Goal: Task Accomplishment & Management: Manage account settings

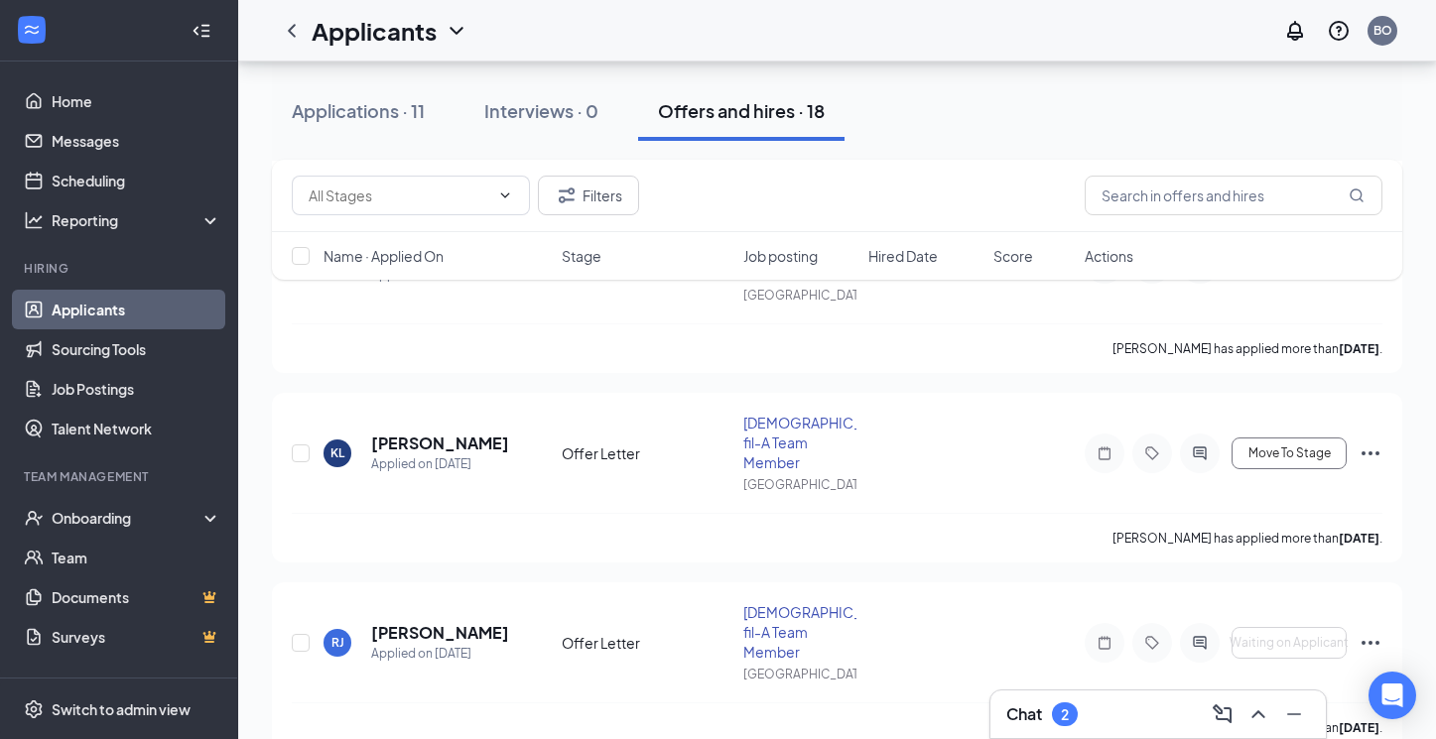
scroll to position [2739, 0]
click at [132, 523] on div "Onboarding" at bounding box center [128, 518] width 153 height 20
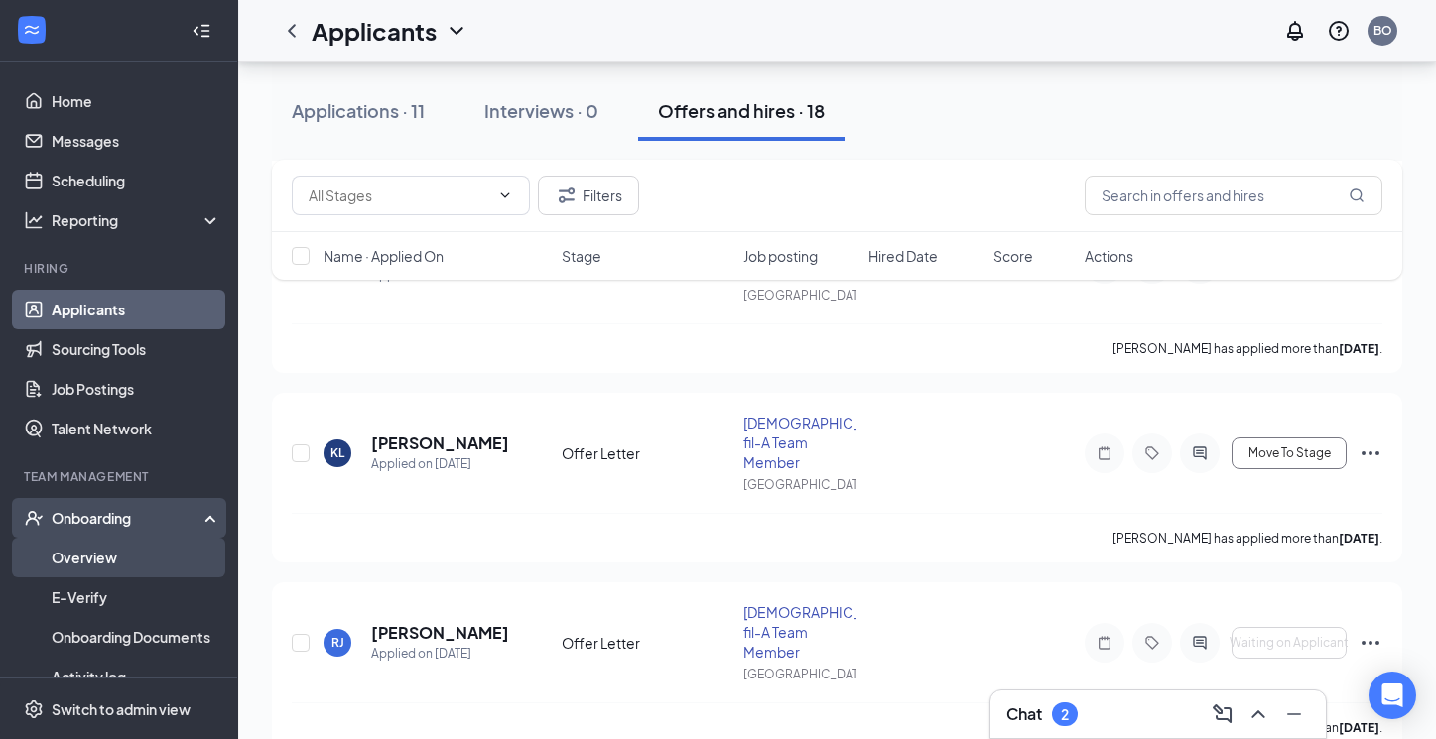
click at [136, 560] on link "Overview" at bounding box center [137, 558] width 170 height 40
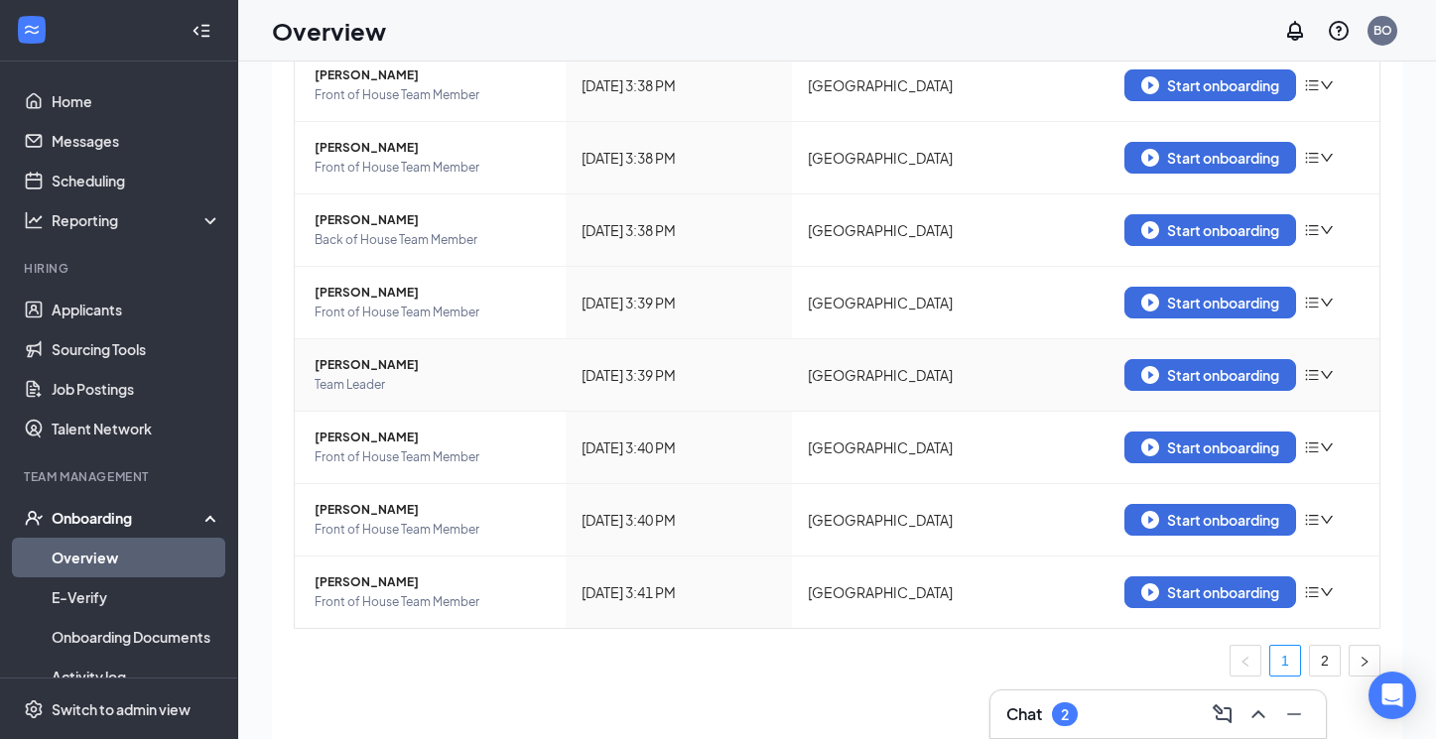
scroll to position [388, 0]
click at [1322, 662] on link "2" at bounding box center [1325, 661] width 30 height 30
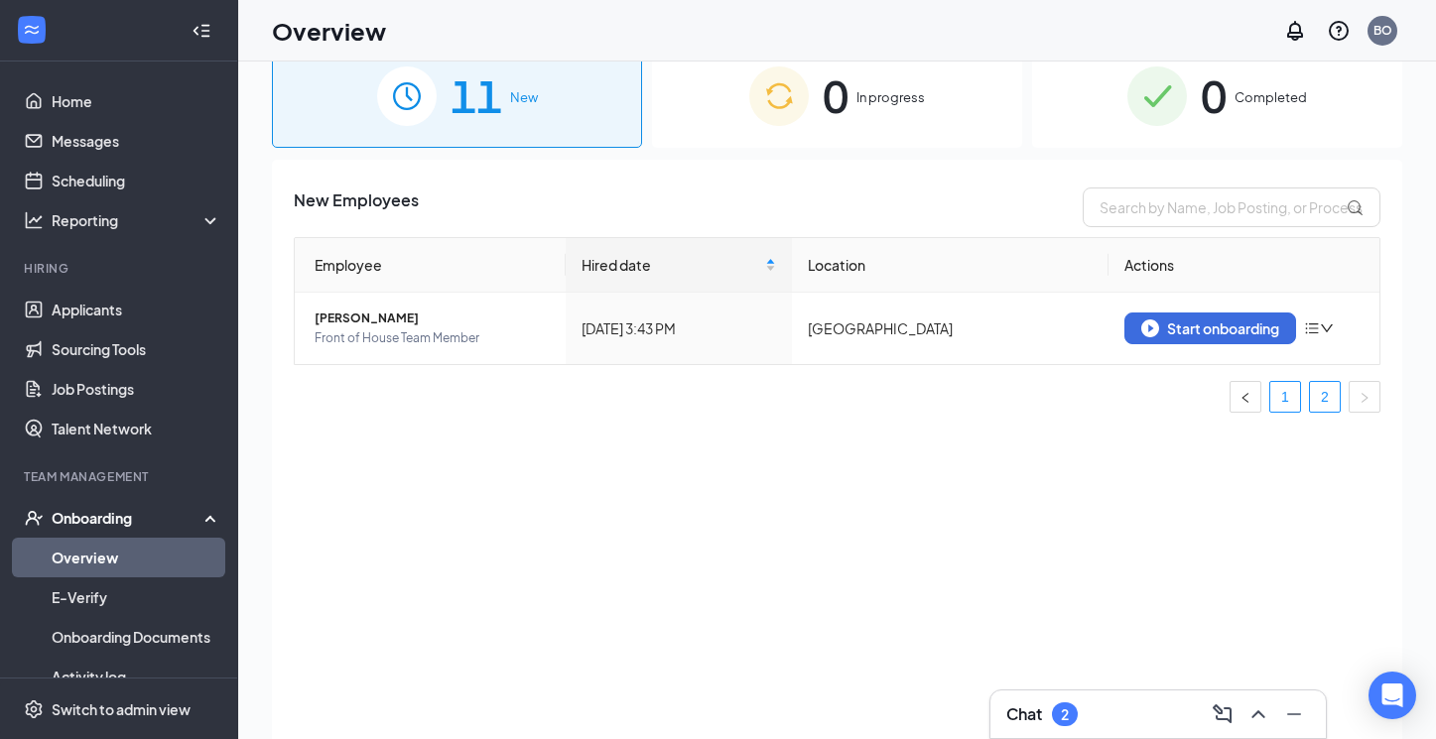
click at [1281, 397] on link "1" at bounding box center [1285, 397] width 30 height 30
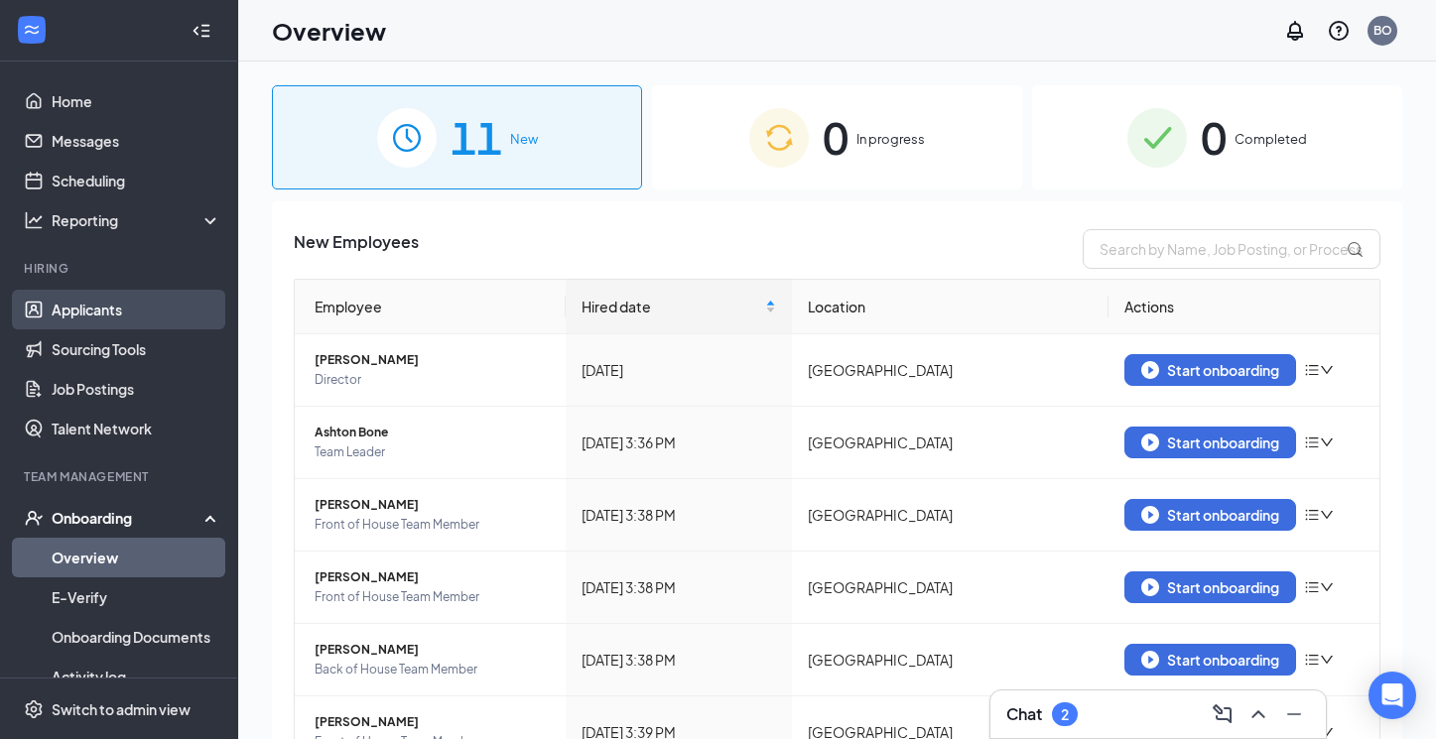
click at [153, 308] on link "Applicants" at bounding box center [137, 310] width 170 height 40
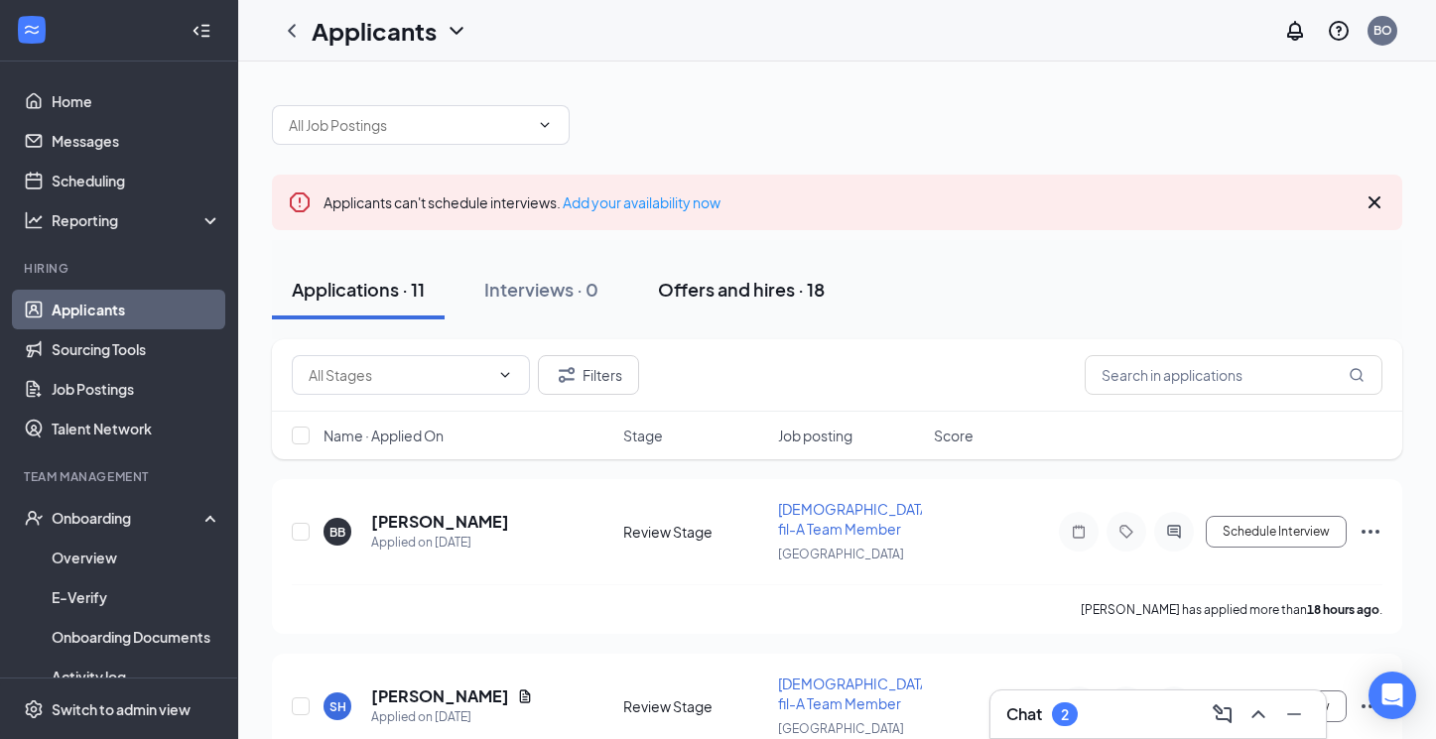
click at [730, 301] on div "Offers and hires · 18" at bounding box center [741, 289] width 167 height 25
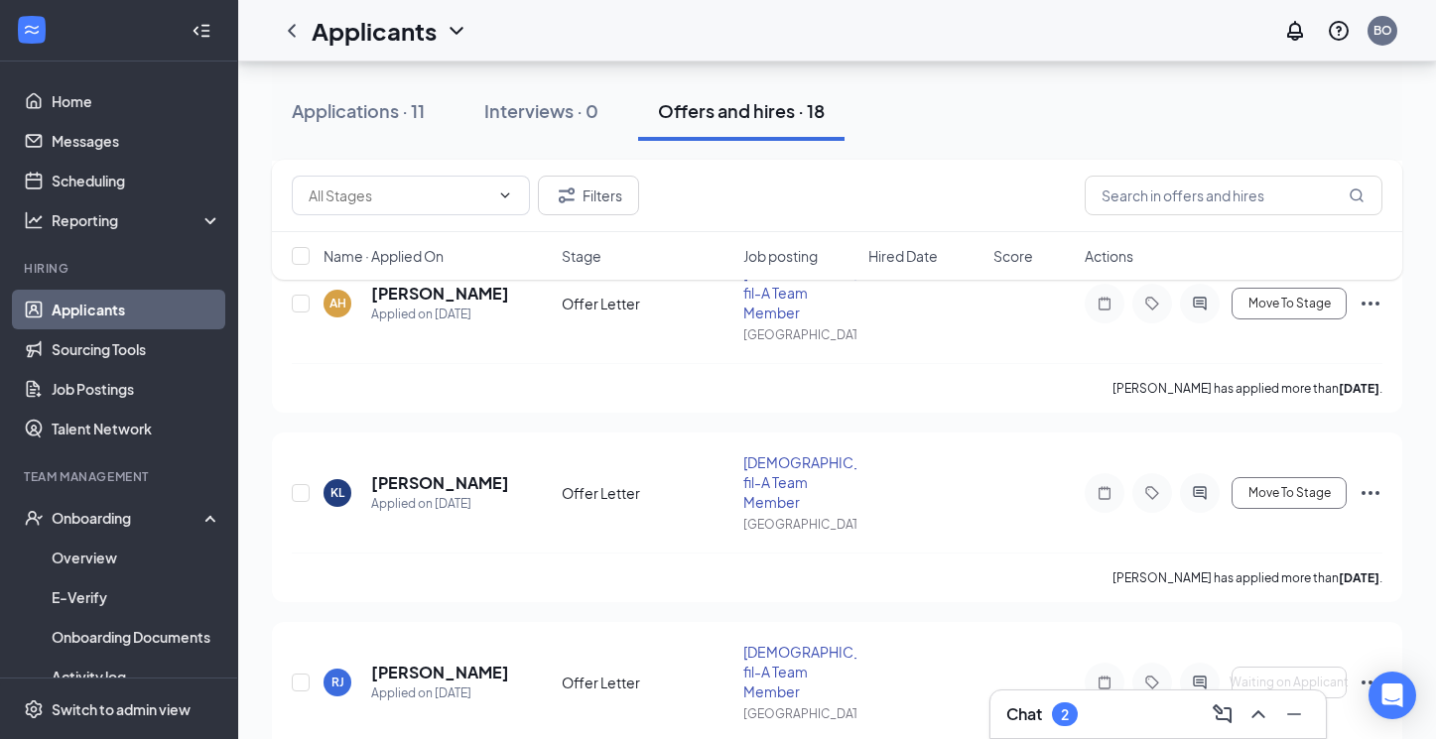
scroll to position [2698, 0]
click at [1369, 682] on icon "Ellipses" at bounding box center [1370, 684] width 18 height 4
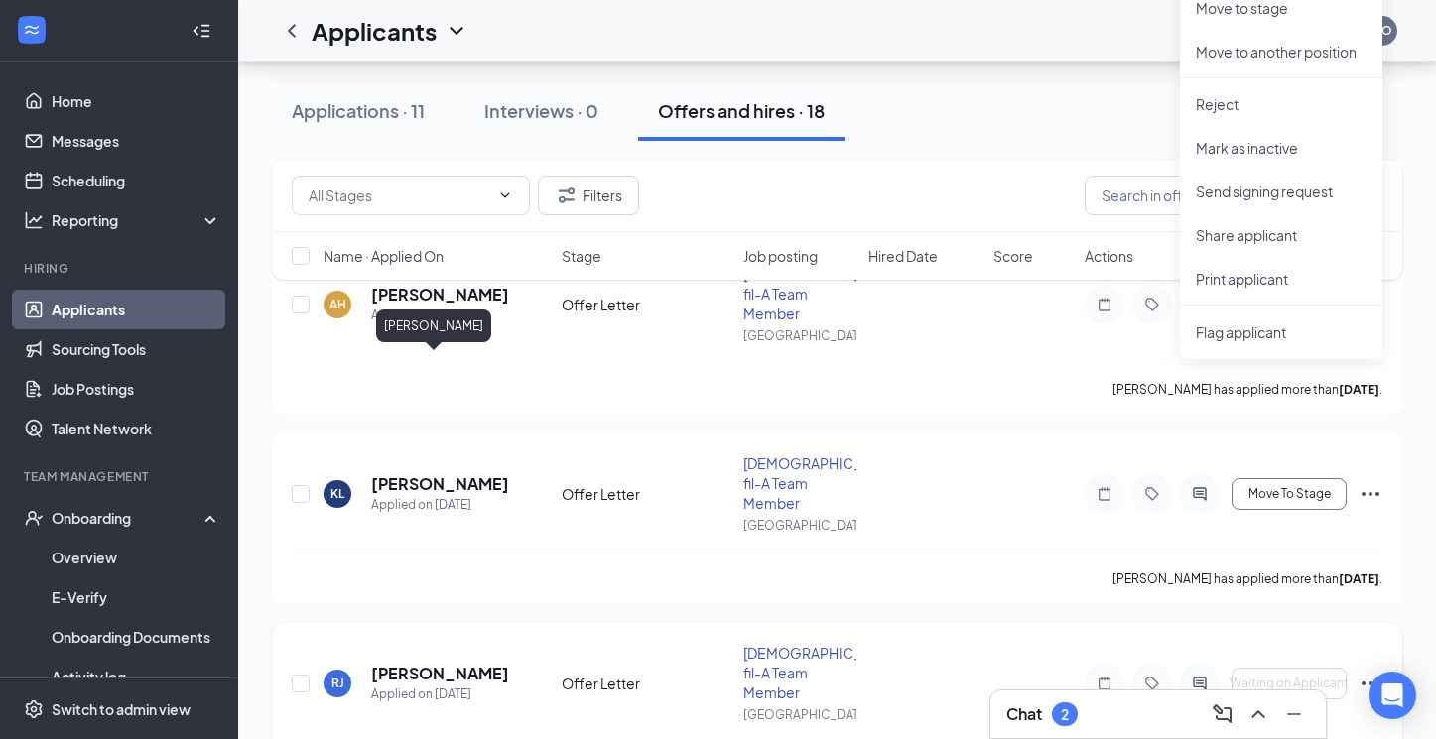
click at [451, 663] on h5 "[PERSON_NAME]" at bounding box center [439, 674] width 137 height 22
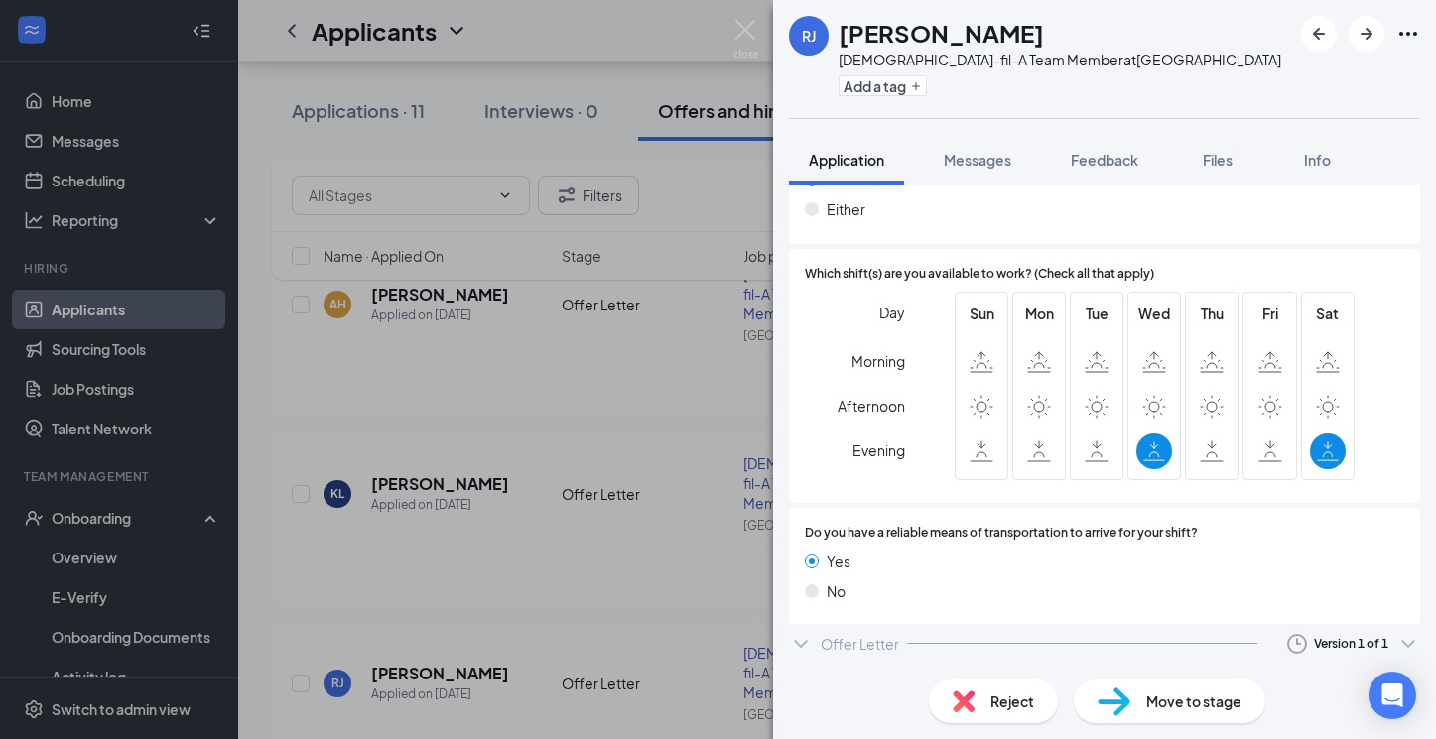
scroll to position [1156, 0]
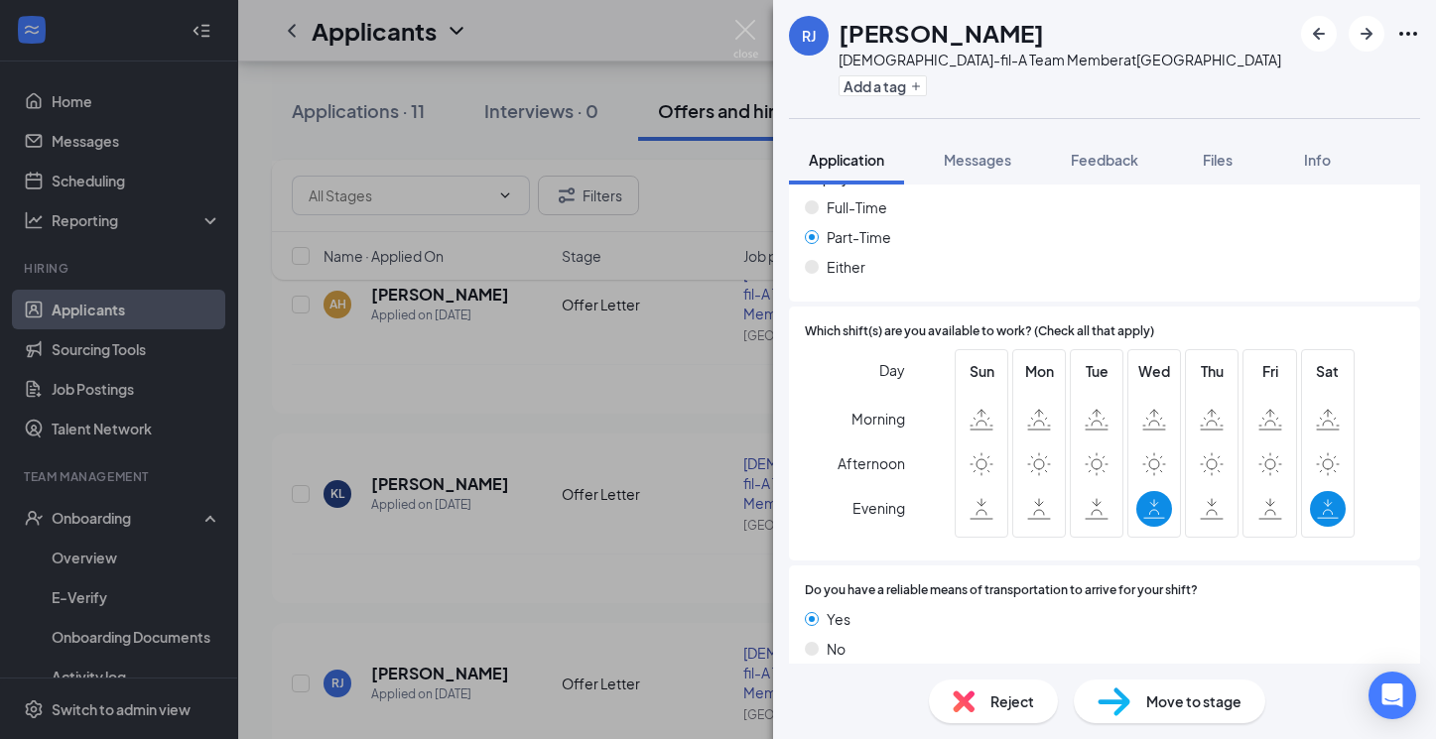
click at [881, 698] on div "Offer Letter" at bounding box center [859, 708] width 78 height 20
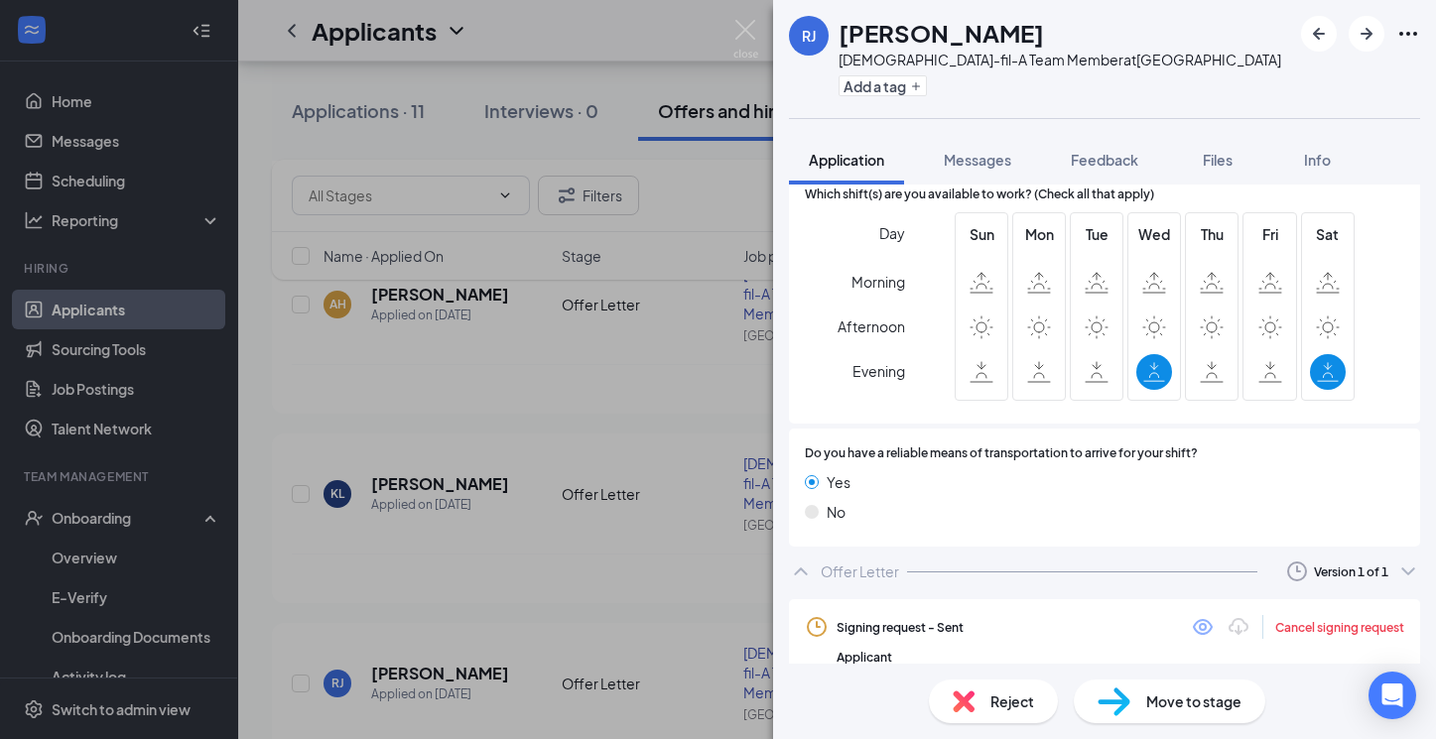
scroll to position [1291, 0]
click at [744, 40] on img at bounding box center [745, 39] width 25 height 39
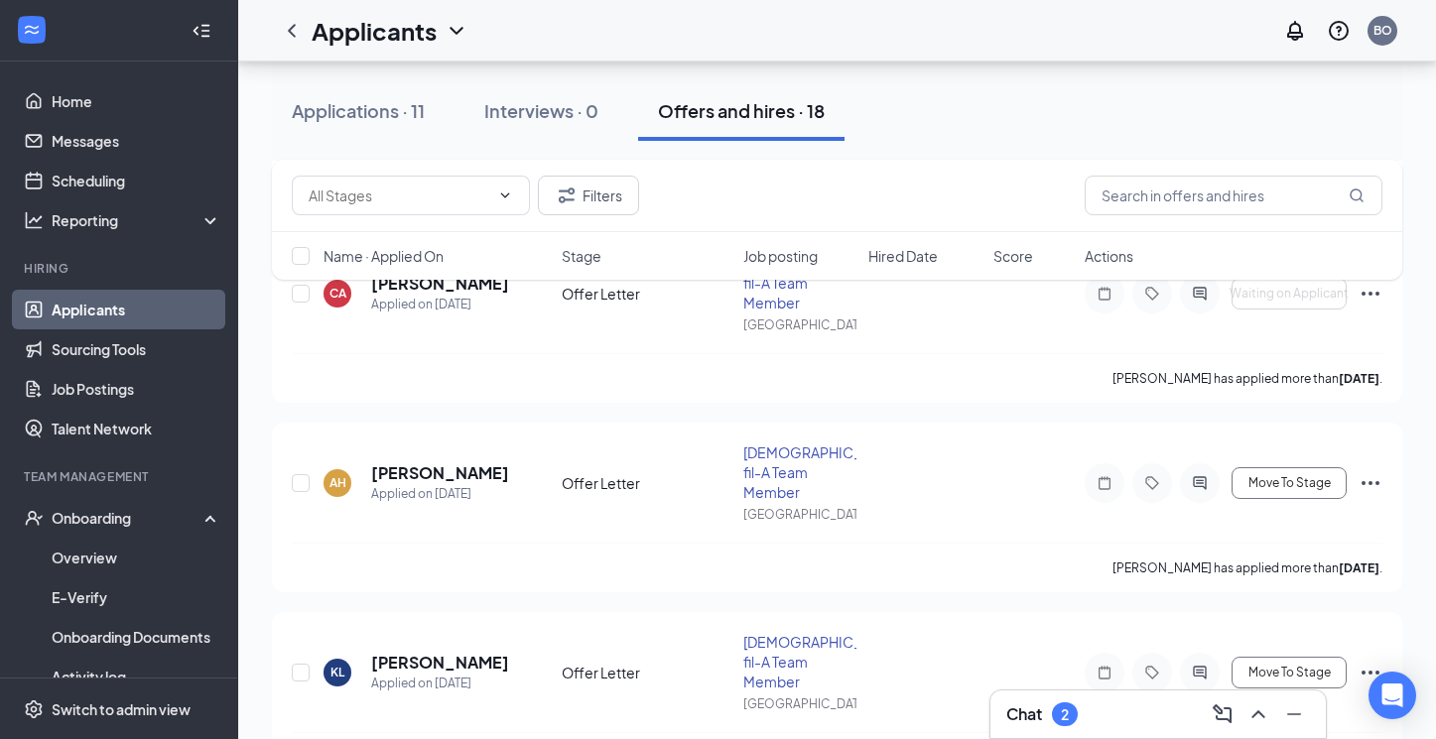
scroll to position [2520, 0]
click at [465, 652] on h5 "[PERSON_NAME]" at bounding box center [439, 663] width 137 height 22
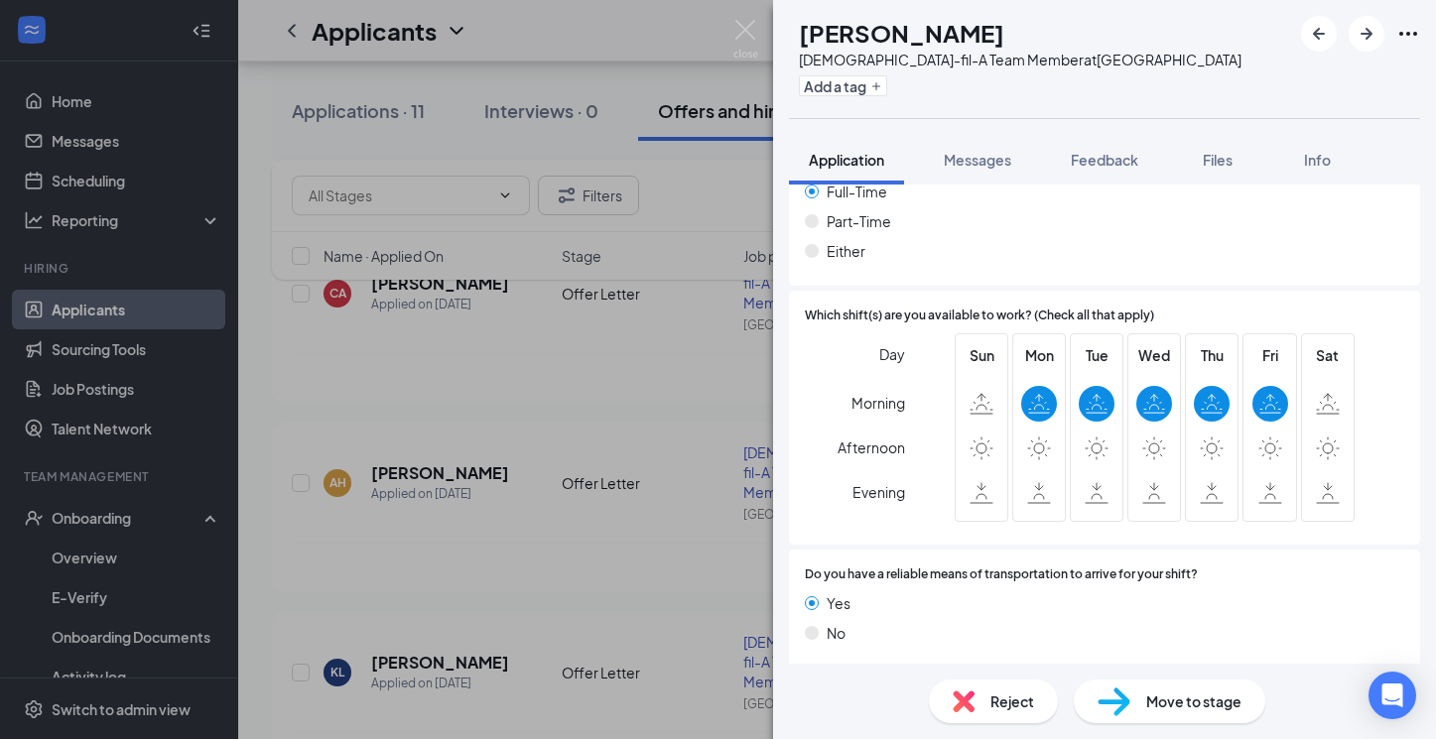
scroll to position [1171, 0]
click at [865, 684] on div "Offer Letter" at bounding box center [859, 694] width 78 height 20
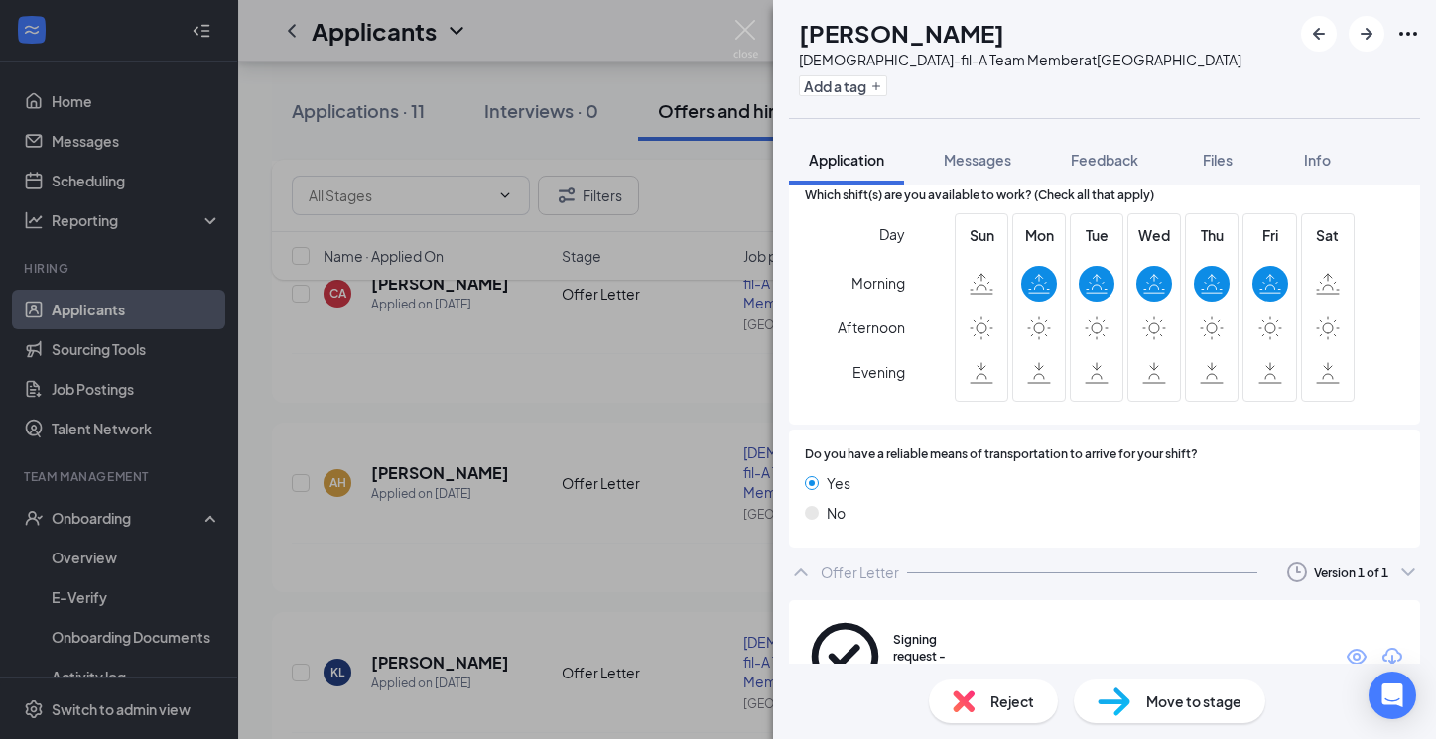
scroll to position [1291, 0]
click at [1151, 696] on span "Move to stage" at bounding box center [1193, 701] width 95 height 22
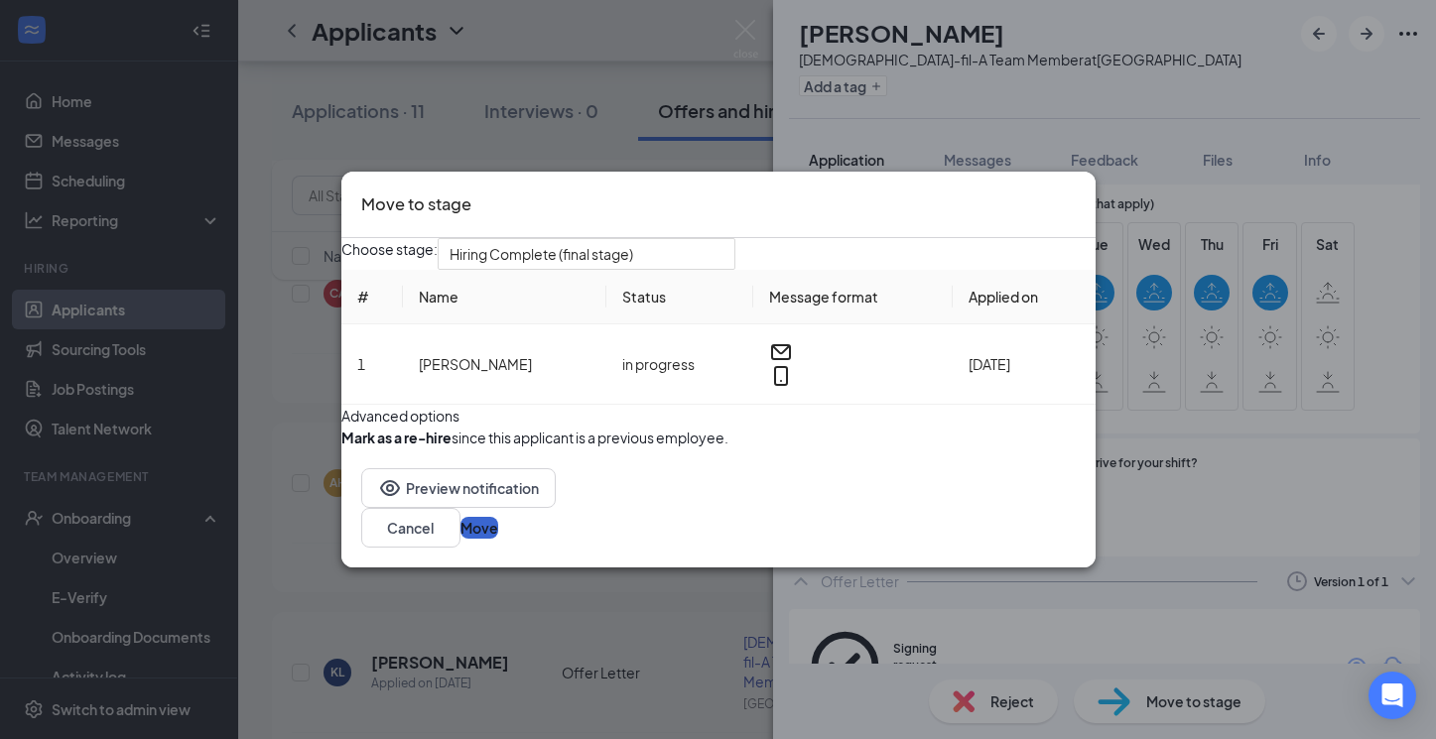
click at [498, 539] on button "Move" at bounding box center [479, 528] width 38 height 22
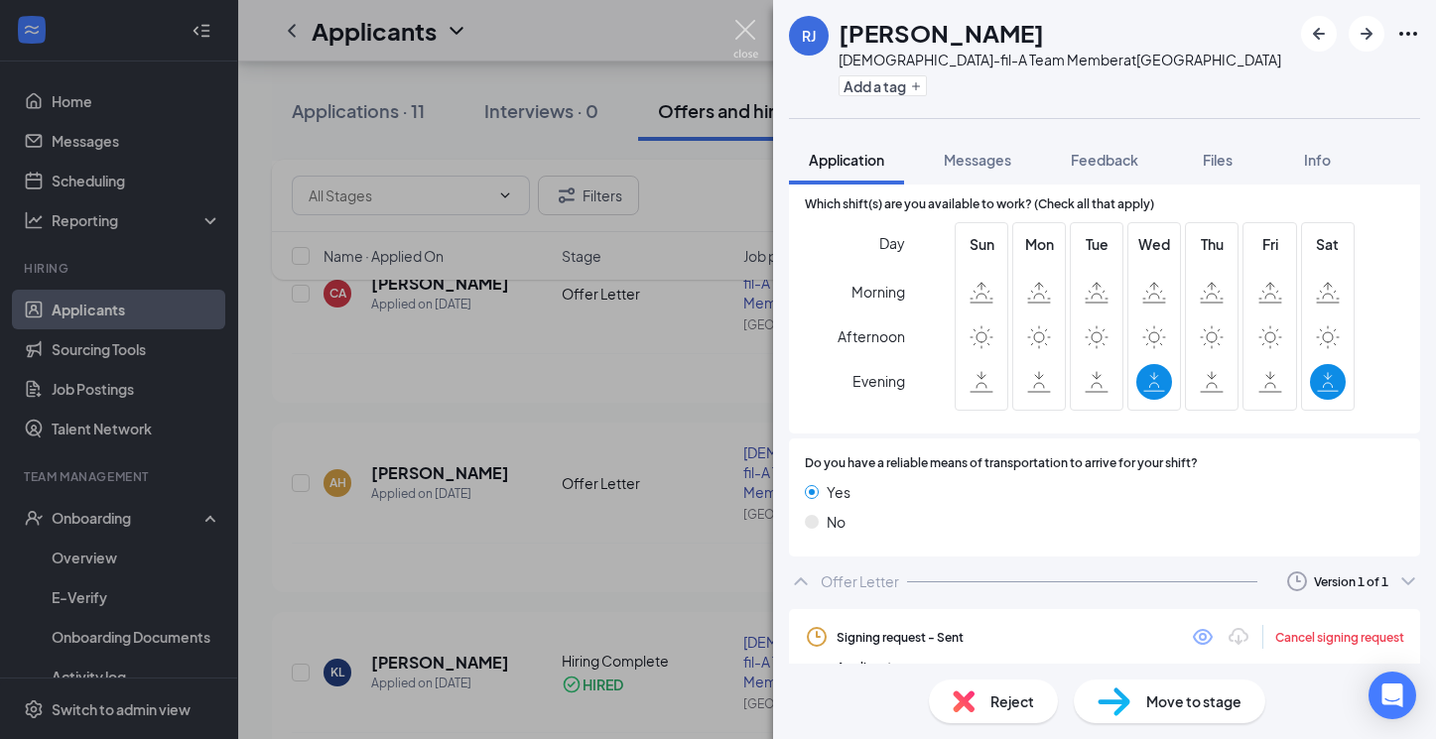
click at [744, 32] on img at bounding box center [745, 39] width 25 height 39
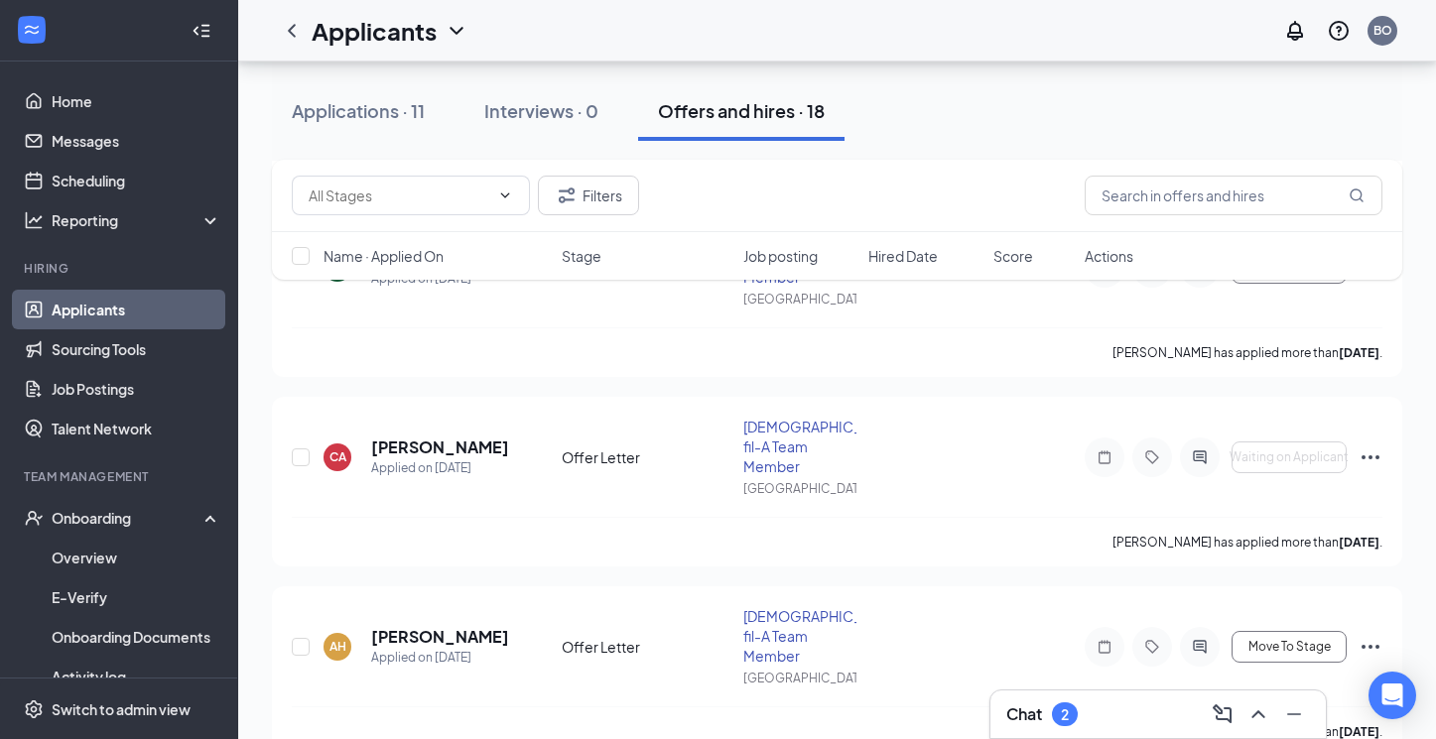
scroll to position [2351, 0]
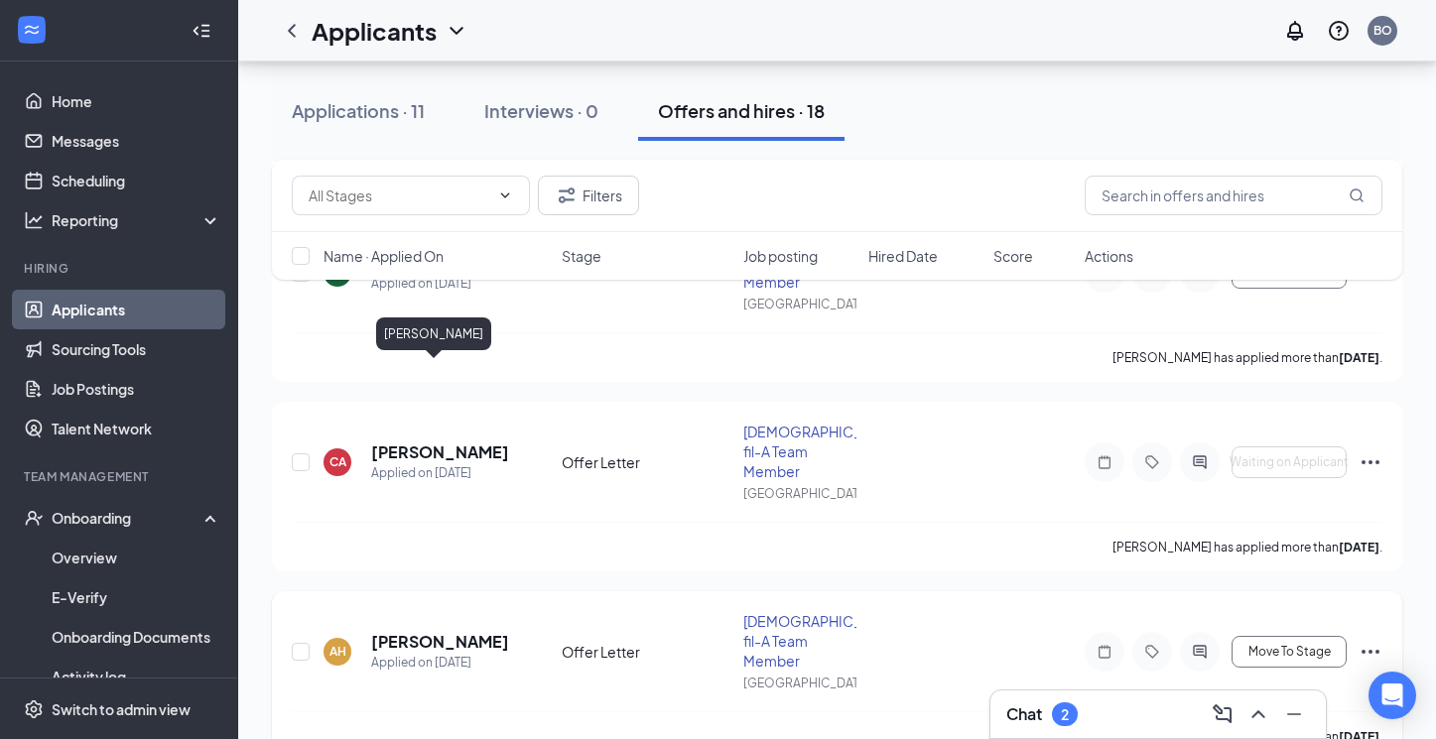
click at [410, 631] on h5 "Amy Hamilt" at bounding box center [439, 642] width 137 height 22
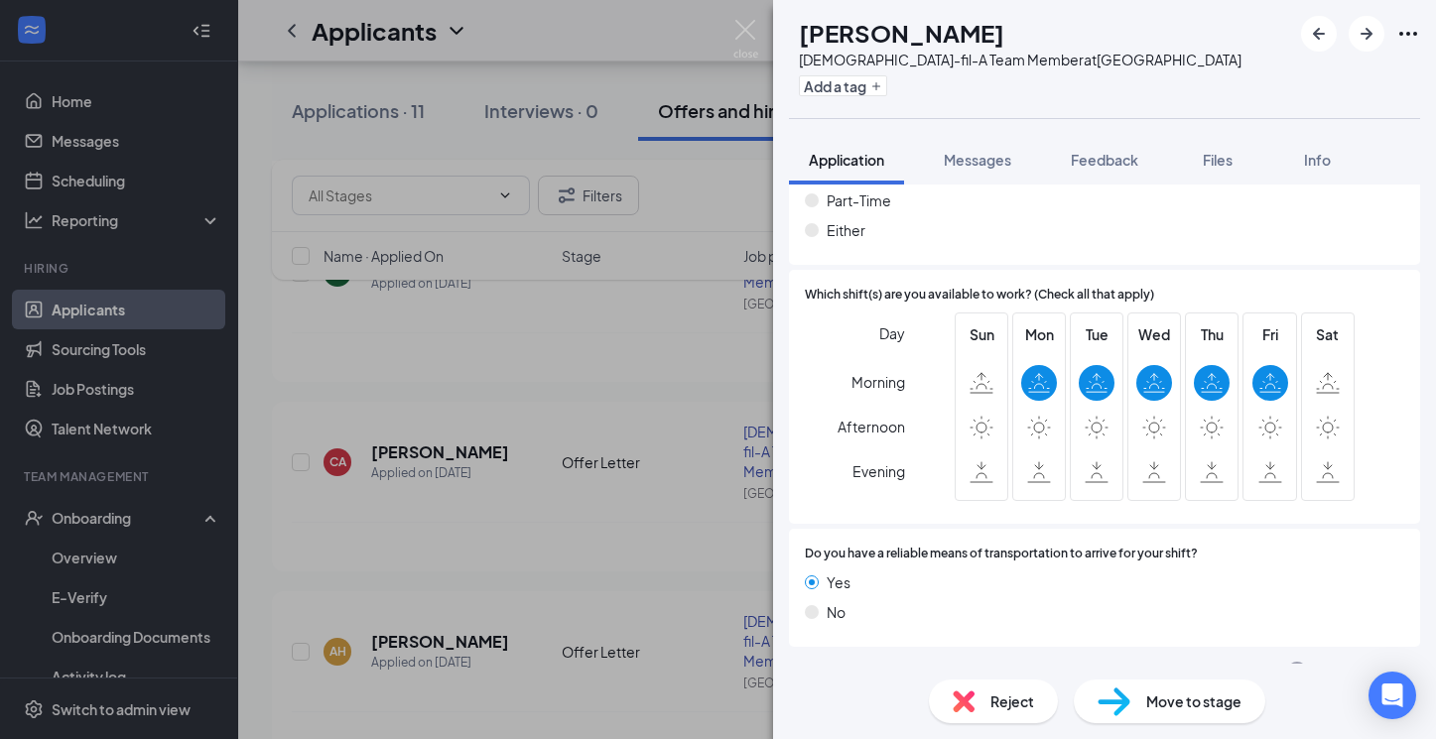
scroll to position [1171, 0]
click at [891, 664] on div "Offer Letter" at bounding box center [859, 674] width 78 height 20
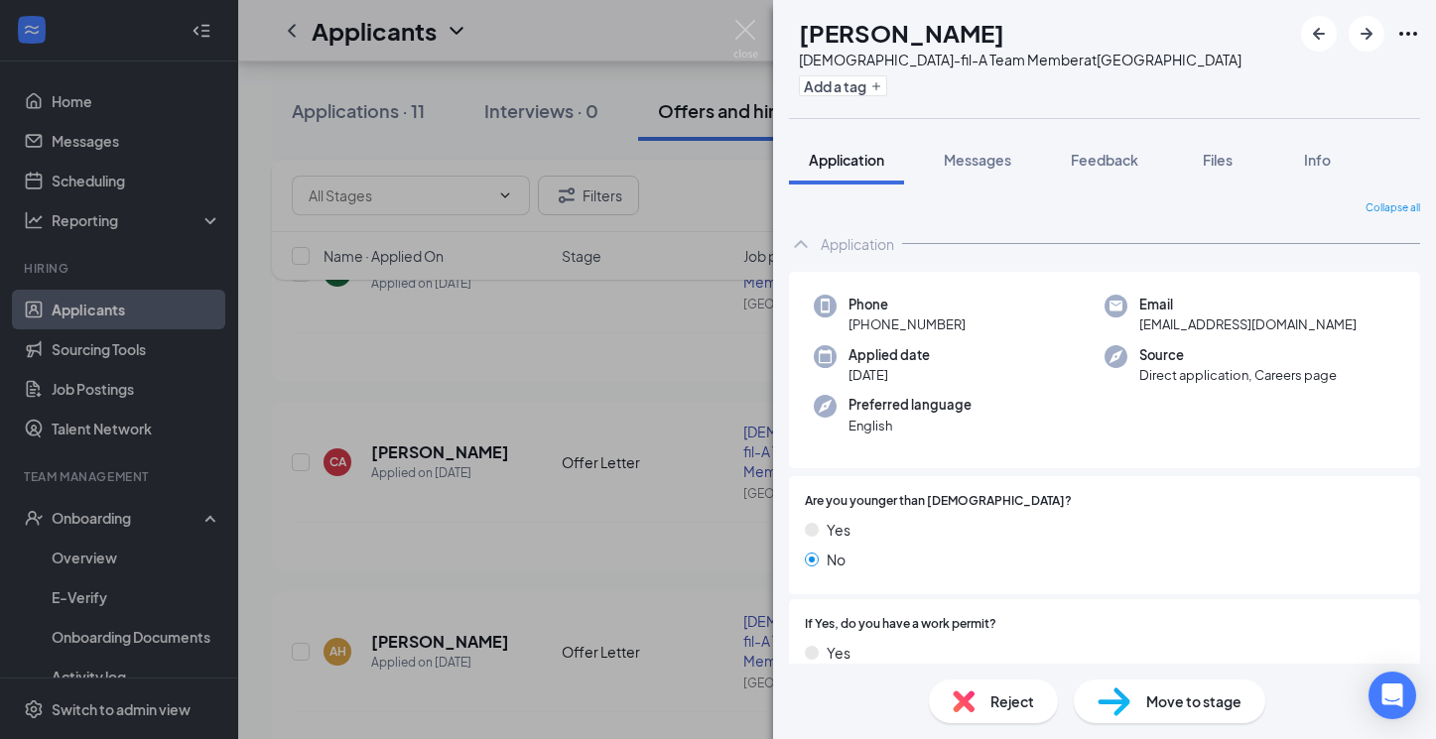
scroll to position [0, 0]
click at [1164, 709] on span "Move to stage" at bounding box center [1193, 701] width 95 height 22
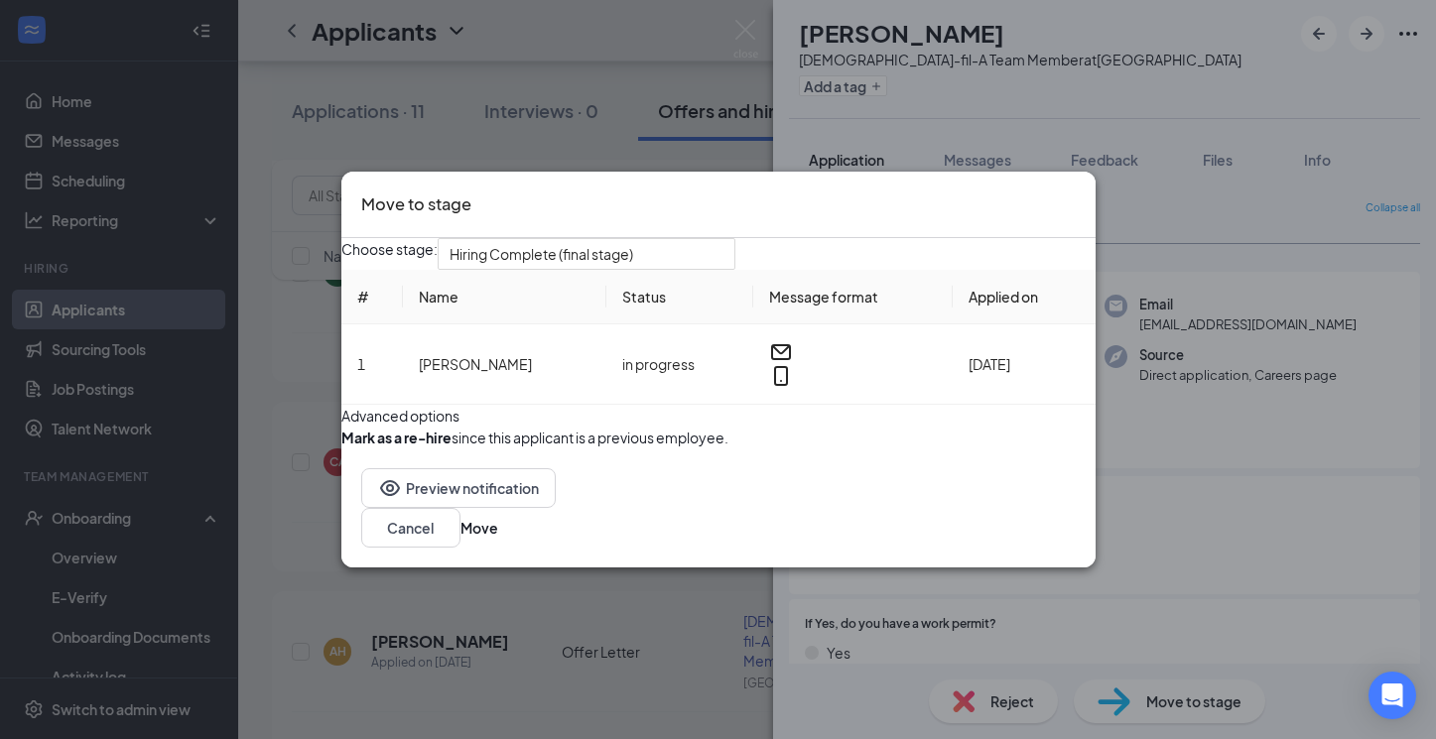
click at [1080, 197] on icon "Cross" at bounding box center [1086, 203] width 12 height 12
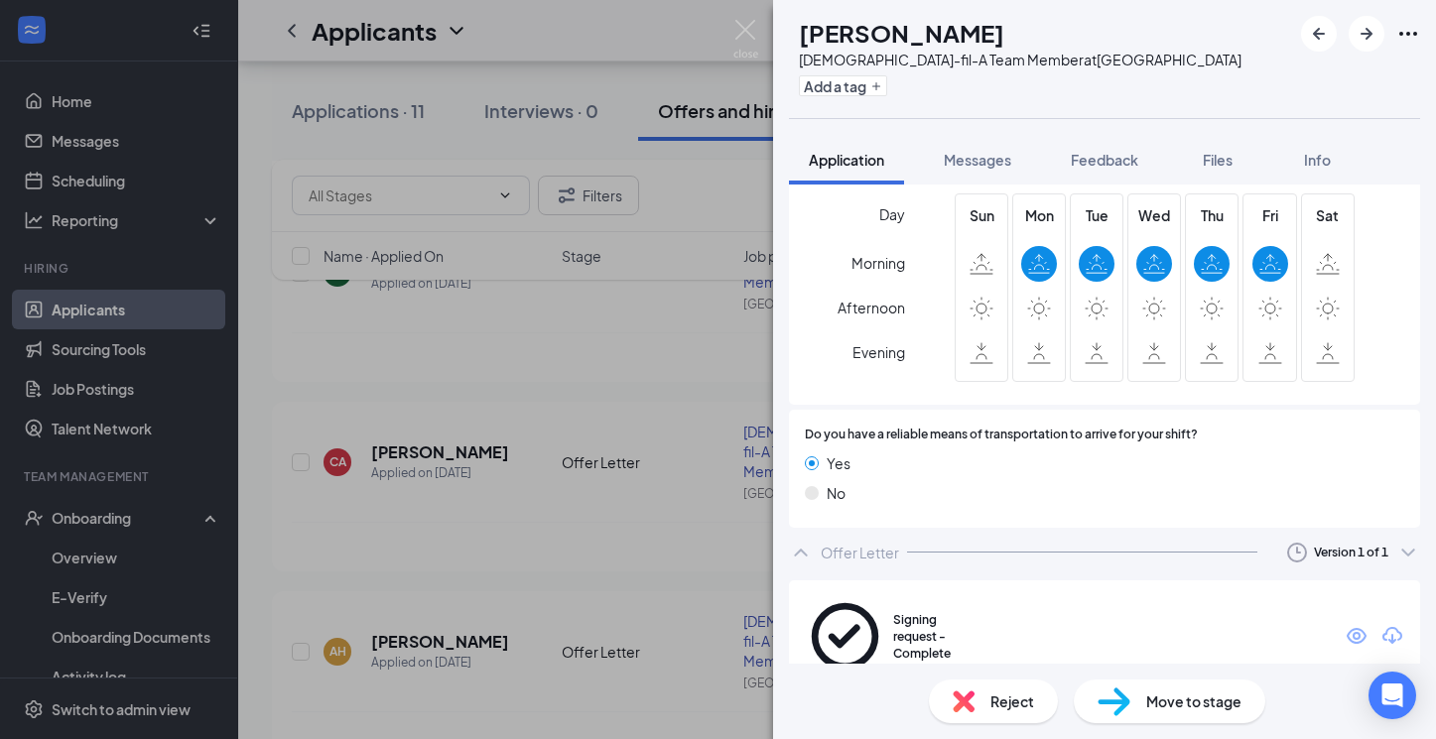
scroll to position [1291, 0]
click at [1184, 711] on span "Move to stage" at bounding box center [1193, 701] width 95 height 22
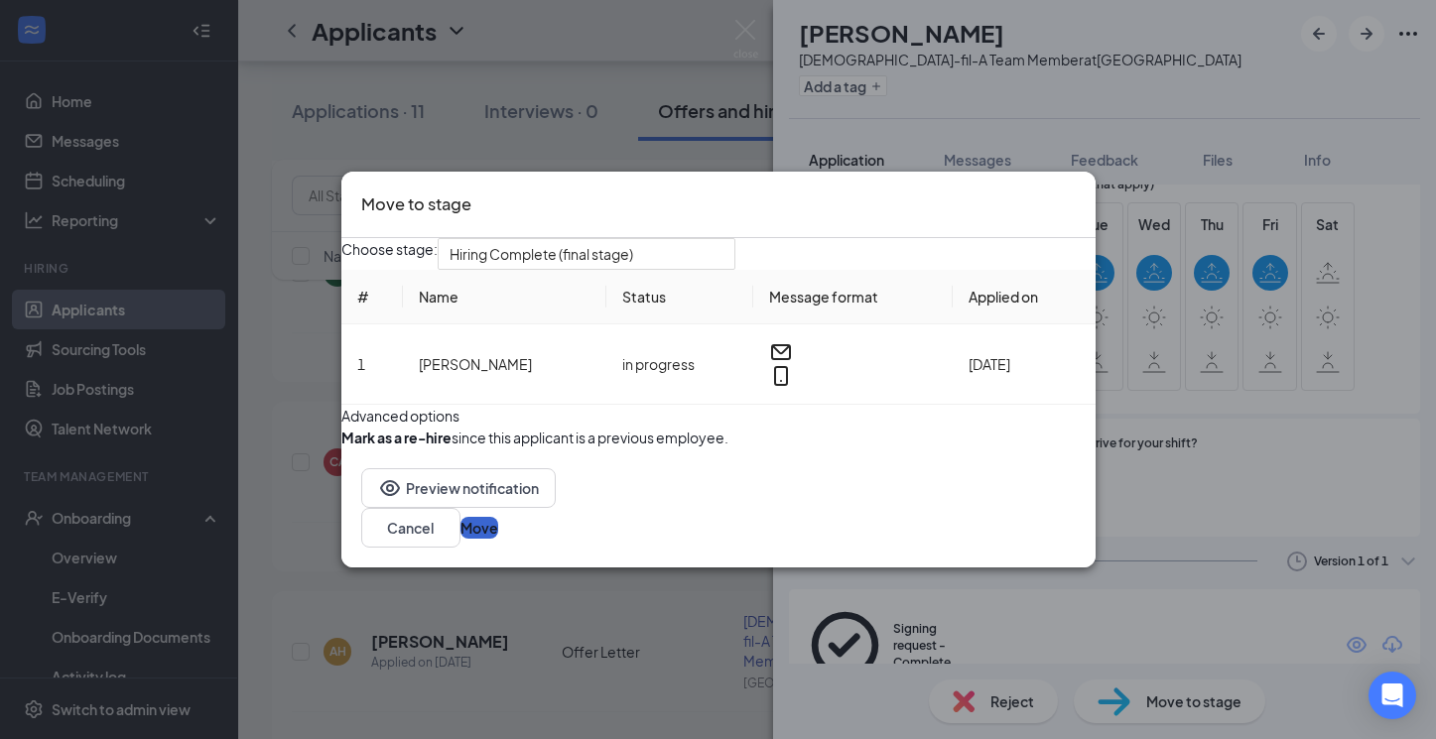
click at [498, 539] on button "Move" at bounding box center [479, 528] width 38 height 22
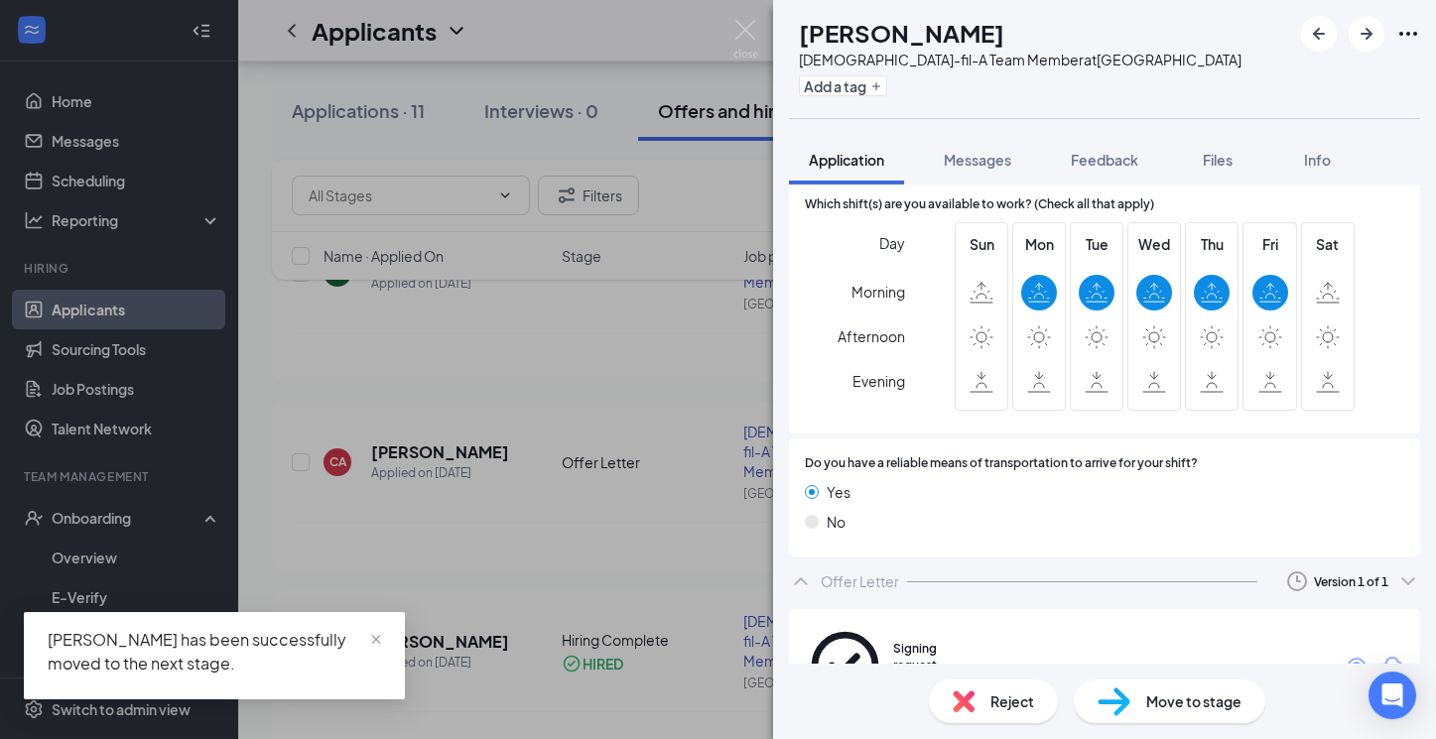
click at [1128, 702] on img at bounding box center [1113, 701] width 33 height 29
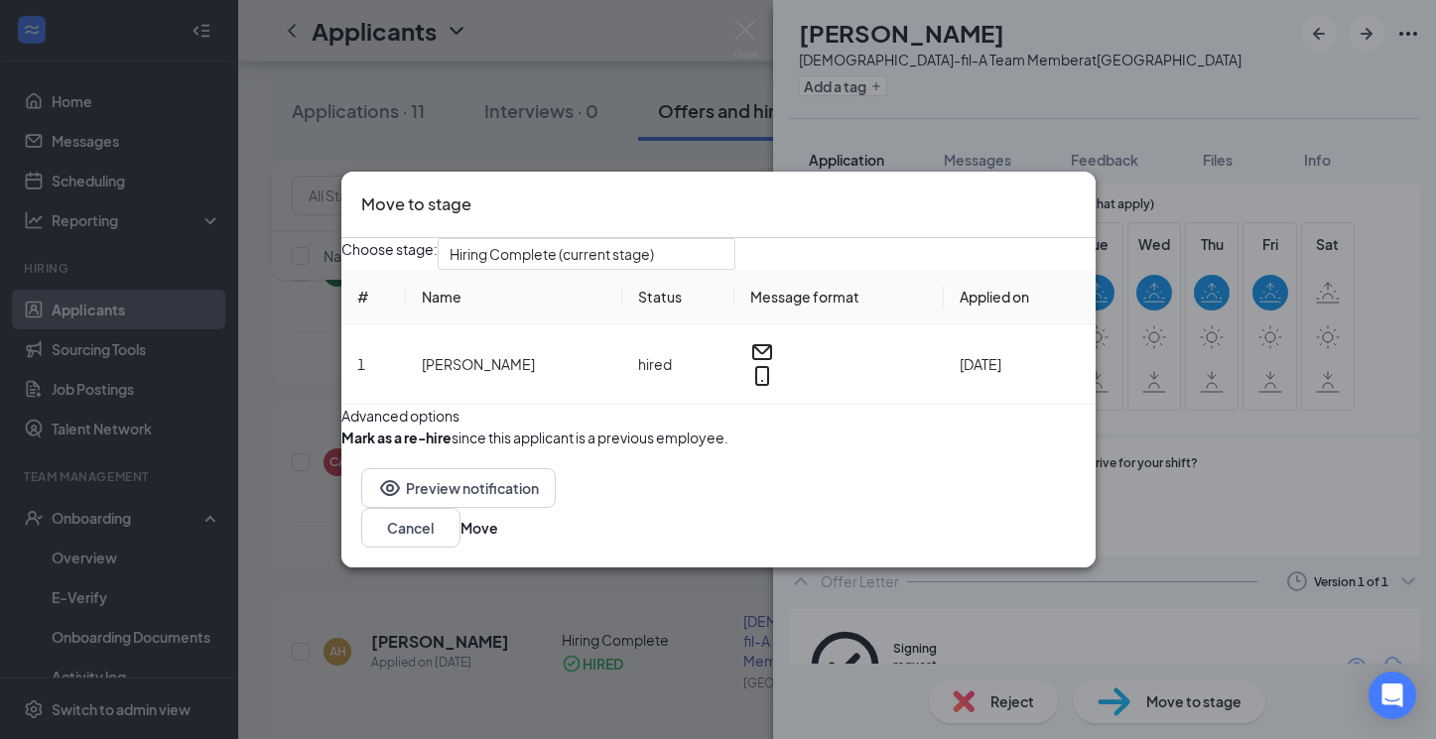
click at [1080, 197] on icon "Cross" at bounding box center [1086, 203] width 12 height 12
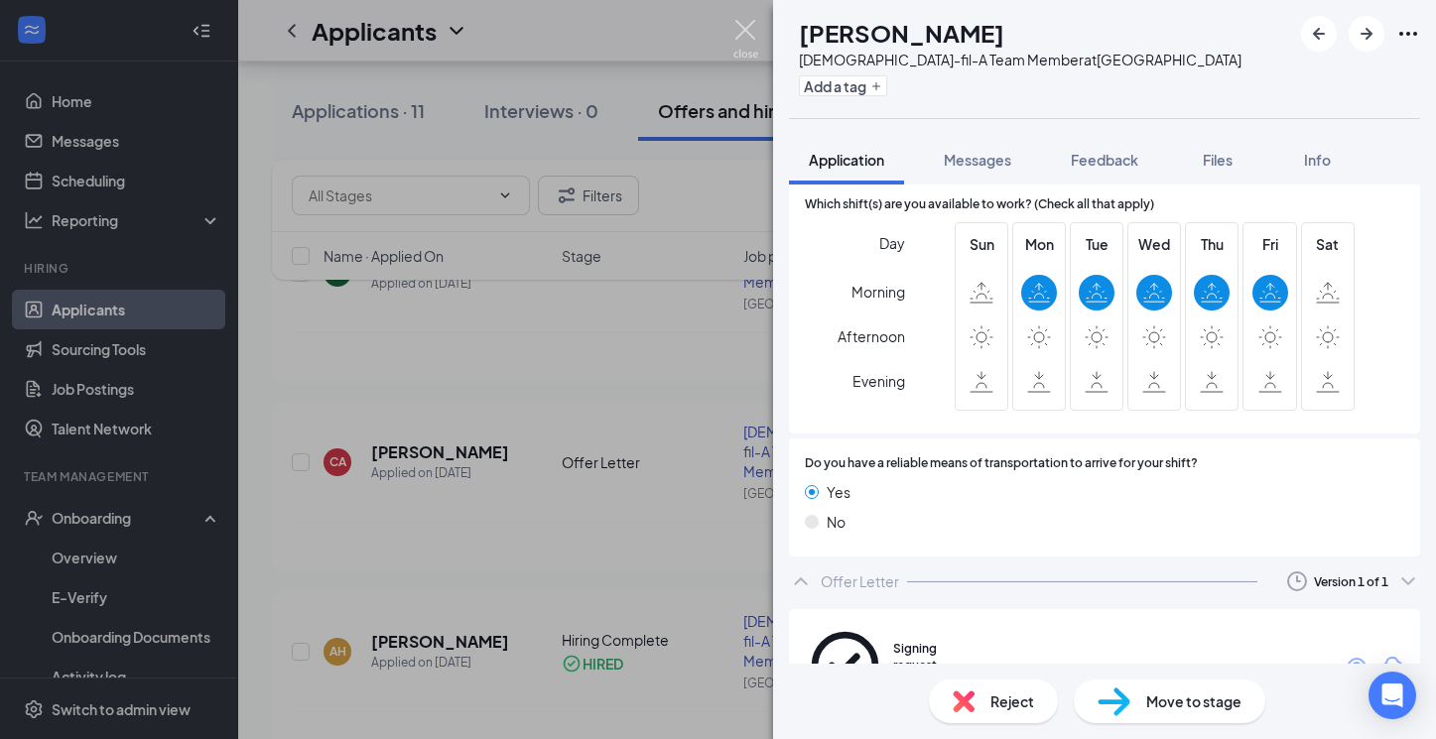
click at [744, 22] on img at bounding box center [745, 39] width 25 height 39
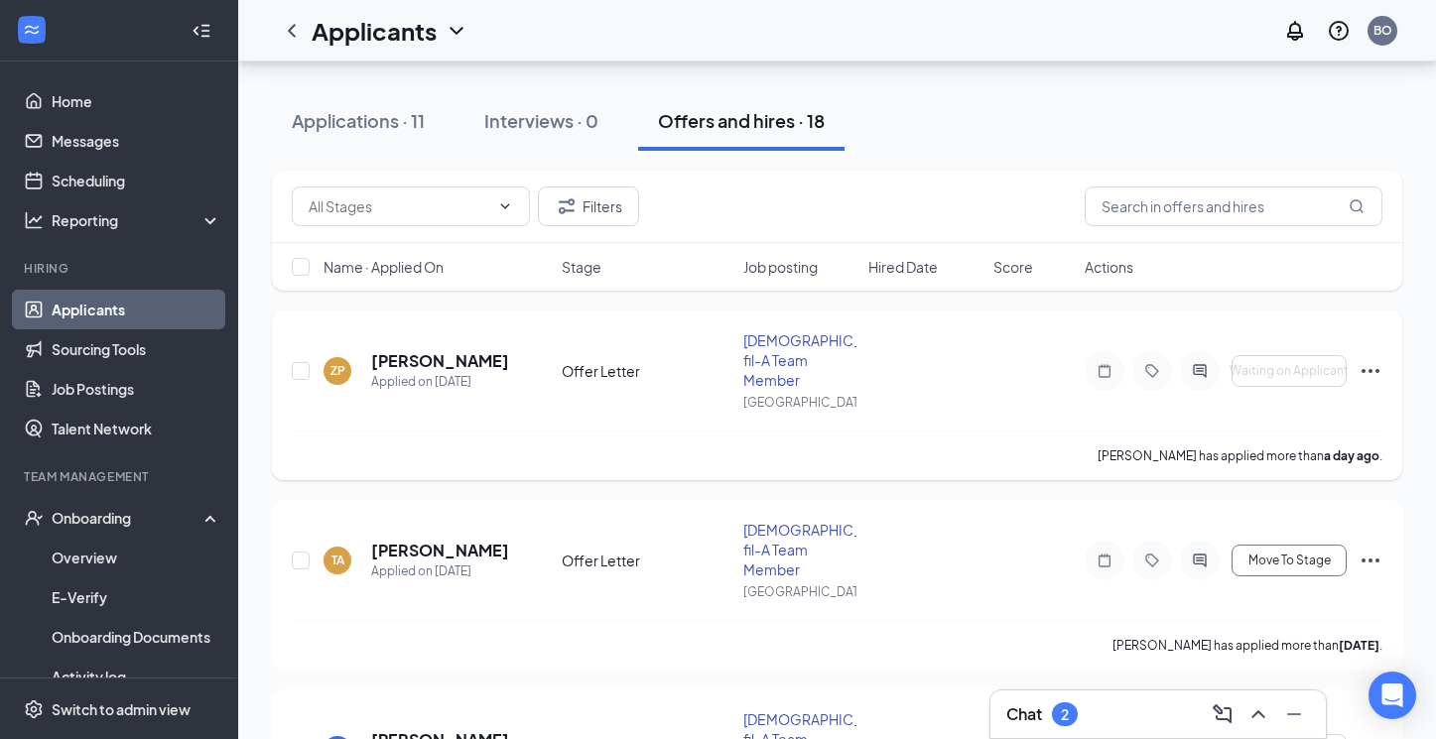
scroll to position [177, 0]
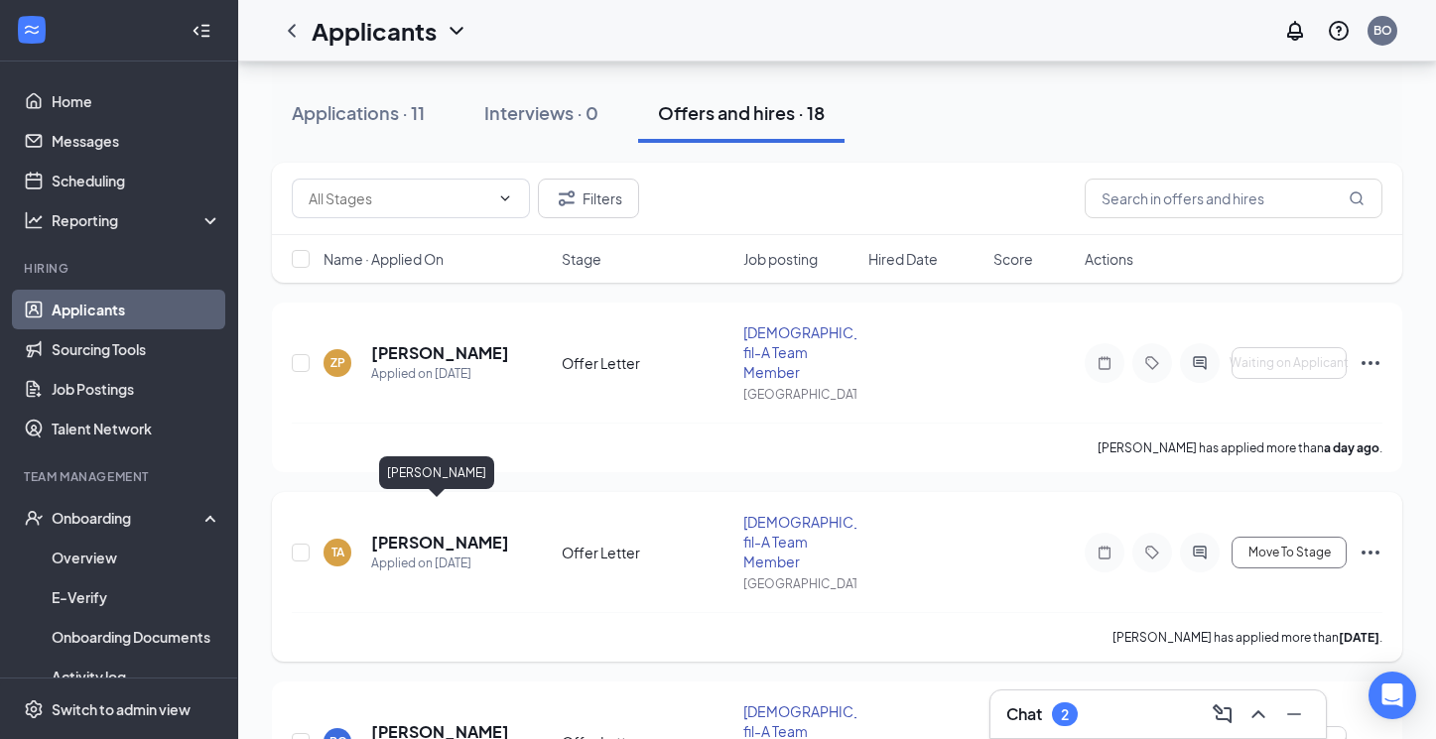
click at [448, 532] on h5 "Tripp Aldridge" at bounding box center [439, 543] width 137 height 22
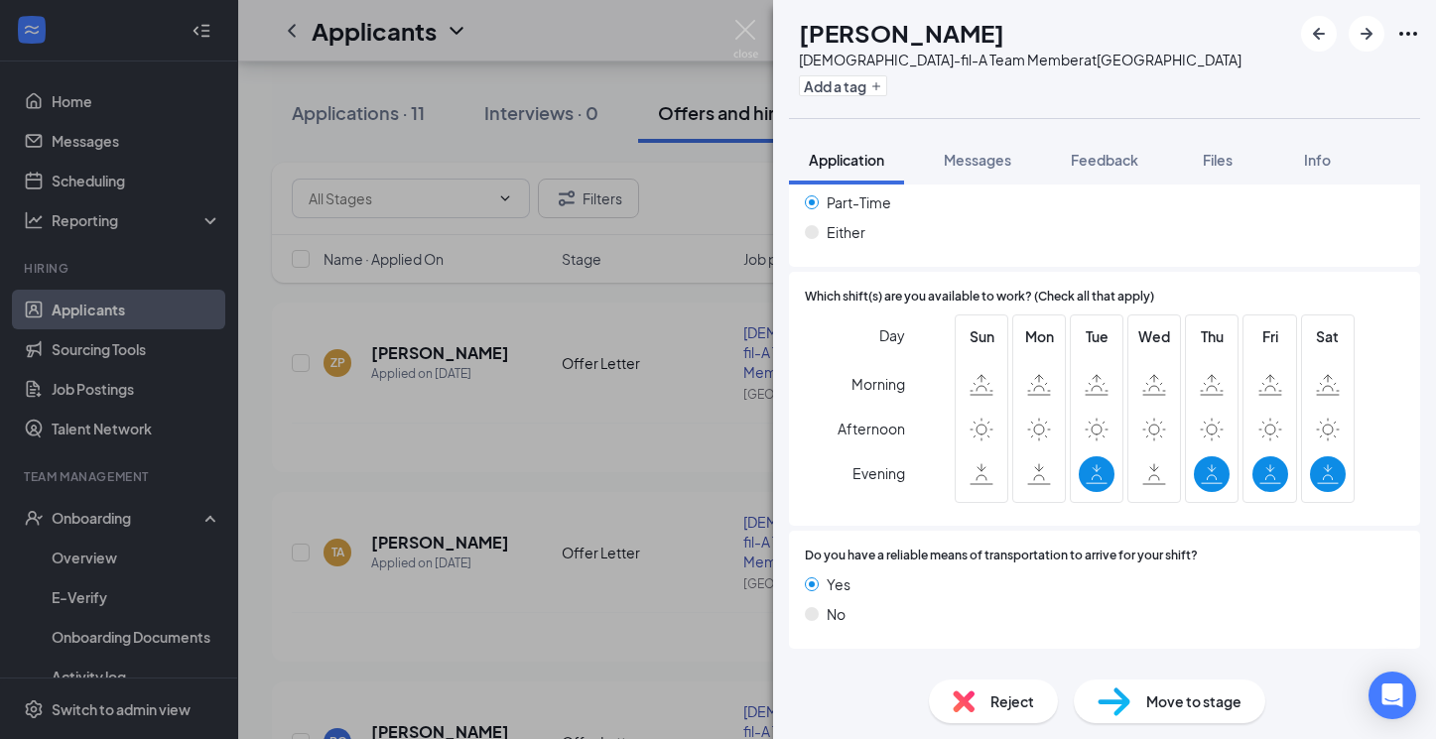
scroll to position [1255, 0]
click at [886, 665] on div "Offer Letter" at bounding box center [859, 675] width 78 height 20
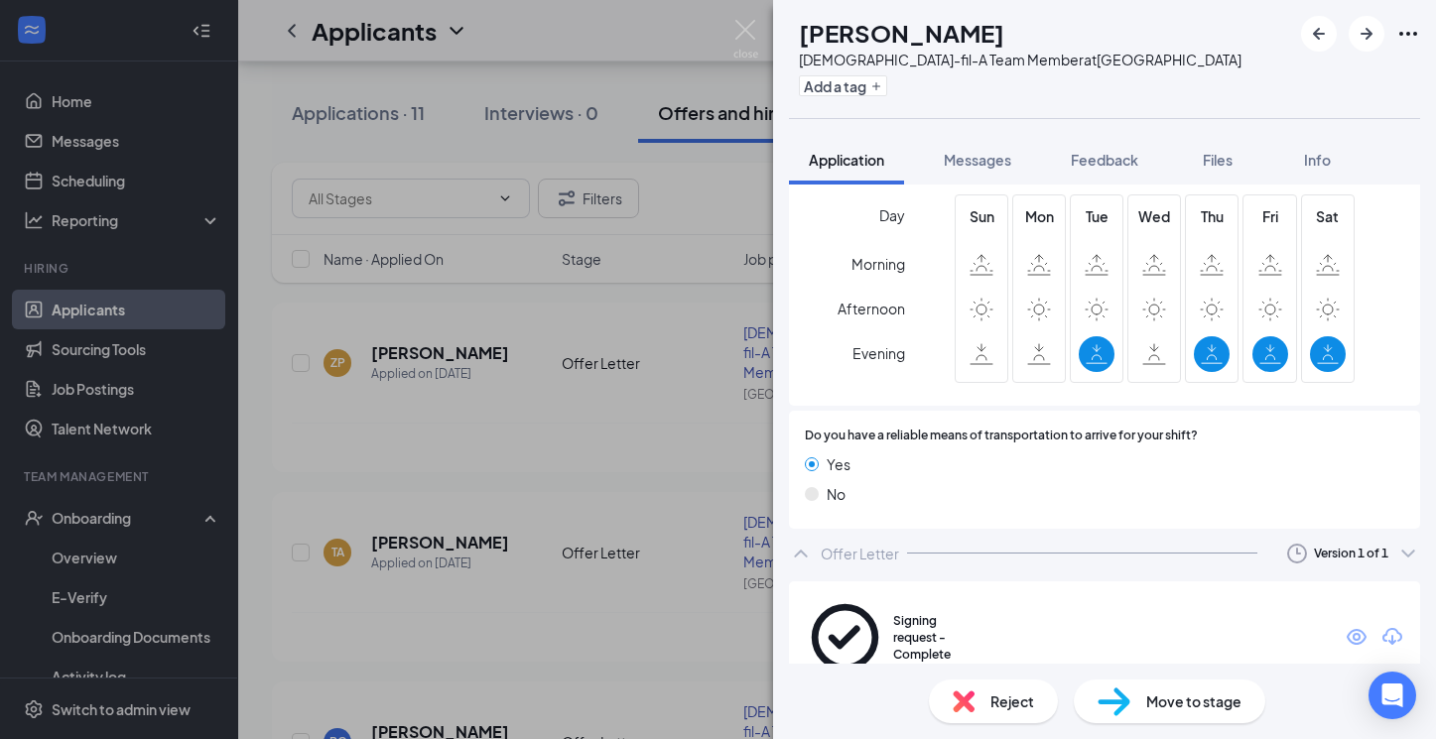
scroll to position [1375, 0]
click at [1165, 709] on span "Move to stage" at bounding box center [1193, 701] width 95 height 22
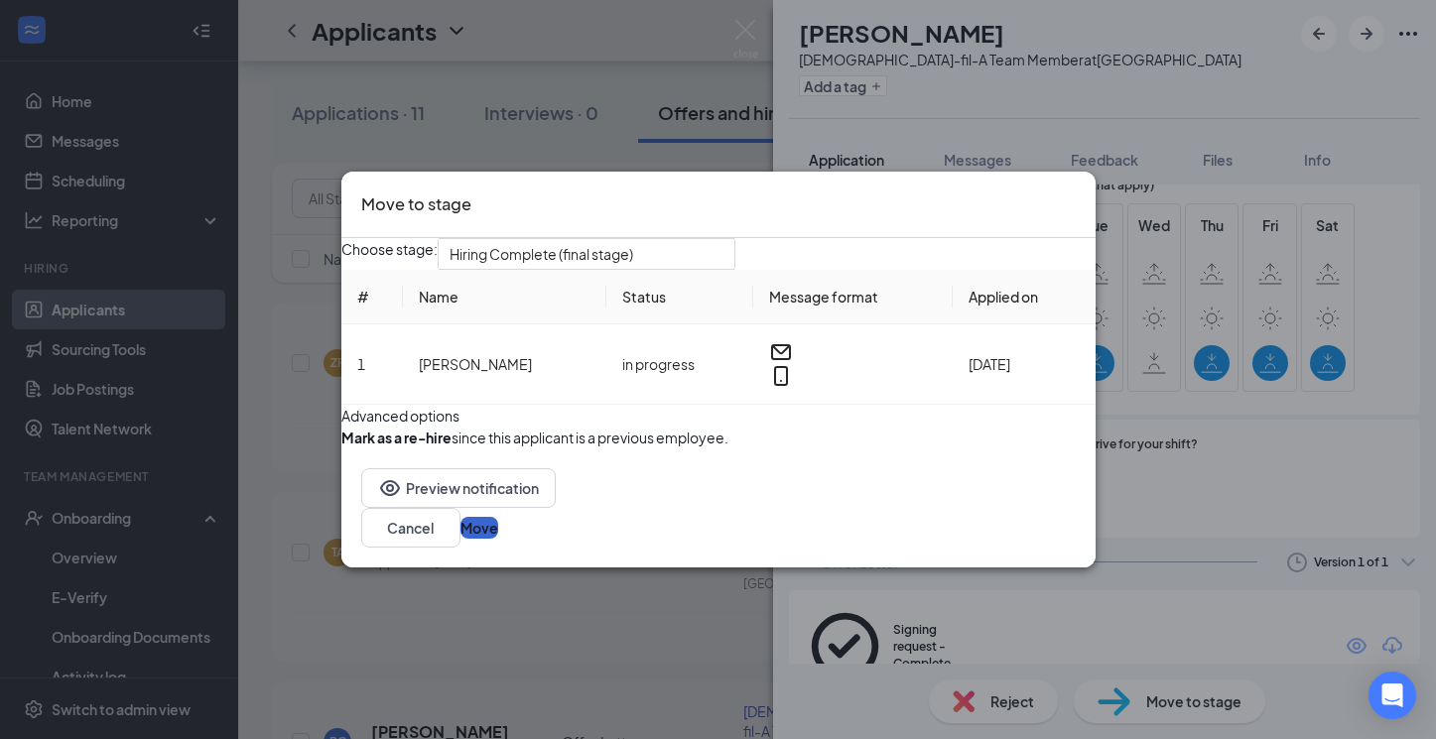
click at [498, 539] on button "Move" at bounding box center [479, 528] width 38 height 22
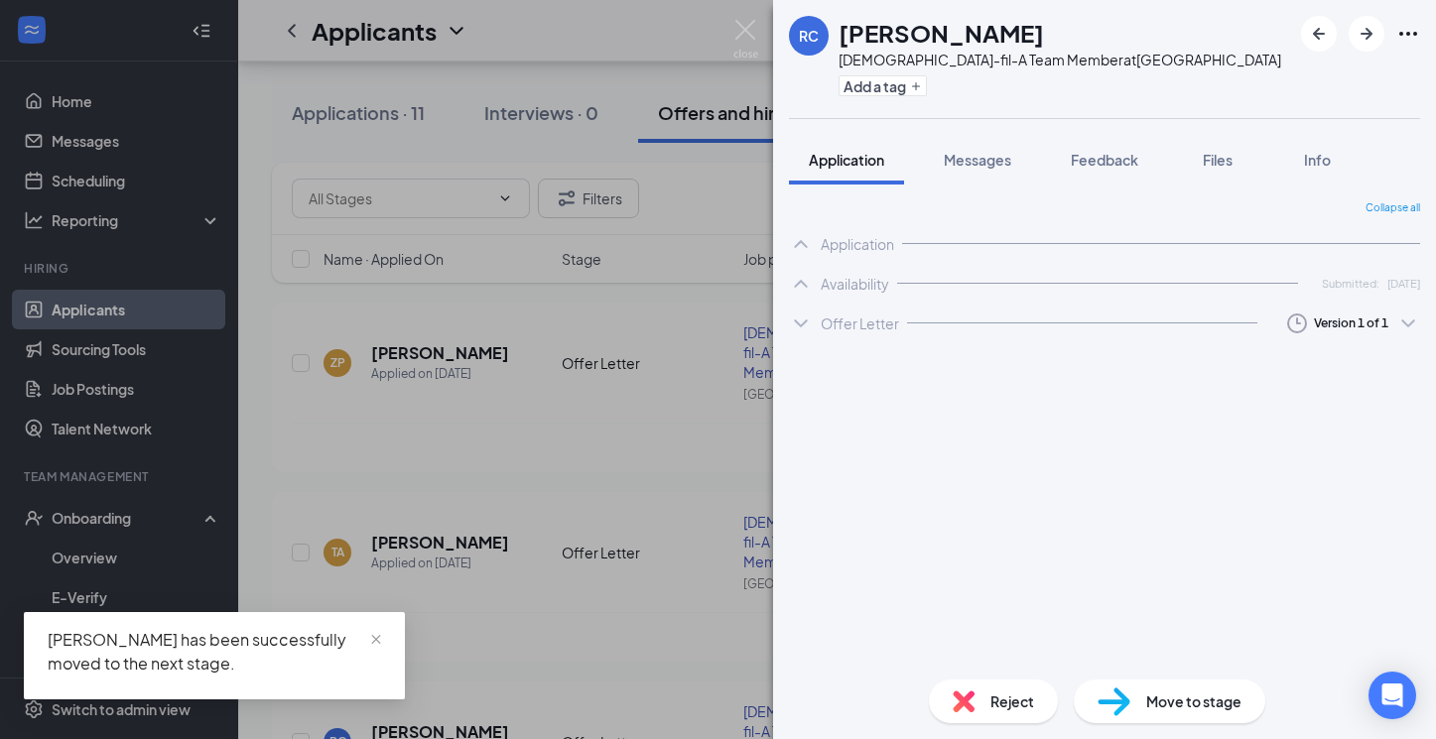
click at [533, 429] on div "RC Ryan Cain Chick-fil-A Team Member at Kedron Village Add a tag Application Me…" at bounding box center [718, 369] width 1436 height 739
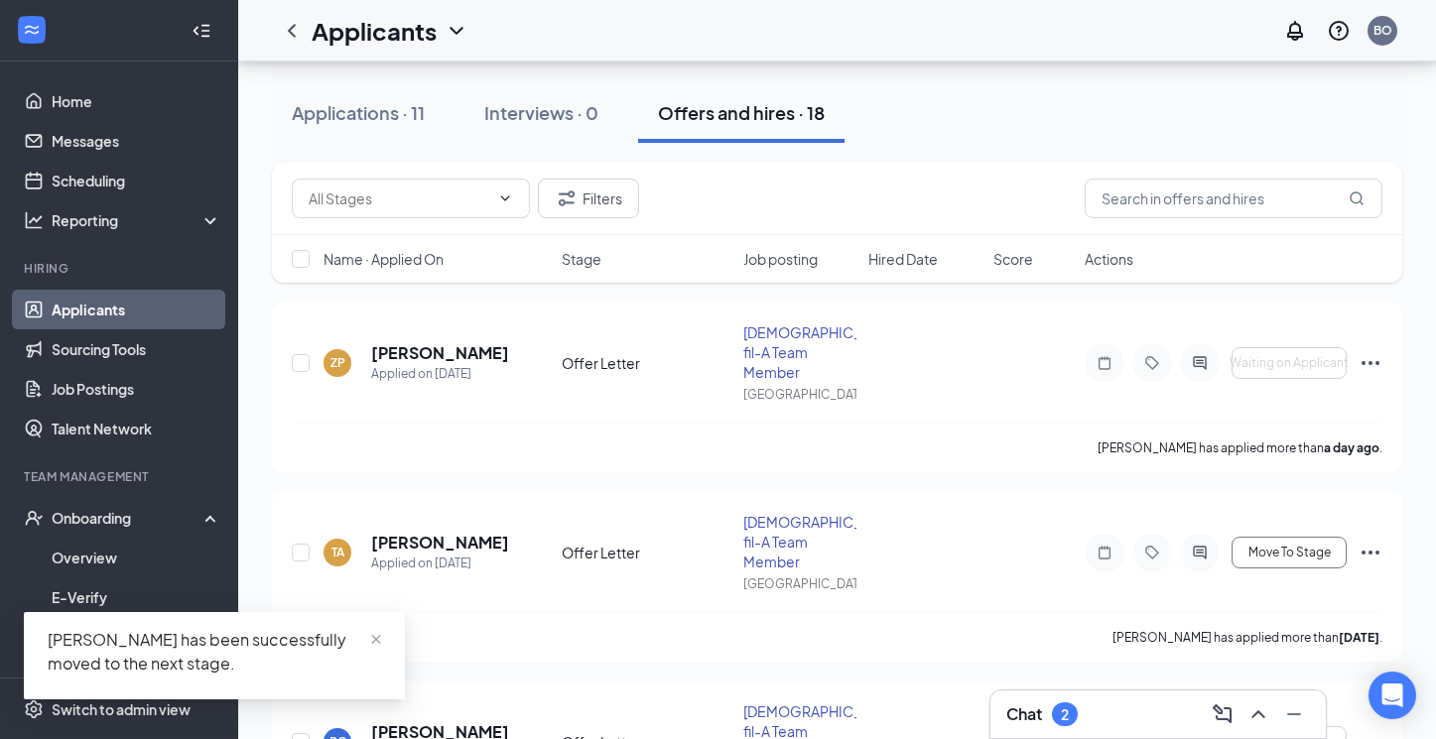
click at [533, 429] on div "Zoey Parker has applied more than a day ago ." at bounding box center [837, 448] width 1090 height 50
click at [392, 343] on h5 "Zoey Parker" at bounding box center [439, 353] width 137 height 22
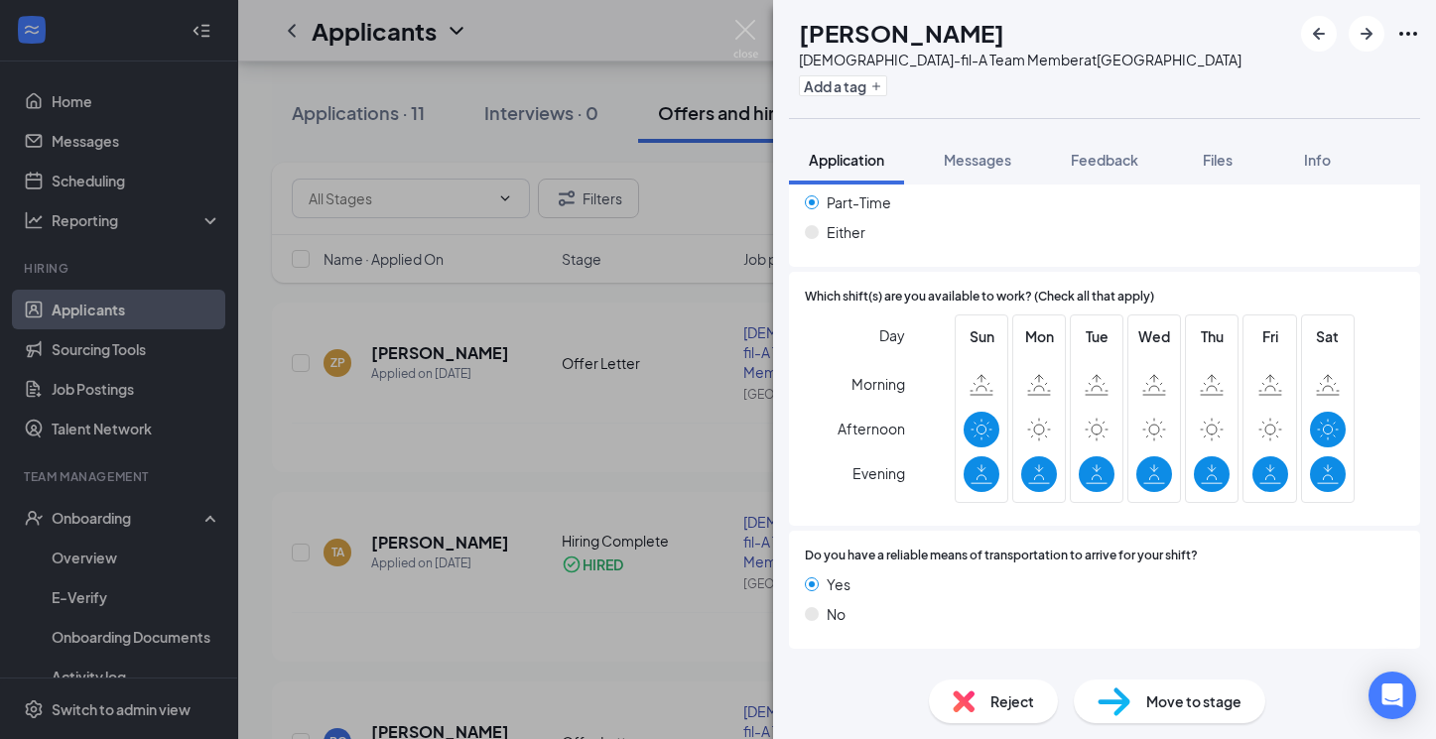
scroll to position [1255, 0]
click at [892, 665] on div "Offer Letter" at bounding box center [859, 675] width 78 height 20
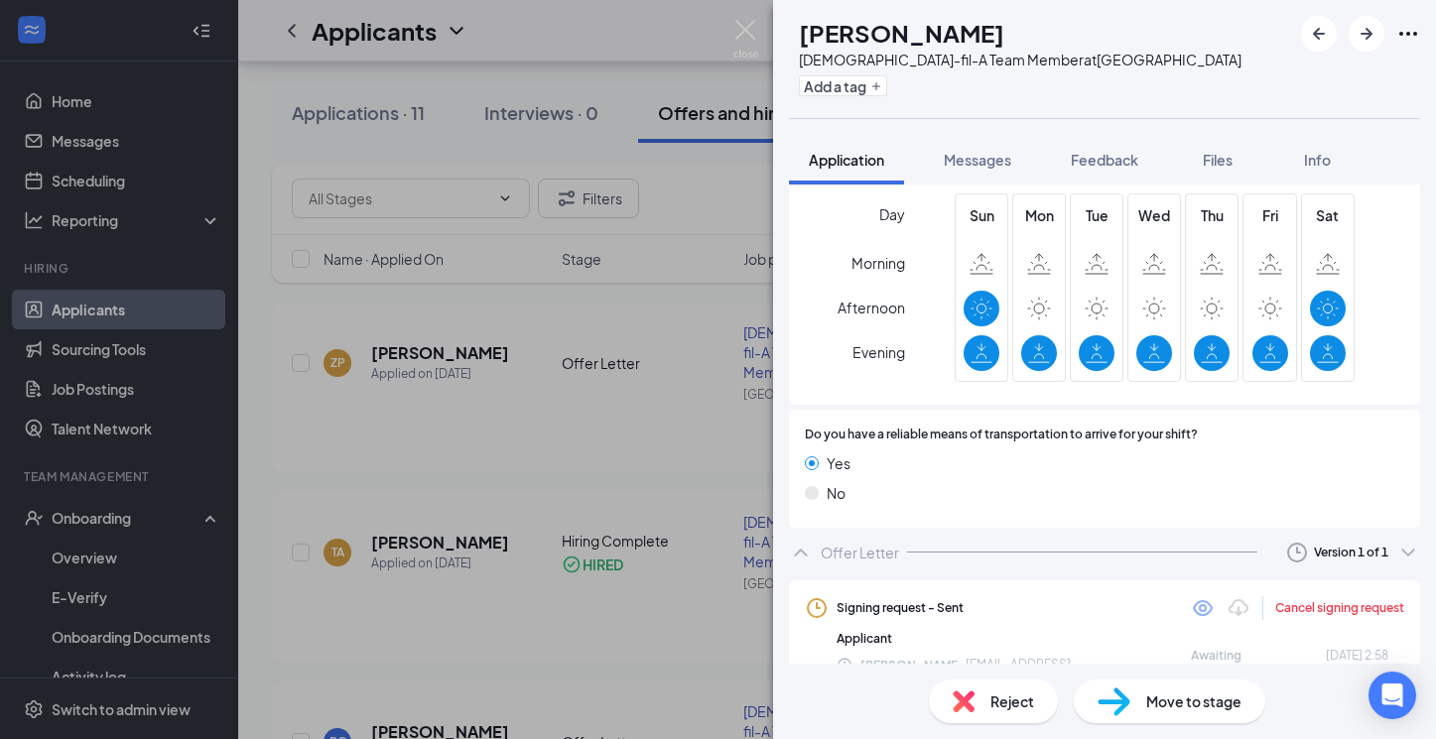
scroll to position [1375, 0]
click at [740, 39] on img at bounding box center [745, 39] width 25 height 39
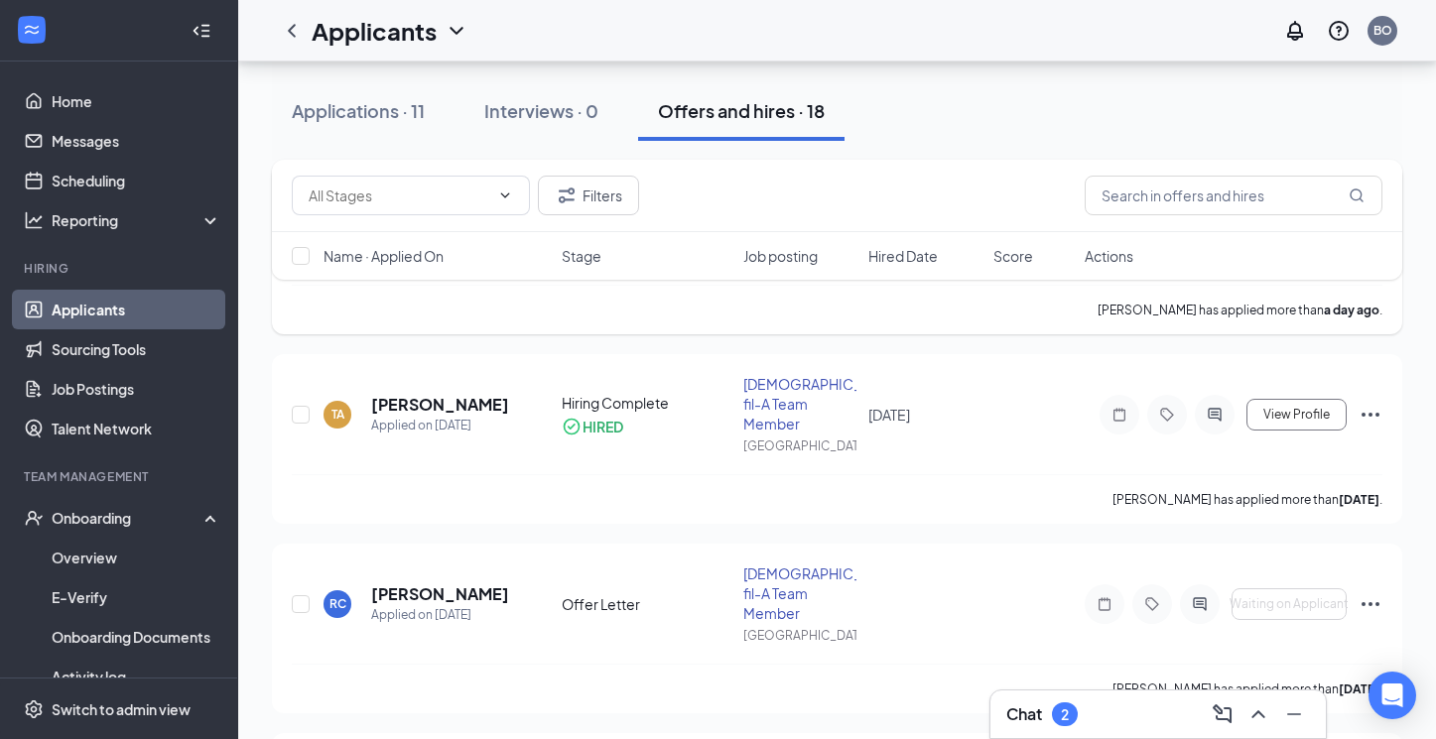
scroll to position [328, 0]
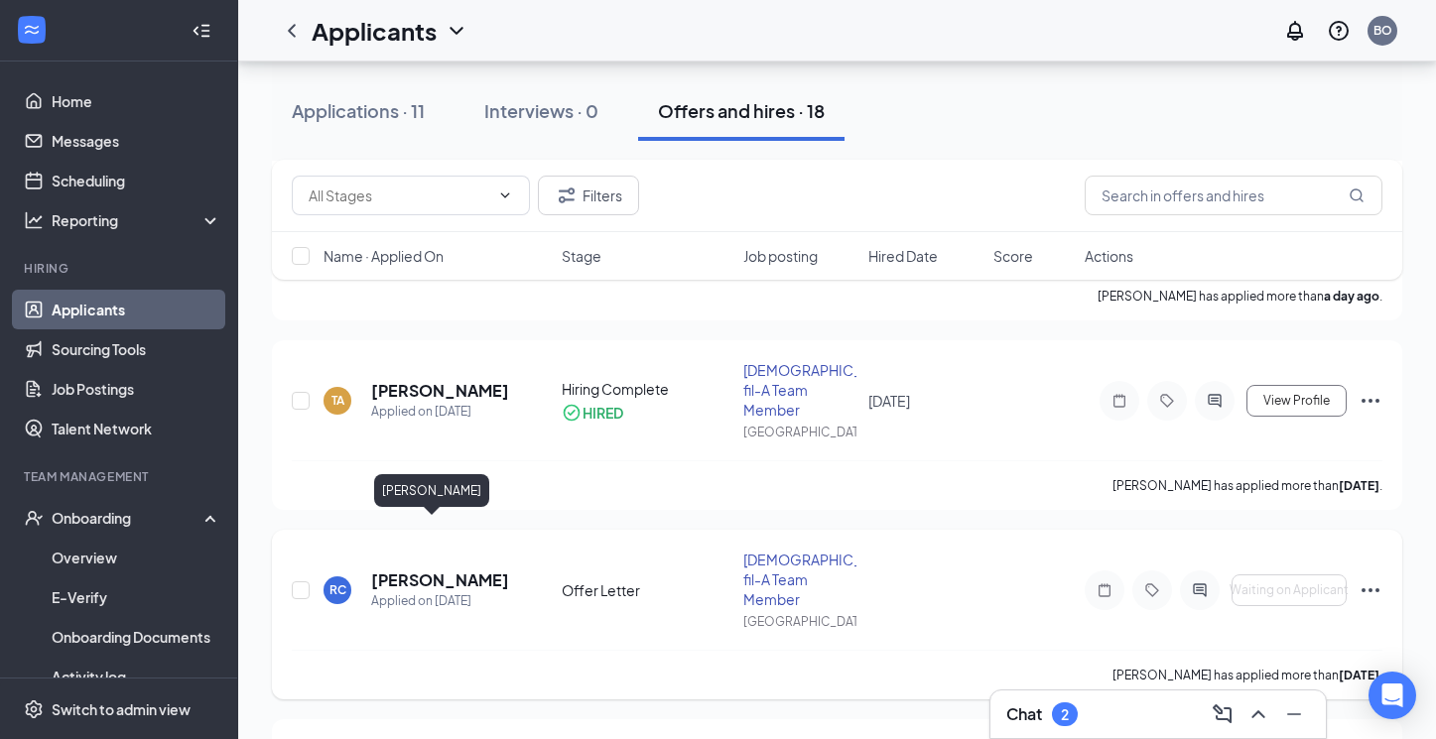
click at [433, 569] on h5 "Ryan Cain" at bounding box center [439, 580] width 137 height 22
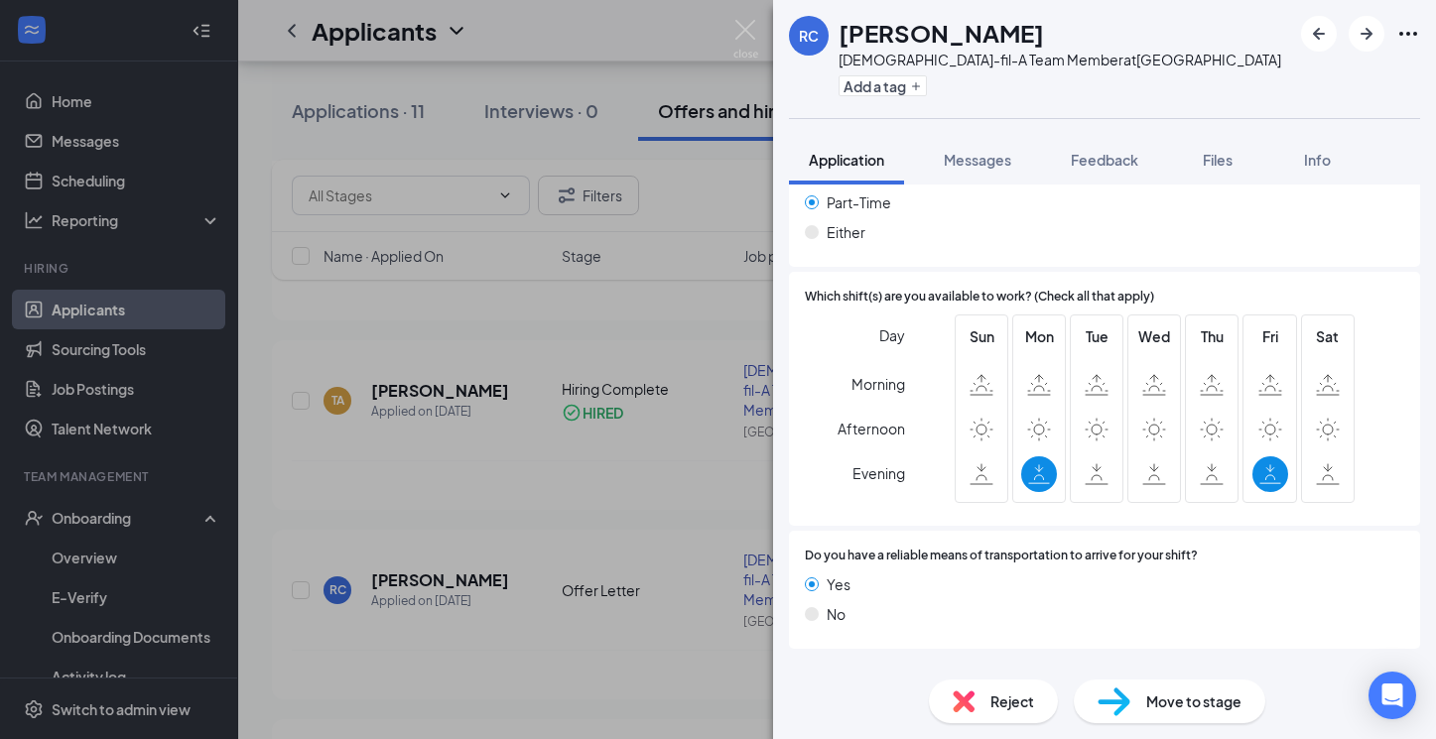
scroll to position [1255, 0]
click at [906, 655] on div "Offer Letter Version 1 of 1" at bounding box center [1104, 675] width 631 height 40
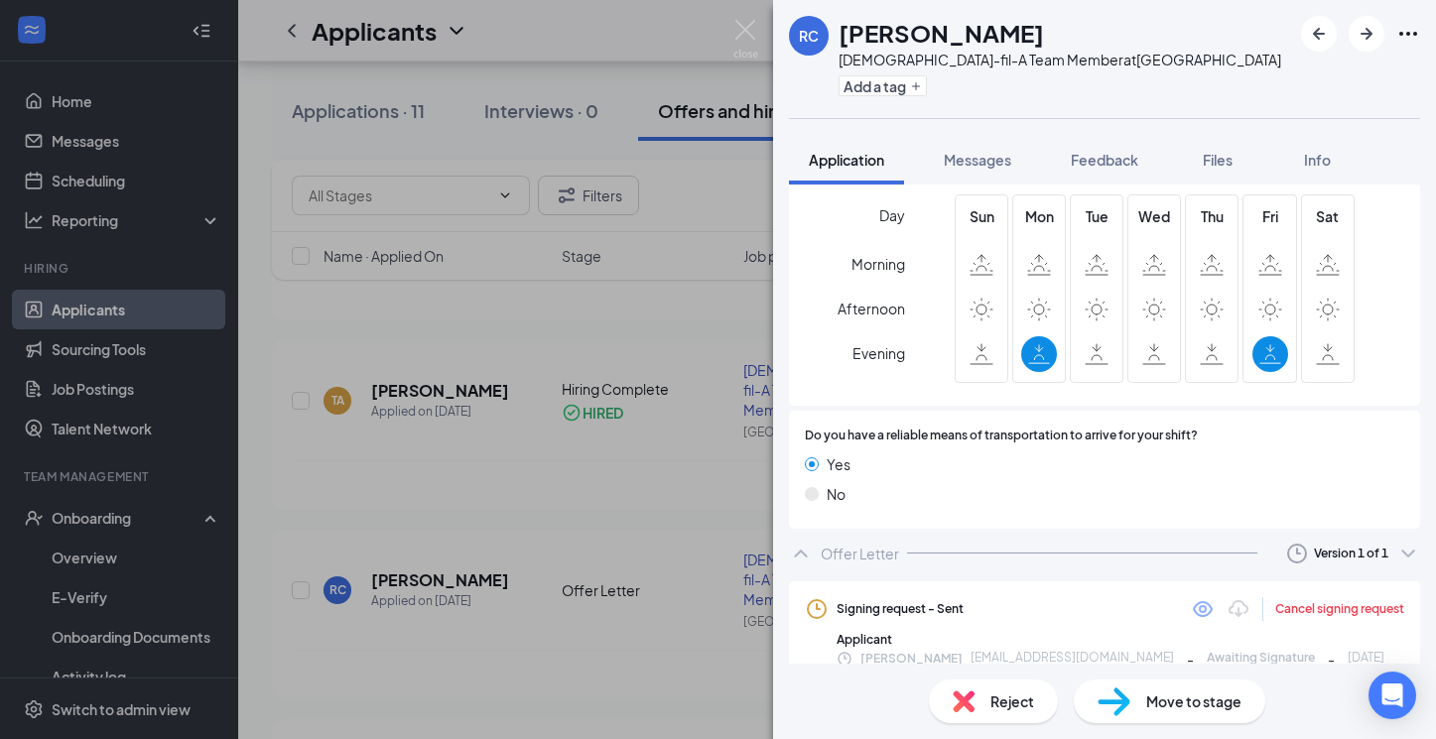
scroll to position [1375, 0]
click at [747, 27] on img at bounding box center [745, 39] width 25 height 39
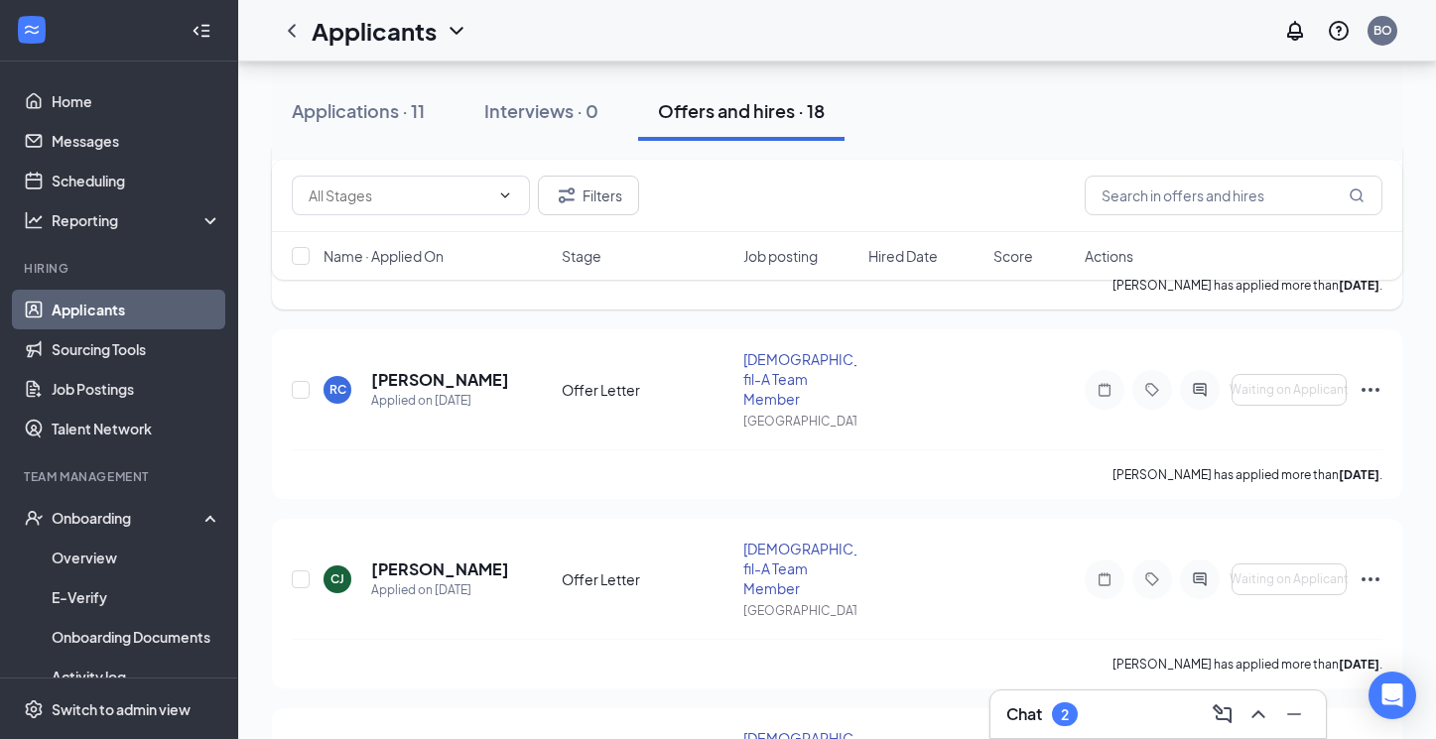
scroll to position [536, 0]
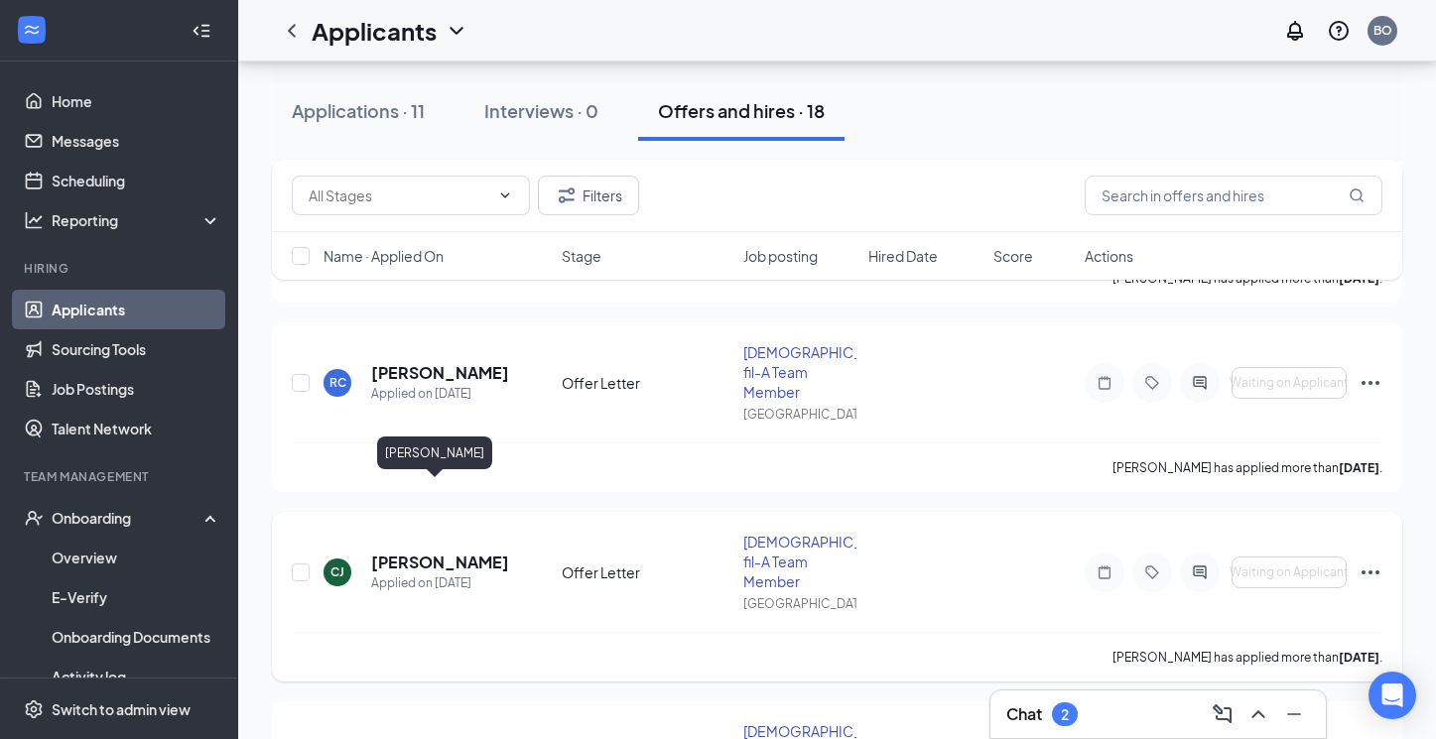
click at [463, 552] on h5 "Colin Janeski" at bounding box center [439, 563] width 137 height 22
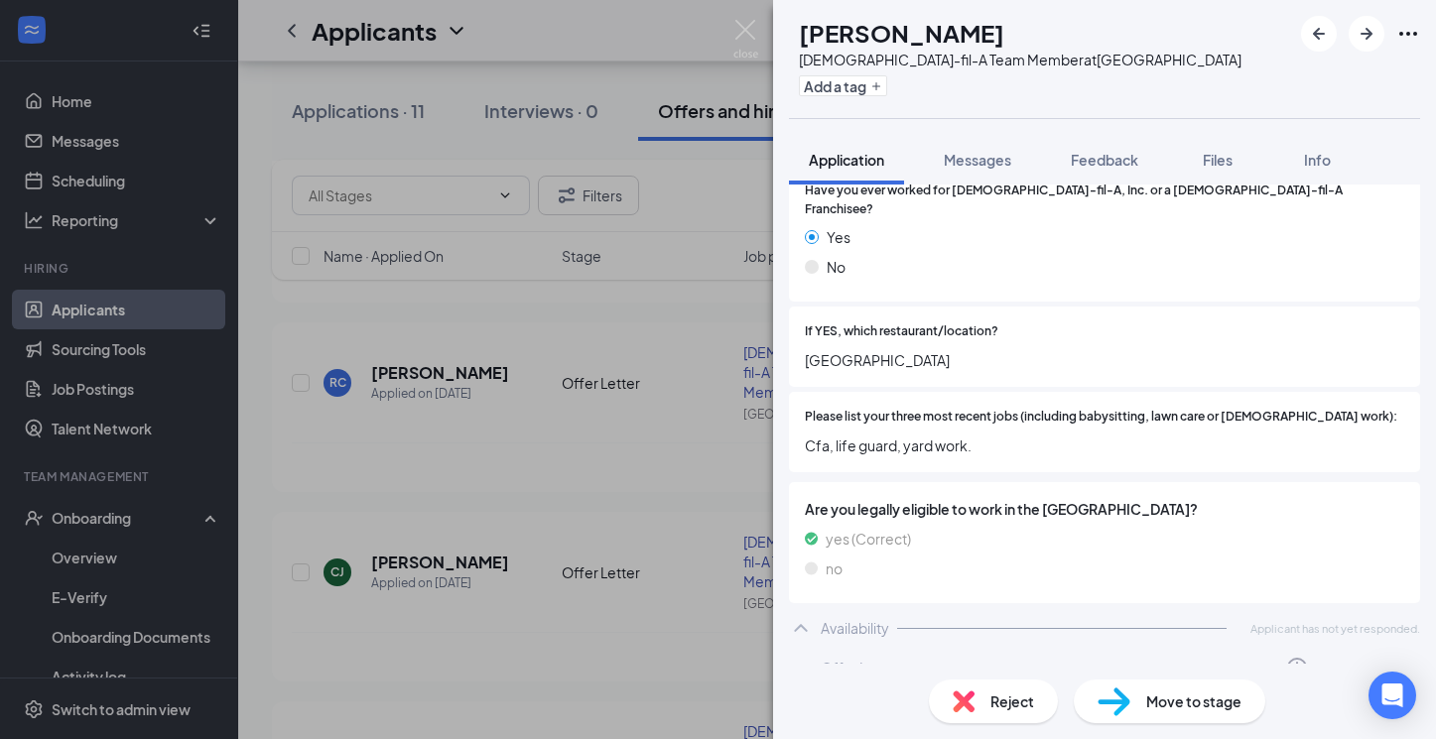
scroll to position [639, 0]
click at [889, 661] on div "Offer Letter" at bounding box center [859, 671] width 78 height 20
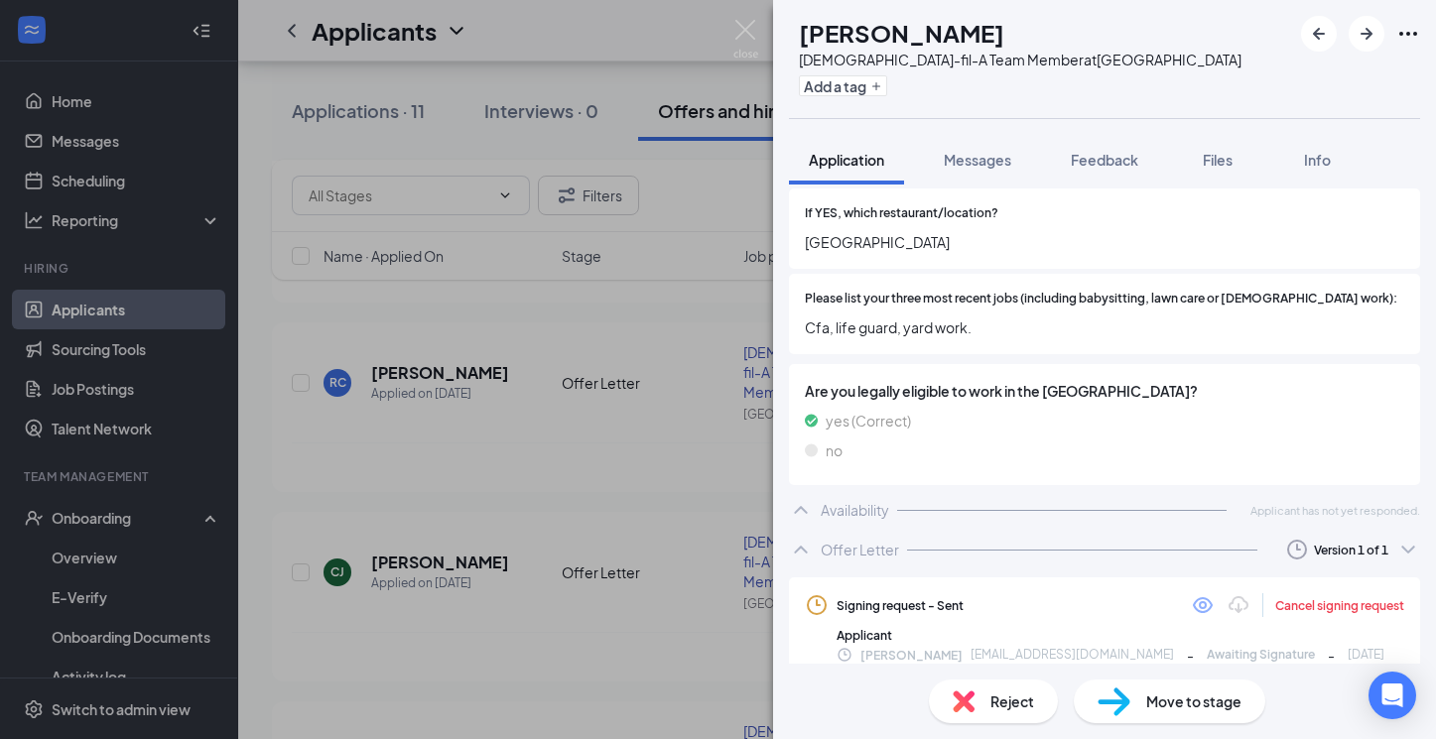
scroll to position [759, 0]
click at [748, 24] on img at bounding box center [745, 39] width 25 height 39
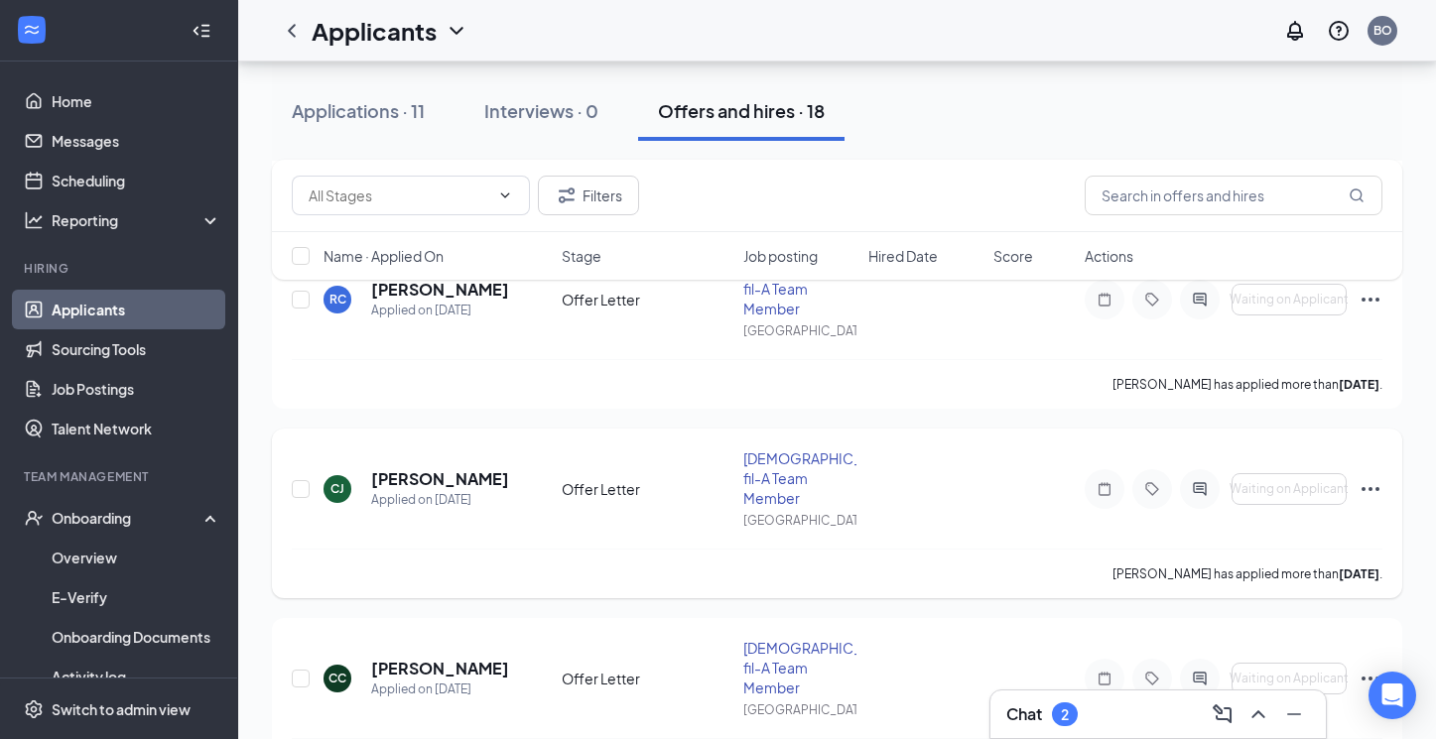
scroll to position [639, 0]
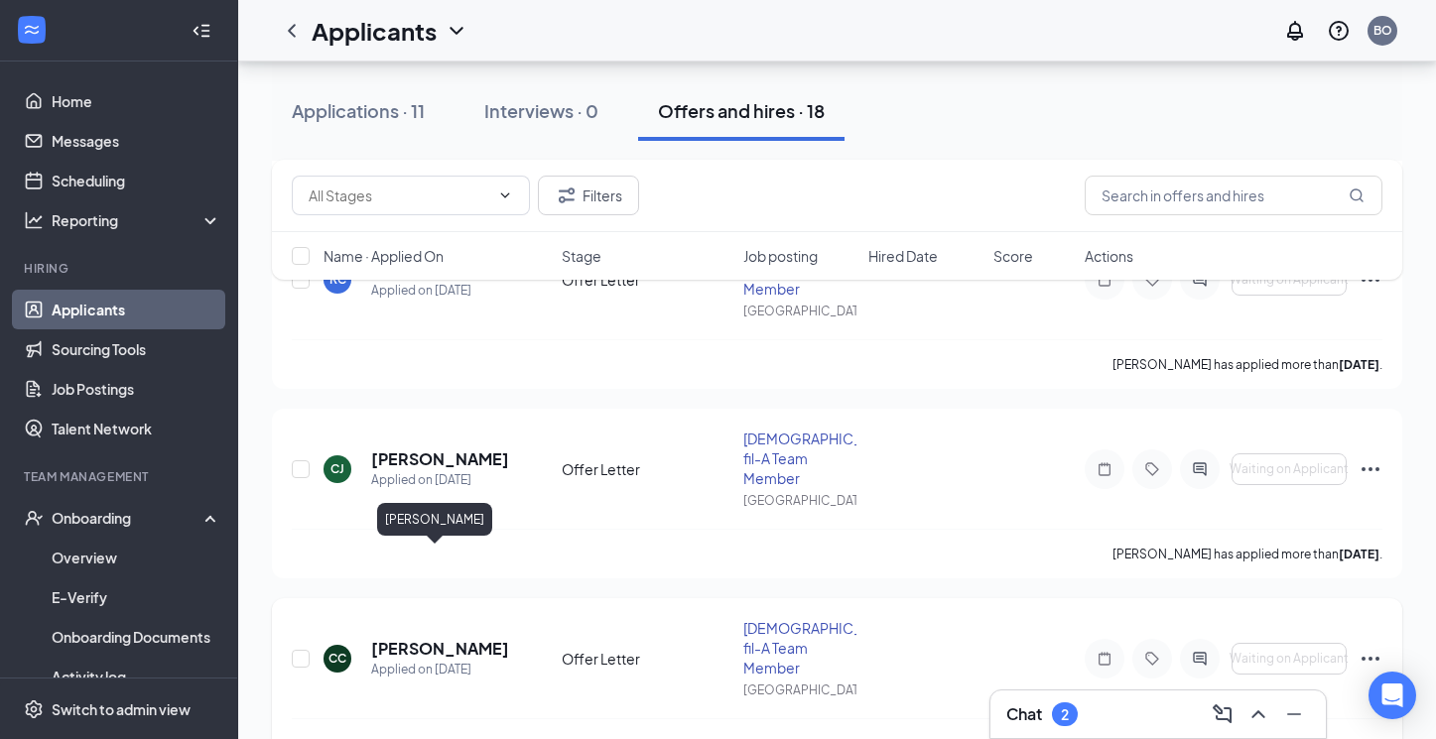
click at [456, 638] on h5 "Cairo Carson" at bounding box center [439, 649] width 137 height 22
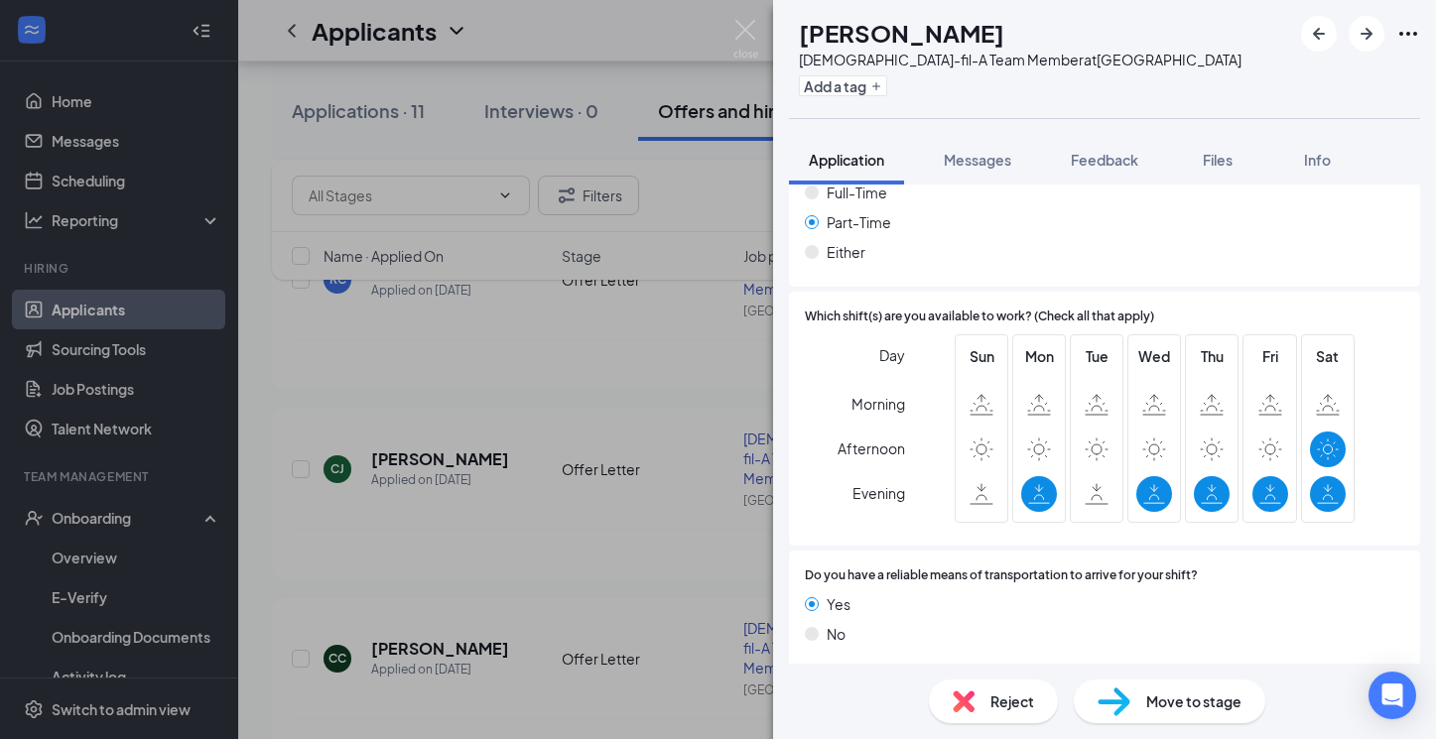
scroll to position [1277, 0]
click at [884, 685] on div "Offer Letter" at bounding box center [859, 695] width 78 height 20
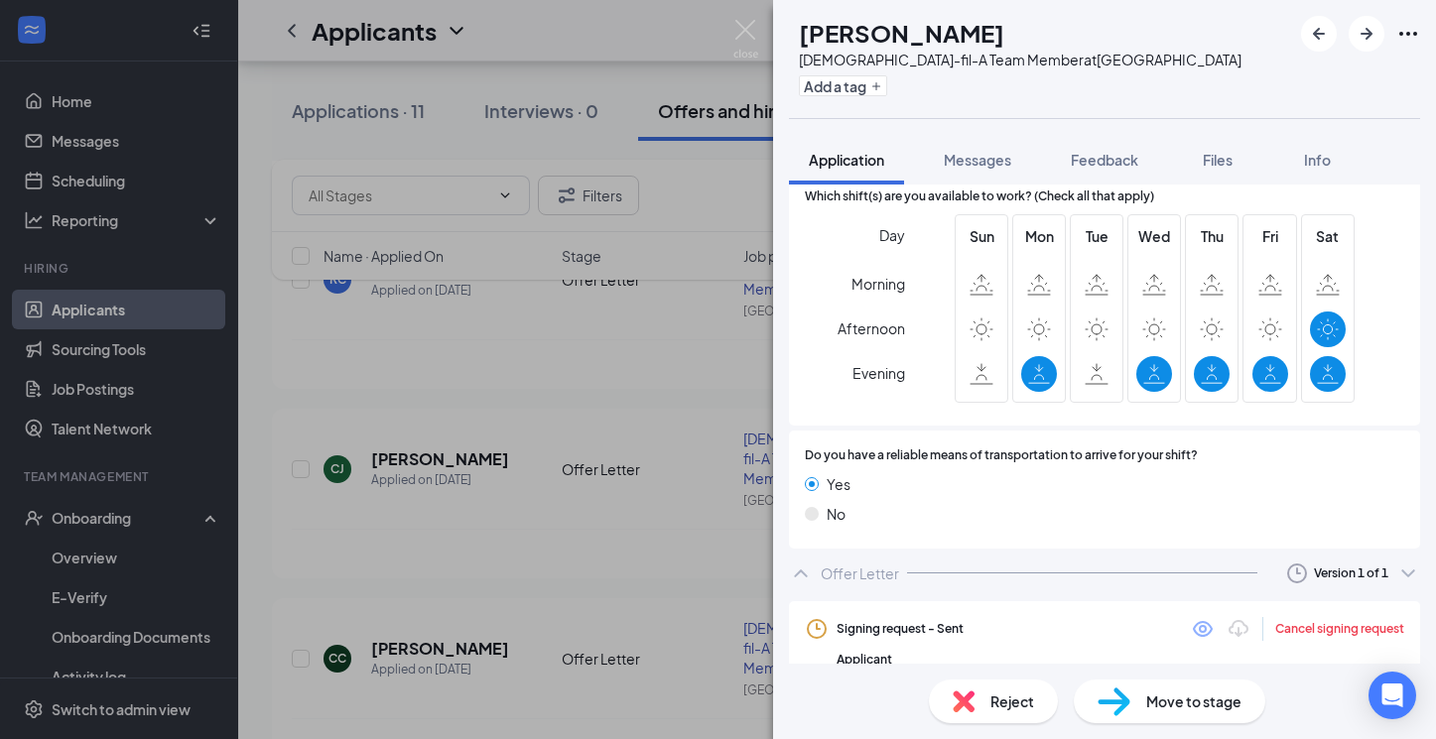
scroll to position [1397, 0]
click at [741, 28] on img at bounding box center [745, 39] width 25 height 39
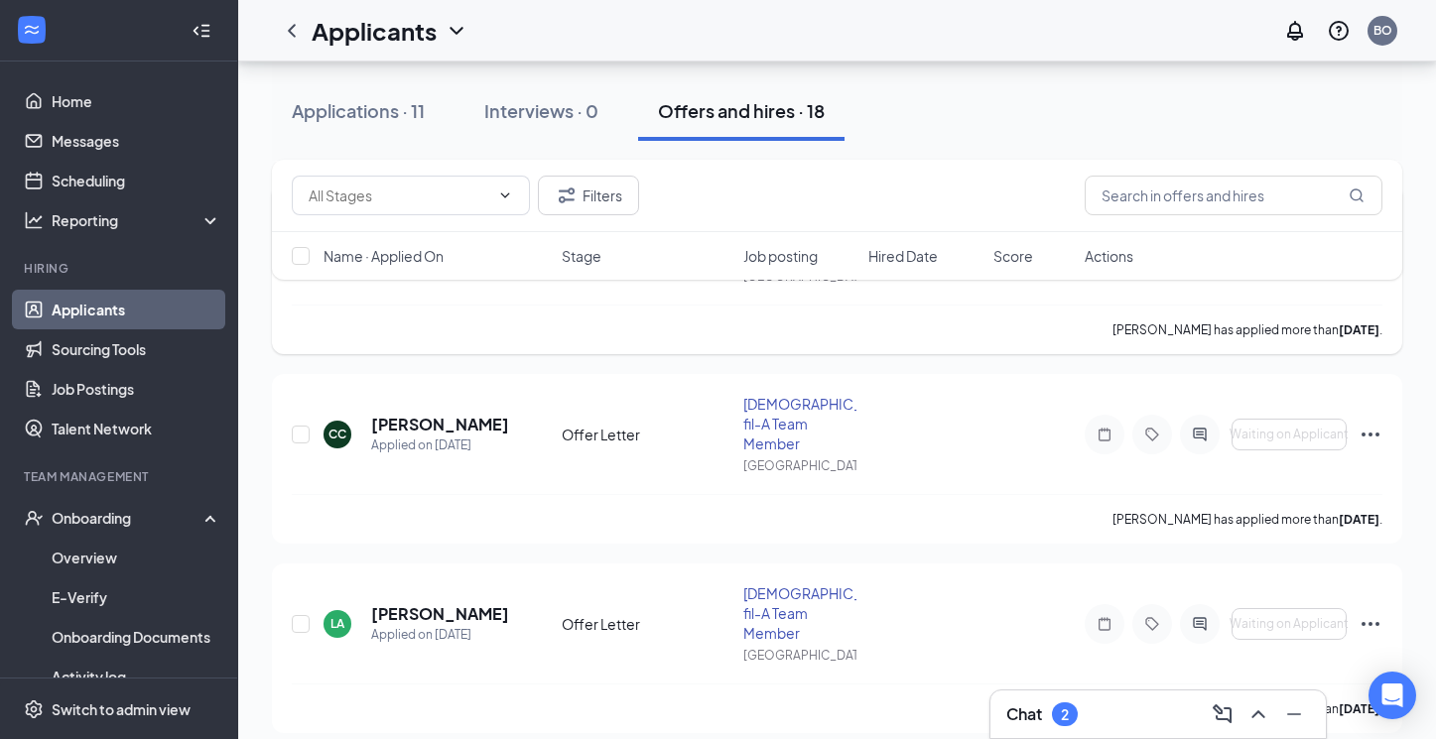
scroll to position [865, 0]
click at [472, 601] on h5 "Liam Aldridge" at bounding box center [439, 612] width 137 height 22
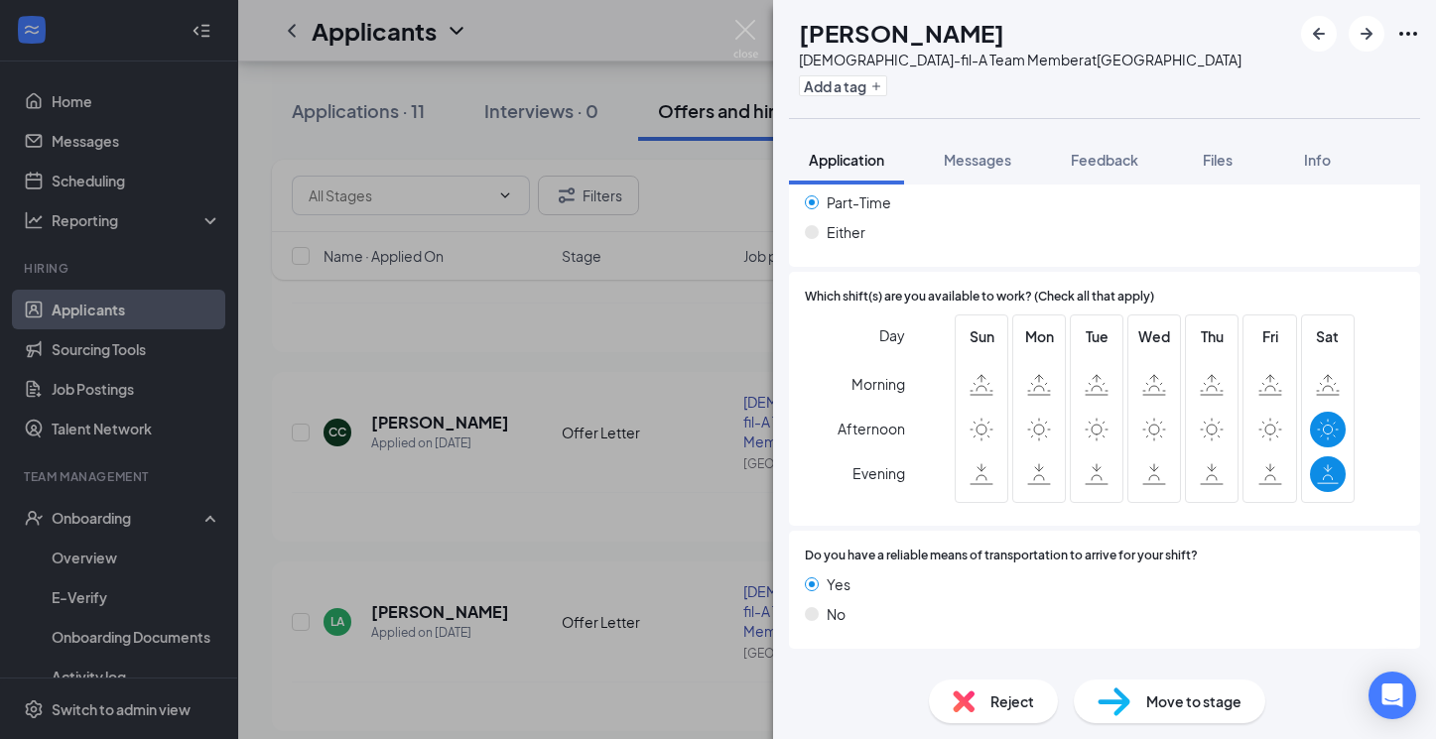
scroll to position [1255, 0]
click at [862, 665] on div "Offer Letter" at bounding box center [859, 675] width 78 height 20
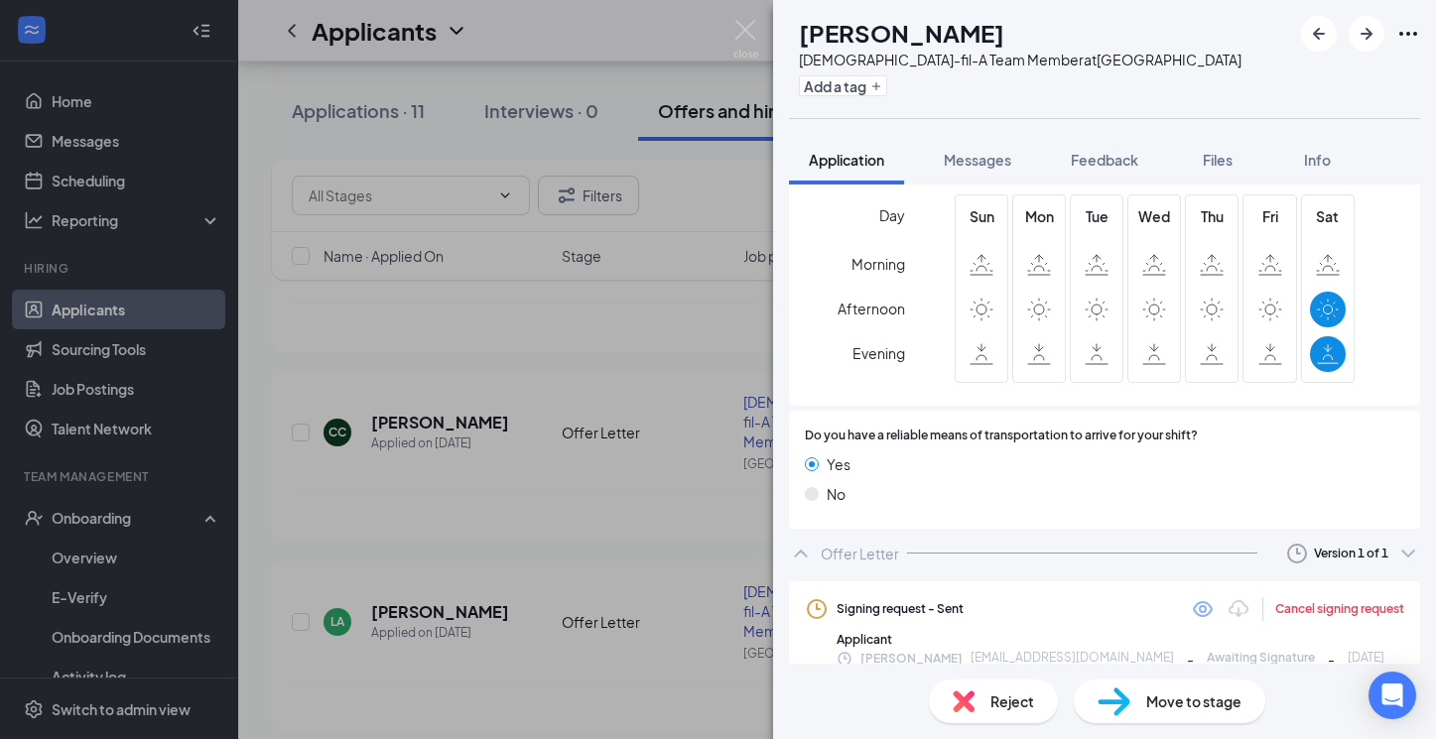
scroll to position [1375, 0]
click at [744, 28] on img at bounding box center [745, 39] width 25 height 39
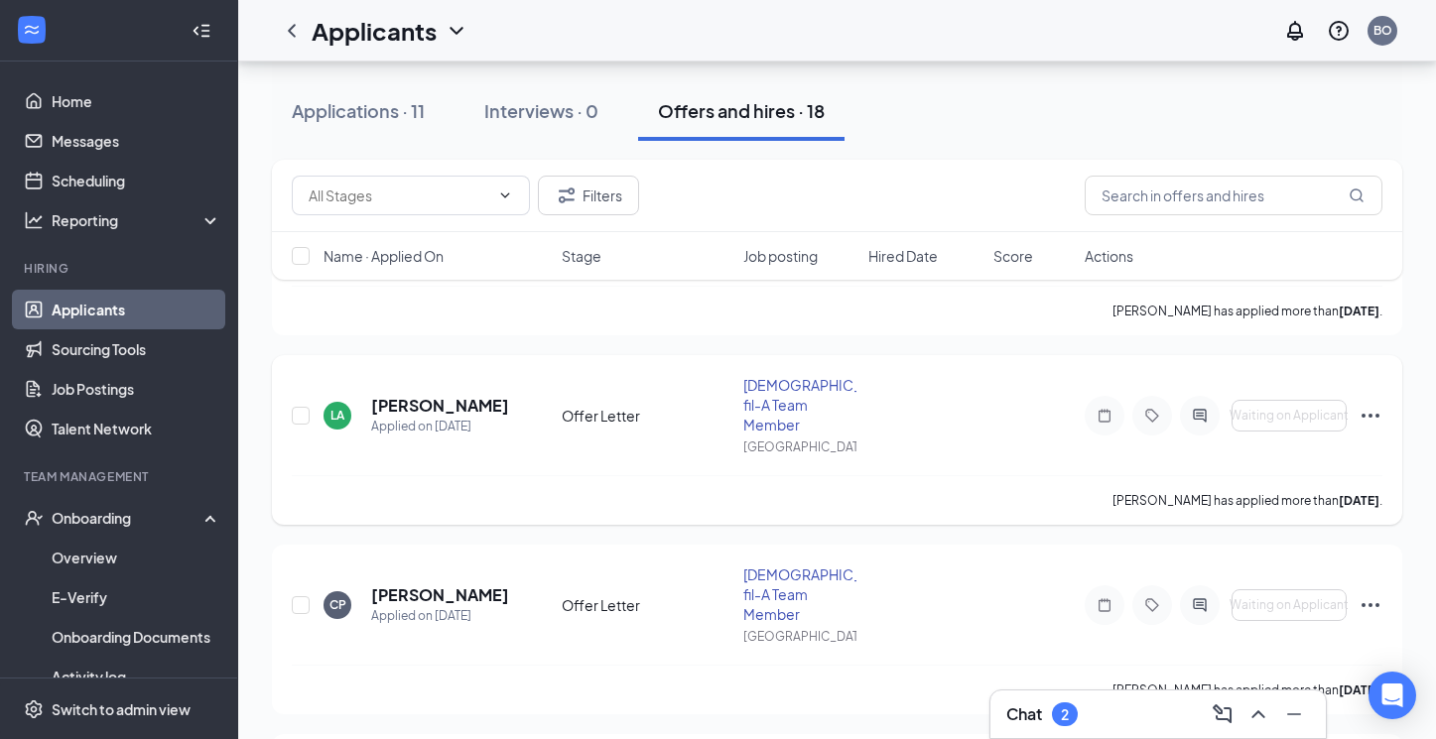
scroll to position [1076, 0]
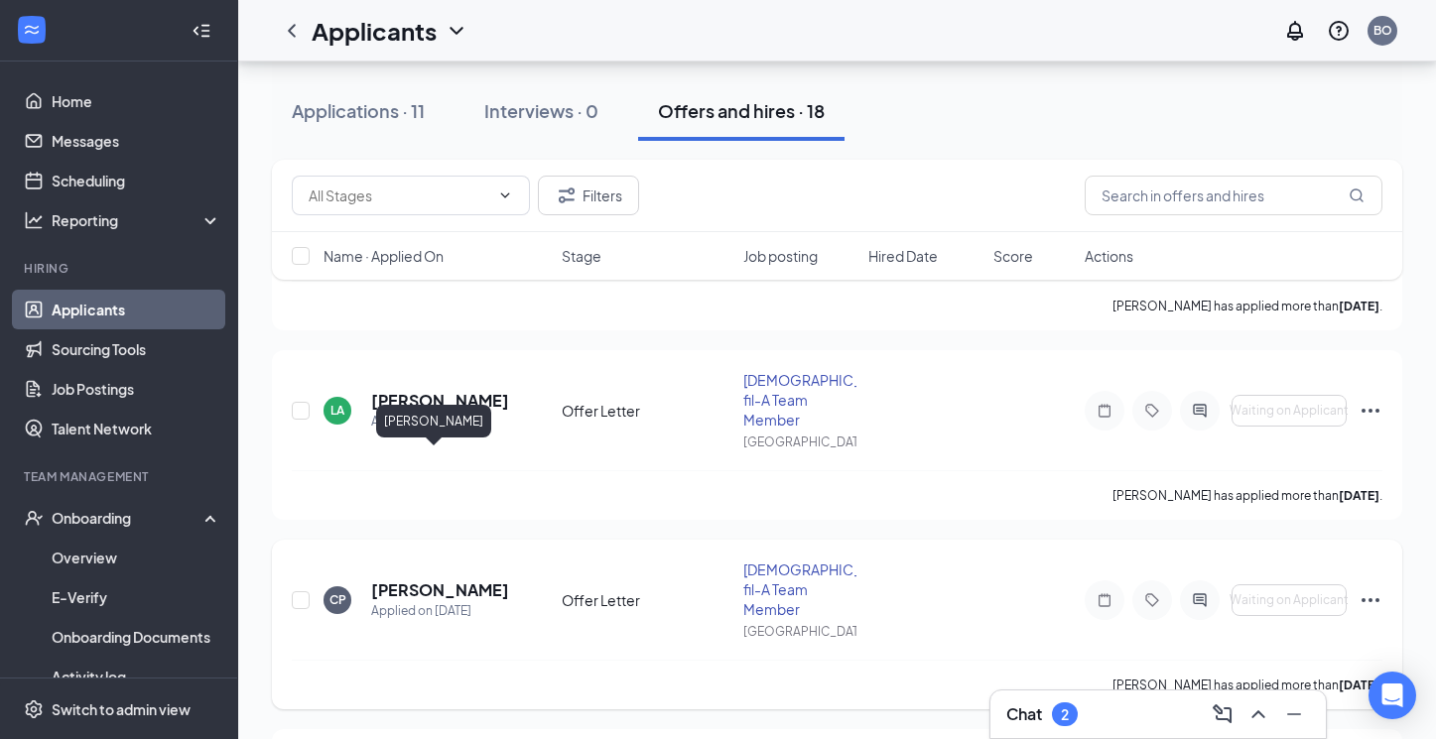
click at [451, 579] on h5 "Carson Pete" at bounding box center [439, 590] width 137 height 22
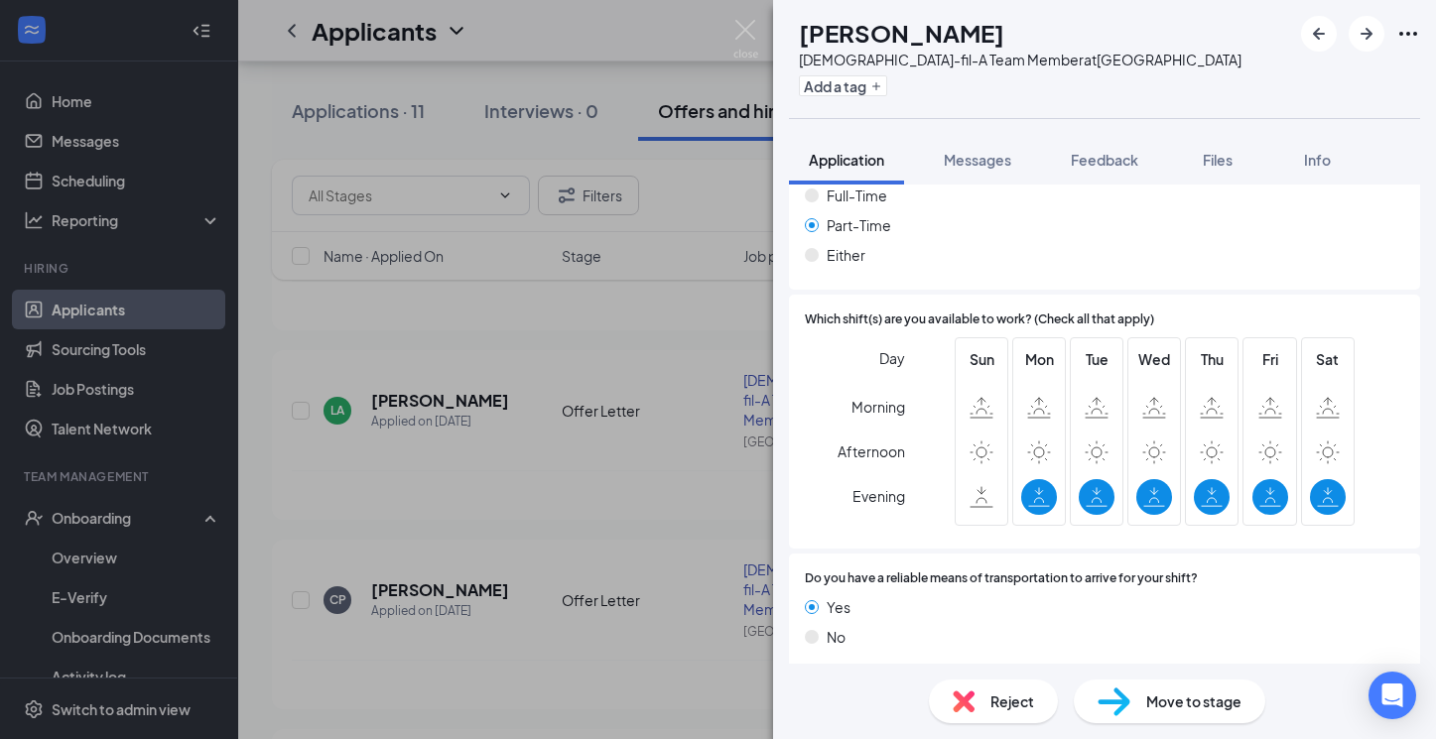
click at [988, 677] on div "Offer Letter Version 1 of 1" at bounding box center [1104, 697] width 631 height 40
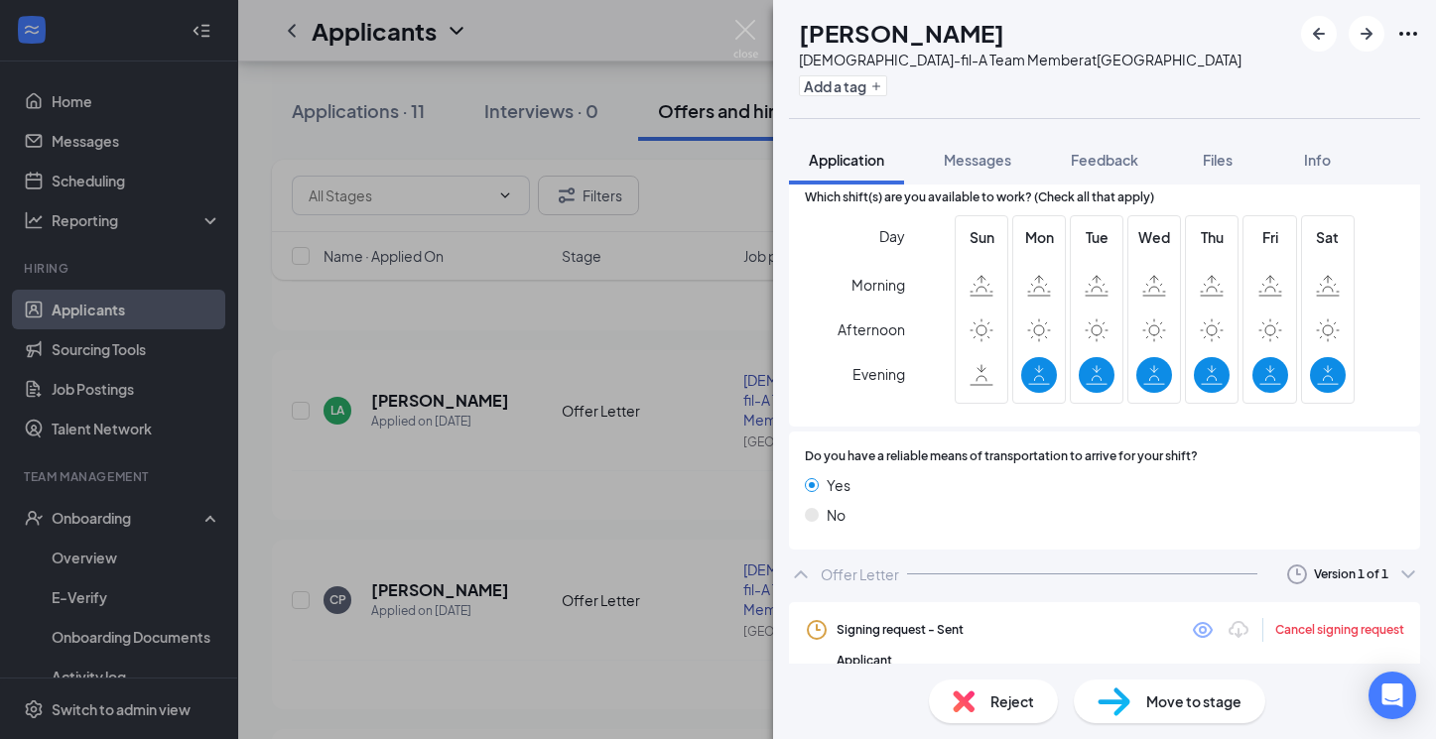
scroll to position [1375, 0]
click at [747, 33] on img at bounding box center [745, 39] width 25 height 39
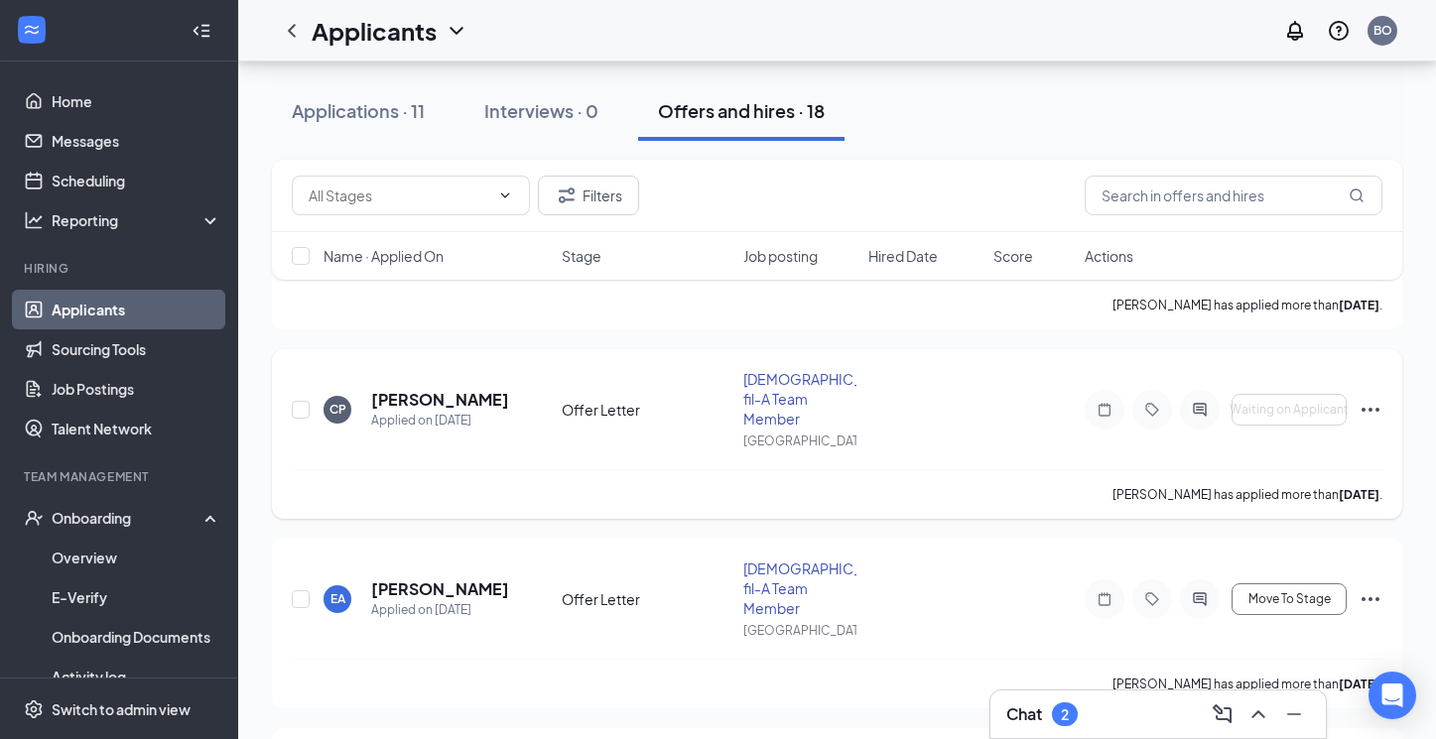
scroll to position [1269, 0]
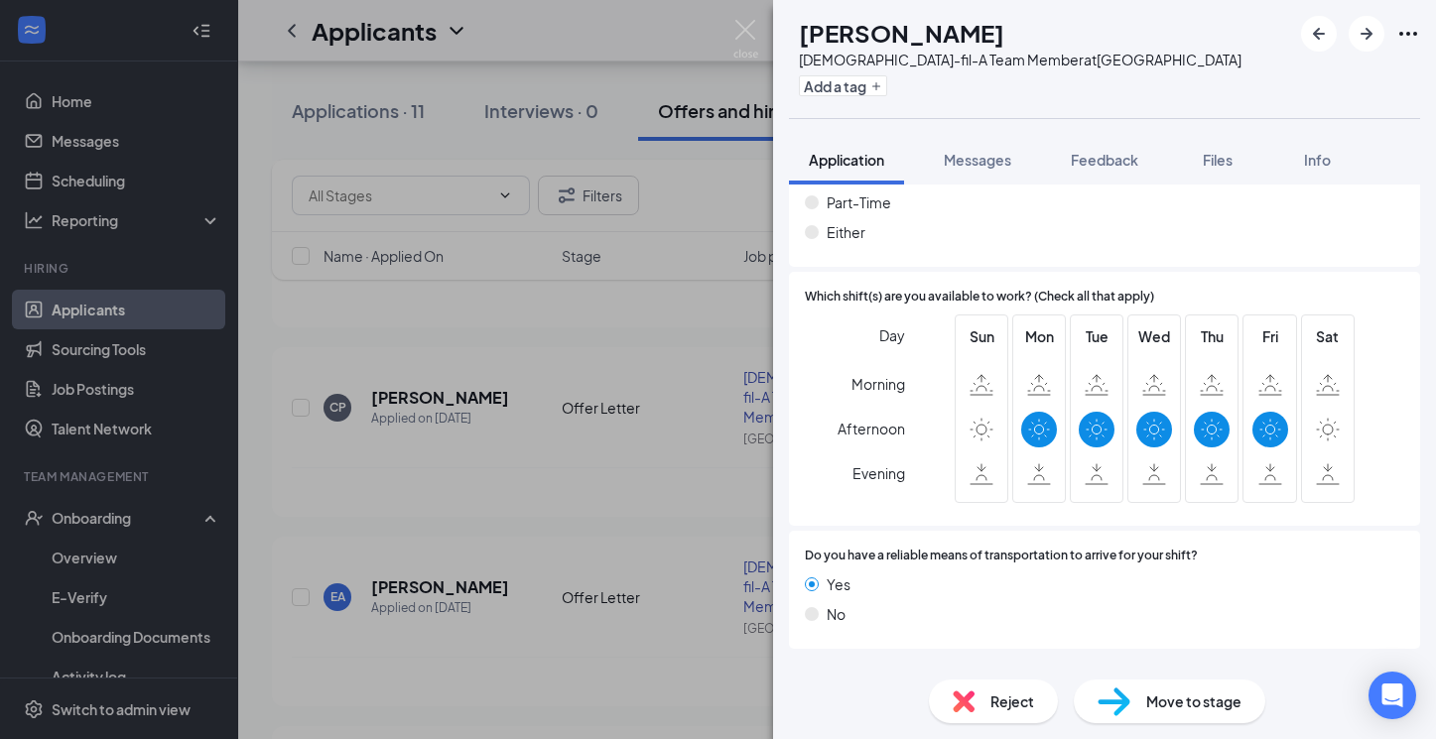
click at [886, 664] on div "Offer Letter" at bounding box center [859, 674] width 78 height 20
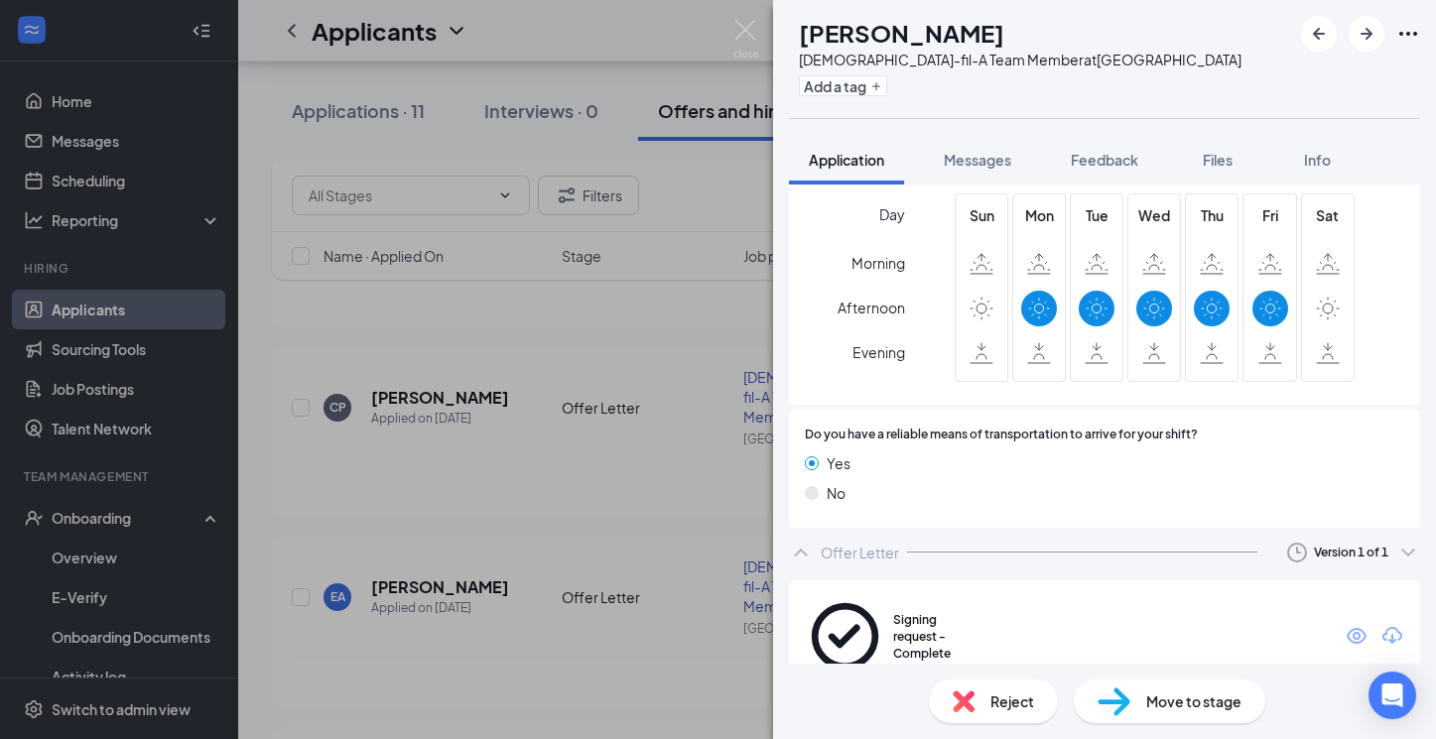
scroll to position [1334, 0]
click at [1150, 697] on span "Move to stage" at bounding box center [1193, 701] width 95 height 22
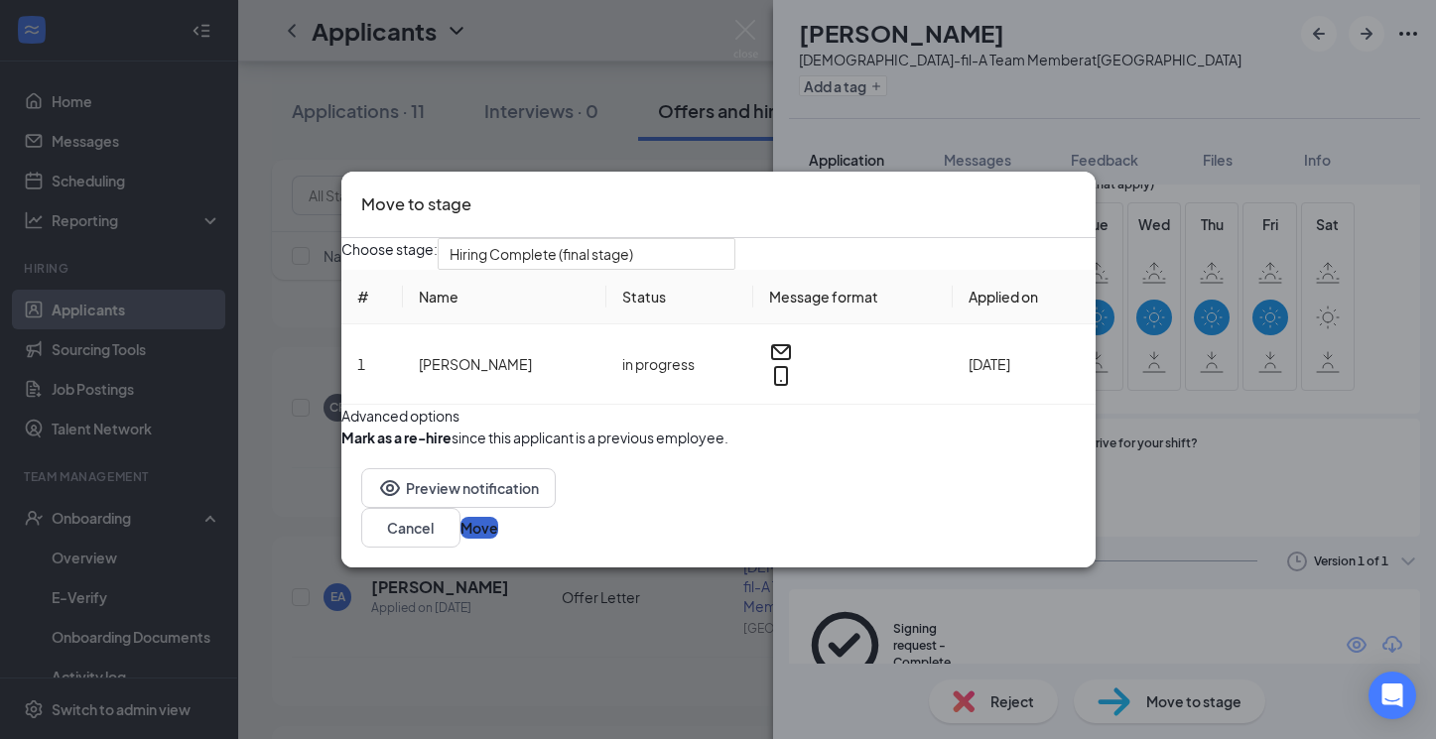
click at [498, 539] on button "Move" at bounding box center [479, 528] width 38 height 22
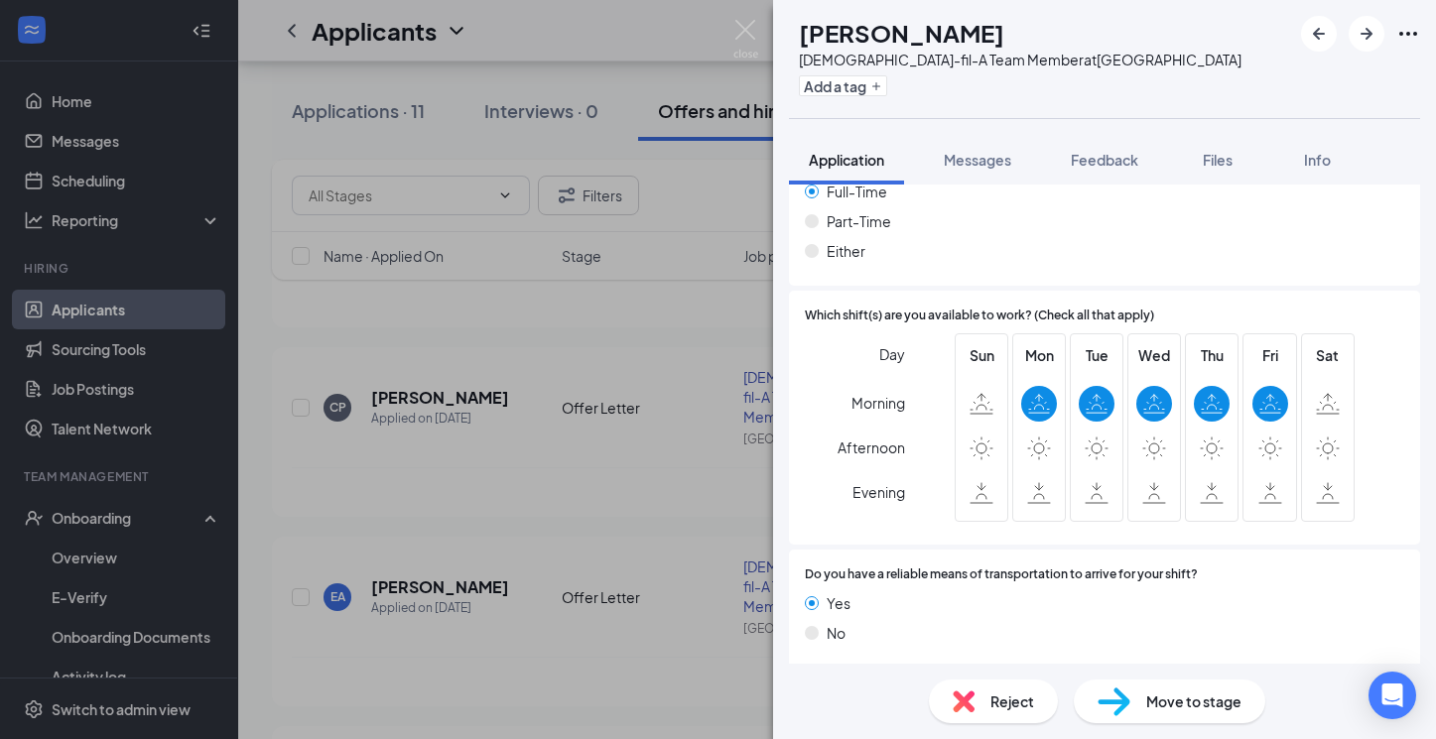
scroll to position [1171, 0]
click at [884, 684] on div "Offer Letter" at bounding box center [859, 694] width 78 height 20
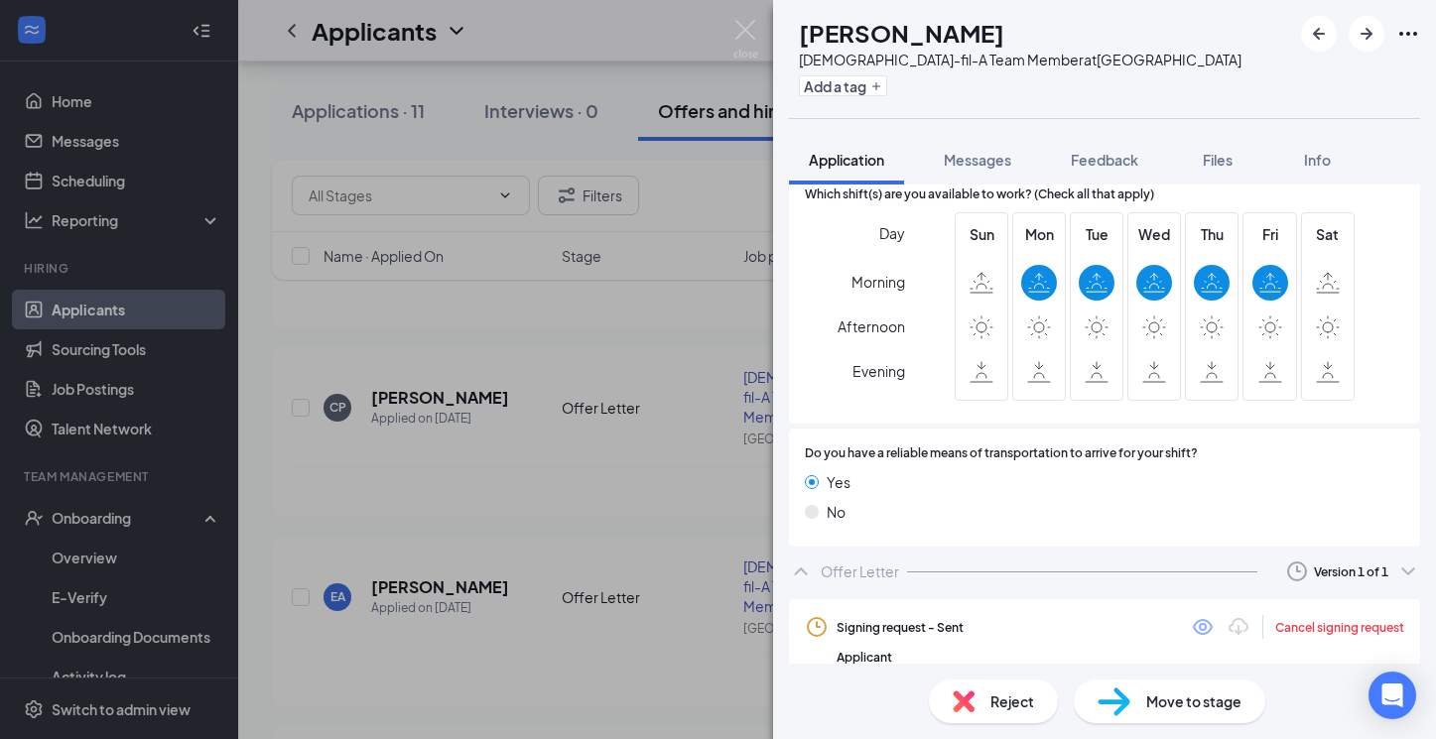
scroll to position [1291, 0]
click at [745, 29] on img at bounding box center [745, 39] width 25 height 39
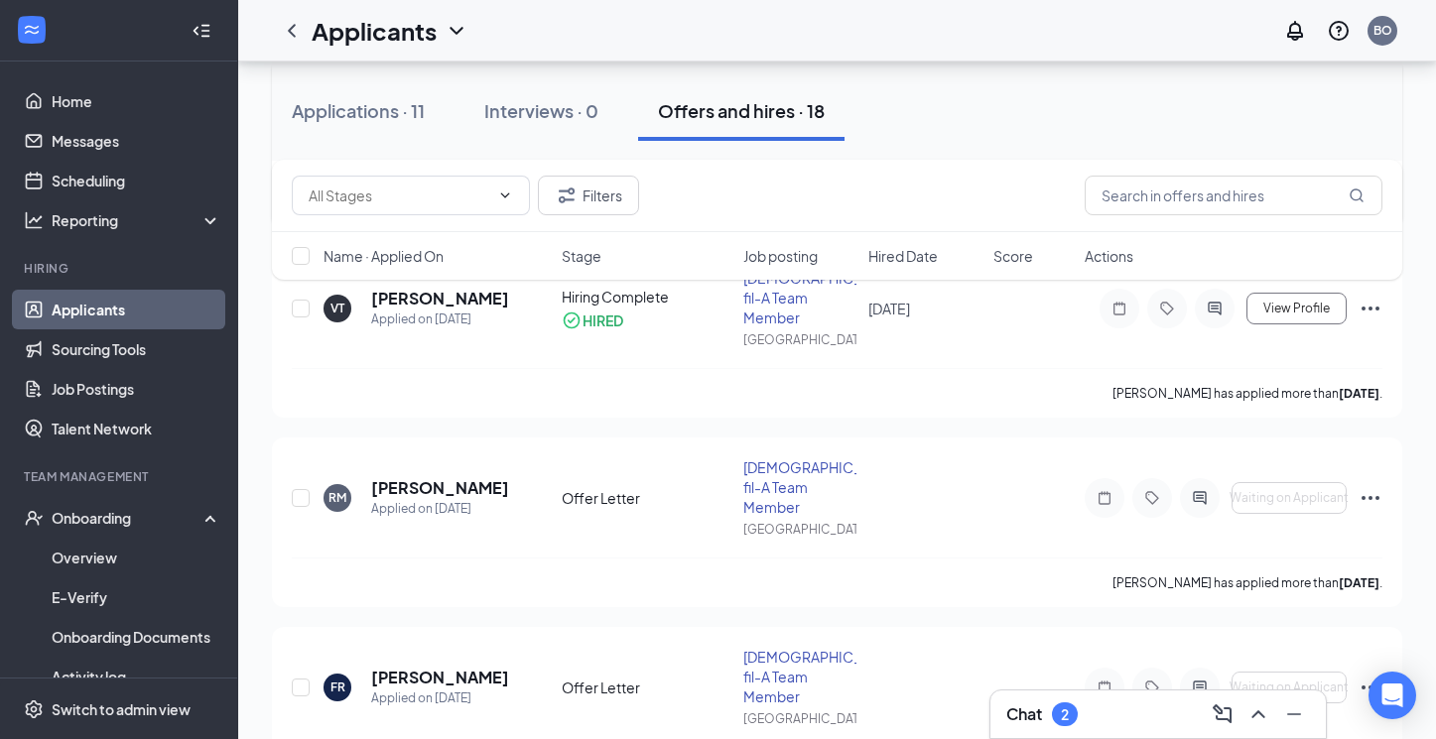
scroll to position [1749, 0]
click at [477, 665] on h5 "Fanny Reynoso" at bounding box center [439, 676] width 137 height 22
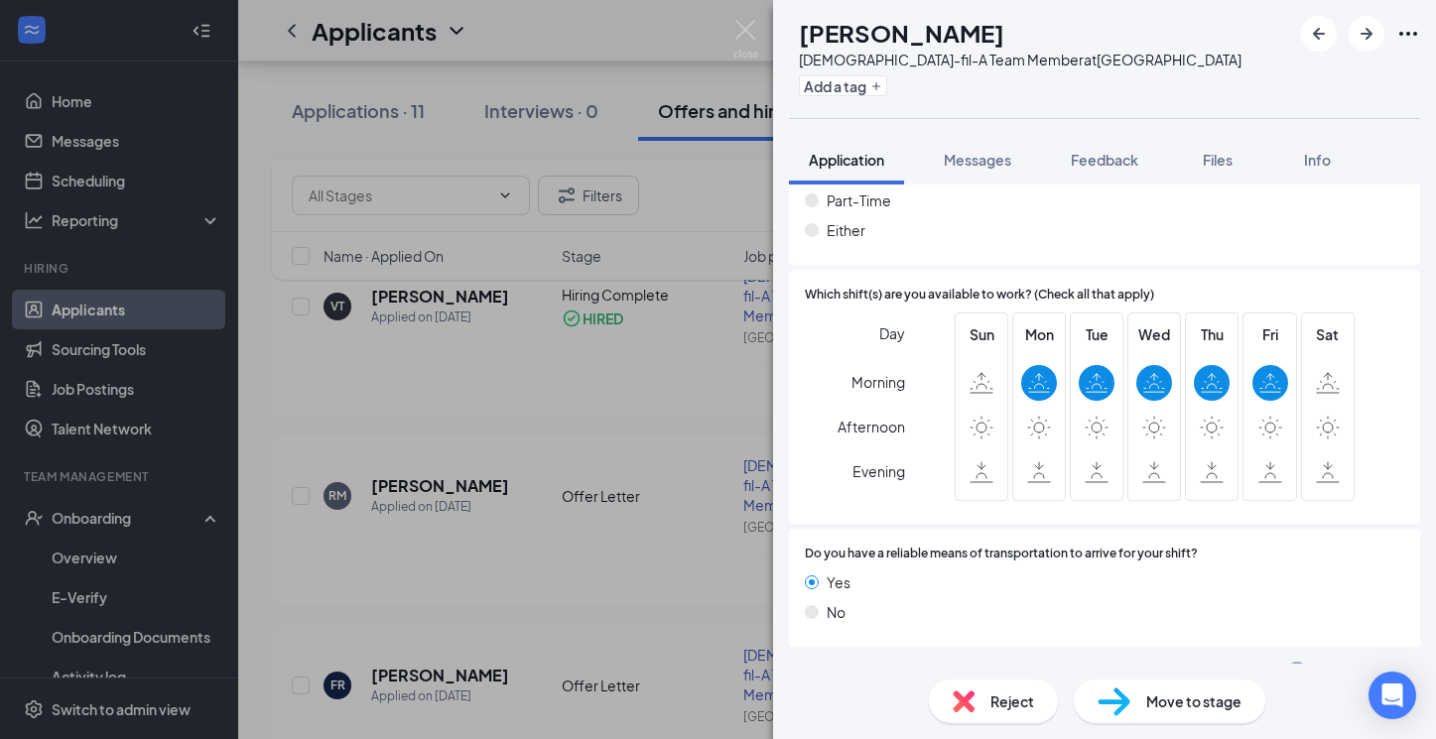
scroll to position [1171, 0]
click at [880, 664] on div "Offer Letter" at bounding box center [859, 674] width 78 height 20
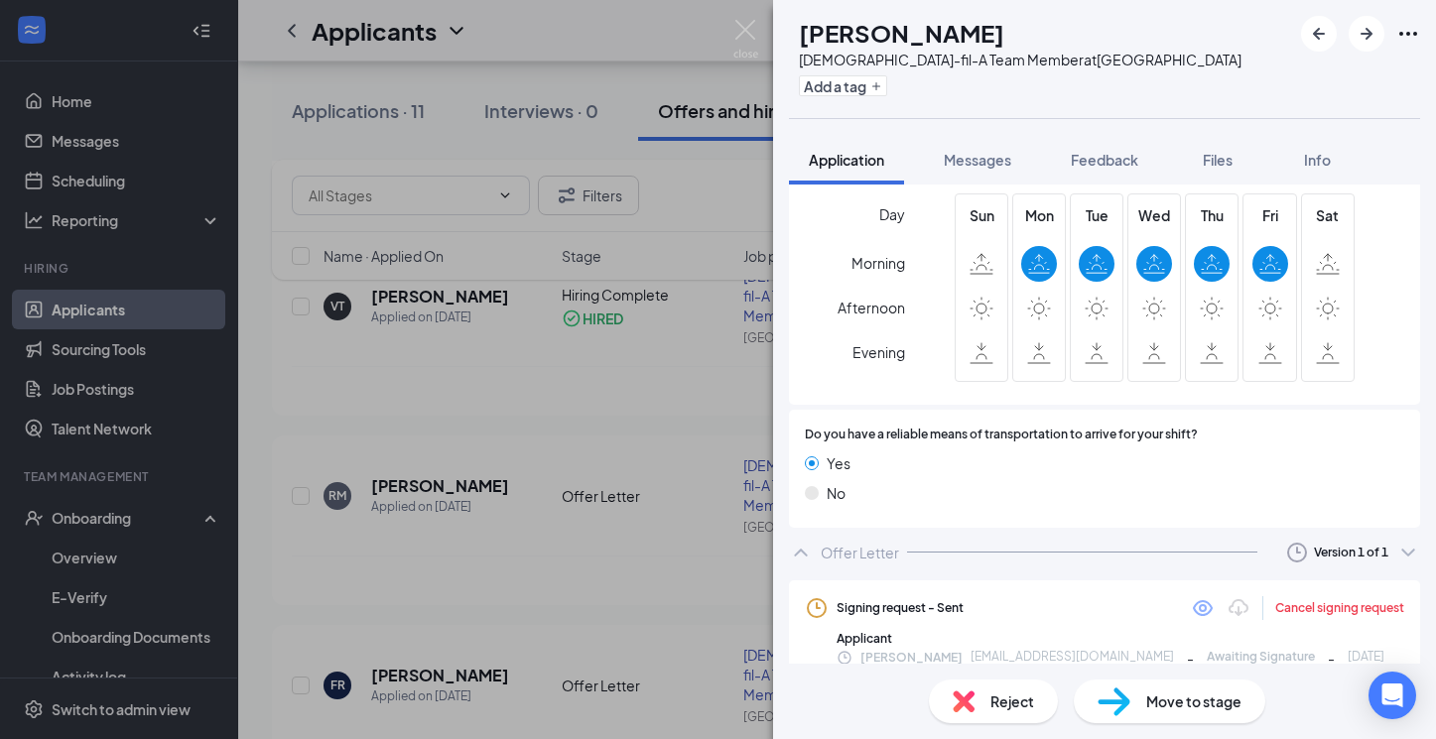
scroll to position [1291, 0]
click at [740, 29] on img at bounding box center [745, 39] width 25 height 39
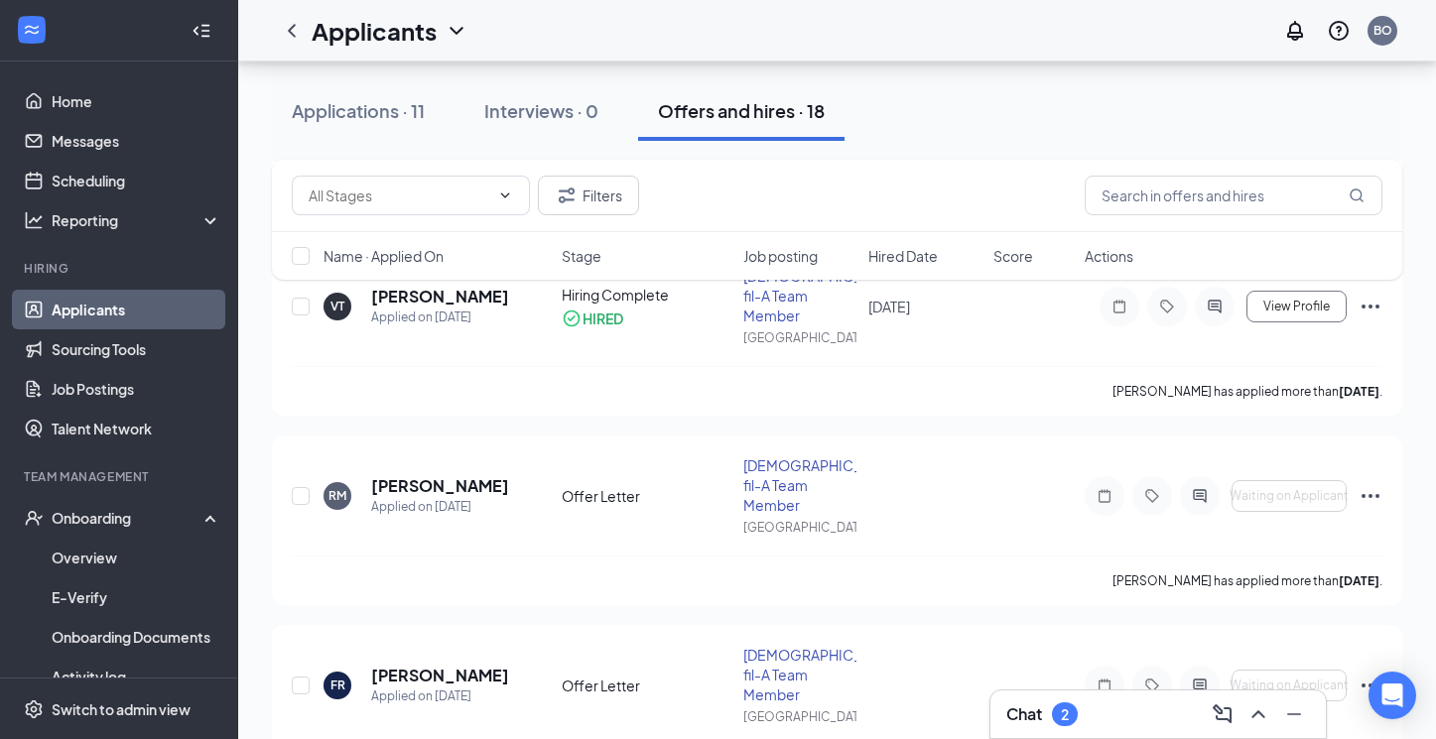
click at [133, 318] on link "Applicants" at bounding box center [137, 310] width 170 height 40
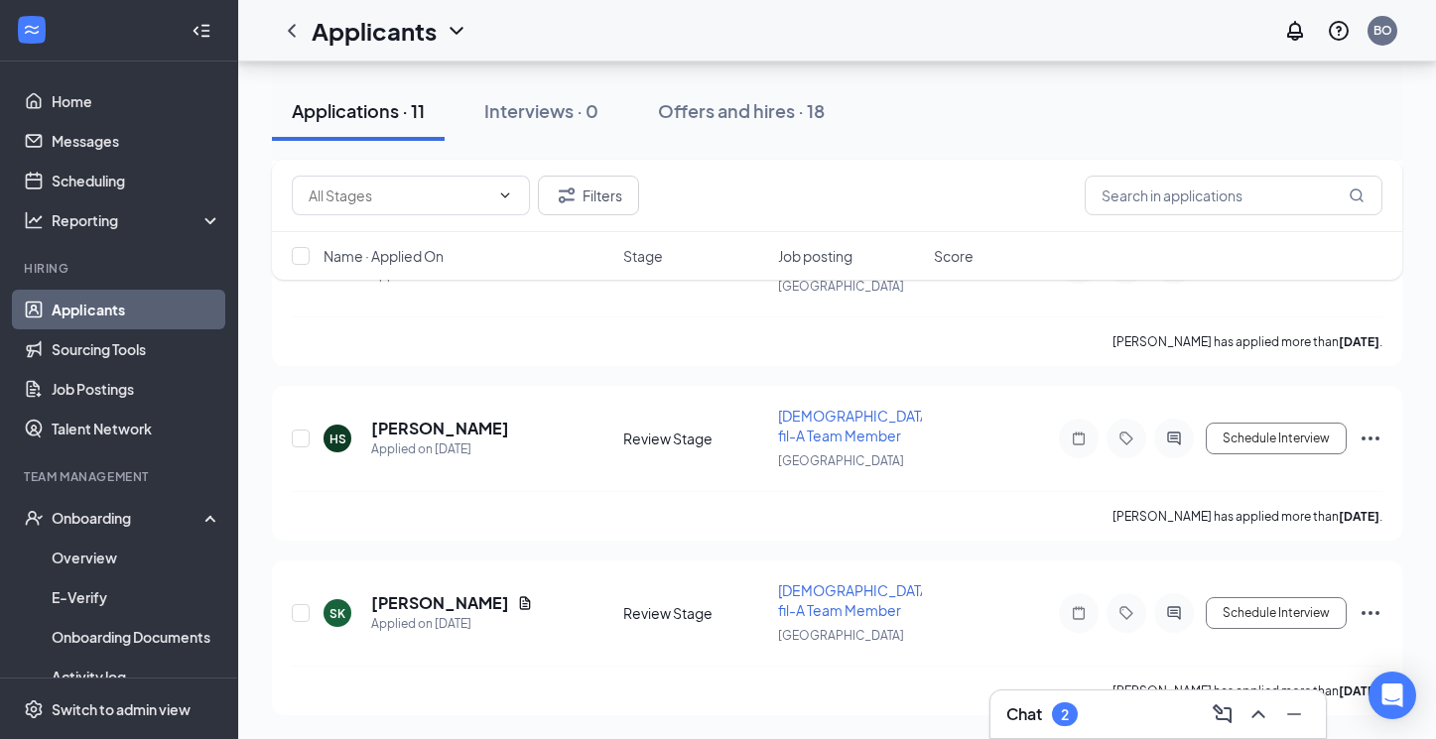
scroll to position [1665, 0]
click at [1375, 438] on icon "Ellipses" at bounding box center [1370, 439] width 18 height 4
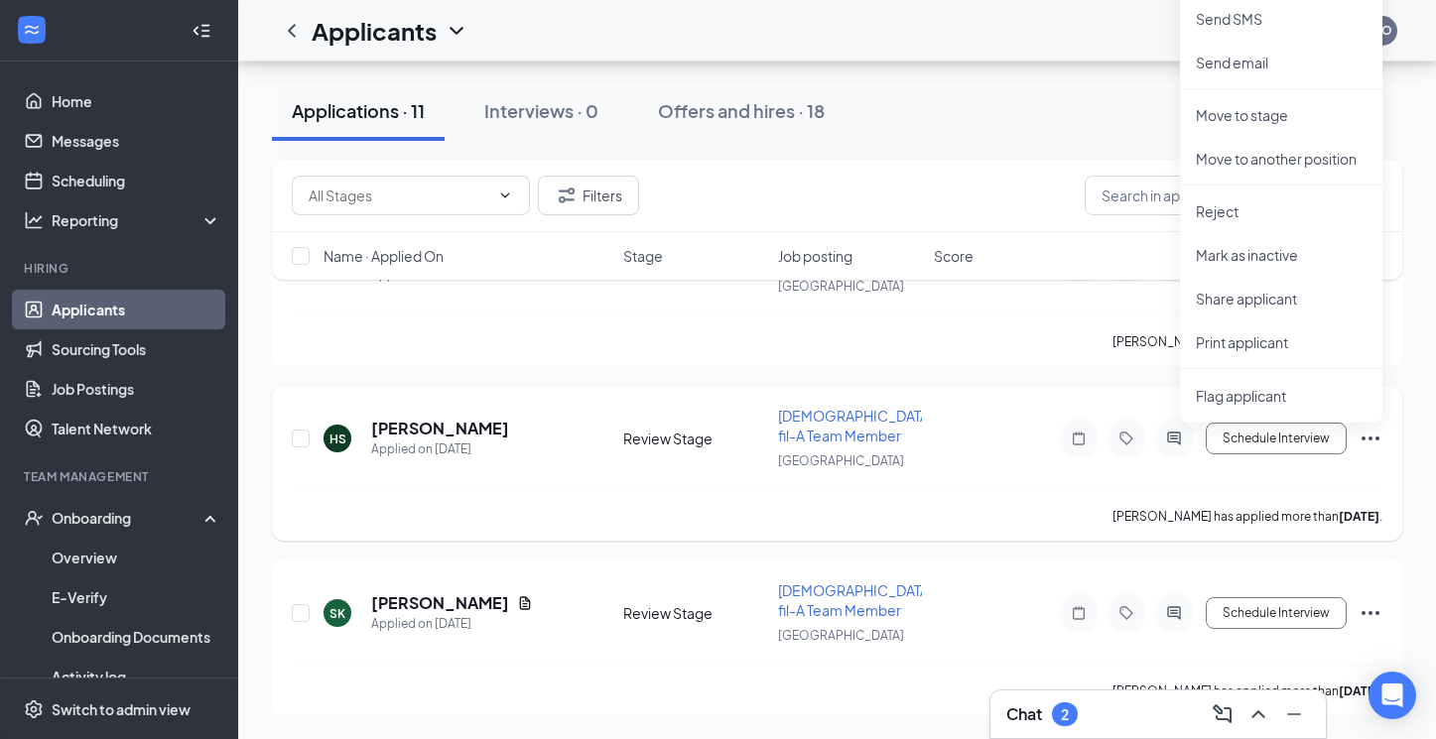
click at [1375, 438] on icon "Ellipses" at bounding box center [1370, 439] width 18 height 4
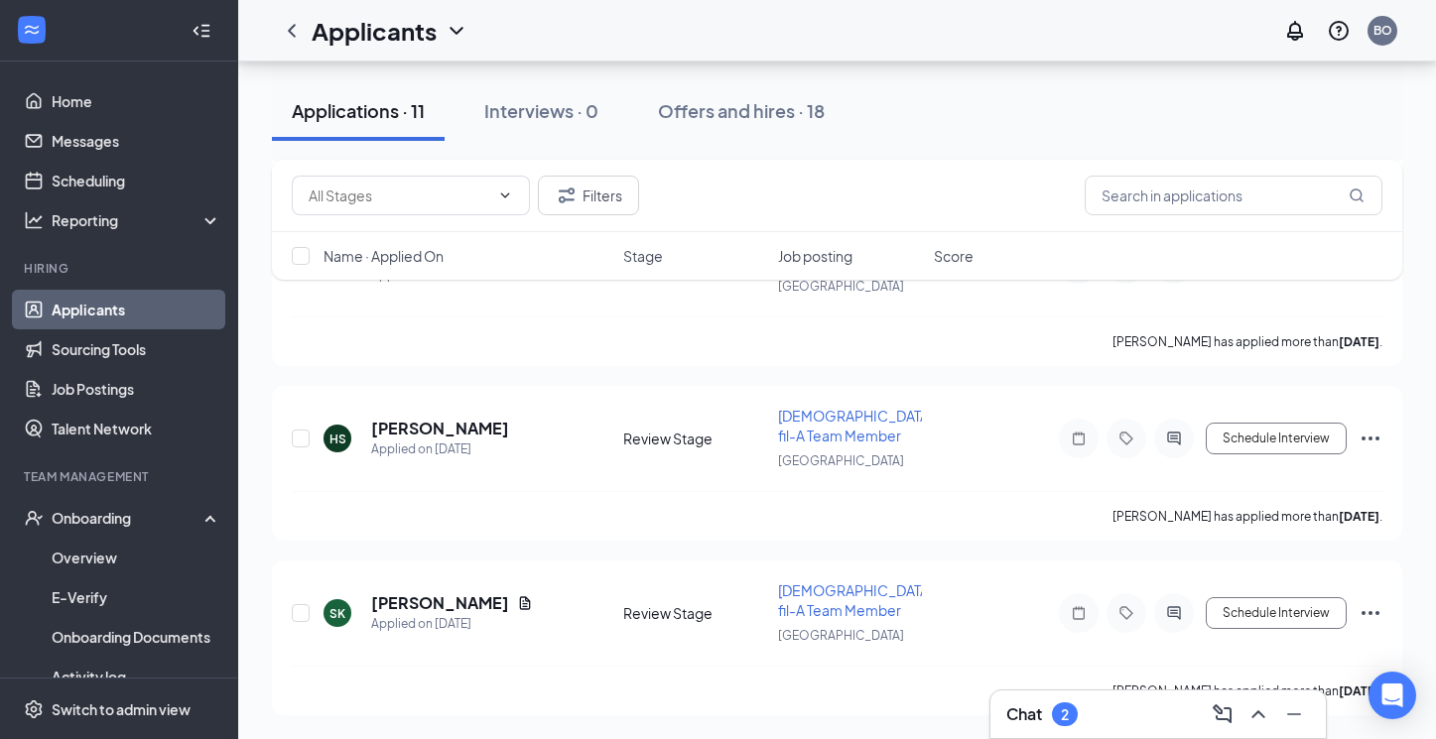
click at [135, 316] on link "Applicants" at bounding box center [137, 310] width 170 height 40
click at [137, 316] on link "Applicants" at bounding box center [137, 310] width 170 height 40
click at [198, 36] on icon "Collapse" at bounding box center [201, 31] width 20 height 20
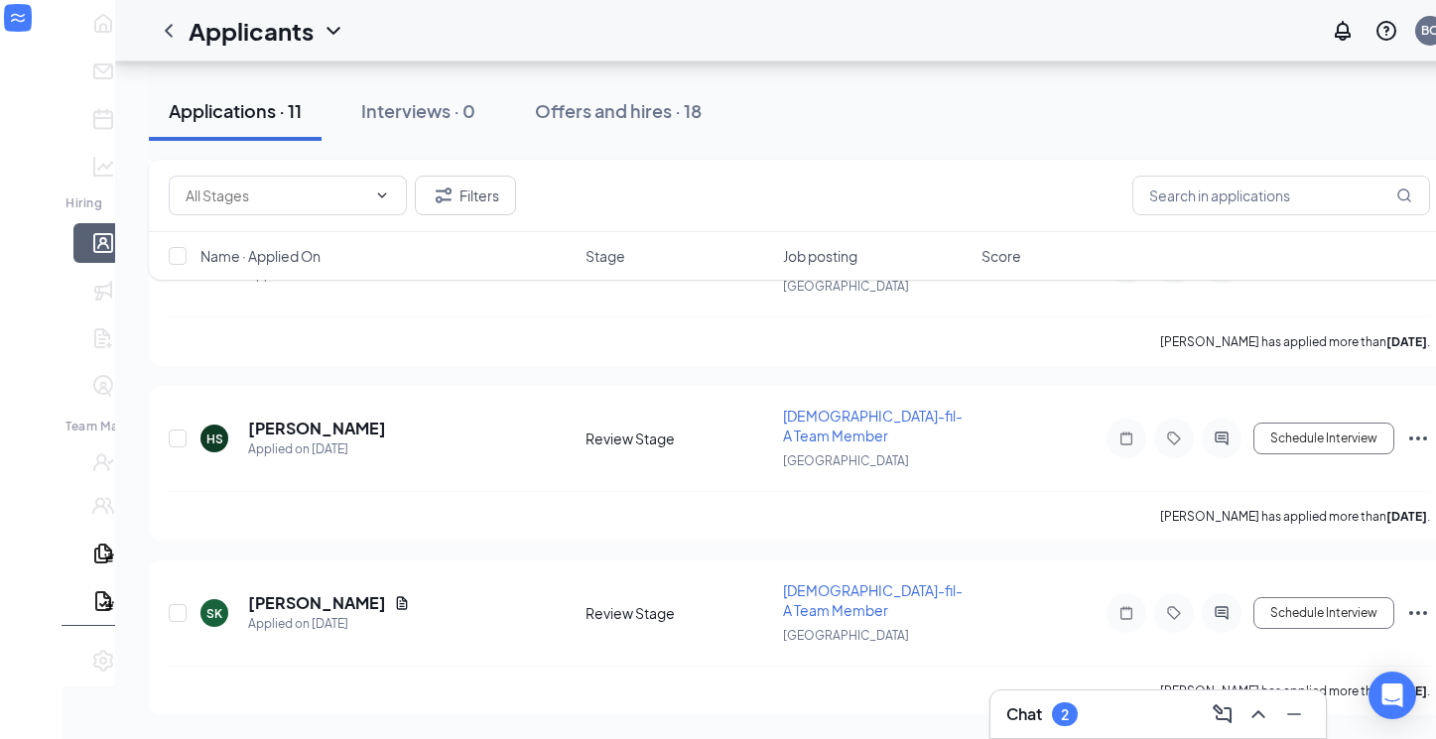
scroll to position [1446, 0]
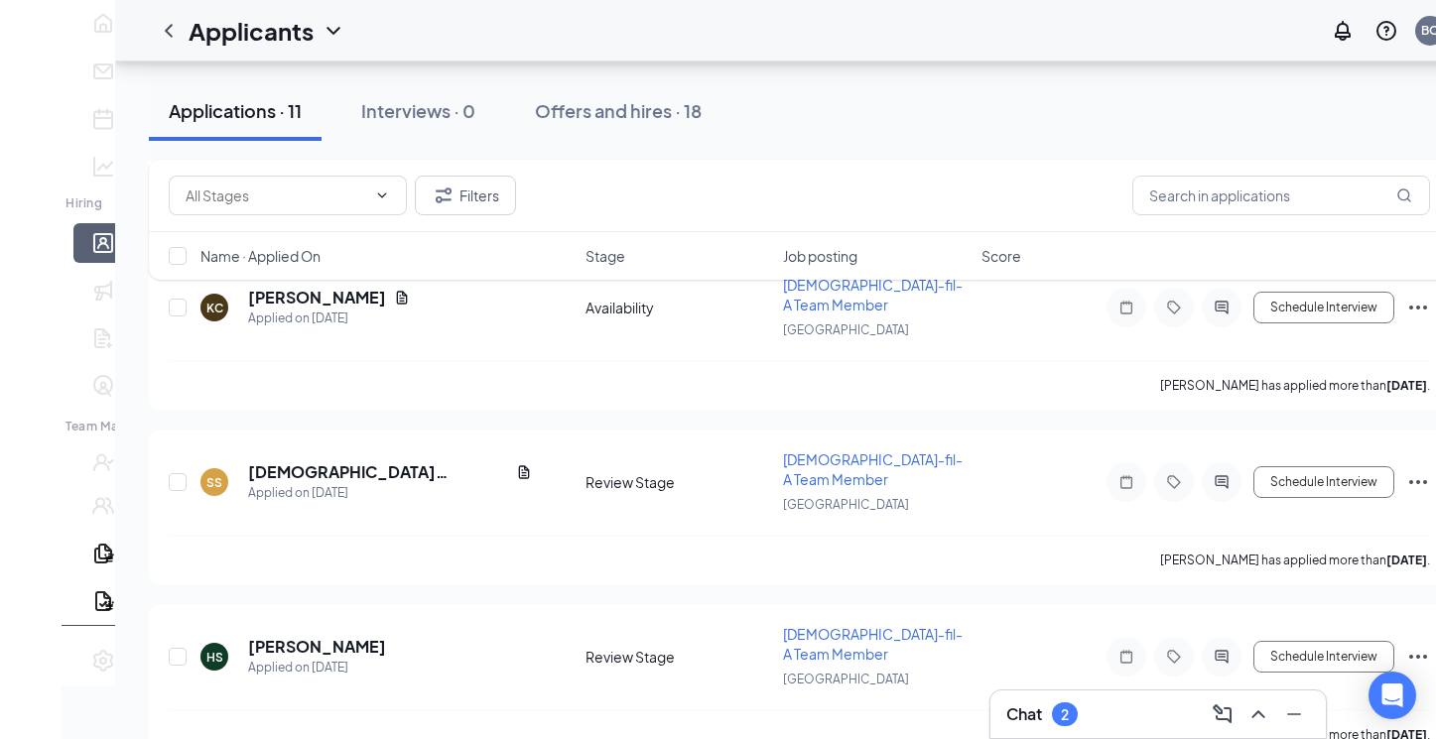
click at [38, 36] on icon "Expand" at bounding box center [31, 46] width 20 height 20
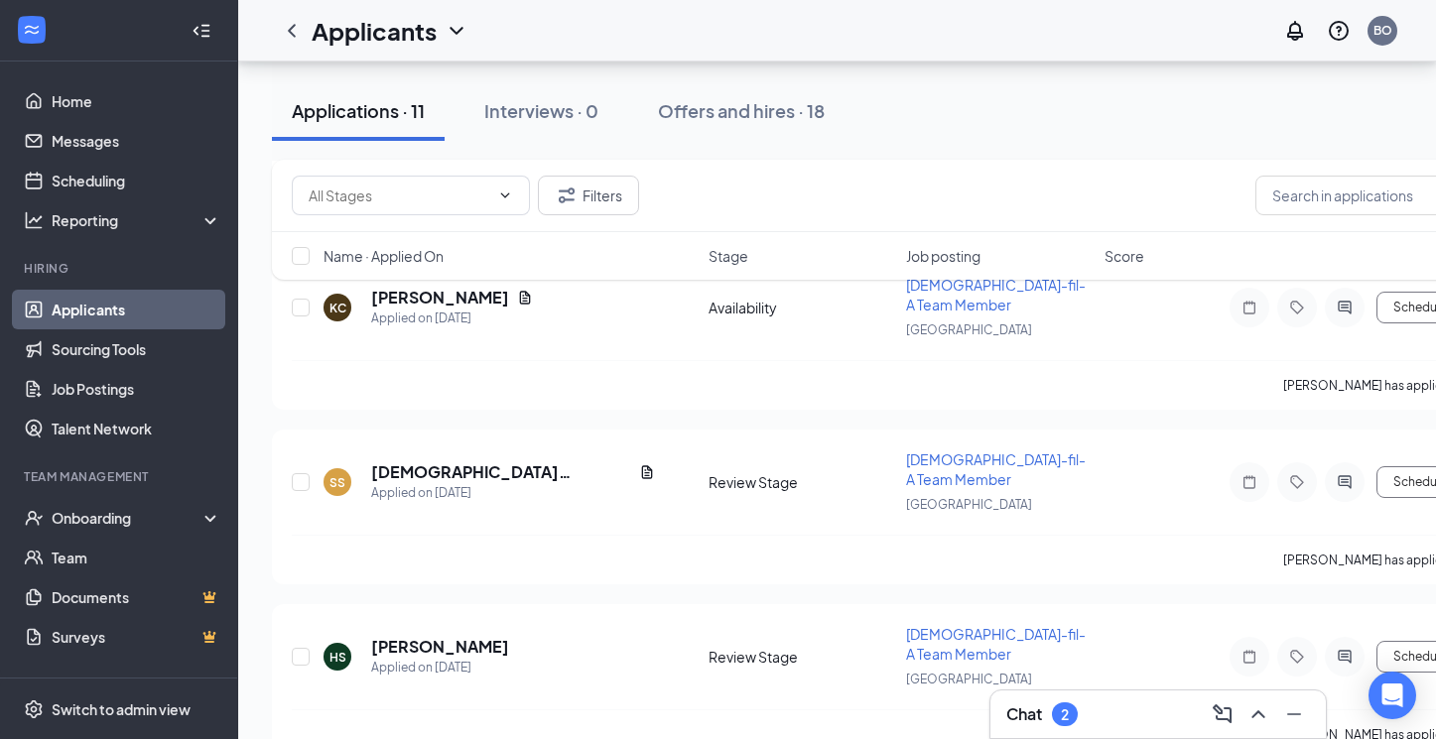
click at [38, 29] on icon "WorkstreamLogo" at bounding box center [32, 30] width 20 height 20
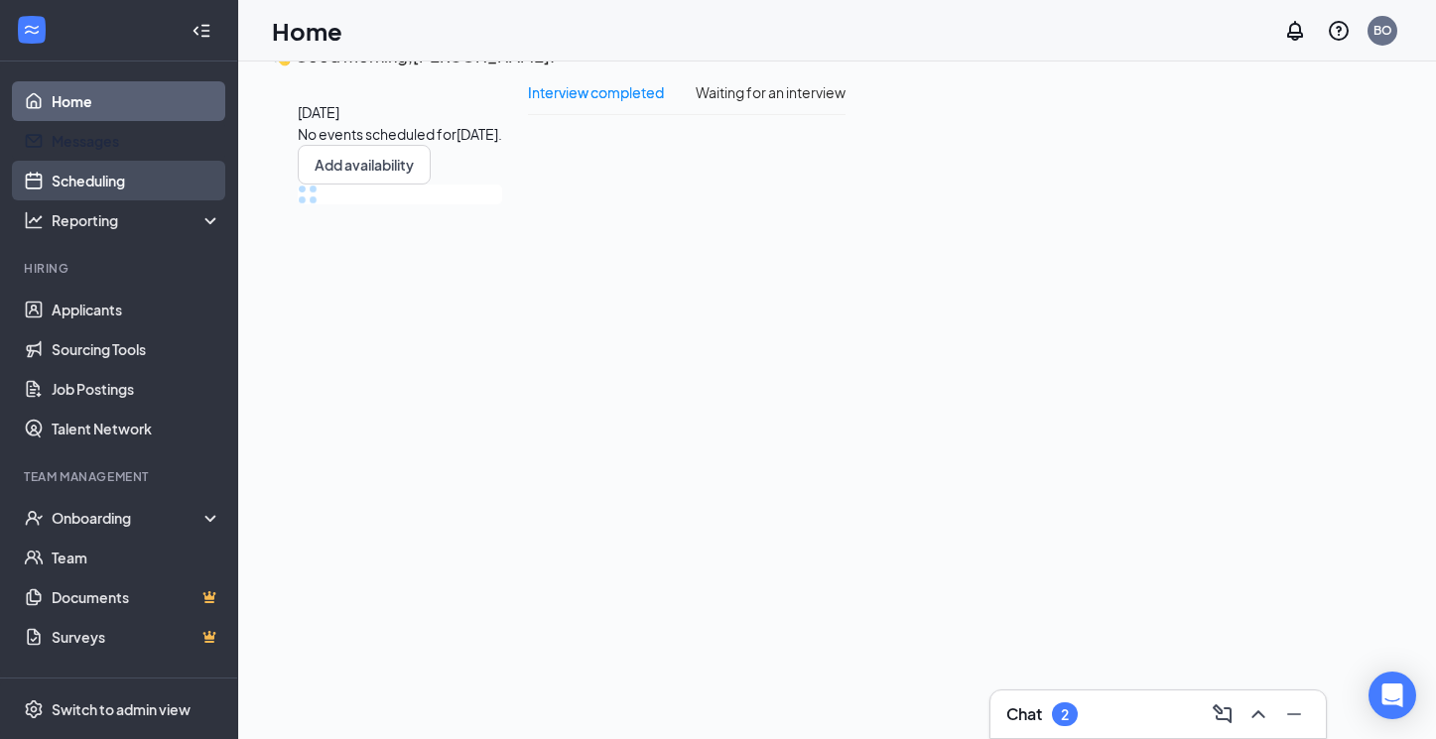
scroll to position [42, 0]
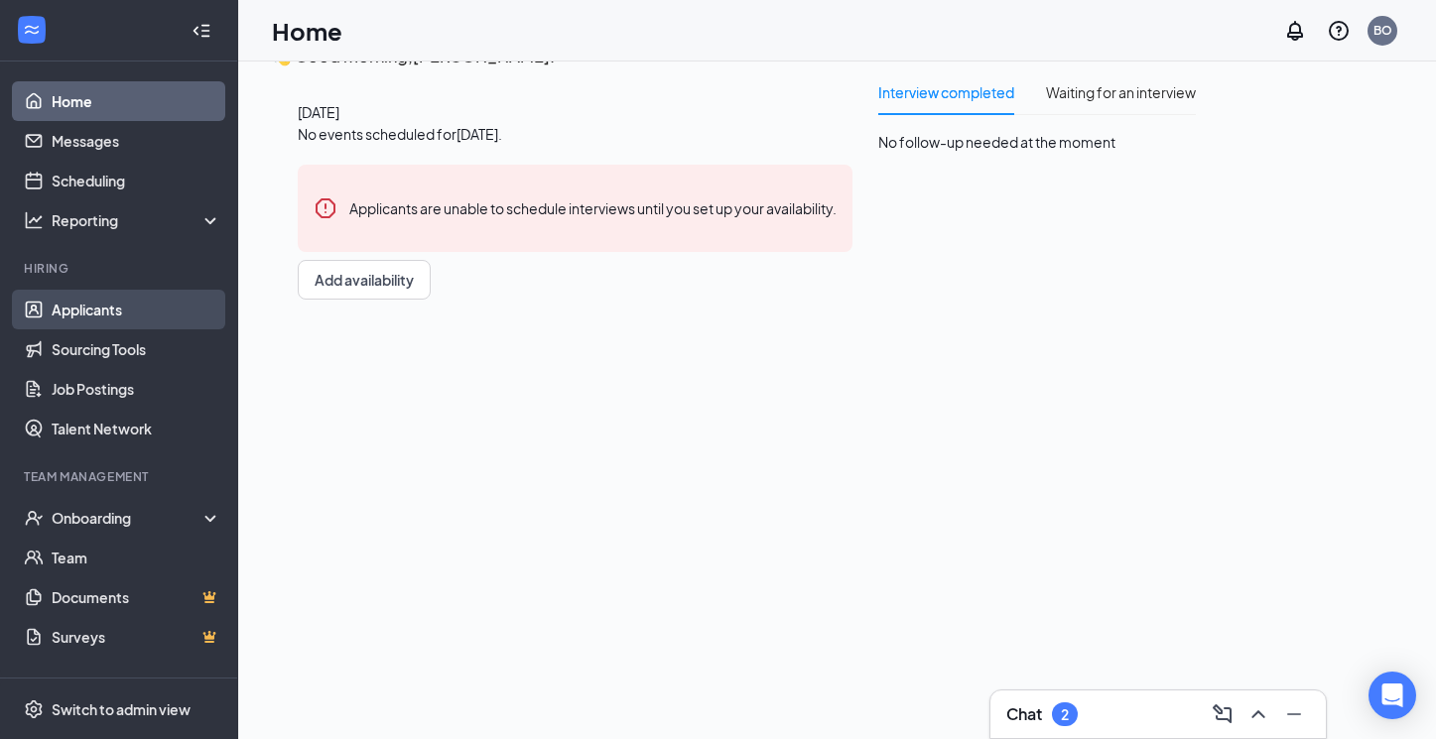
click at [119, 313] on link "Applicants" at bounding box center [137, 310] width 170 height 40
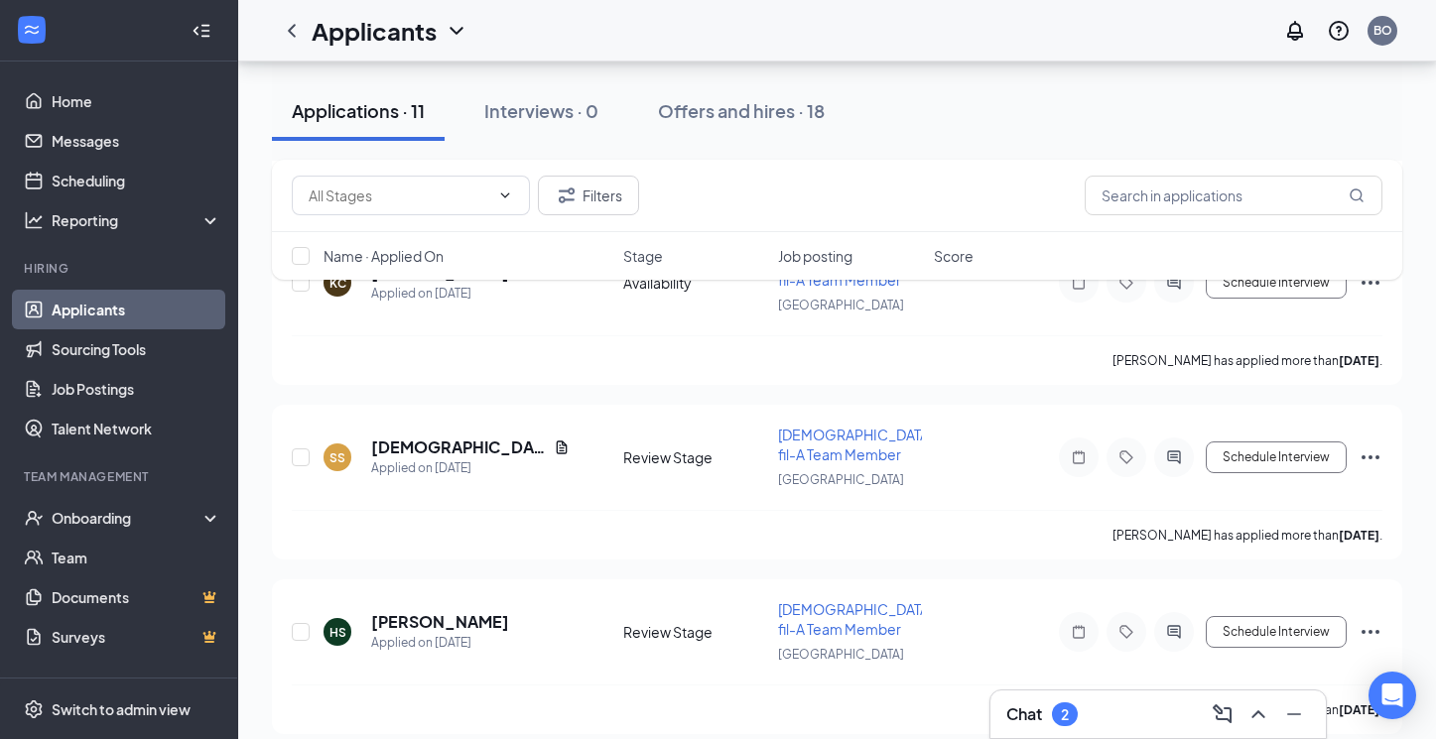
scroll to position [1478, 0]
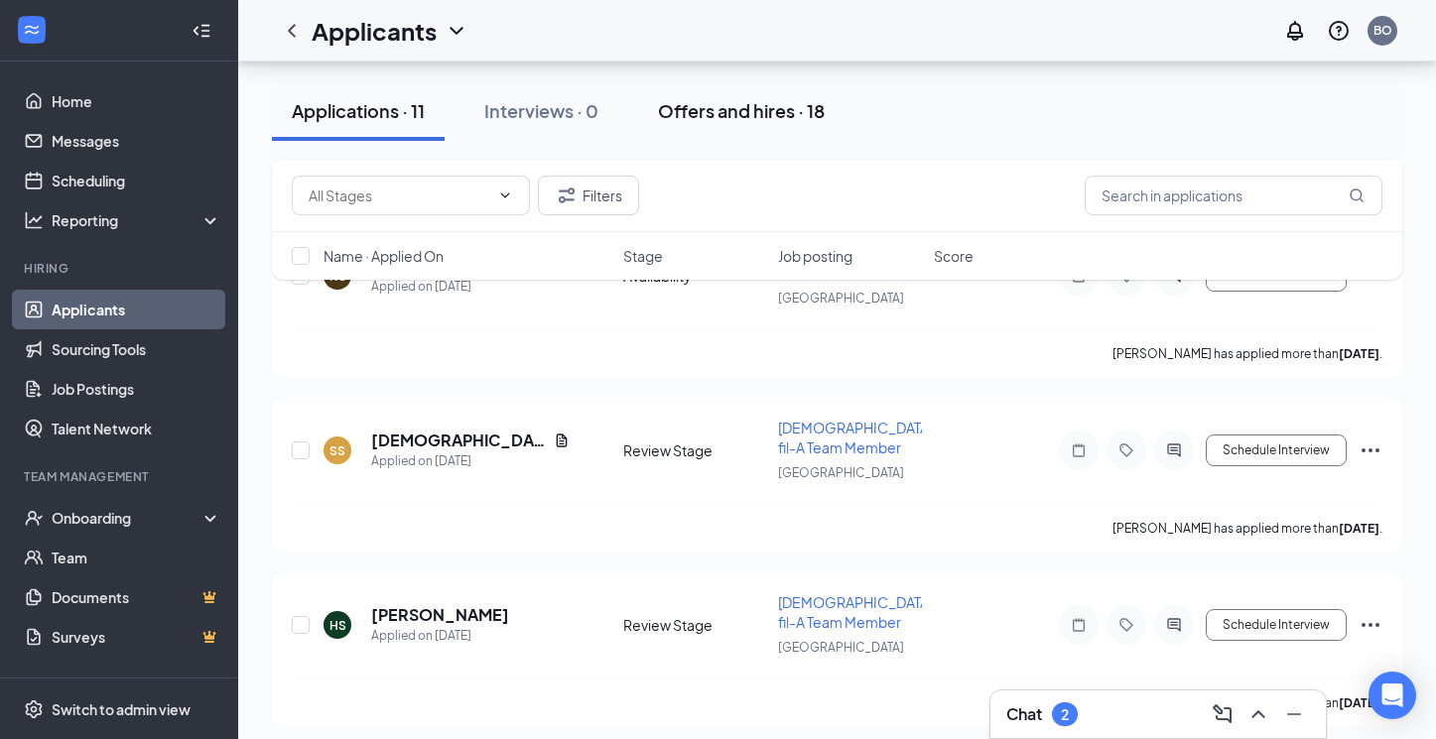
click at [769, 122] on div "Offers and hires · 18" at bounding box center [741, 110] width 167 height 25
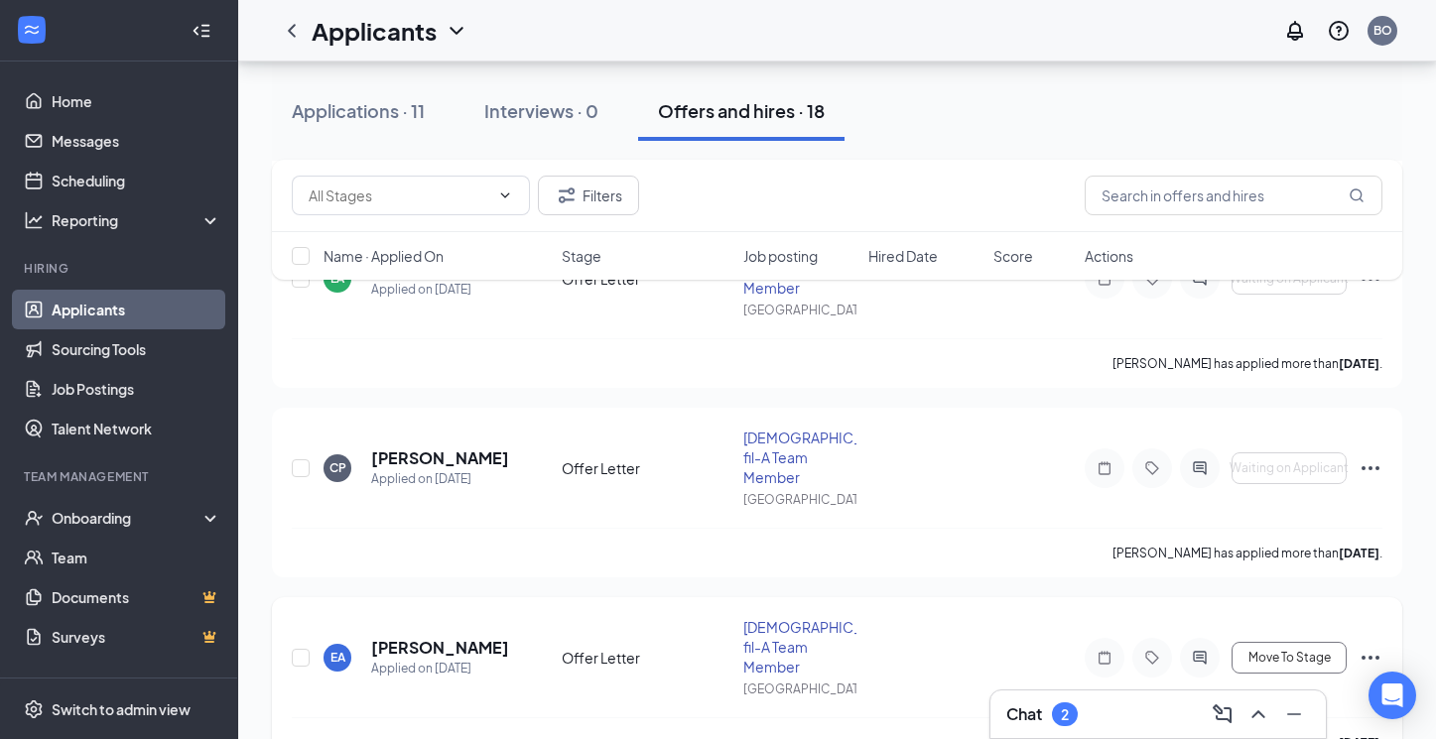
scroll to position [1217, 0]
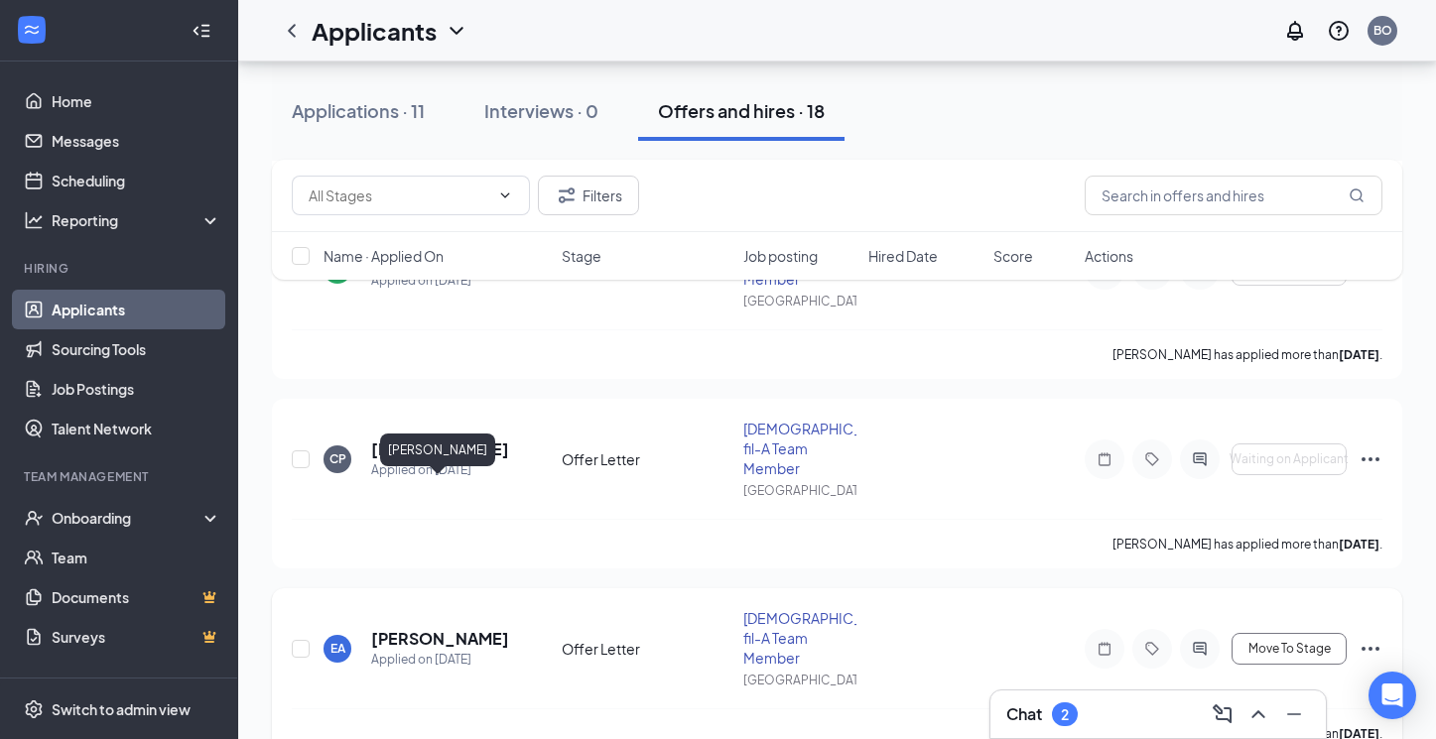
click at [463, 628] on h5 "Emory Aldridge" at bounding box center [439, 639] width 137 height 22
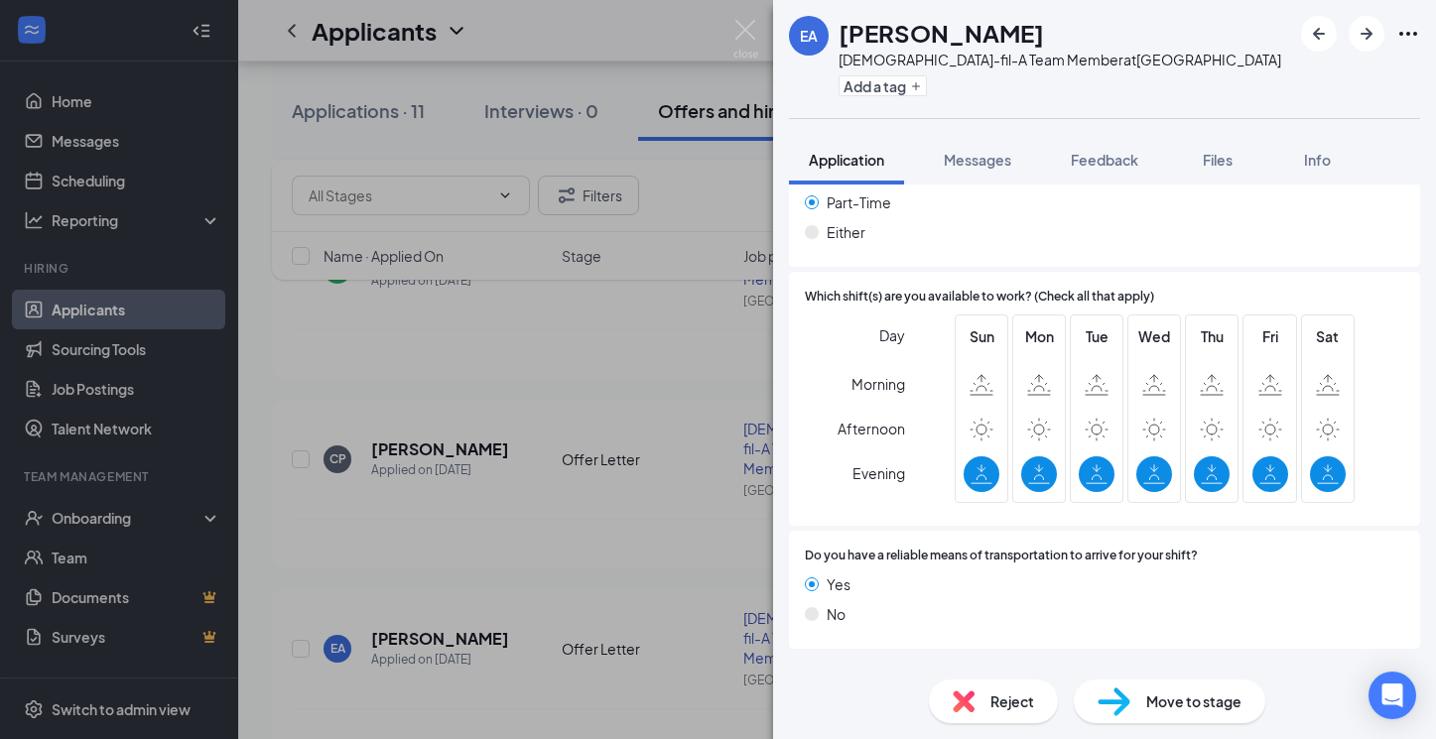
scroll to position [1255, 0]
click at [885, 665] on div "Offer Letter" at bounding box center [859, 675] width 78 height 20
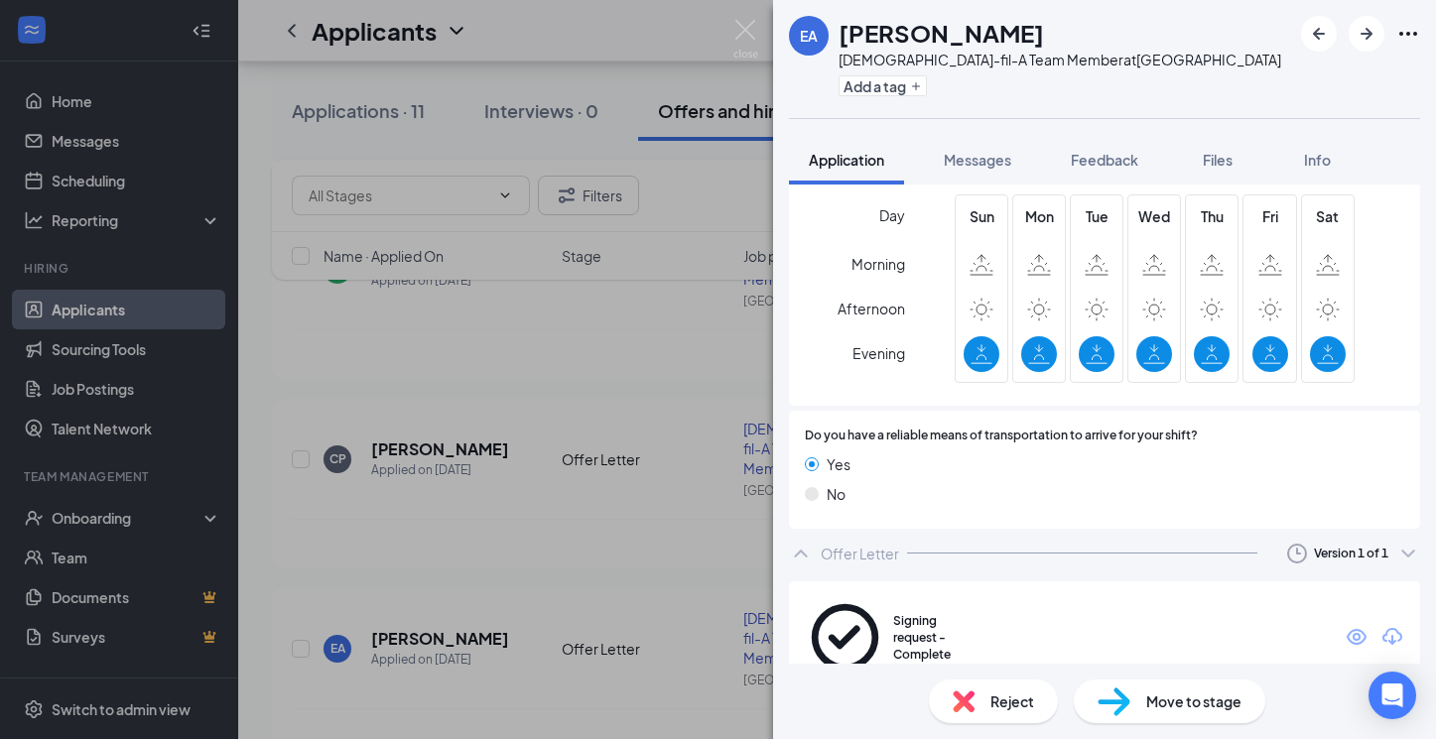
scroll to position [1375, 0]
click at [1216, 702] on span "Move to stage" at bounding box center [1193, 701] width 95 height 22
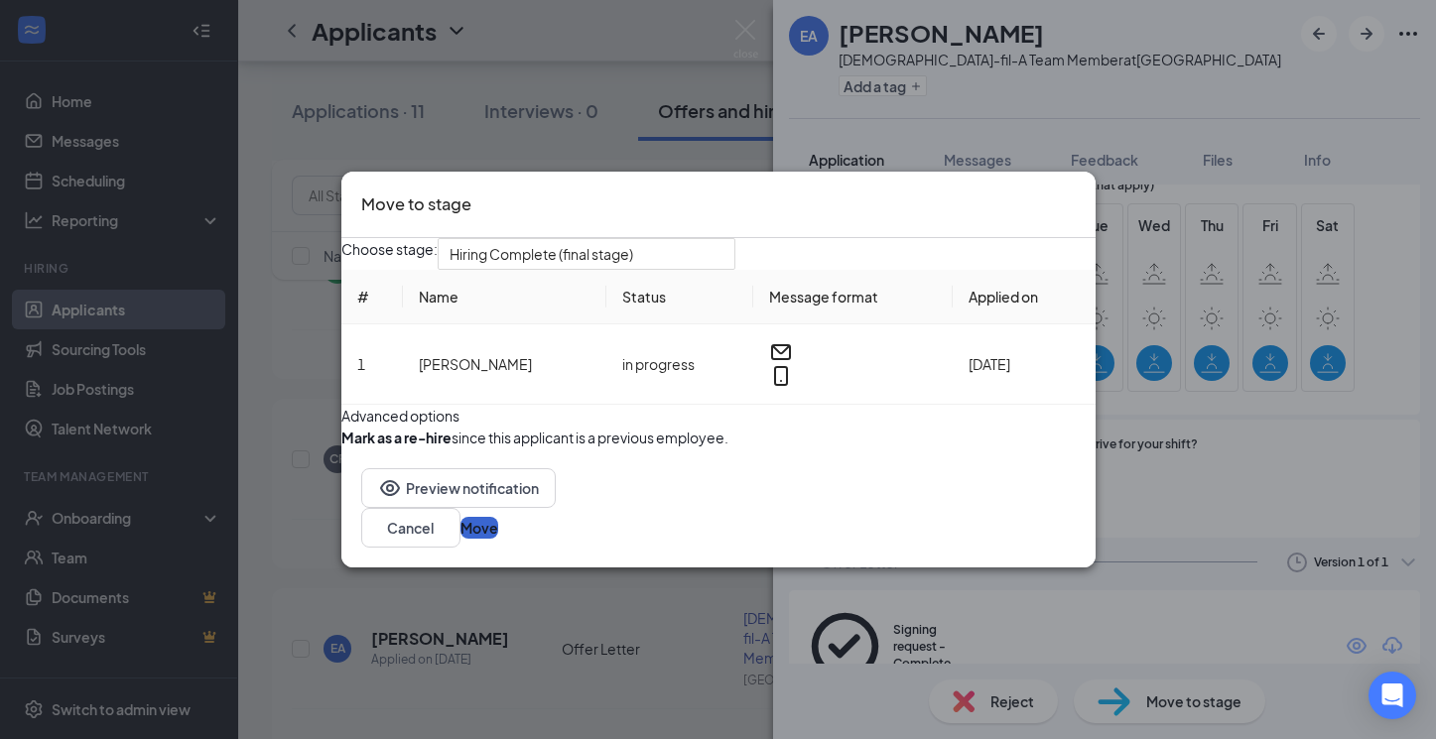
click at [498, 539] on button "Move" at bounding box center [479, 528] width 38 height 22
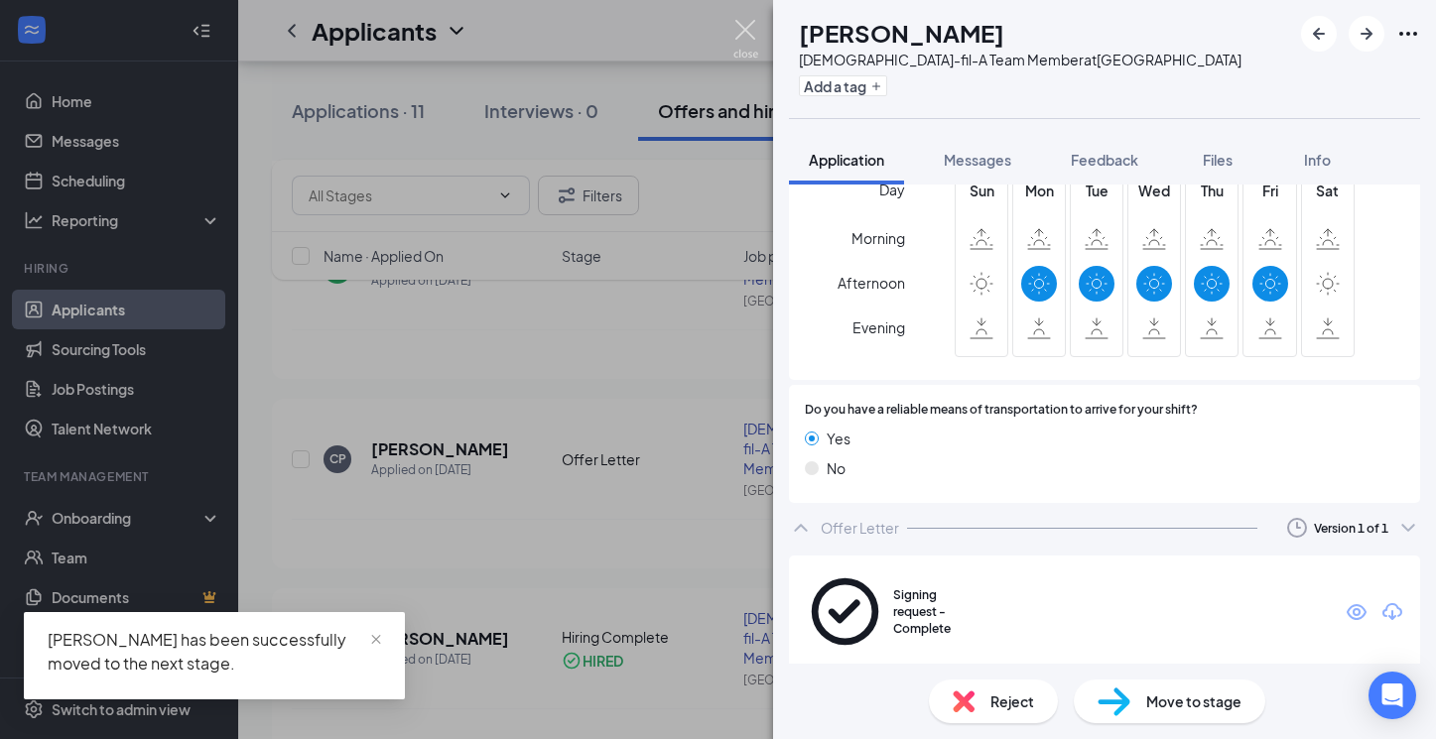
scroll to position [1326, 0]
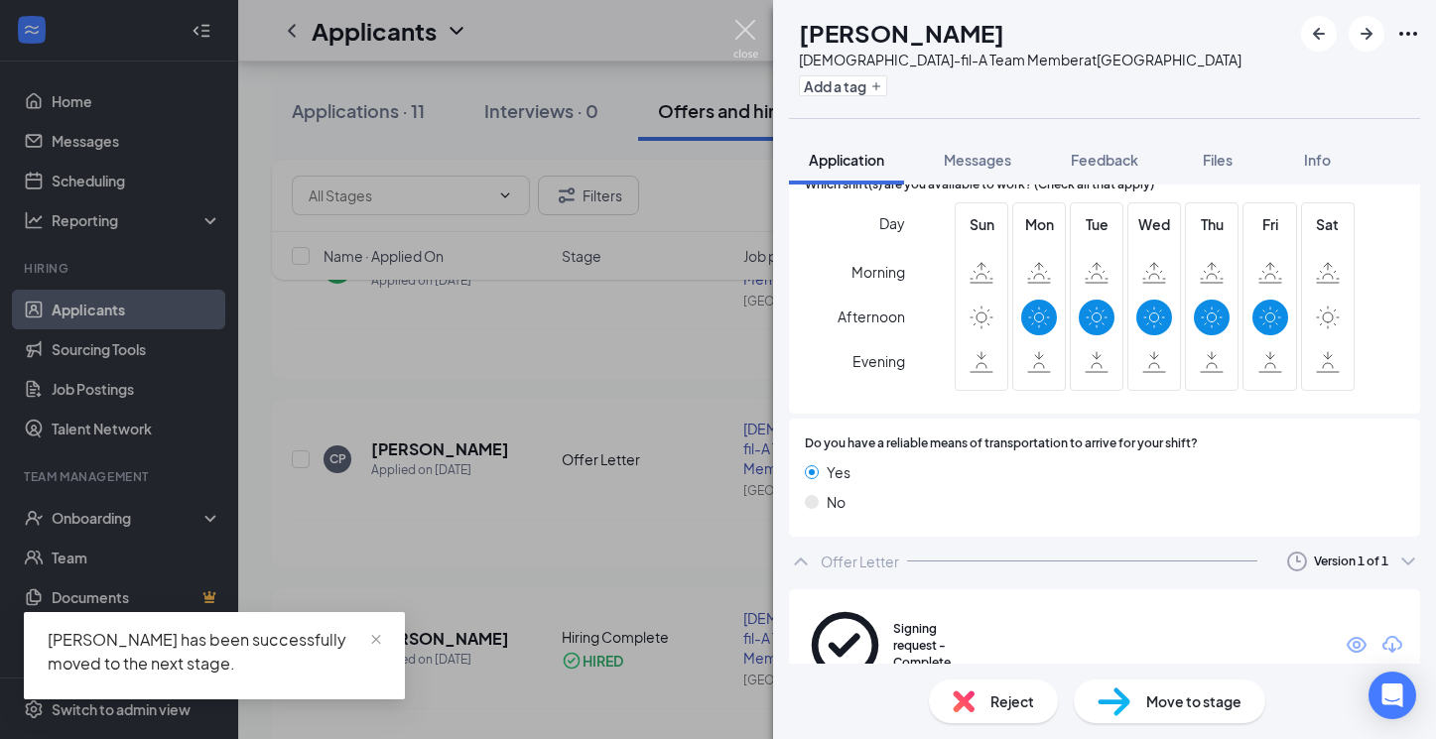
click at [744, 36] on img at bounding box center [745, 39] width 25 height 39
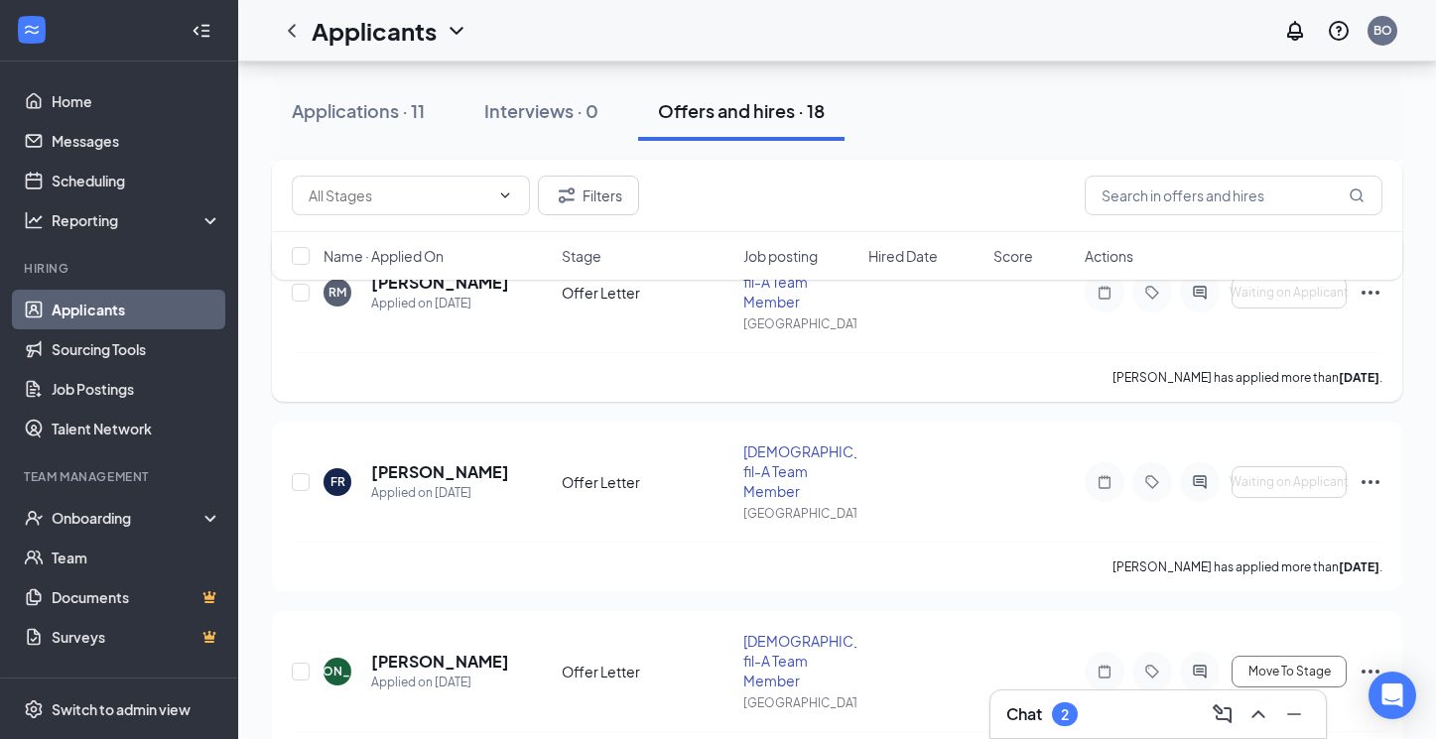
scroll to position [1968, 0]
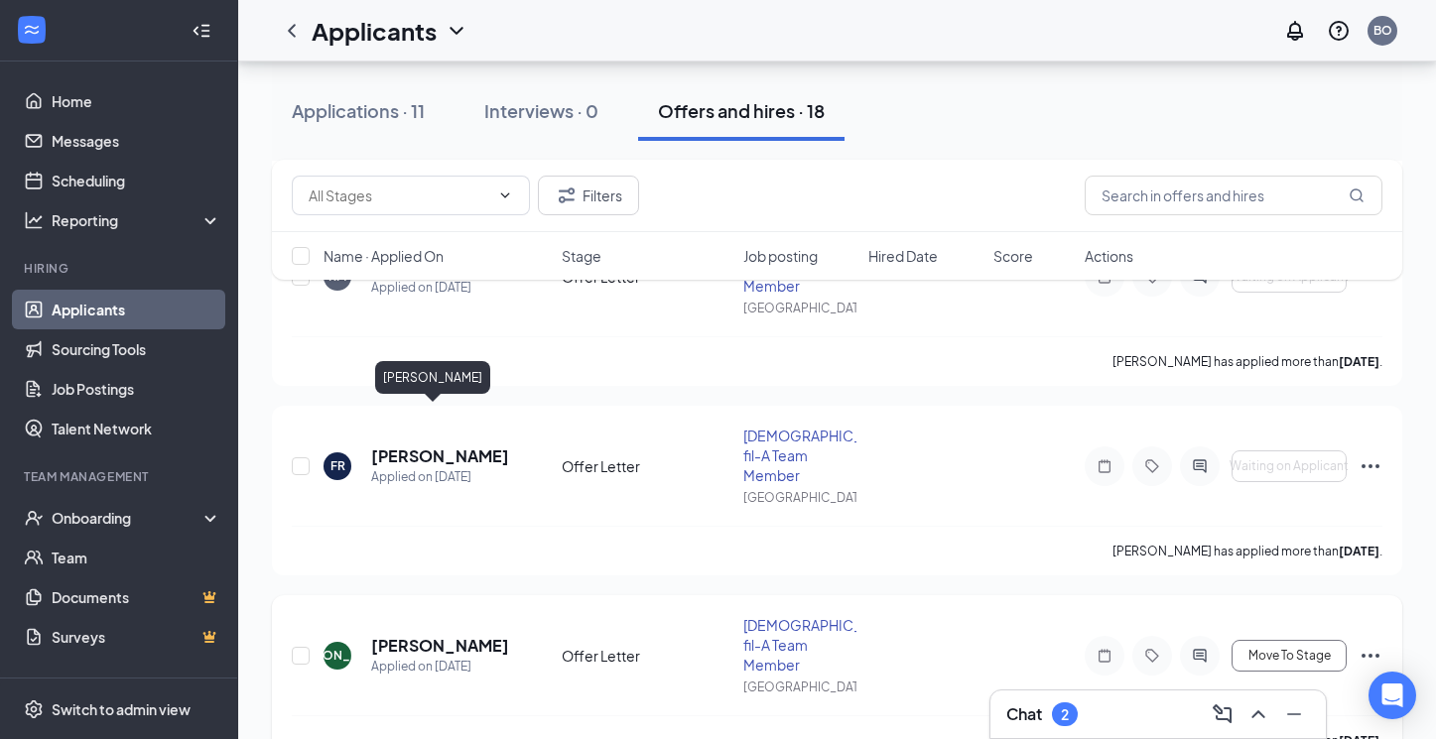
click at [446, 635] on h5 "Josue Ayala" at bounding box center [439, 646] width 137 height 22
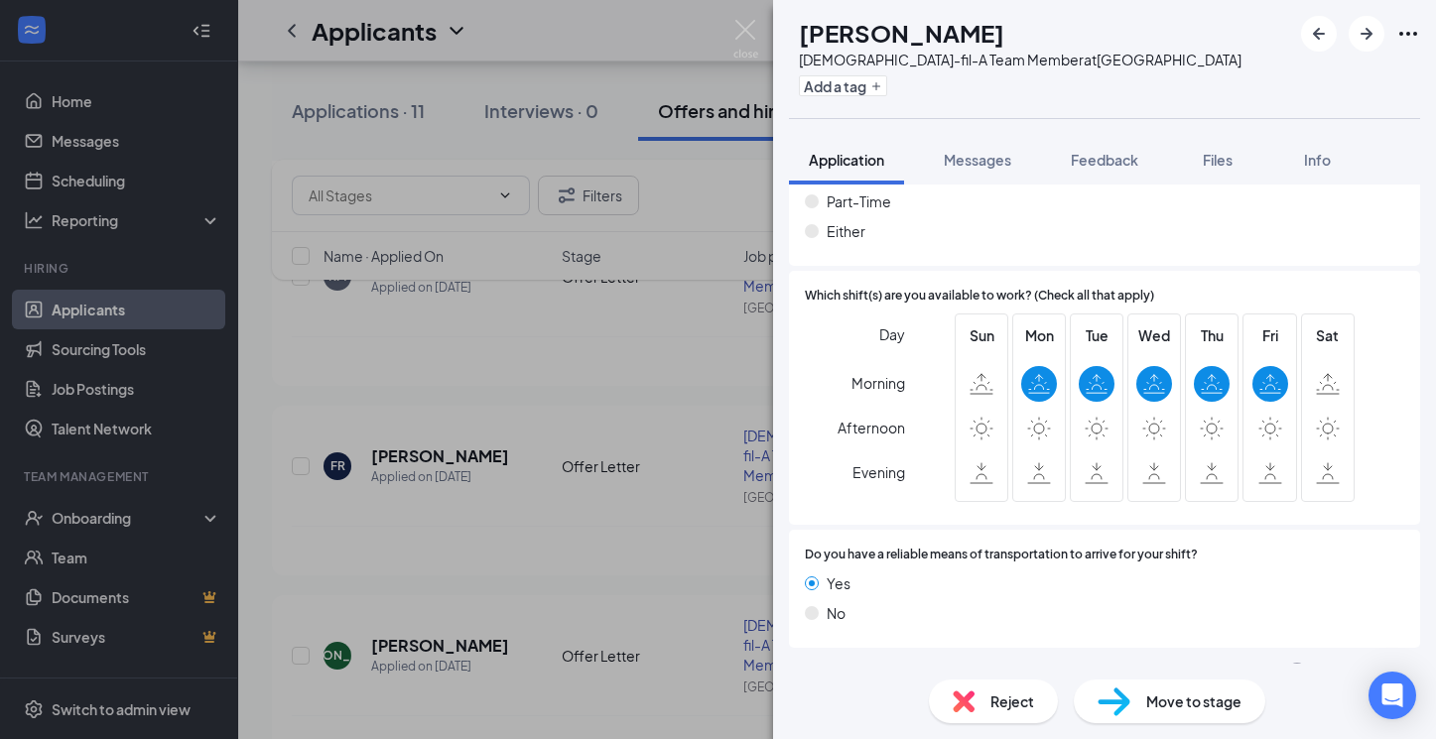
scroll to position [1171, 0]
click at [885, 664] on div "Offer Letter" at bounding box center [859, 674] width 78 height 20
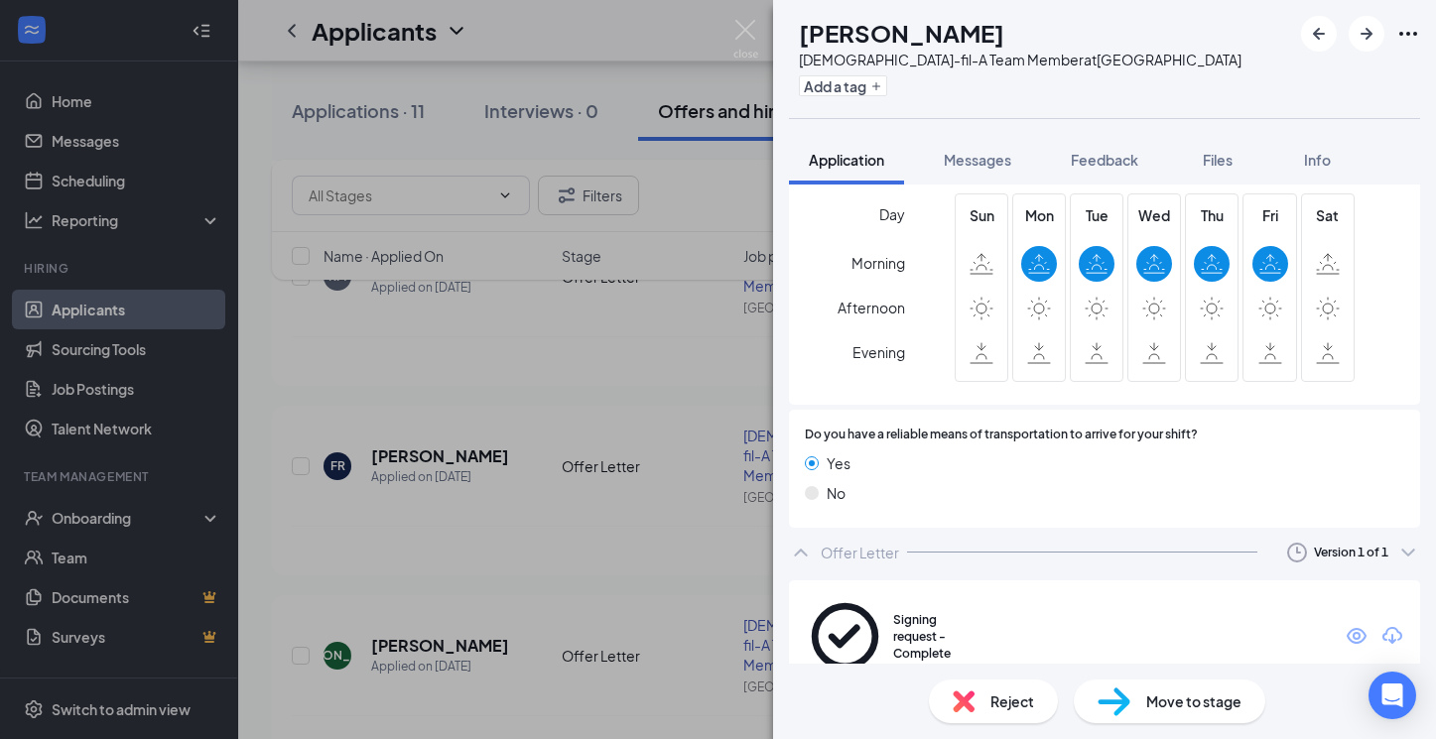
scroll to position [1291, 0]
click at [1182, 702] on span "Move to stage" at bounding box center [1193, 701] width 95 height 22
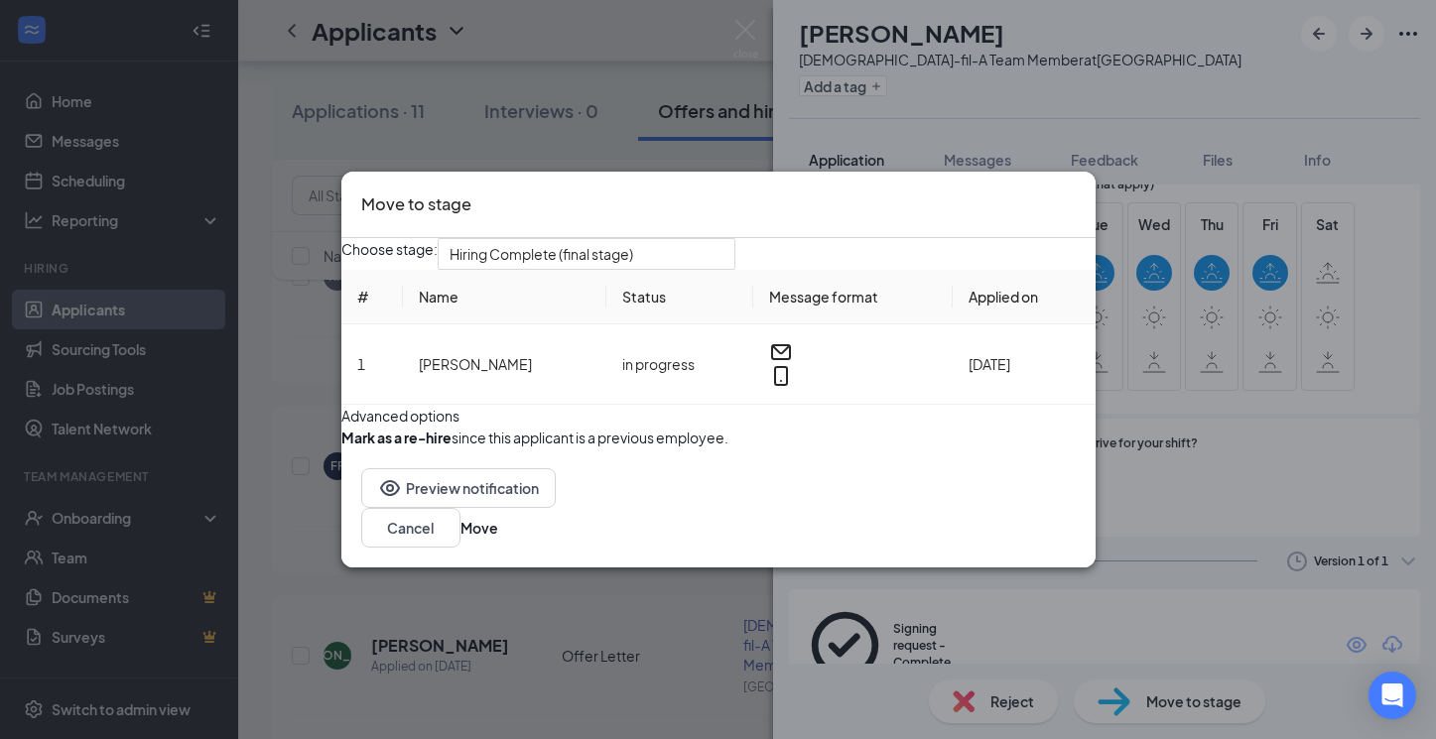
click at [1075, 191] on icon "Cross" at bounding box center [1075, 191] width 0 height 0
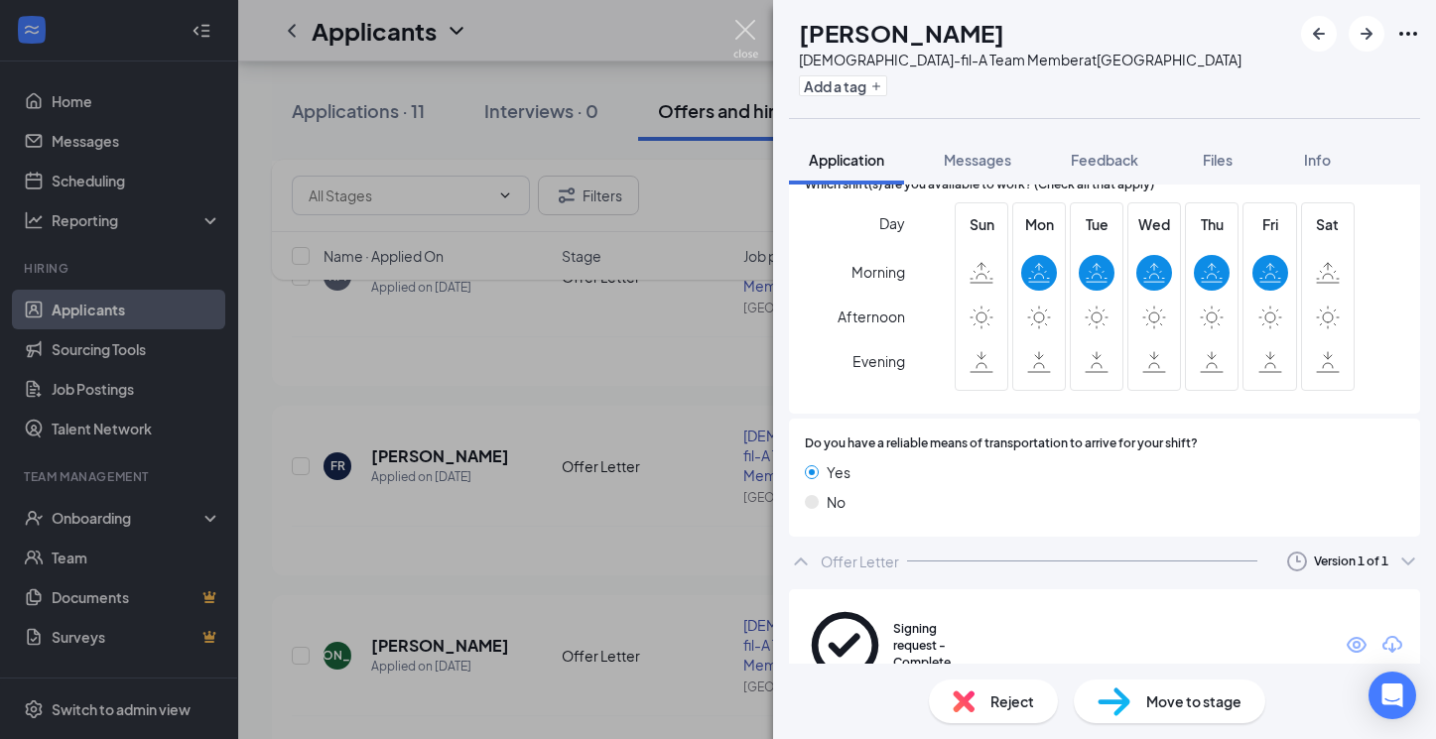
click at [748, 29] on img at bounding box center [745, 39] width 25 height 39
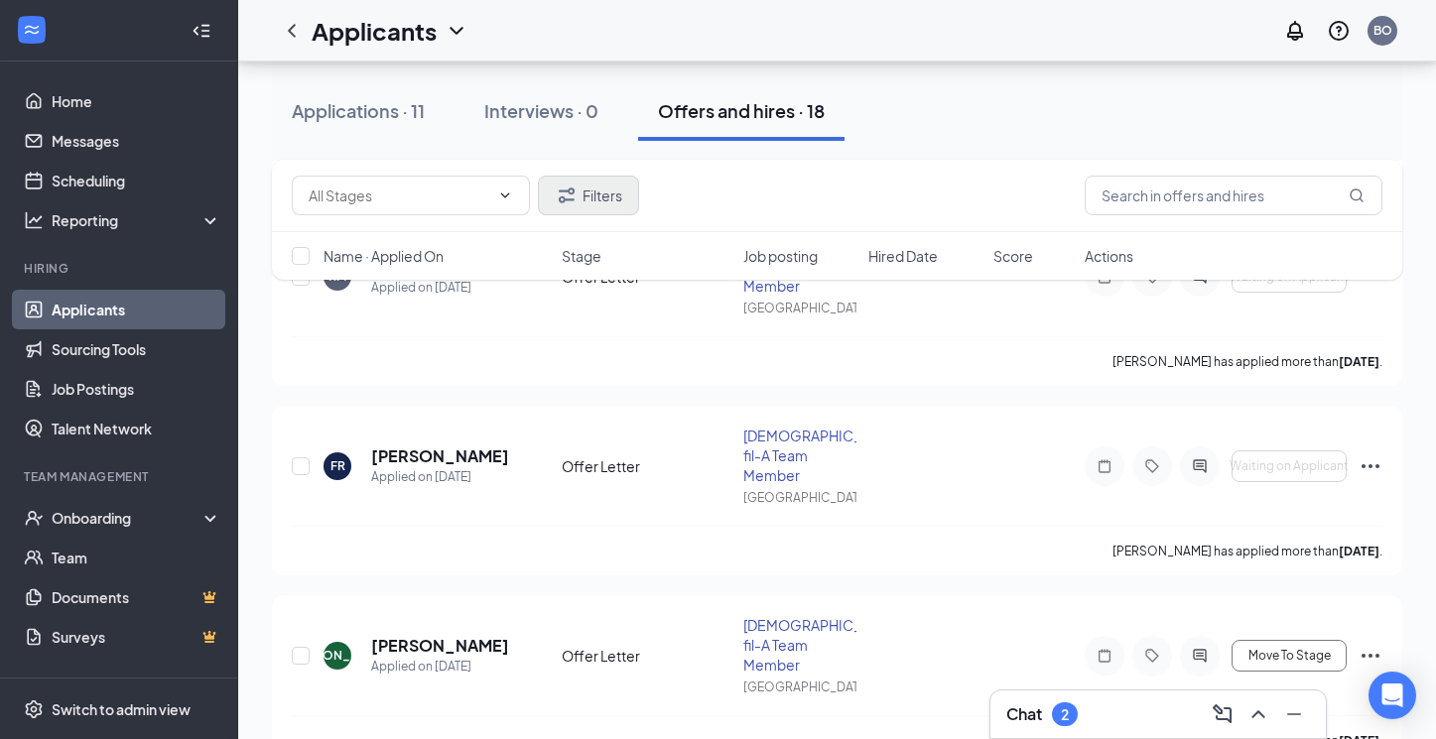
click at [613, 201] on button "Filters" at bounding box center [588, 196] width 101 height 40
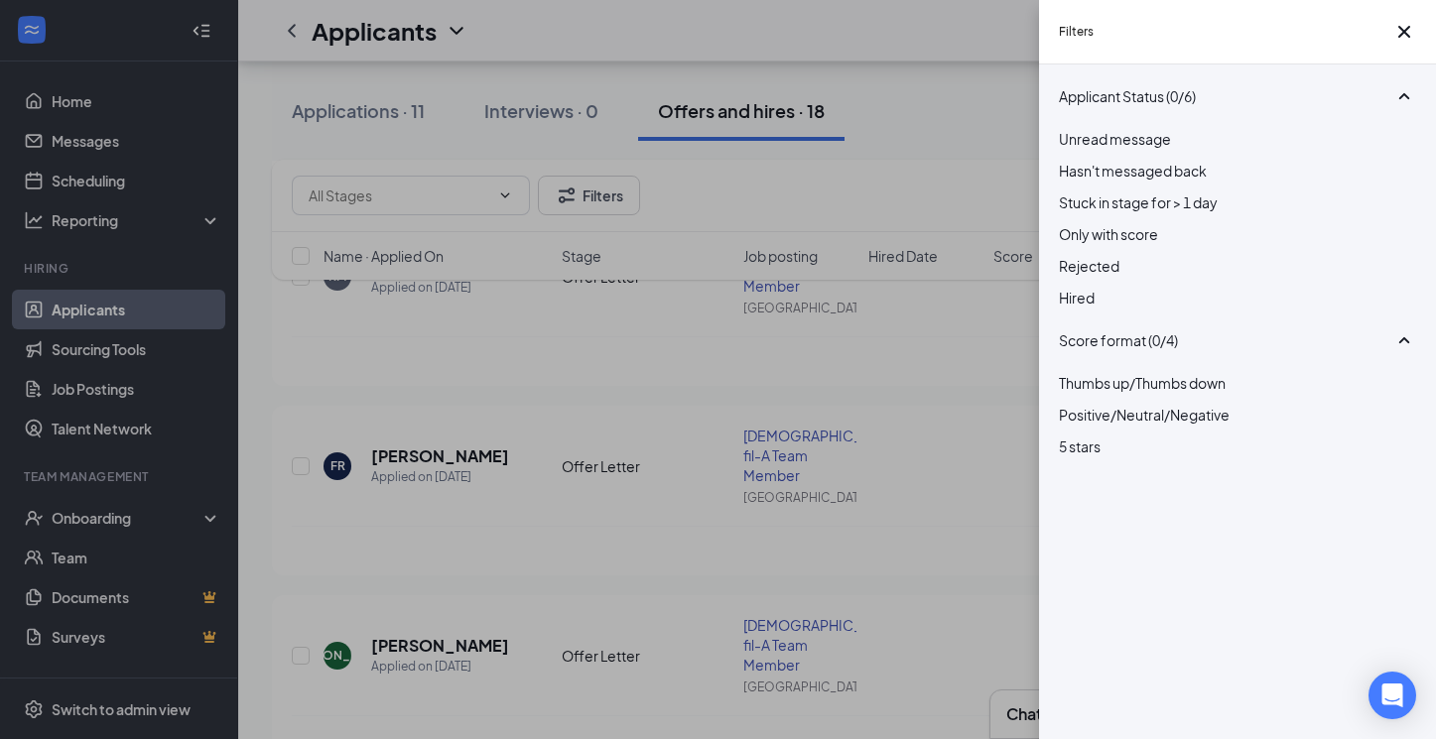
click at [942, 296] on div "Filters Applicant Status (0/6) Unread message Hasn't messaged back Stuck in sta…" at bounding box center [718, 369] width 1436 height 739
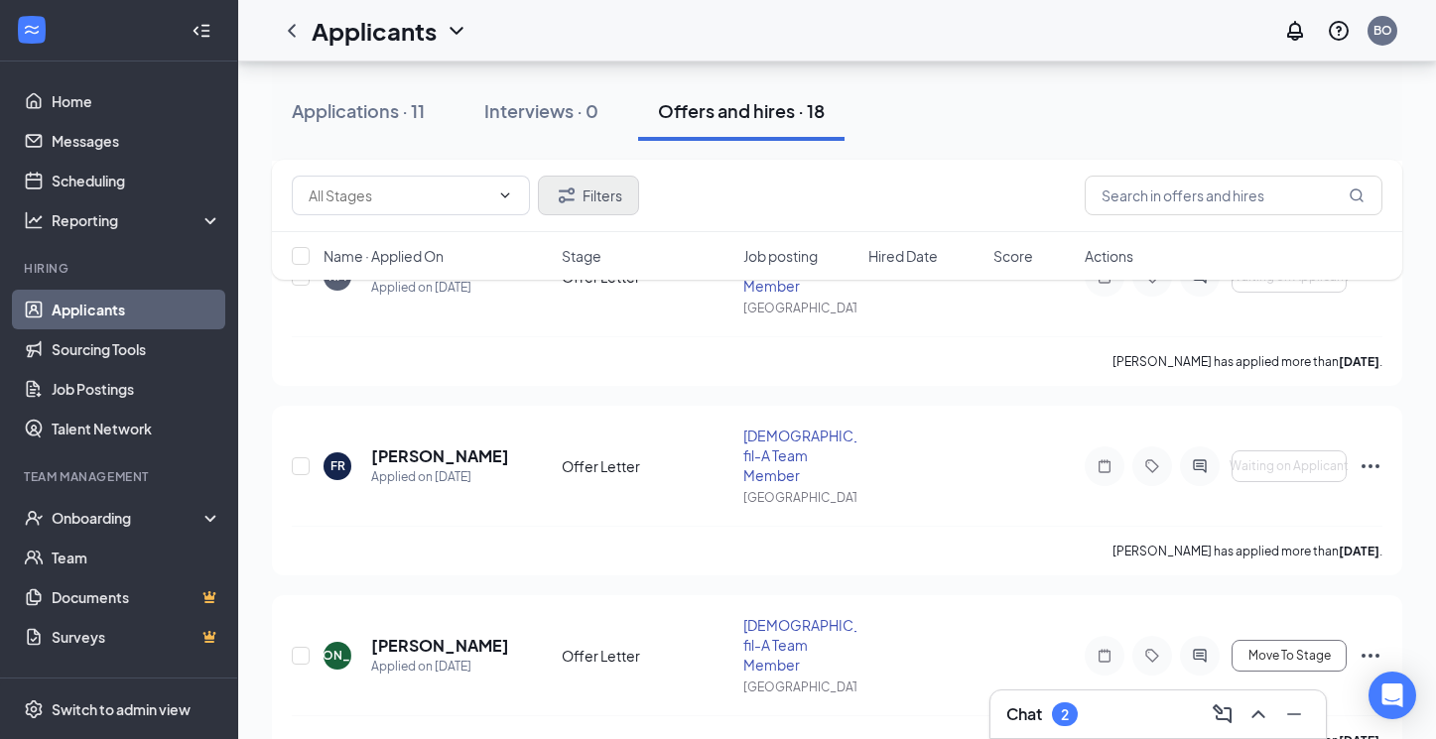
click at [587, 191] on button "Filters" at bounding box center [588, 196] width 101 height 40
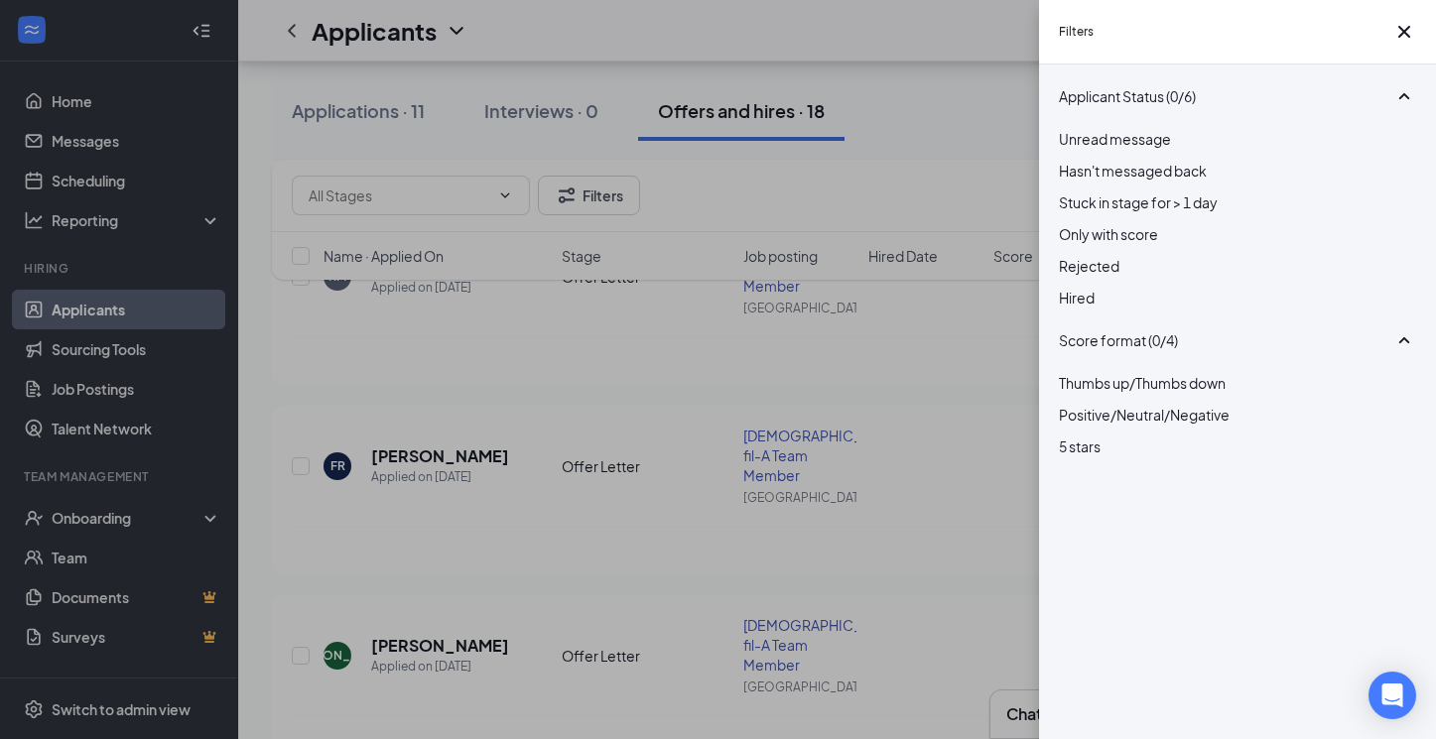
click at [831, 198] on div "Filters Applicant Status (0/6) Unread message Hasn't messaged back Stuck in sta…" at bounding box center [718, 369] width 1436 height 739
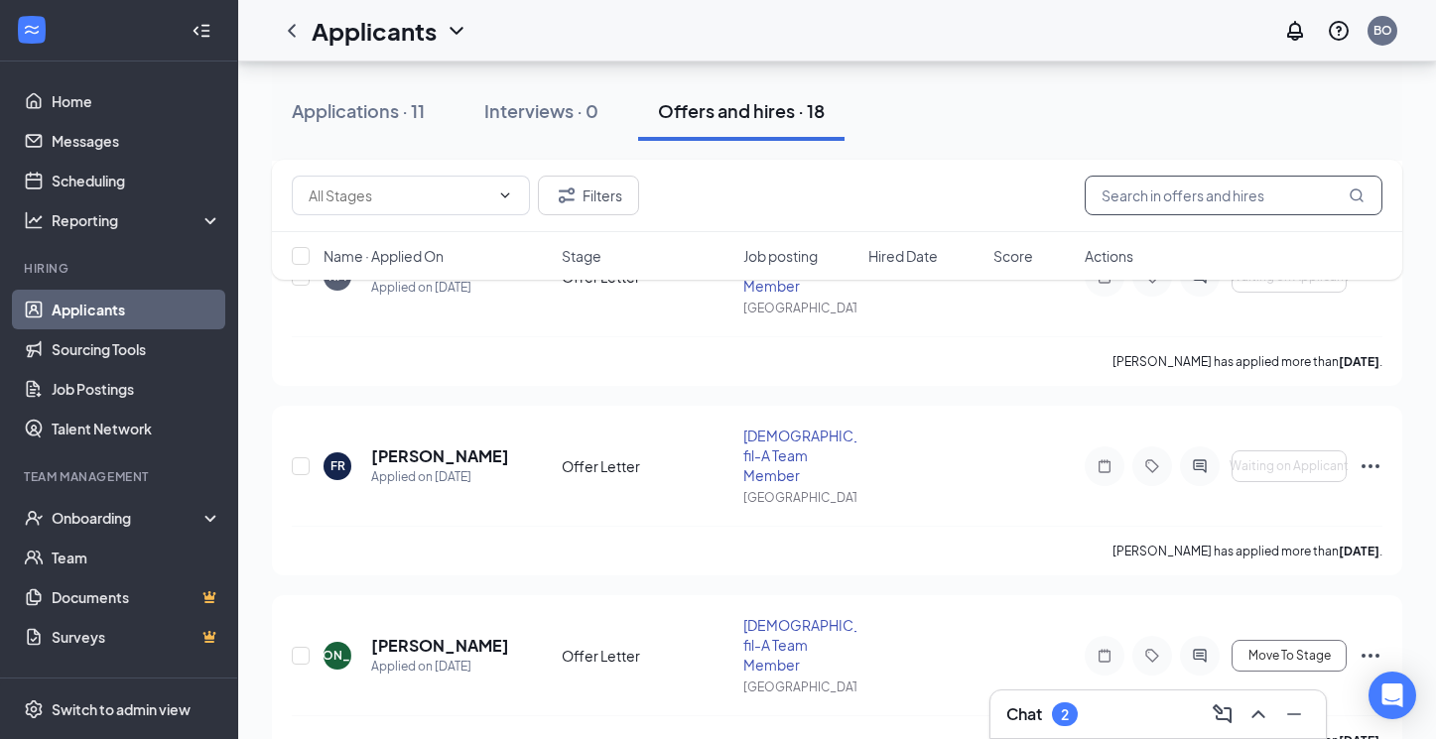
click at [1144, 202] on input "text" at bounding box center [1233, 196] width 298 height 40
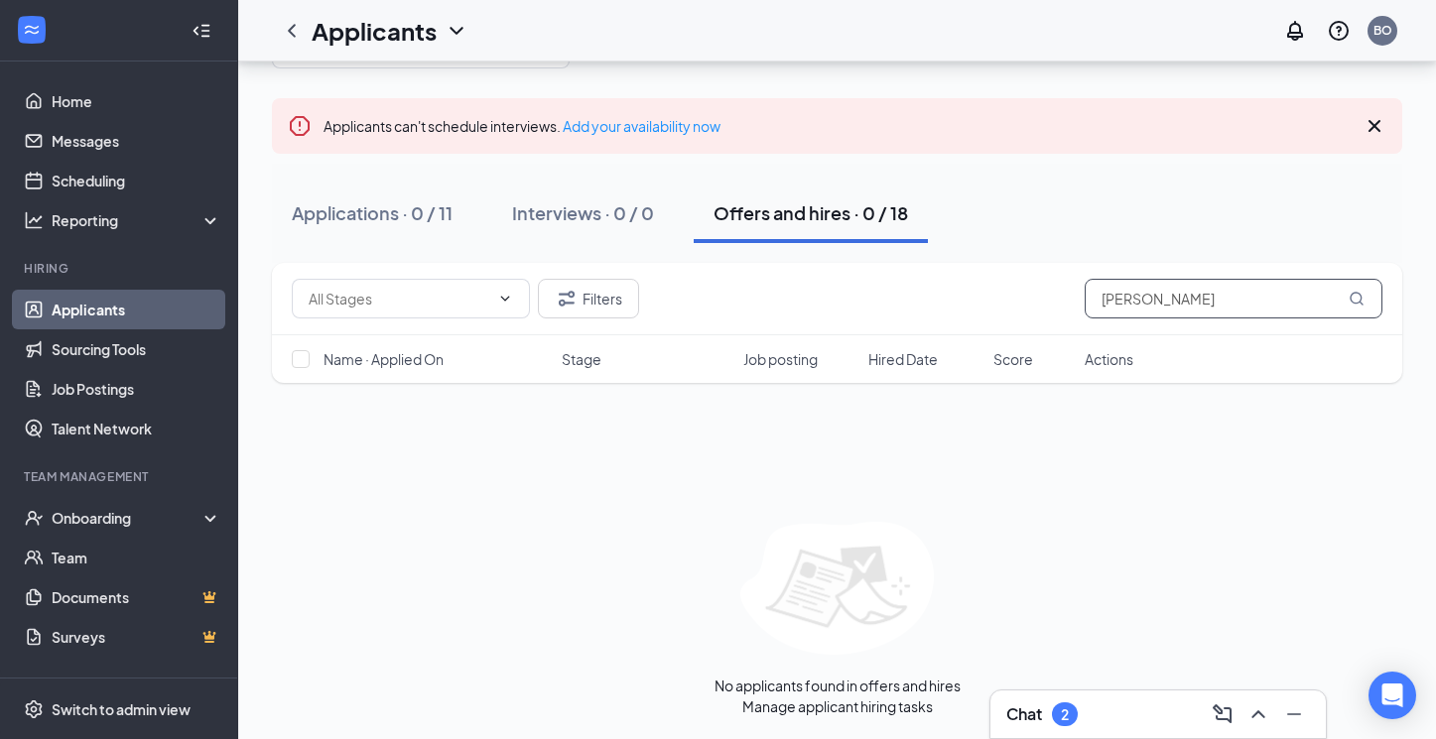
scroll to position [75, 0]
type input "J"
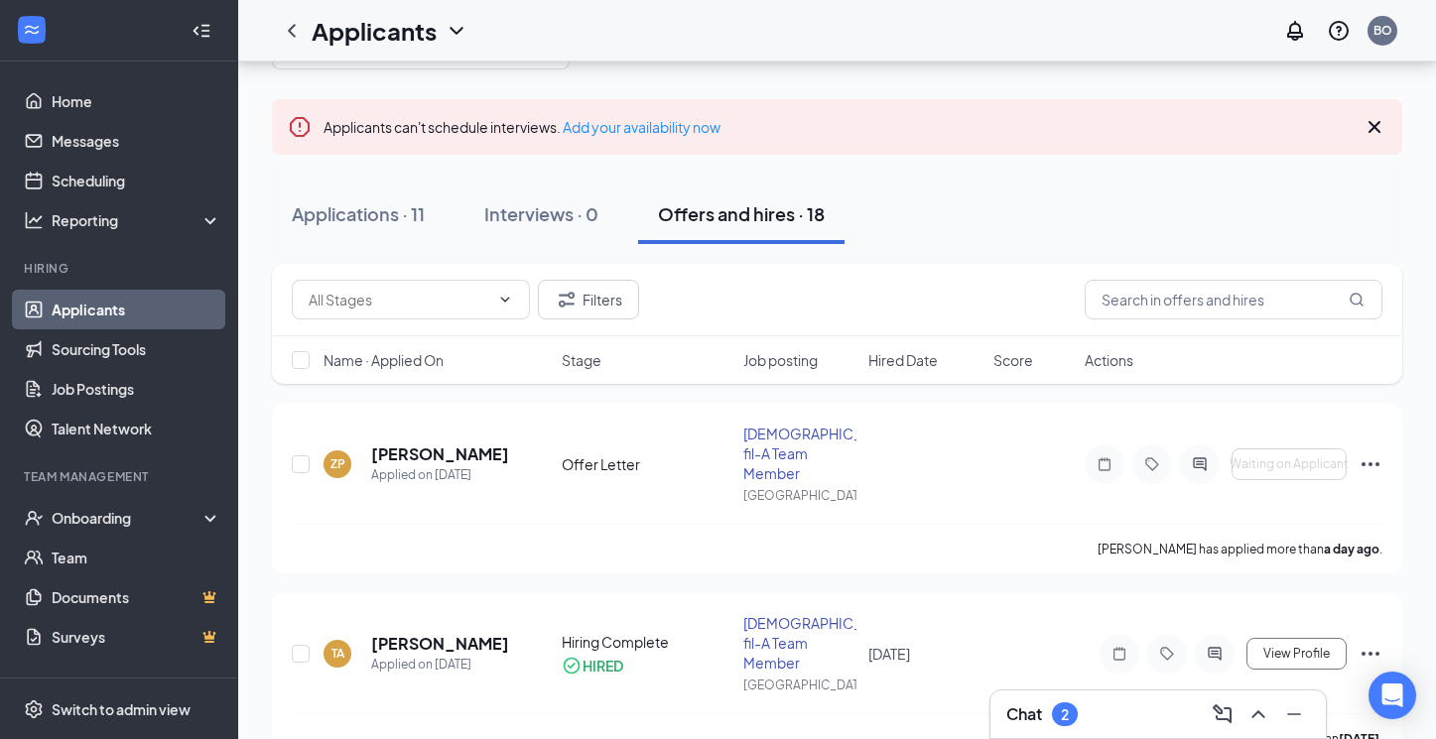
click at [915, 360] on span "Hired Date" at bounding box center [902, 360] width 69 height 20
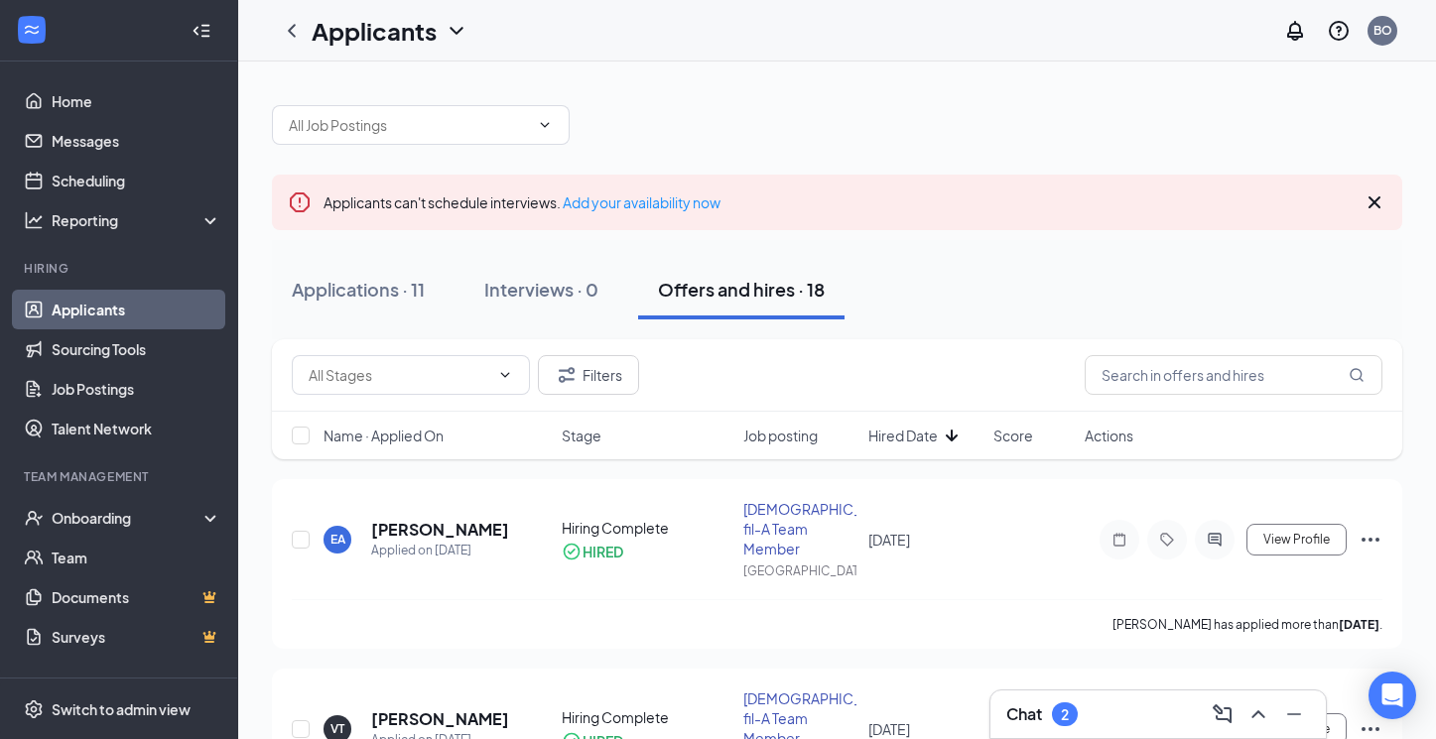
click at [809, 443] on span "Job posting" at bounding box center [780, 436] width 74 height 20
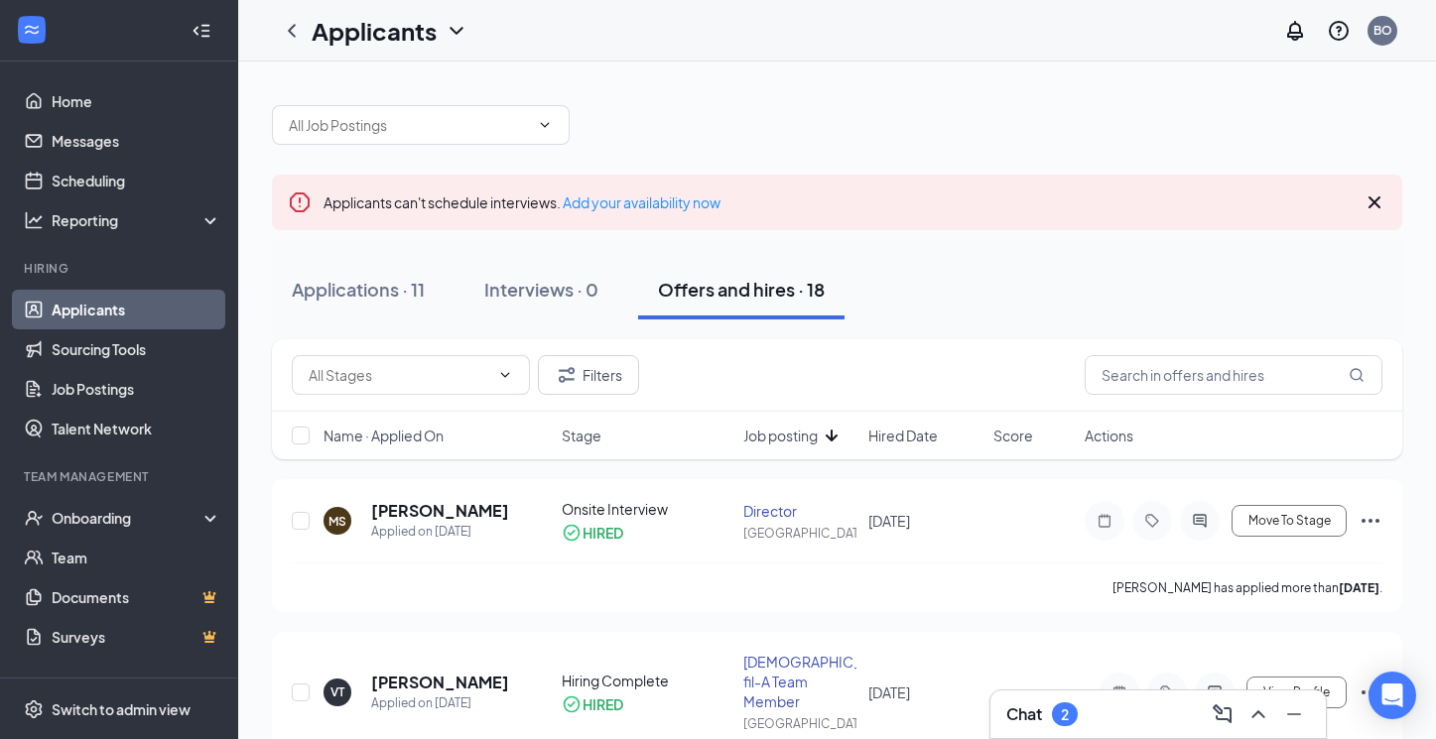
click at [1376, 200] on icon "Cross" at bounding box center [1374, 202] width 12 height 12
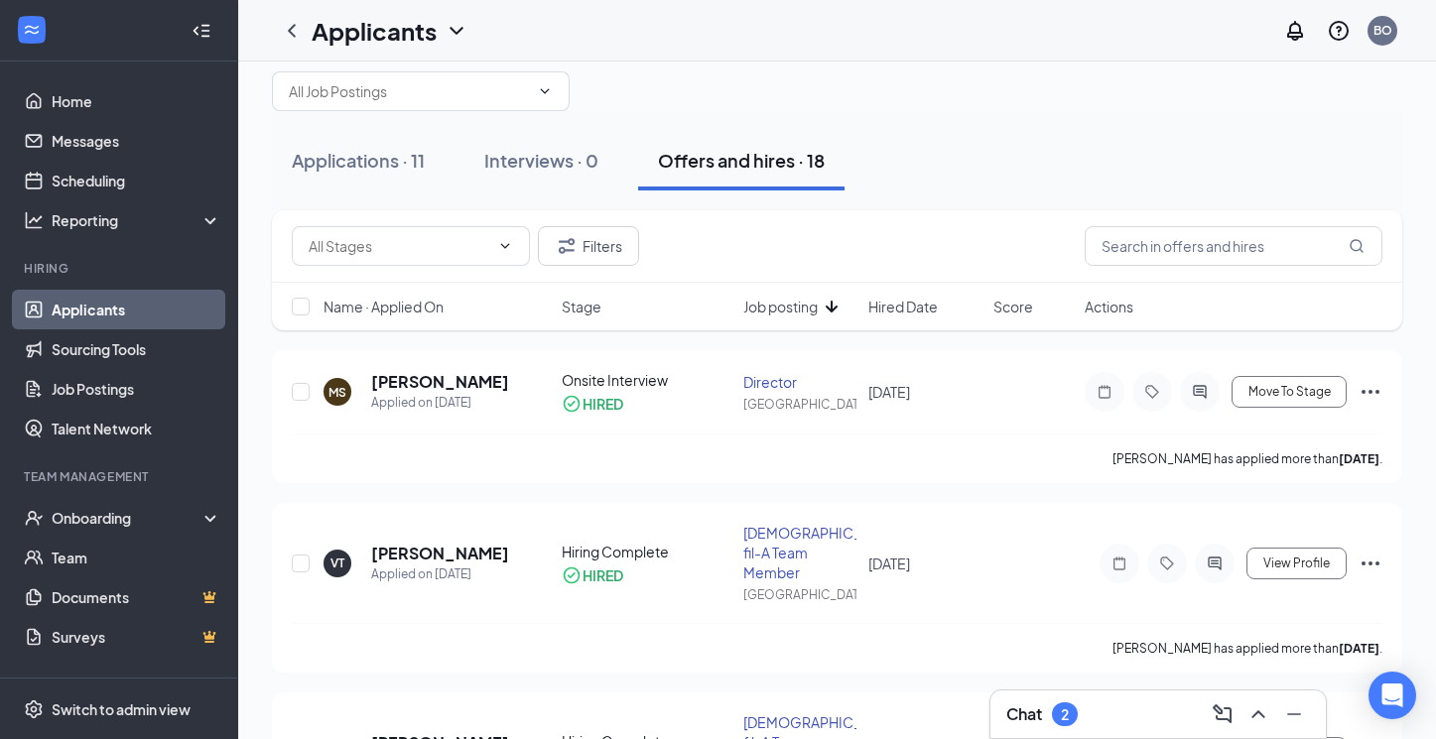
scroll to position [40, 0]
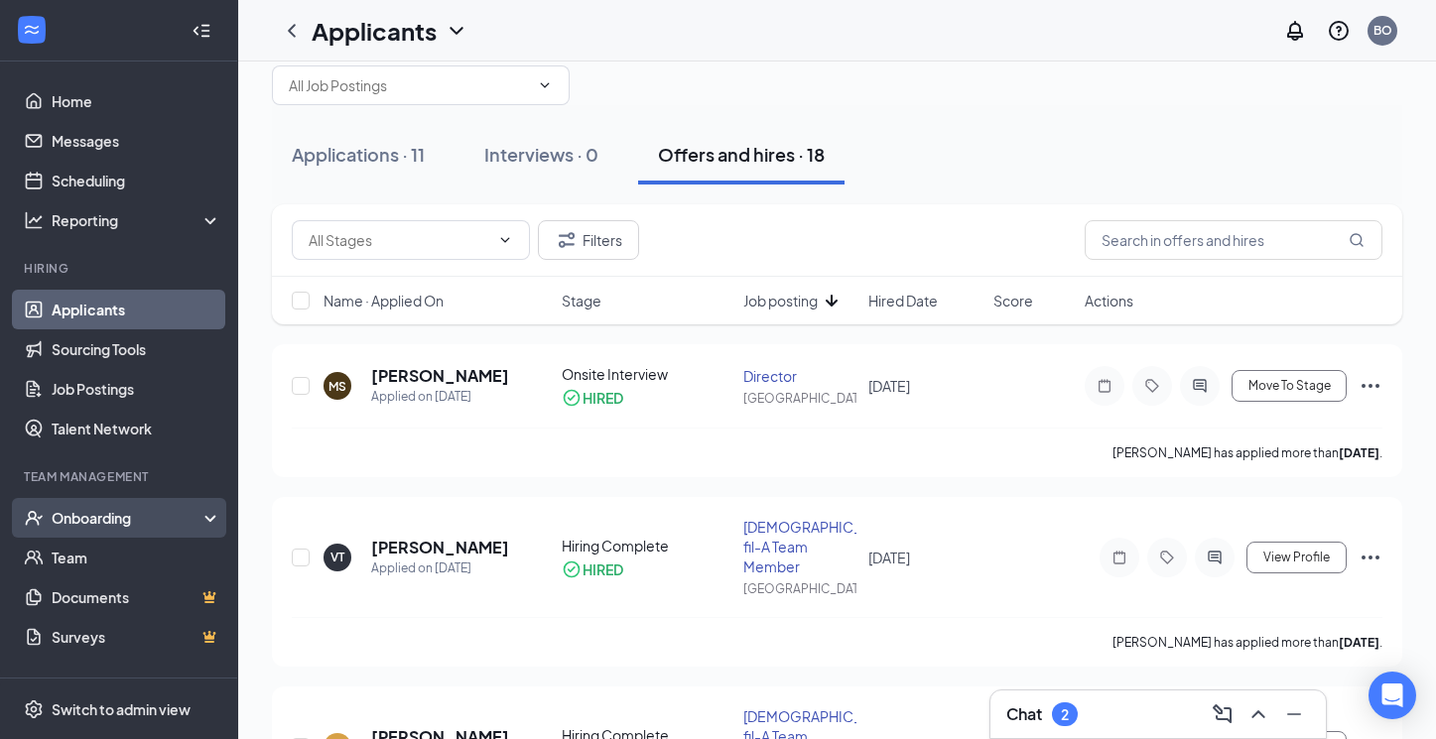
click at [120, 524] on div "Onboarding" at bounding box center [128, 518] width 153 height 20
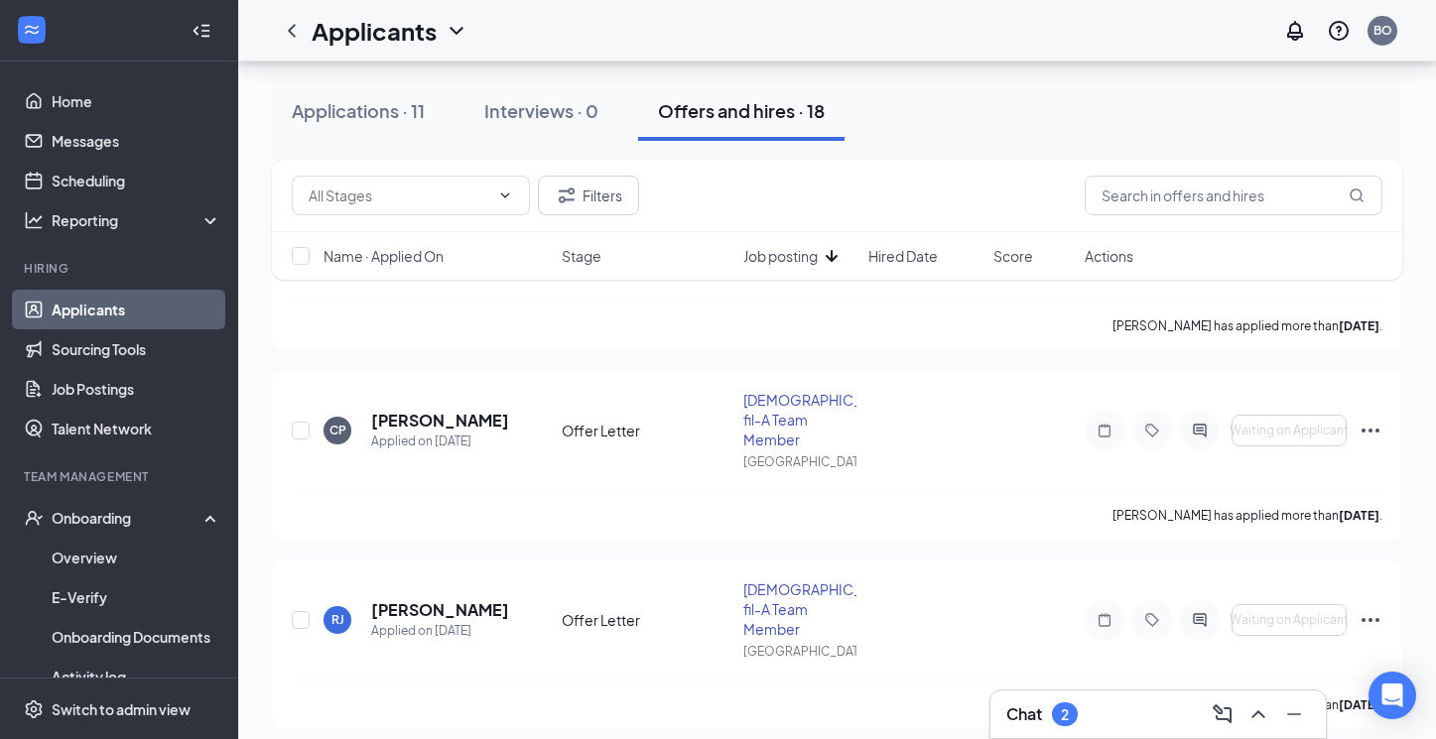
scroll to position [2641, 0]
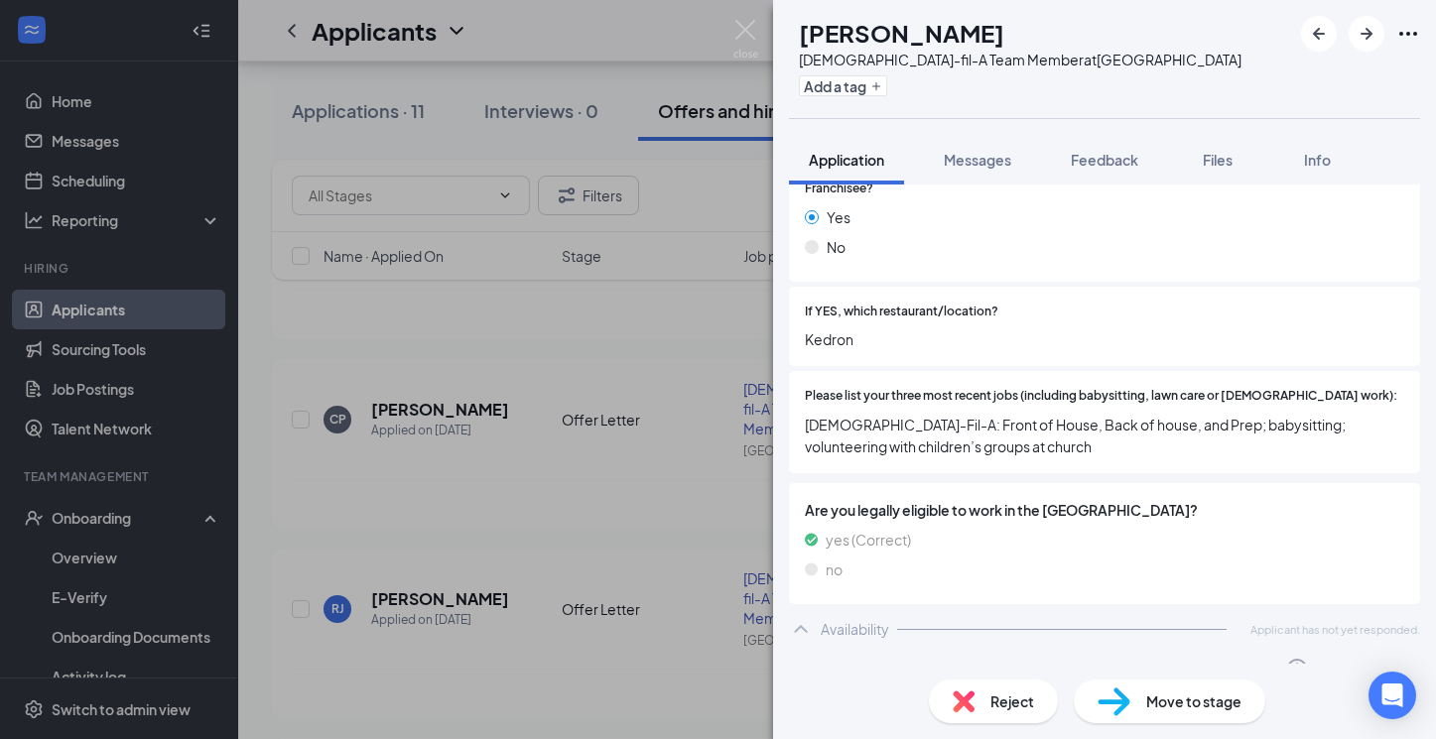
scroll to position [576, 0]
click at [859, 660] on div "Offer Letter" at bounding box center [859, 670] width 78 height 20
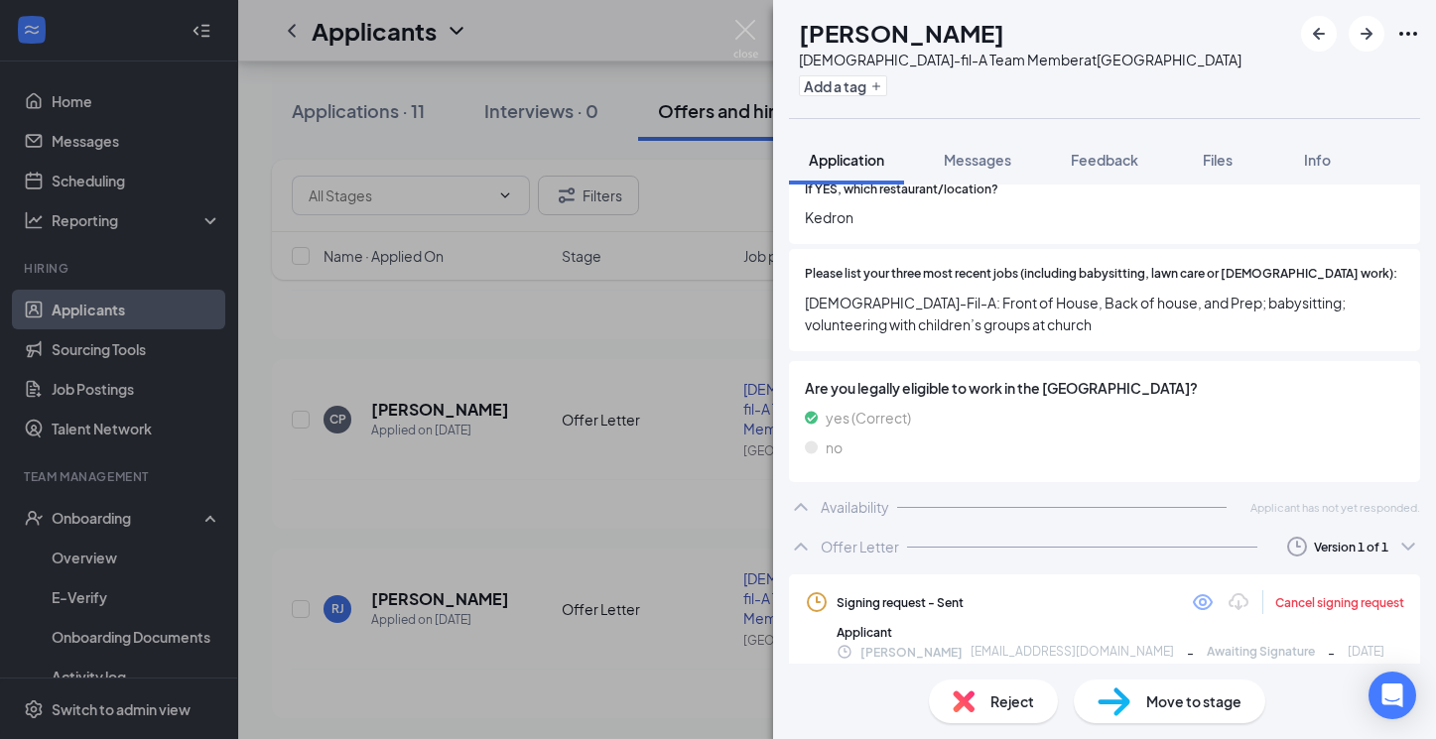
scroll to position [696, 0]
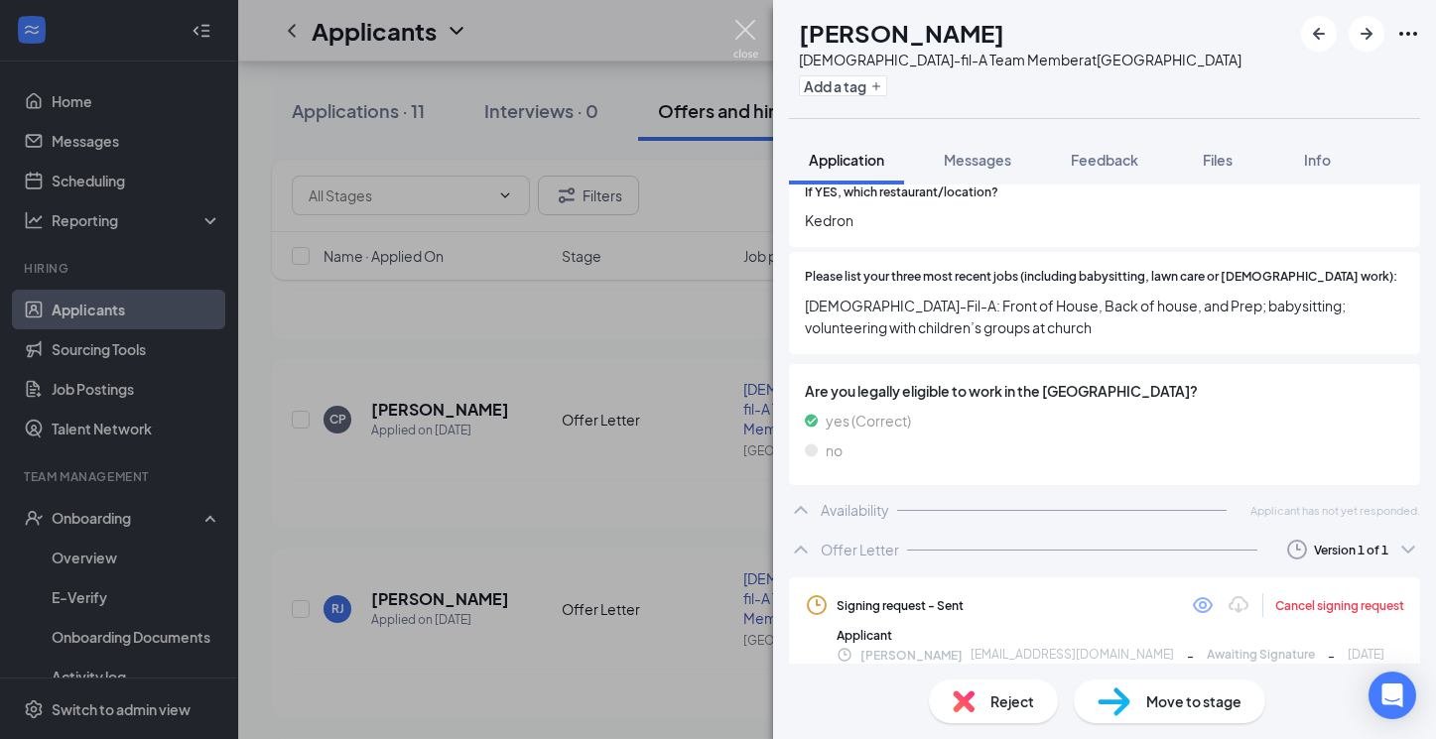
click at [750, 40] on img at bounding box center [745, 39] width 25 height 39
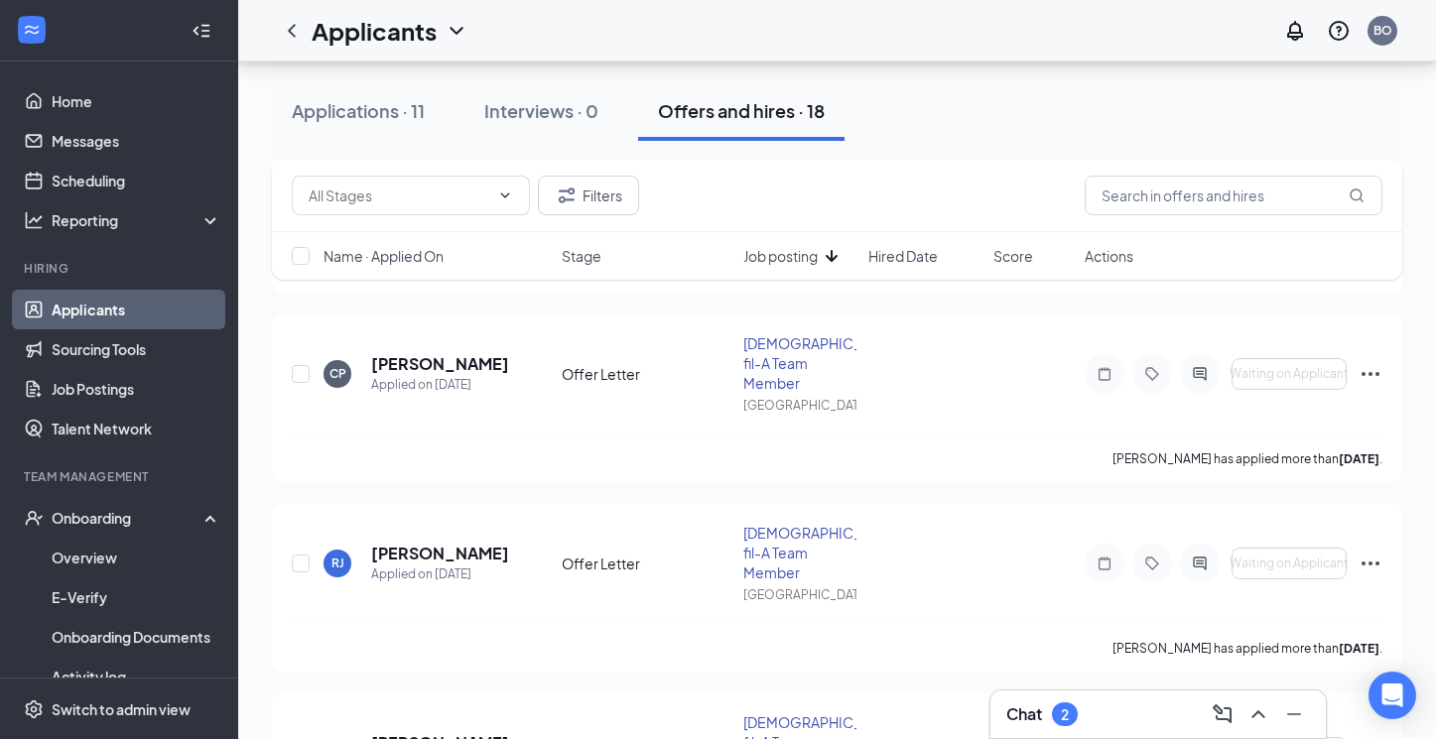
scroll to position [2685, 0]
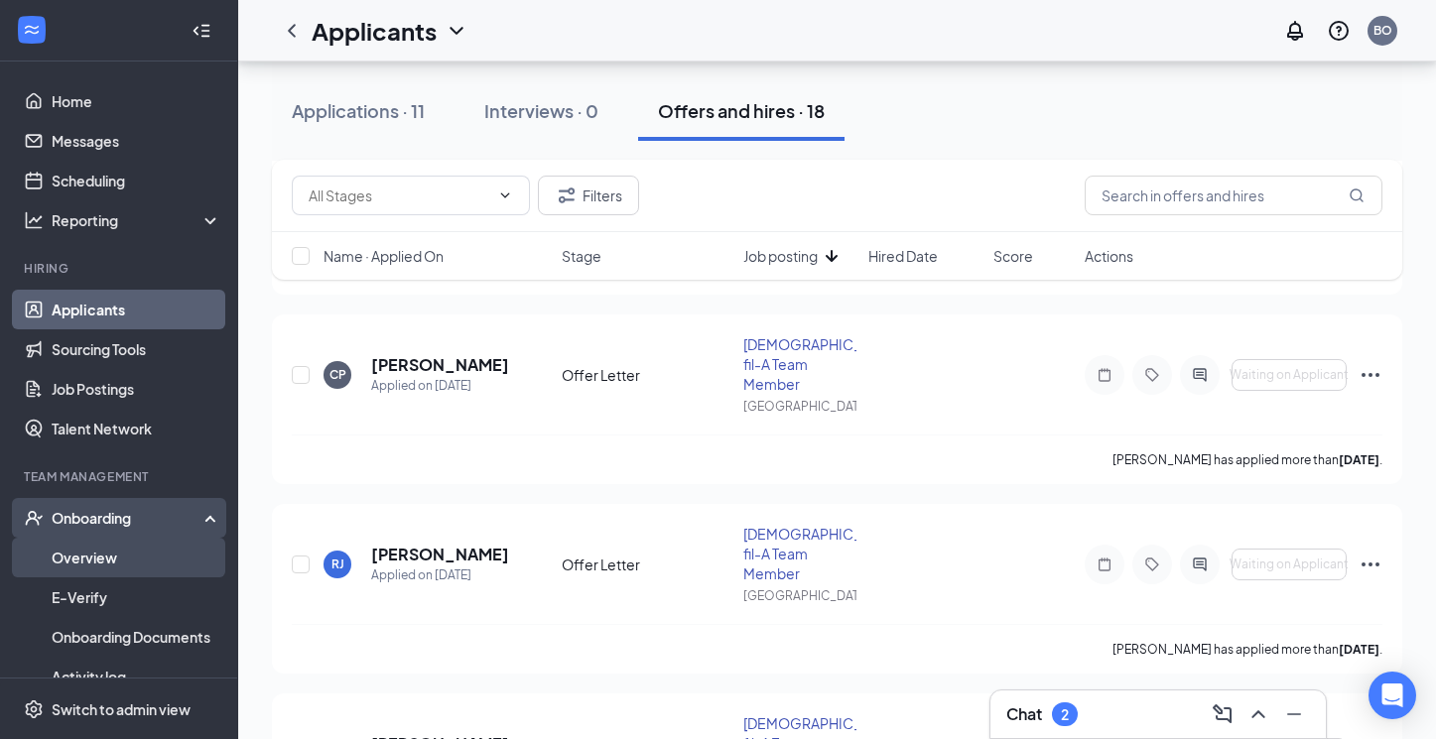
click at [94, 557] on link "Overview" at bounding box center [137, 558] width 170 height 40
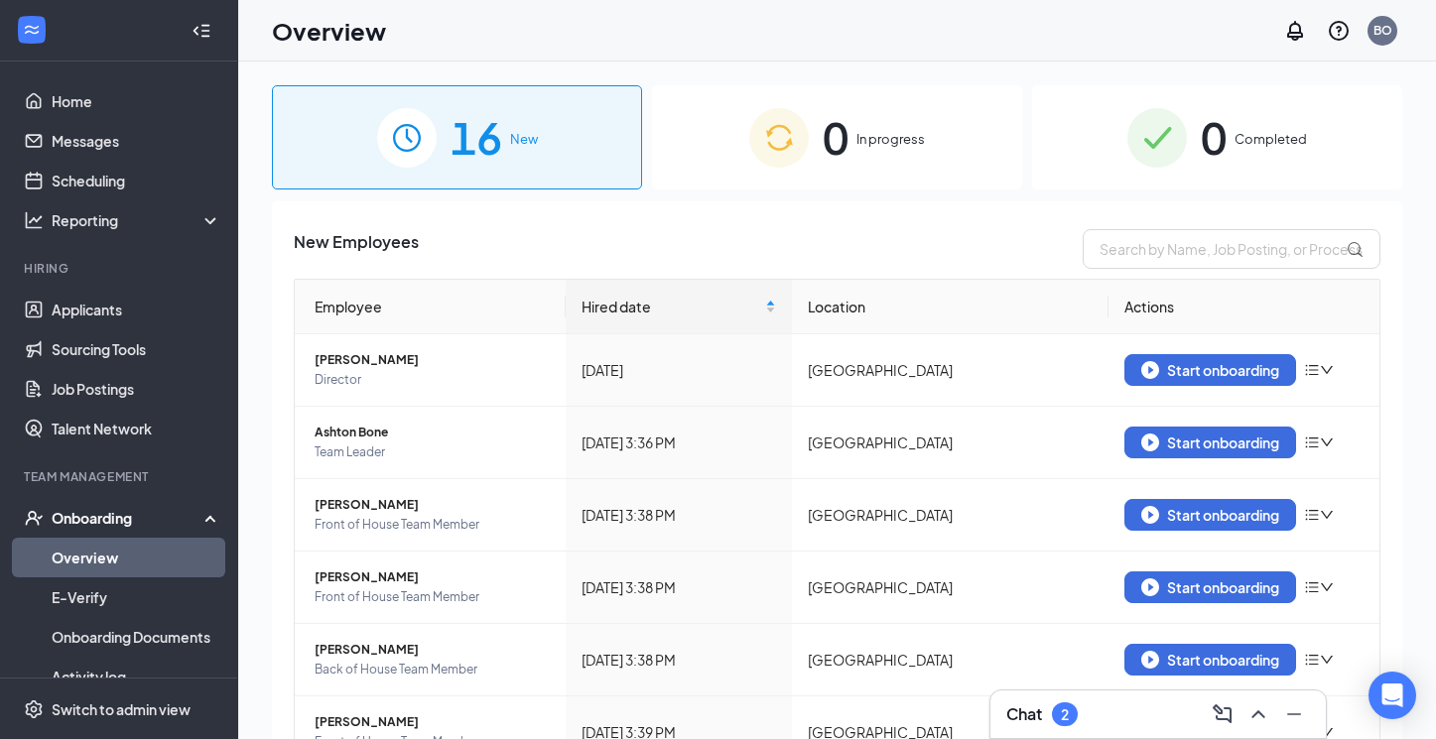
click at [558, 145] on div "16 New" at bounding box center [457, 137] width 370 height 104
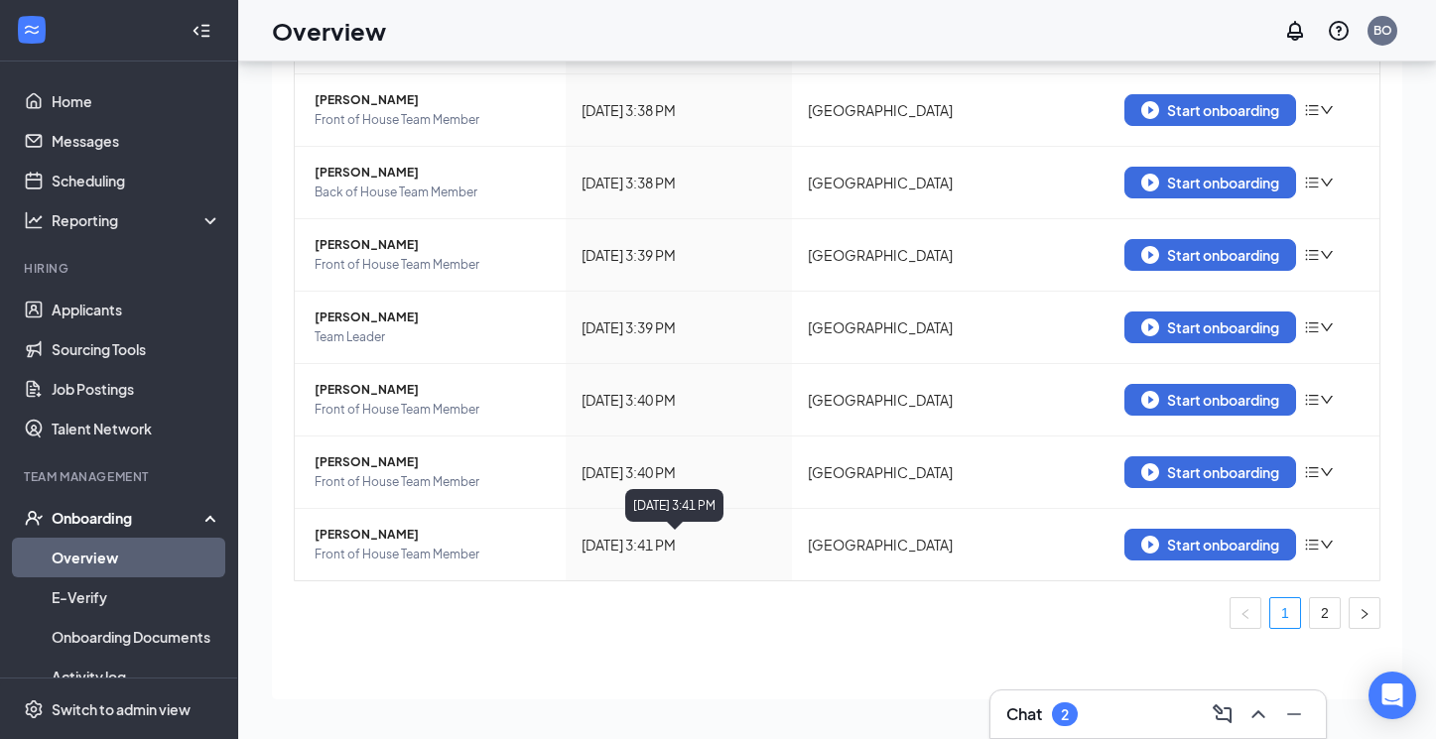
scroll to position [89, 0]
click at [1331, 609] on link "2" at bounding box center [1325, 613] width 30 height 30
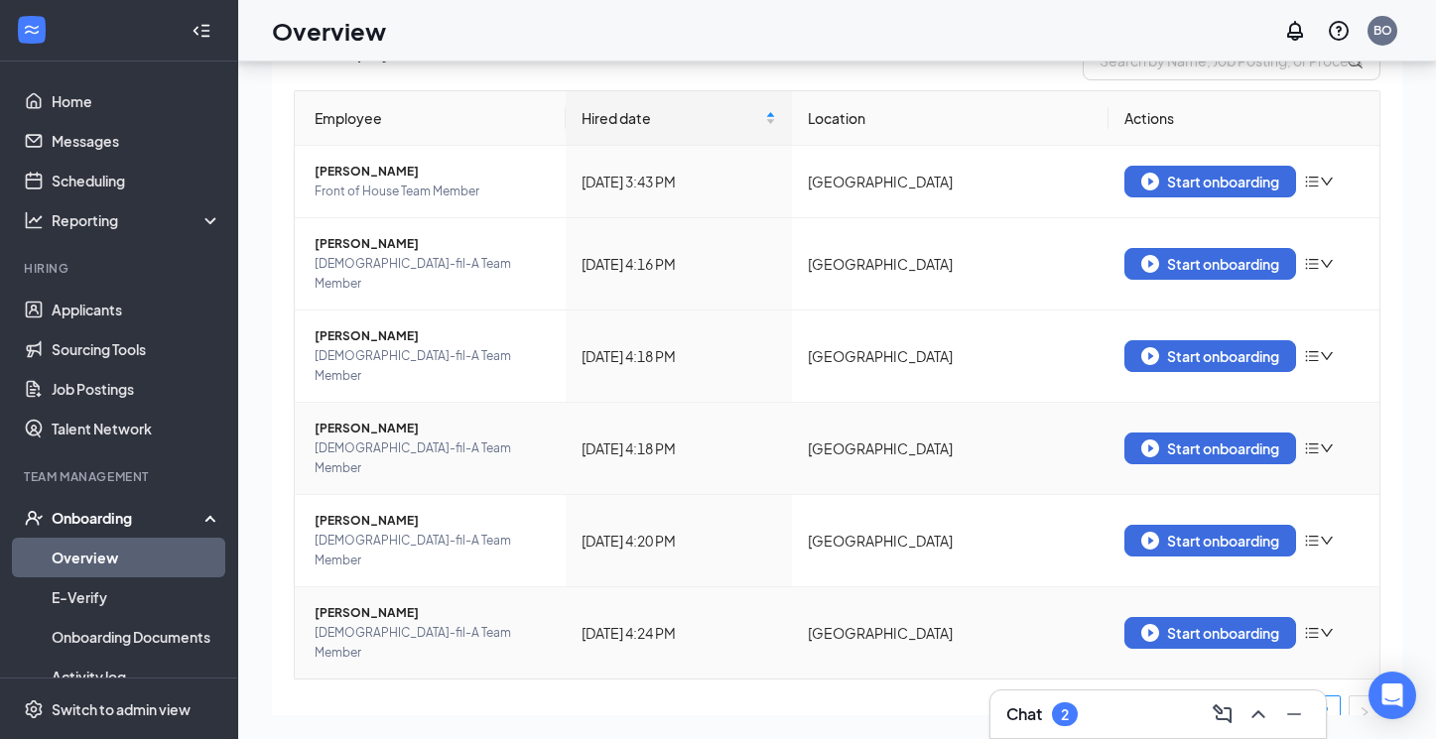
scroll to position [98, 0]
click at [1289, 697] on link "1" at bounding box center [1285, 712] width 30 height 30
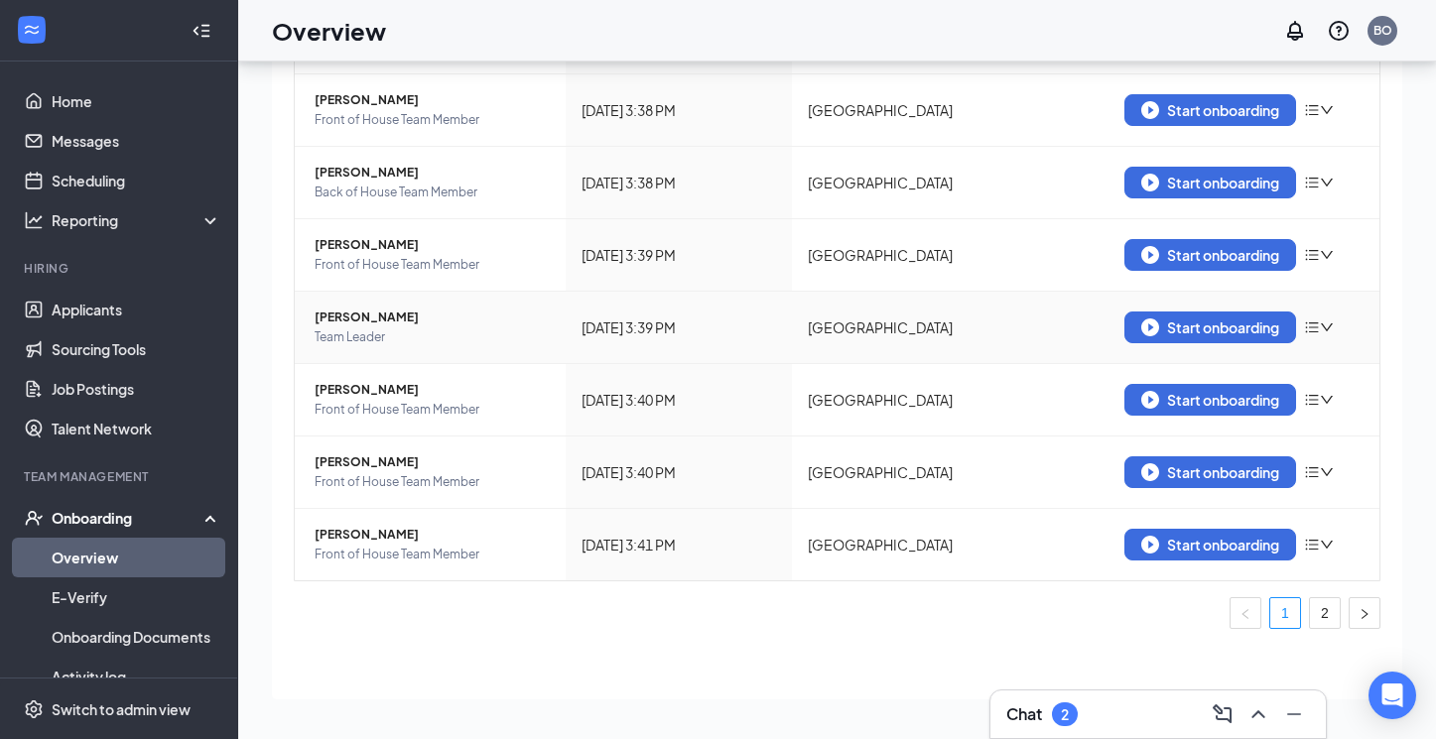
scroll to position [388, 0]
click at [120, 309] on link "Applicants" at bounding box center [137, 310] width 170 height 40
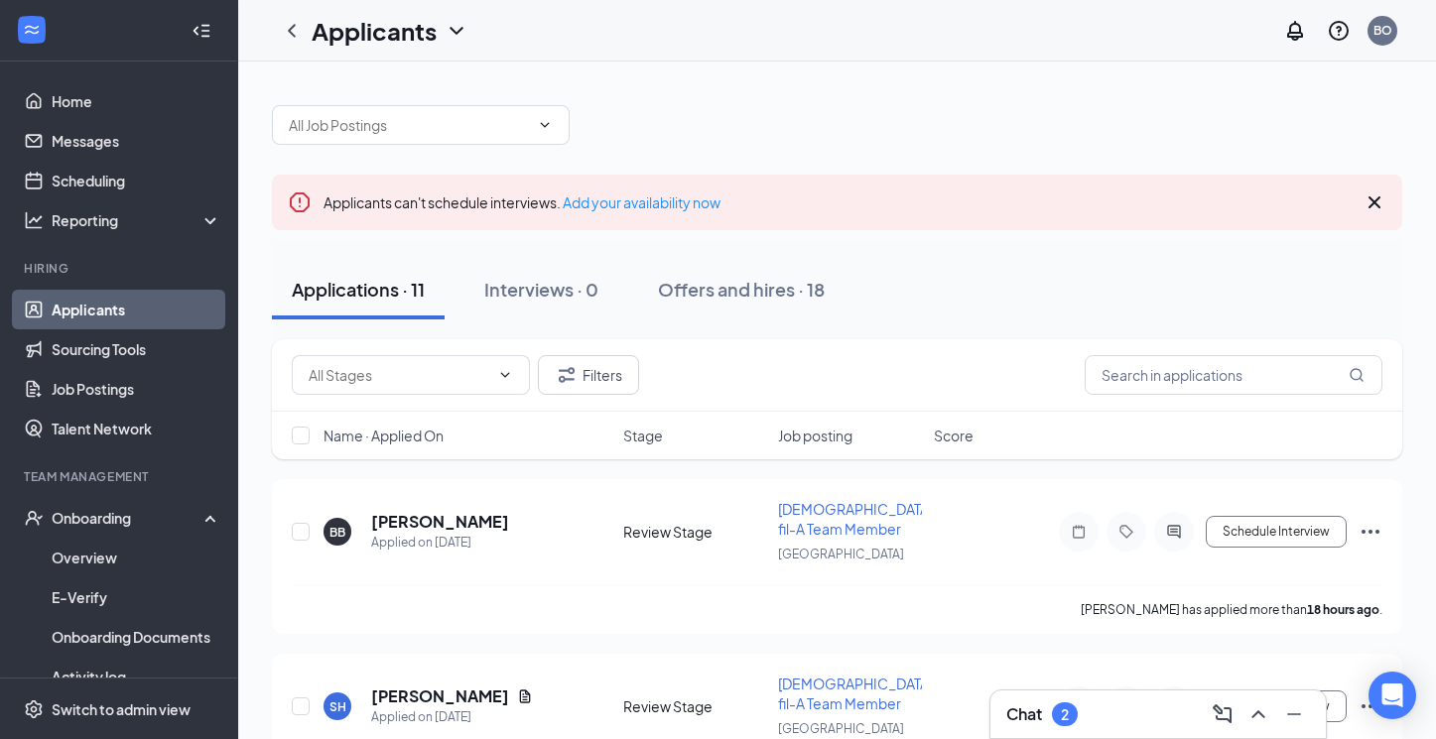
click at [1375, 206] on icon "Cross" at bounding box center [1374, 202] width 24 height 24
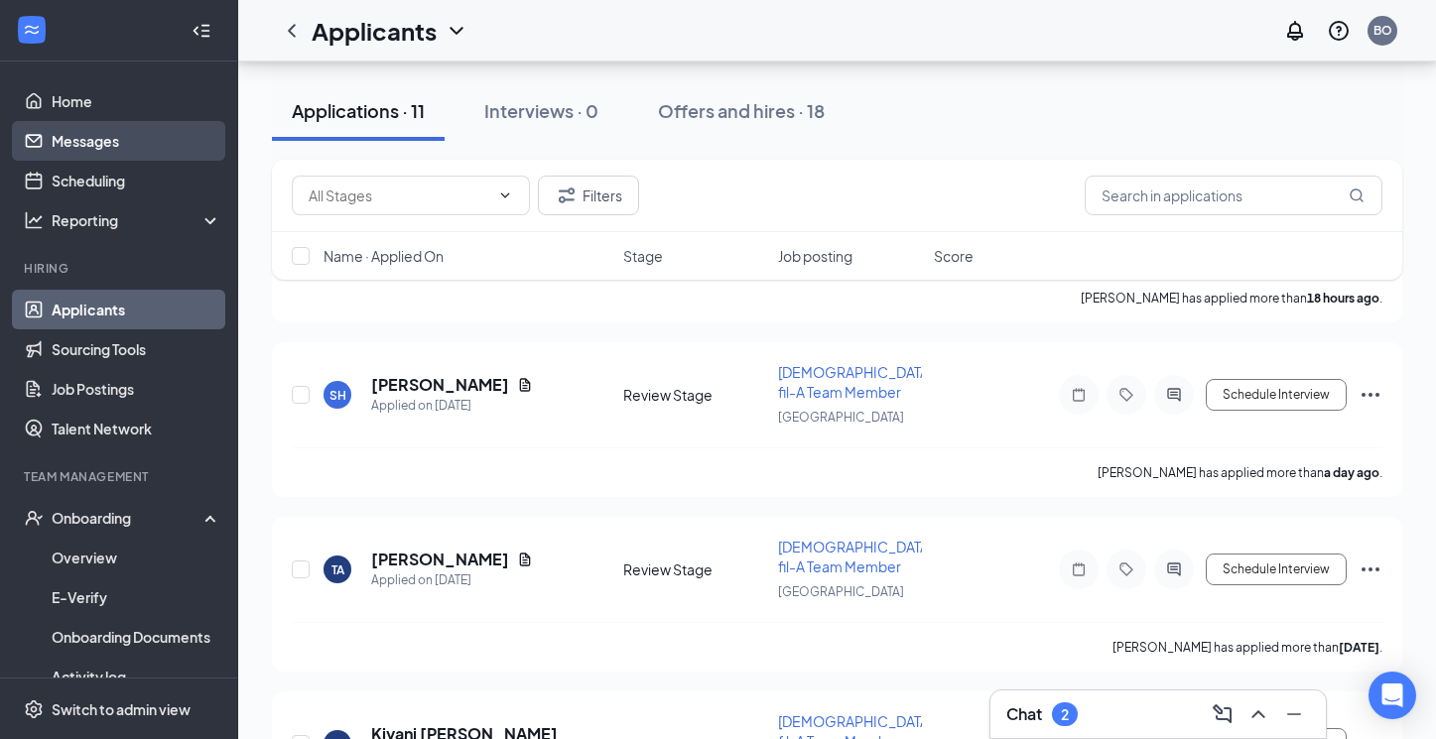
click at [123, 153] on link "Messages" at bounding box center [137, 141] width 170 height 40
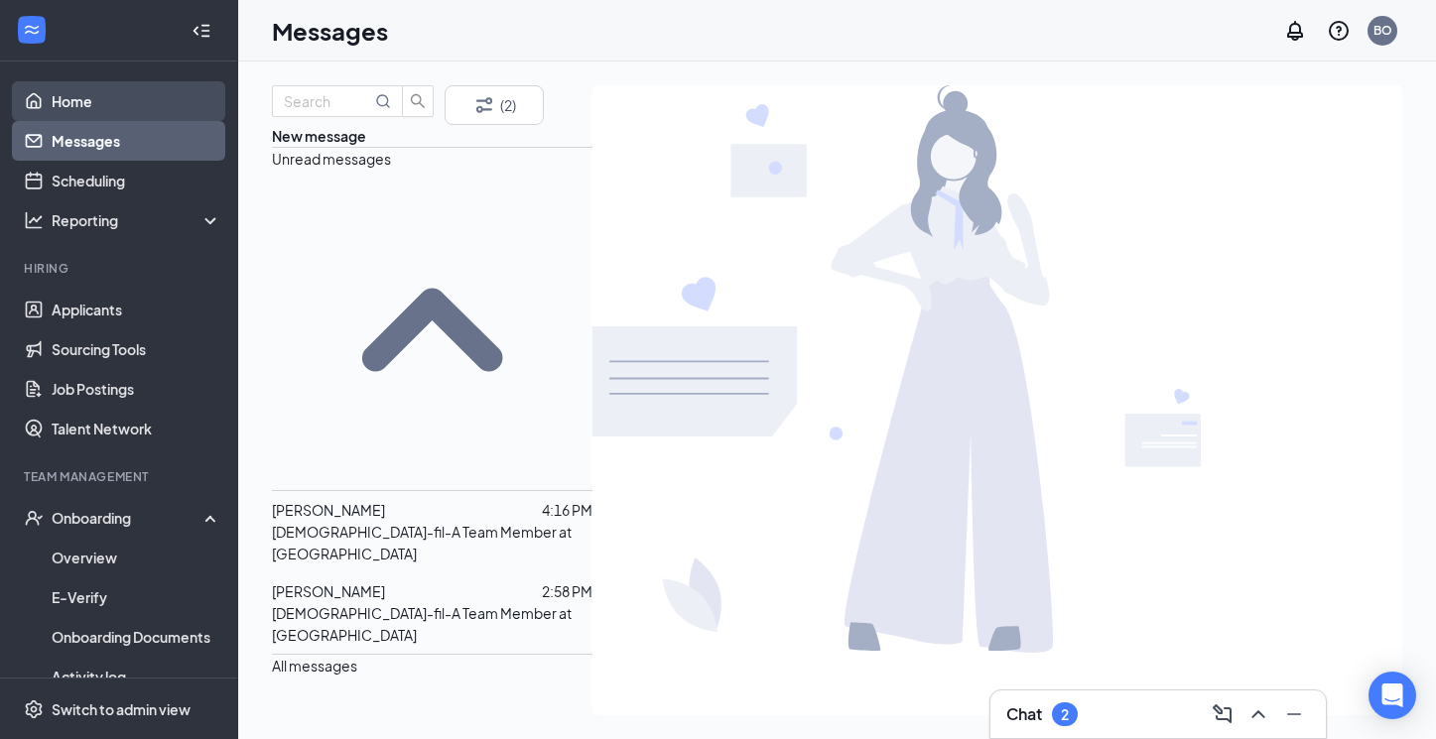
click at [94, 106] on link "Home" at bounding box center [137, 101] width 170 height 40
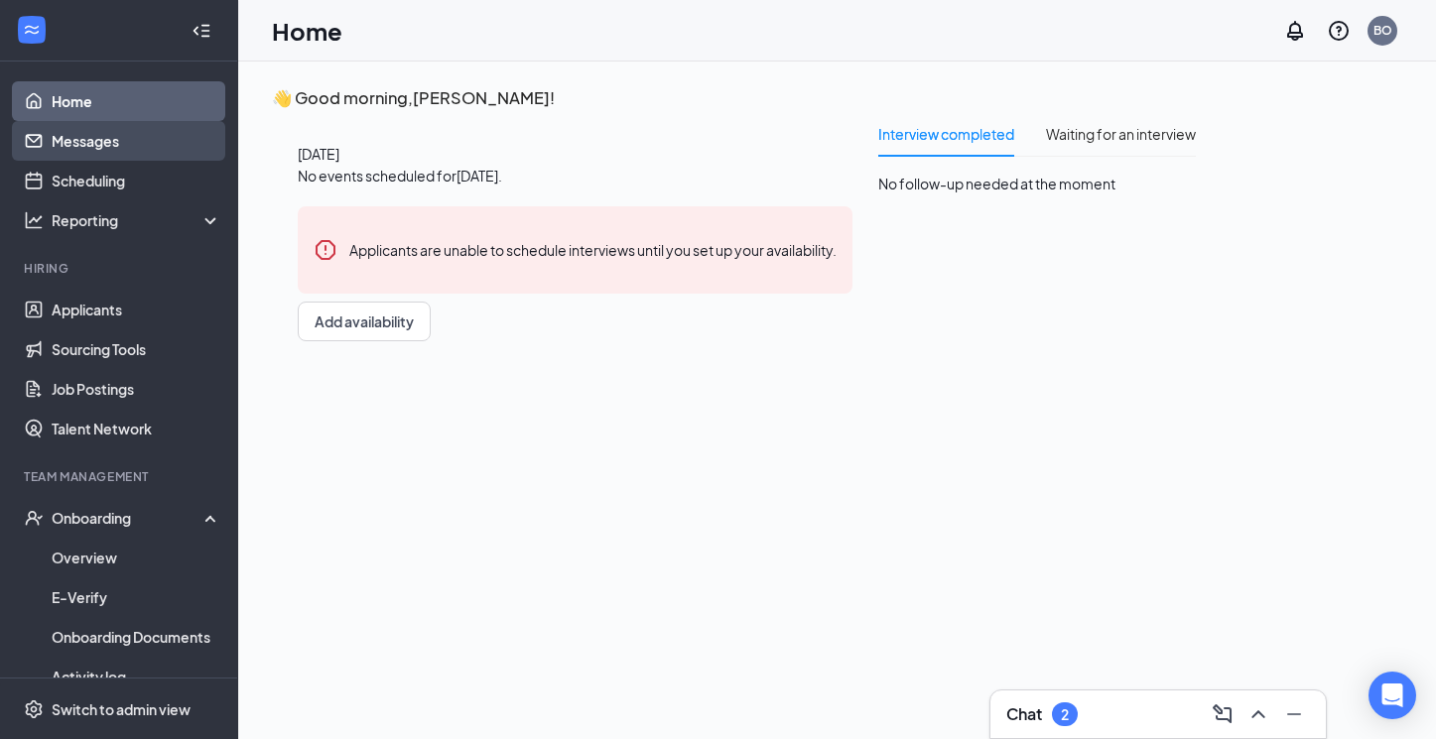
click at [122, 141] on link "Messages" at bounding box center [137, 141] width 170 height 40
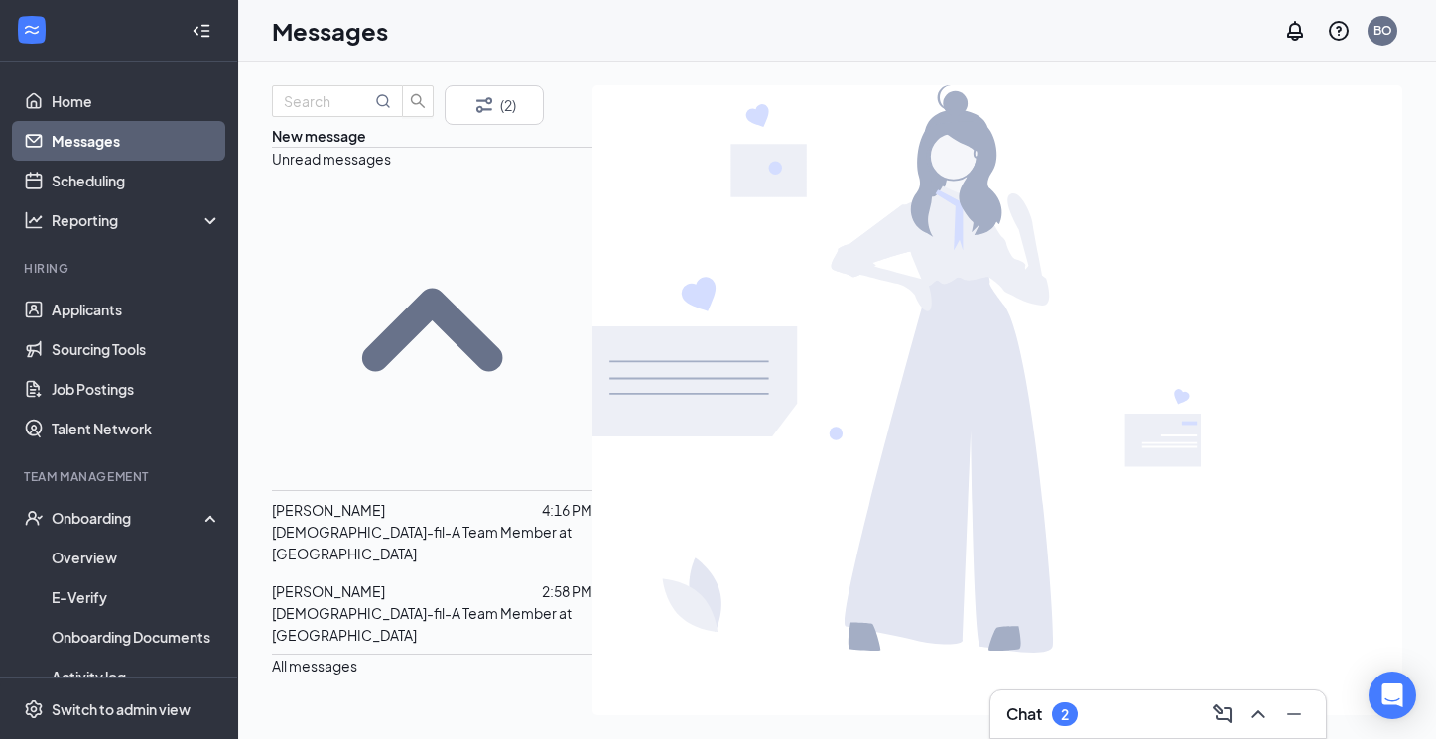
scroll to position [12, 0]
click at [357, 656] on span "All messages" at bounding box center [314, 665] width 85 height 18
click at [487, 117] on icon "Filter" at bounding box center [484, 105] width 24 height 24
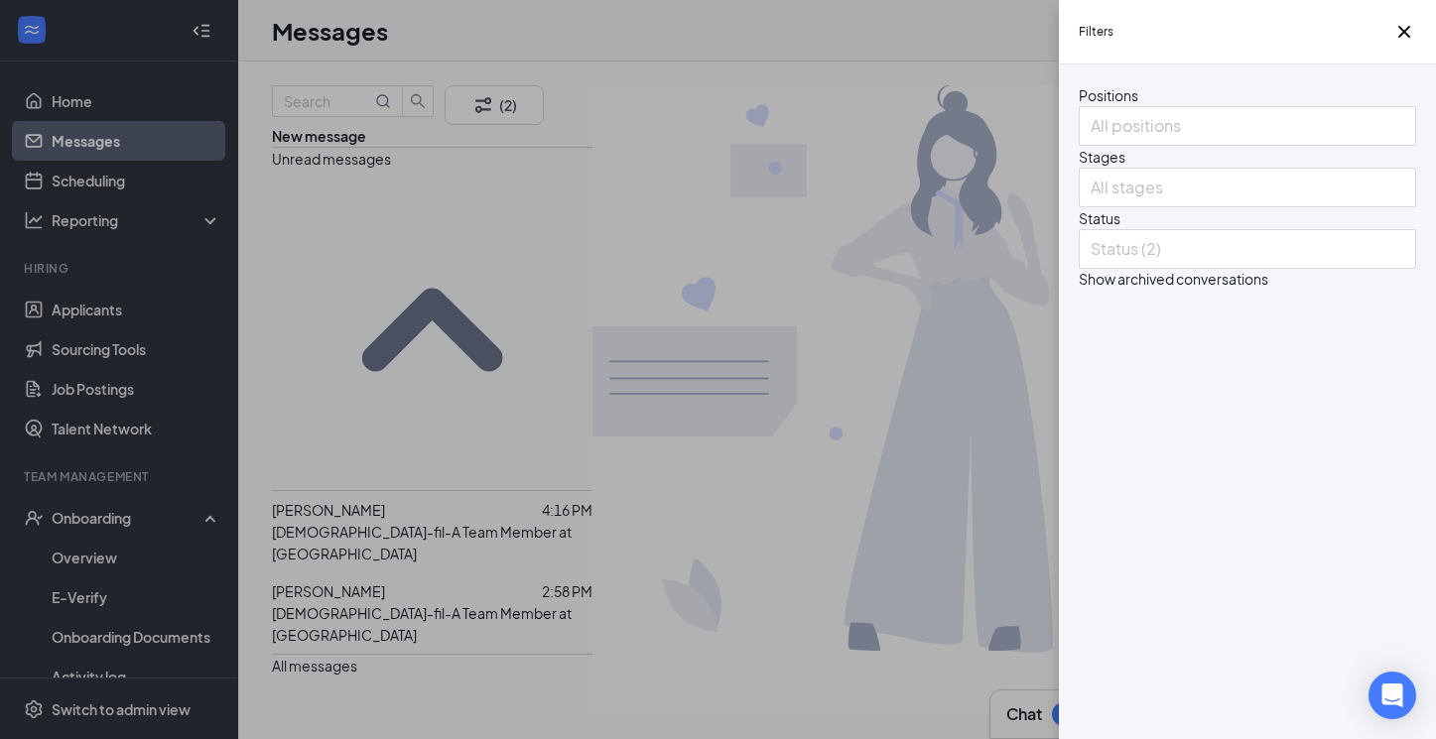
click at [438, 319] on div "Filters Positions All positions Stages All stages Status Status (2) Show archiv…" at bounding box center [718, 369] width 1436 height 739
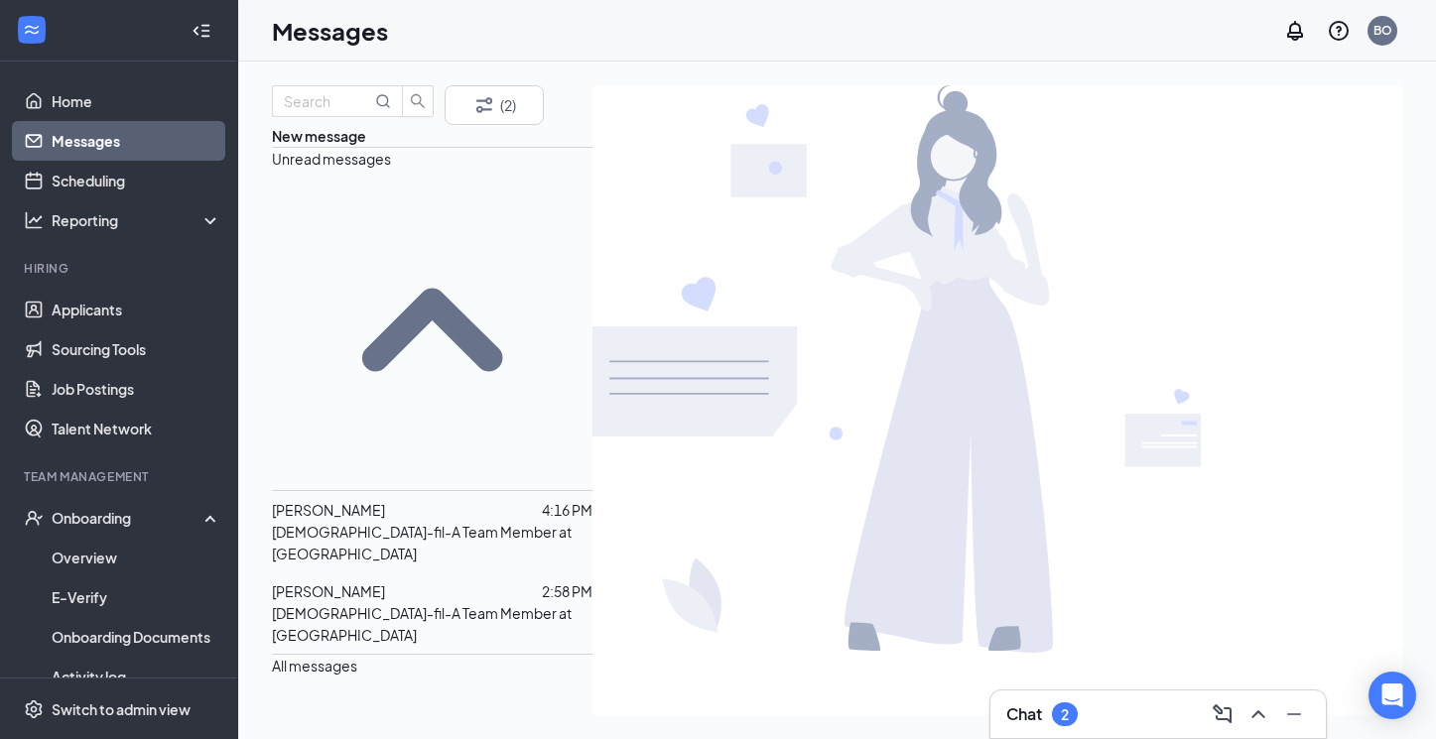
click at [430, 580] on div at bounding box center [463, 591] width 157 height 22
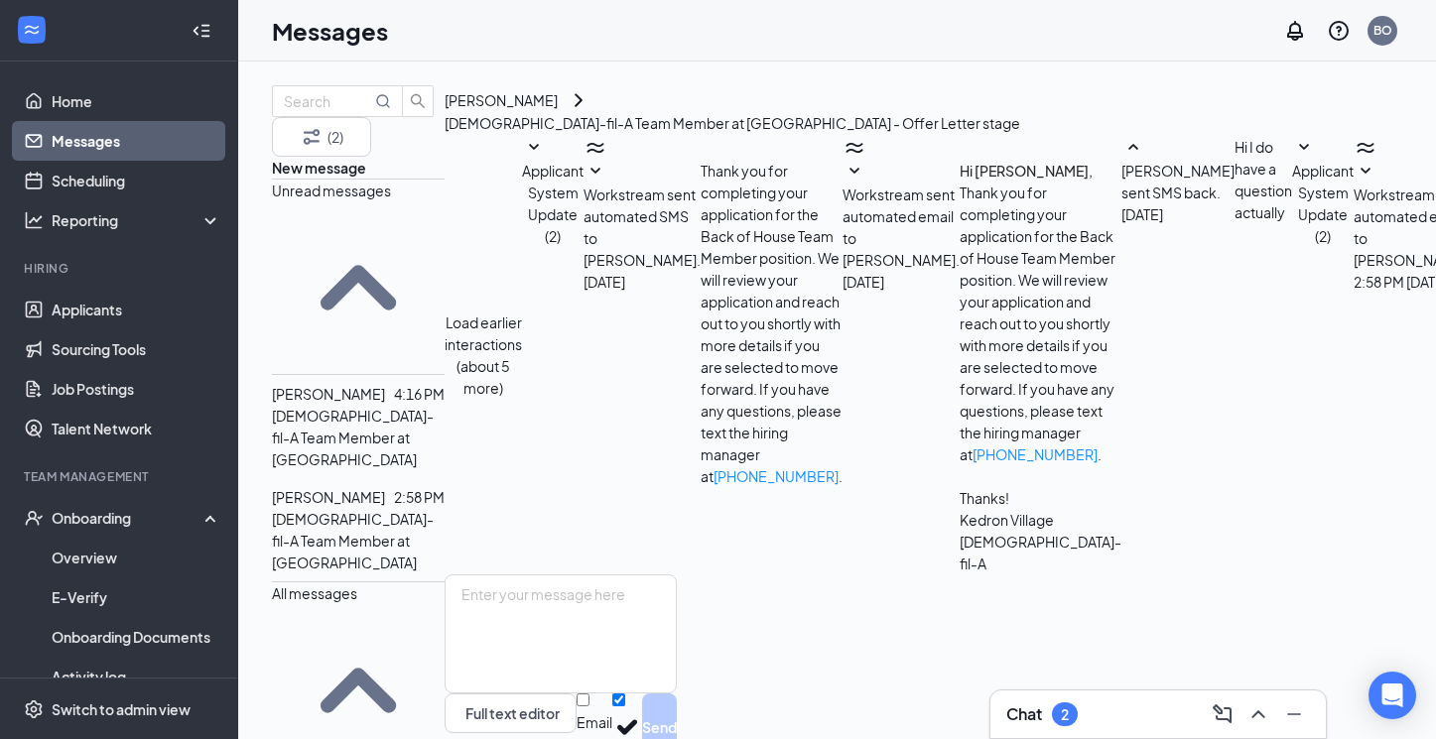
scroll to position [322, 0]
click at [452, 282] on div "August 26, 2025 2:58 PM" at bounding box center [455, 290] width 98 height 33
click at [319, 375] on div "Karen Luhmann 4:16 PM Chick-fil-A Team Member at Kedron Village" at bounding box center [358, 426] width 173 height 103
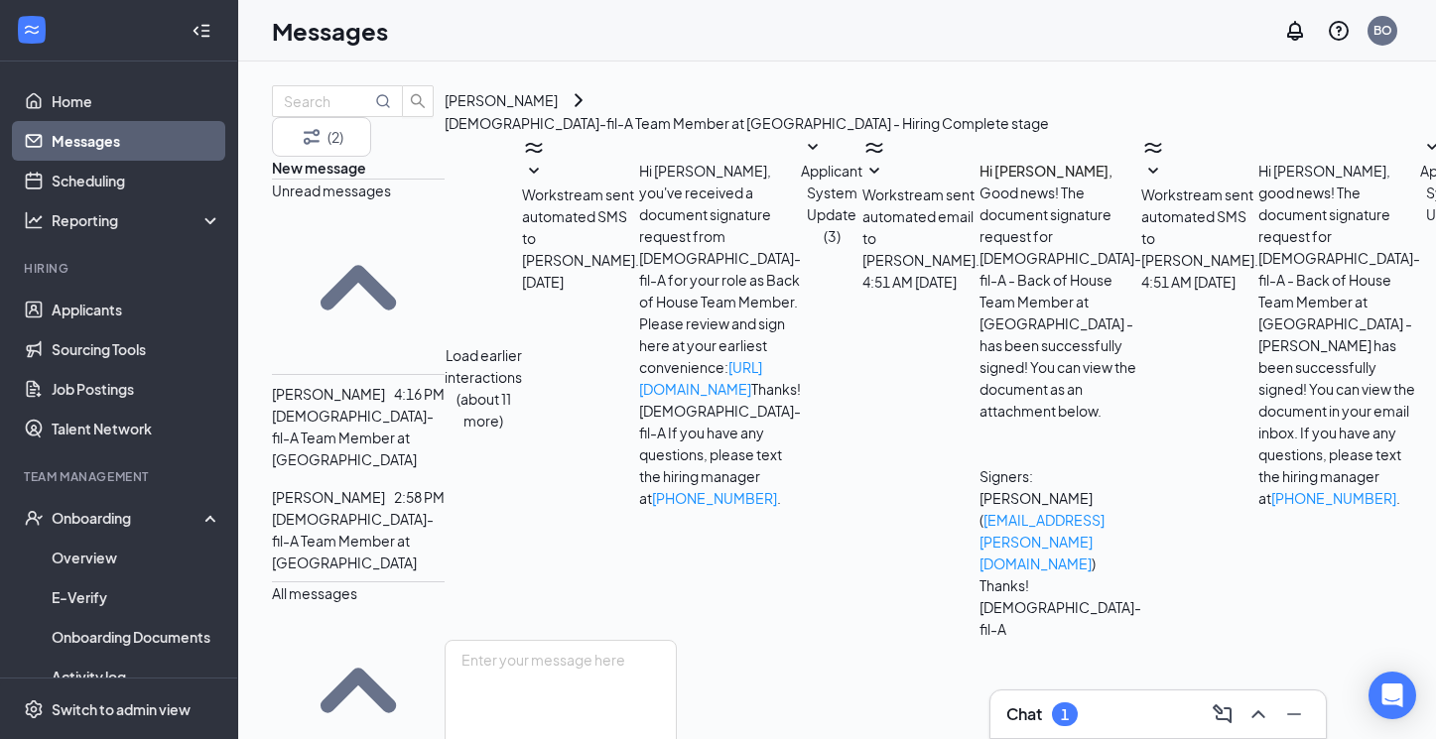
click at [71, 105] on link "Home" at bounding box center [137, 101] width 170 height 40
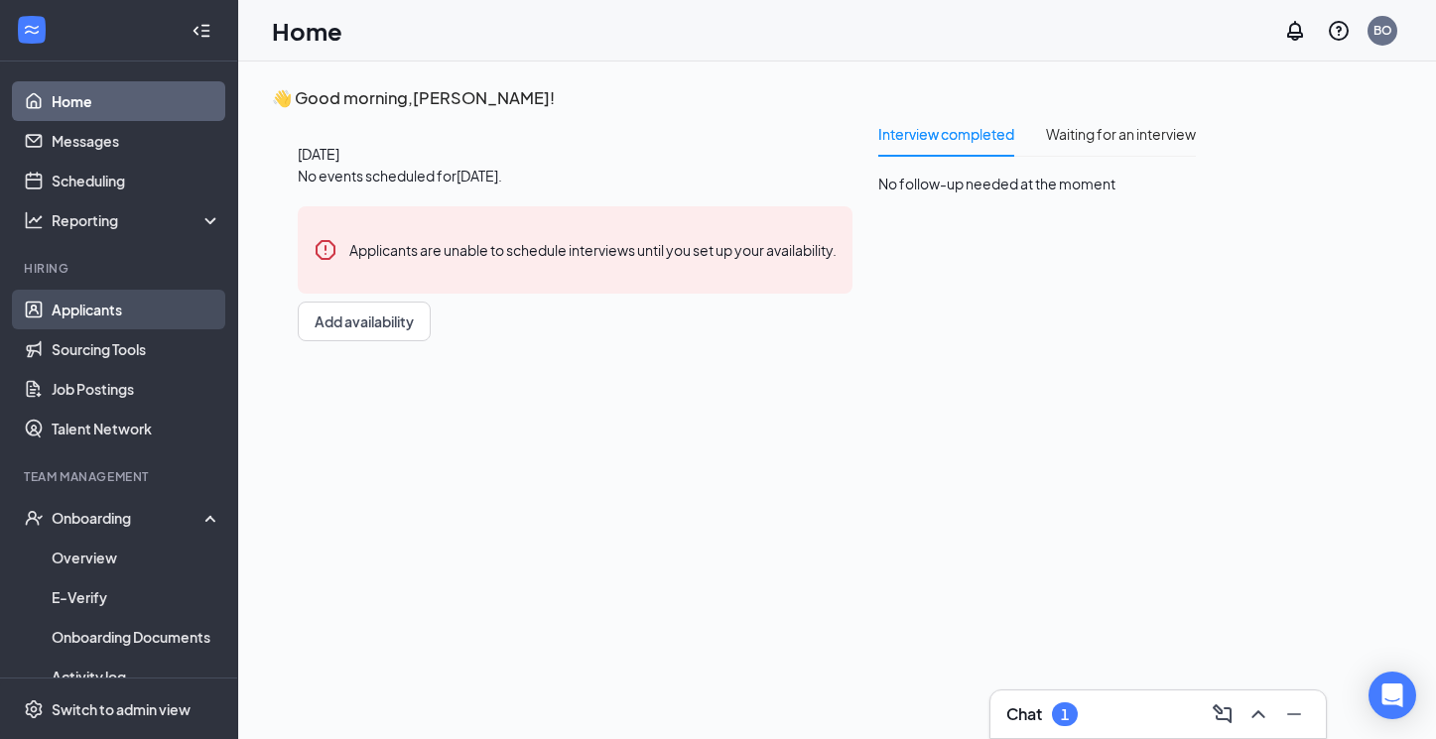
click at [110, 303] on link "Applicants" at bounding box center [137, 310] width 170 height 40
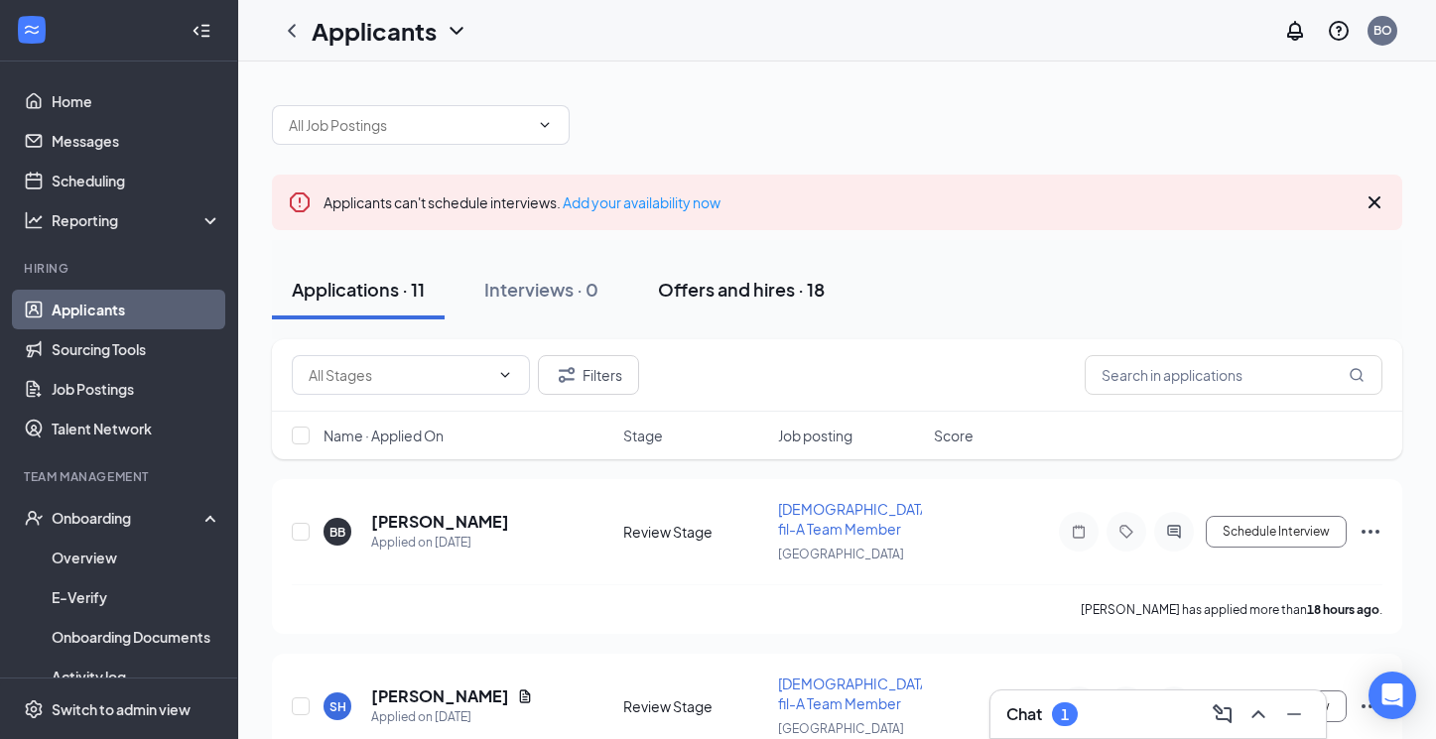
click at [763, 285] on div "Offers and hires · 18" at bounding box center [741, 289] width 167 height 25
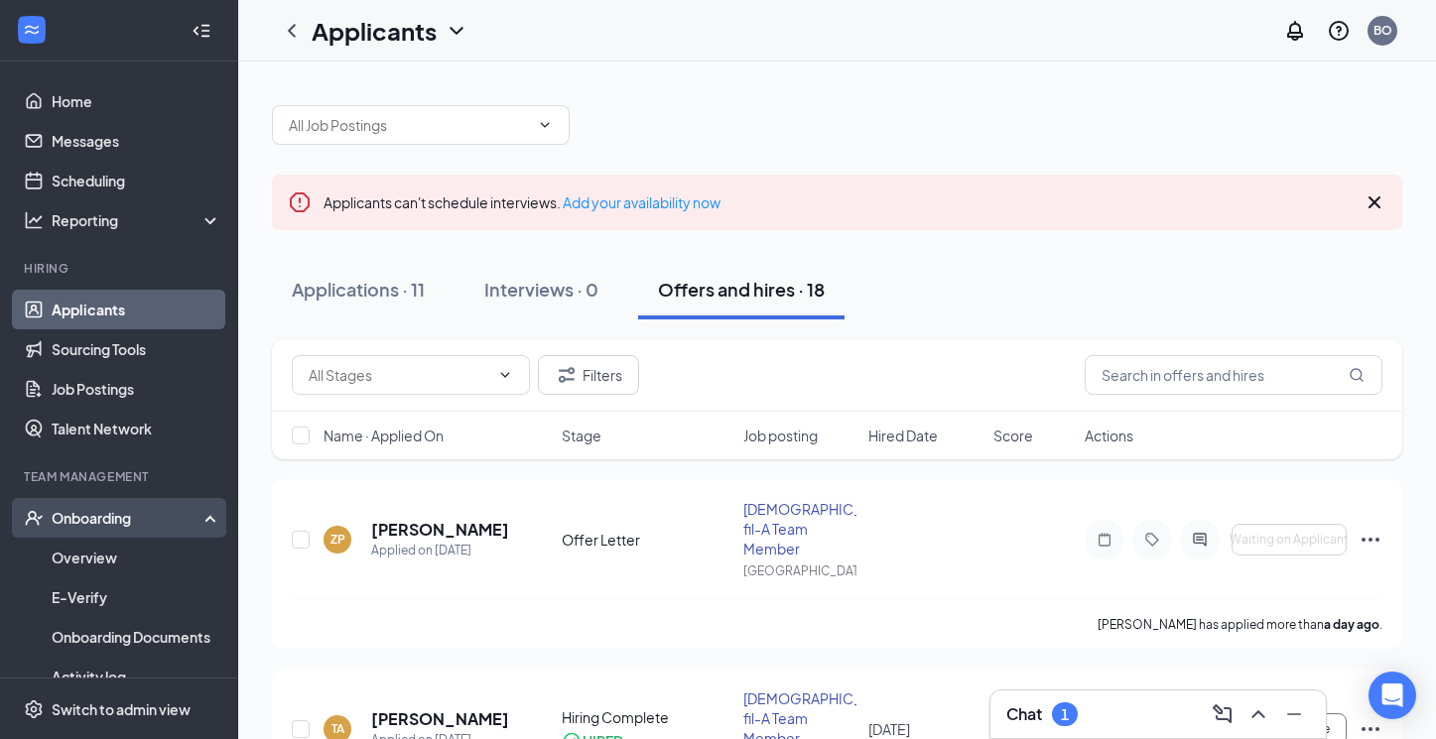
click at [152, 514] on div "Onboarding" at bounding box center [128, 518] width 153 height 20
click at [143, 524] on div "Onboarding" at bounding box center [128, 518] width 153 height 20
click at [129, 556] on link "Overview" at bounding box center [137, 558] width 170 height 40
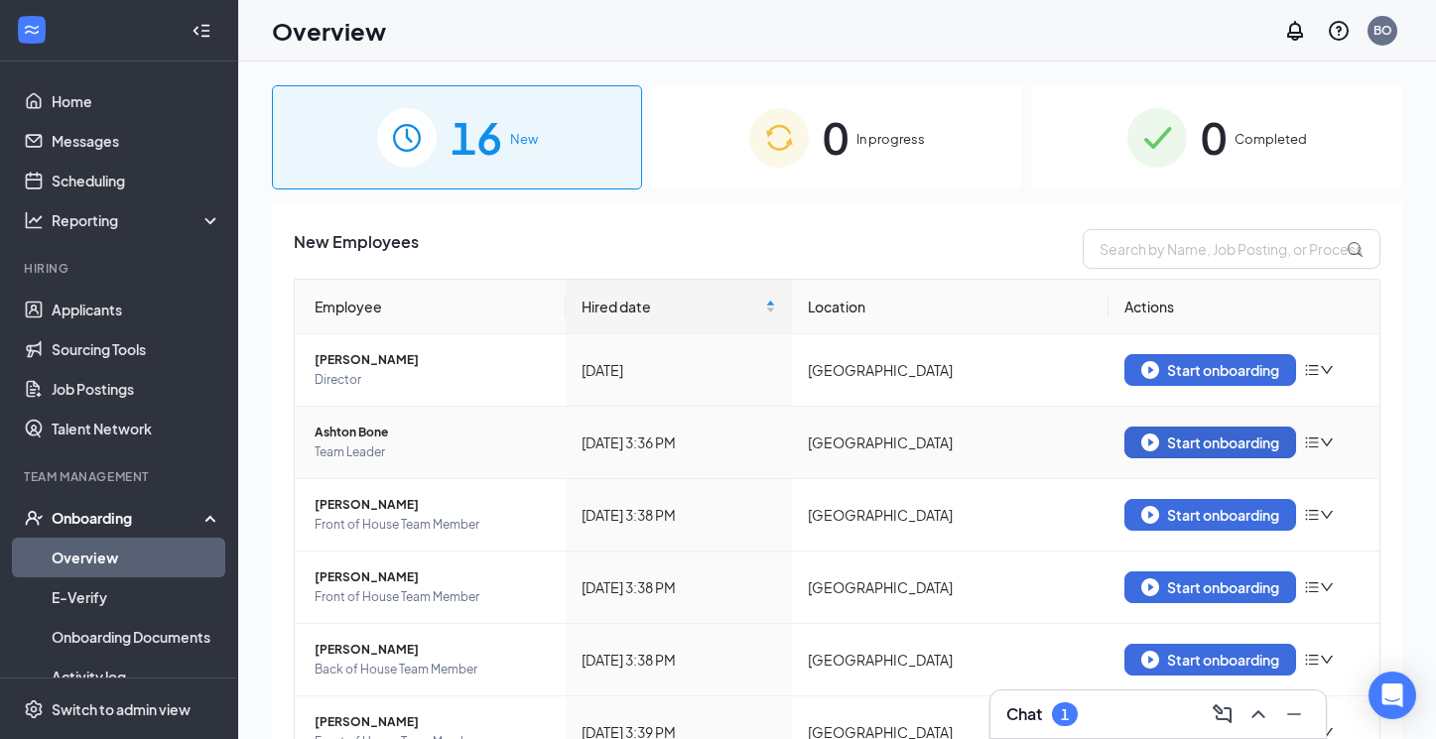
click at [1214, 447] on div "Start onboarding" at bounding box center [1210, 443] width 138 height 18
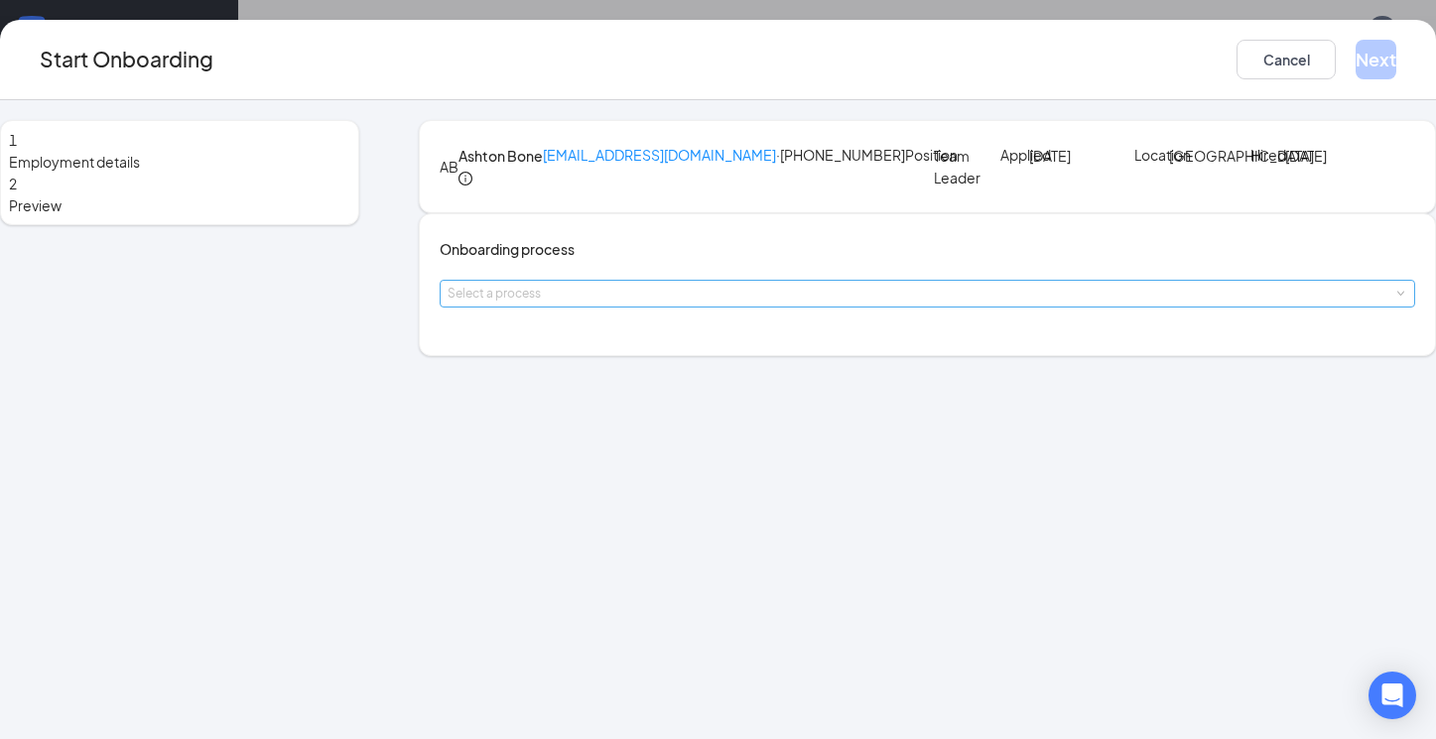
click at [721, 304] on div "Select a process" at bounding box center [922, 294] width 950 height 20
click at [692, 452] on li "Team Member Onboarding" at bounding box center [652, 445] width 325 height 36
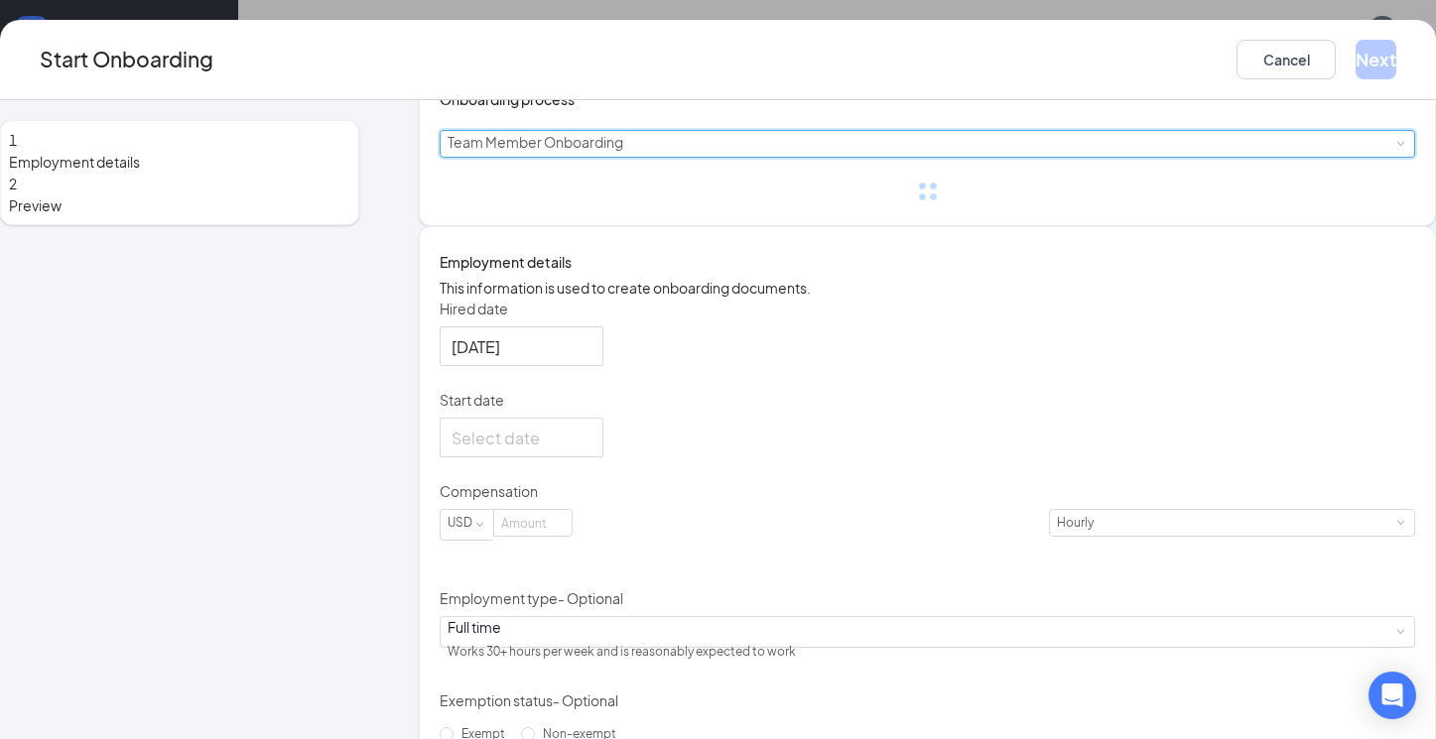
scroll to position [152, 0]
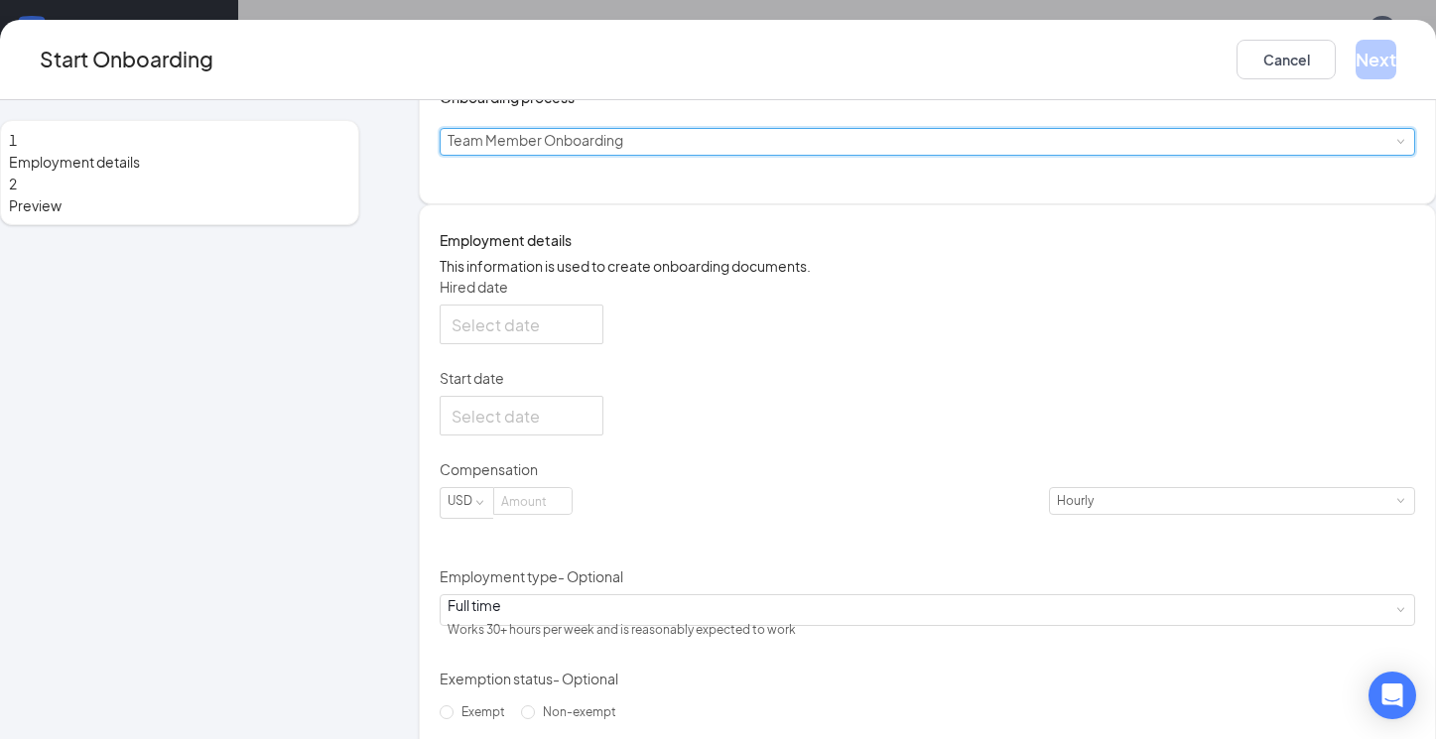
click at [591, 337] on div at bounding box center [521, 324] width 140 height 25
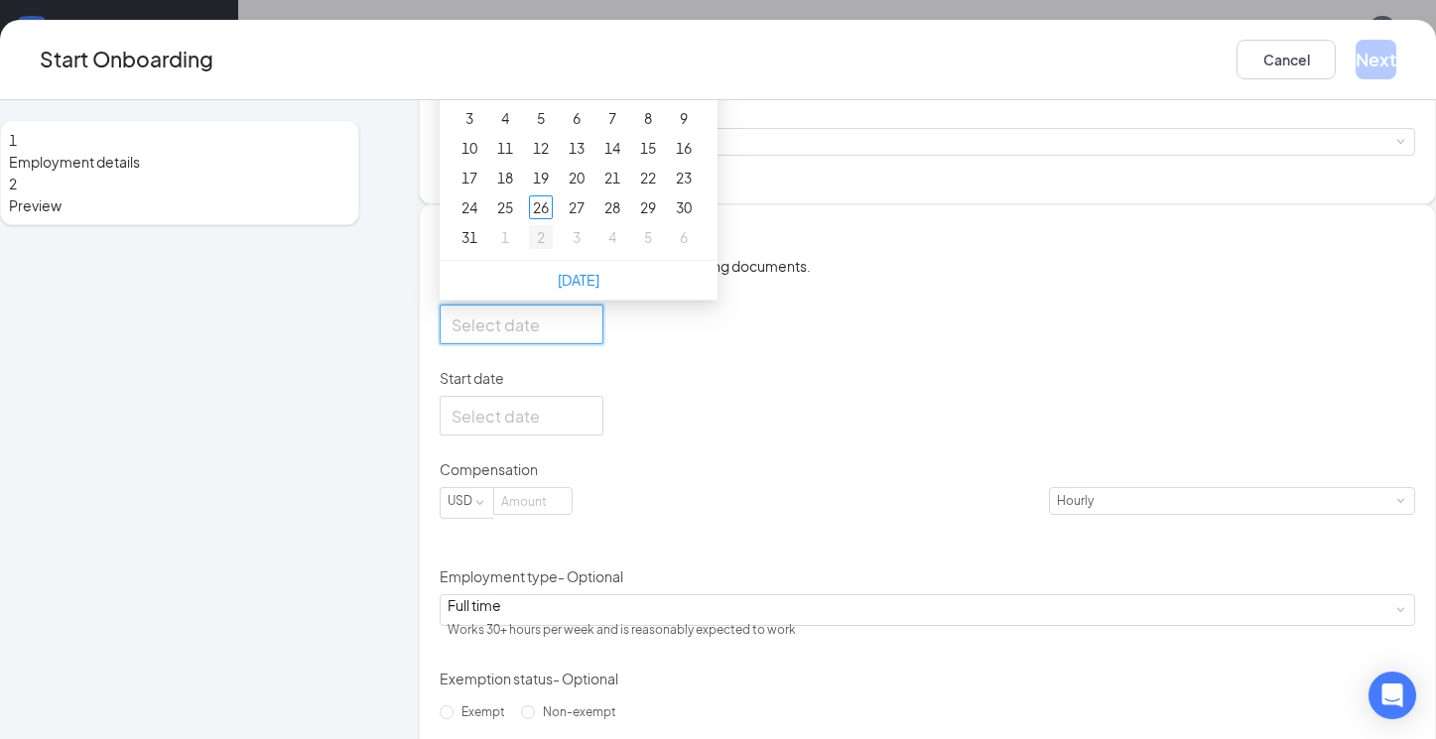
type input "Sep 2, 2025"
type input "Aug 18, 2025"
type input "Aug 17, 2025"
type input "Aug 24, 2025"
type input "Sep 1, 2025"
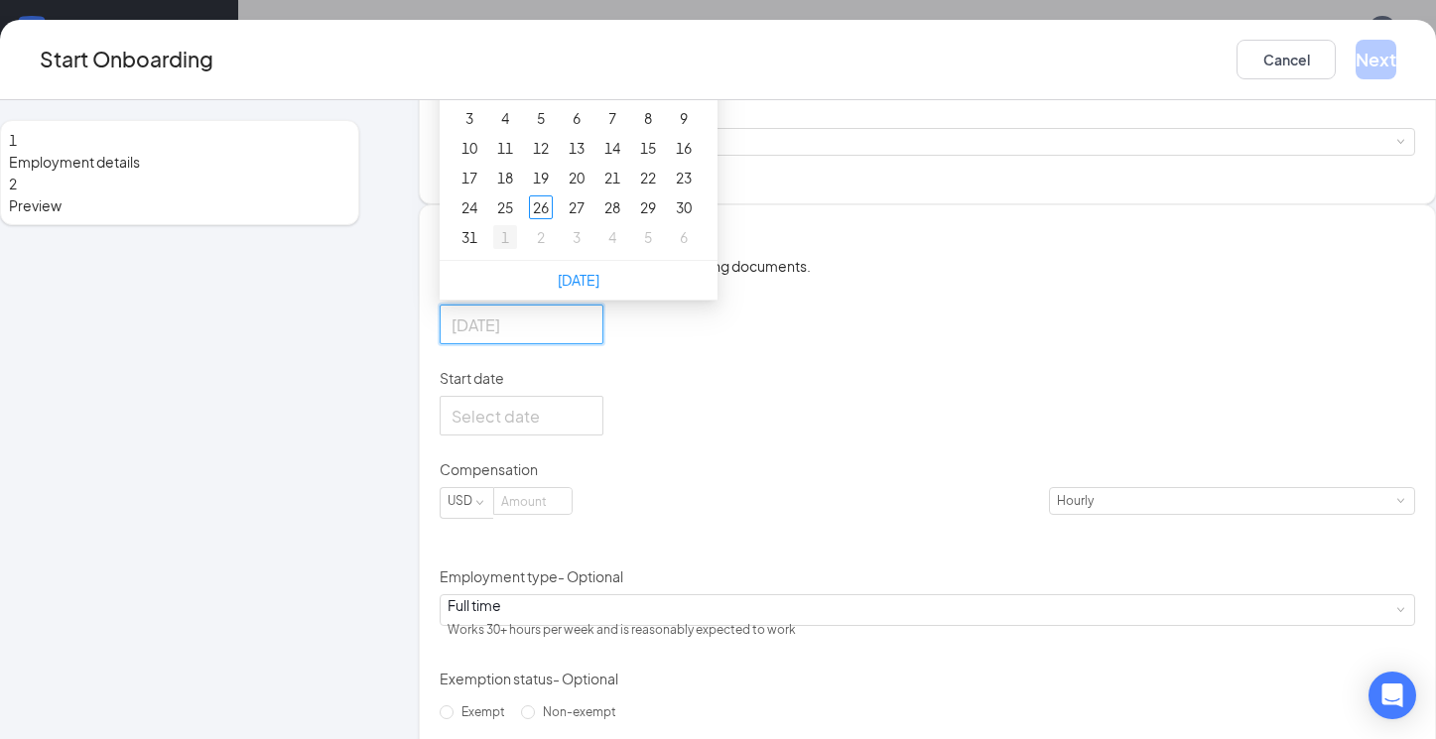
click at [517, 249] on div "1" at bounding box center [505, 237] width 24 height 24
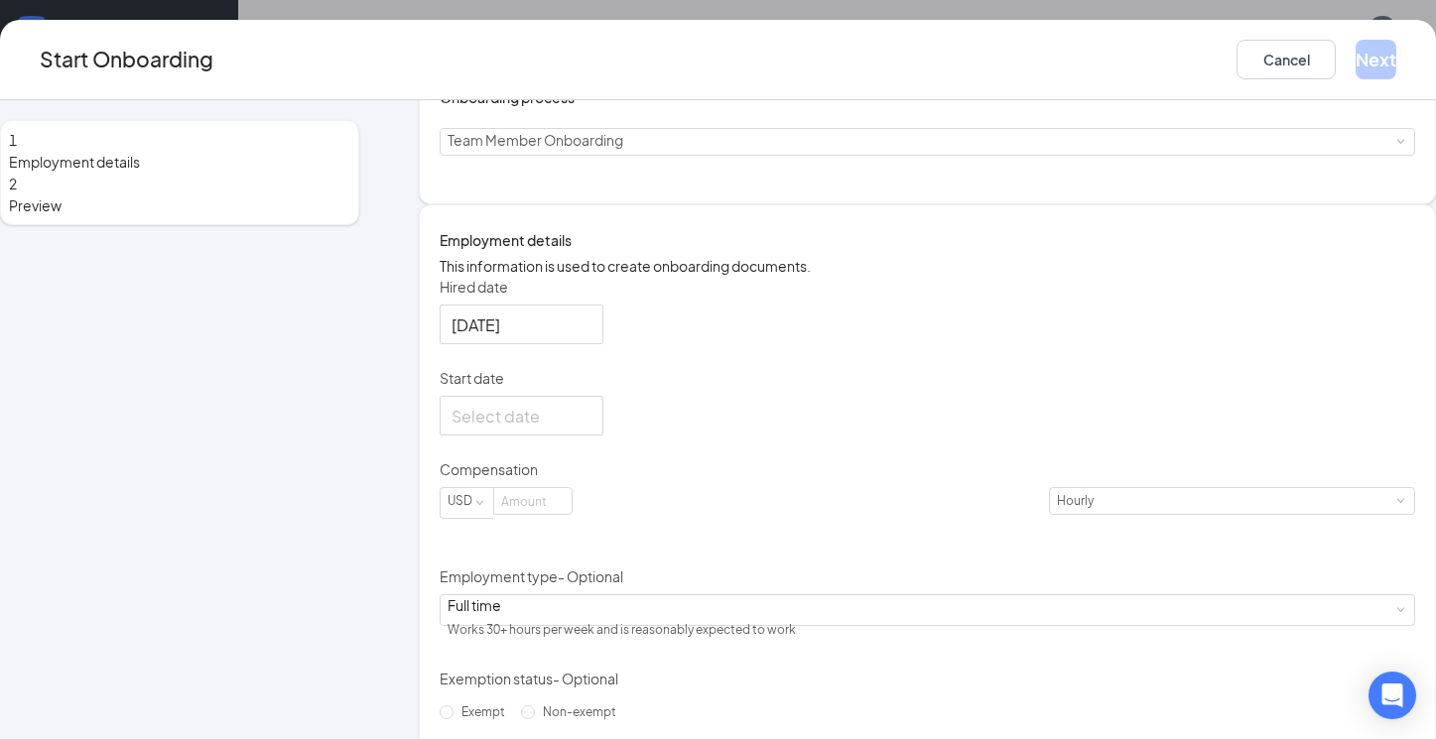
click at [743, 388] on p "Start date" at bounding box center [926, 378] width 975 height 20
click at [587, 429] on input "Start date" at bounding box center [519, 416] width 136 height 25
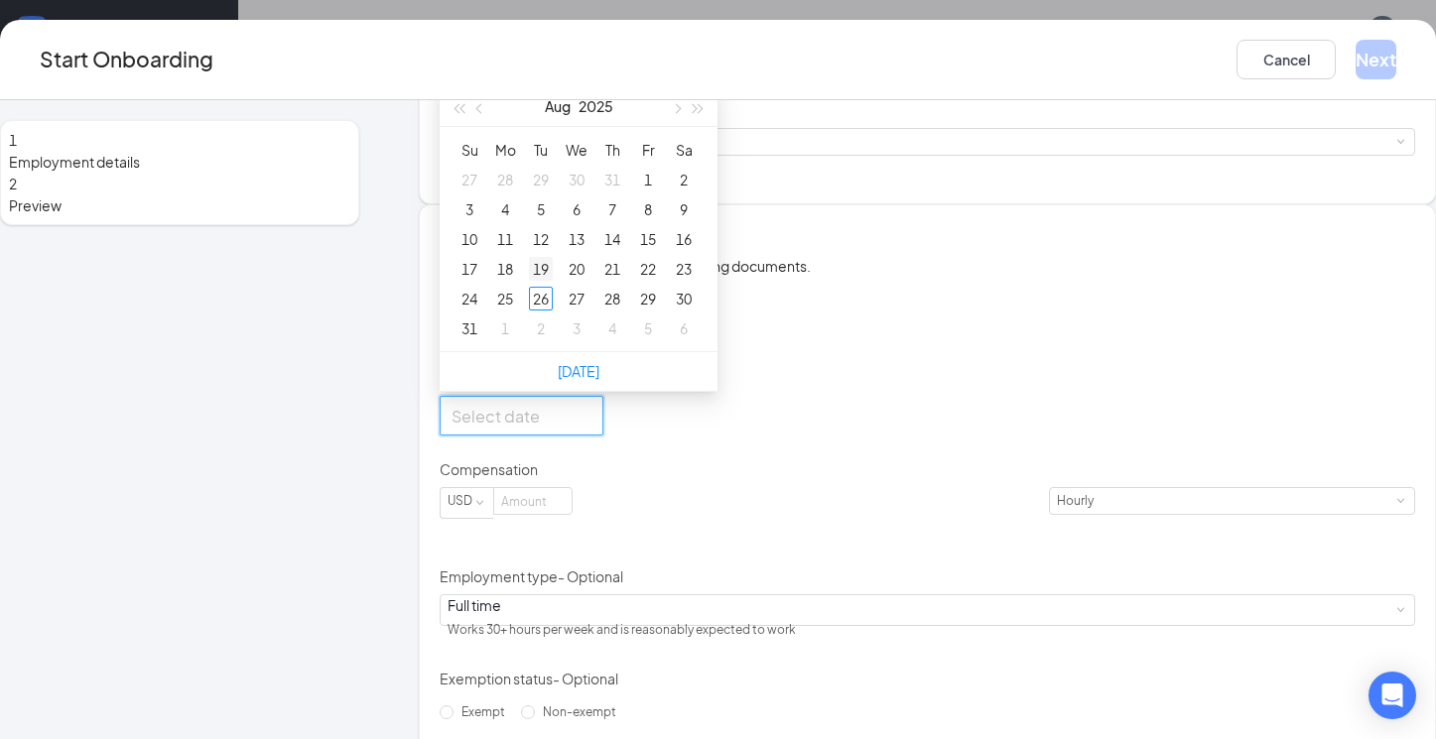
type input "Sep 3, 2025"
type input "Aug 19, 2025"
type input "Aug 12, 2025"
type input "Aug 6, 2025"
type input "Aug 7, 2025"
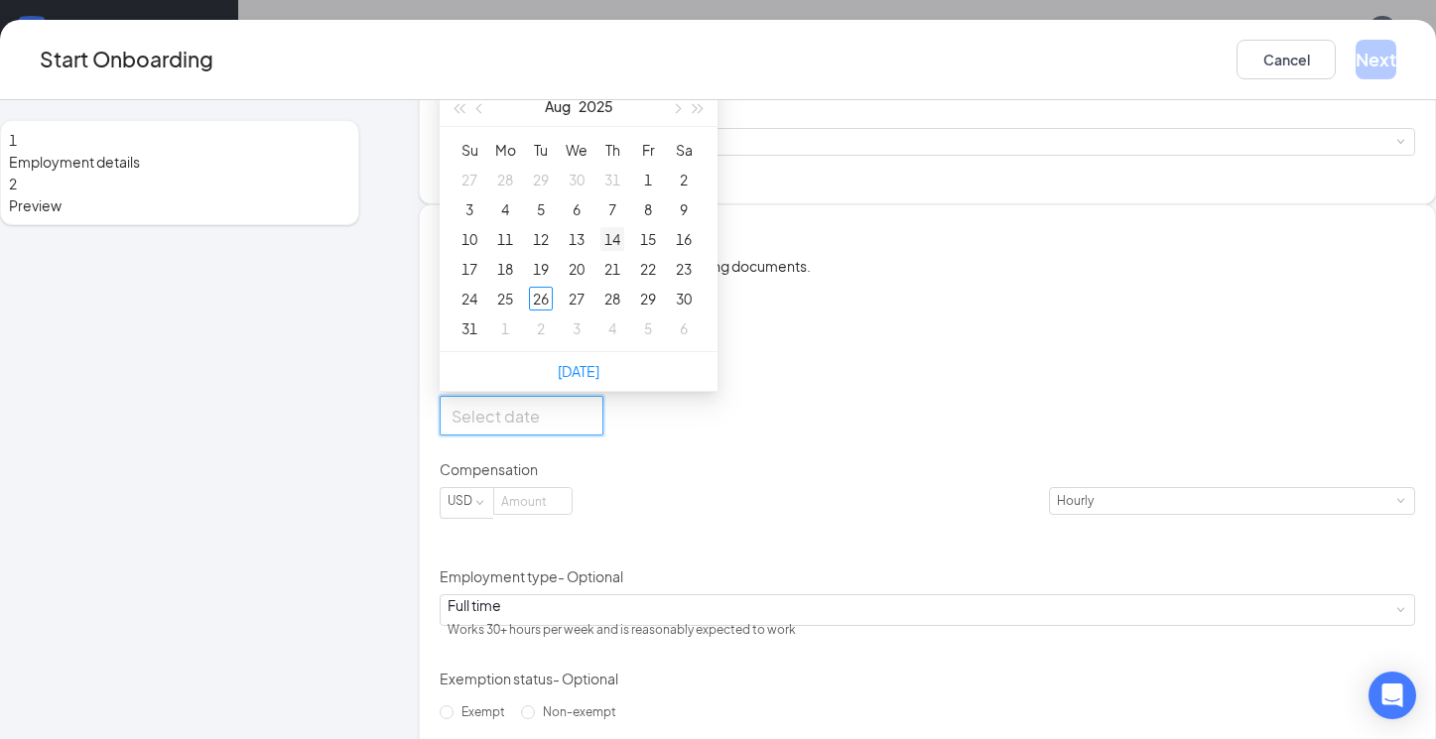
type input "Aug 14, 2025"
type input "Aug 20, 2025"
type input "Aug 25, 2025"
type input "Aug 31, 2025"
type input "Sep 1, 2025"
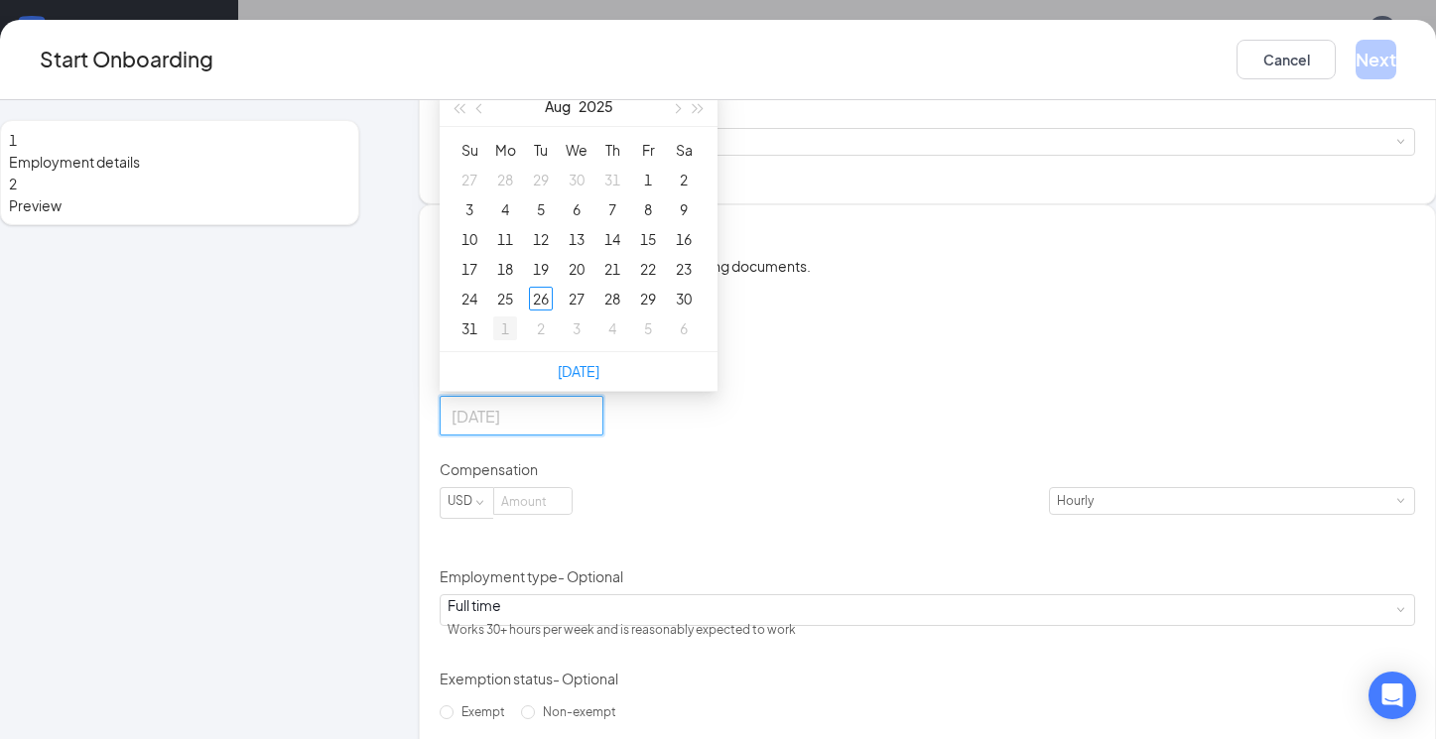
click at [517, 340] on div "1" at bounding box center [505, 328] width 24 height 24
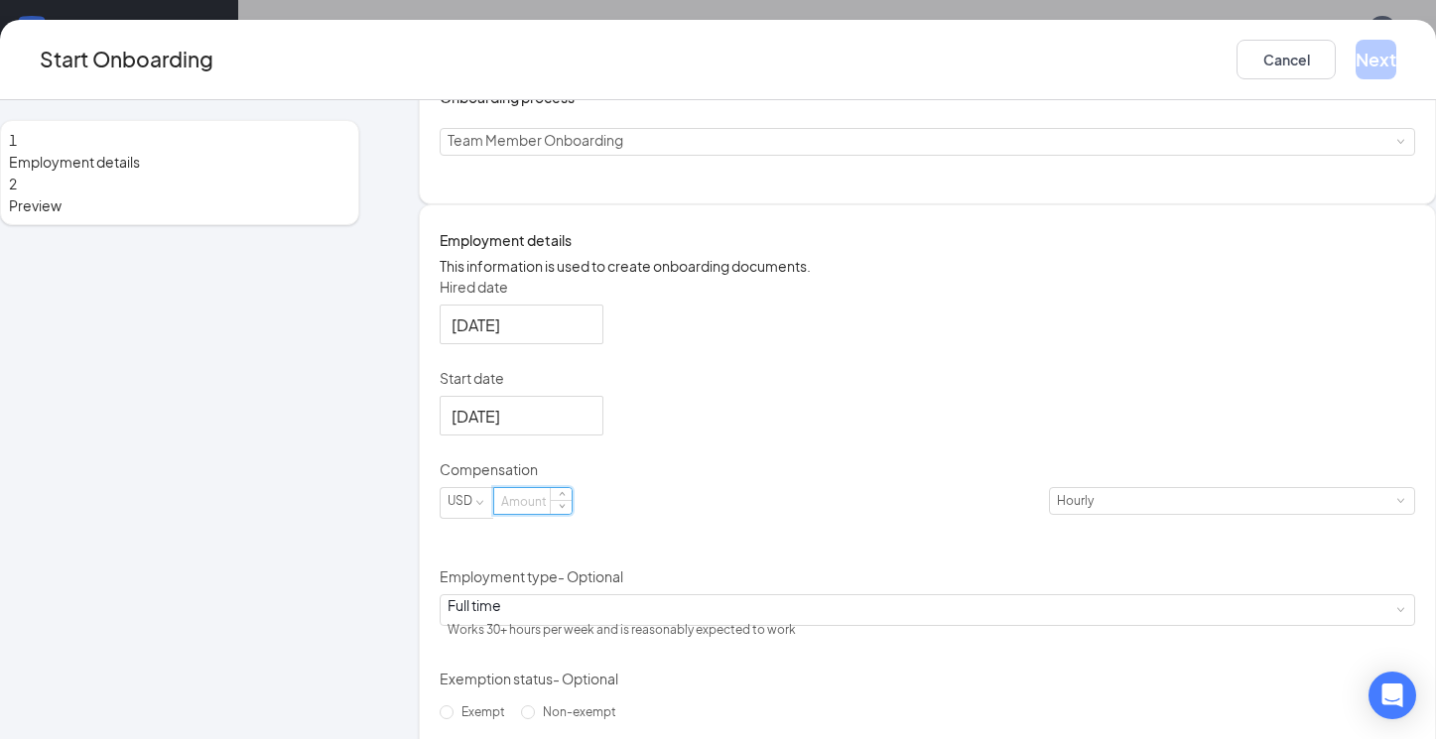
click at [571, 514] on input at bounding box center [532, 501] width 77 height 26
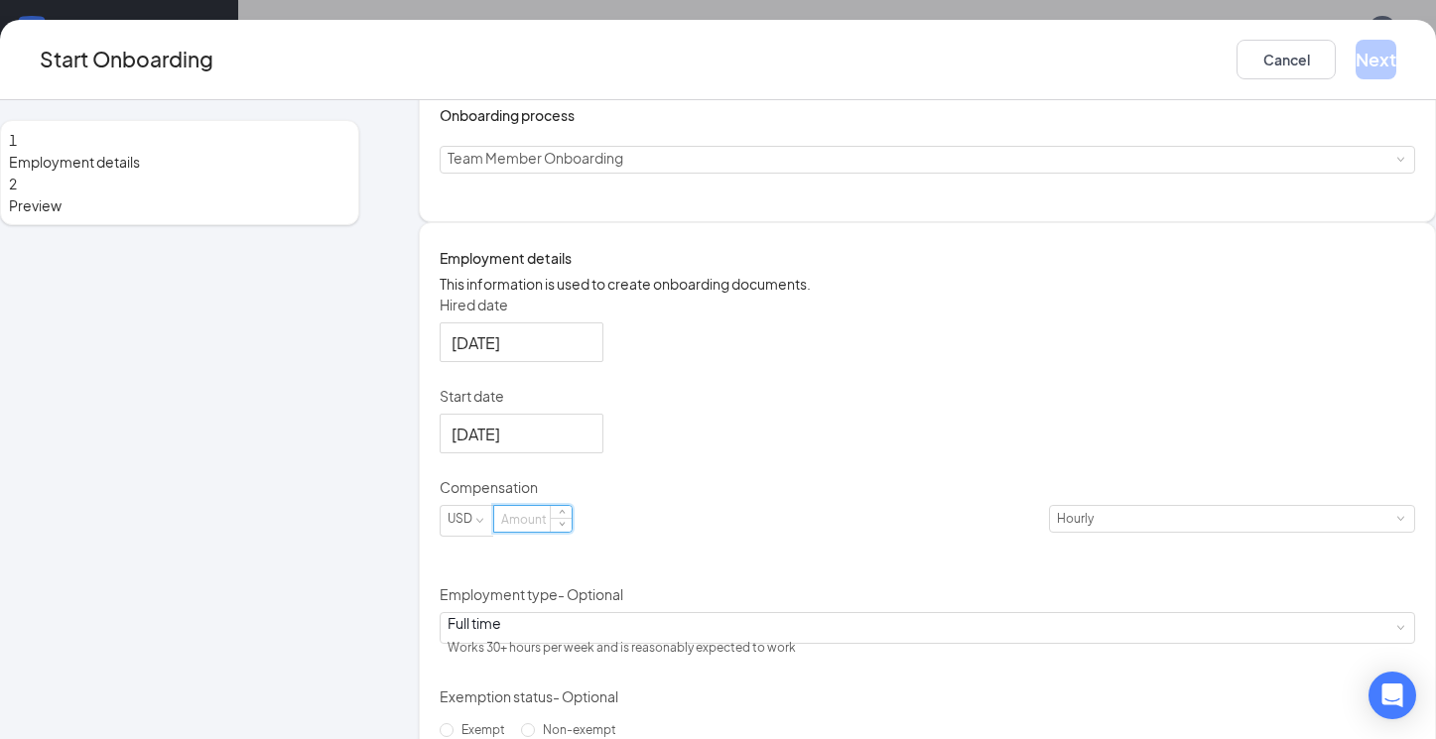
scroll to position [127, 0]
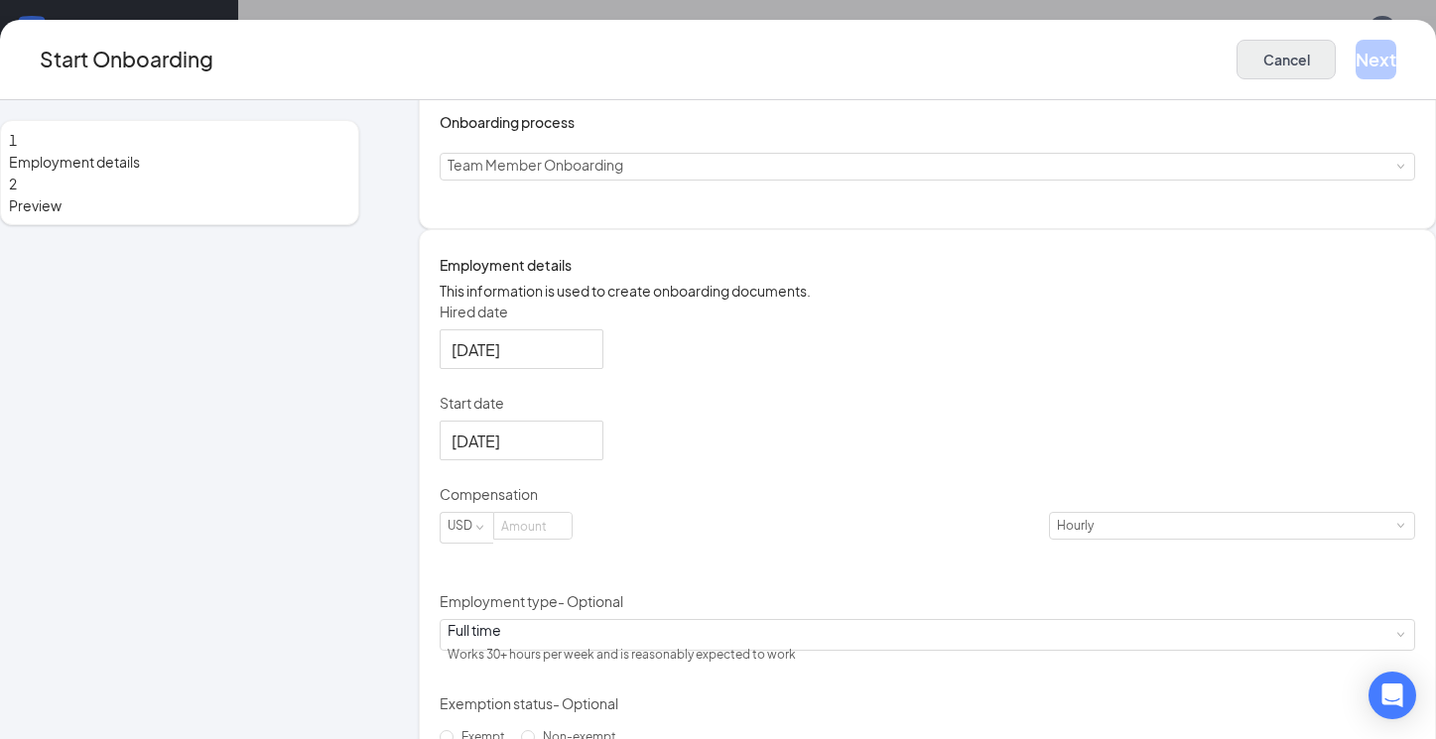
click at [1236, 58] on button "Cancel" at bounding box center [1285, 60] width 99 height 40
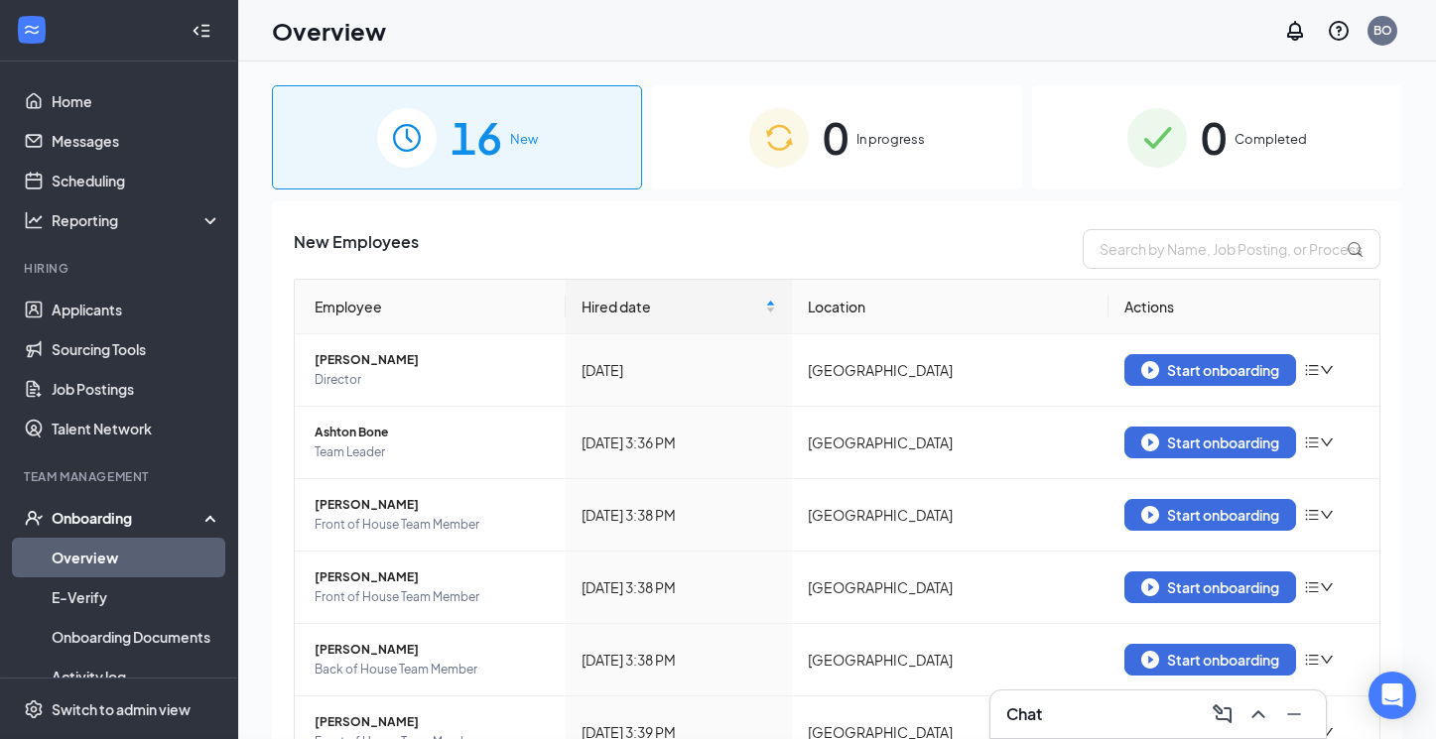
scroll to position [0, 0]
click at [1251, 449] on div "Start onboarding" at bounding box center [1210, 443] width 138 height 18
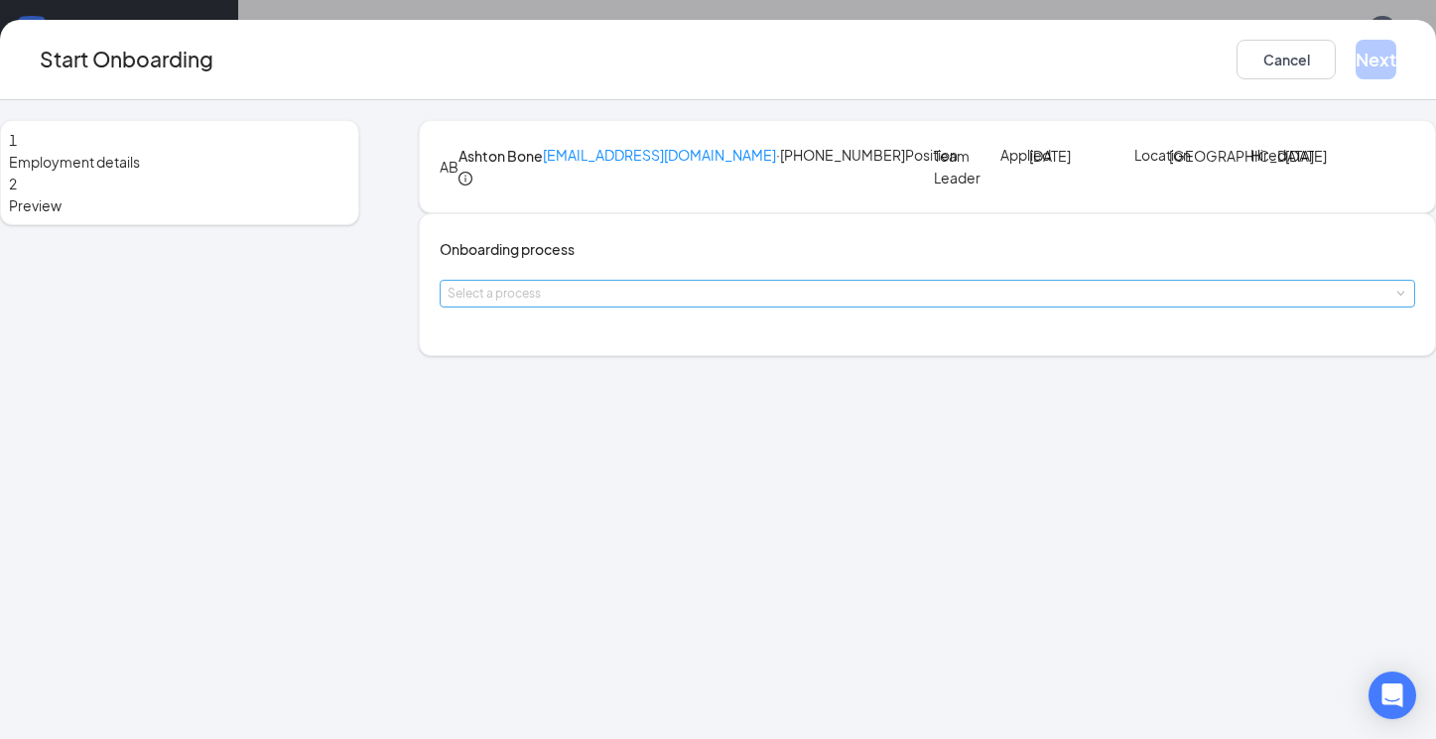
click at [779, 304] on div "Select a process" at bounding box center [922, 294] width 950 height 20
click at [737, 442] on li "Team Member Onboarding" at bounding box center [652, 445] width 325 height 36
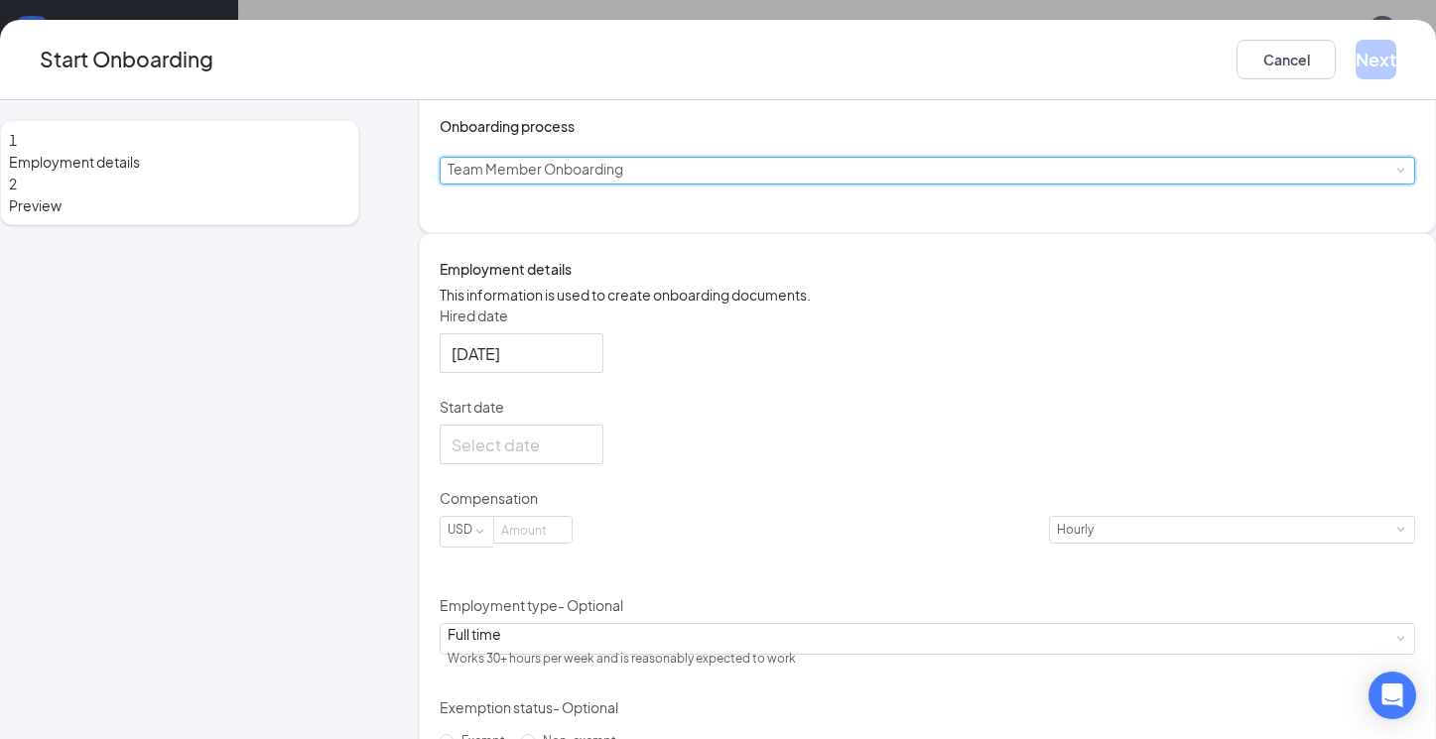
scroll to position [128, 0]
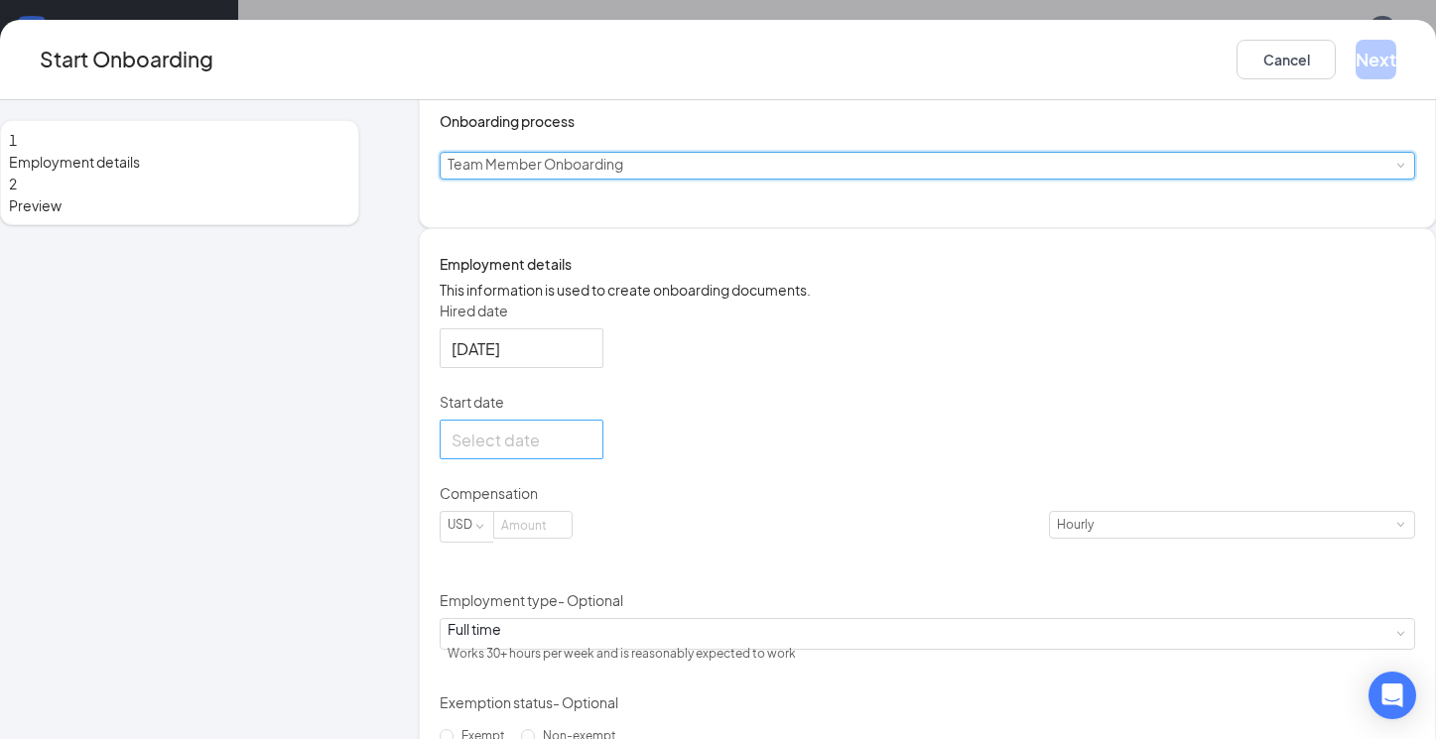
click at [591, 452] on div at bounding box center [521, 440] width 140 height 25
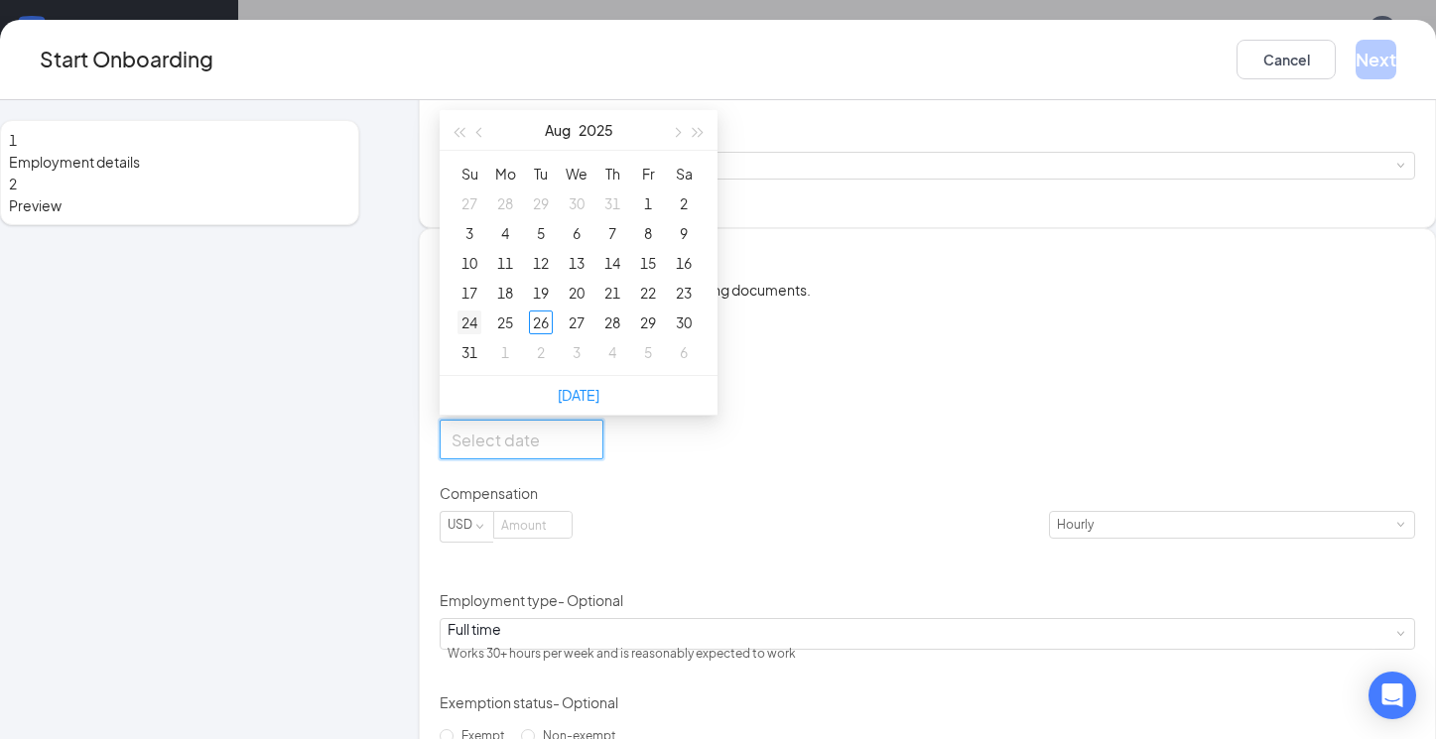
type input "Aug 24, 2025"
type input "Aug 25, 2025"
type input "Sep 1, 2025"
click at [517, 364] on div "1" at bounding box center [505, 352] width 24 height 24
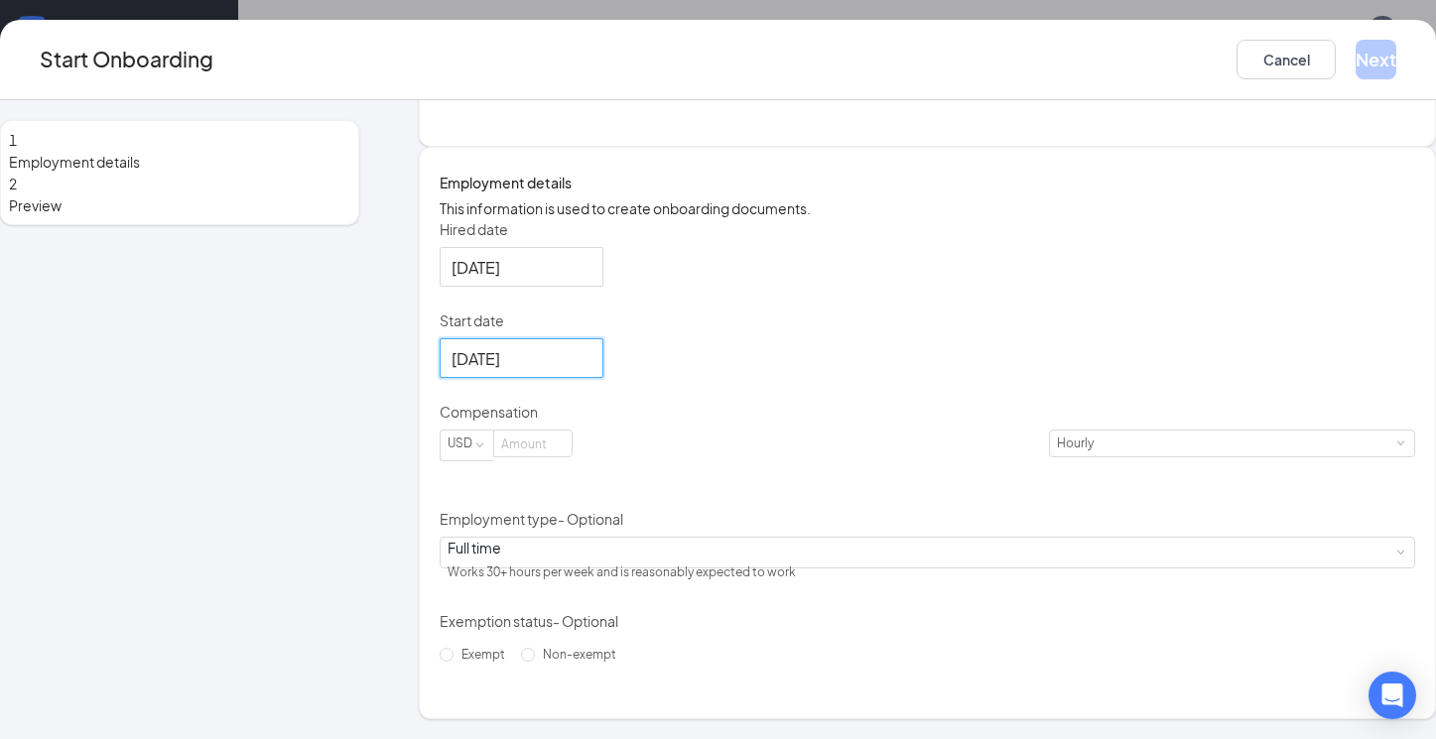
scroll to position [268, 0]
click at [571, 456] on input at bounding box center [532, 444] width 77 height 26
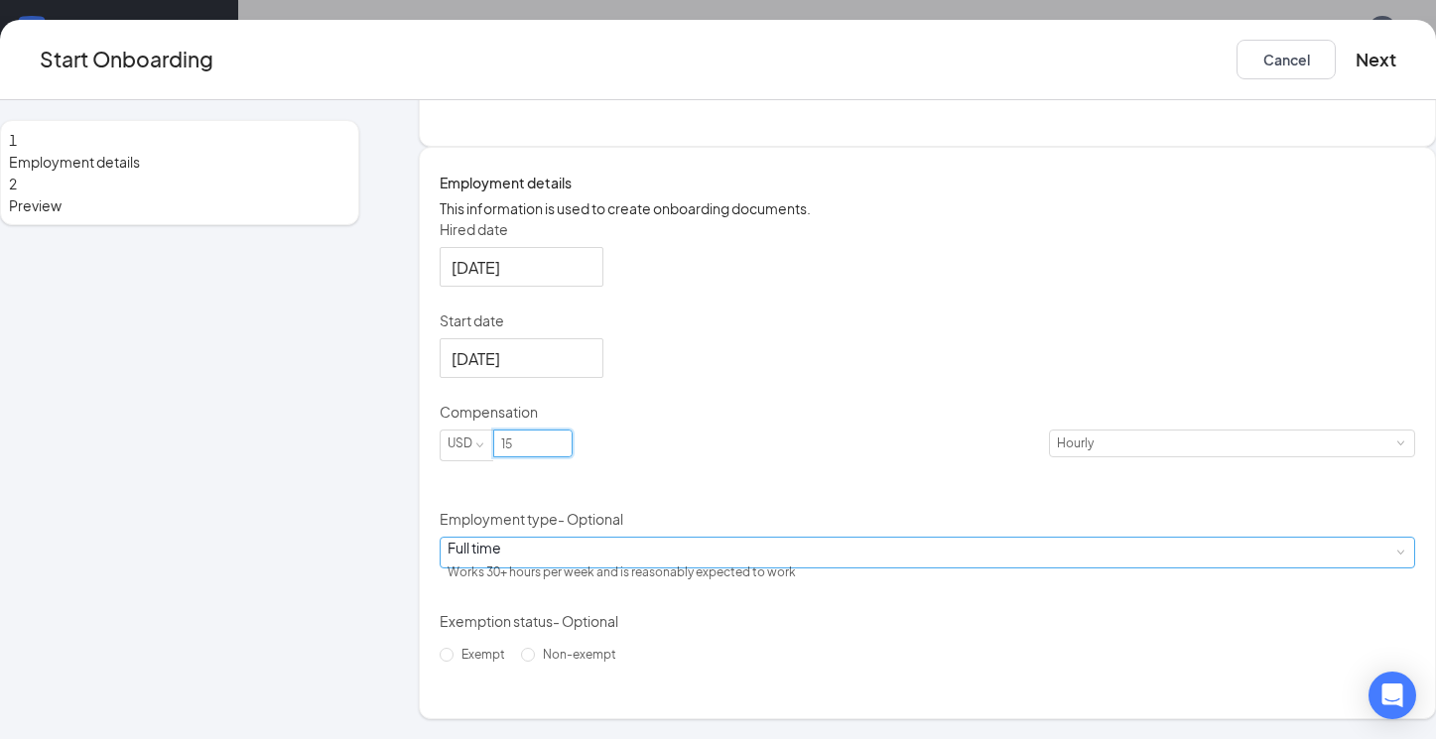
type input "15"
click at [793, 567] on div "Full time Works 30+ hours per week and is reasonably expected to work" at bounding box center [926, 553] width 959 height 30
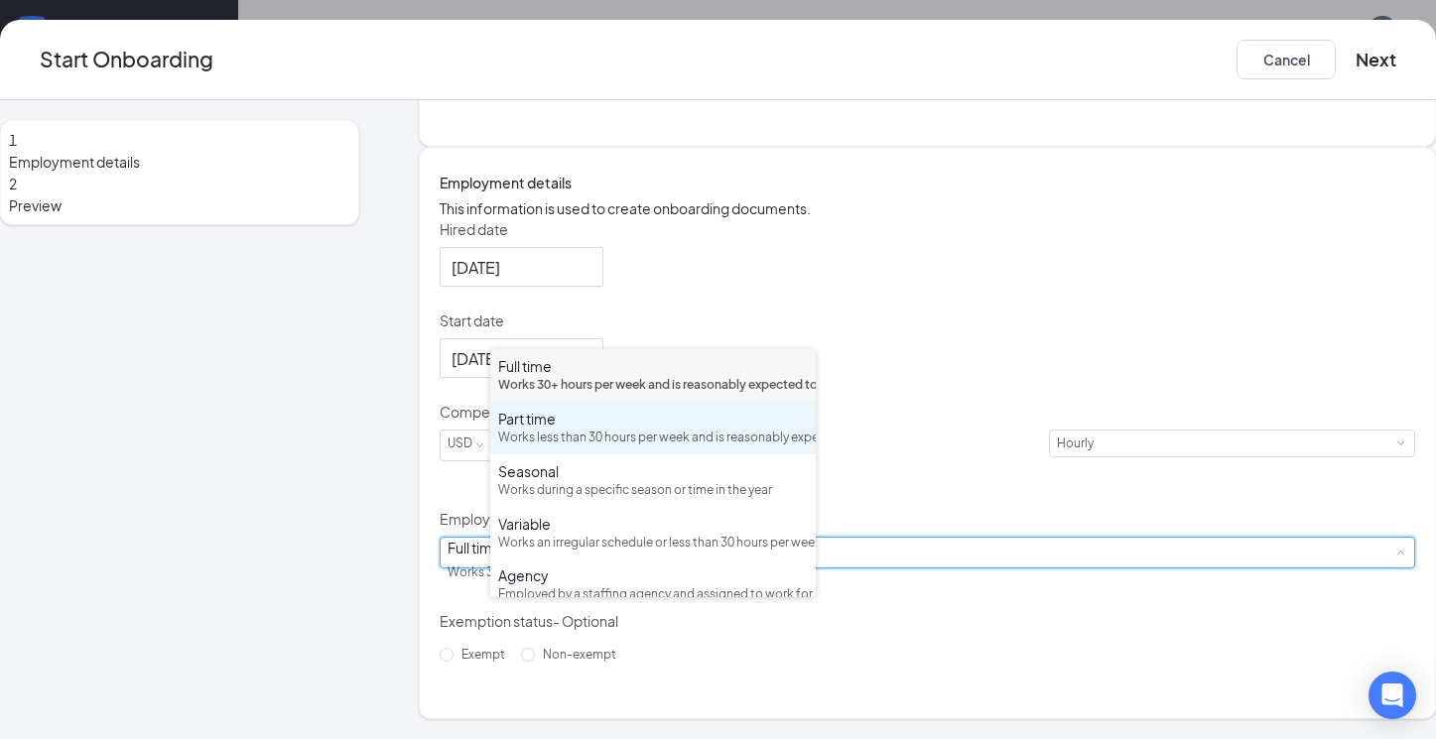
click at [719, 447] on div "Works less than 30 hours per week and is reasonably expected to work" at bounding box center [653, 438] width 310 height 19
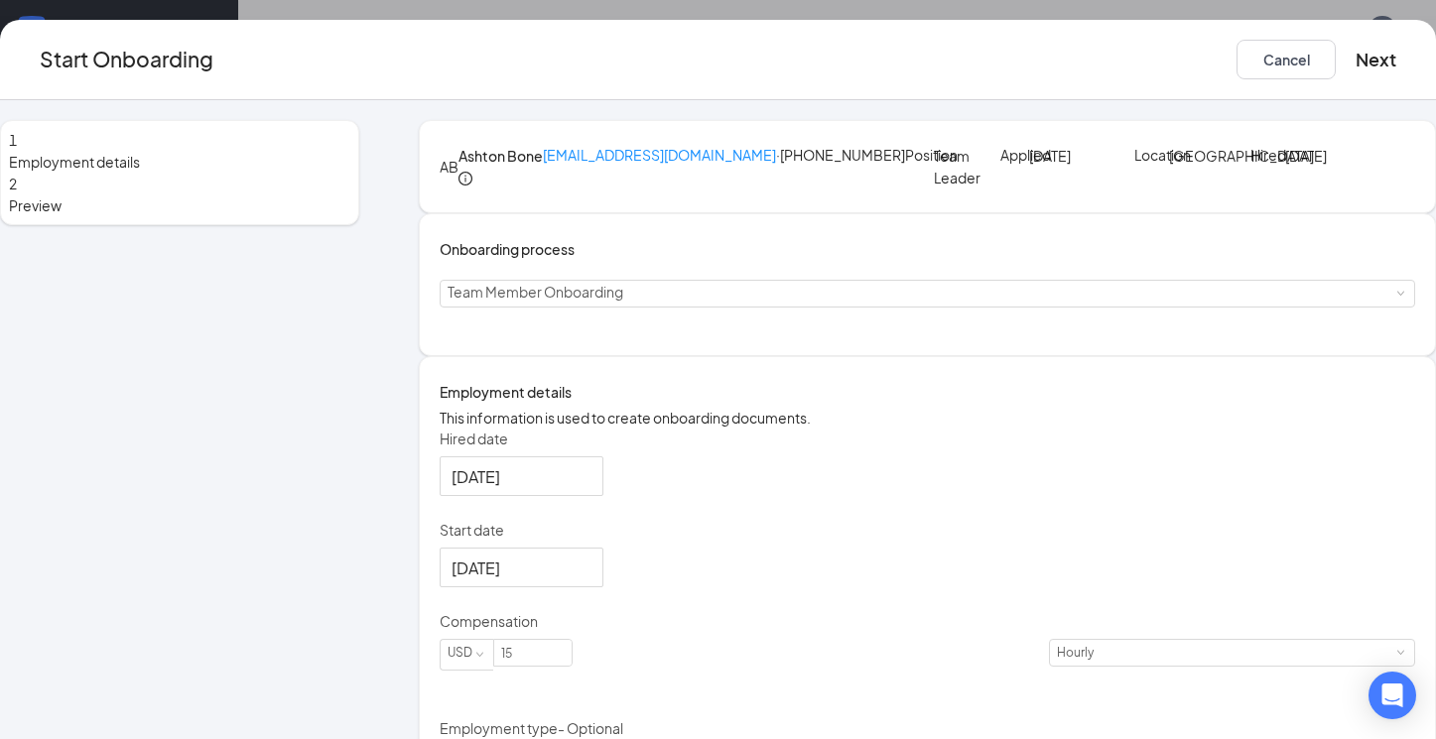
scroll to position [0, 0]
click at [1355, 56] on button "Next" at bounding box center [1375, 60] width 41 height 40
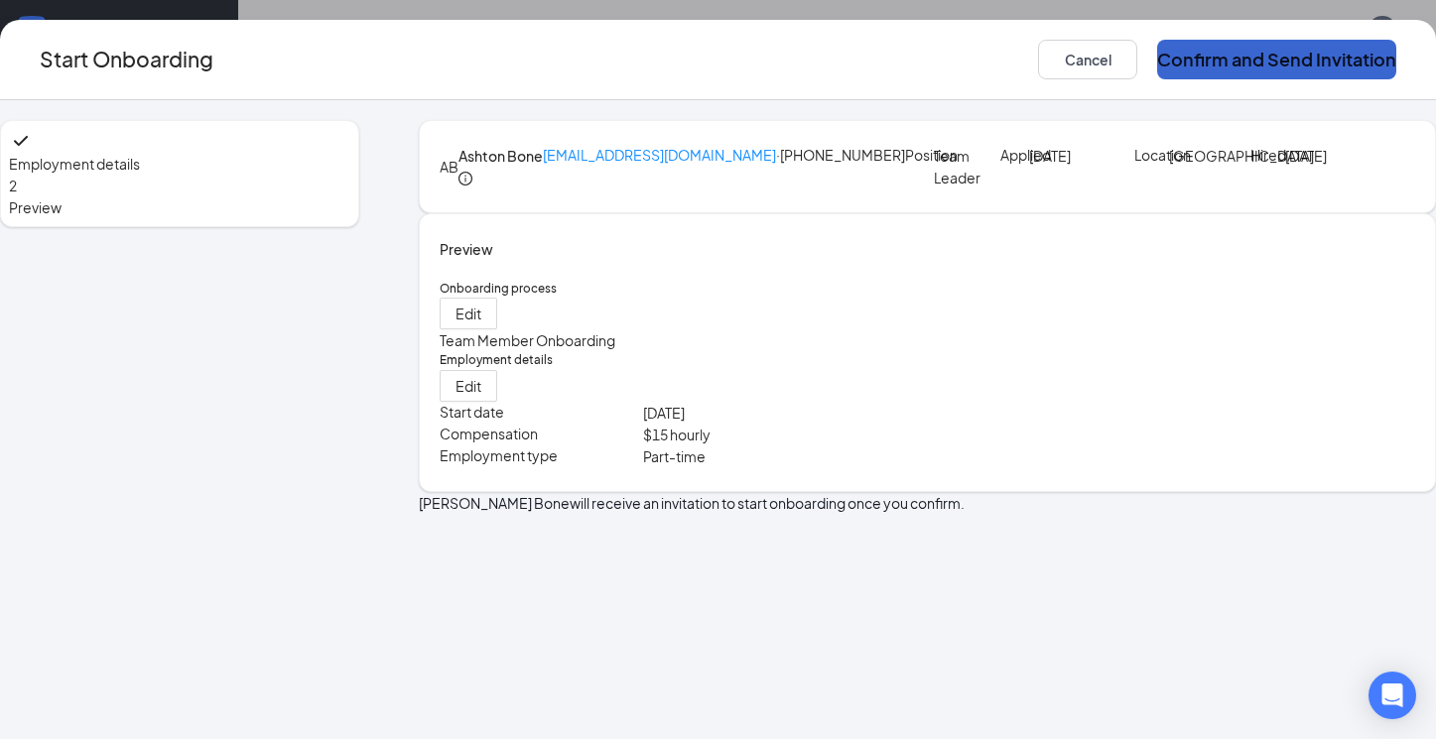
click at [1195, 56] on button "Confirm and Send Invitation" at bounding box center [1276, 60] width 239 height 40
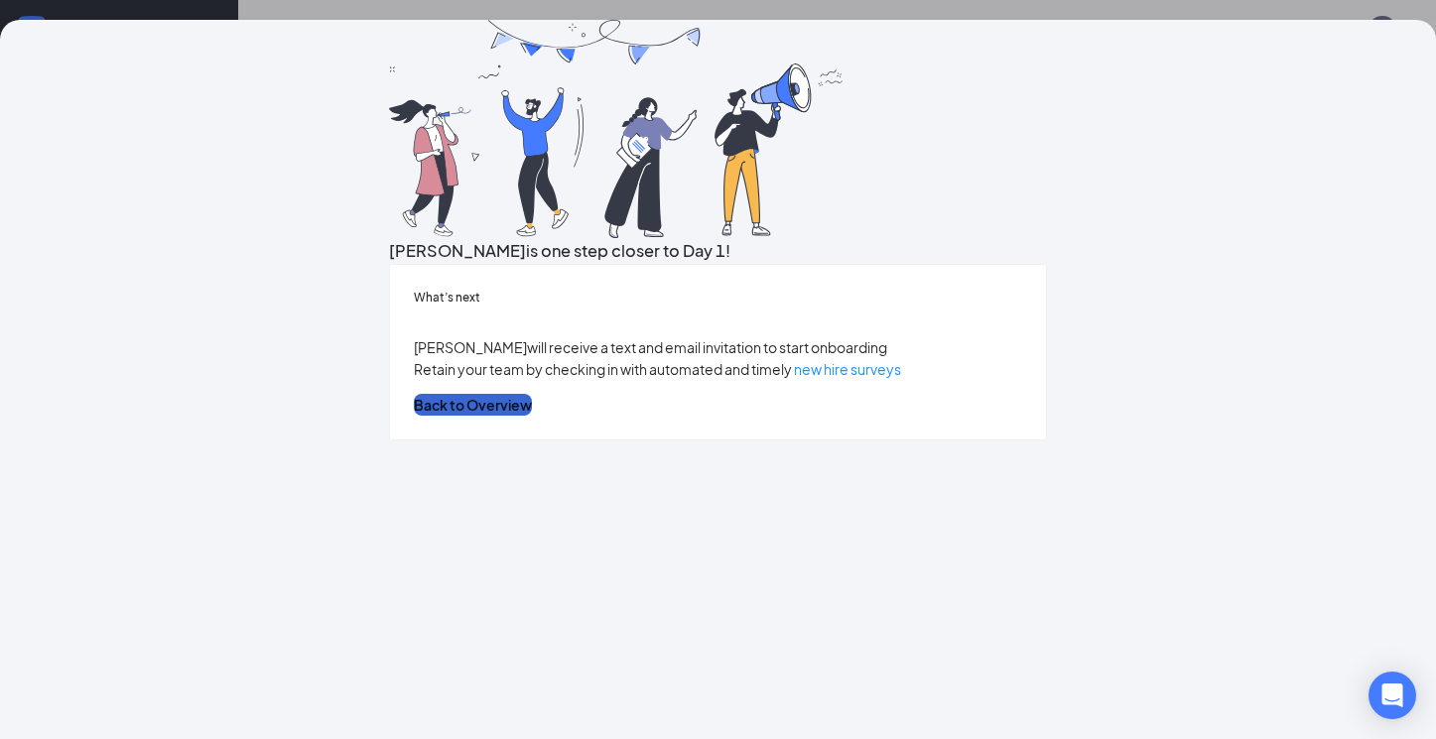
click at [532, 416] on button "Back to Overview" at bounding box center [473, 405] width 118 height 22
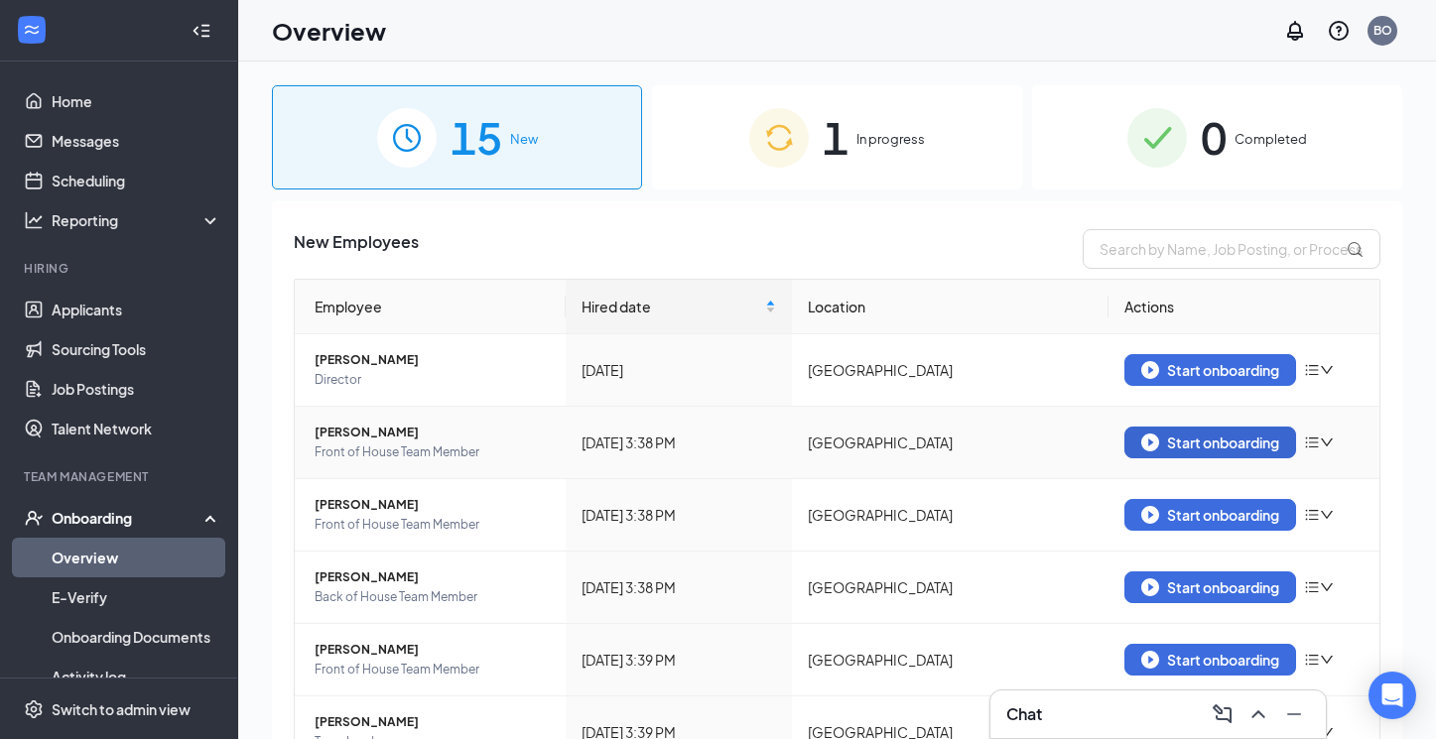
click at [1202, 447] on div "Start onboarding" at bounding box center [1210, 443] width 138 height 18
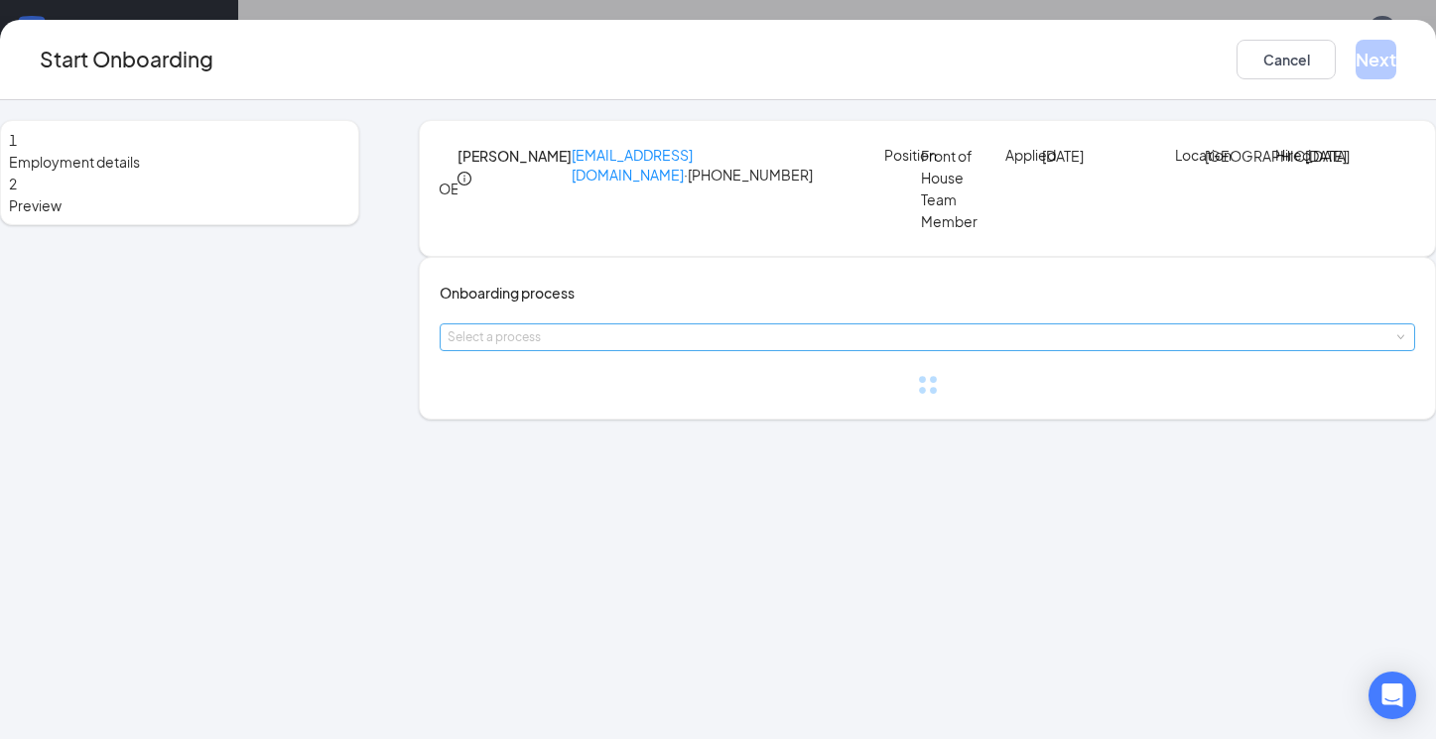
click at [781, 347] on div "Select a process" at bounding box center [922, 337] width 950 height 20
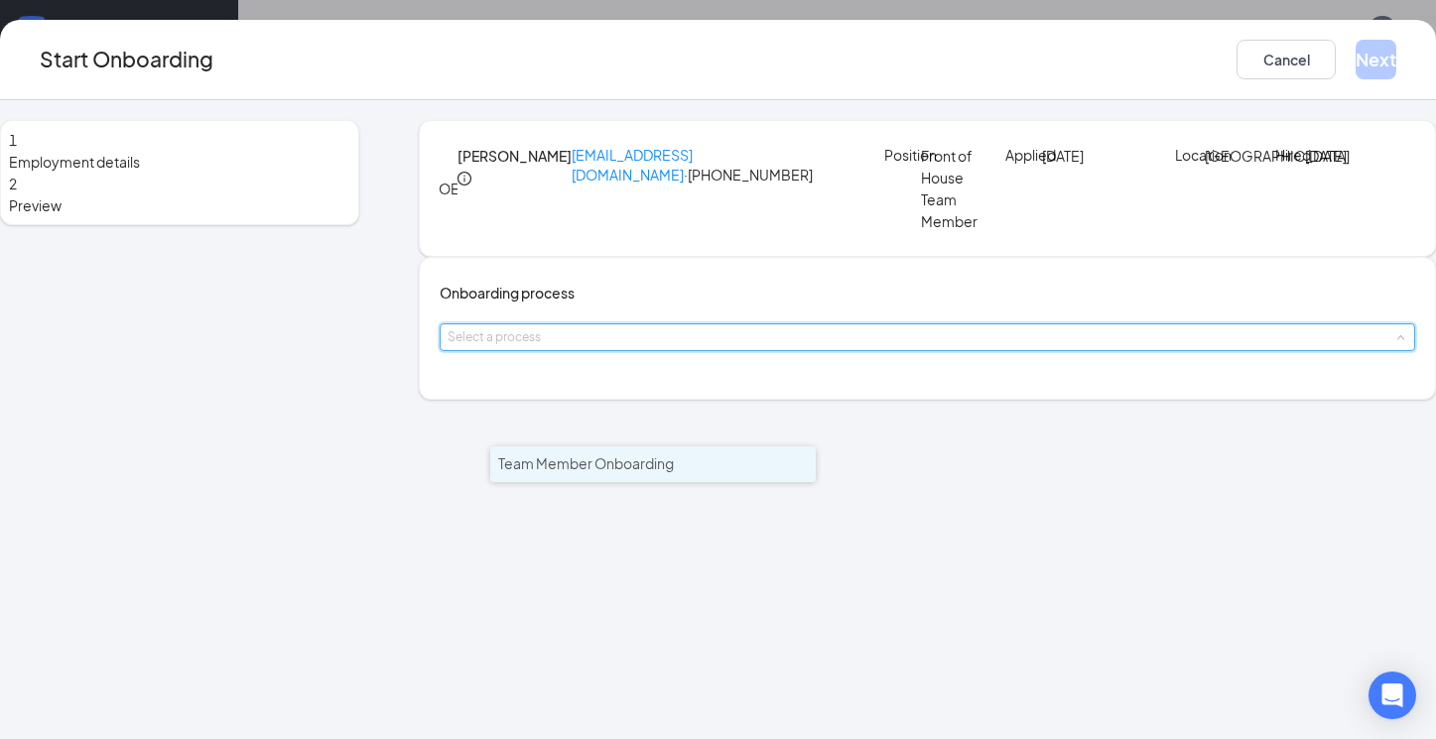
click at [728, 473] on li "Team Member Onboarding" at bounding box center [652, 464] width 325 height 36
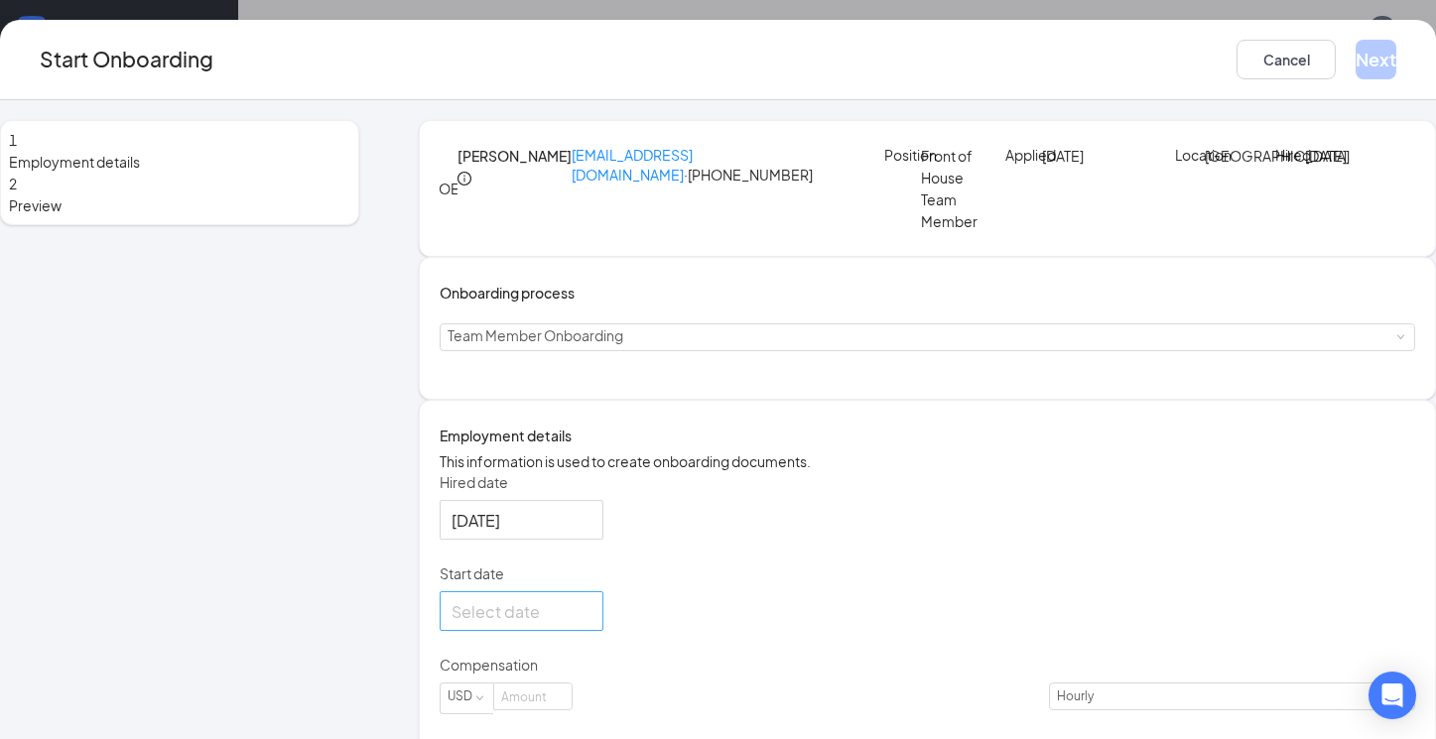
click at [591, 624] on div at bounding box center [521, 611] width 140 height 25
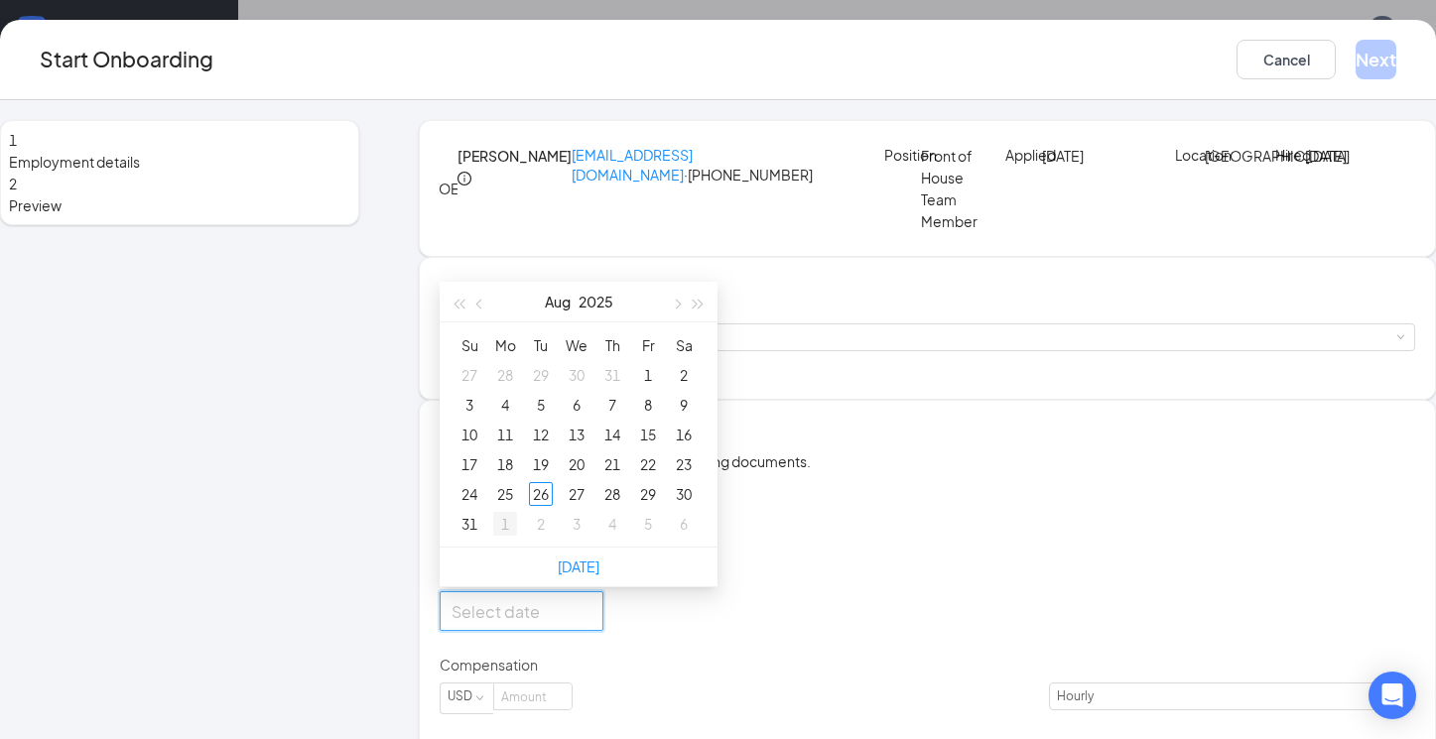
type input "Sep 1, 2025"
click at [517, 536] on div "1" at bounding box center [505, 524] width 24 height 24
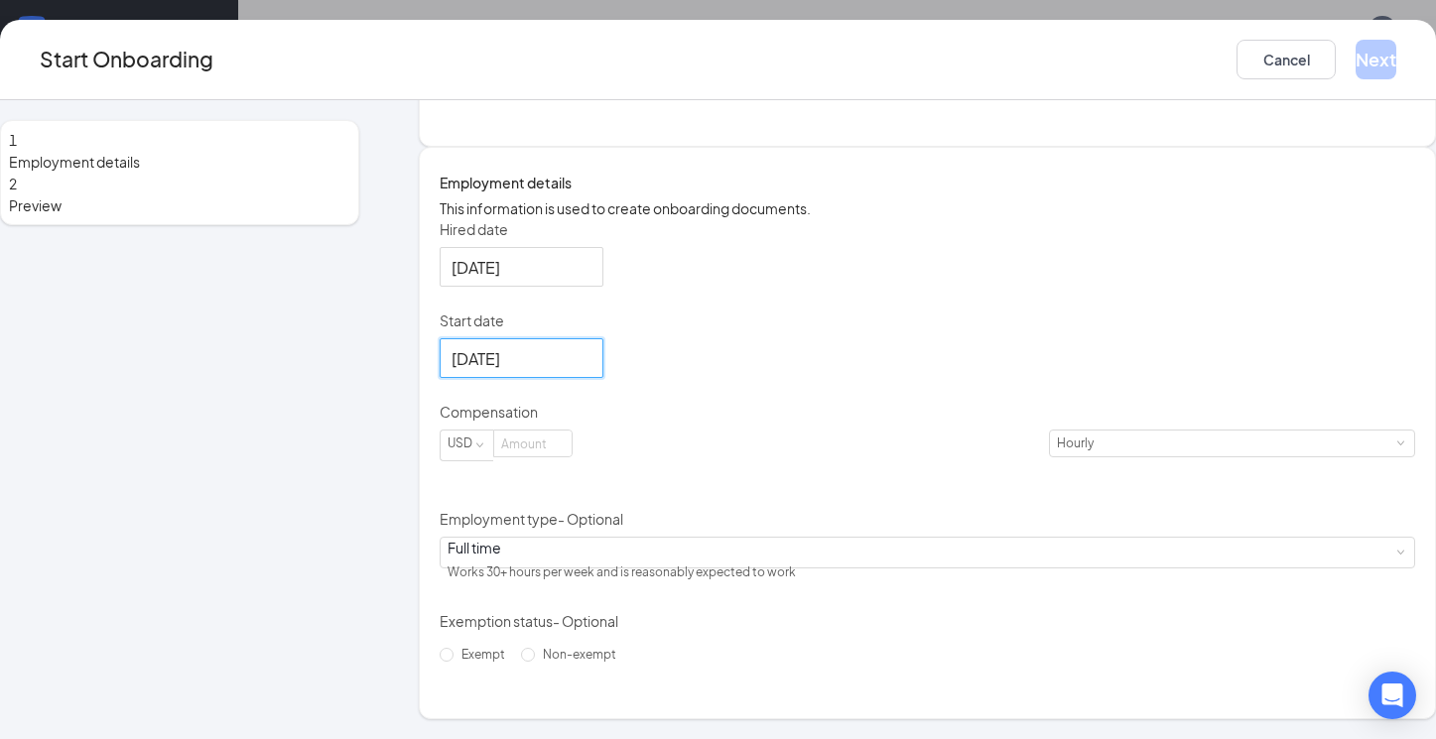
scroll to position [288, 0]
click at [571, 456] on input at bounding box center [532, 444] width 77 height 26
type input "10.5"
click at [929, 545] on div "Hired date Aug 26, 2025 Start date Sep 1, 2025 Sep 2025 Su Mo Tu We Th Fr Sa 31…" at bounding box center [926, 444] width 975 height 451
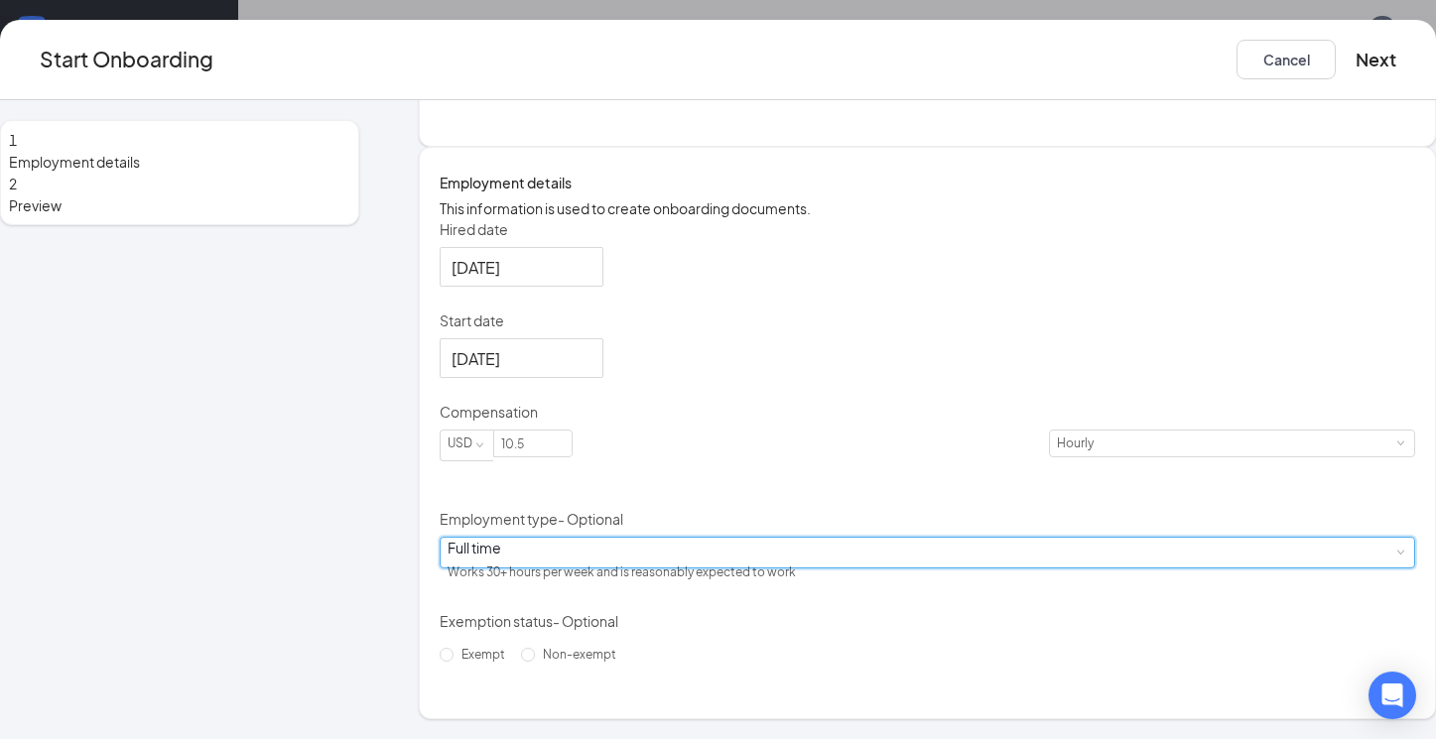
click at [806, 568] on div "Full time Works 30+ hours per week and is reasonably expected to work" at bounding box center [926, 553] width 975 height 32
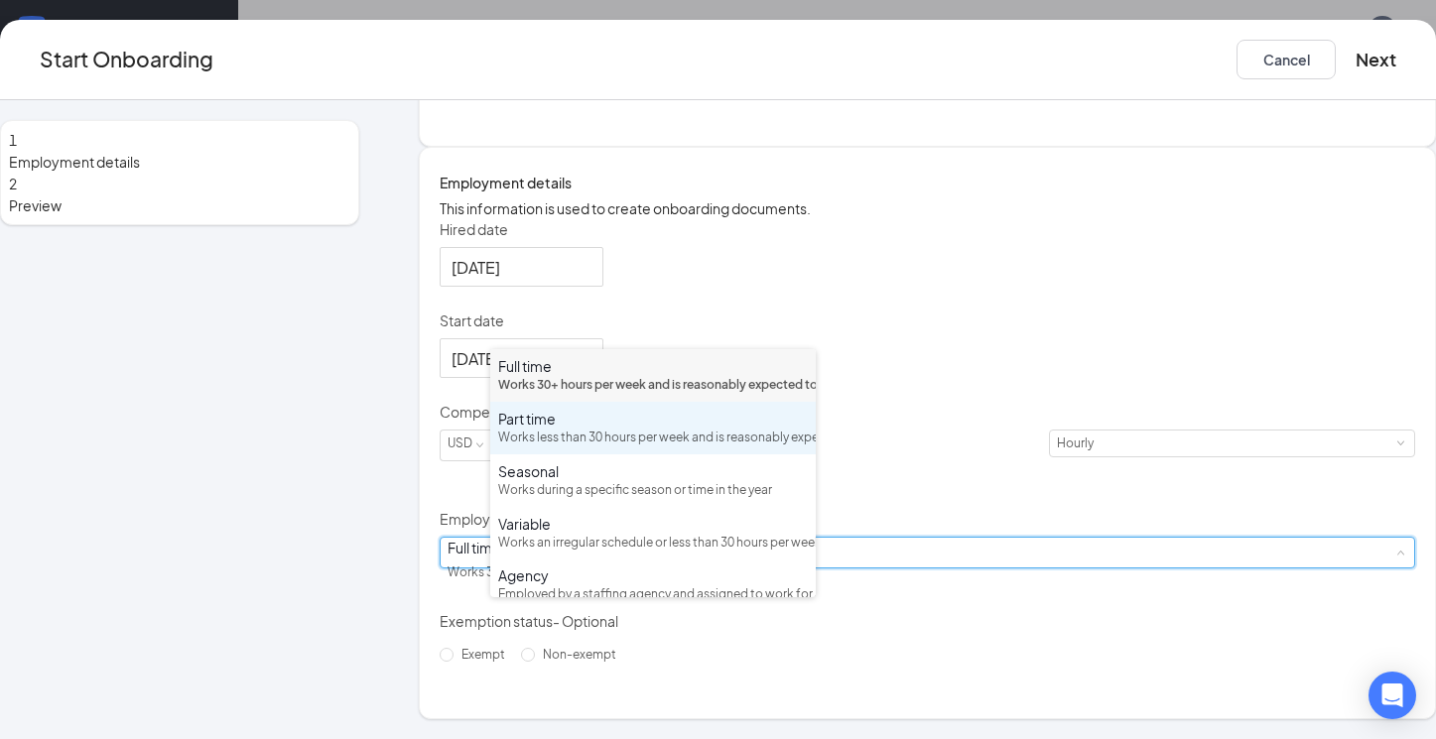
click at [715, 447] on div "Works less than 30 hours per week and is reasonably expected to work" at bounding box center [653, 438] width 310 height 19
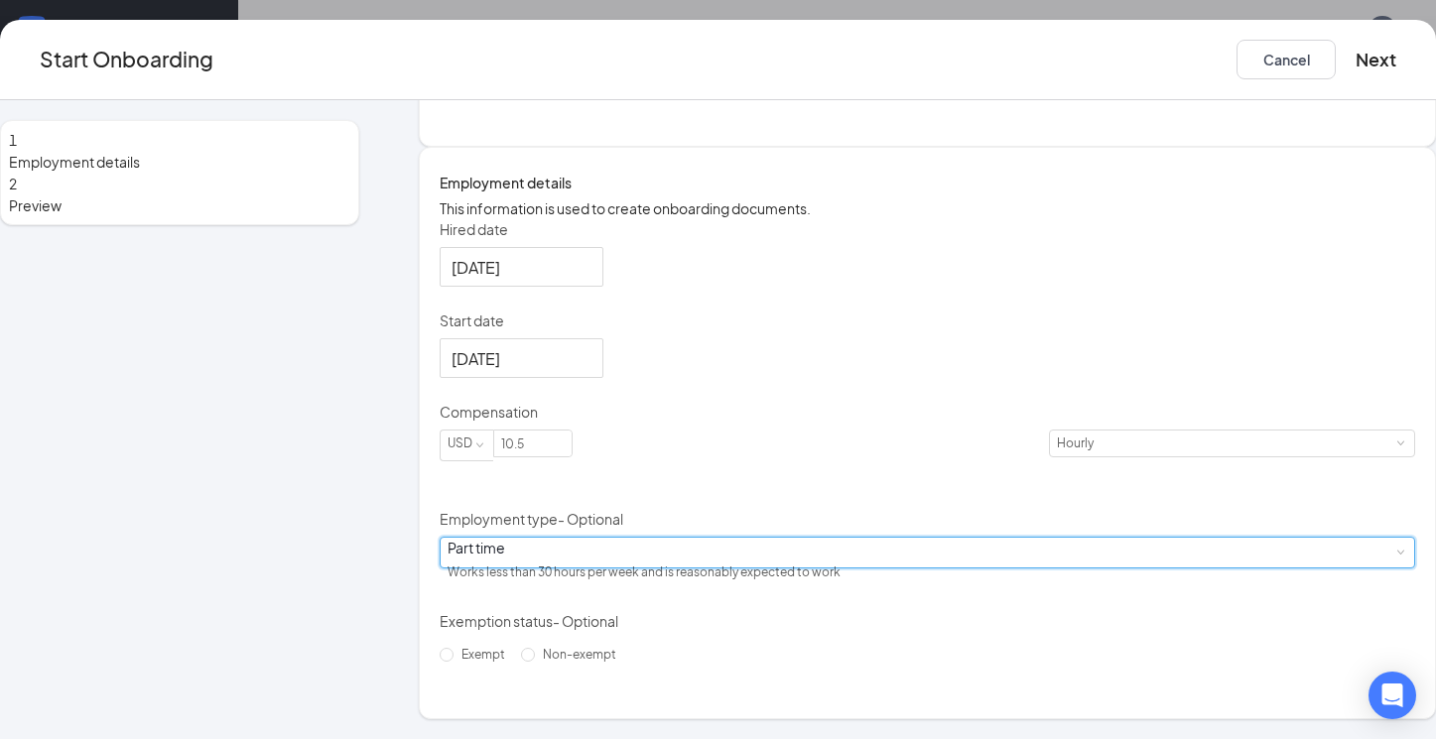
scroll to position [349, 0]
click at [1355, 56] on button "Next" at bounding box center [1375, 60] width 41 height 40
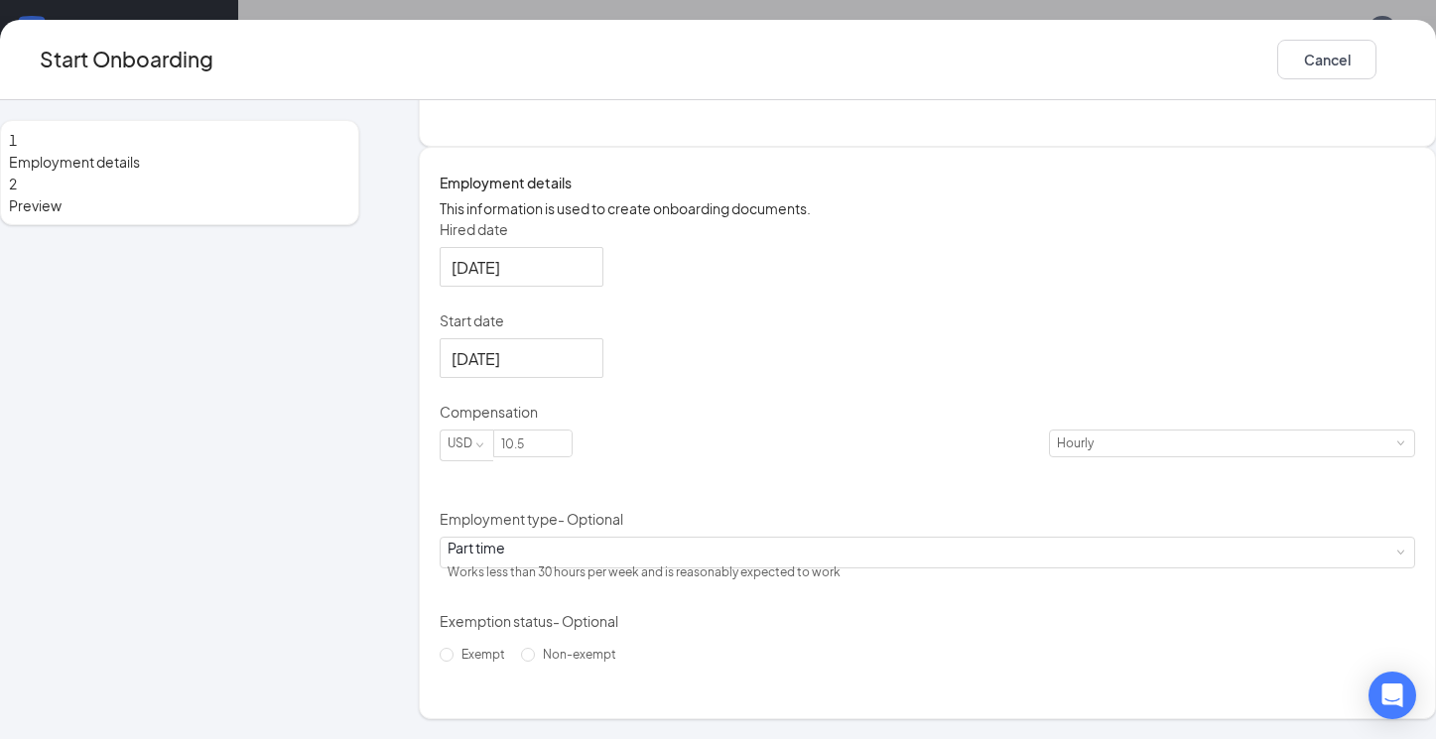
scroll to position [0, 0]
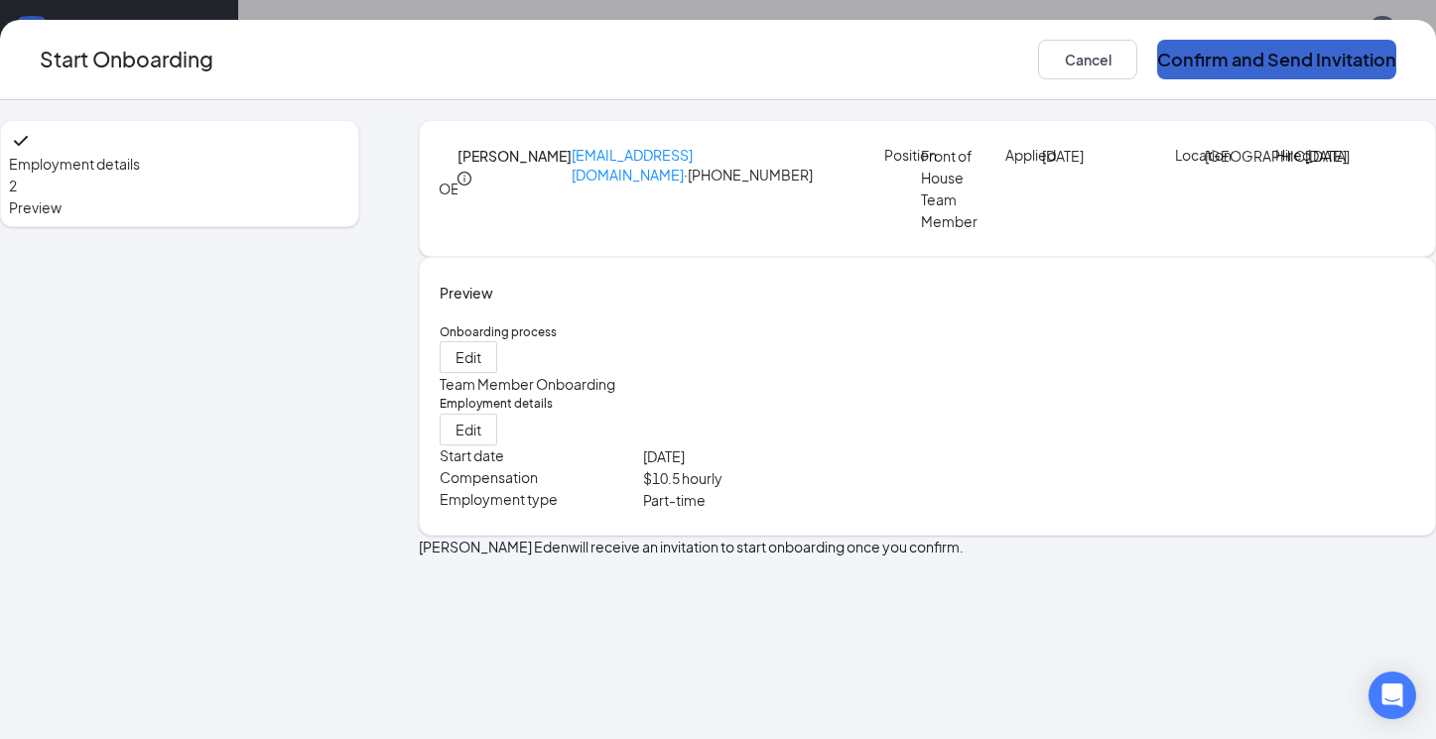
click at [1198, 69] on button "Confirm and Send Invitation" at bounding box center [1276, 60] width 239 height 40
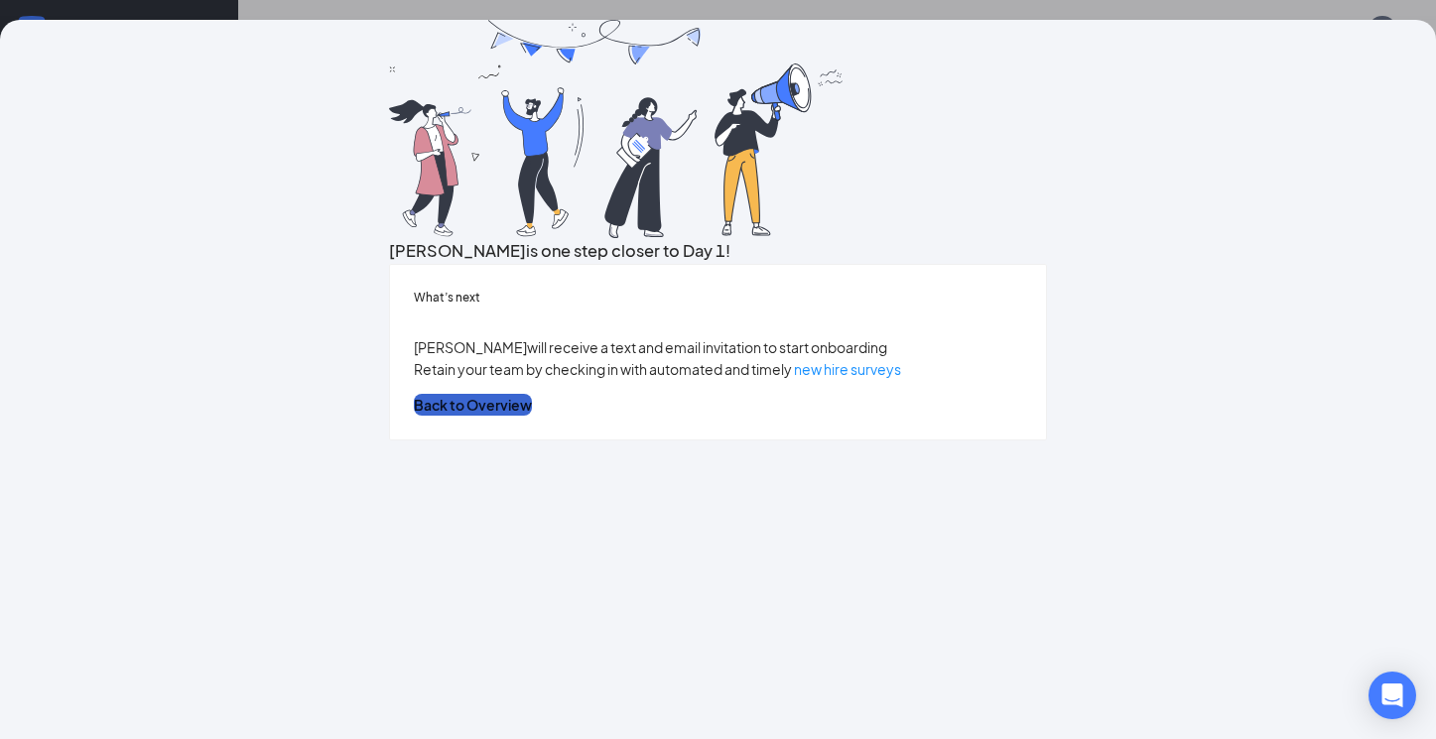
click at [532, 416] on button "Back to Overview" at bounding box center [473, 405] width 118 height 22
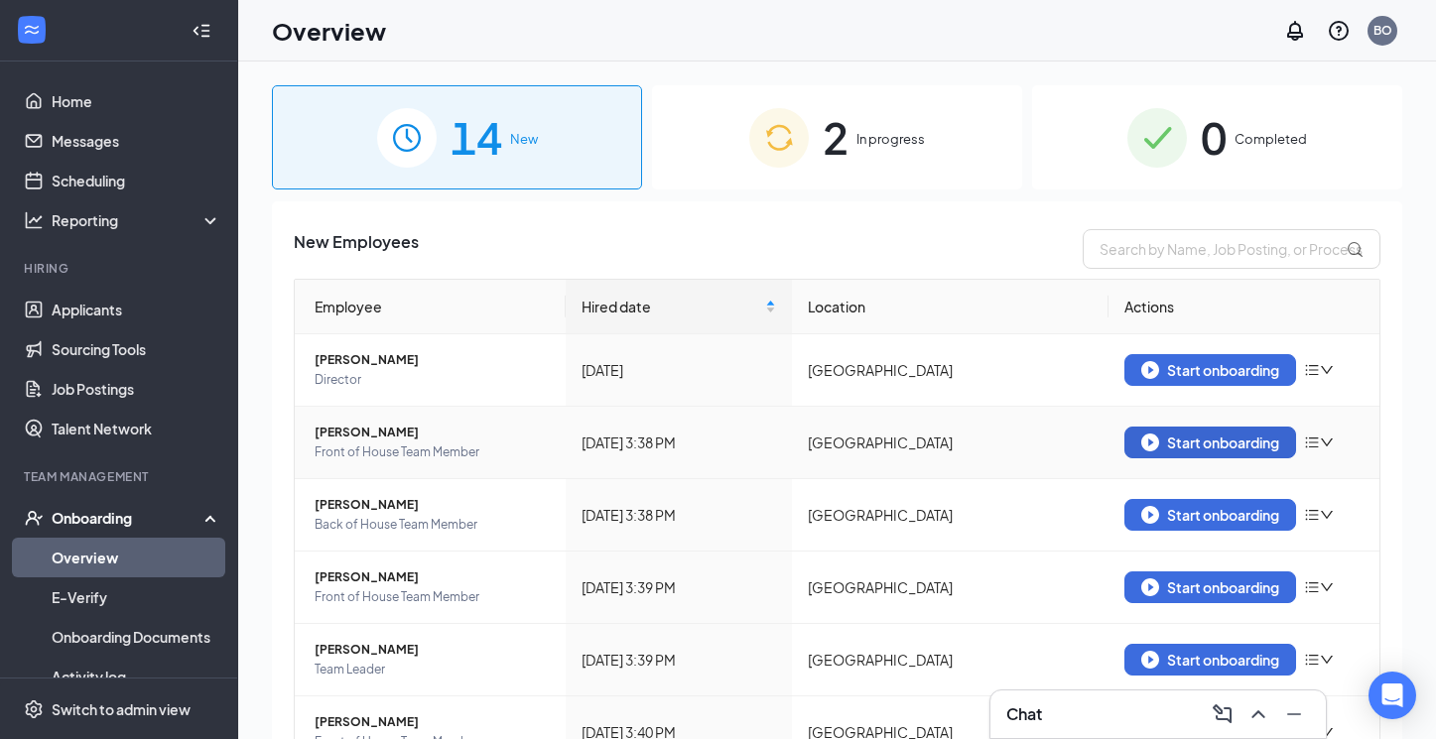
click at [1175, 439] on div "Start onboarding" at bounding box center [1210, 443] width 138 height 18
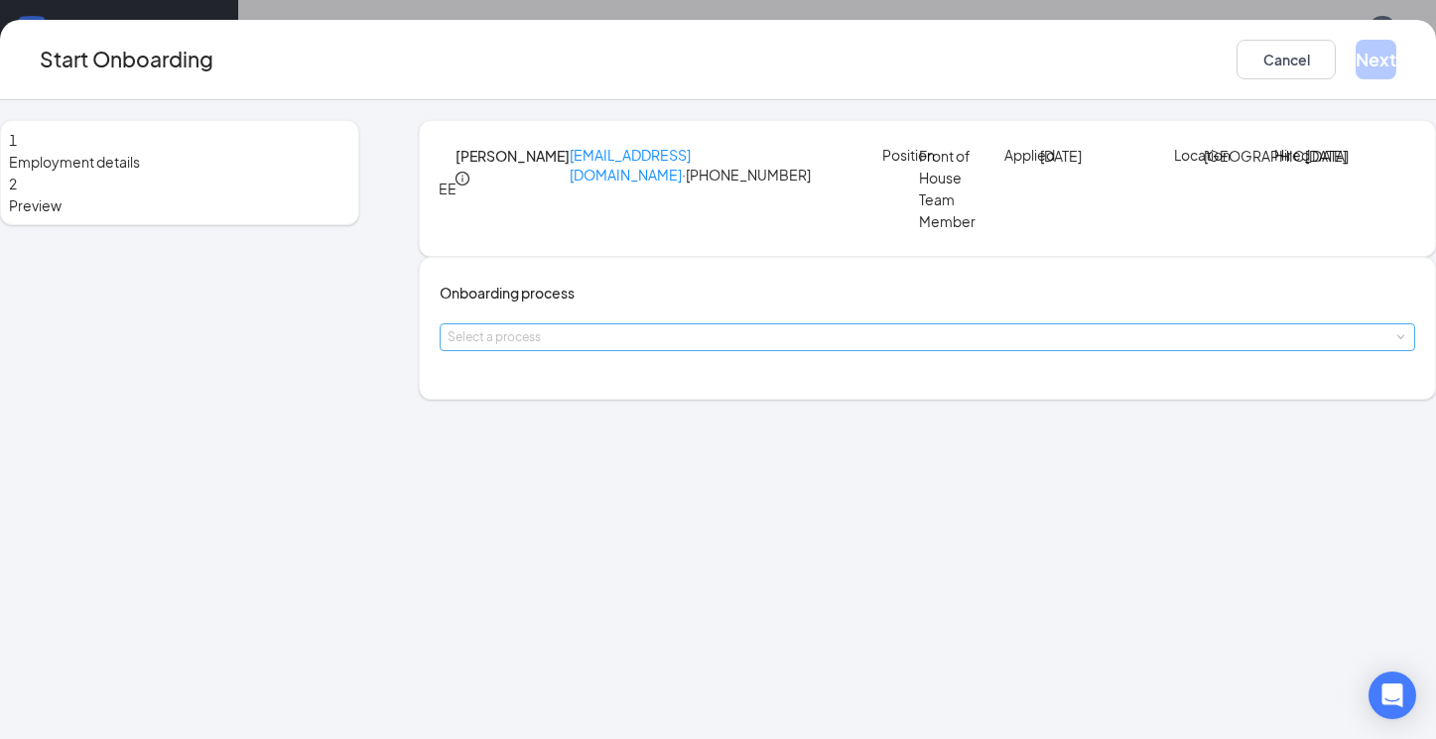
click at [758, 347] on div "Select a process" at bounding box center [922, 337] width 950 height 20
click at [711, 462] on li "Team Member Onboarding" at bounding box center [652, 464] width 325 height 36
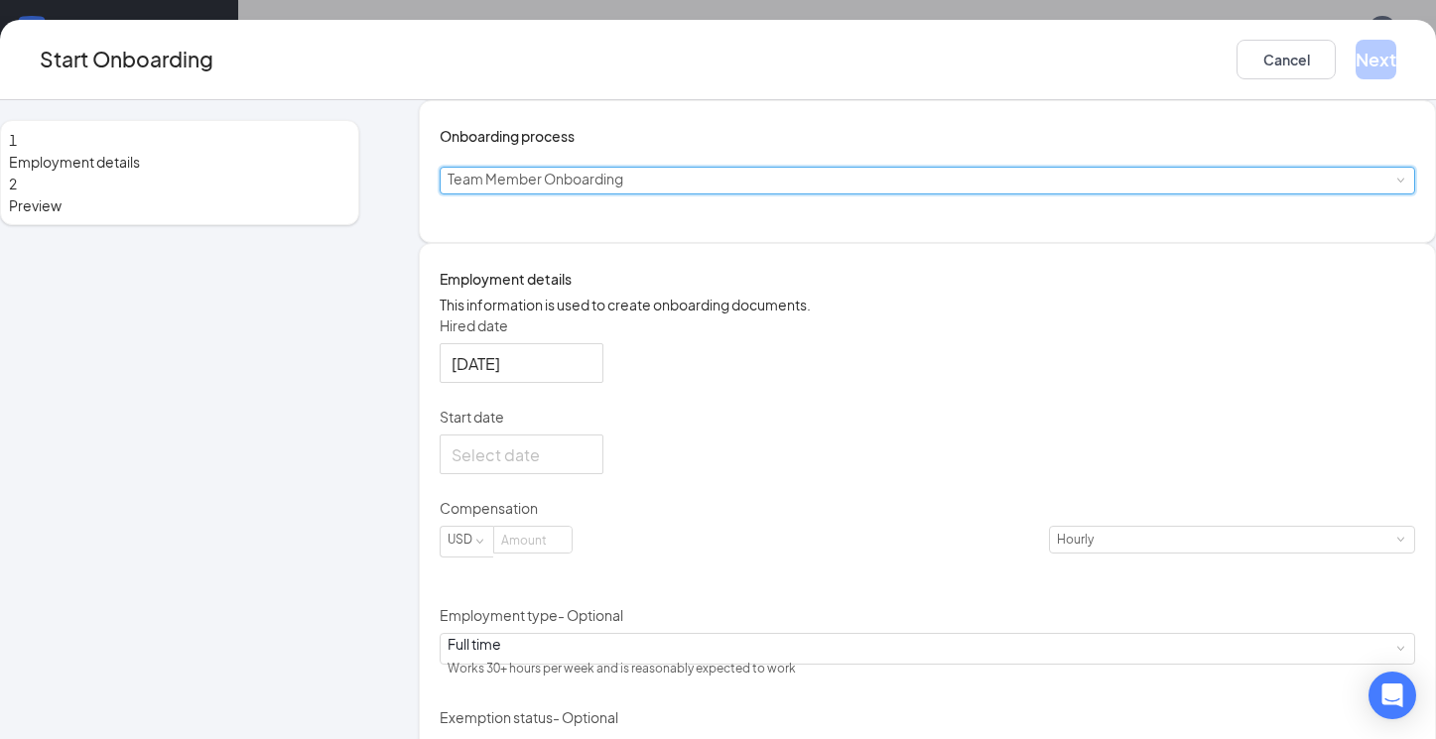
scroll to position [176, 0]
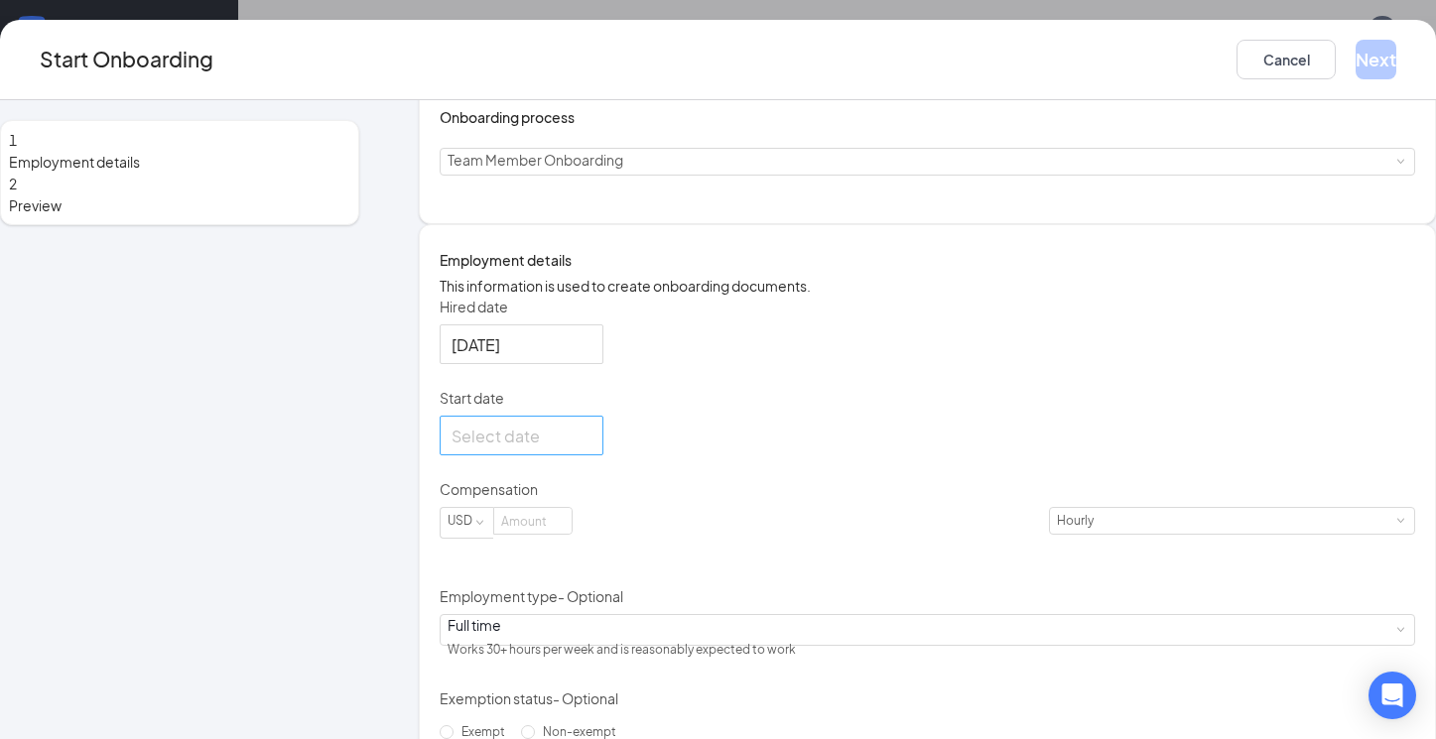
click at [591, 448] on div at bounding box center [521, 436] width 140 height 25
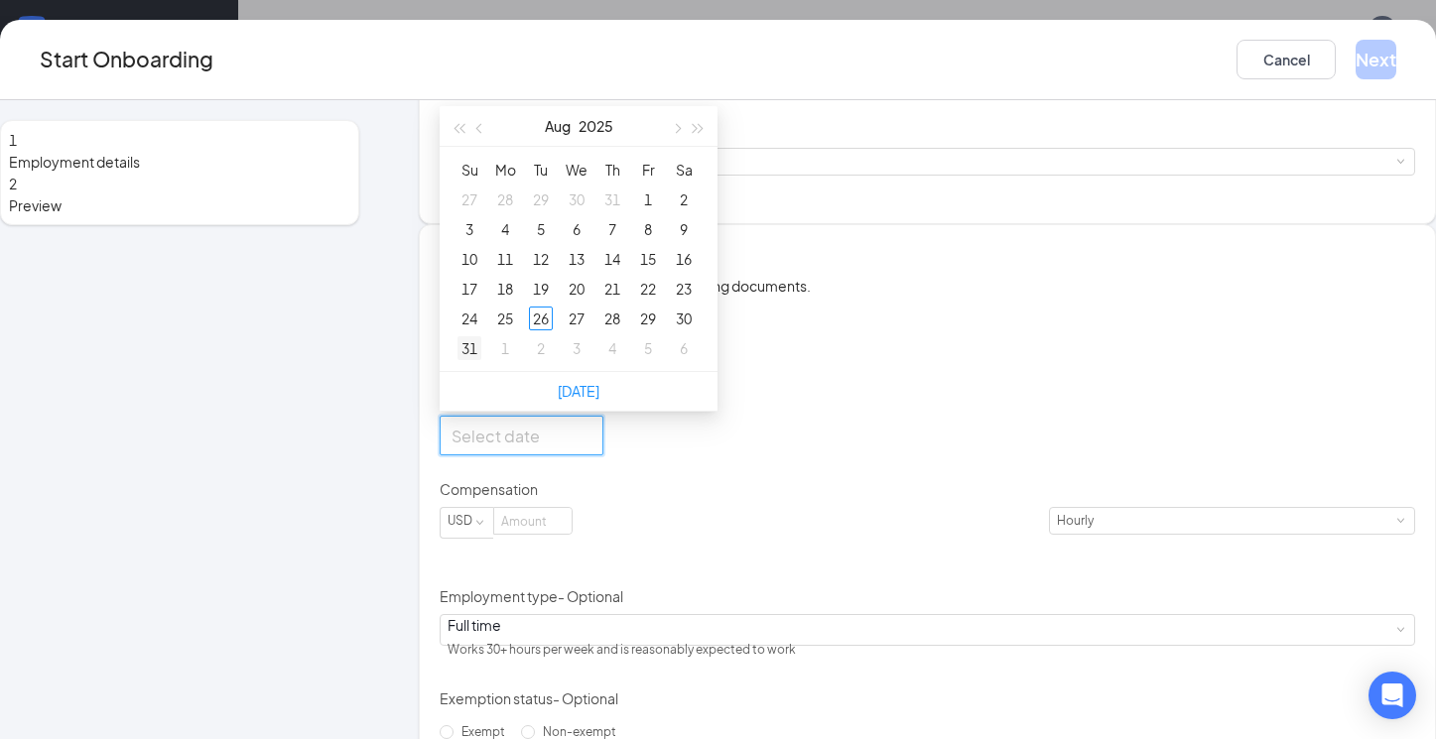
type input "Sep 2, 2025"
type input "Aug 31, 2025"
type input "Aug 24, 2025"
type input "Aug 31, 2025"
type input "Sep 1, 2025"
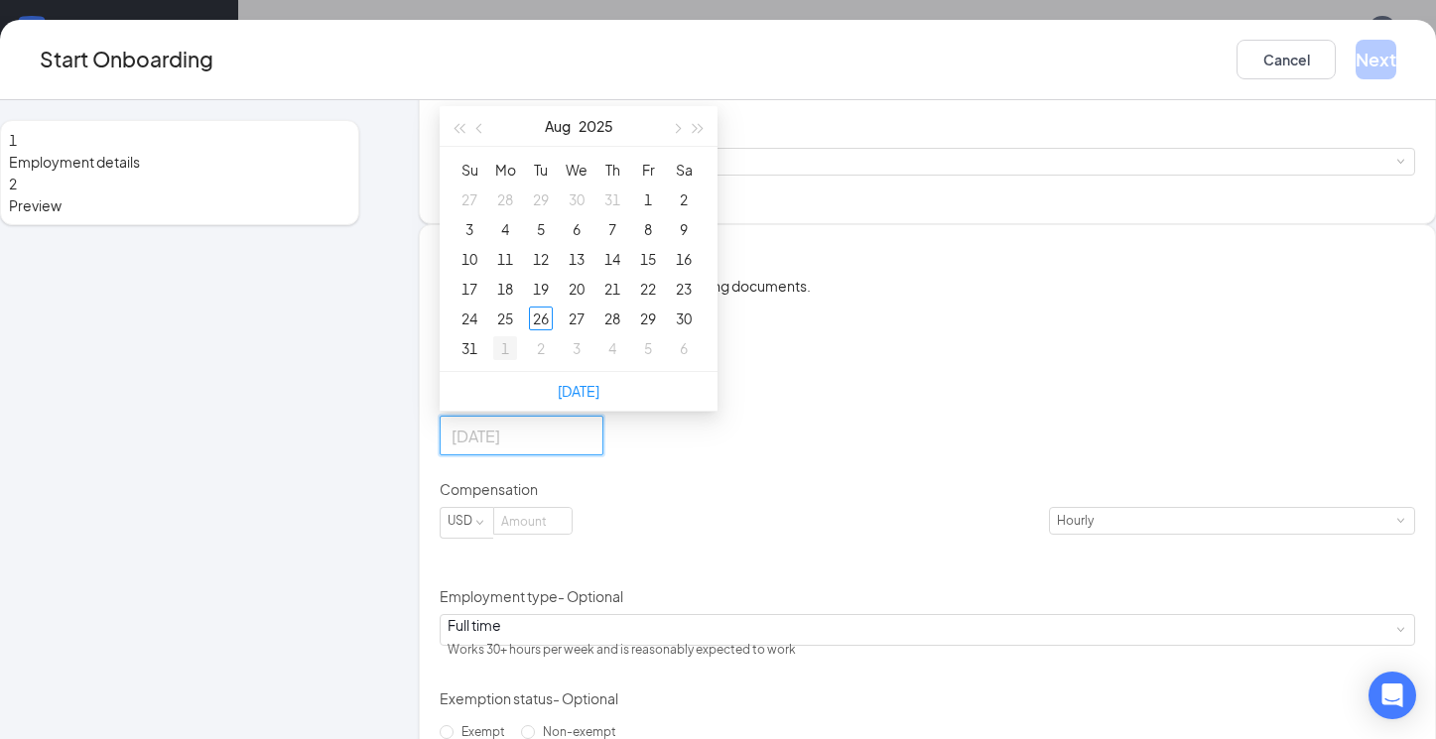
click at [517, 360] on div "1" at bounding box center [505, 348] width 24 height 24
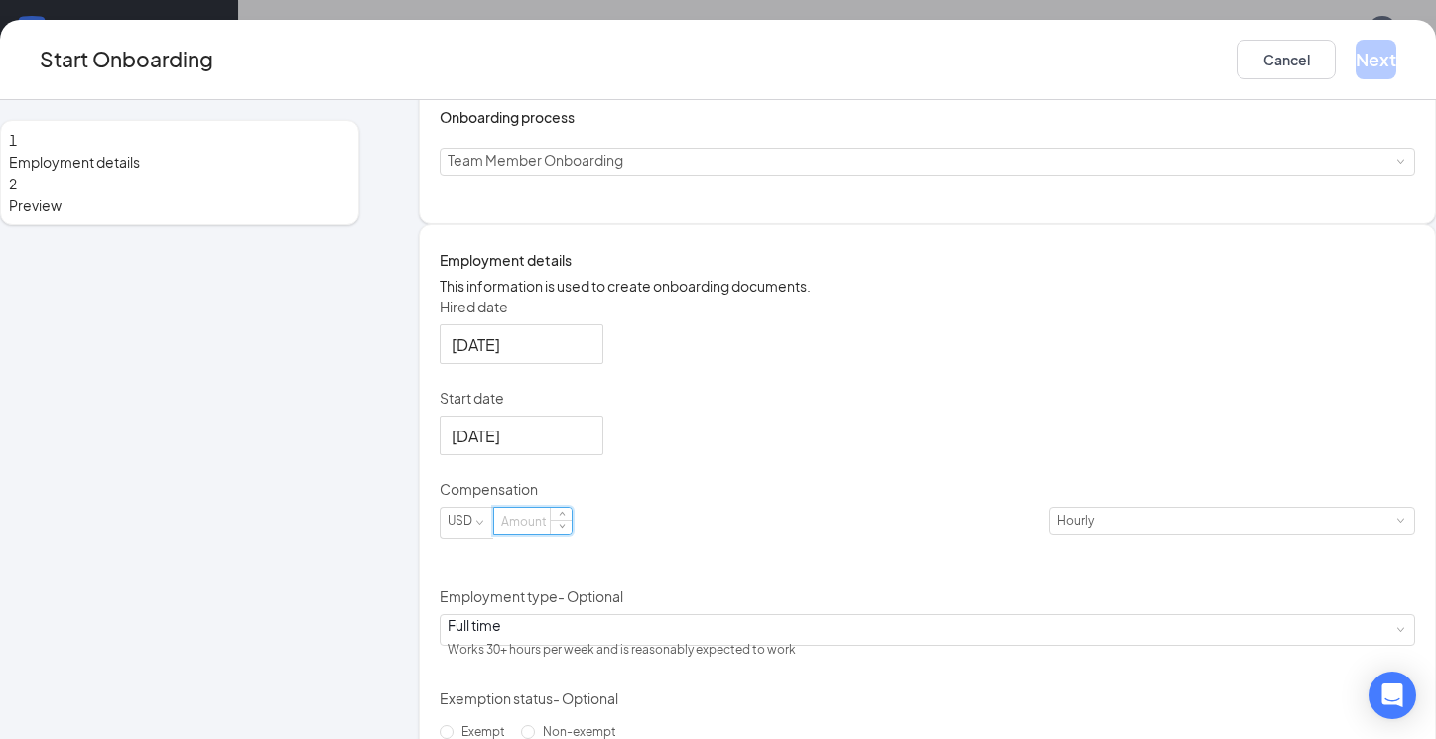
click at [571, 534] on input at bounding box center [532, 521] width 77 height 26
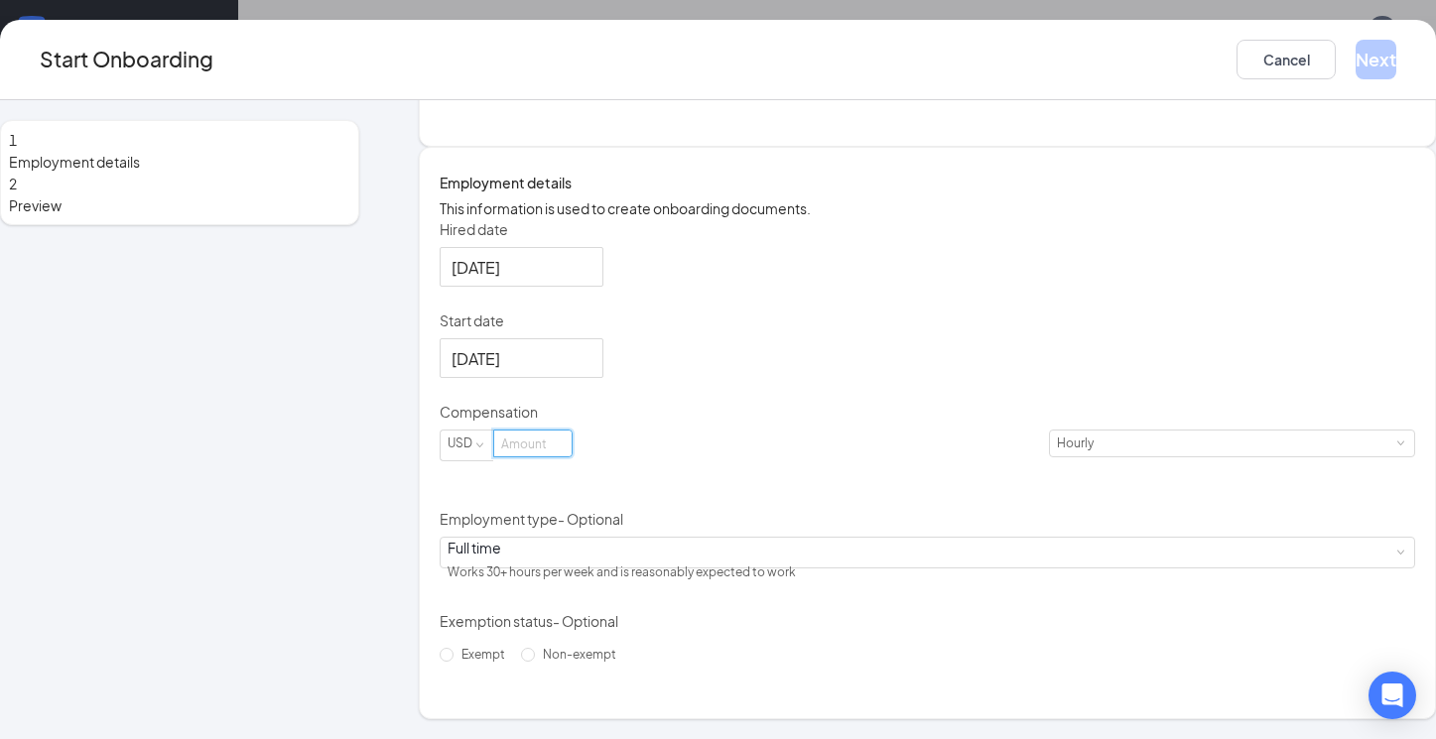
scroll to position [337, 0]
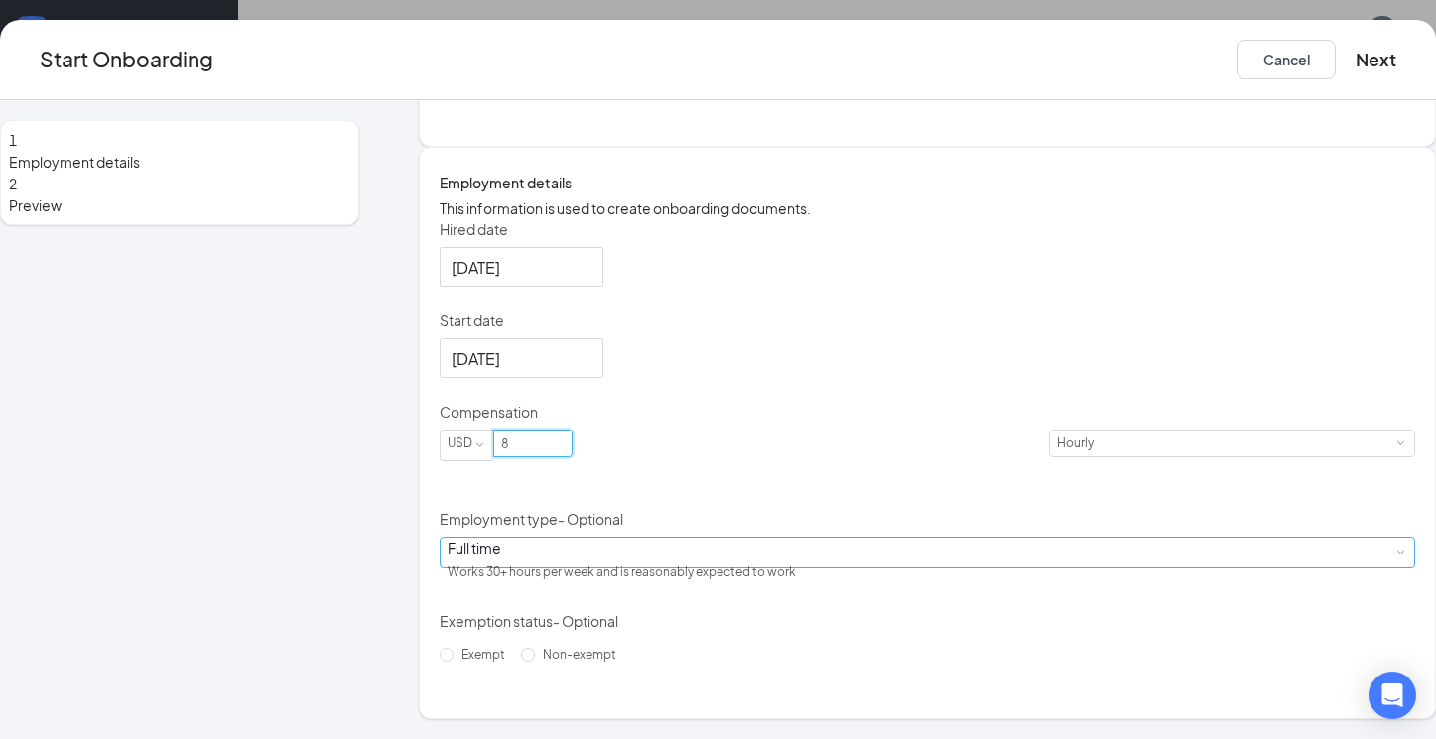
type input "8"
click at [786, 566] on div "Full time Works 30+ hours per week and is reasonably expected to work" at bounding box center [926, 553] width 959 height 30
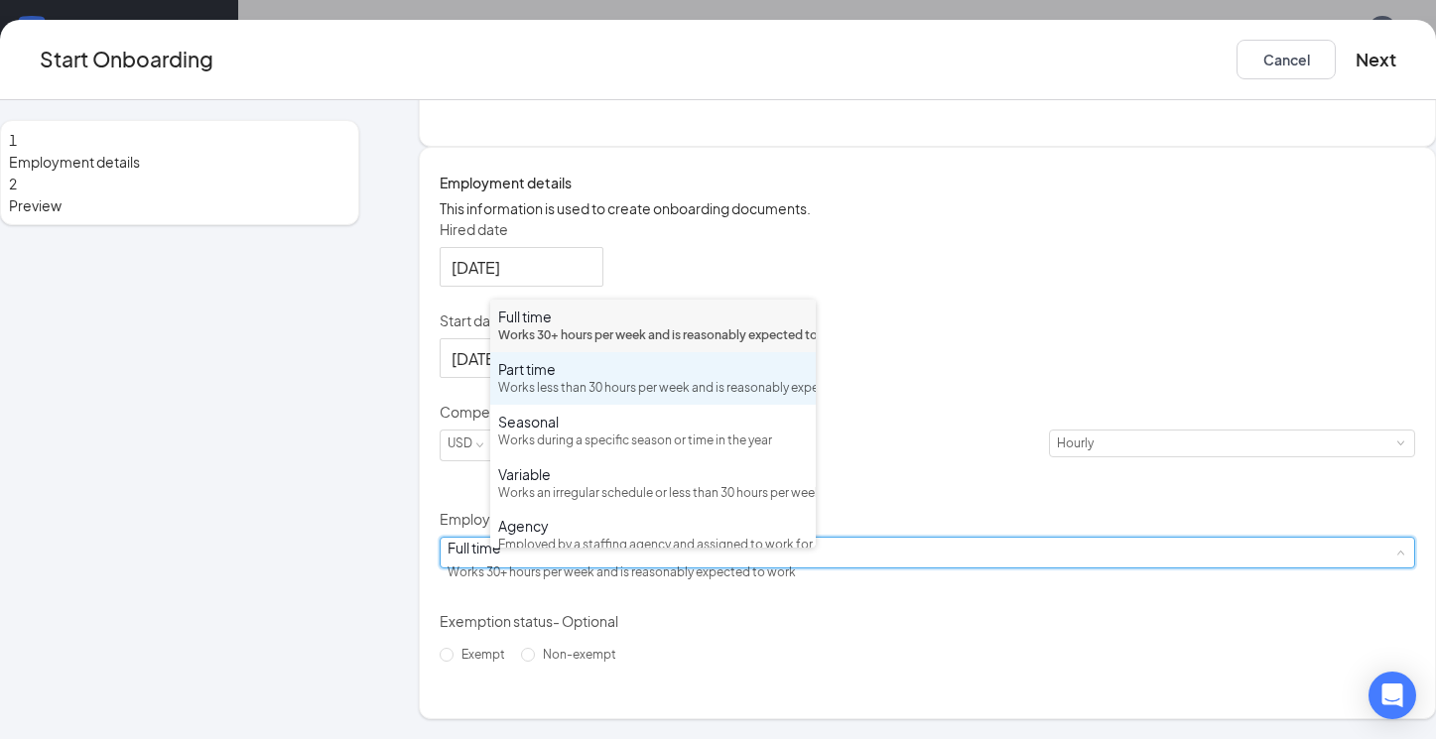
click at [702, 398] on div "Works less than 30 hours per week and is reasonably expected to work" at bounding box center [653, 388] width 310 height 19
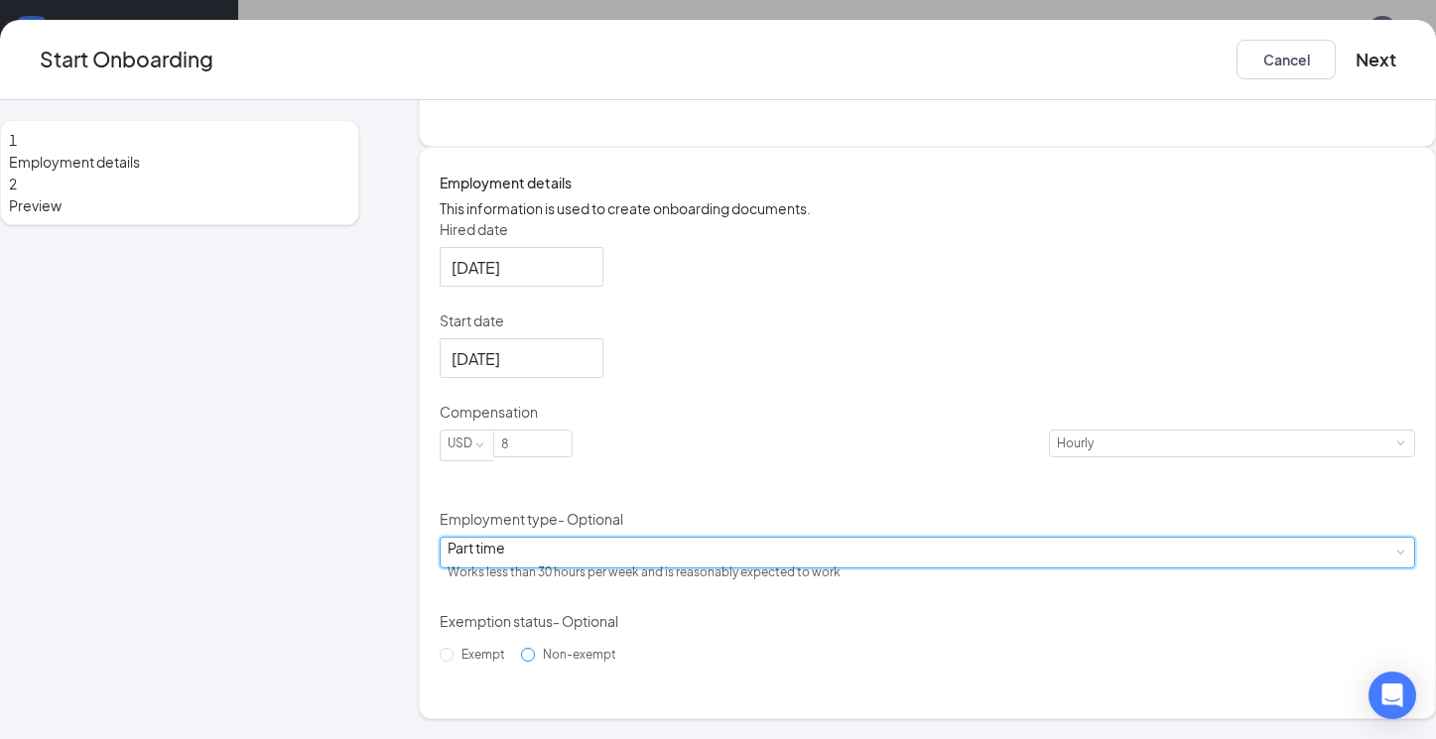
scroll to position [349, 0]
click at [1355, 67] on button "Next" at bounding box center [1375, 60] width 41 height 40
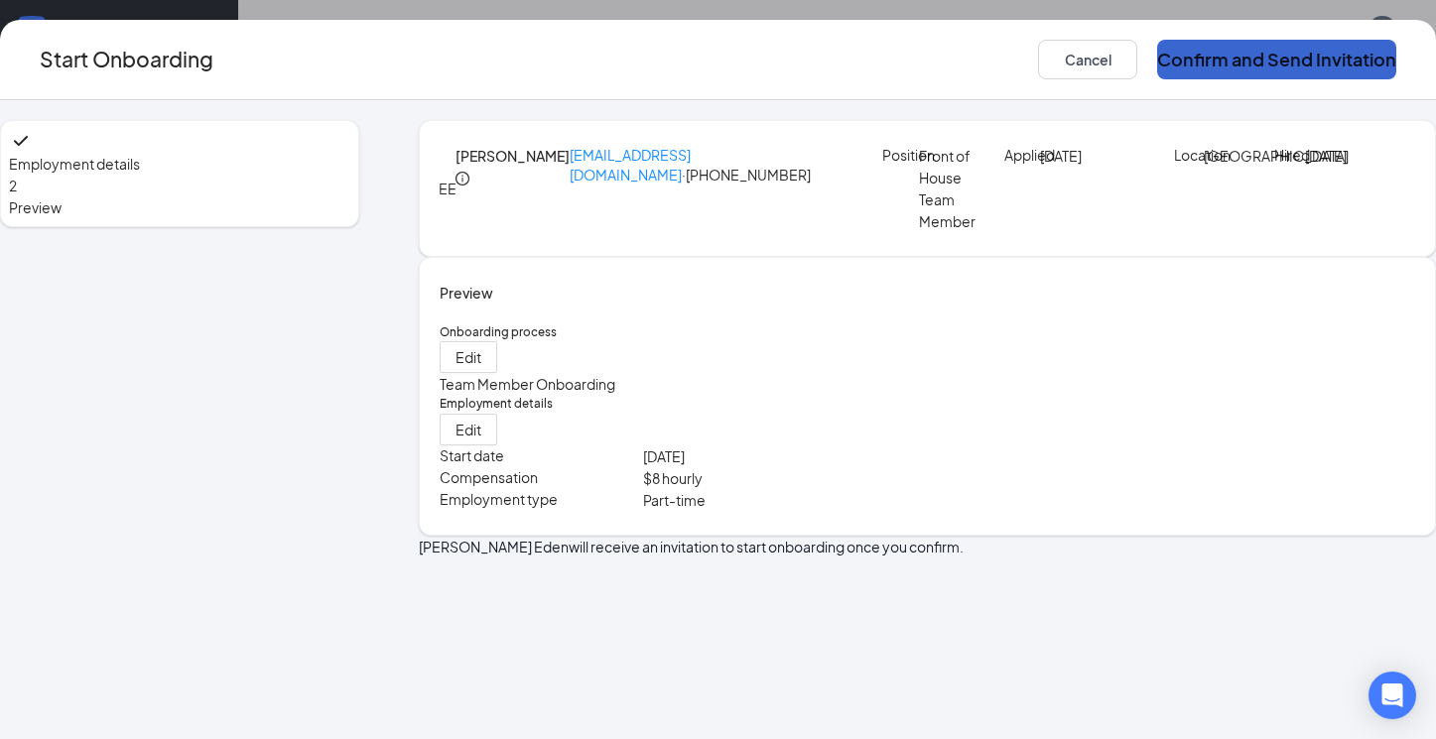
scroll to position [0, 0]
click at [1240, 65] on button "Confirm and Send Invitation" at bounding box center [1276, 60] width 239 height 40
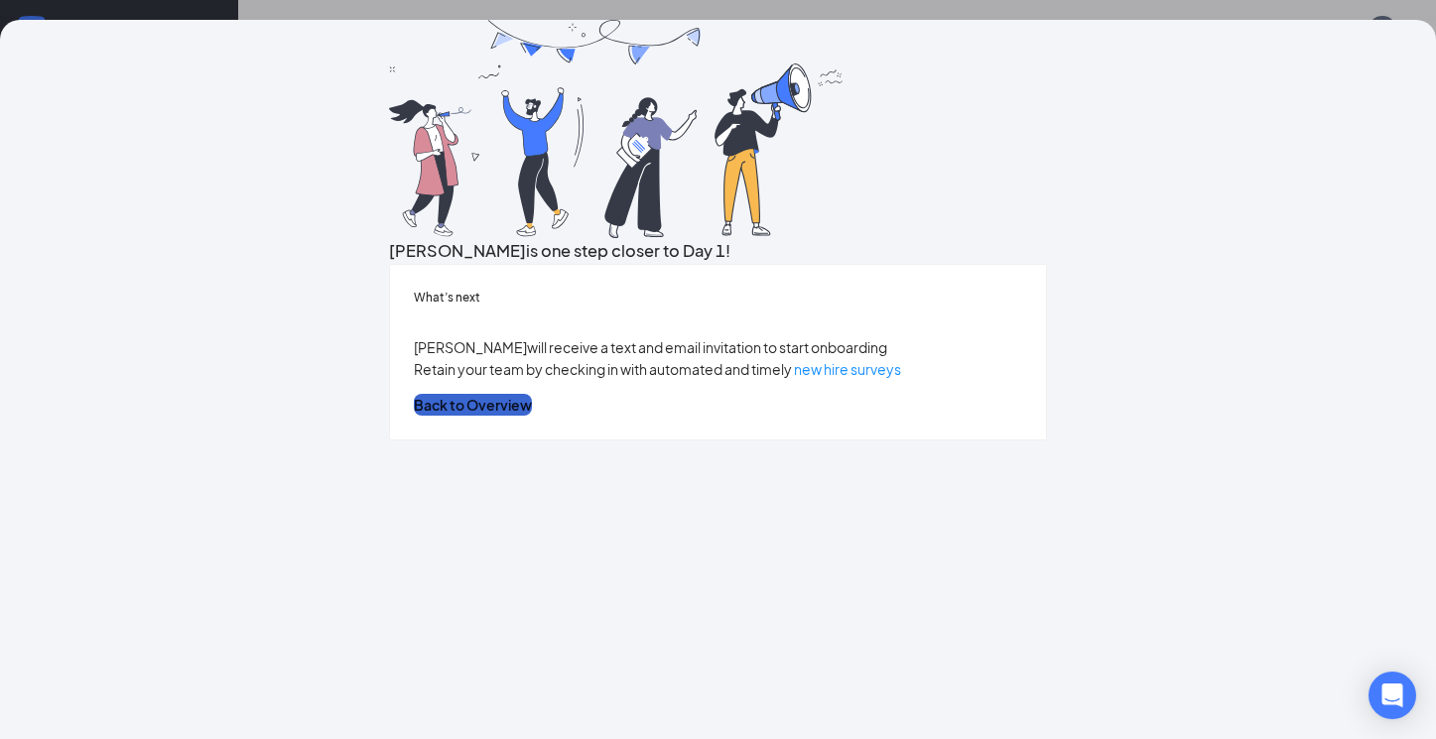
click at [532, 416] on button "Back to Overview" at bounding box center [473, 405] width 118 height 22
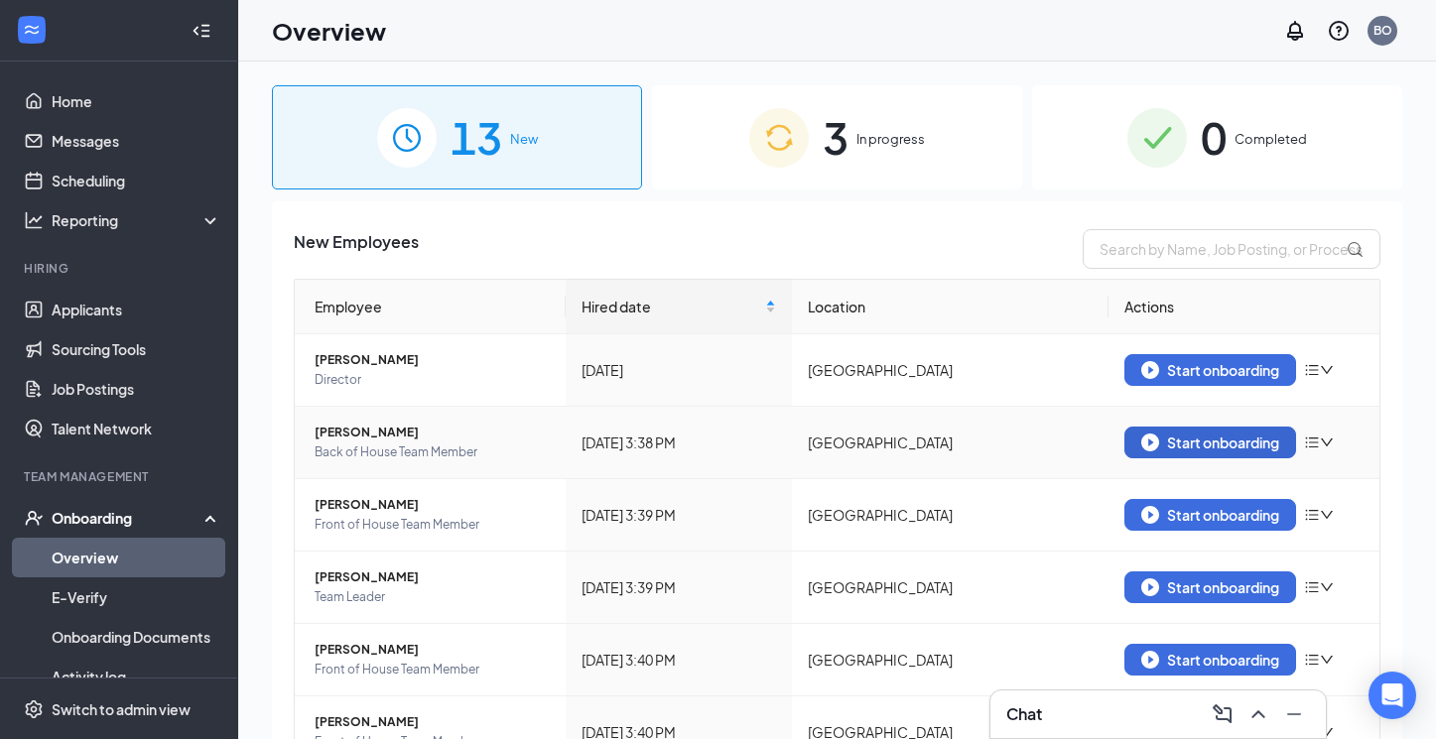
click at [1237, 442] on div "Start onboarding" at bounding box center [1210, 443] width 138 height 18
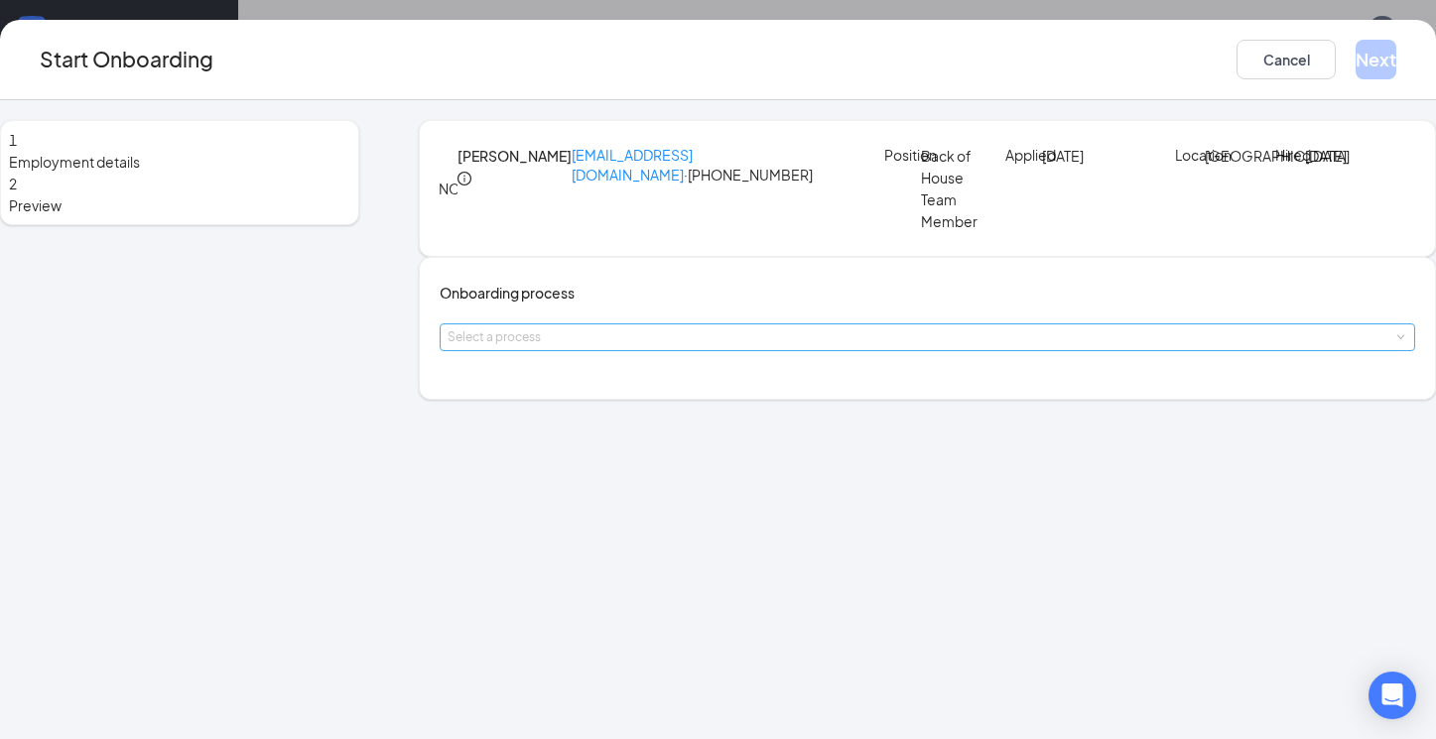
click at [780, 347] on div "Select a process" at bounding box center [922, 337] width 950 height 20
click at [748, 464] on li "Team Member Onboarding" at bounding box center [652, 464] width 325 height 36
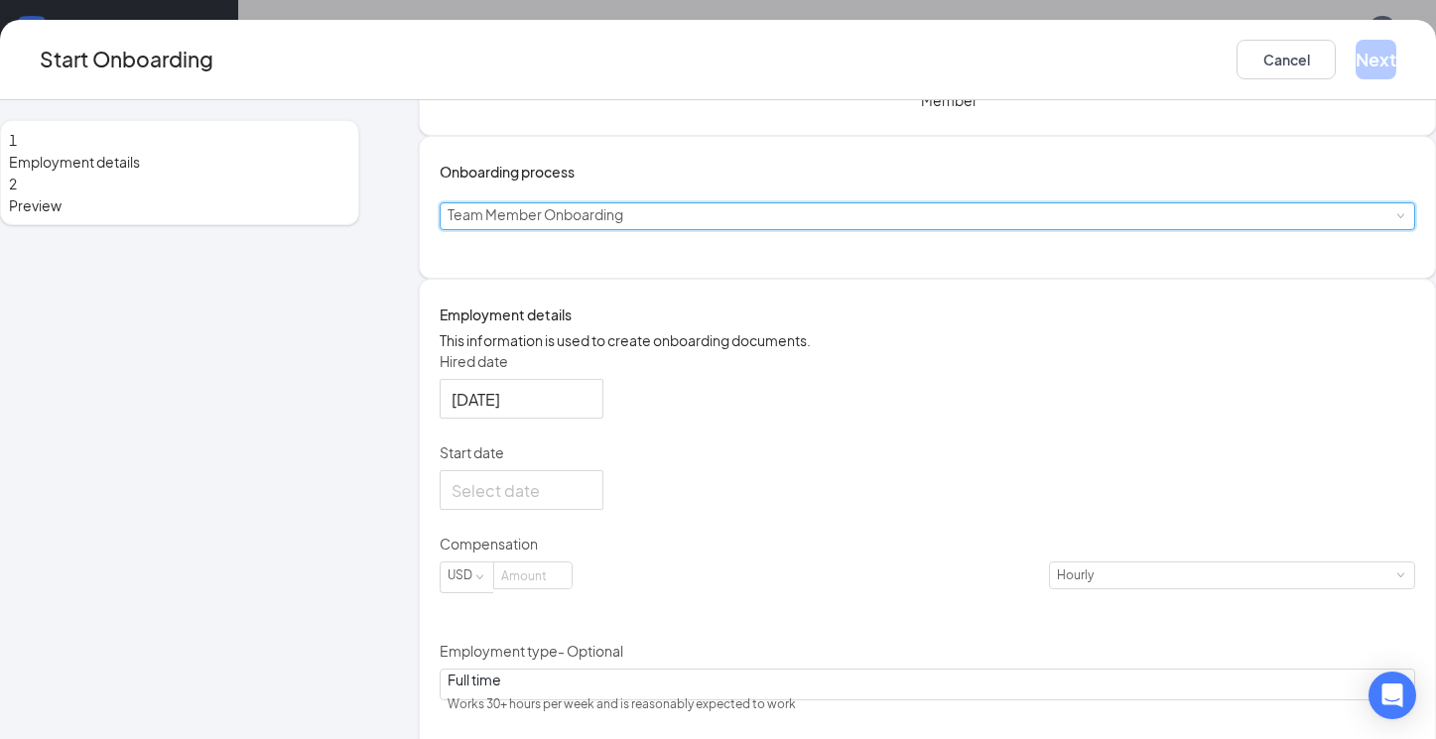
scroll to position [196, 0]
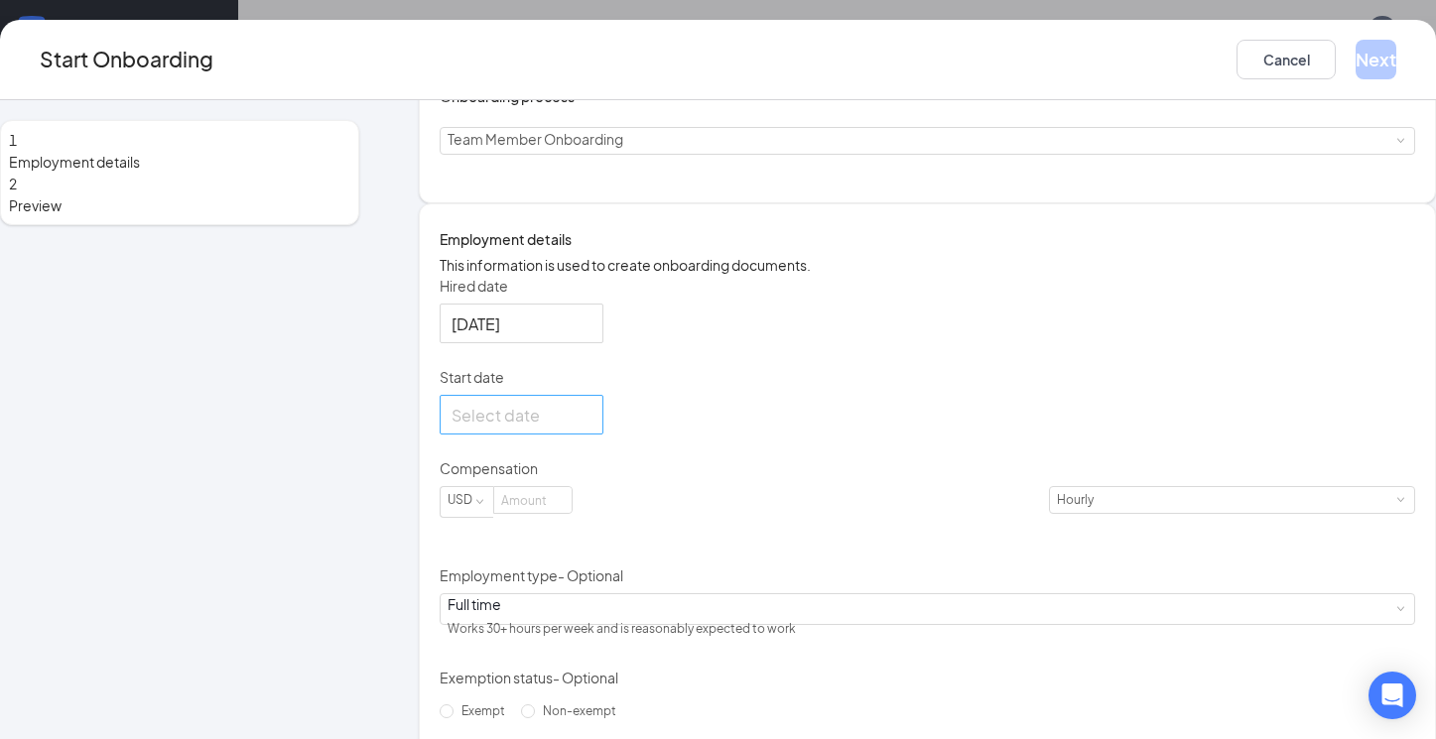
click at [591, 428] on div at bounding box center [521, 415] width 140 height 25
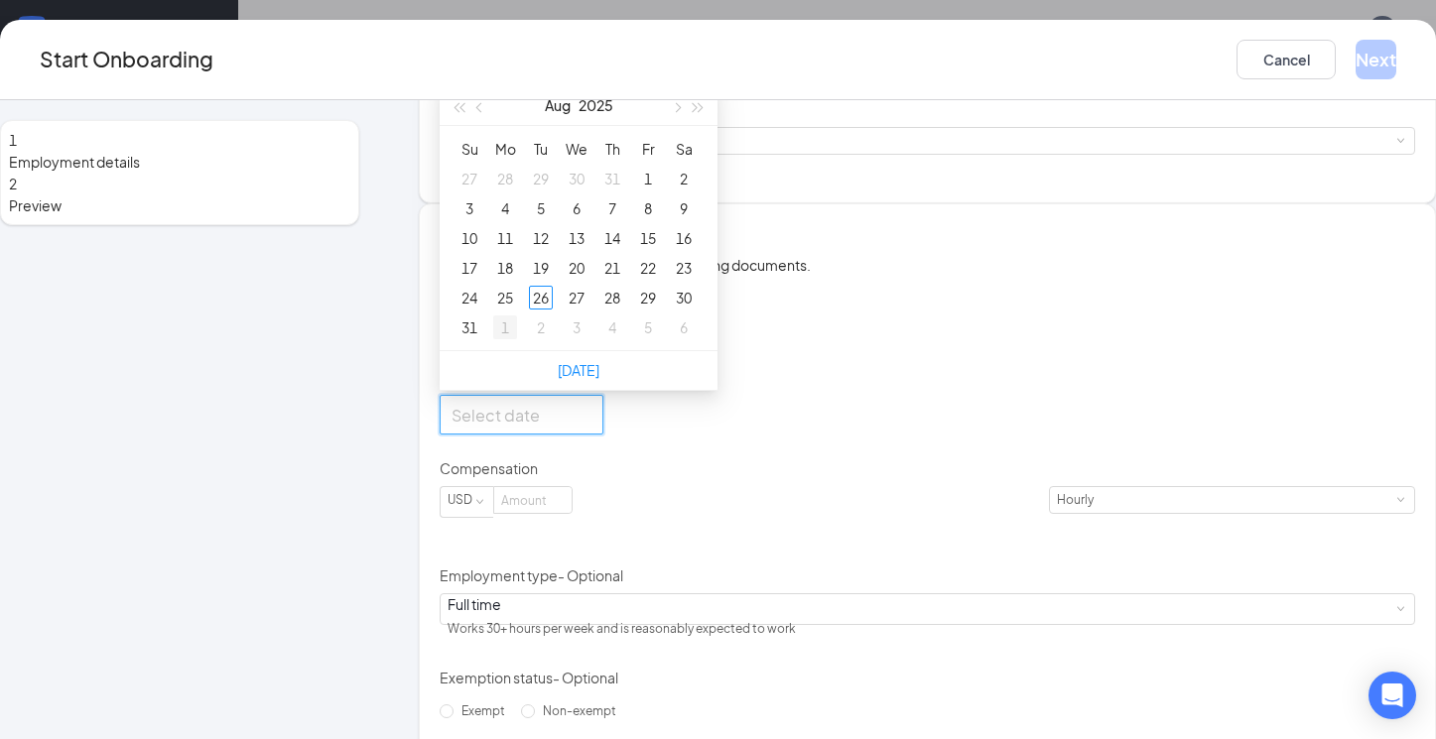
type input "Sep 1, 2025"
click at [517, 339] on div "1" at bounding box center [505, 327] width 24 height 24
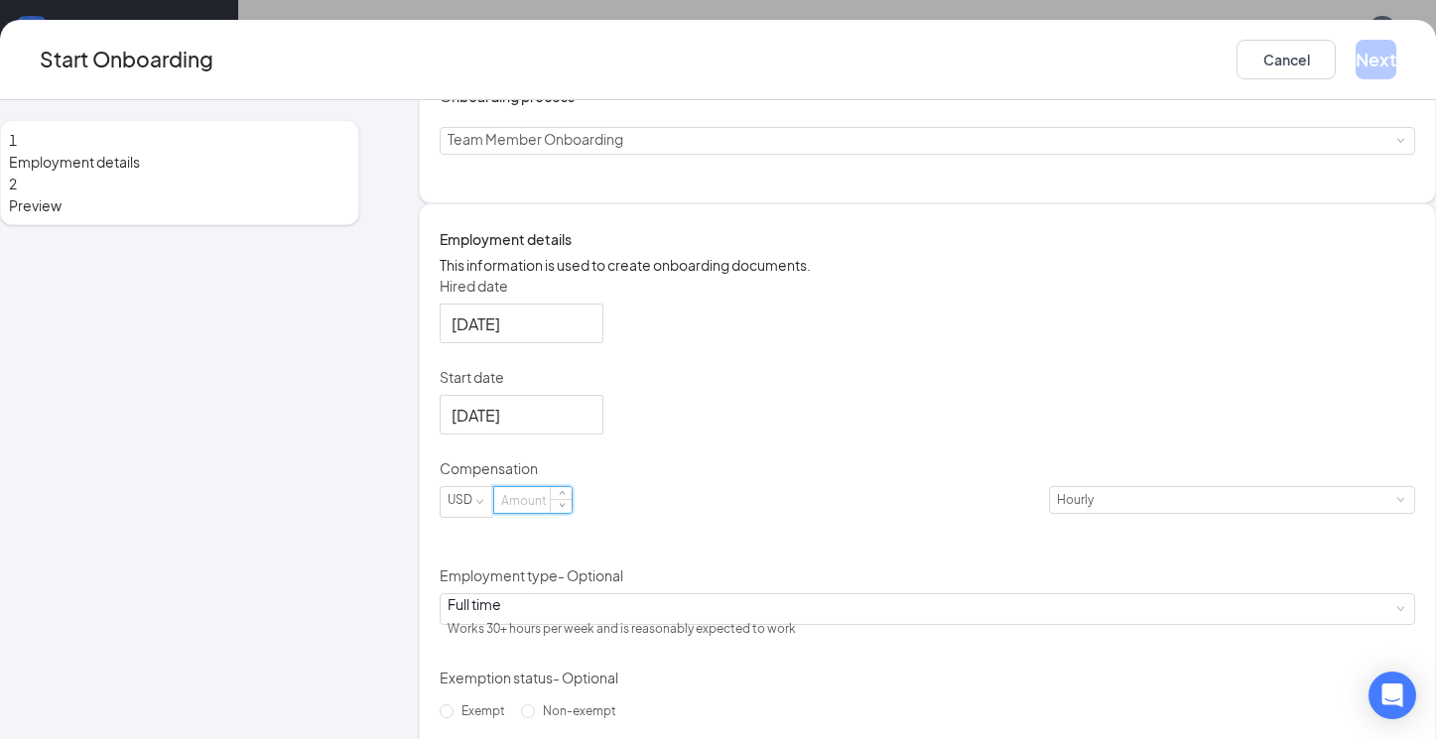
click at [571, 513] on input at bounding box center [532, 500] width 77 height 26
type input "15"
click at [947, 595] on div "Hired date Aug 26, 2025 Start date Sep 1, 2025 Sep 2025 Su Mo Tu We Th Fr Sa 31…" at bounding box center [926, 501] width 975 height 451
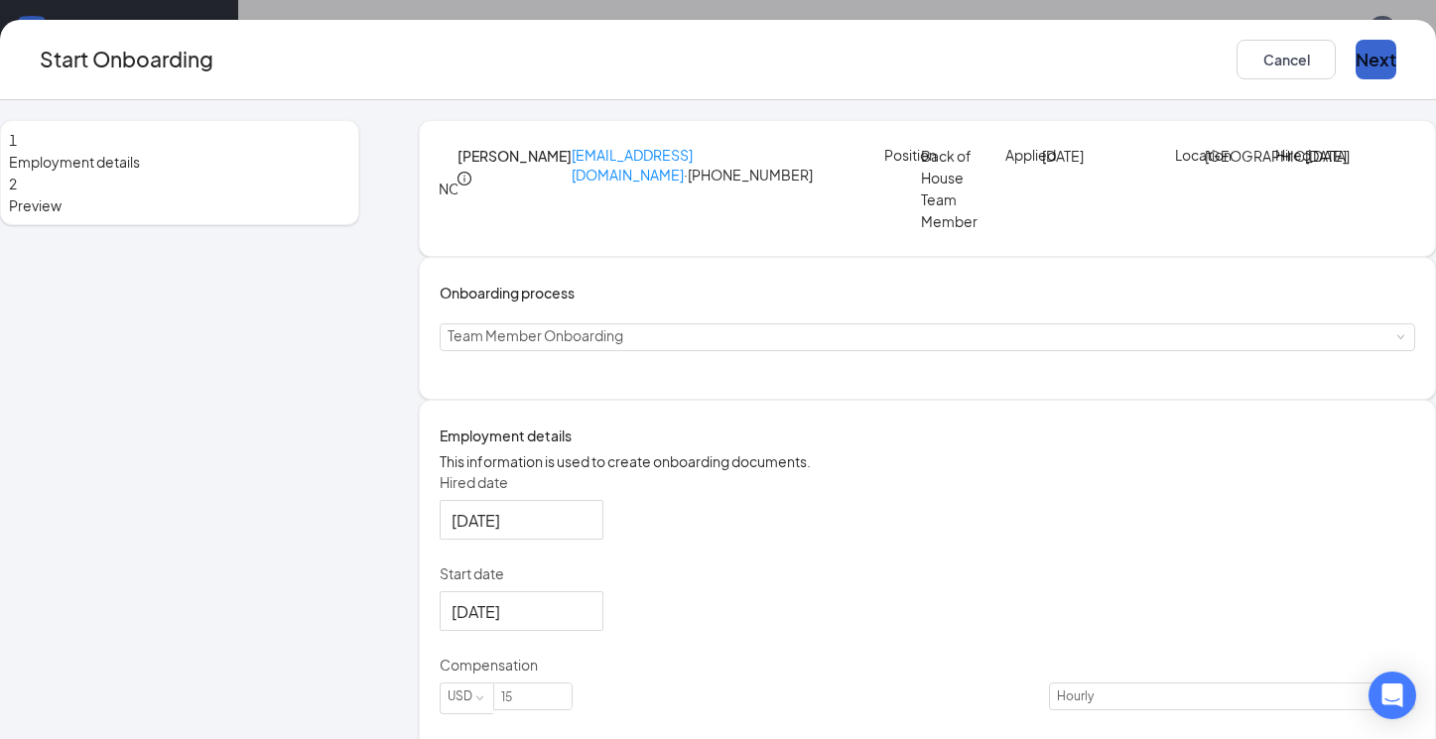
scroll to position [0, 0]
click at [1355, 65] on button "Next" at bounding box center [1375, 60] width 41 height 40
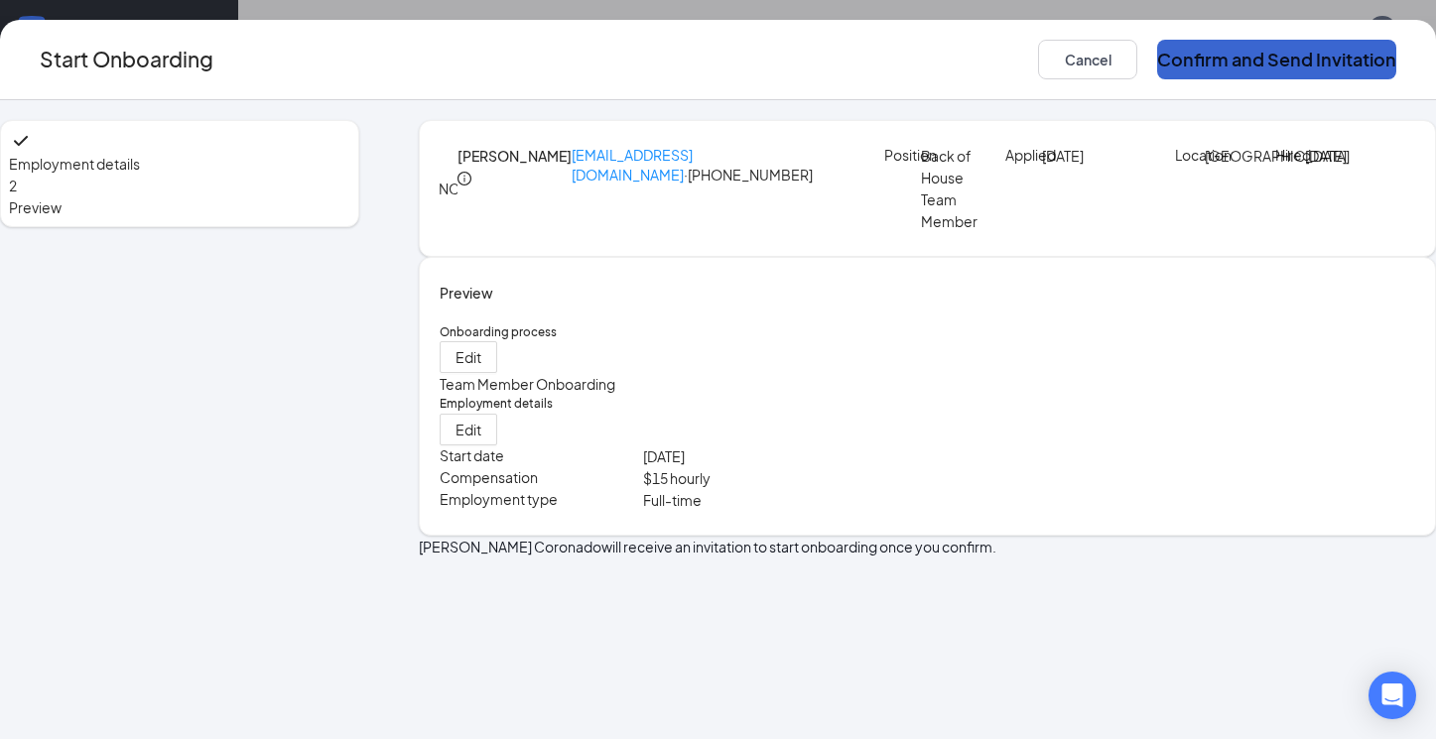
click at [1259, 66] on button "Confirm and Send Invitation" at bounding box center [1276, 60] width 239 height 40
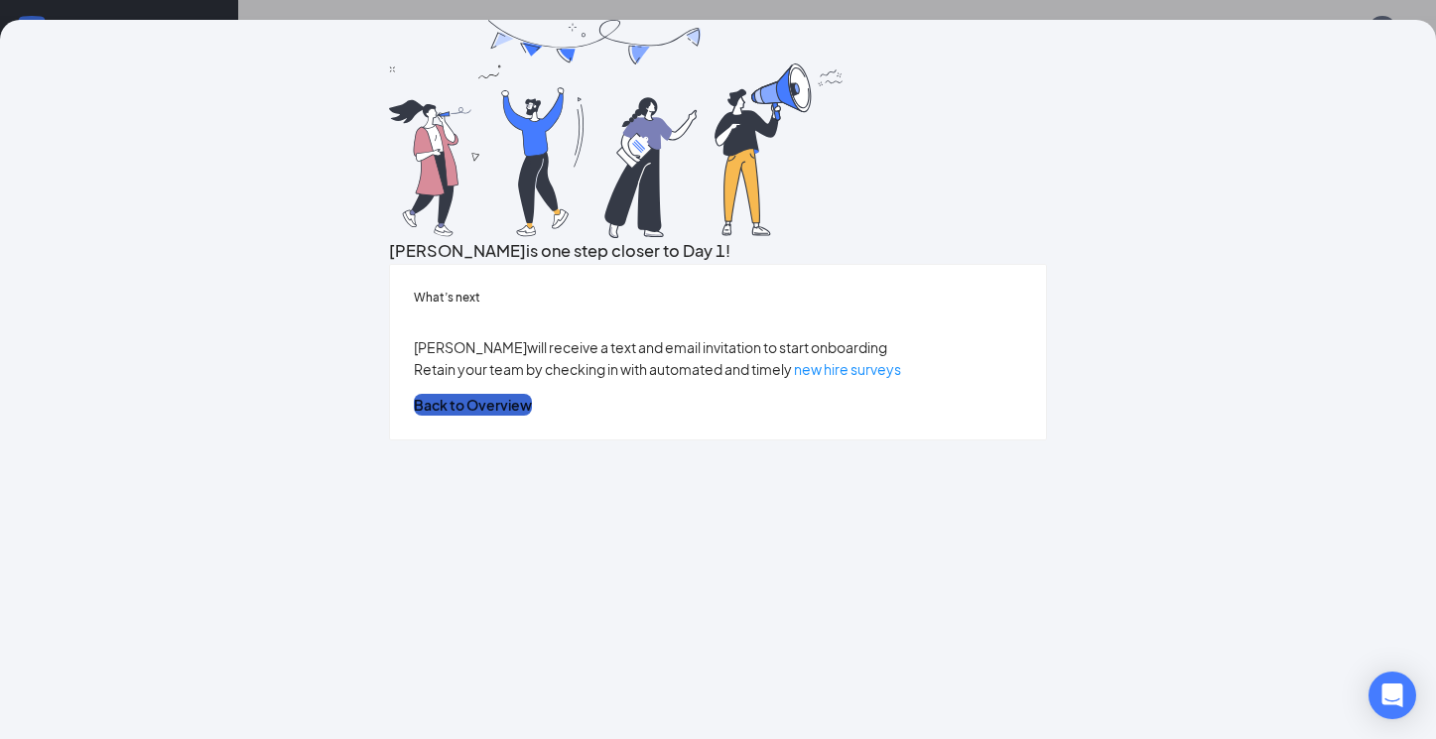
click at [532, 416] on button "Back to Overview" at bounding box center [473, 405] width 118 height 22
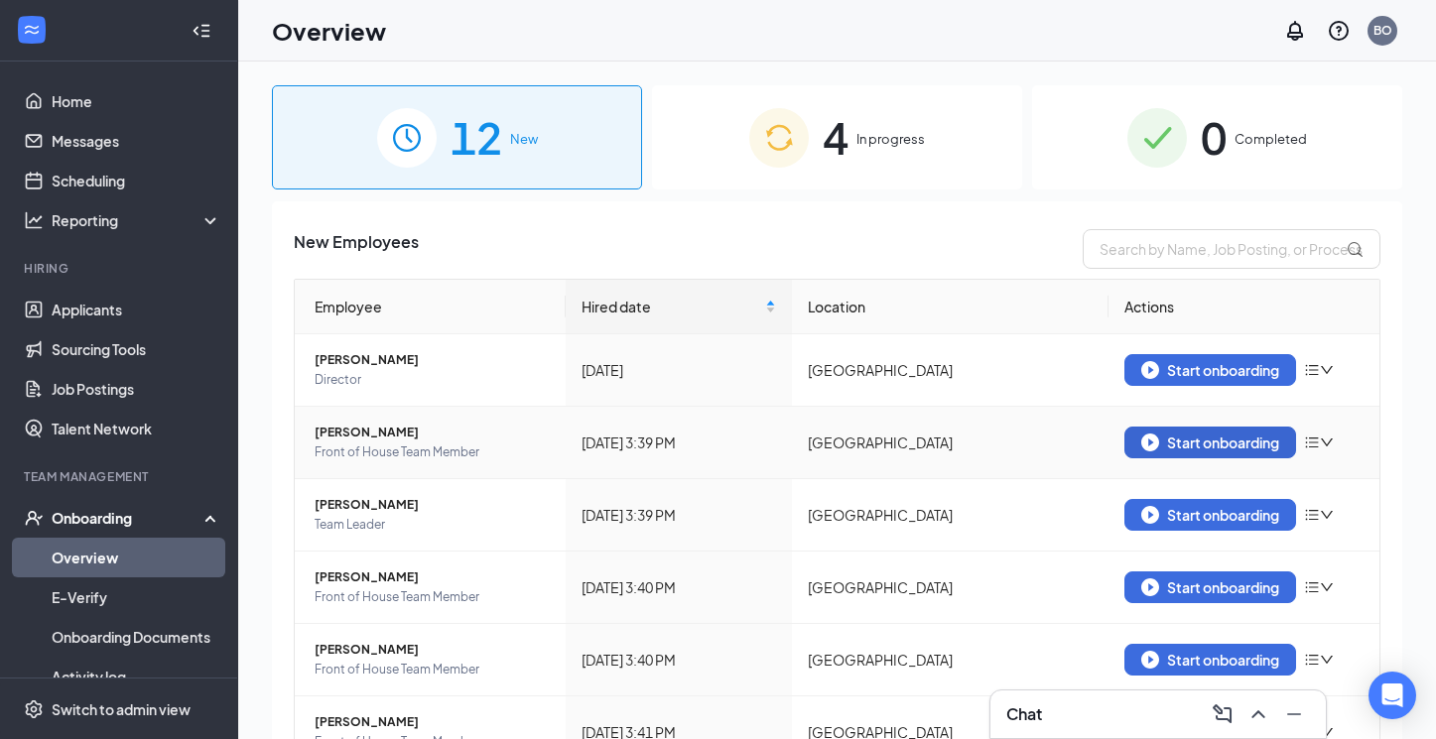
click at [1206, 448] on div "Start onboarding" at bounding box center [1210, 443] width 138 height 18
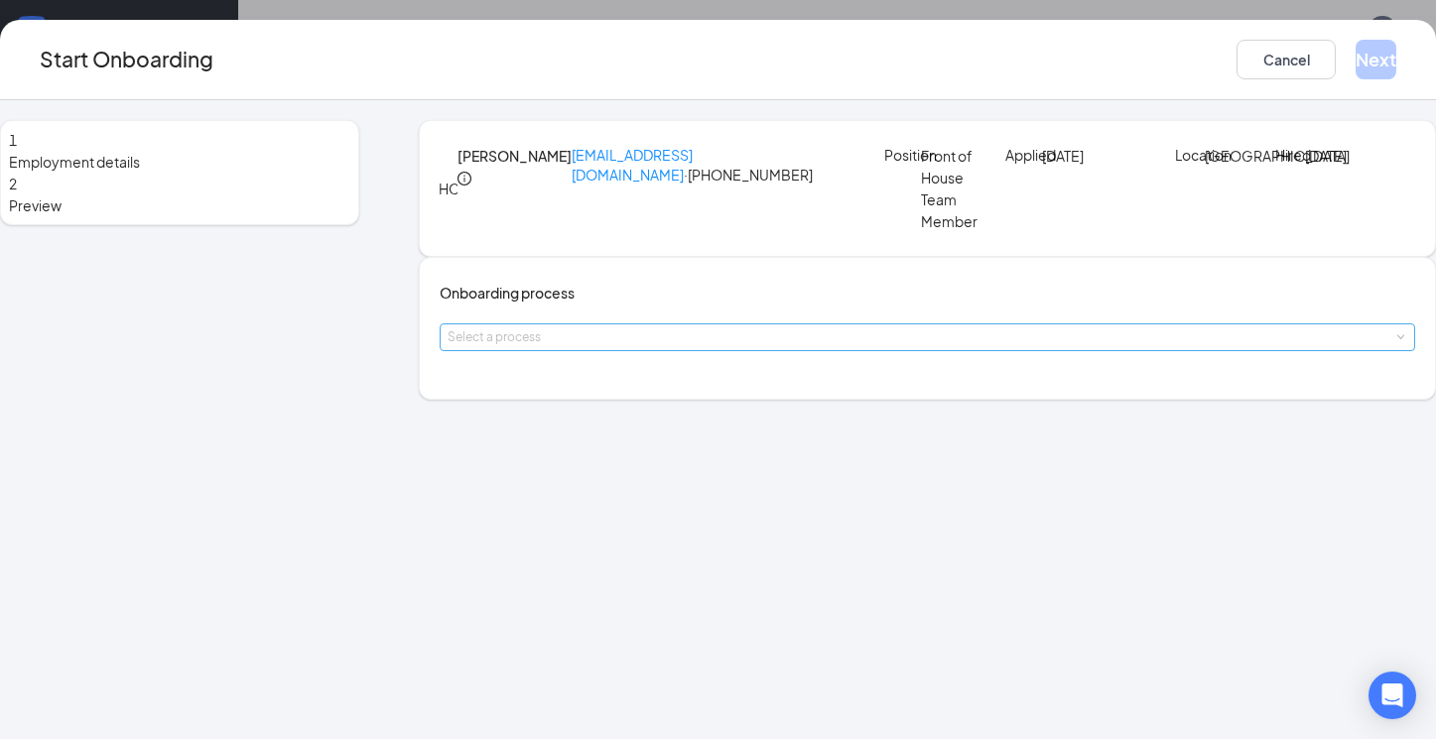
click at [782, 347] on div "Select a process" at bounding box center [922, 337] width 950 height 20
click at [748, 472] on li "Team Member Onboarding" at bounding box center [652, 464] width 325 height 36
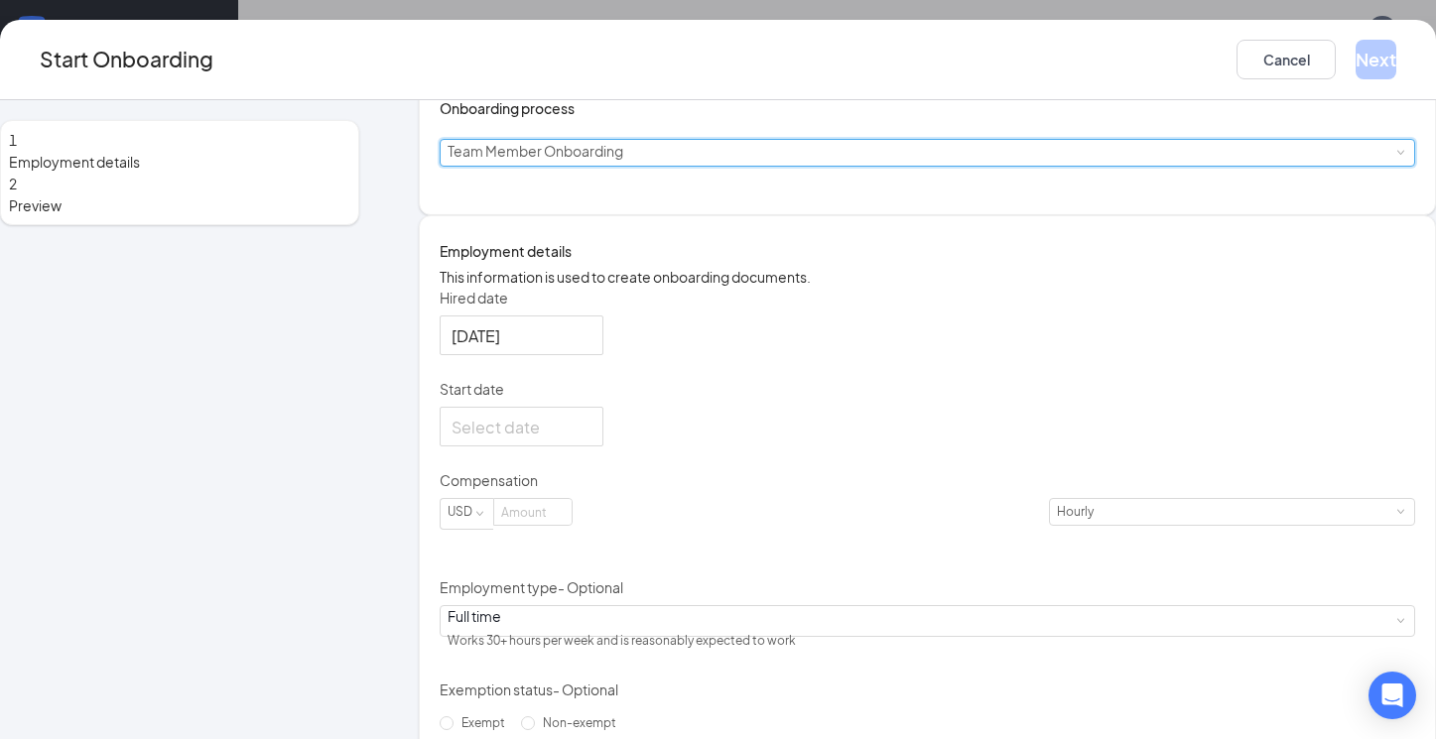
scroll to position [184, 0]
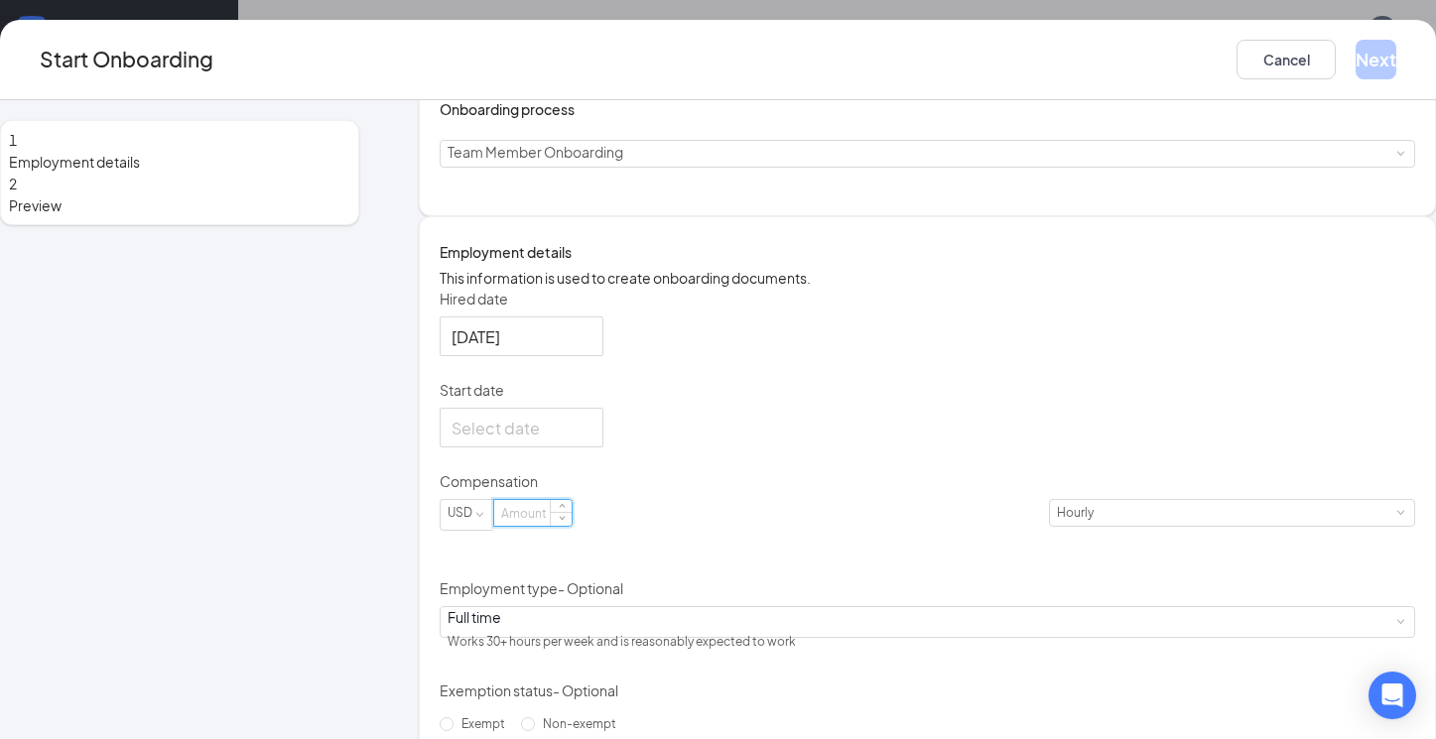
click at [571, 526] on input at bounding box center [532, 513] width 77 height 26
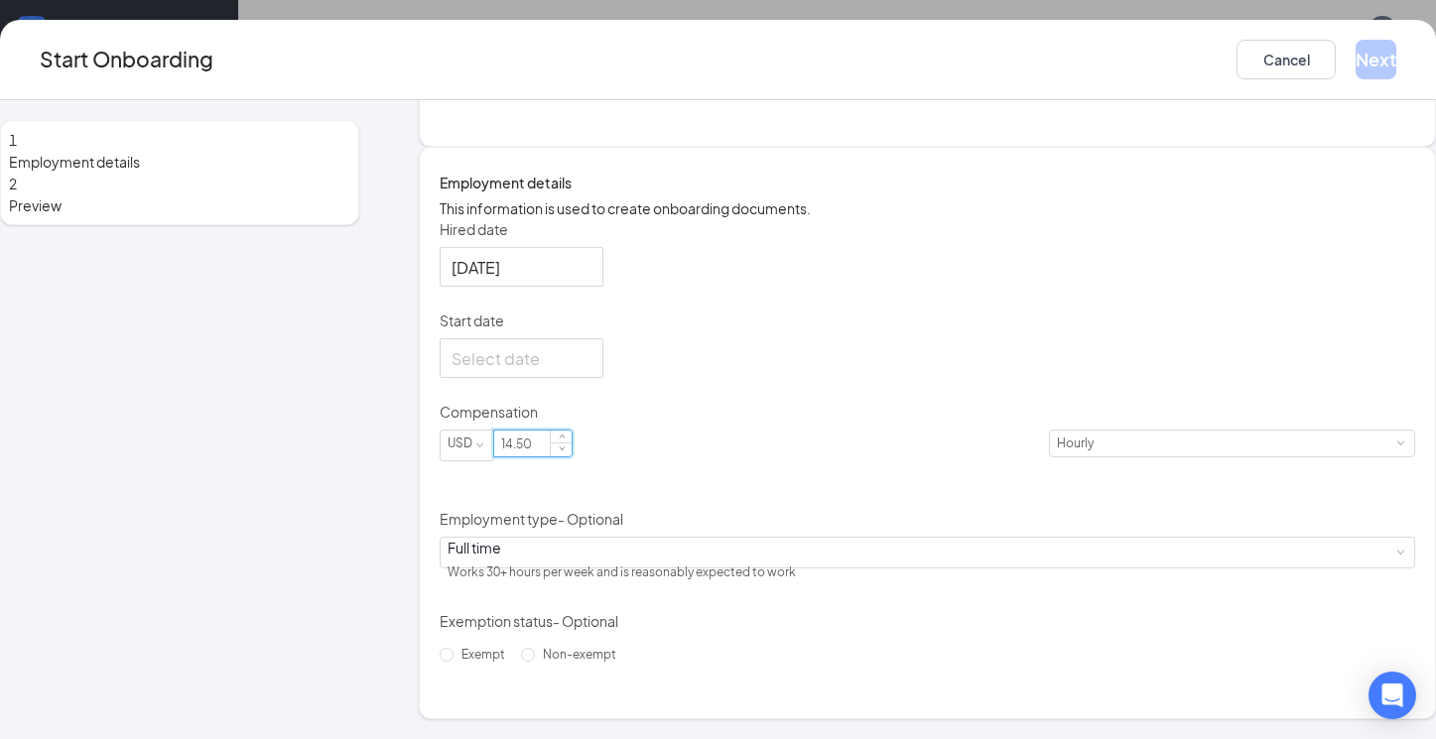
scroll to position [349, 0]
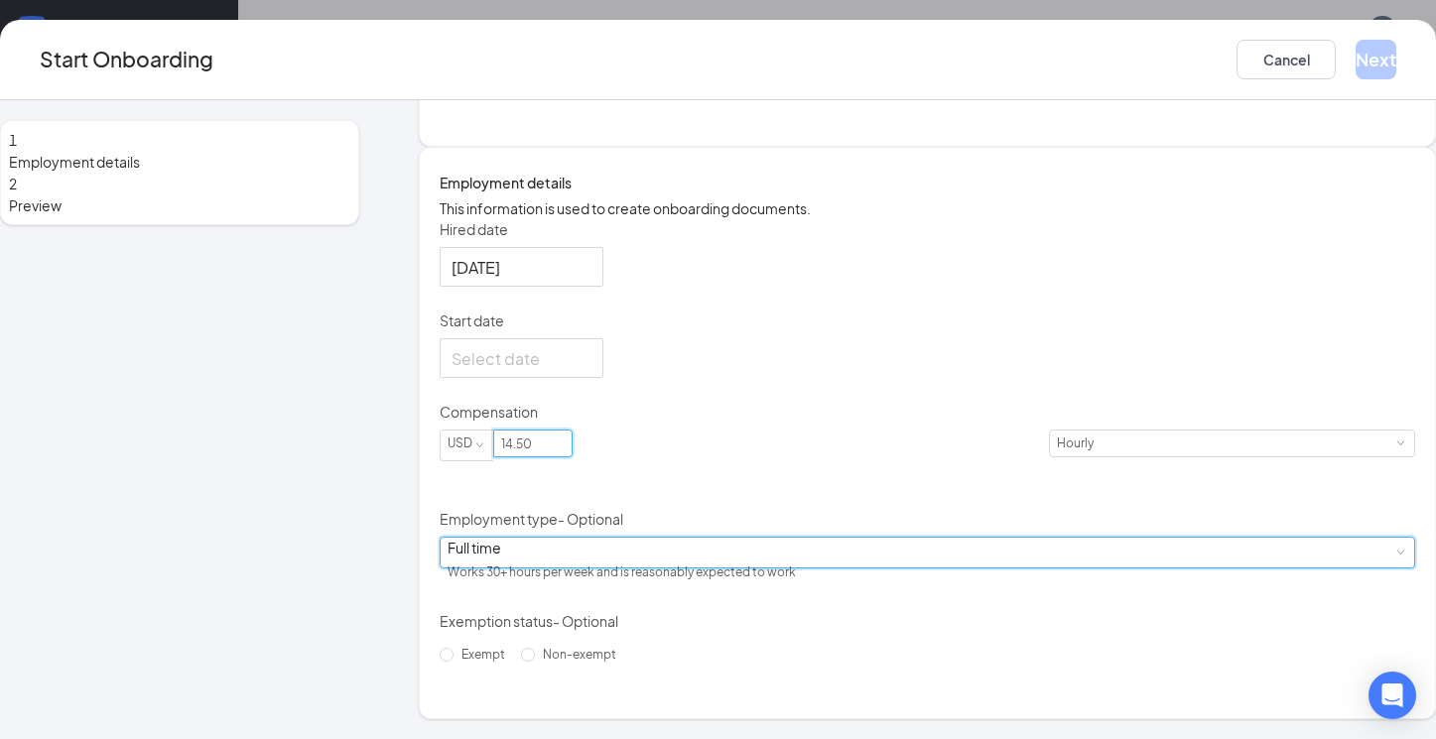
type input "14.5"
click at [689, 564] on div "Full time Works 30+ hours per week and is reasonably expected to work" at bounding box center [926, 553] width 959 height 30
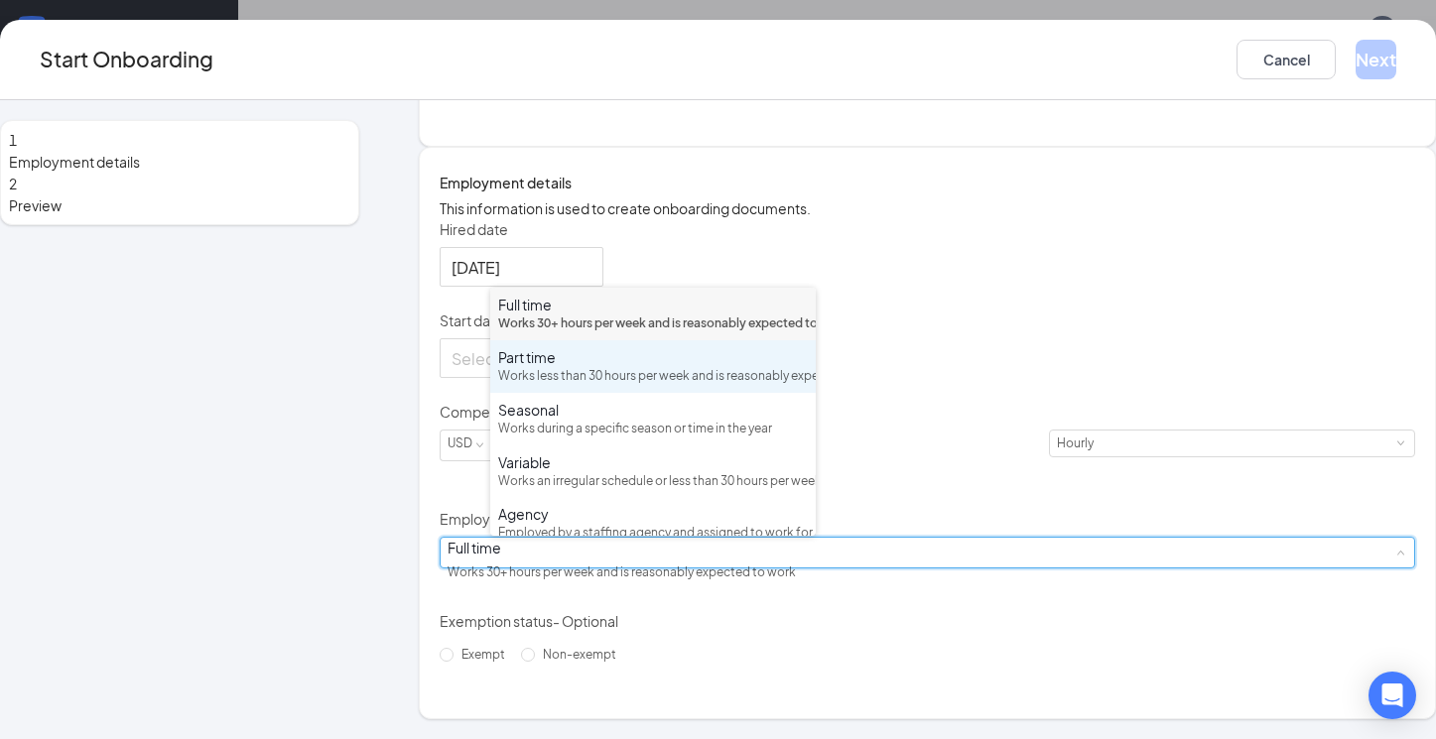
click at [634, 386] on div "Works less than 30 hours per week and is reasonably expected to work" at bounding box center [653, 376] width 310 height 19
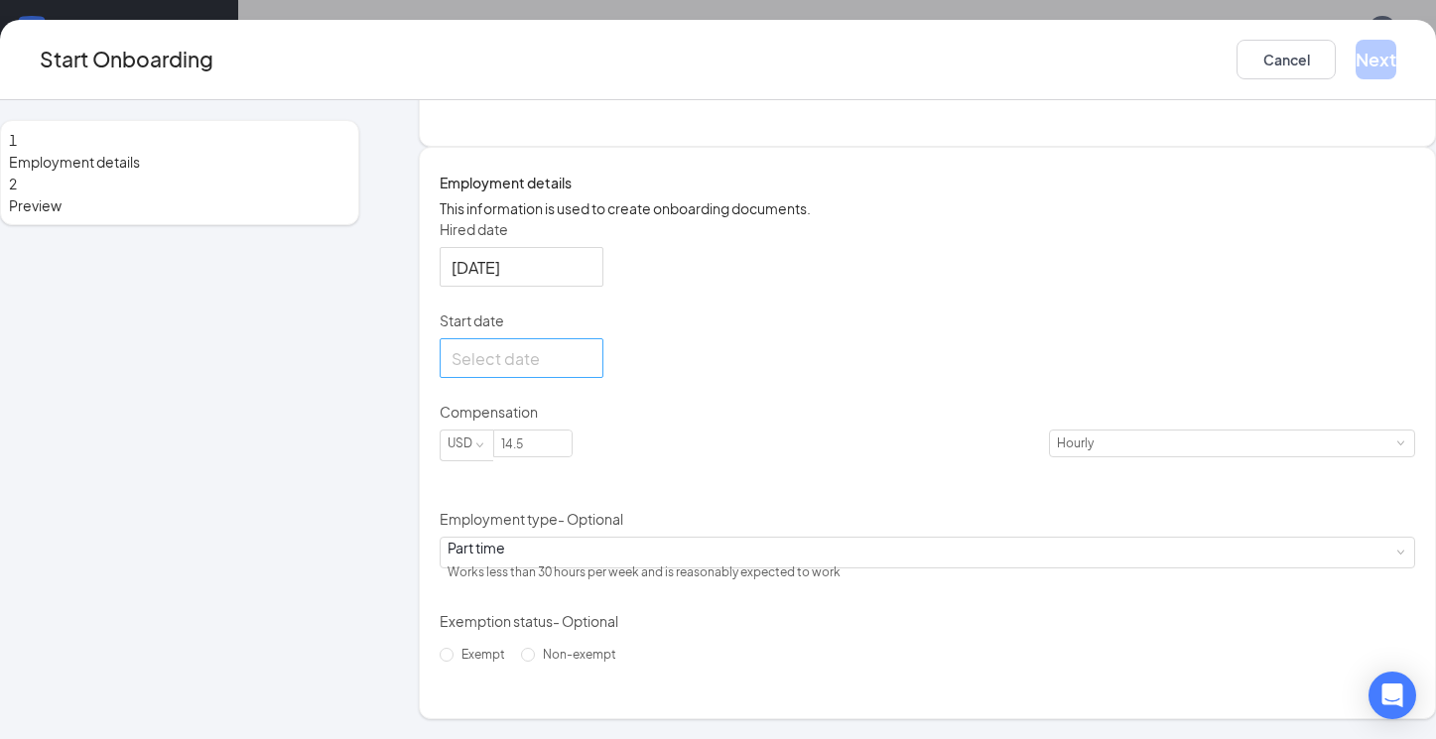
click at [591, 370] on div at bounding box center [521, 358] width 140 height 25
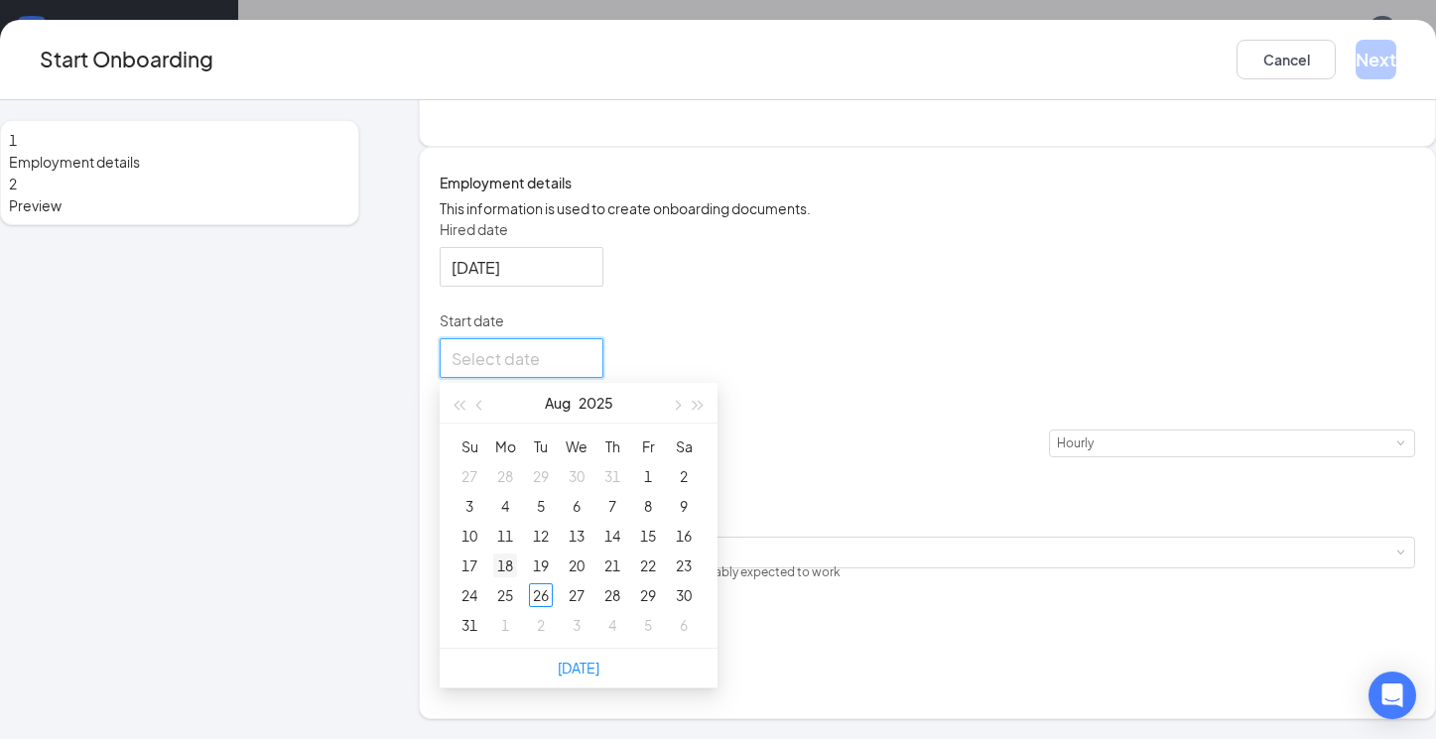
type input "Aug 18, 2025"
type input "Aug 25, 2025"
type input "Sep 1, 2025"
click at [517, 637] on div "1" at bounding box center [505, 625] width 24 height 24
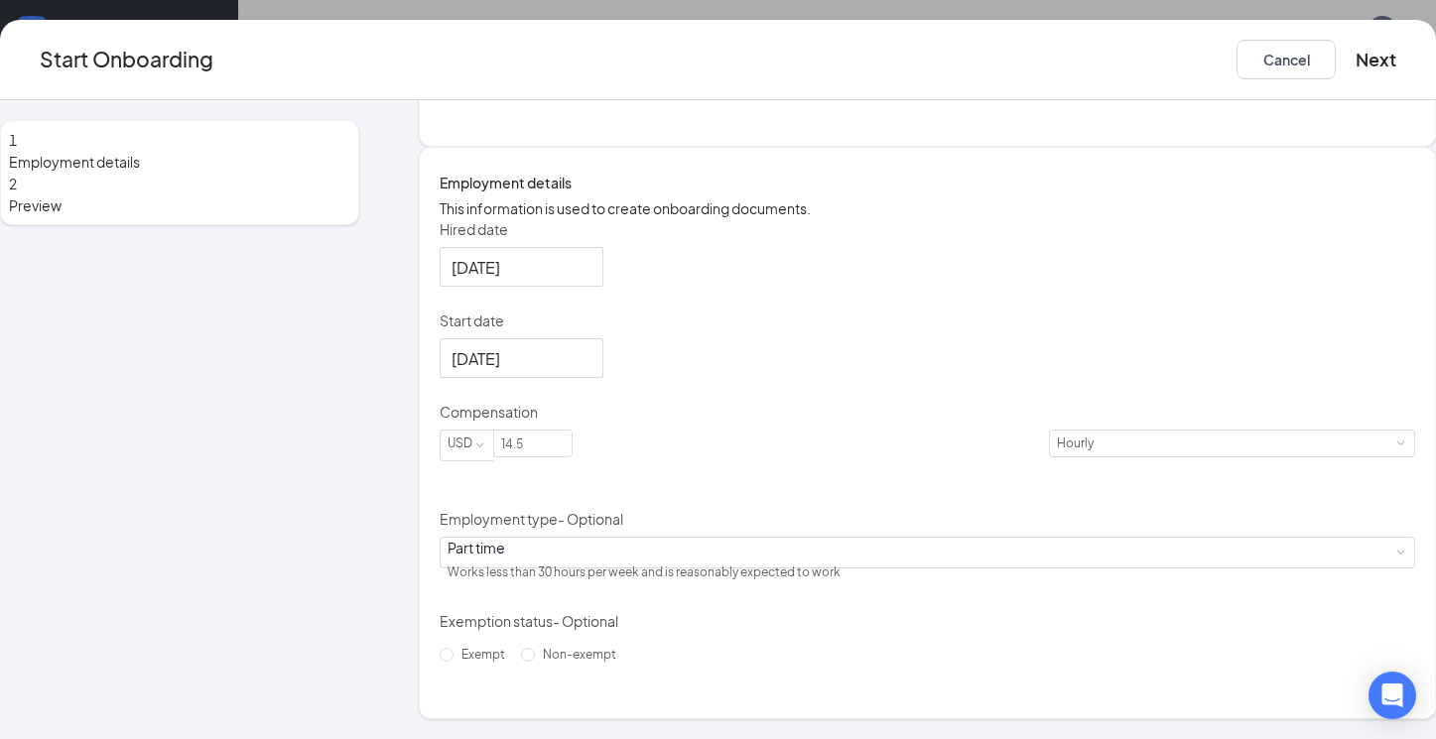
click at [922, 536] on div "Hired date Aug 26, 2025 Start date Sep 1, 2025 Sep 2025 Su Mo Tu We Th Fr Sa 31…" at bounding box center [926, 444] width 975 height 451
click at [1355, 59] on button "Next" at bounding box center [1375, 60] width 41 height 40
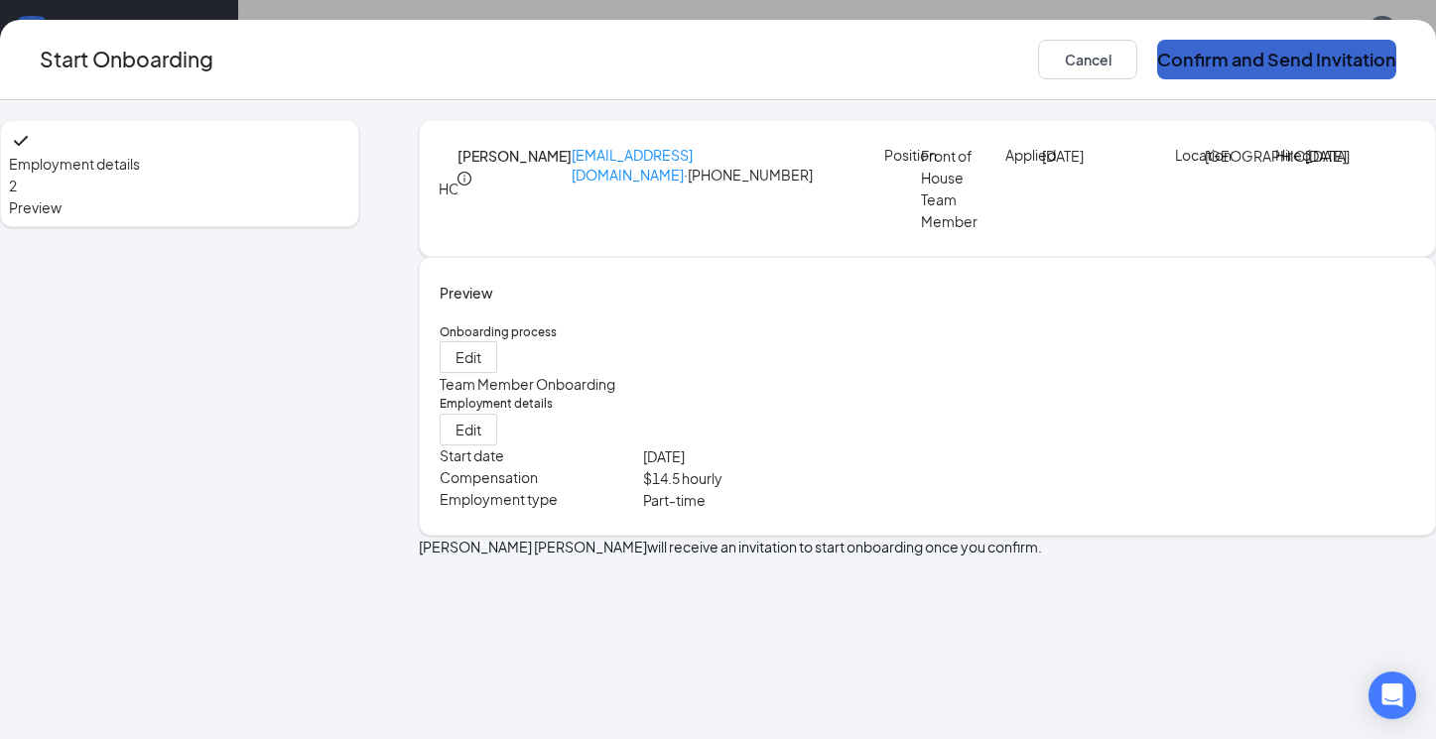
click at [1264, 62] on button "Confirm and Send Invitation" at bounding box center [1276, 60] width 239 height 40
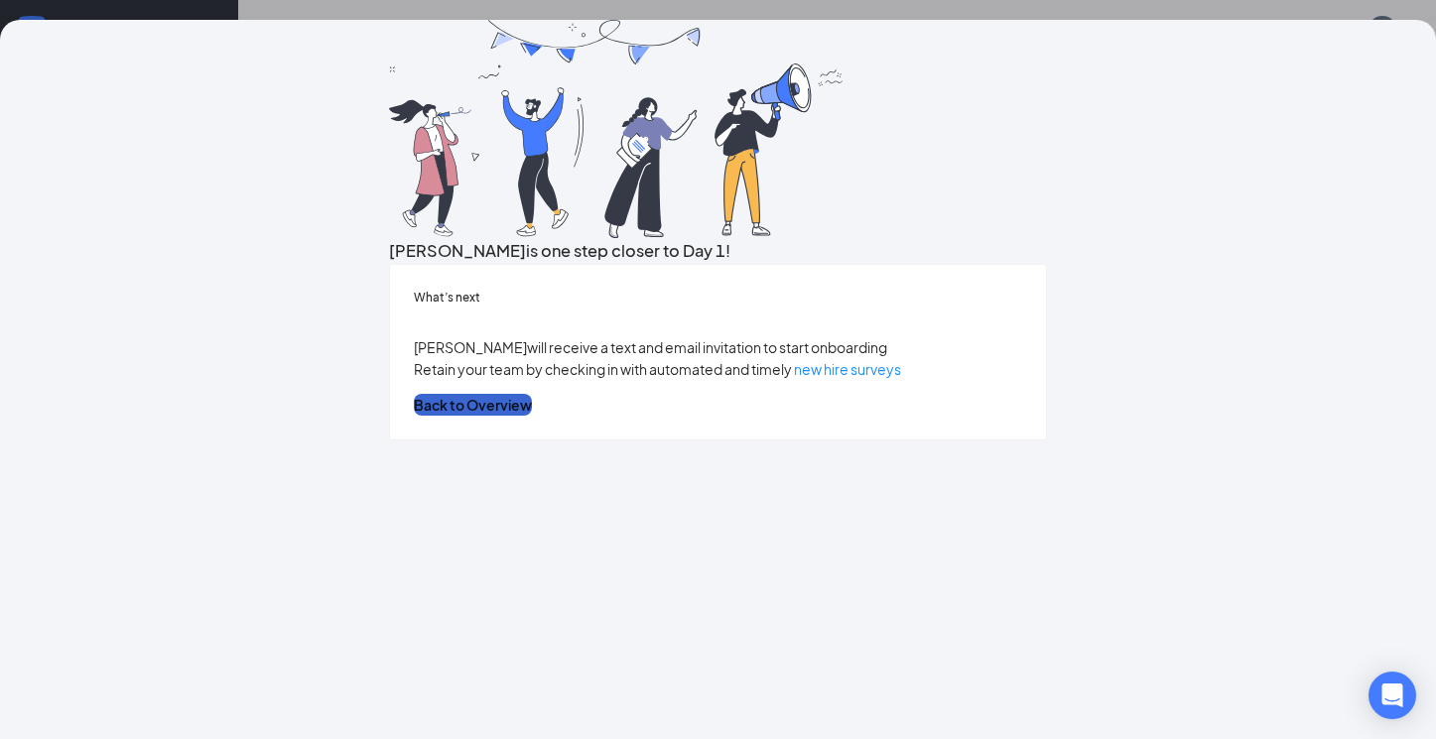
click at [532, 416] on button "Back to Overview" at bounding box center [473, 405] width 118 height 22
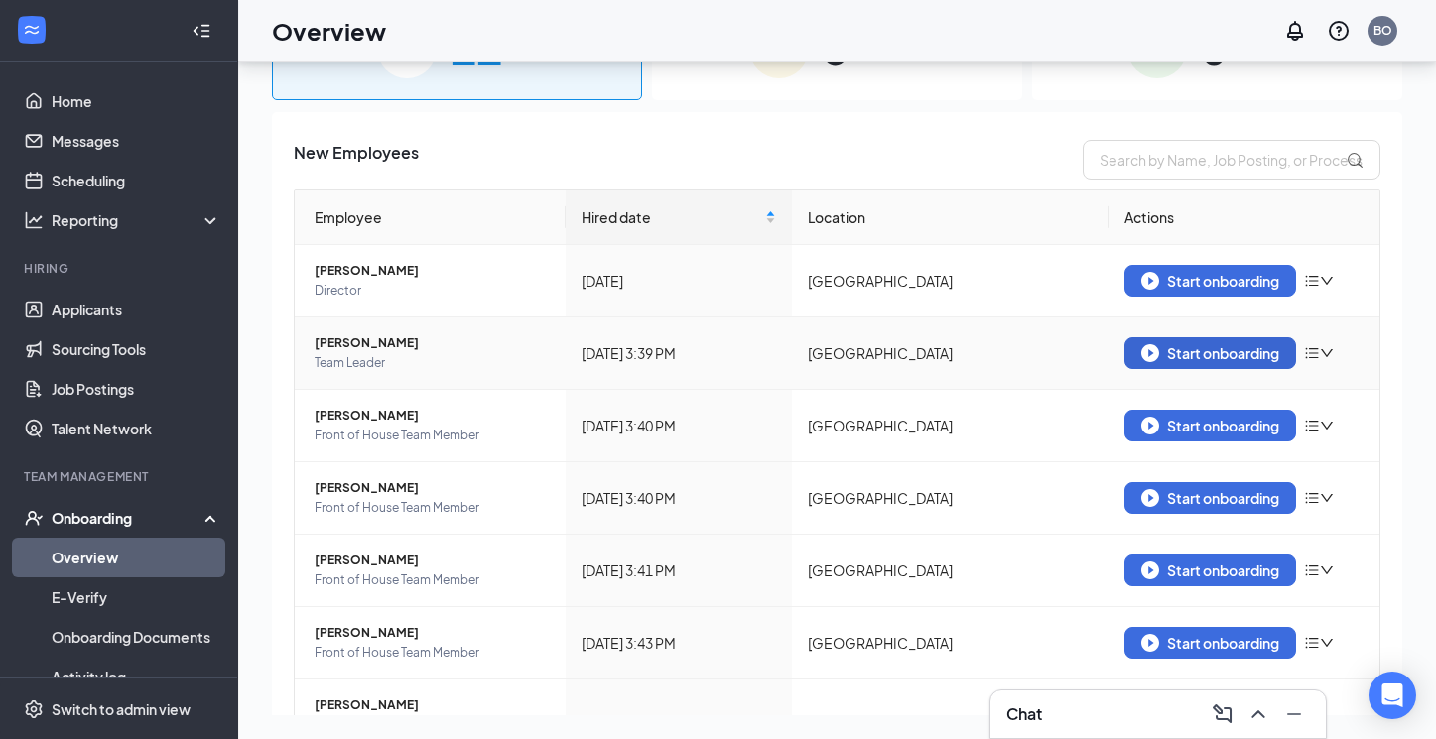
click at [1239, 351] on div "Start onboarding" at bounding box center [1210, 353] width 138 height 18
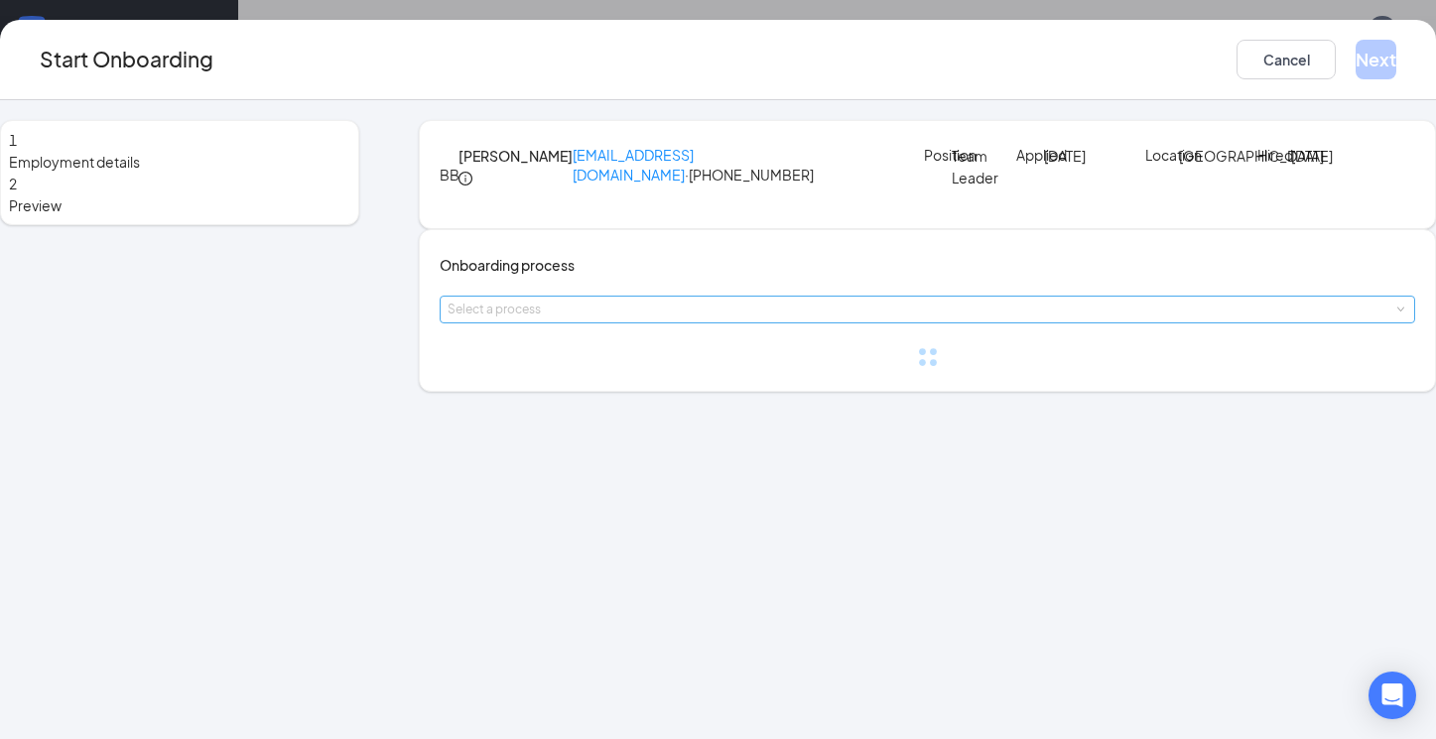
click at [724, 319] on div "Select a process" at bounding box center [922, 310] width 950 height 20
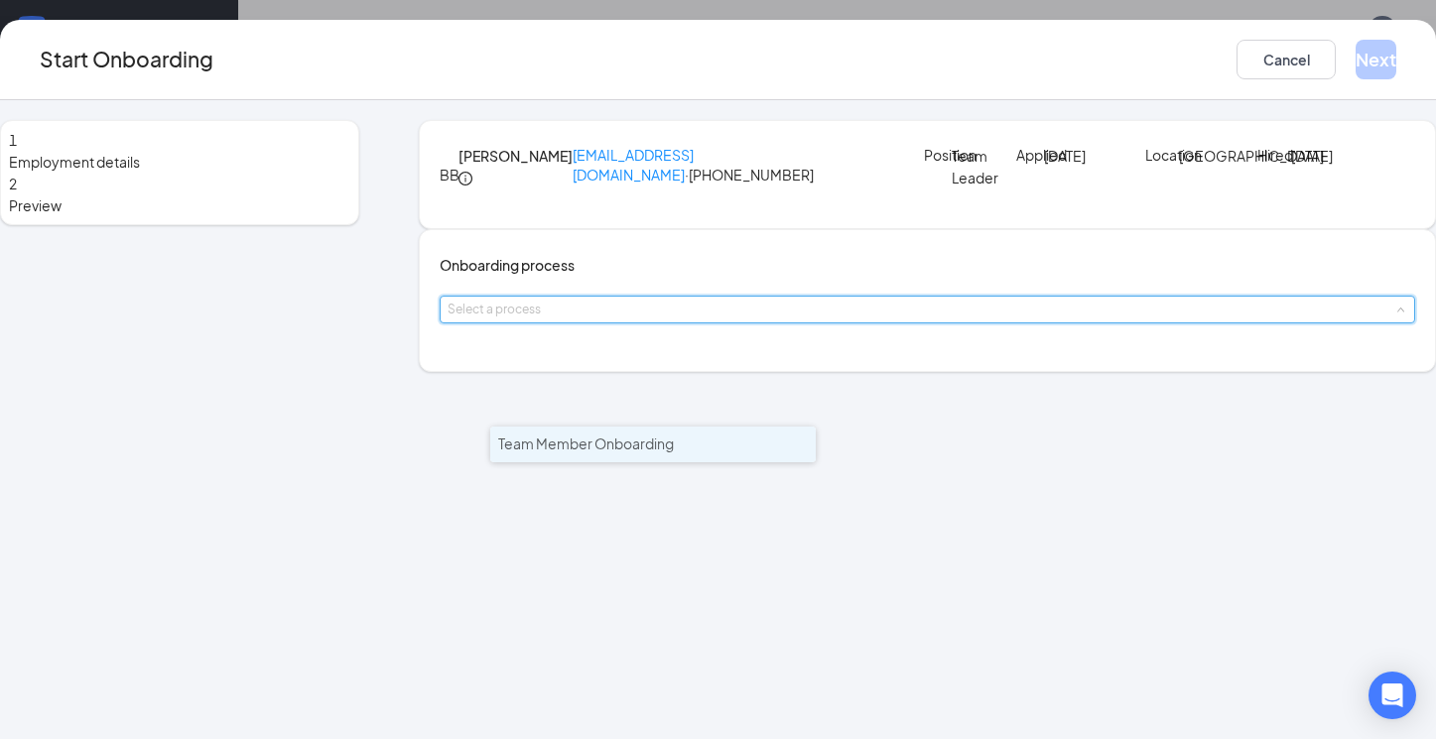
click at [690, 441] on li "Team Member Onboarding" at bounding box center [652, 445] width 325 height 36
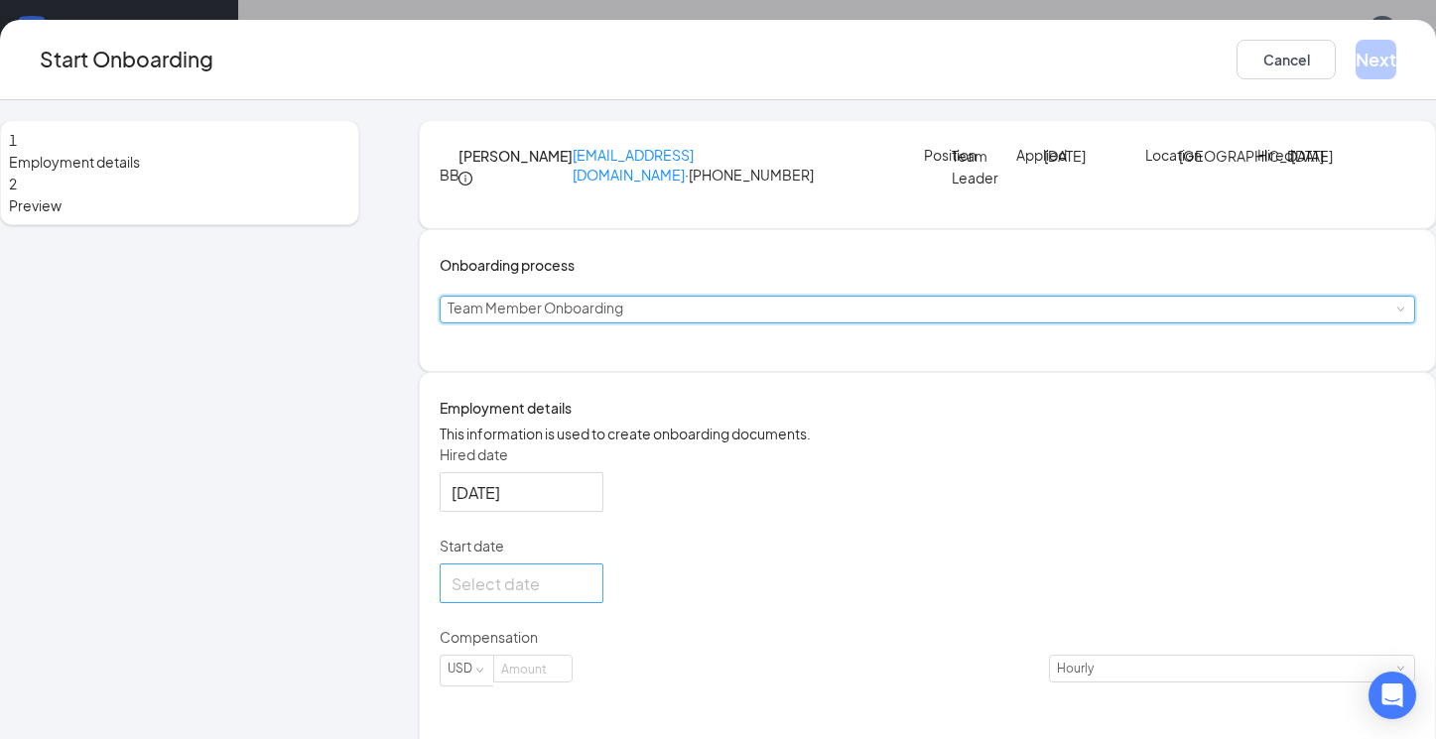
click at [591, 596] on div at bounding box center [521, 583] width 140 height 25
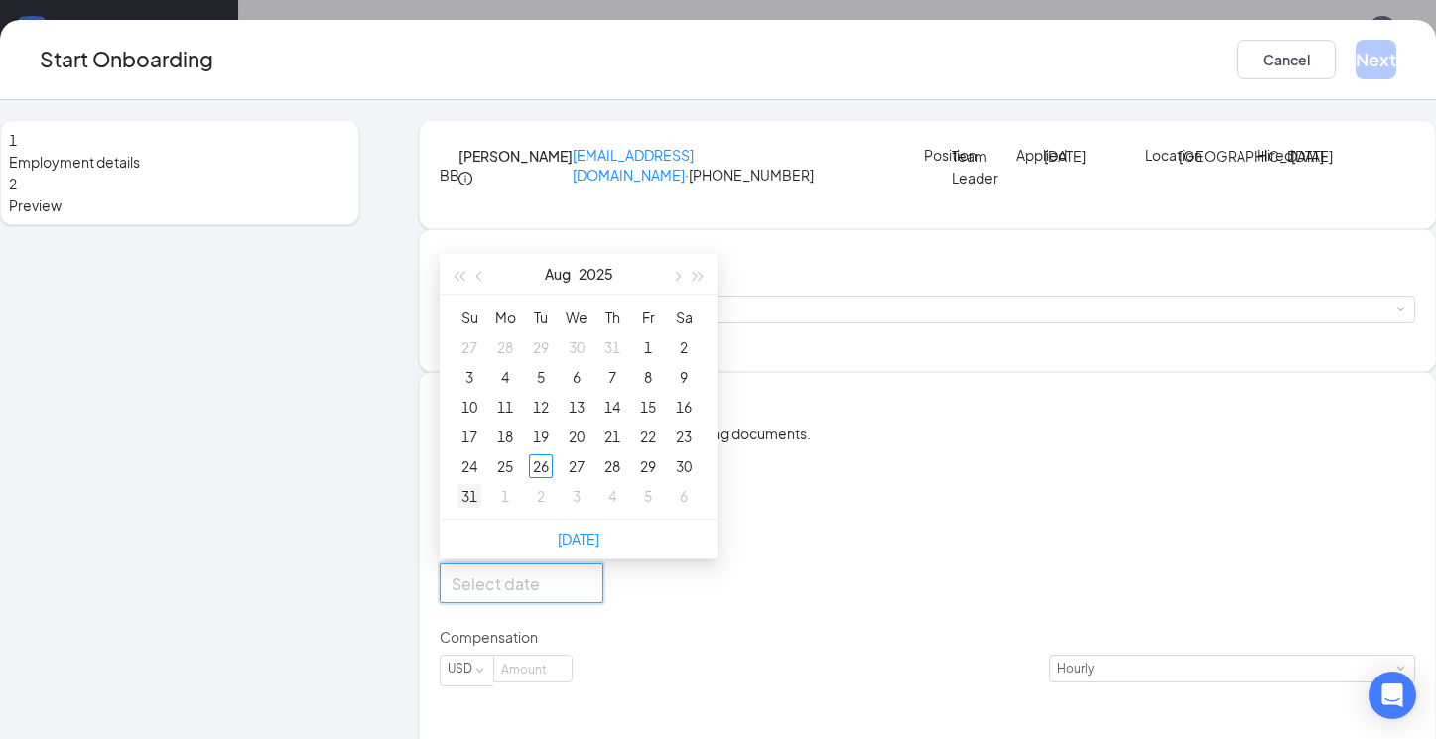
type input "Aug 31, 2025"
type input "Sep 1, 2025"
click at [517, 508] on div "1" at bounding box center [505, 496] width 24 height 24
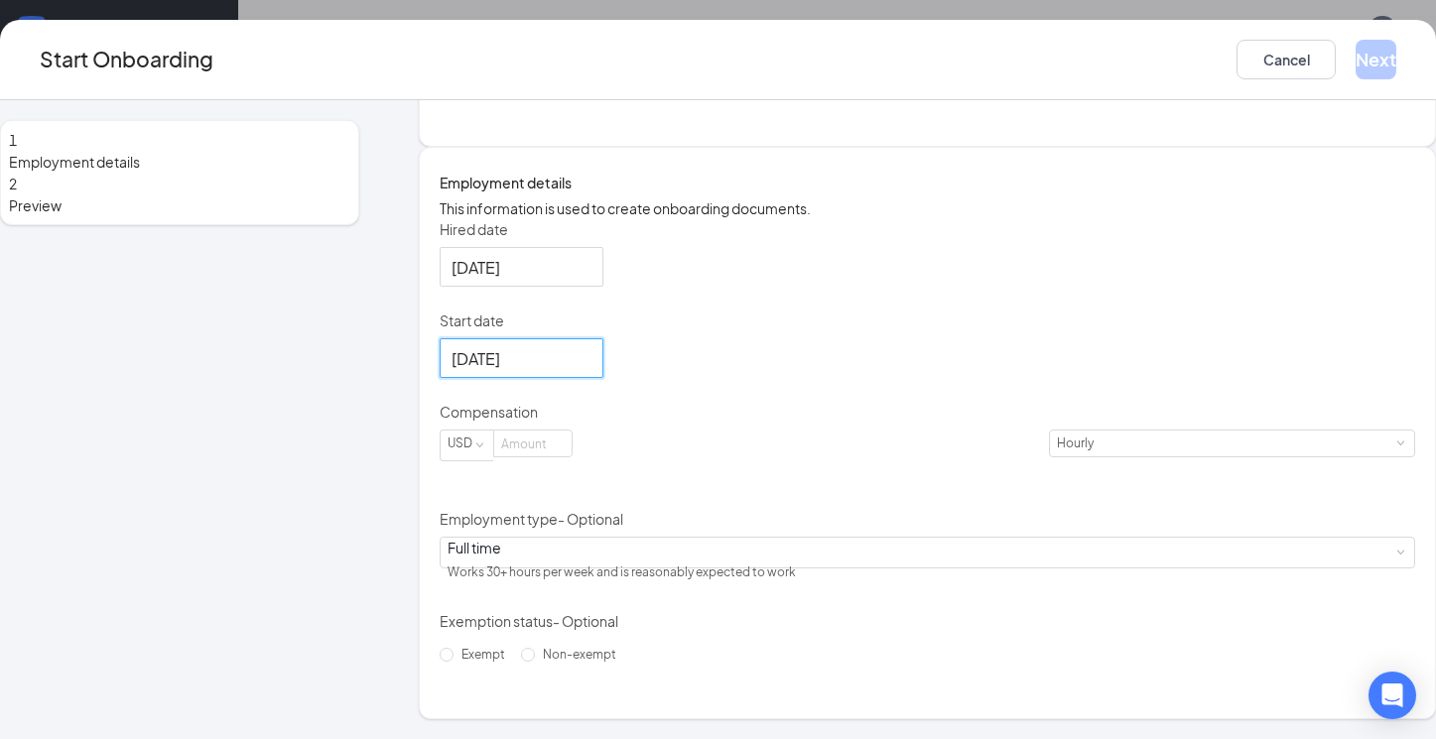
scroll to position [264, 0]
click at [571, 456] on input at bounding box center [532, 444] width 77 height 26
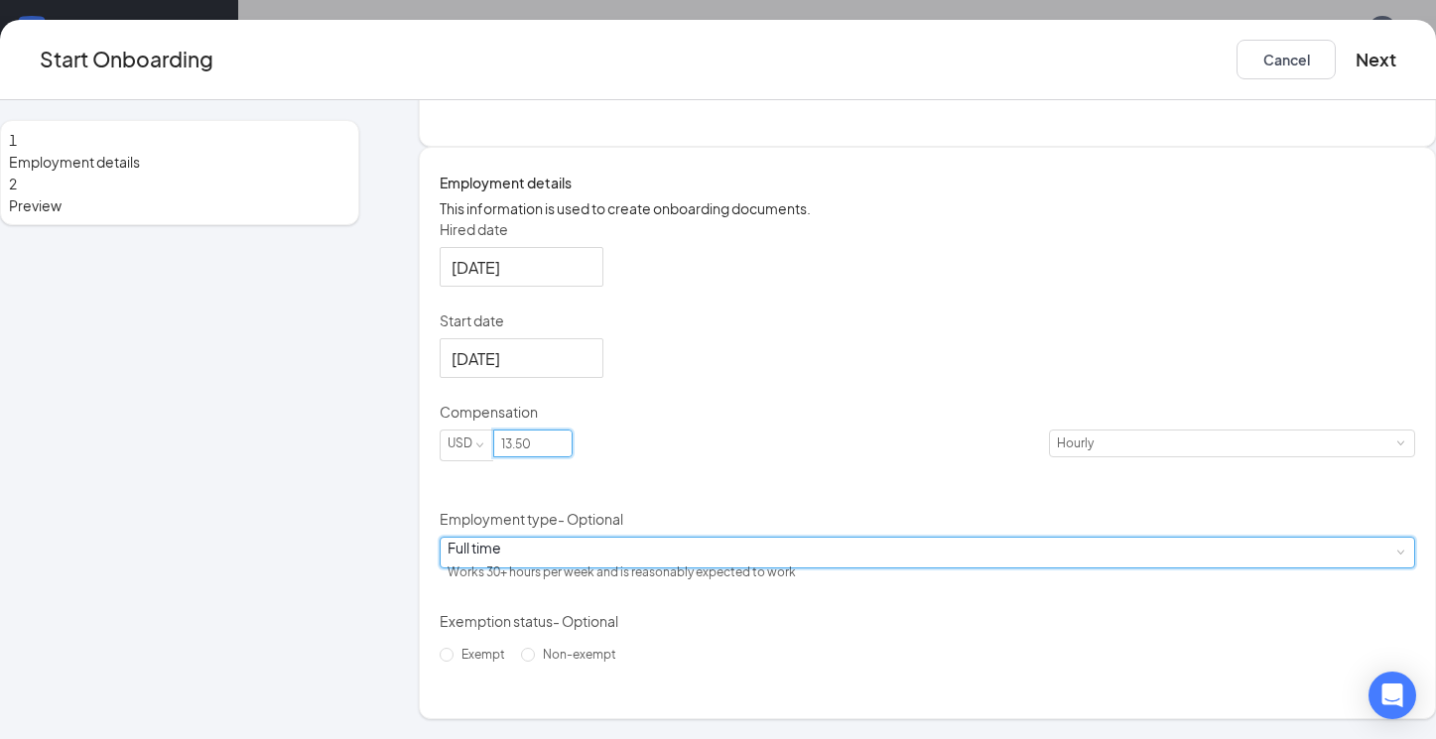
type input "13.5"
click at [747, 567] on div "Full time Works 30+ hours per week and is reasonably expected to work" at bounding box center [926, 553] width 959 height 30
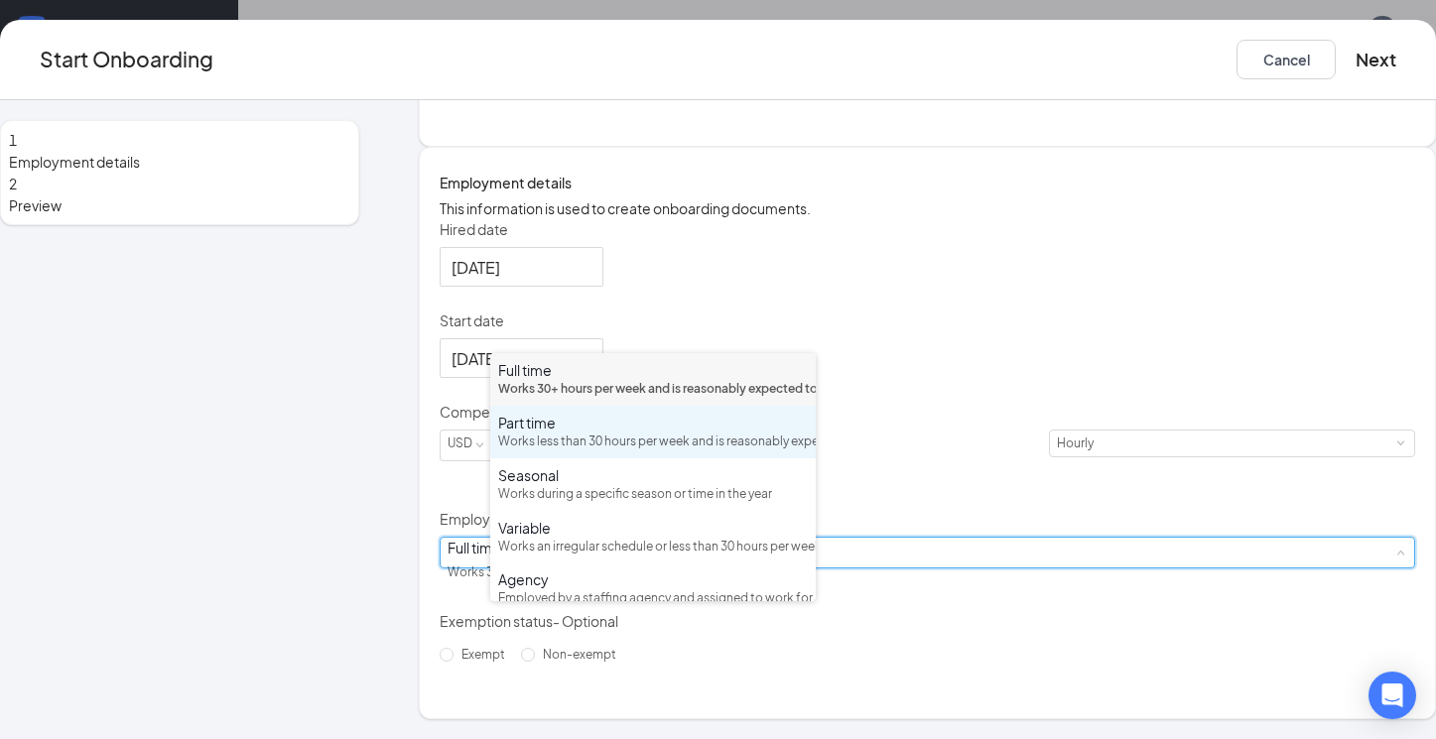
click at [701, 451] on div "Works less than 30 hours per week and is reasonably expected to work" at bounding box center [653, 442] width 310 height 19
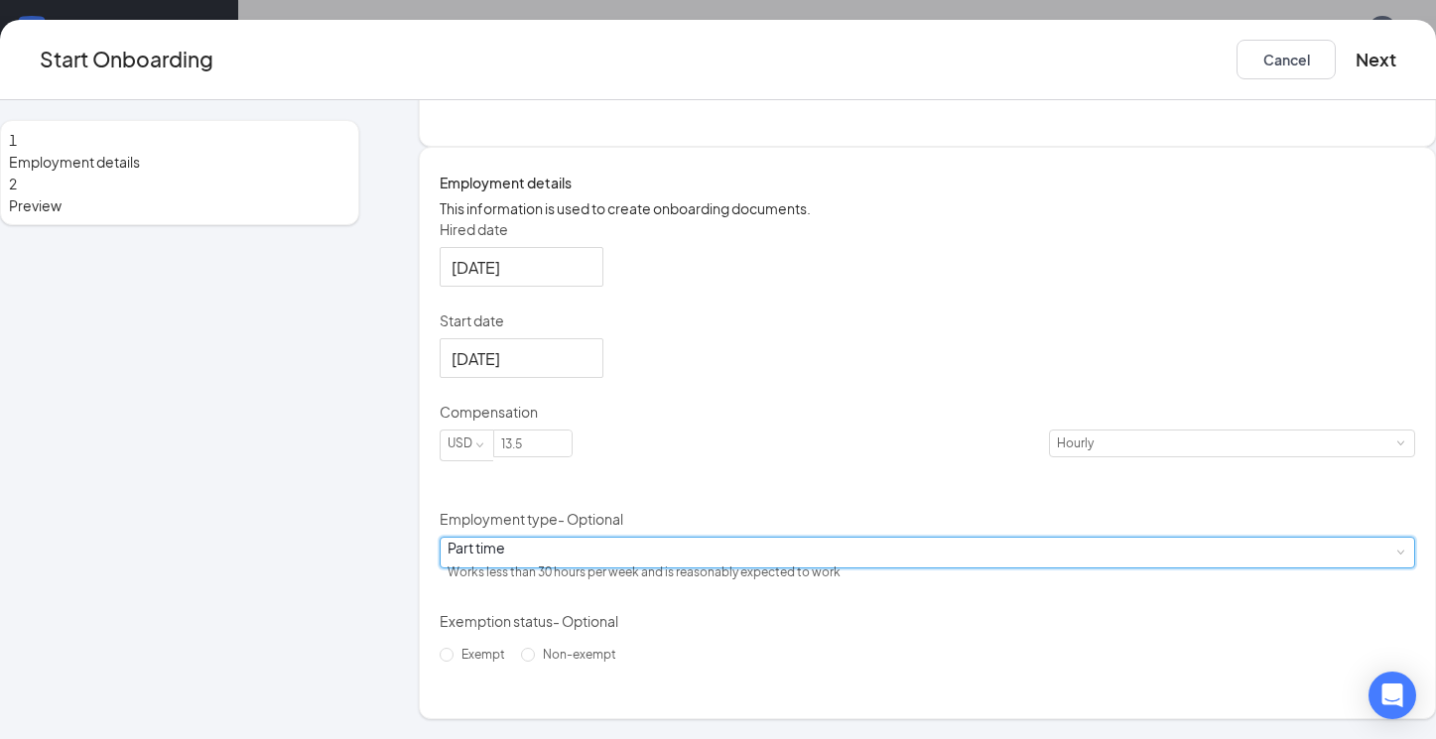
scroll to position [329, 0]
click at [1355, 62] on button "Next" at bounding box center [1375, 60] width 41 height 40
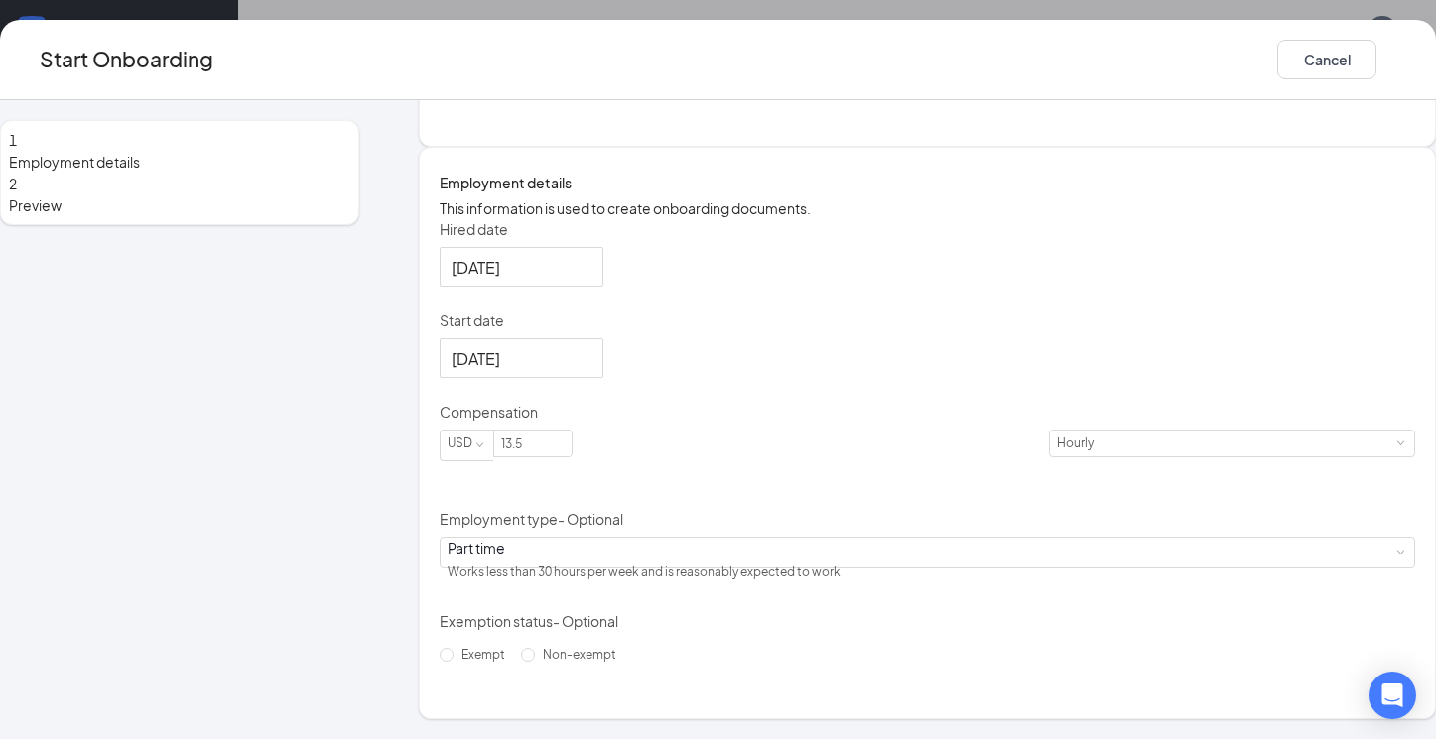
scroll to position [0, 0]
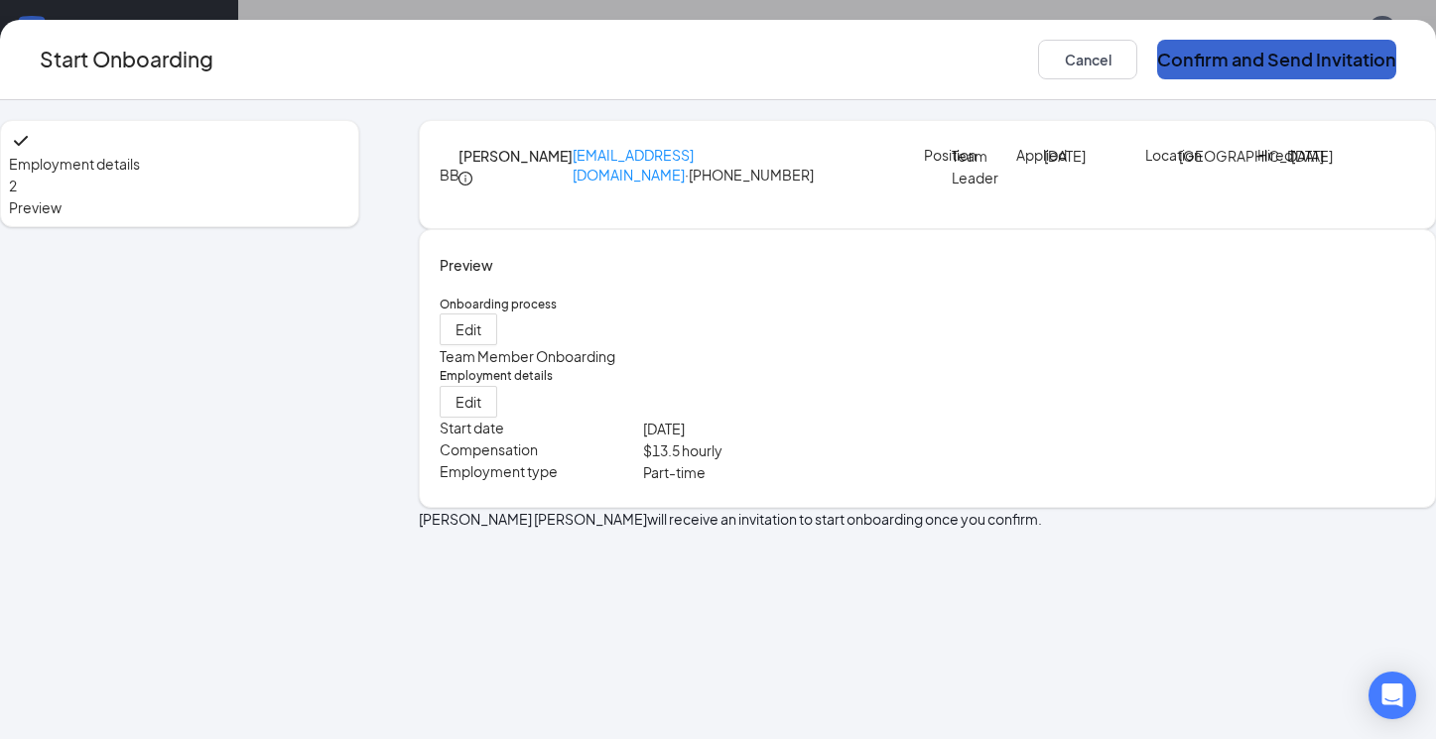
click at [1247, 62] on button "Confirm and Send Invitation" at bounding box center [1276, 60] width 239 height 40
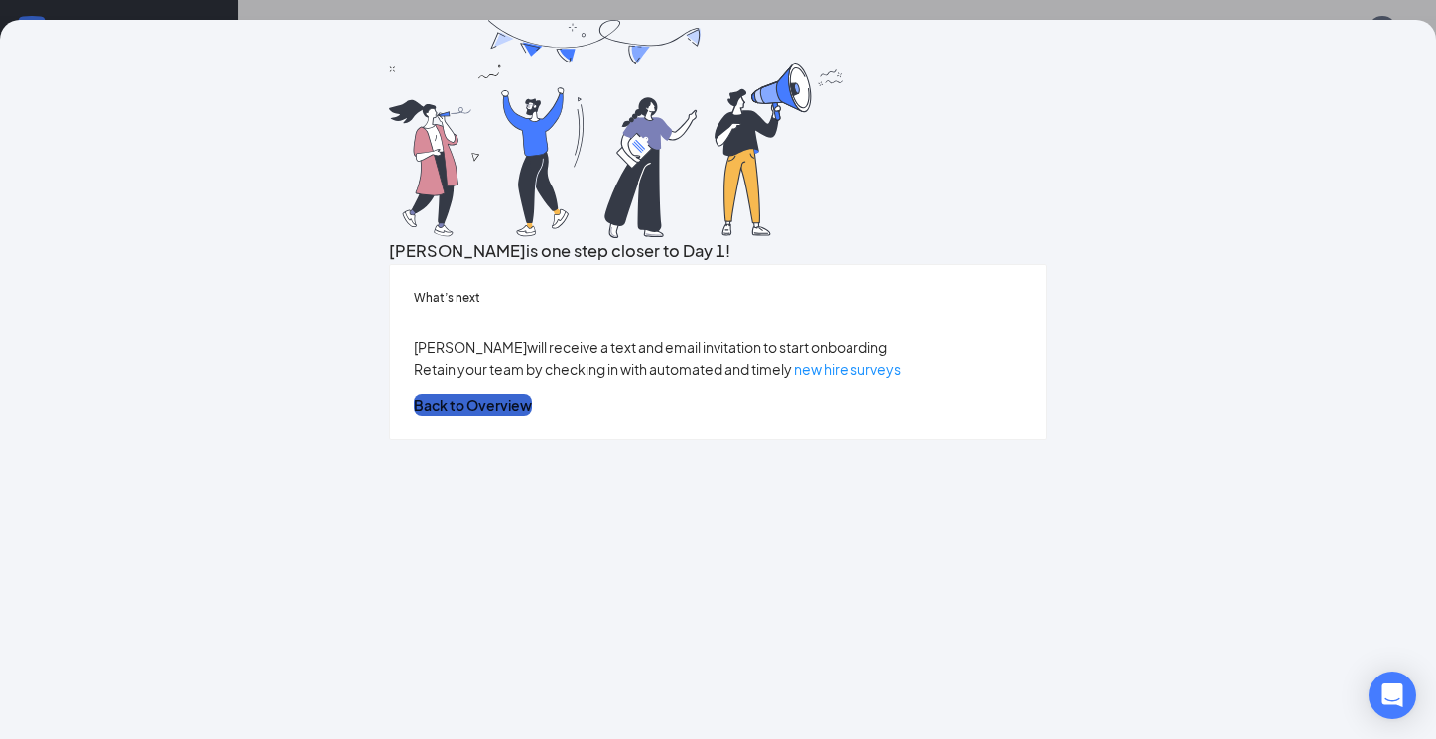
click at [532, 416] on button "Back to Overview" at bounding box center [473, 405] width 118 height 22
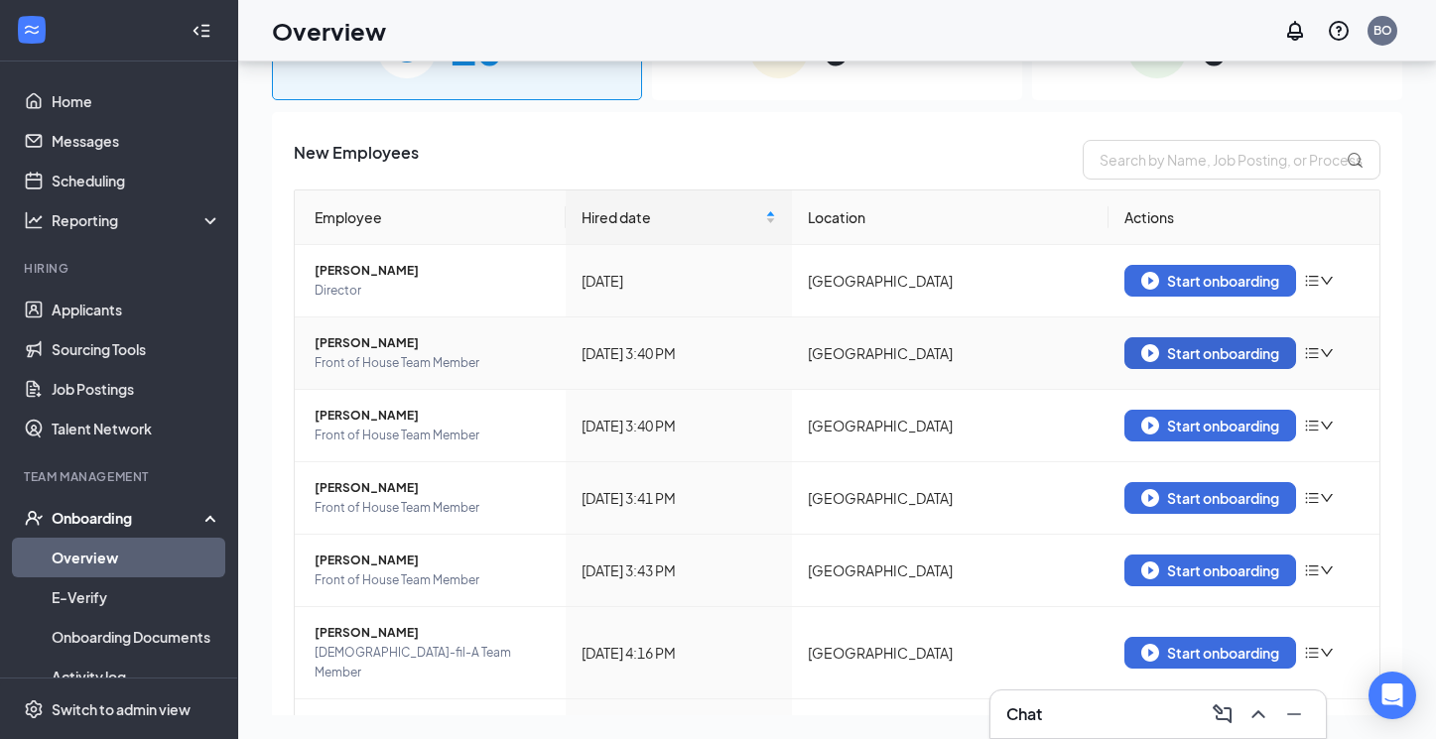
click at [1189, 355] on div "Start onboarding" at bounding box center [1210, 353] width 138 height 18
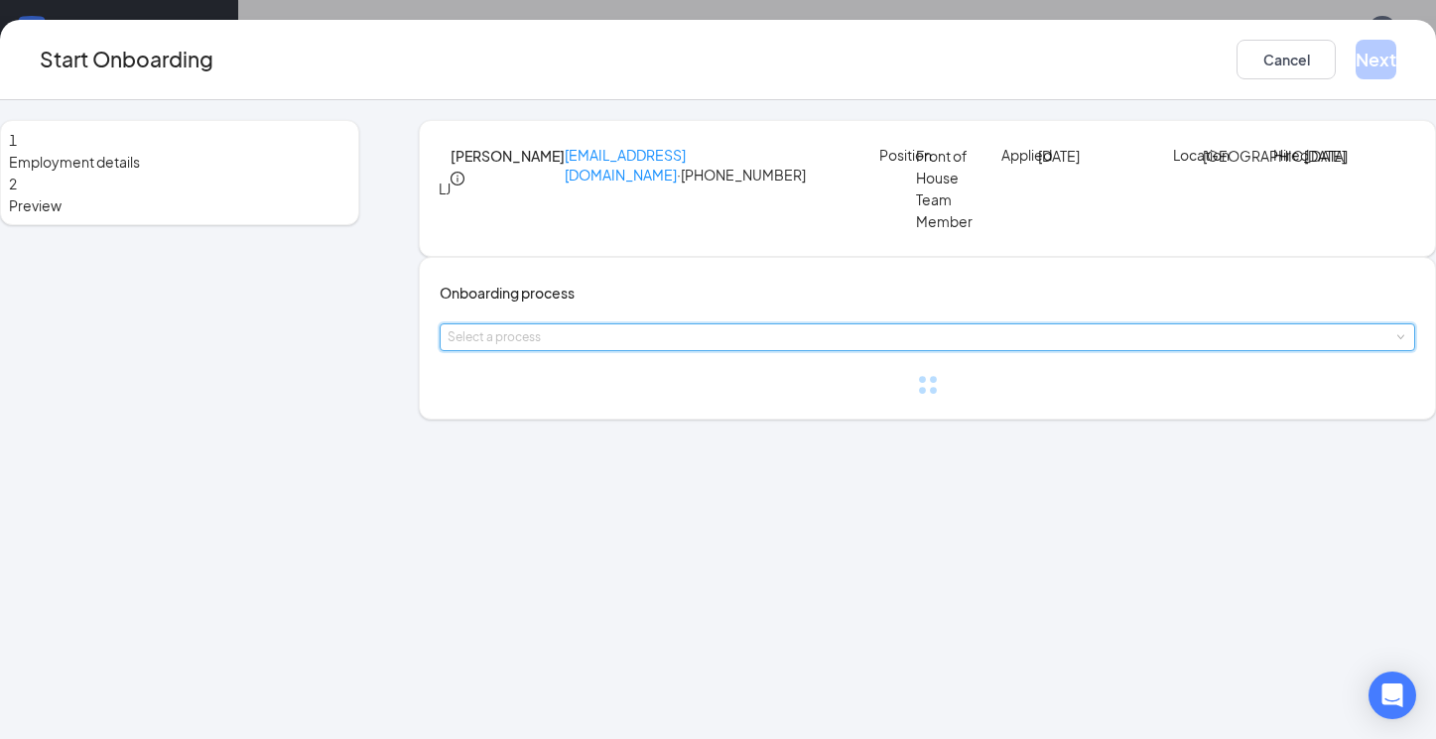
click at [777, 350] on div "Select a process" at bounding box center [926, 337] width 959 height 26
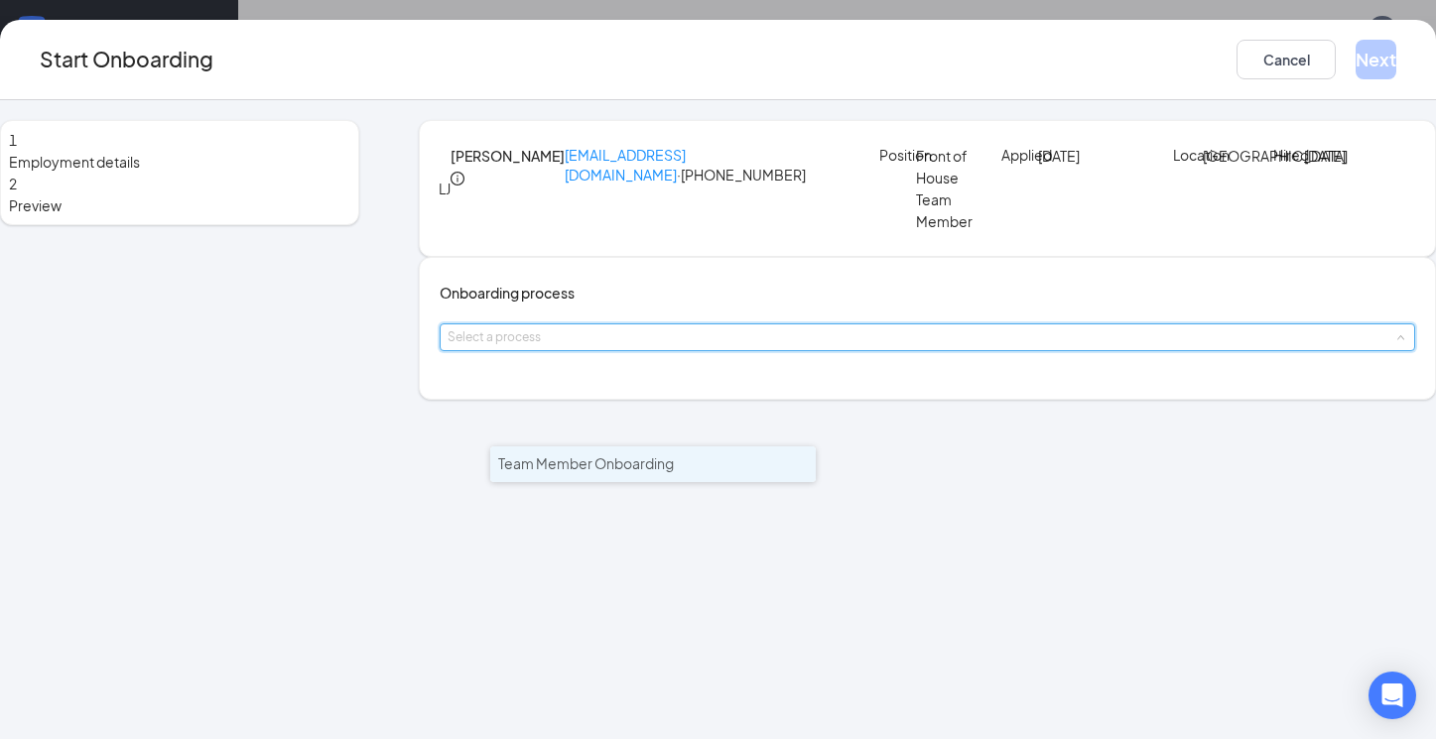
click at [750, 468] on li "Team Member Onboarding" at bounding box center [652, 464] width 325 height 36
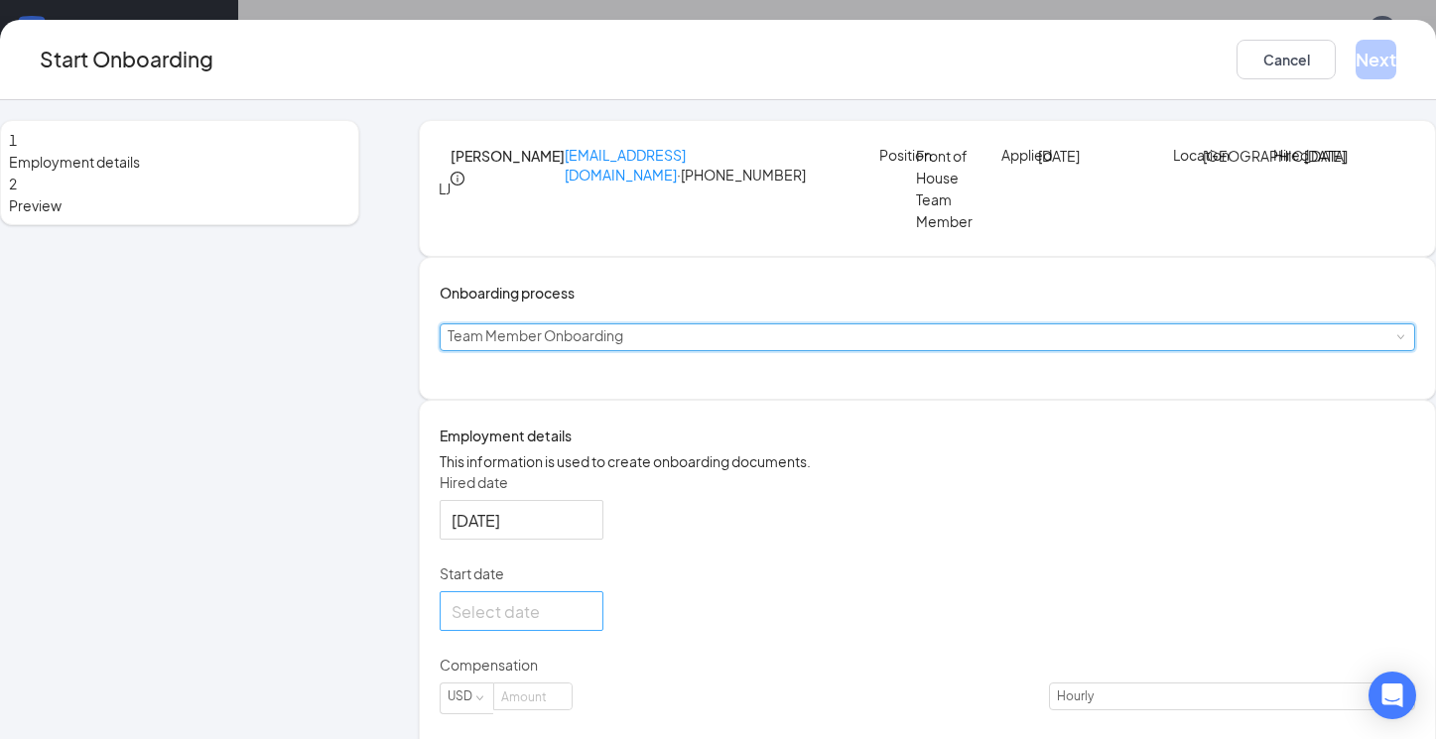
click at [591, 624] on div at bounding box center [521, 611] width 140 height 25
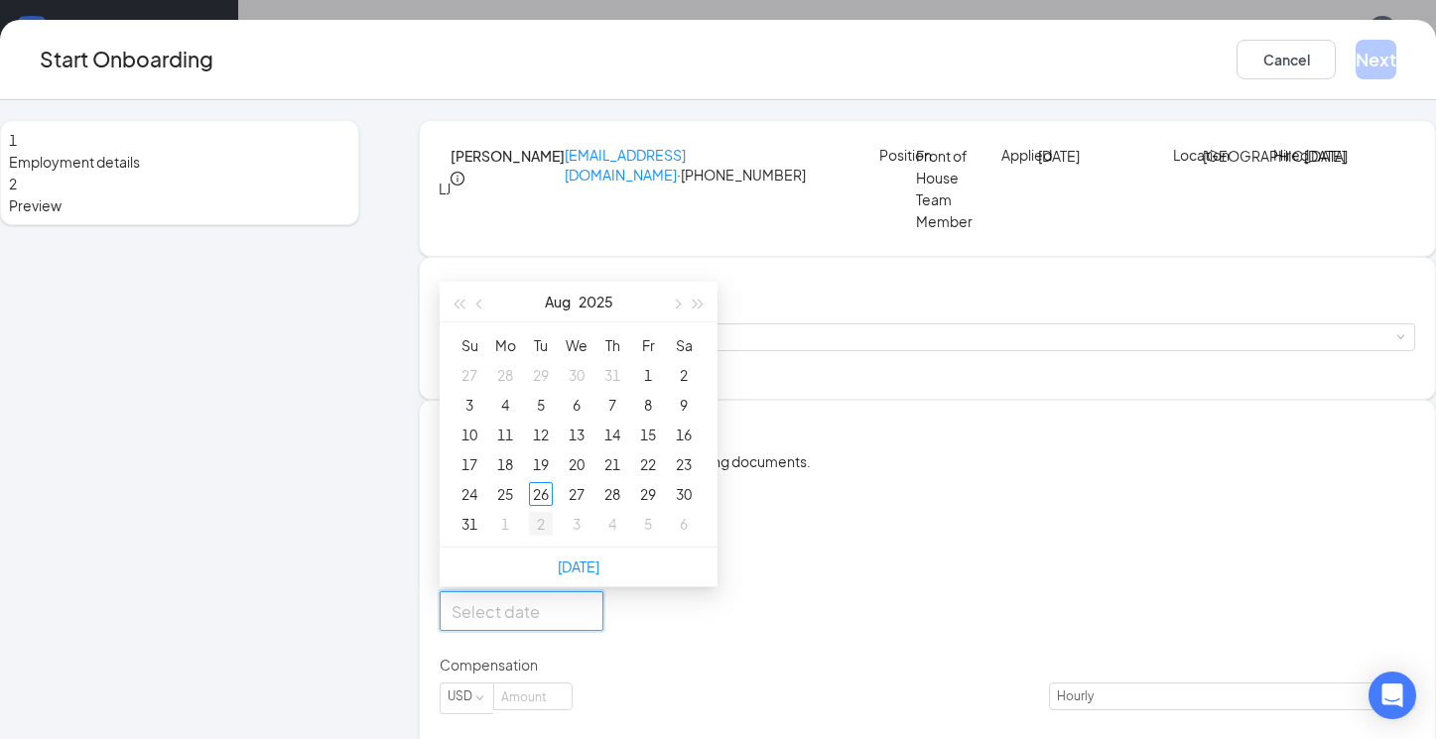
type input "Sep 3, 2025"
type input "Sep 2, 2025"
type input "Sep 1, 2025"
type input "Aug 25, 2025"
type input "Sep 1, 2025"
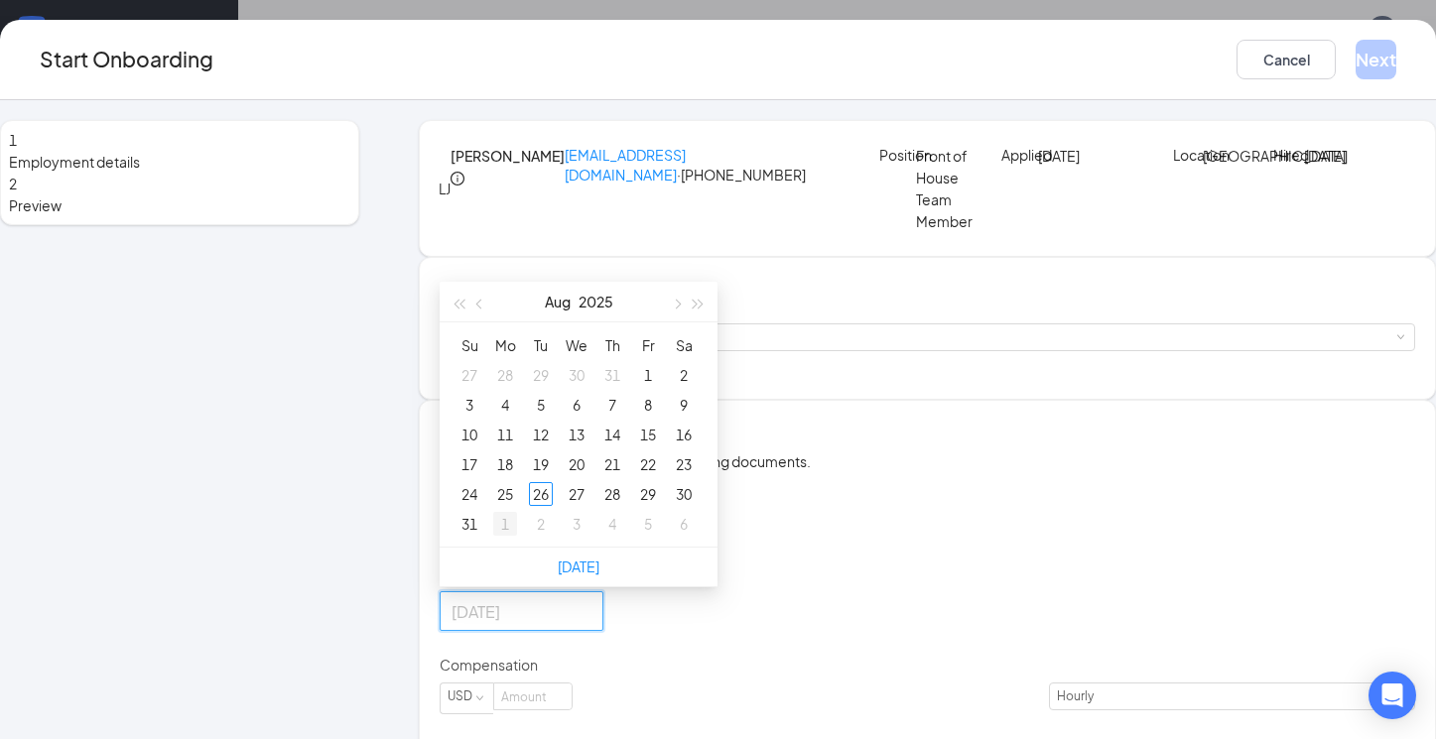
click at [517, 536] on div "1" at bounding box center [505, 524] width 24 height 24
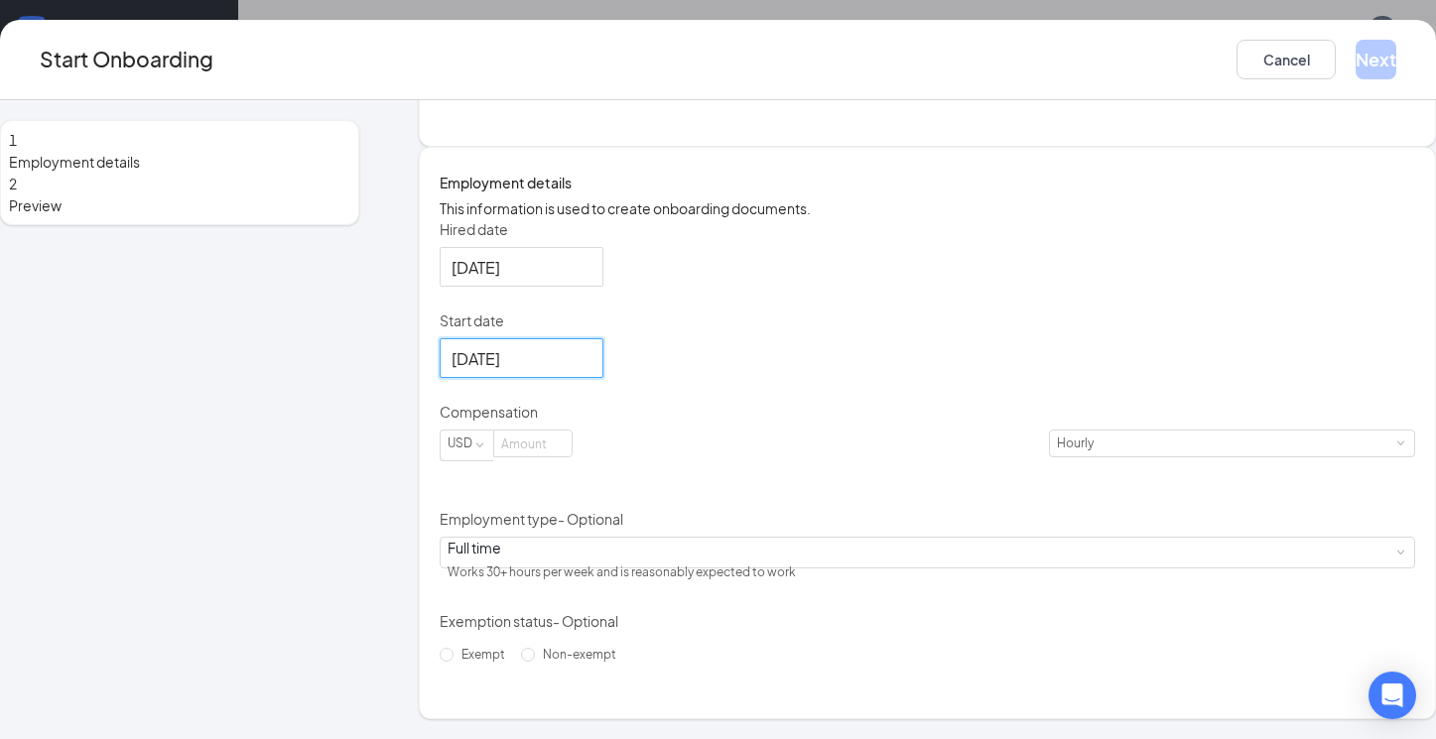
scroll to position [301, 0]
click at [571, 456] on input at bounding box center [532, 444] width 77 height 26
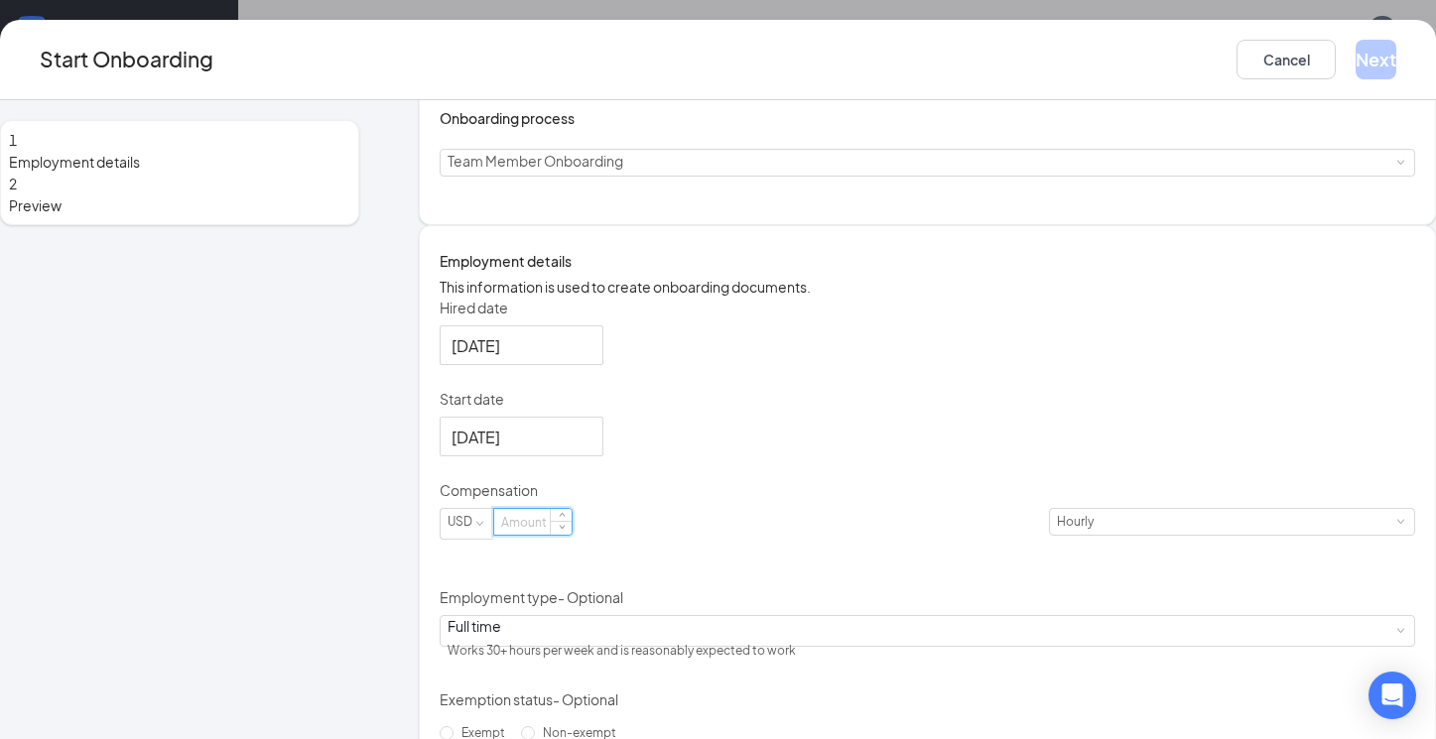
scroll to position [205, 0]
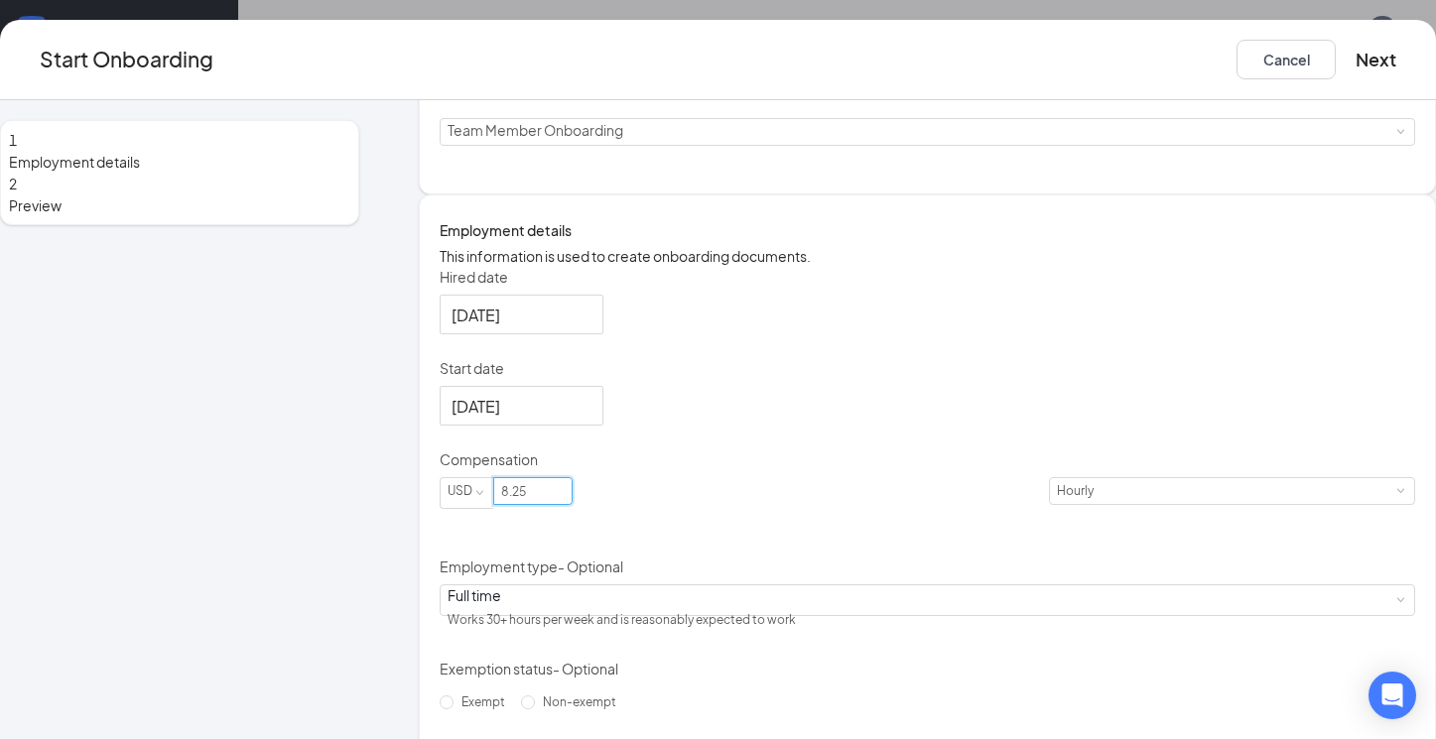
type input "8.25"
click at [941, 641] on div "Hired date Aug 26, 2025 Start date Sep 1, 2025 Sep 2025 Su Mo Tu We Th Fr Sa 31…" at bounding box center [926, 492] width 975 height 451
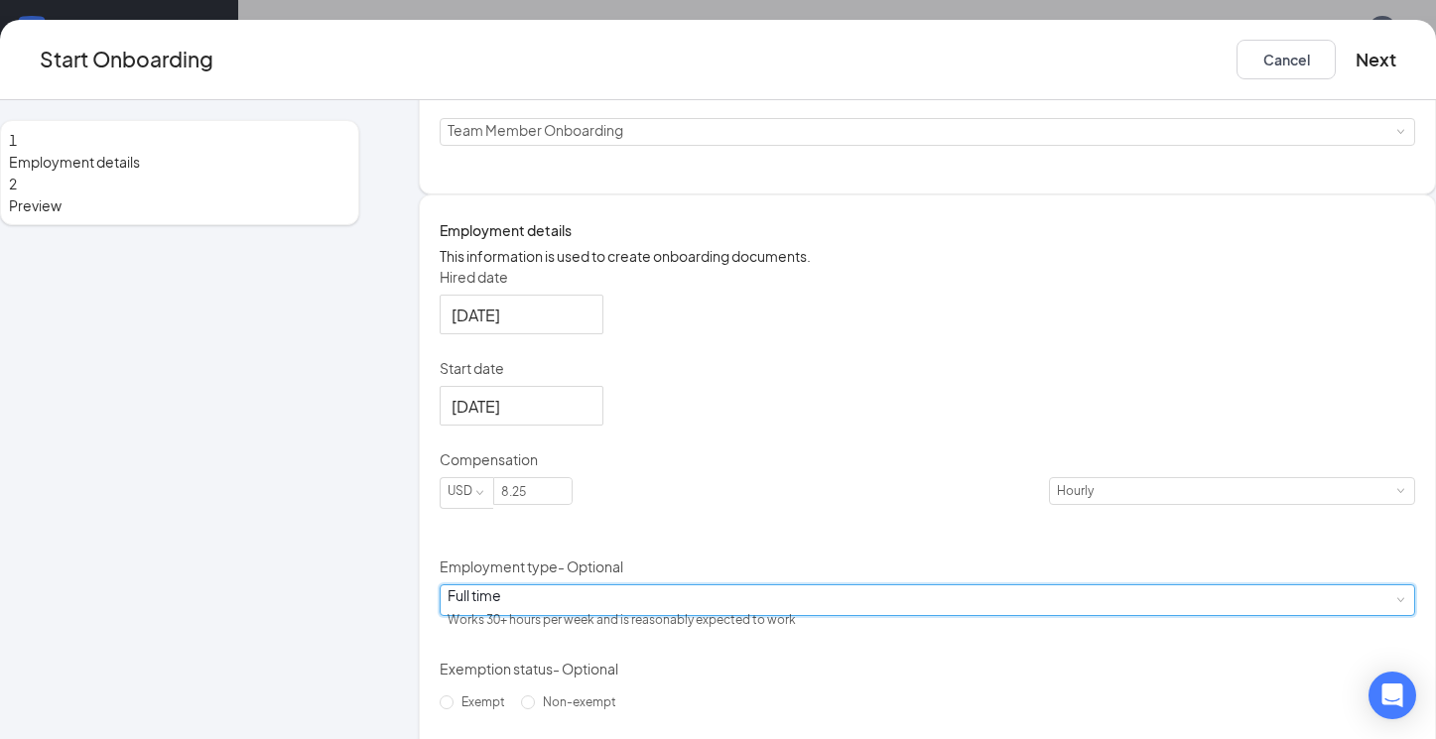
click at [787, 615] on div "Full time Works 30+ hours per week and is reasonably expected to work" at bounding box center [926, 600] width 959 height 30
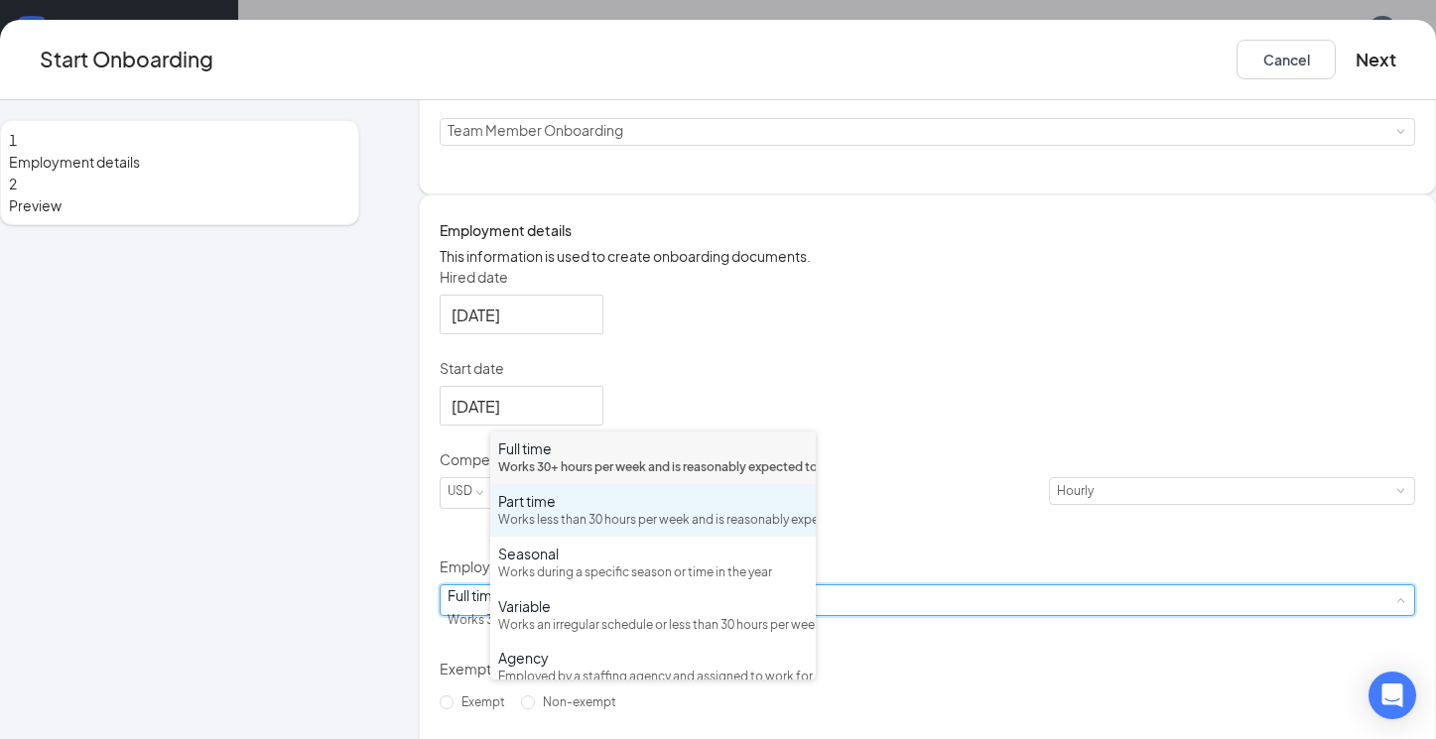
click at [680, 530] on div "Works less than 30 hours per week and is reasonably expected to work" at bounding box center [653, 520] width 310 height 19
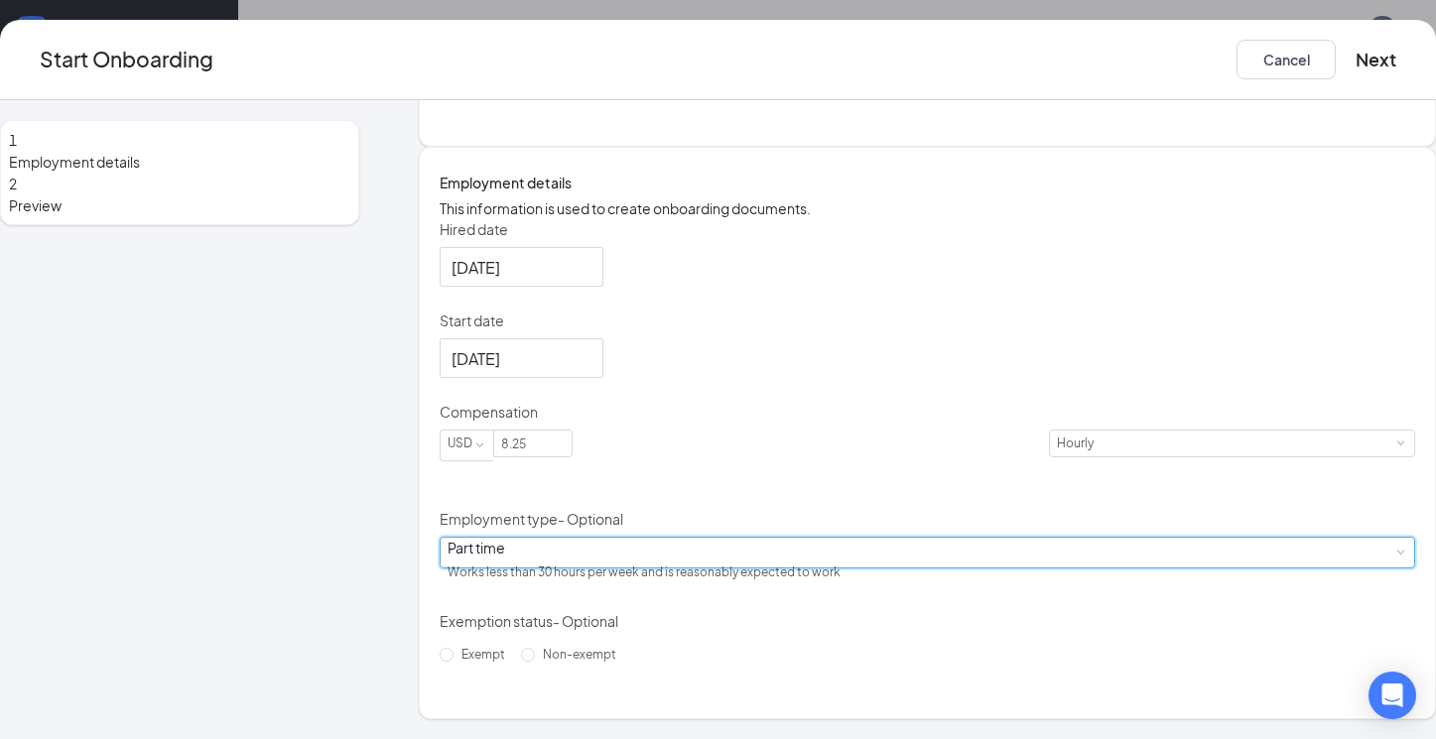
scroll to position [349, 0]
click at [1355, 64] on button "Next" at bounding box center [1375, 60] width 41 height 40
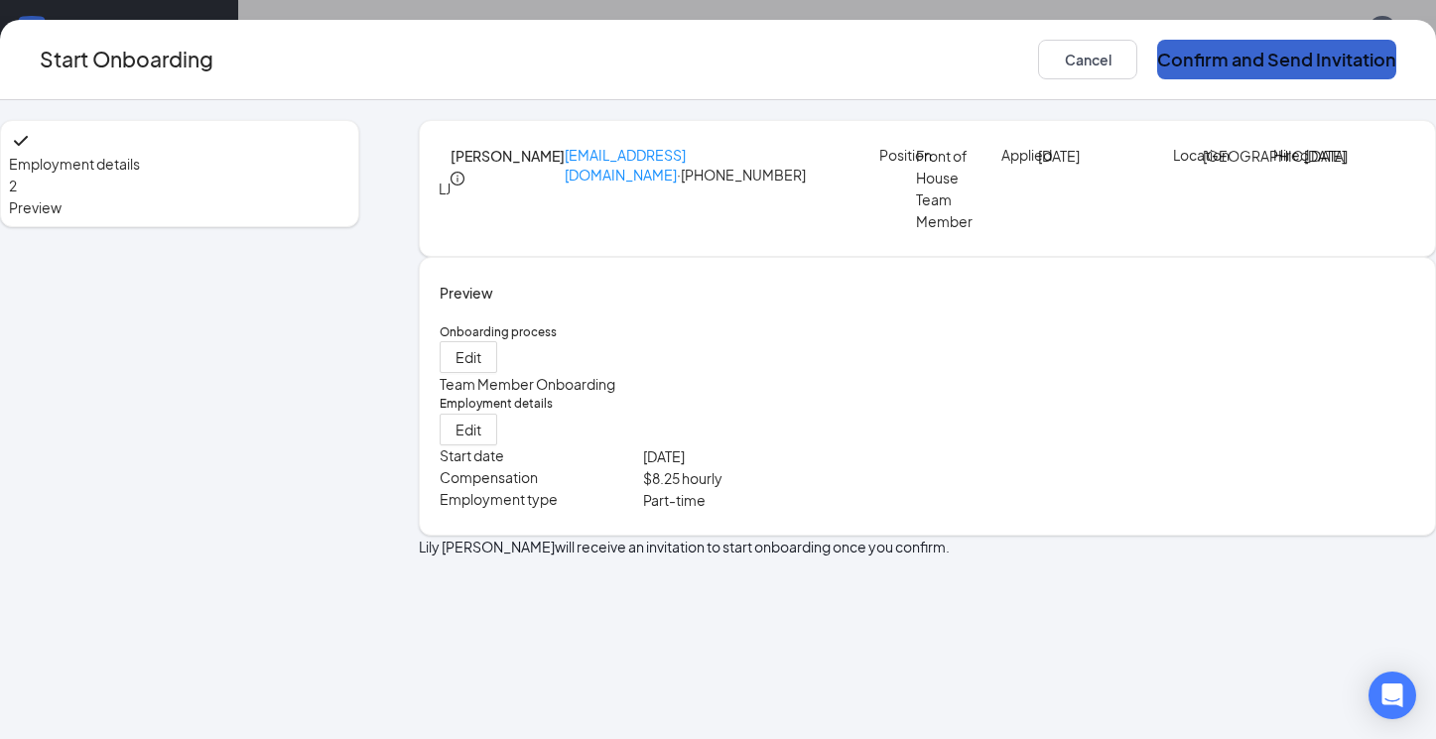
scroll to position [0, 0]
click at [1246, 64] on button "Confirm and Send Invitation" at bounding box center [1276, 60] width 239 height 40
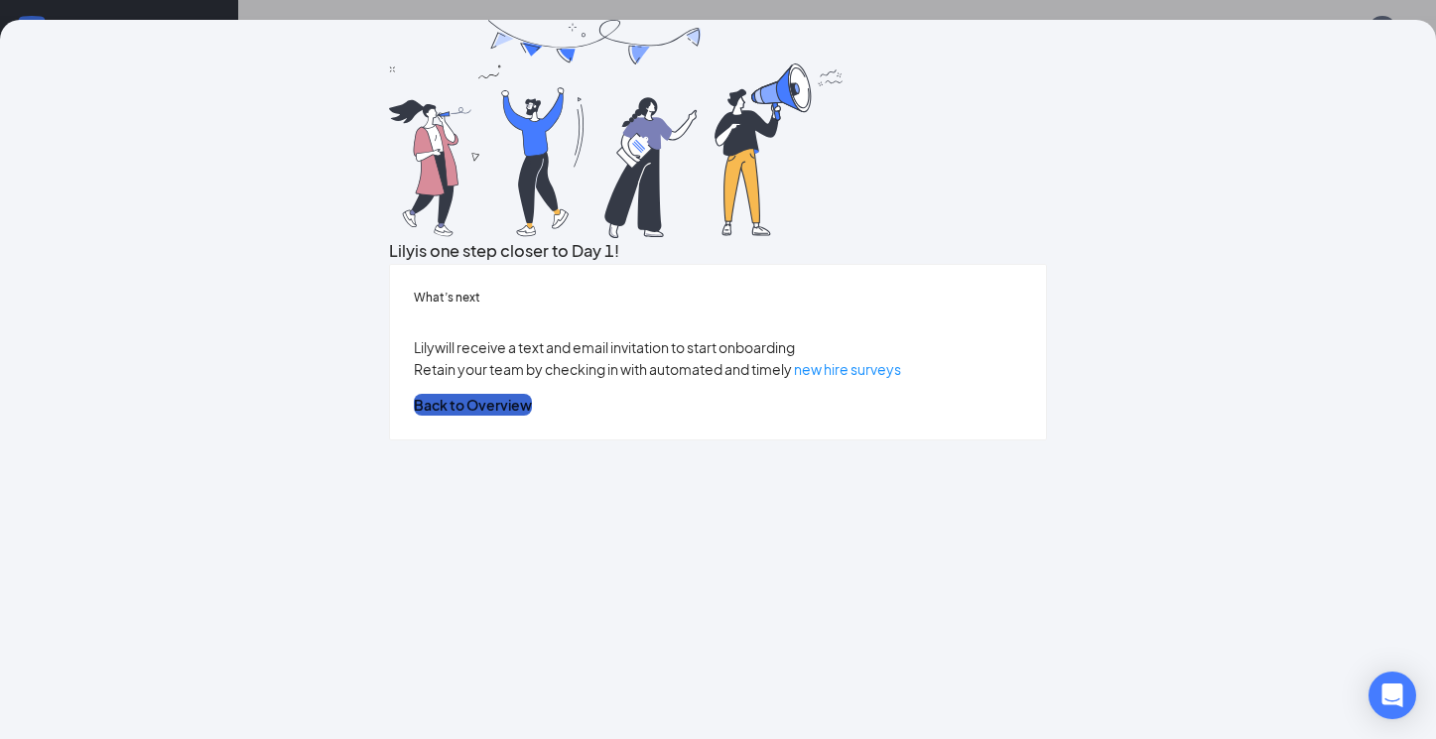
click at [532, 416] on button "Back to Overview" at bounding box center [473, 405] width 118 height 22
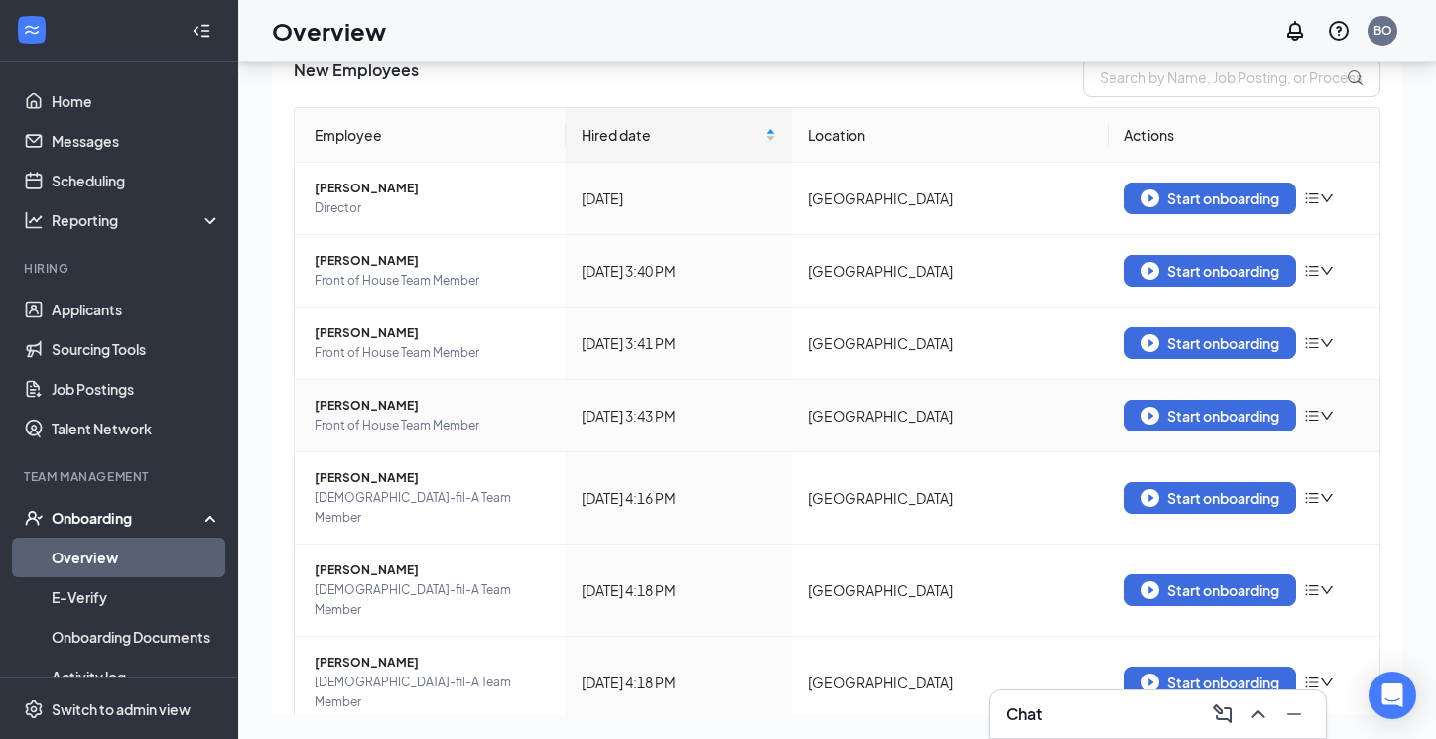
scroll to position [130, 0]
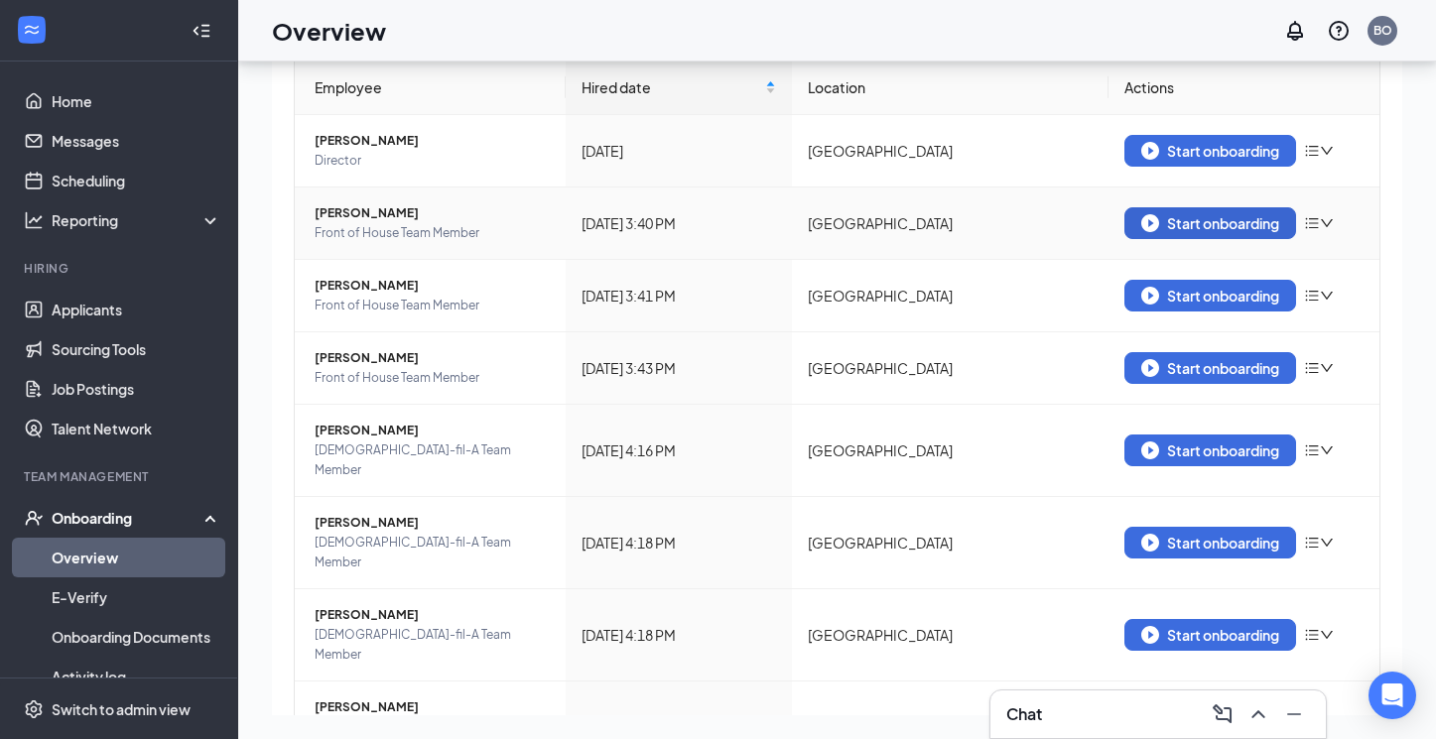
click at [1237, 220] on div "Start onboarding" at bounding box center [1210, 223] width 138 height 18
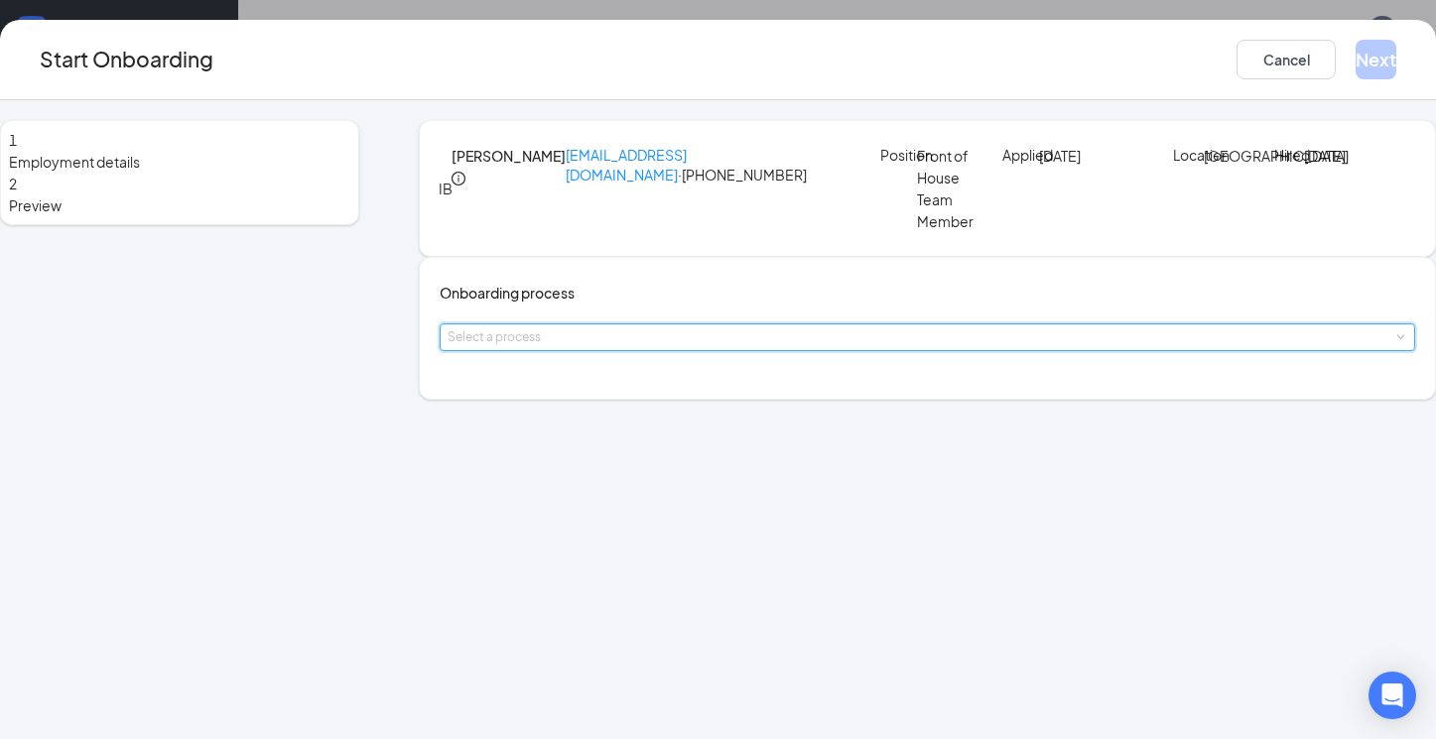
click at [796, 350] on div "Select a process" at bounding box center [926, 337] width 959 height 26
click at [750, 464] on li "Team Member Onboarding" at bounding box center [652, 464] width 325 height 36
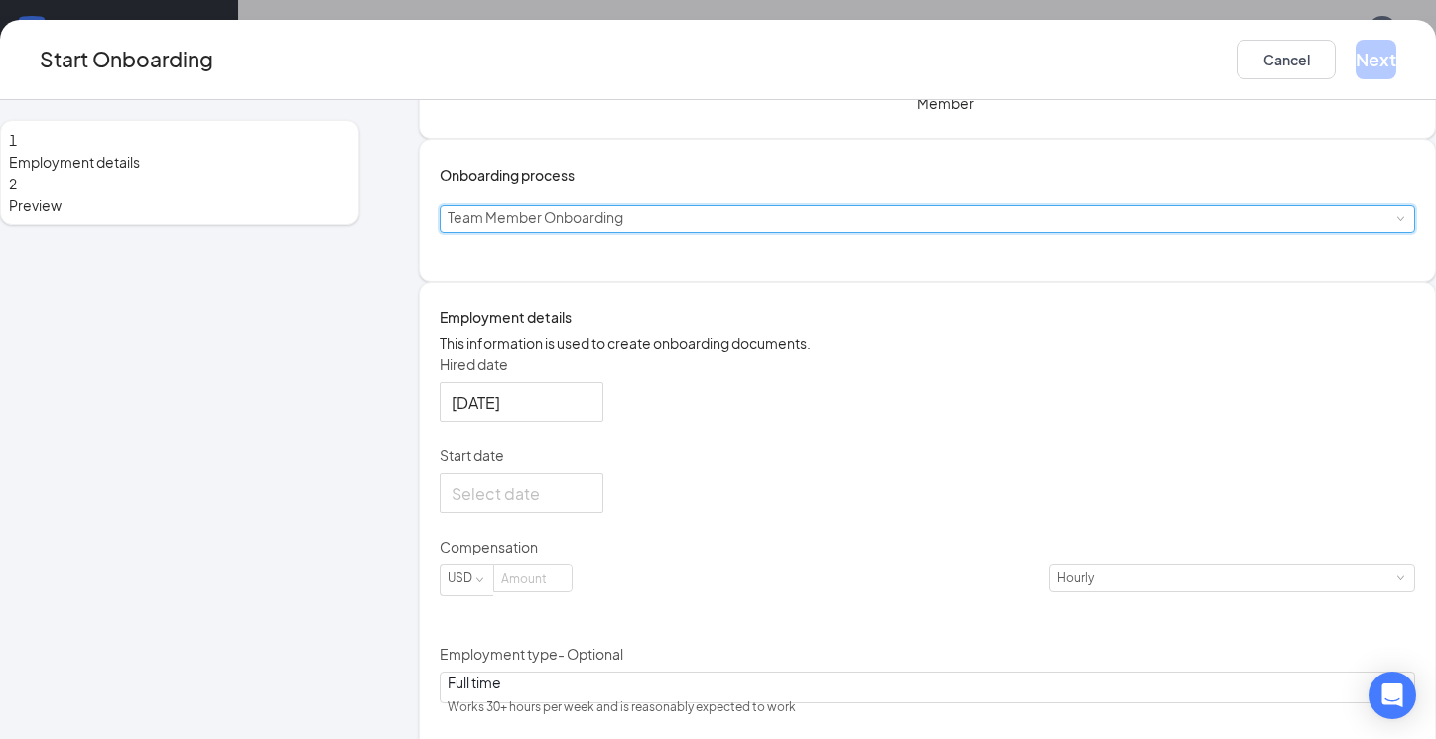
scroll to position [120, 0]
click at [591, 504] on div at bounding box center [521, 491] width 140 height 25
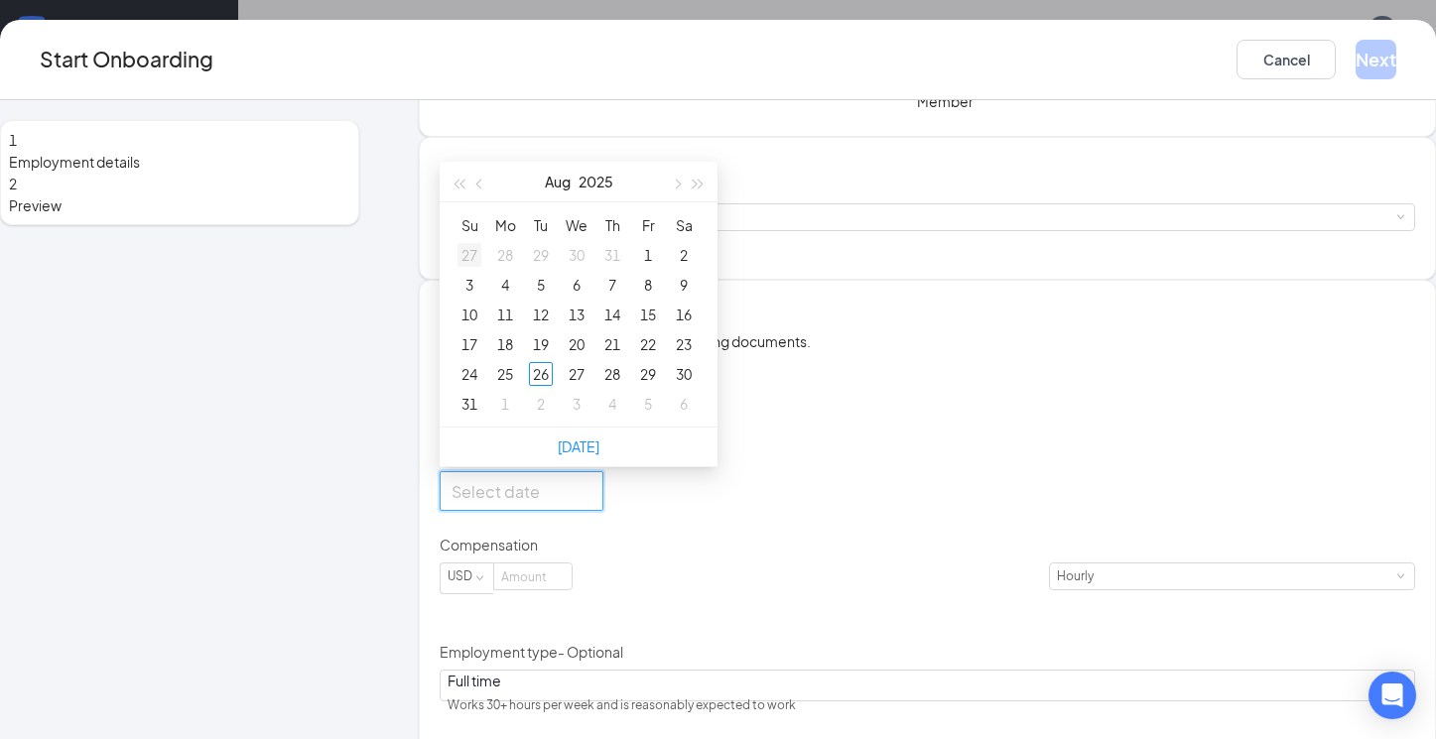
type input "Aug 3, 2025"
type input "Jul 27, 2025"
type input "Jul 28, 2025"
type input "Aug 4, 2025"
type input "Aug 11, 2025"
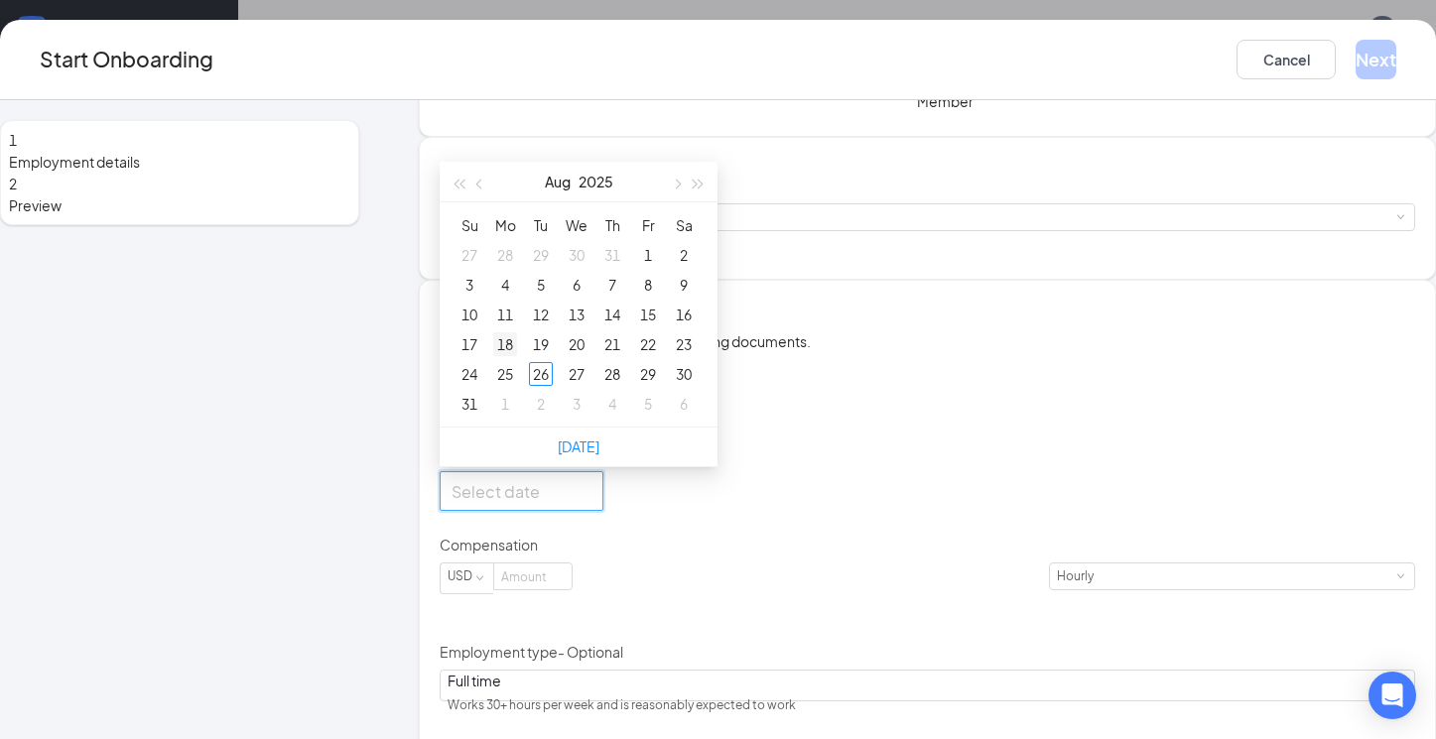
type input "Aug 18, 2025"
type input "Aug 25, 2025"
type input "Sep 1, 2025"
click at [517, 416] on div "1" at bounding box center [505, 404] width 24 height 24
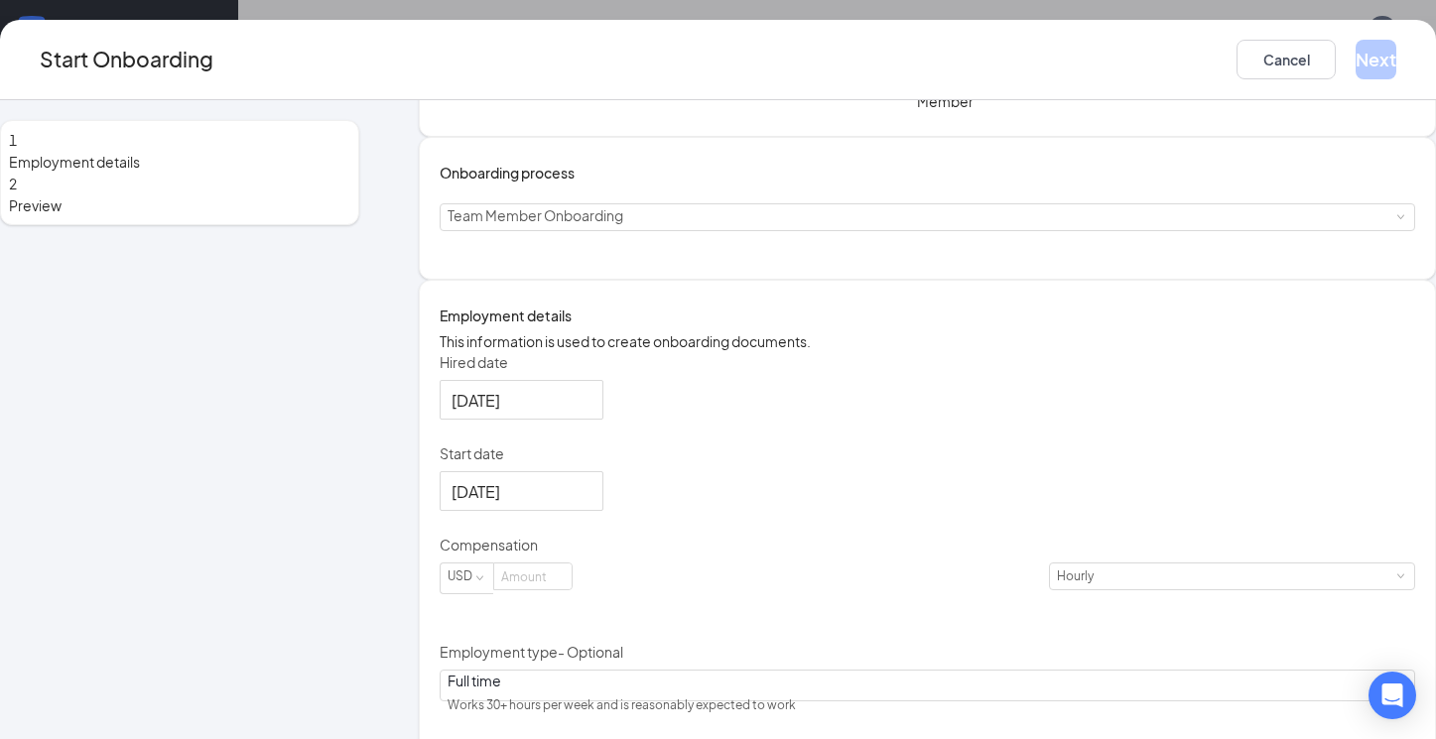
click at [887, 567] on div "Hired date Aug 26, 2025 Start date Sep 1, 2025 Sep 2025 Su Mo Tu We Th Fr Sa 31…" at bounding box center [926, 577] width 975 height 451
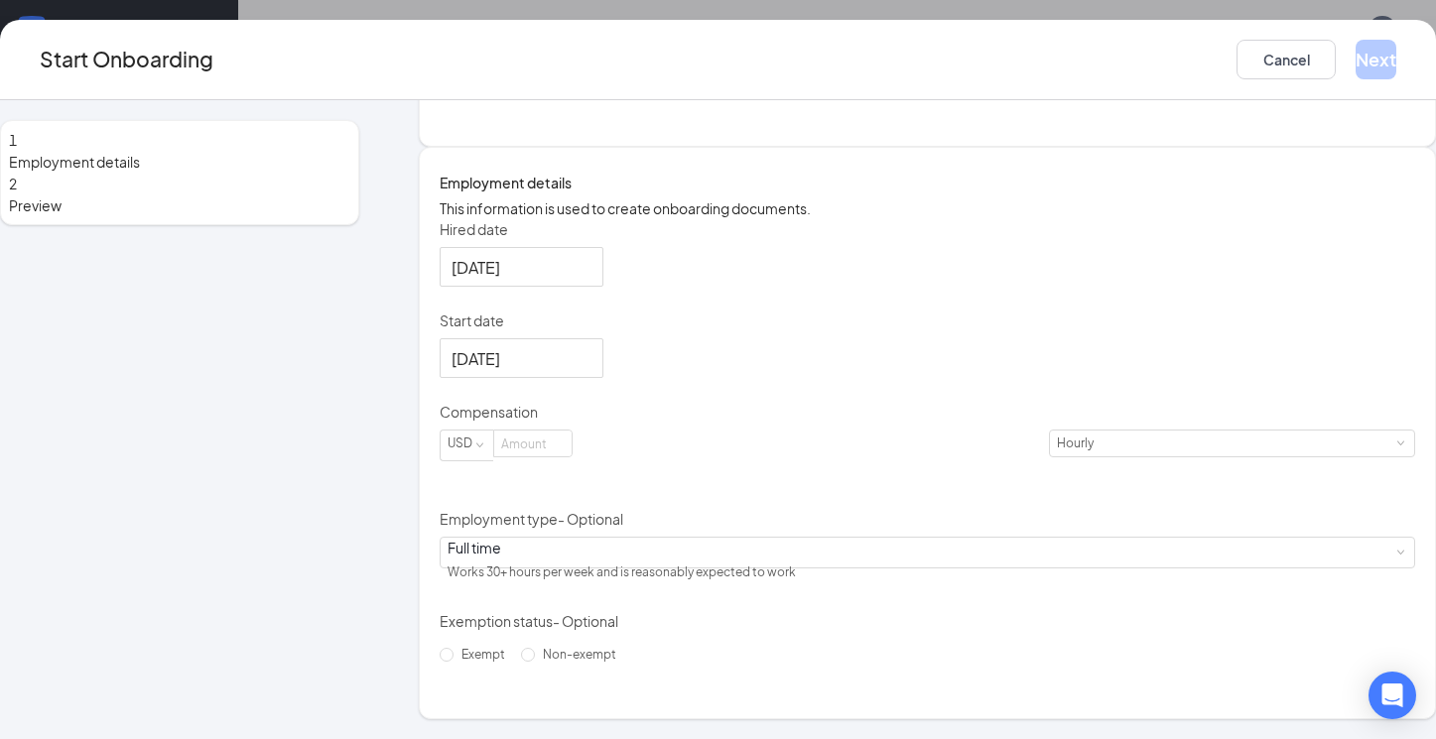
scroll to position [273, 0]
click at [571, 456] on input at bounding box center [532, 444] width 77 height 26
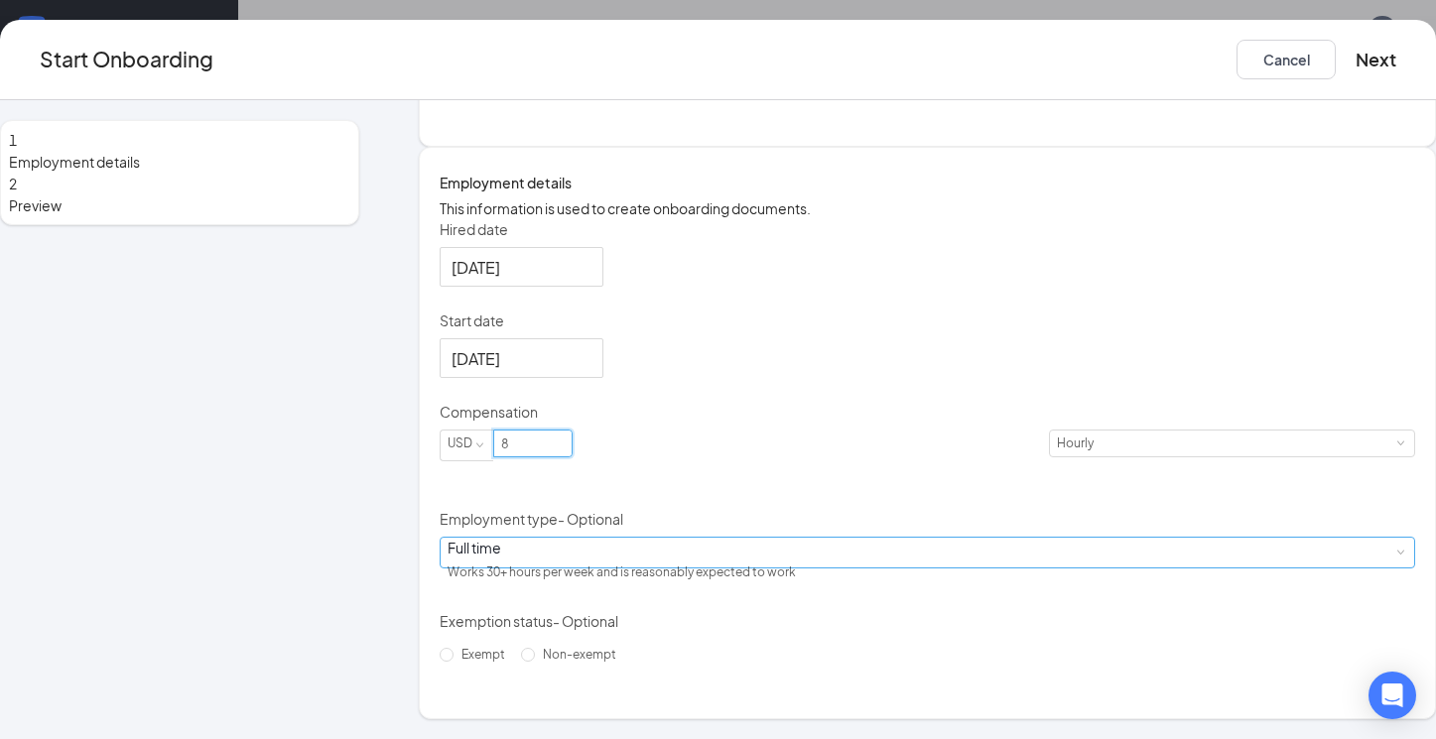
type input "8"
click at [614, 563] on div "Full time Works 30+ hours per week and is reasonably expected to work" at bounding box center [926, 553] width 959 height 30
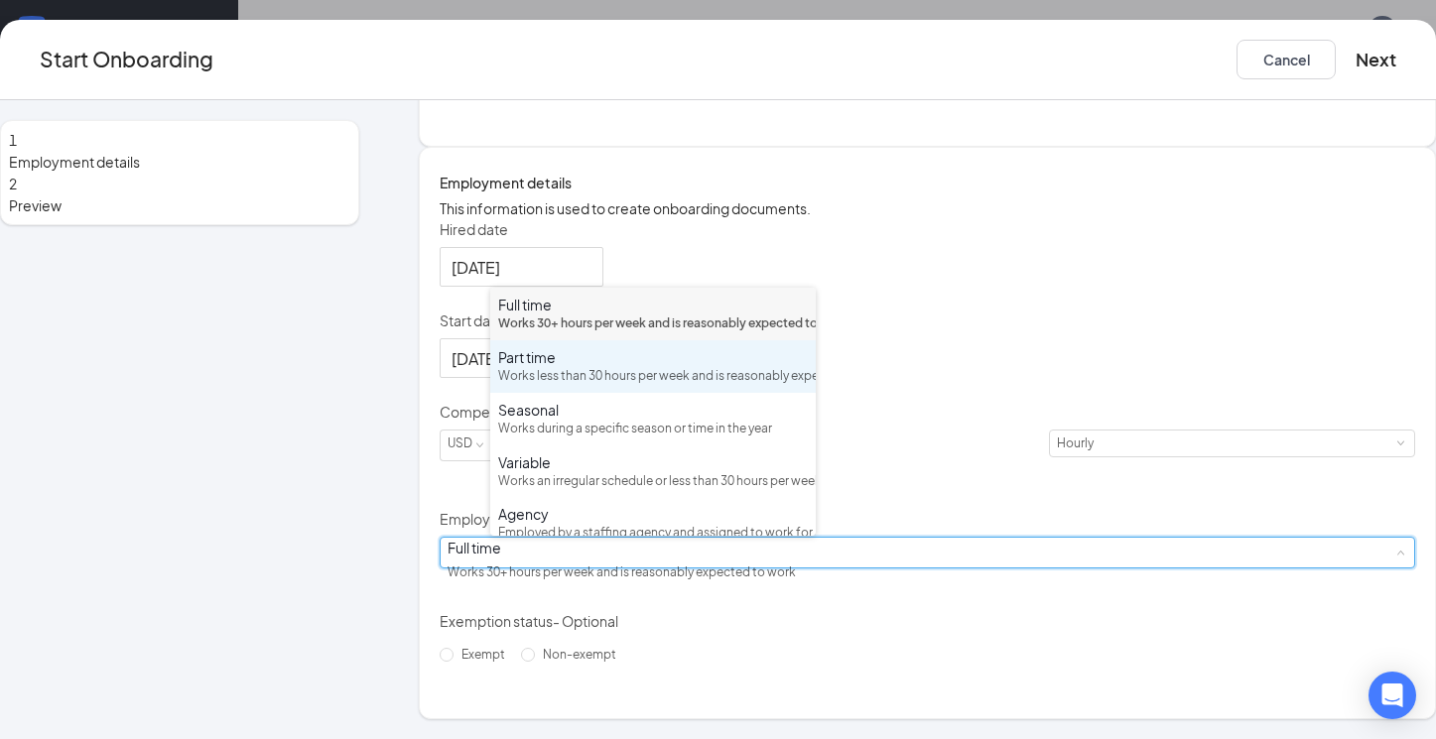
click at [613, 386] on div "Works less than 30 hours per week and is reasonably expected to work" at bounding box center [653, 376] width 310 height 19
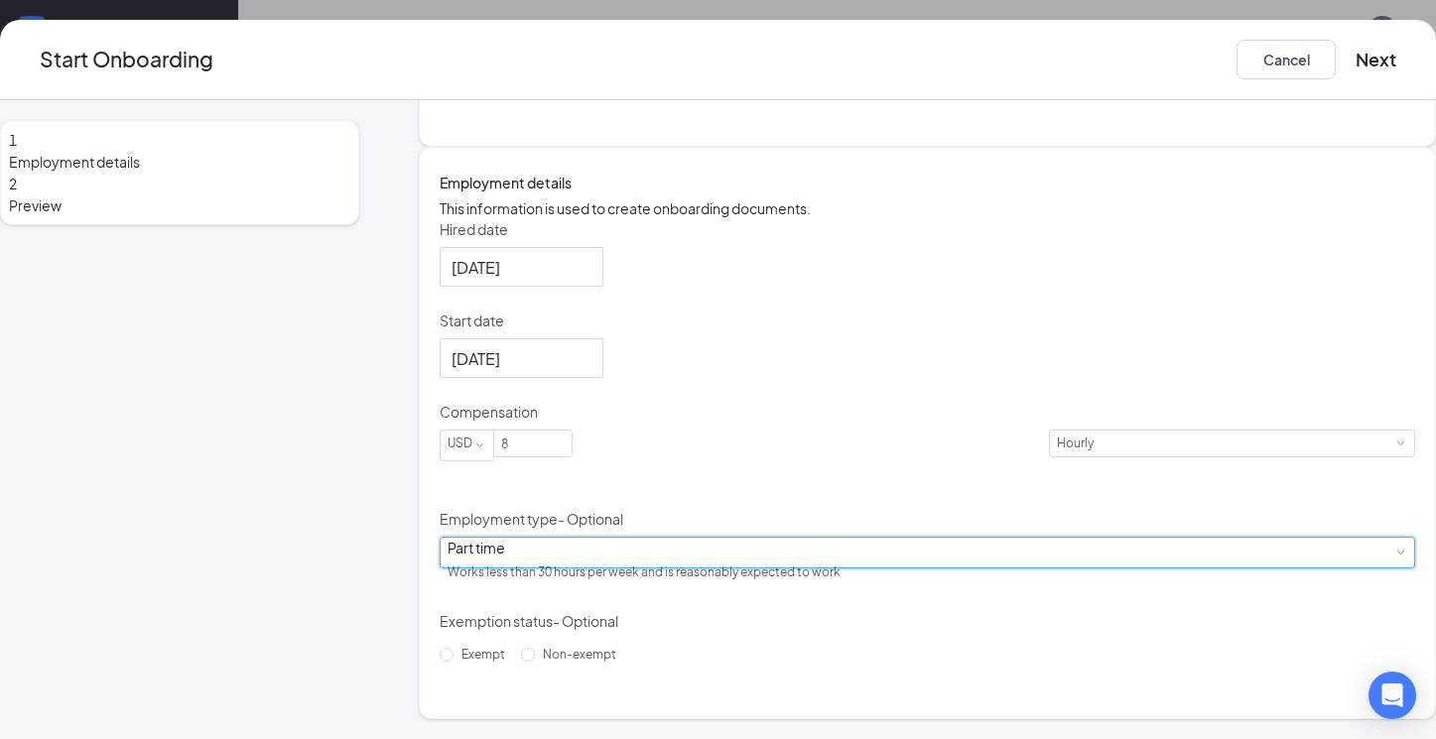
click at [893, 507] on div "Hired date Aug 26, 2025 Start date Sep 1, 2025 Sep 2025 Su Mo Tu We Th Fr Sa 31…" at bounding box center [926, 444] width 975 height 451
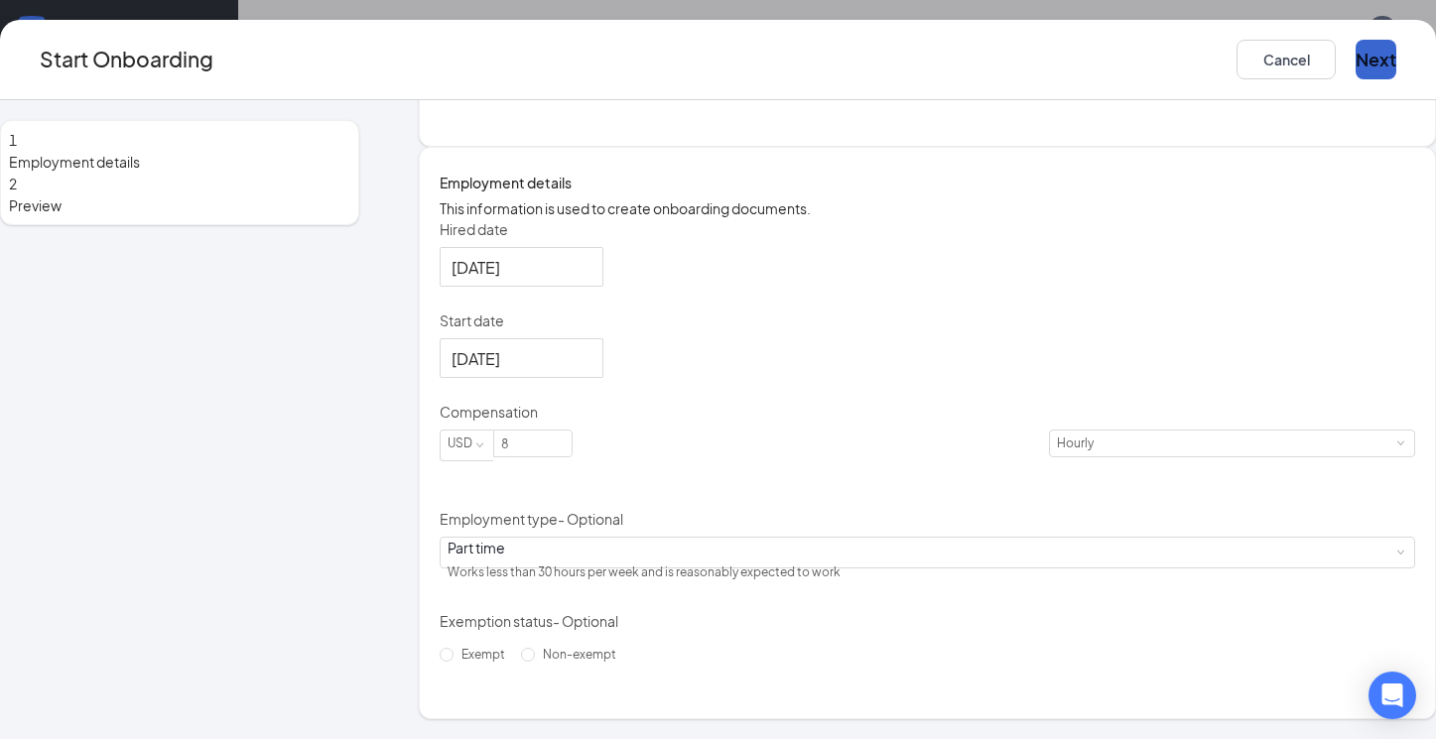
click at [1355, 62] on button "Next" at bounding box center [1375, 60] width 41 height 40
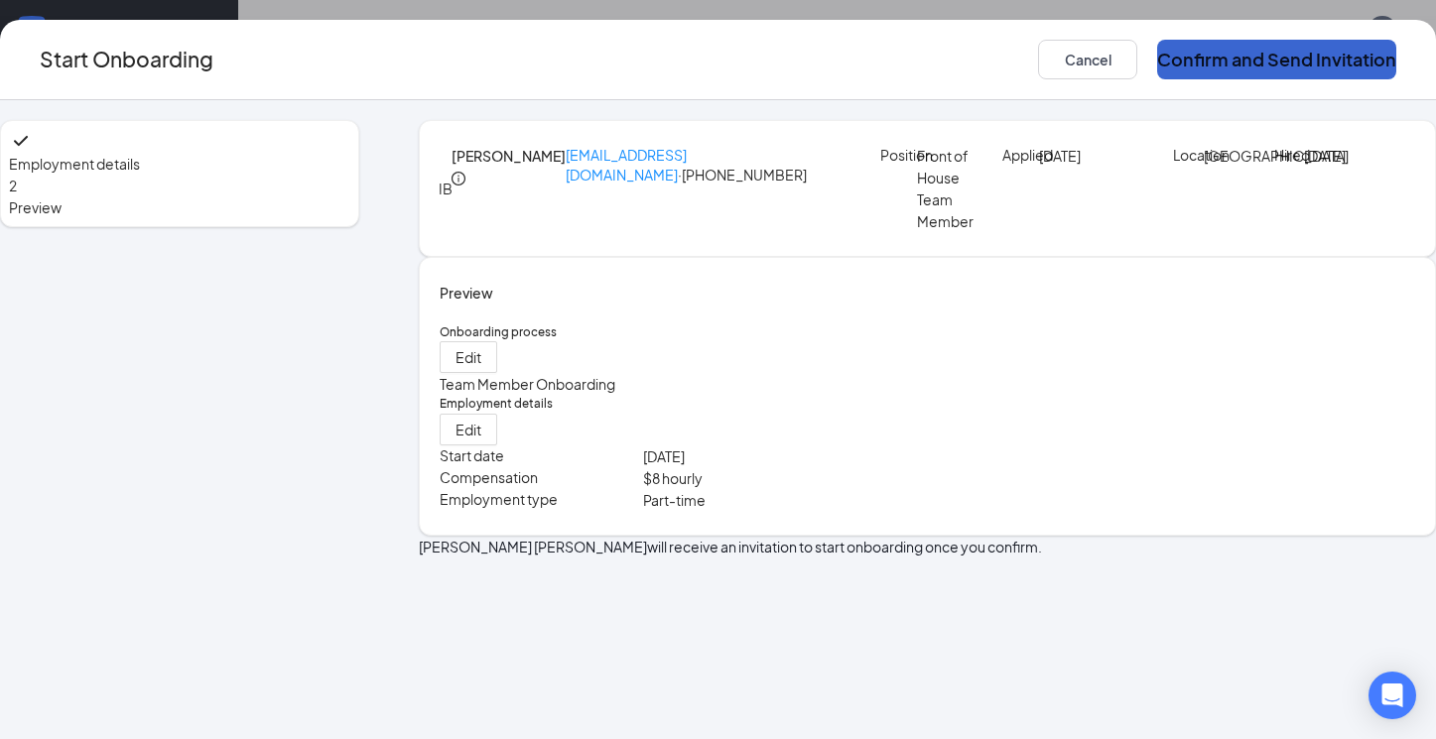
scroll to position [0, 0]
click at [1264, 62] on button "Confirm and Send Invitation" at bounding box center [1276, 60] width 239 height 40
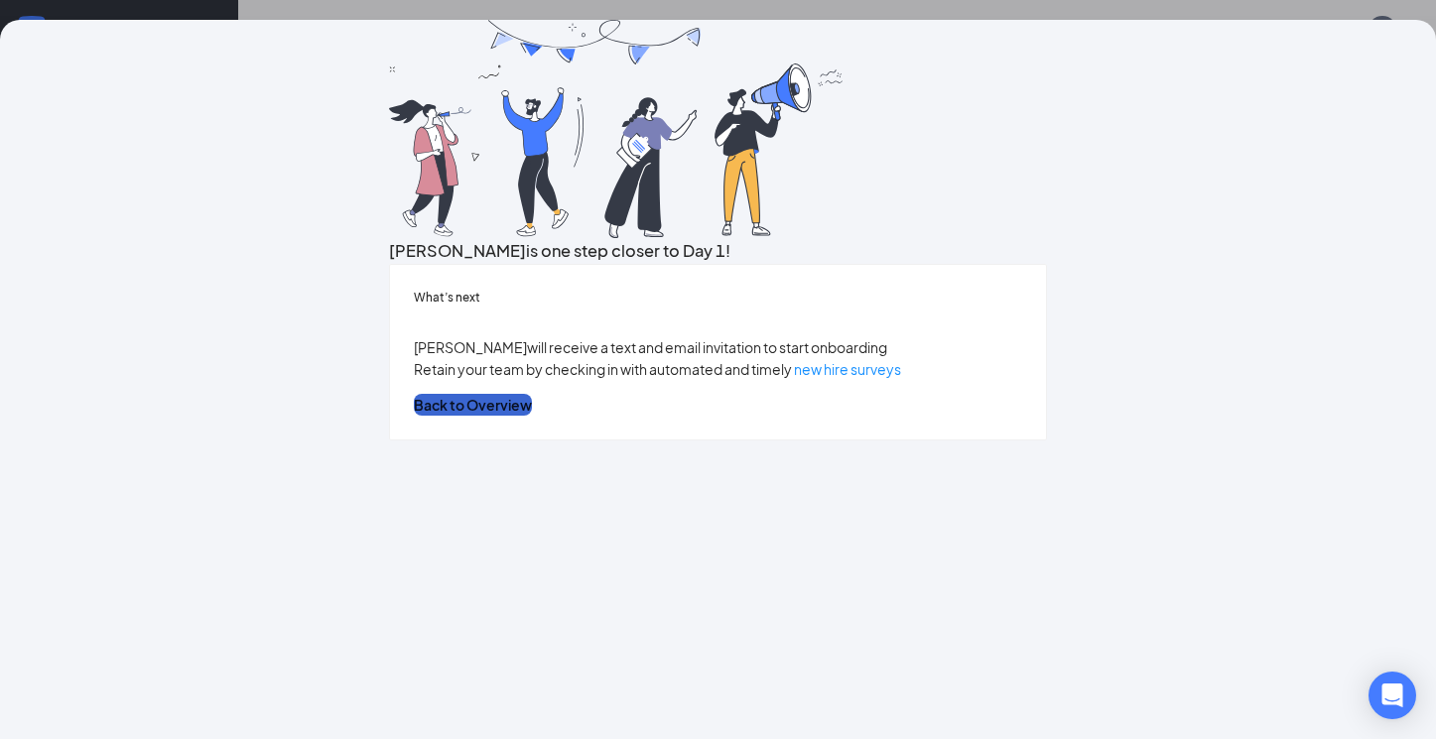
click at [532, 416] on button "Back to Overview" at bounding box center [473, 405] width 118 height 22
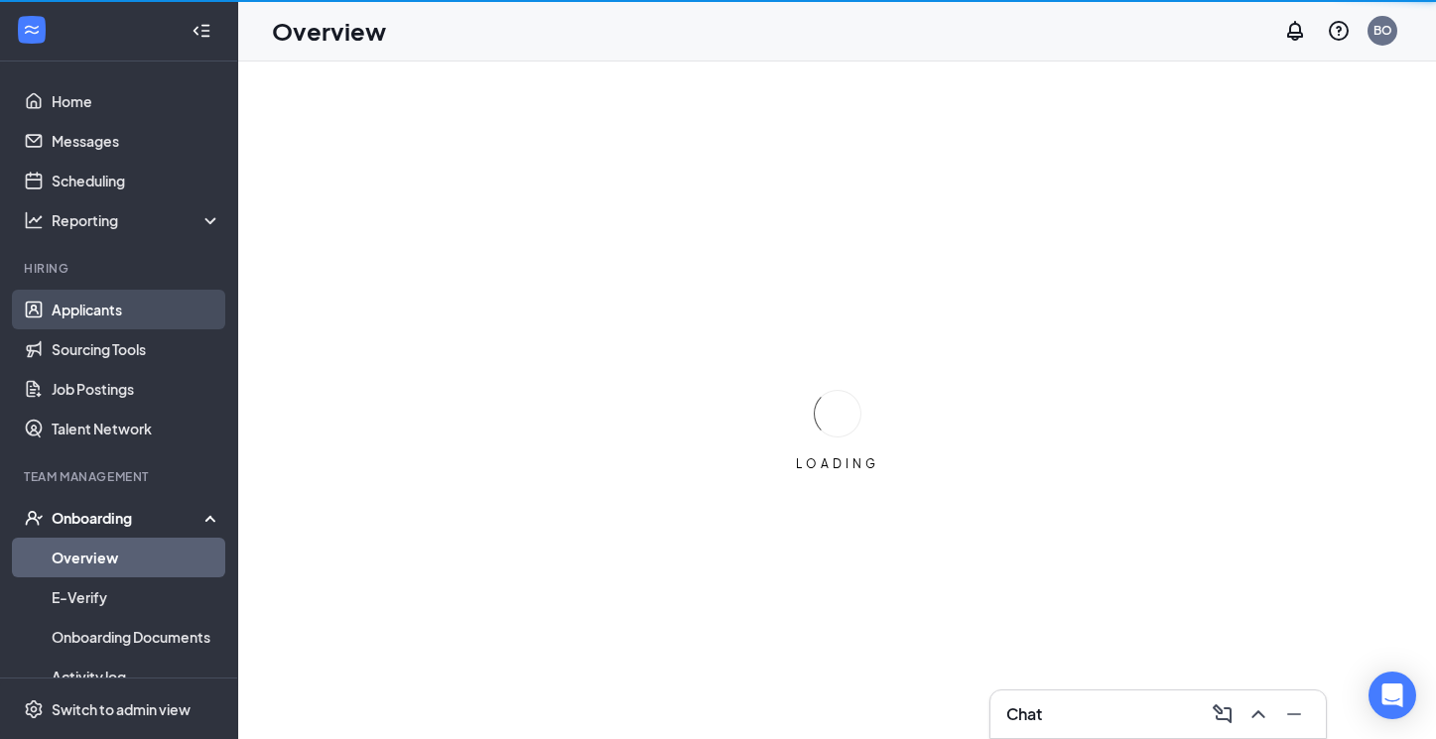
click at [97, 309] on link "Applicants" at bounding box center [137, 310] width 170 height 40
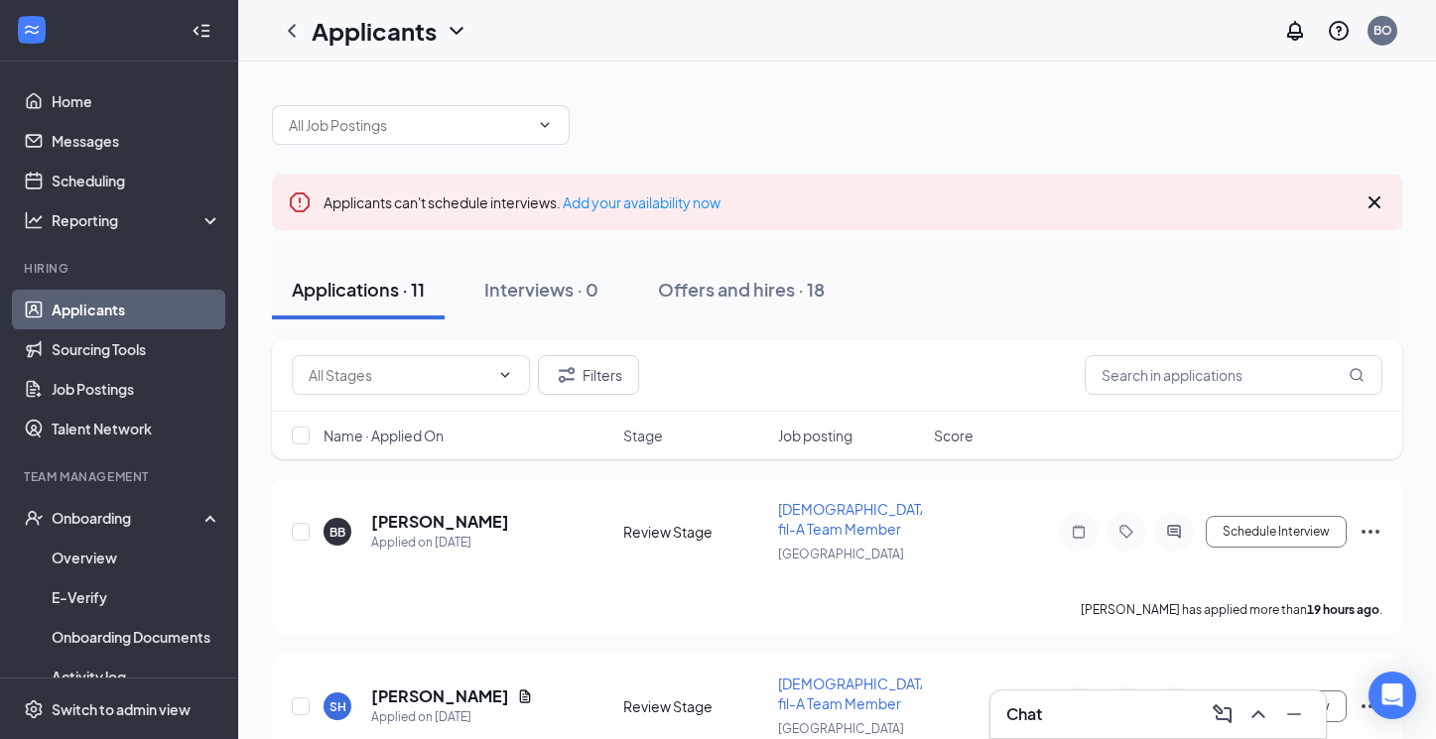
click at [379, 294] on div "Applications · 11" at bounding box center [358, 289] width 133 height 25
click at [1205, 374] on input "text" at bounding box center [1233, 375] width 298 height 40
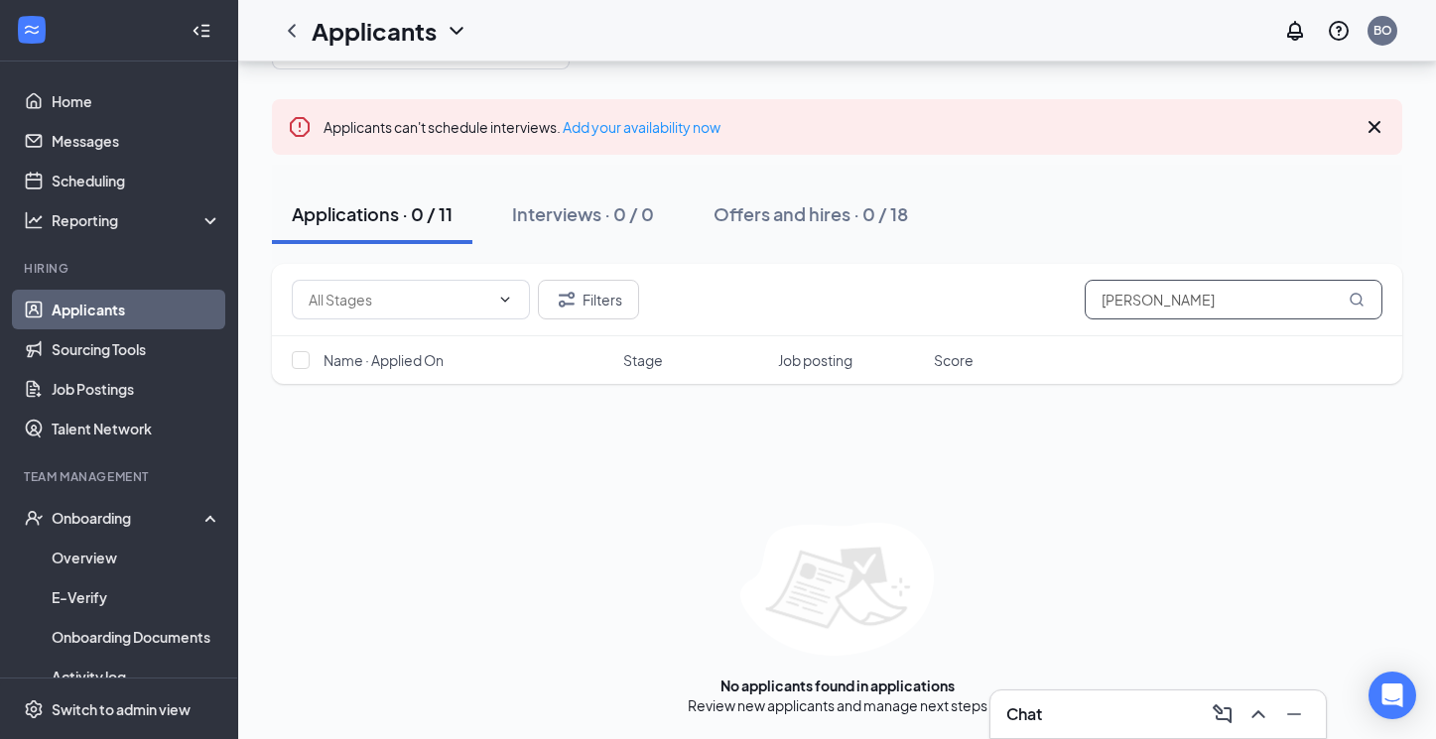
scroll to position [75, 0]
type input "J"
type input "d"
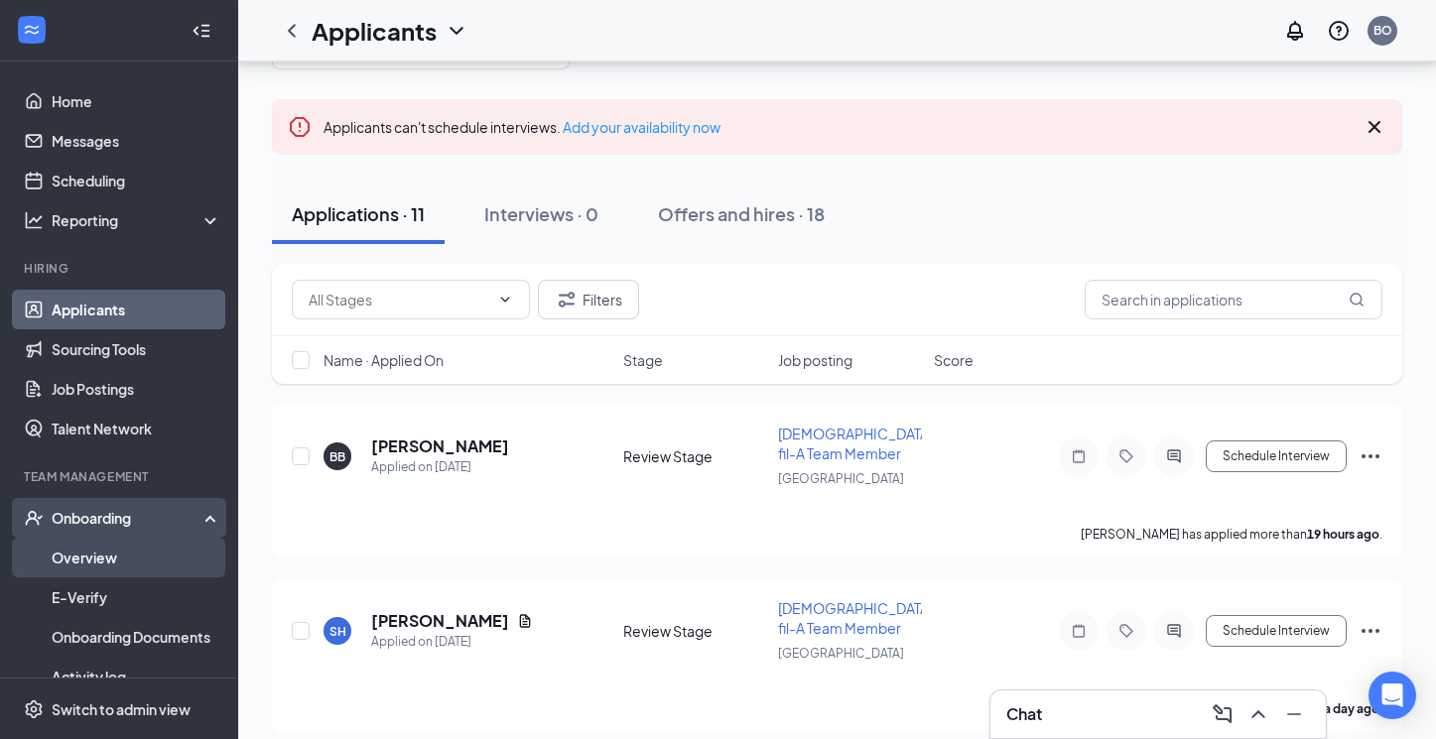
click at [133, 566] on link "Overview" at bounding box center [137, 558] width 170 height 40
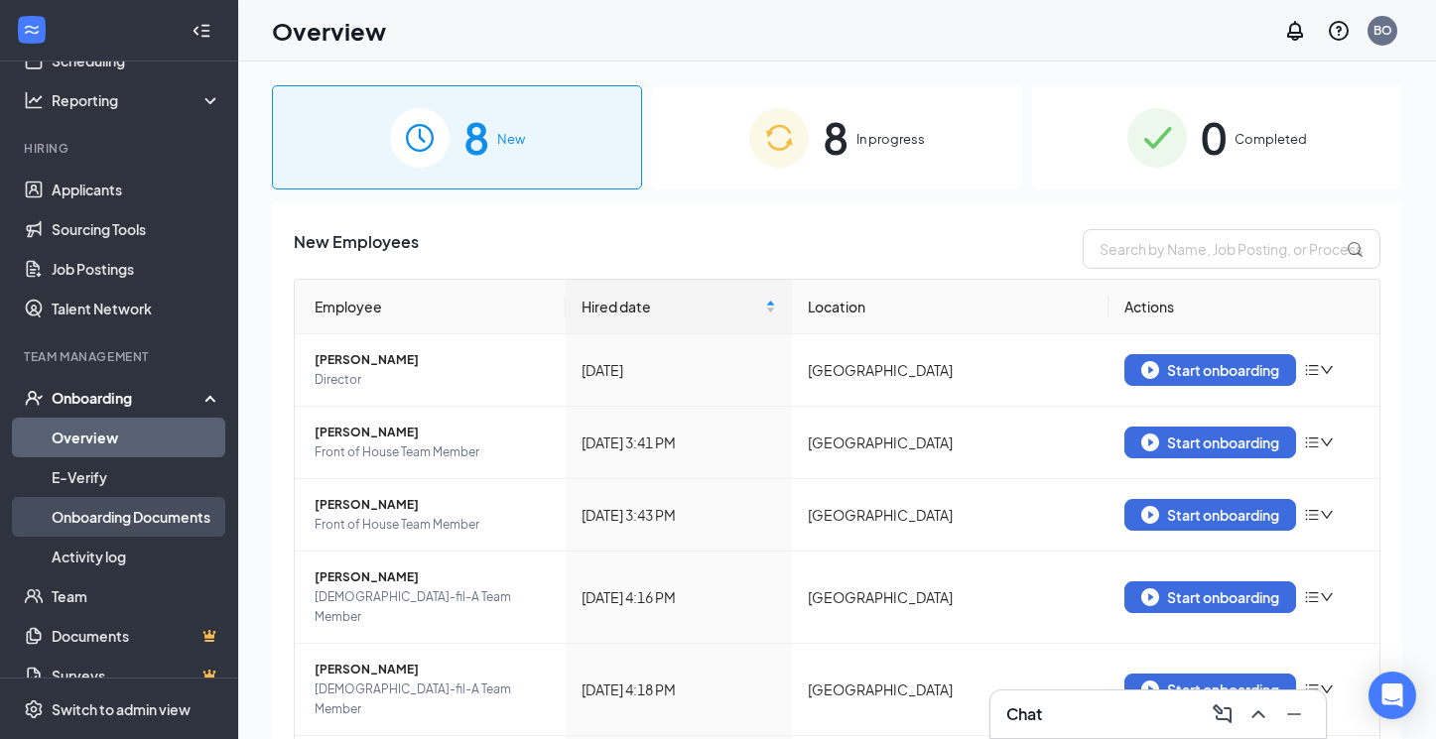
scroll to position [125, 0]
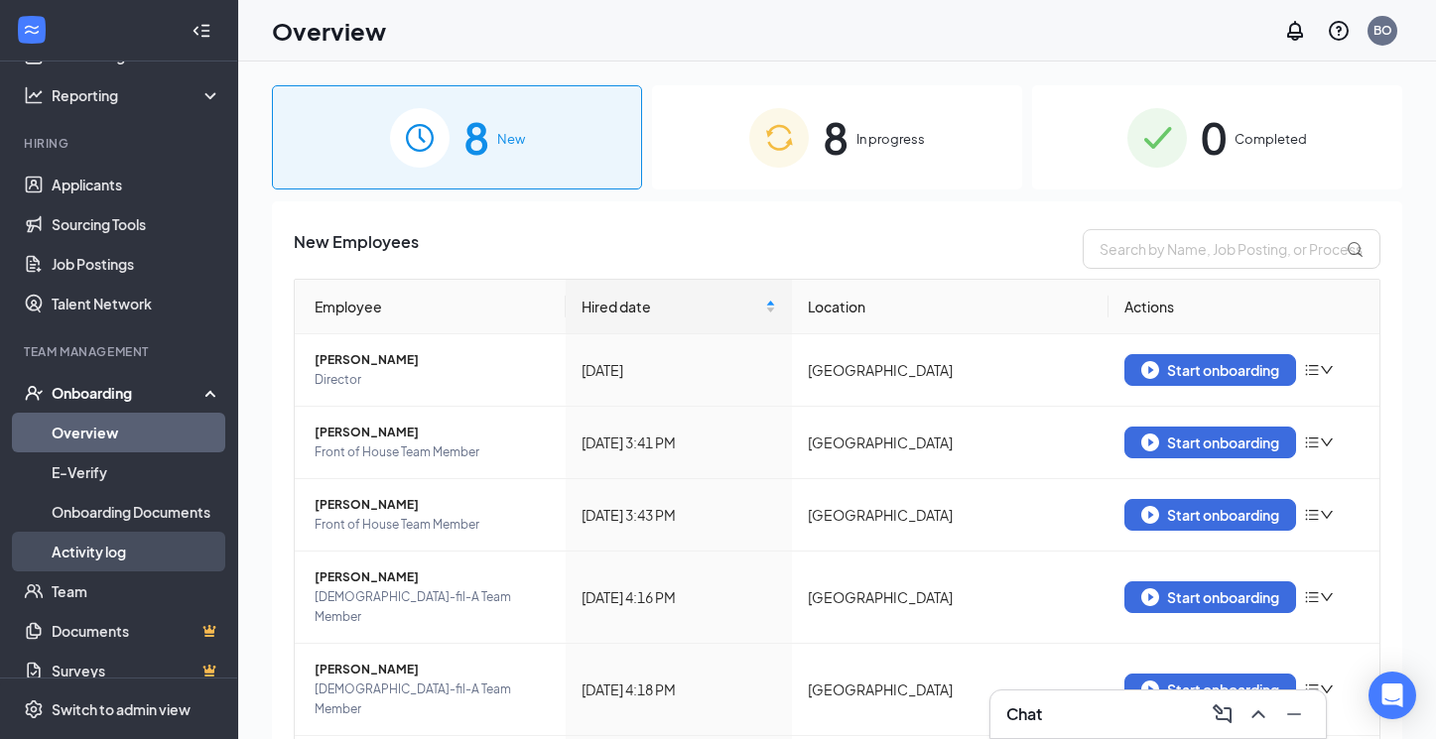
click at [132, 562] on link "Activity log" at bounding box center [137, 552] width 170 height 40
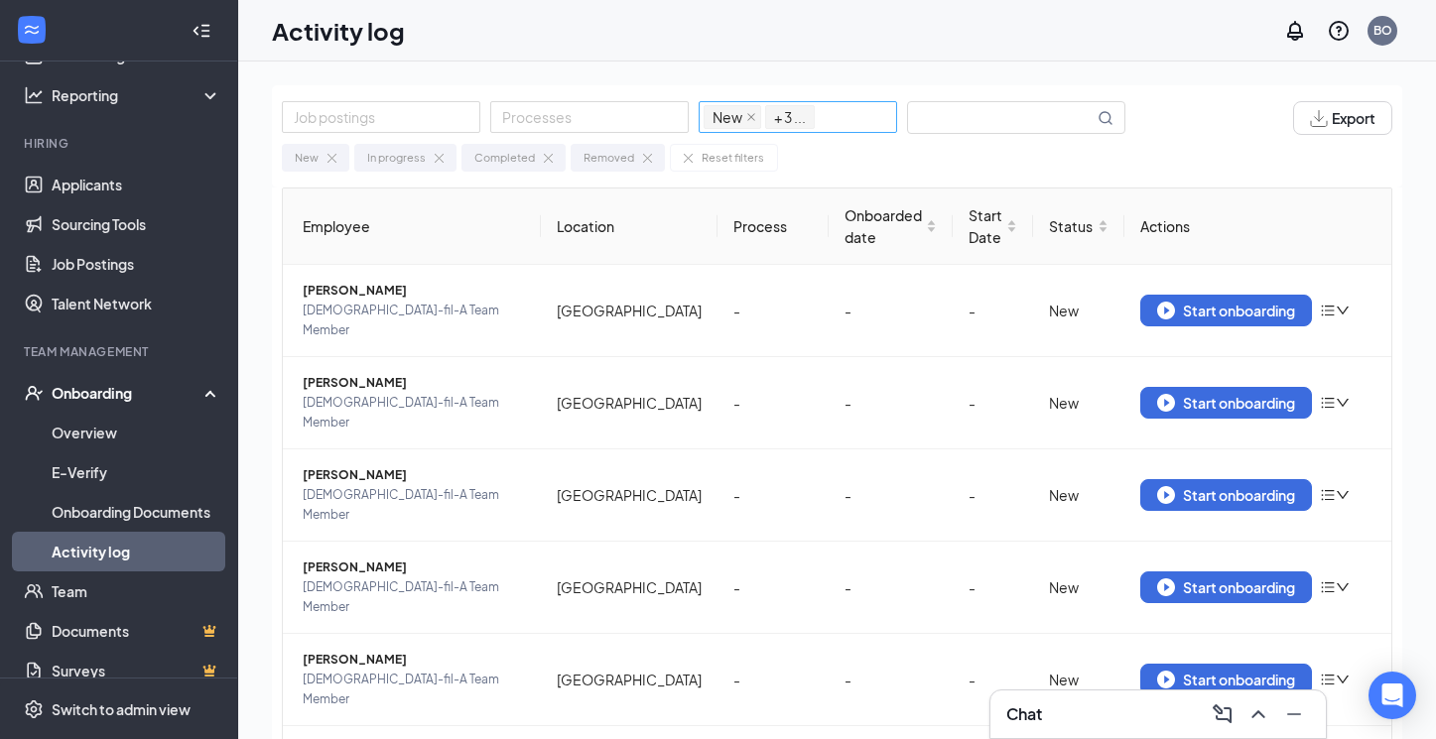
click at [833, 119] on div "New In progress Completed Removed + 3 ..." at bounding box center [797, 117] width 188 height 28
click at [801, 158] on span "All statuses" at bounding box center [790, 157] width 72 height 18
click at [802, 159] on span "All statuses" at bounding box center [790, 157] width 72 height 18
click at [921, 161] on div "New In progress Completed Removed Reset filters" at bounding box center [837, 153] width 1110 height 37
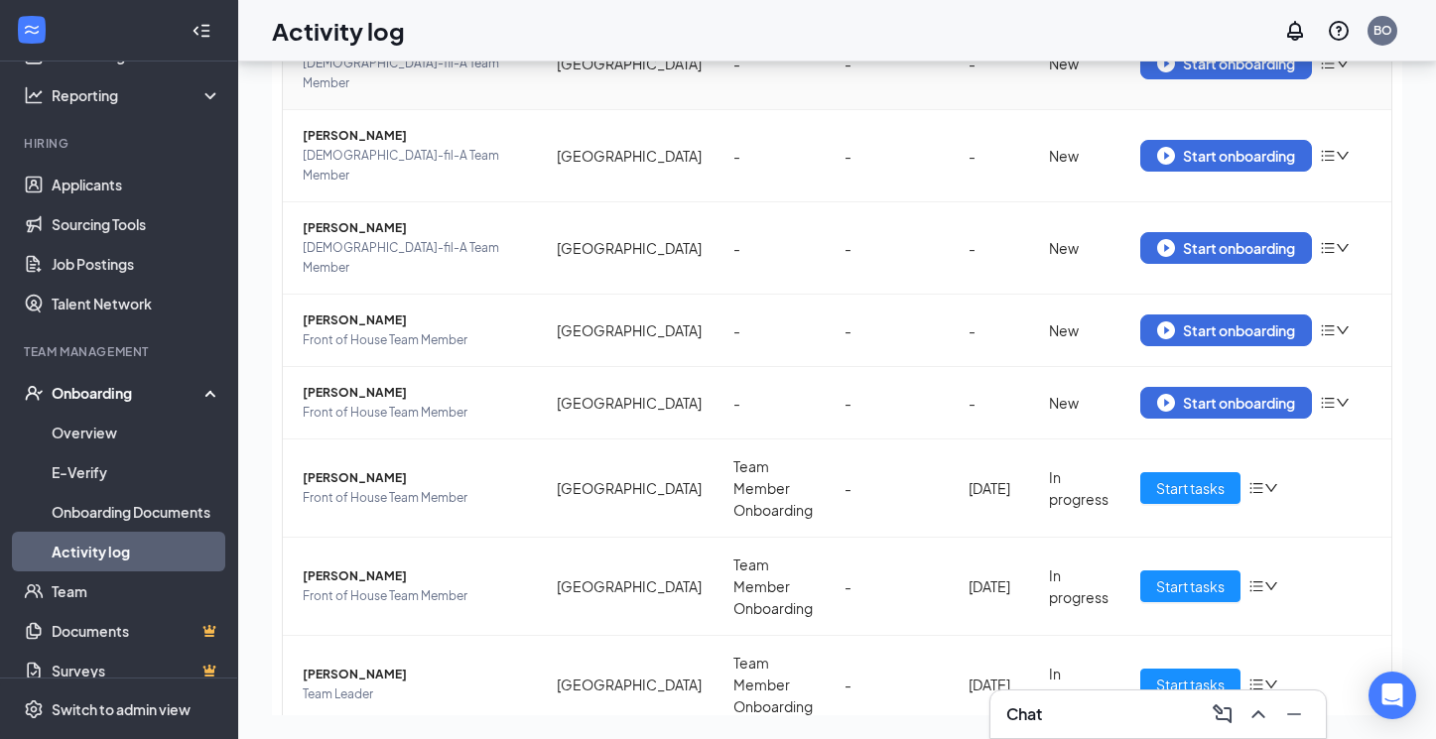
scroll to position [89, 0]
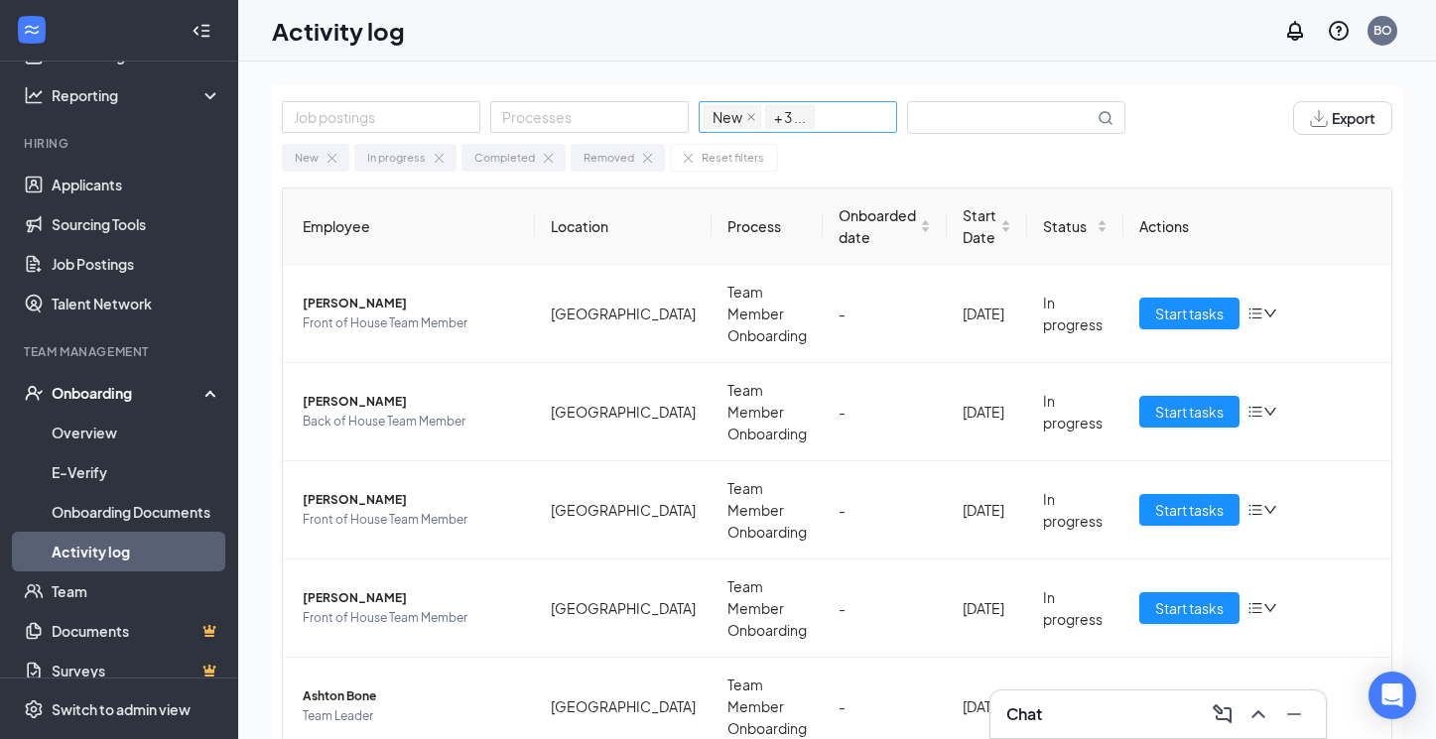
click at [803, 116] on span "+ 3 ..." at bounding box center [790, 117] width 32 height 22
click at [709, 155] on icon "caret-down" at bounding box center [714, 158] width 10 height 10
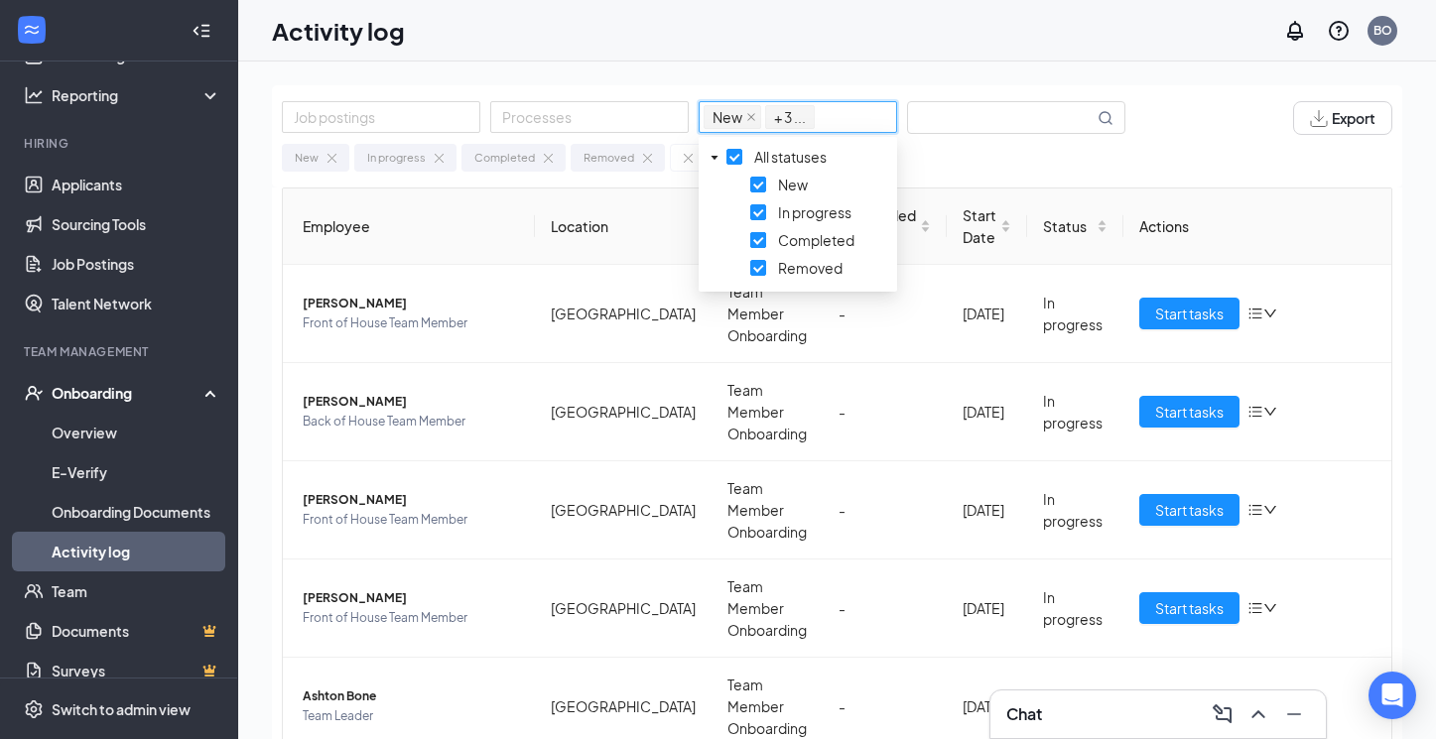
click at [759, 241] on span at bounding box center [758, 240] width 16 height 16
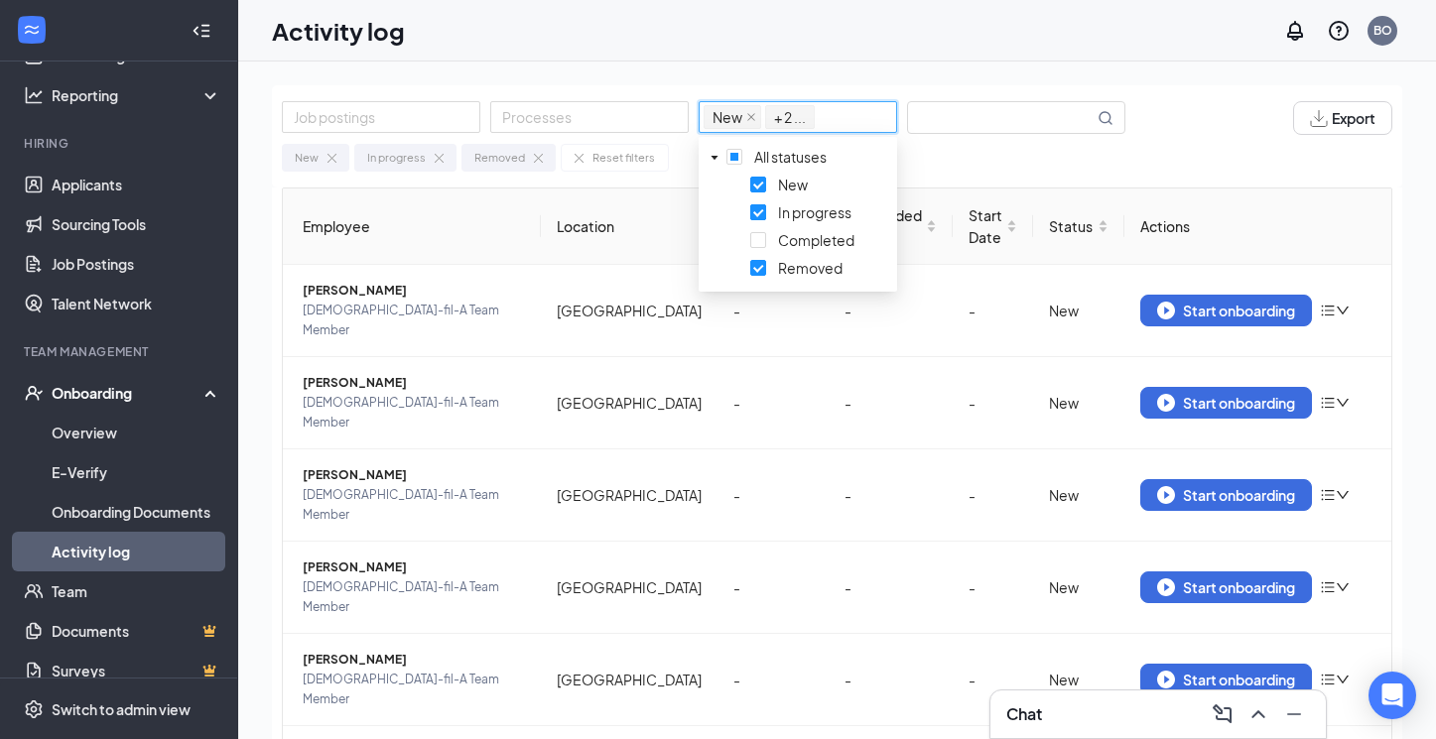
click at [757, 211] on span at bounding box center [758, 212] width 16 height 16
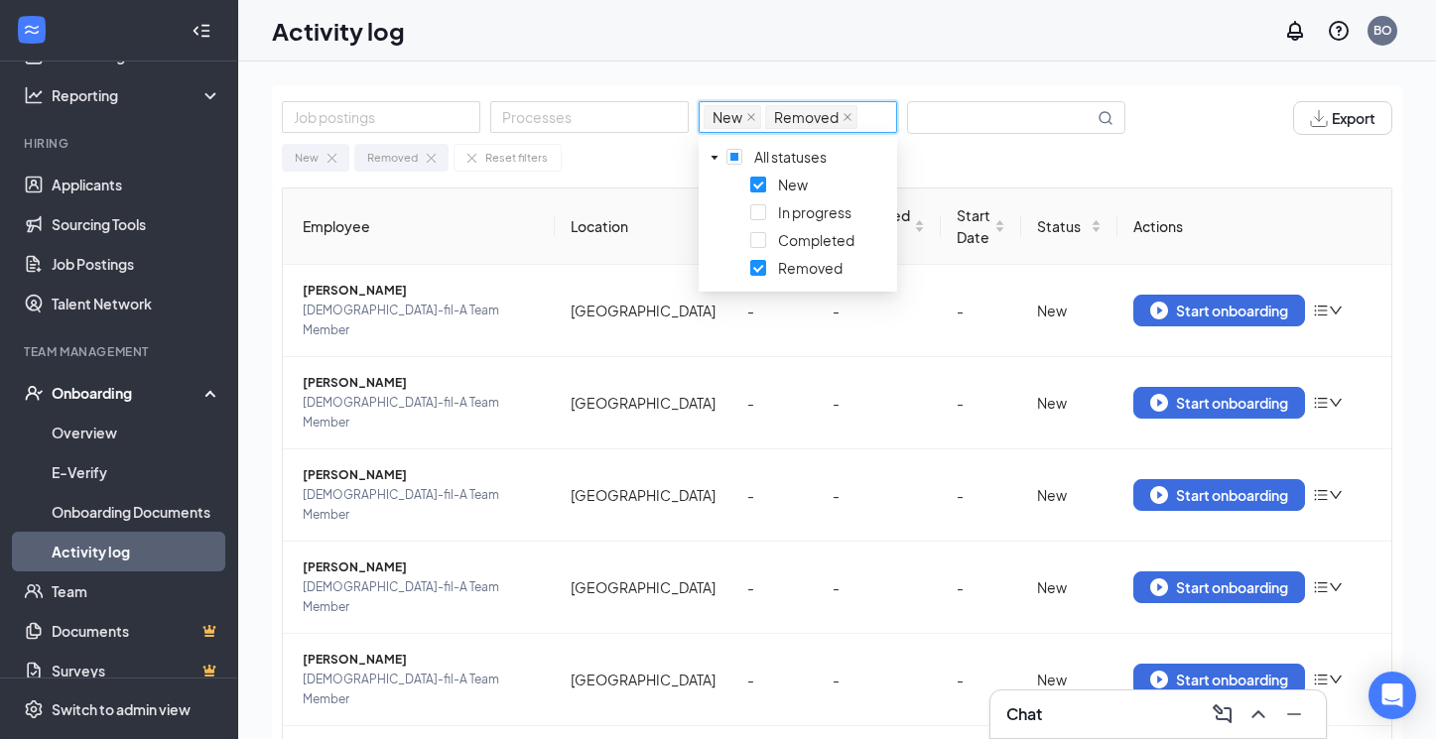
click at [759, 177] on span at bounding box center [758, 185] width 16 height 16
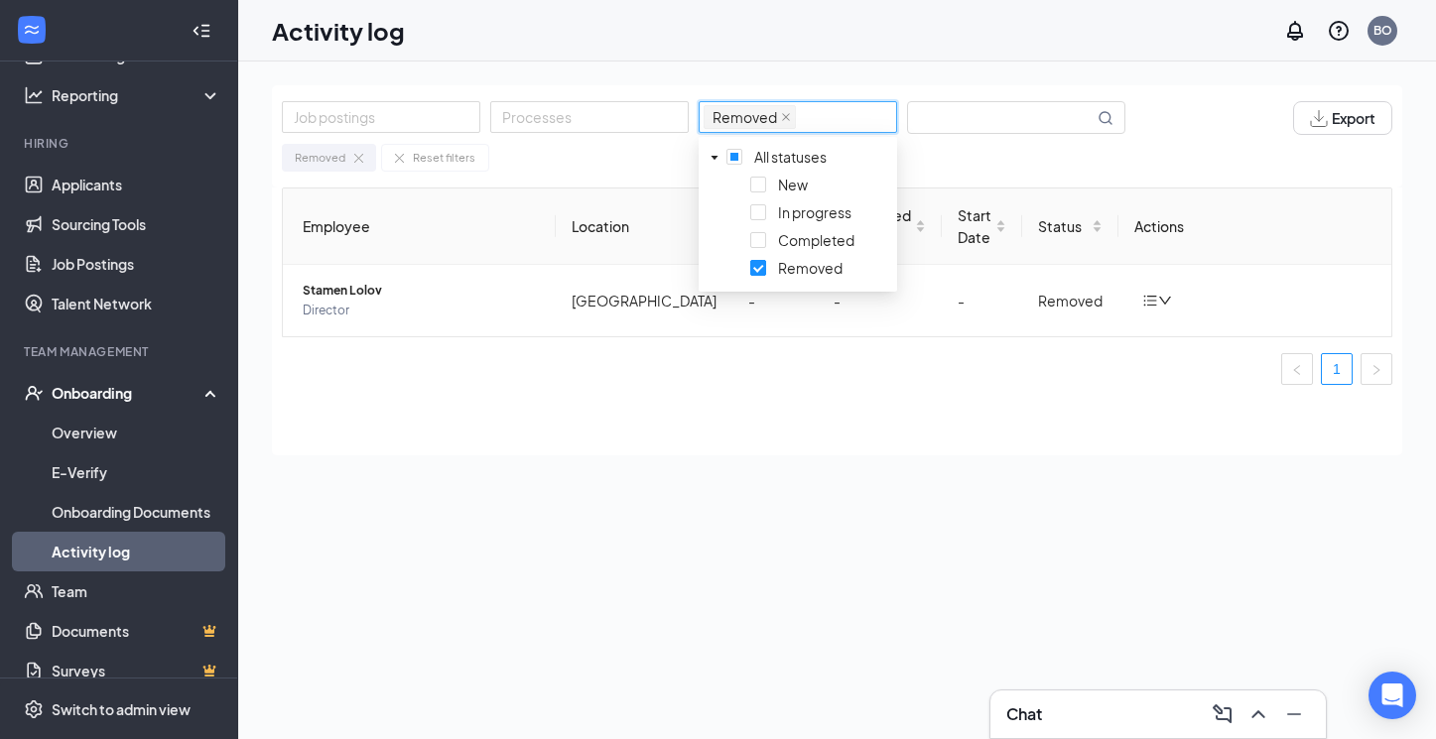
click at [757, 262] on span at bounding box center [758, 268] width 16 height 16
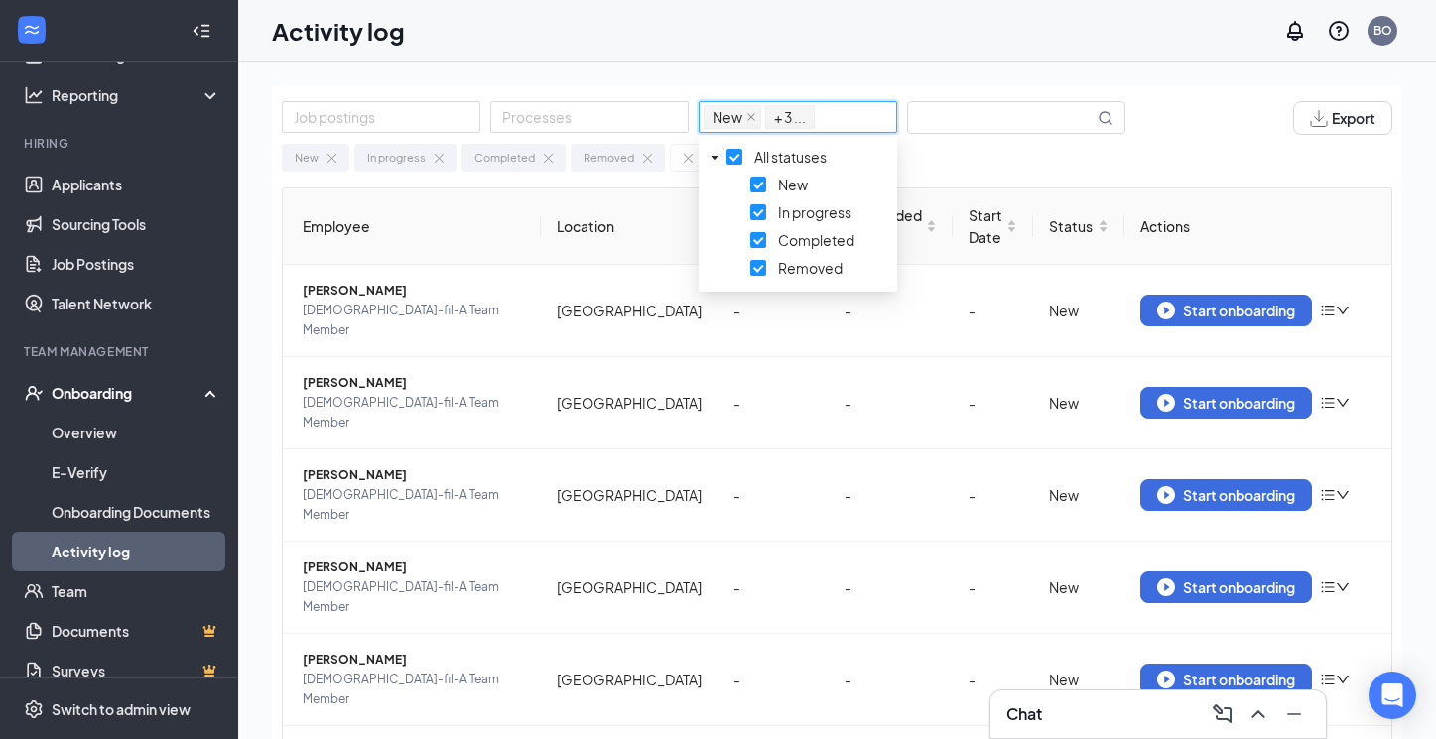
click at [947, 164] on div "New In progress Completed Removed Reset filters" at bounding box center [837, 153] width 1110 height 37
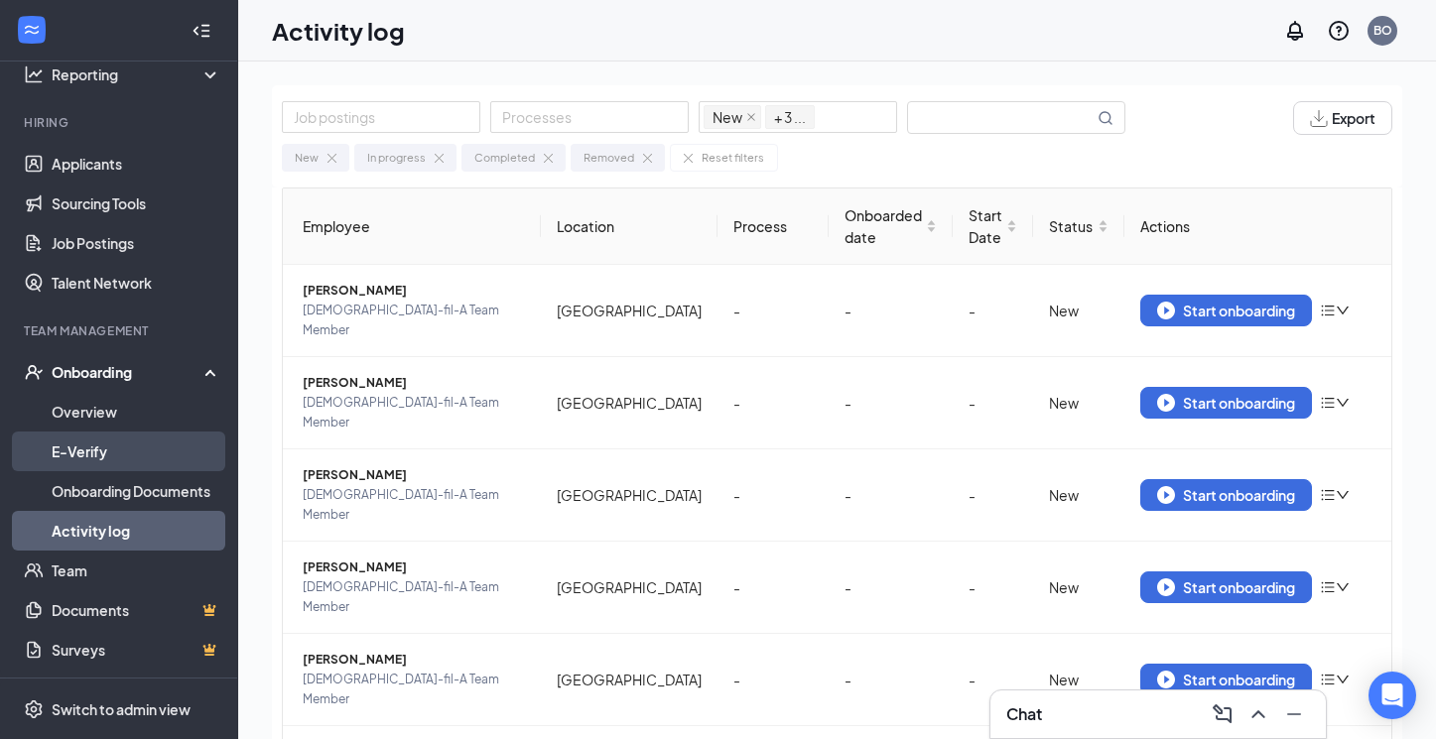
scroll to position [146, 0]
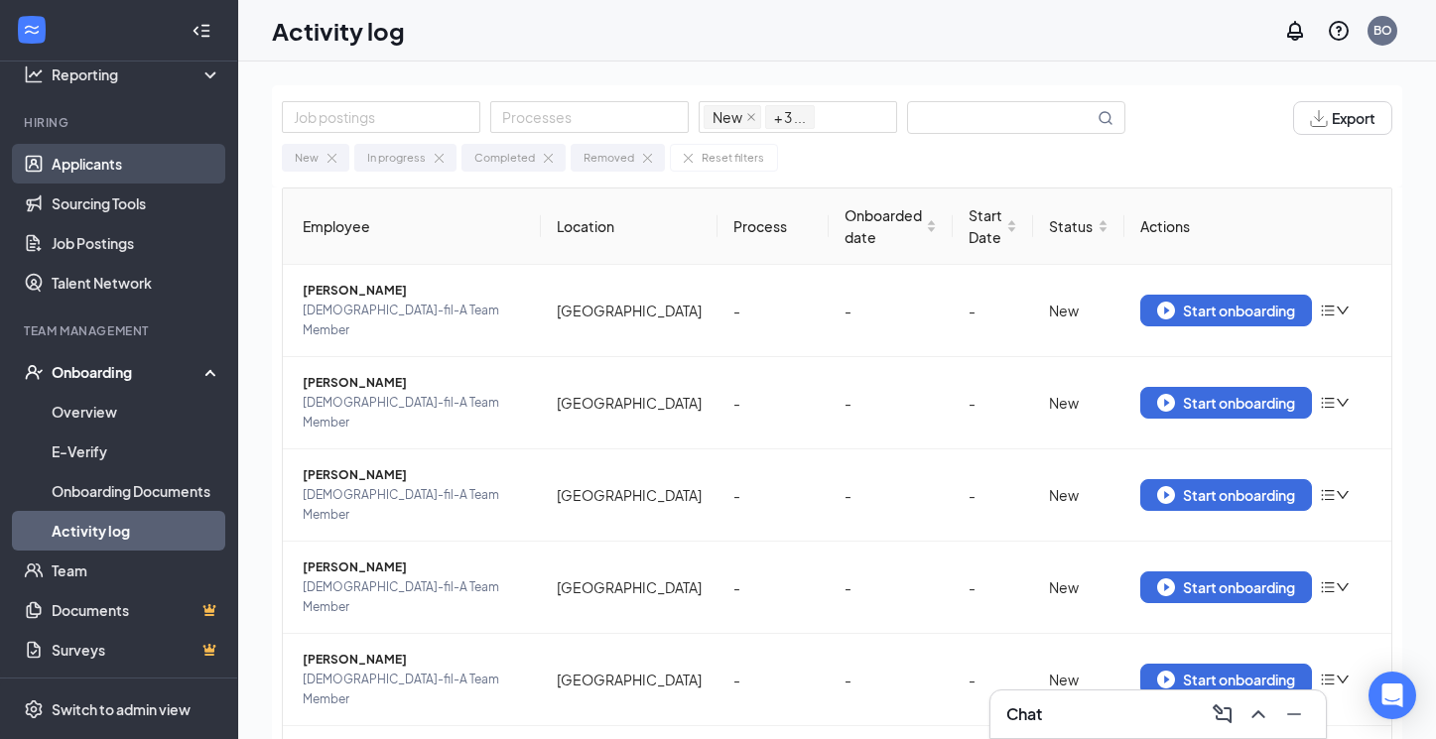
click at [84, 179] on link "Applicants" at bounding box center [137, 164] width 170 height 40
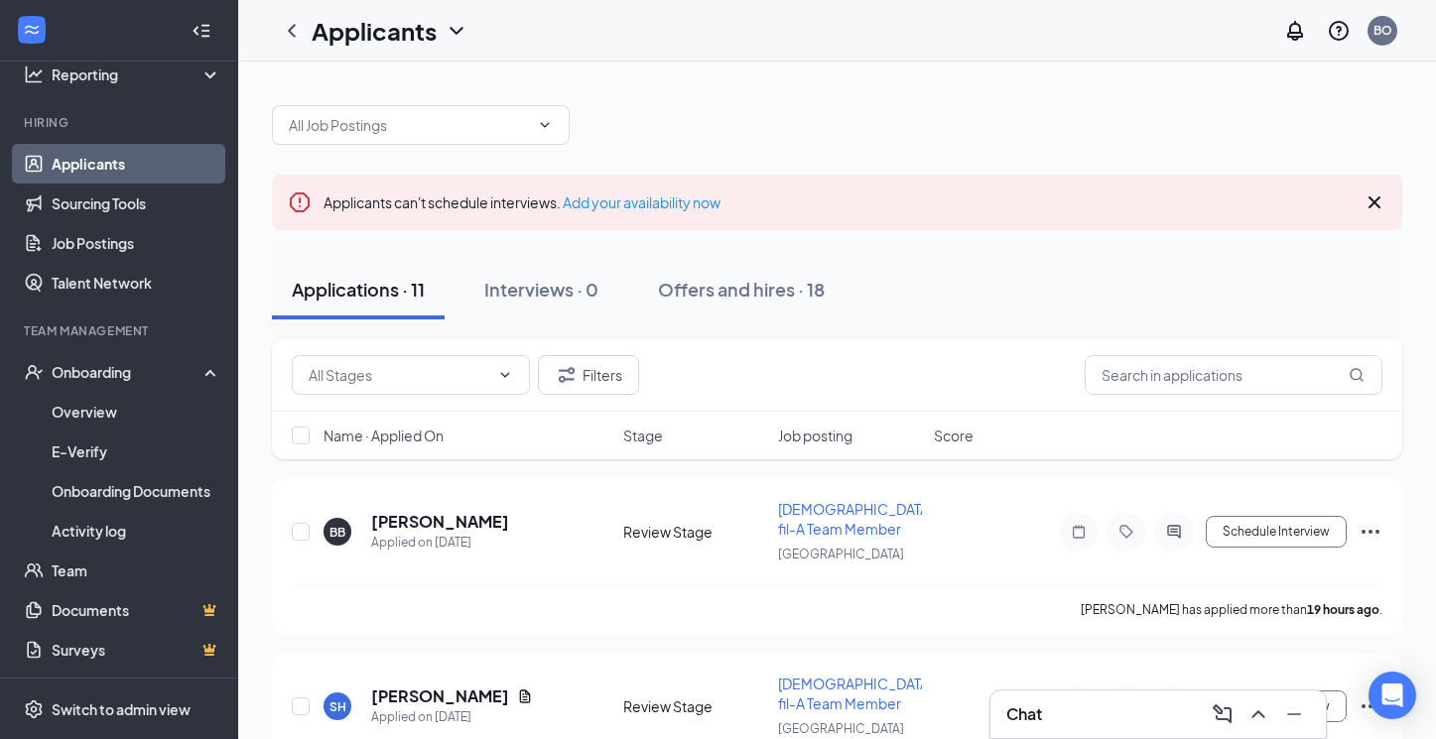
click at [1371, 204] on icon "Cross" at bounding box center [1374, 202] width 12 height 12
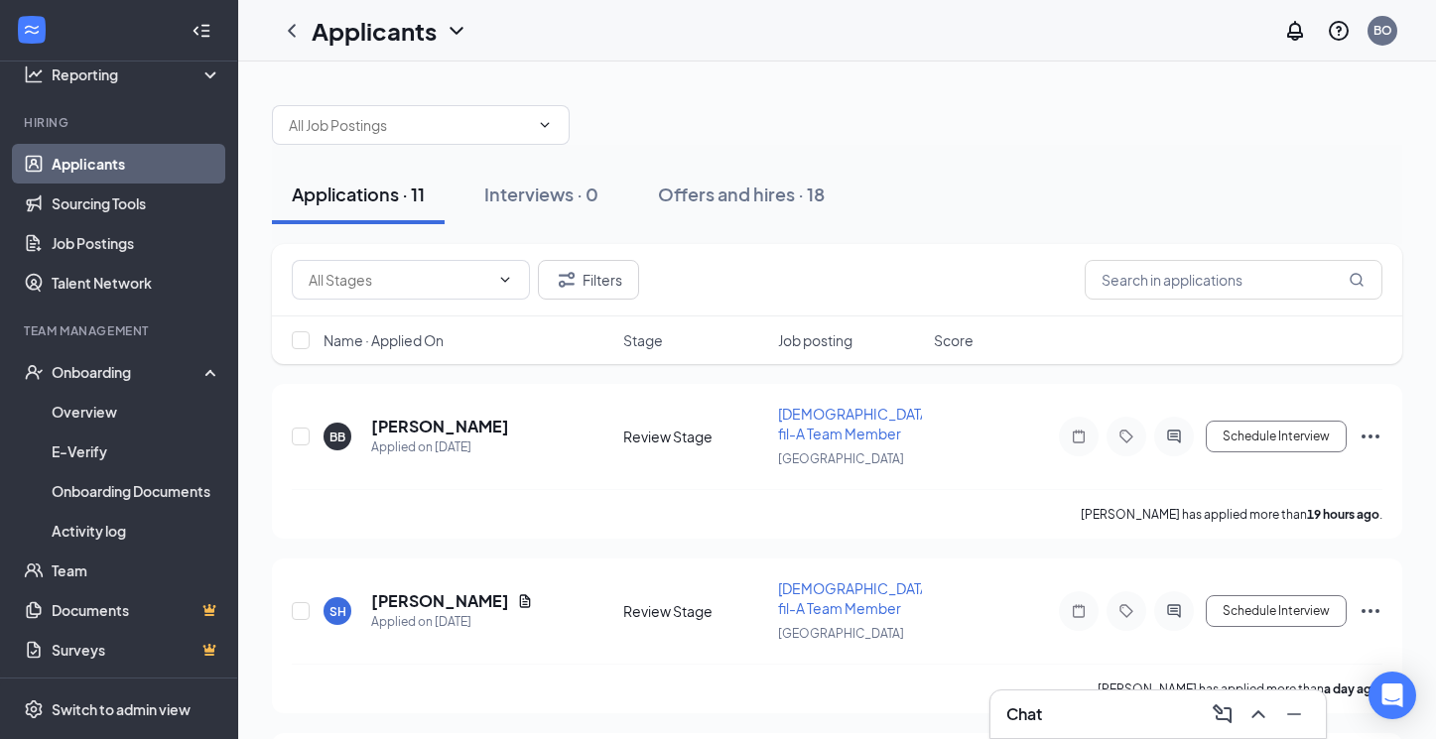
click at [1048, 108] on div at bounding box center [837, 115] width 1130 height 60
click at [1381, 39] on div "BO" at bounding box center [1382, 31] width 30 height 30
click at [943, 85] on div at bounding box center [837, 115] width 1130 height 60
click at [495, 281] on span at bounding box center [503, 280] width 20 height 16
click at [936, 184] on div "Applications · 11 Interviews · 0 Offers and hires · 18" at bounding box center [837, 195] width 1130 height 60
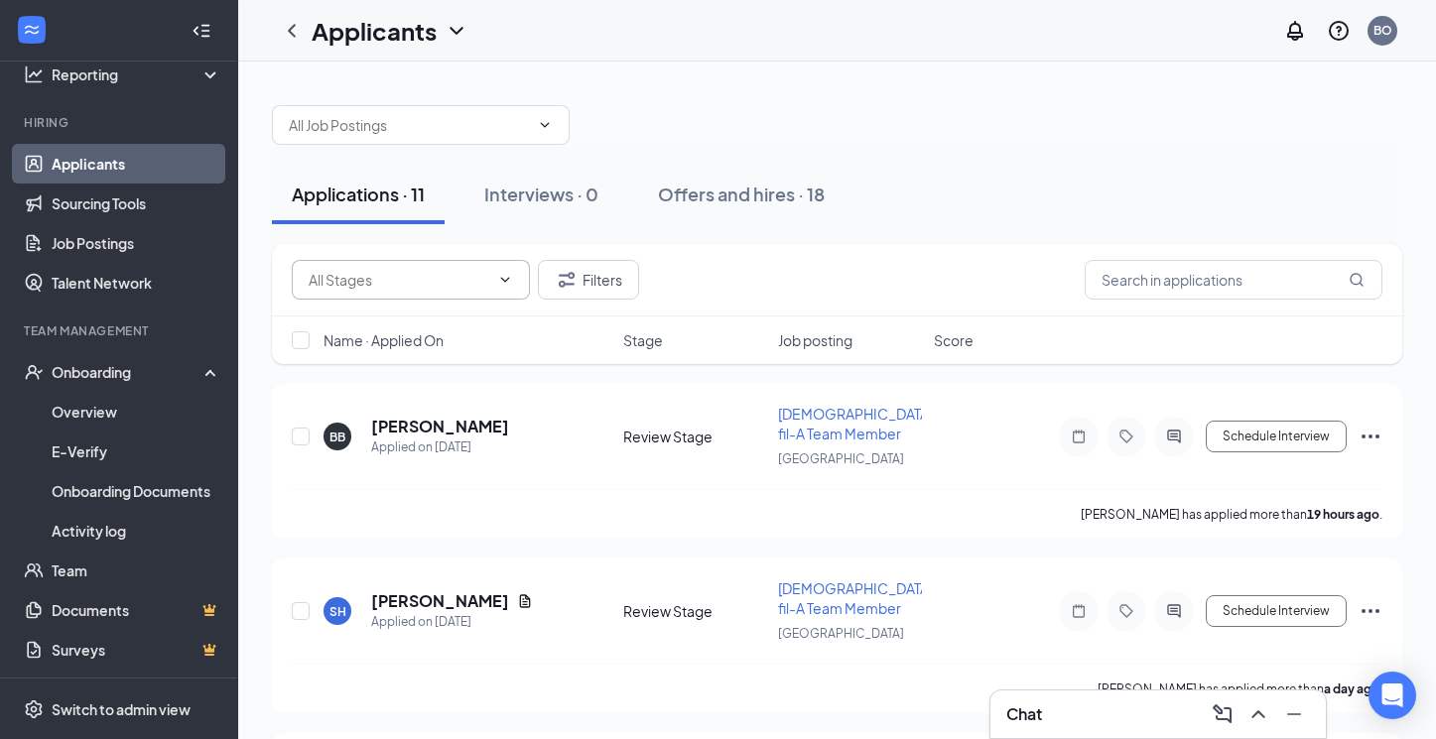
click at [440, 285] on input "text" at bounding box center [399, 280] width 181 height 22
click at [911, 158] on div "Applications · 11 Interviews · 0 Offers and hires · 18" at bounding box center [837, 194] width 1130 height 99
click at [125, 168] on link "Applicants" at bounding box center [137, 164] width 170 height 40
click at [553, 131] on span at bounding box center [421, 125] width 298 height 40
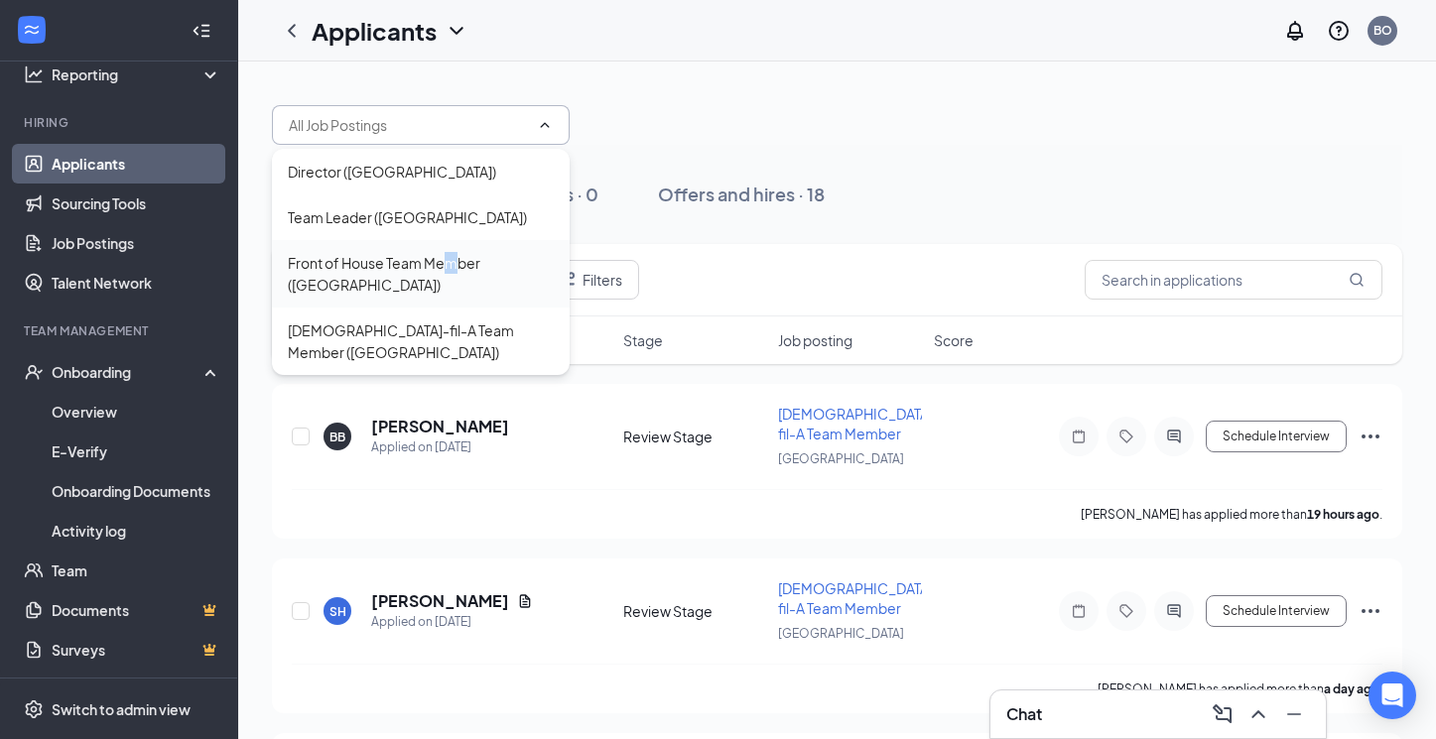
click at [450, 263] on div "Front of House Team Member (Kedron Village)" at bounding box center [421, 274] width 266 height 44
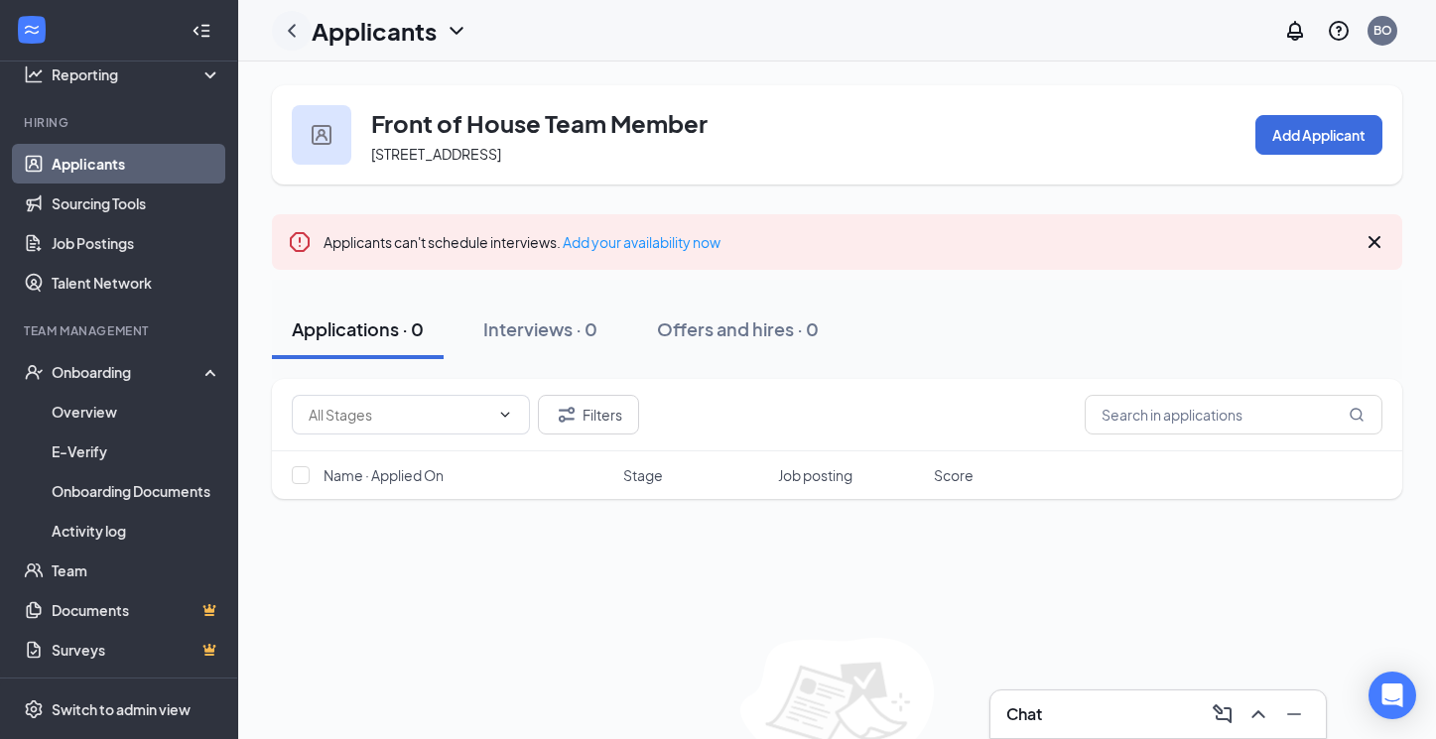
click at [294, 31] on icon "ChevronLeft" at bounding box center [292, 31] width 24 height 24
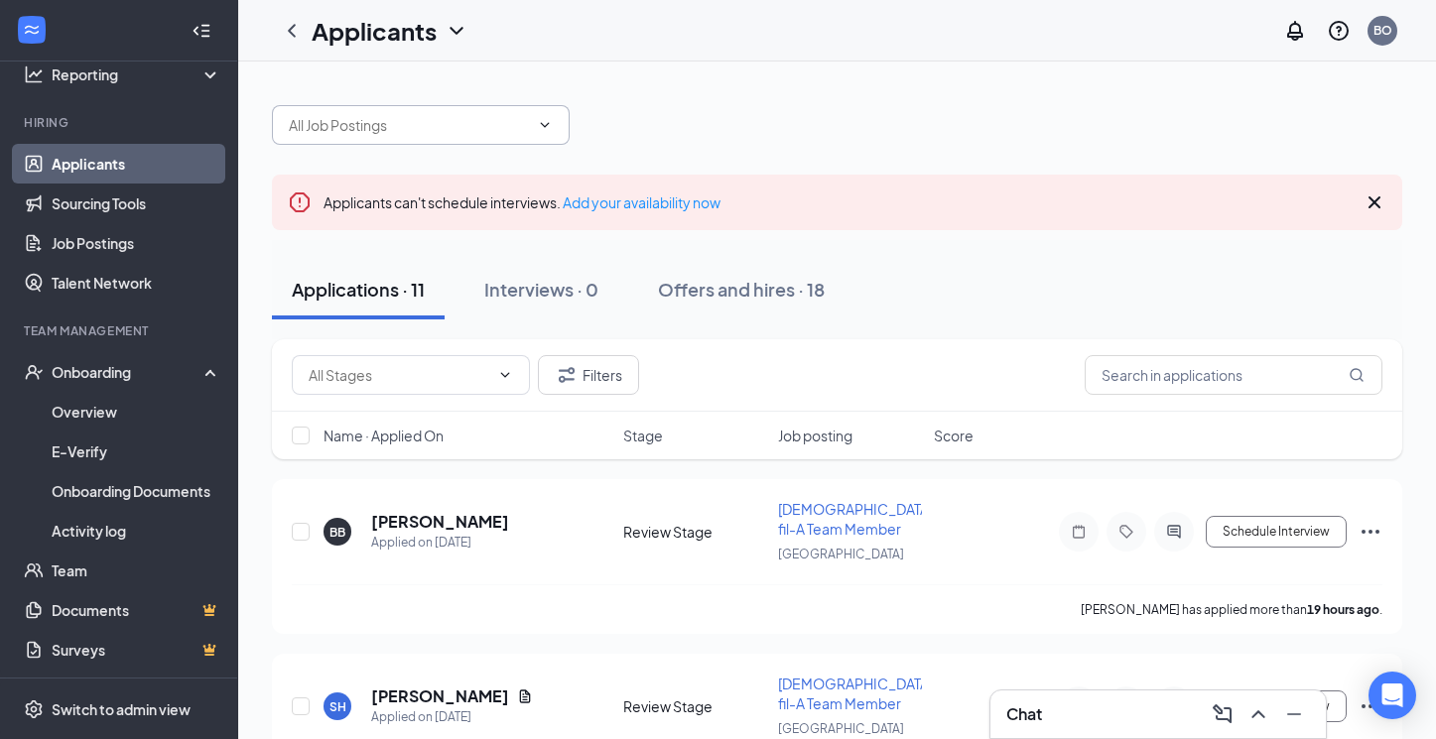
click at [468, 131] on input "text" at bounding box center [409, 125] width 240 height 22
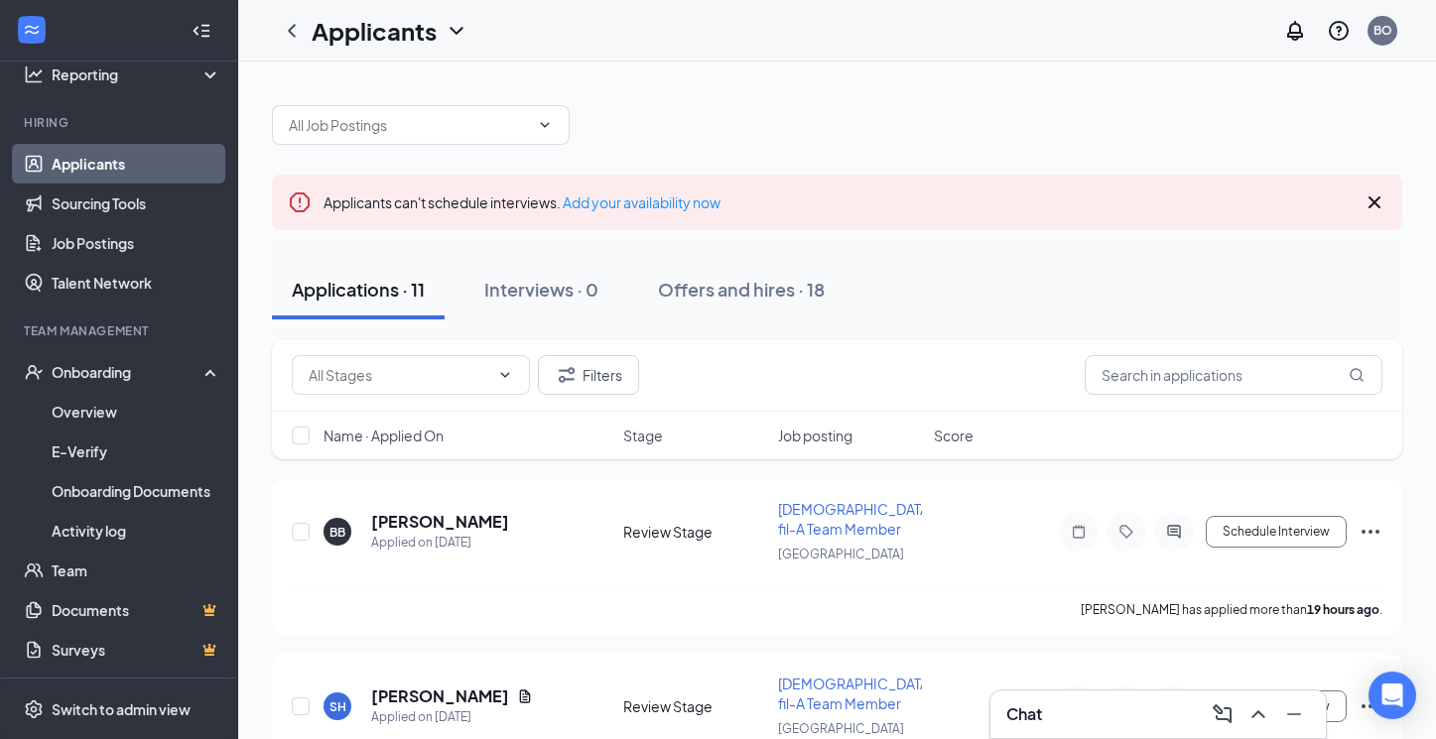
click at [1375, 200] on icon "Cross" at bounding box center [1374, 202] width 12 height 12
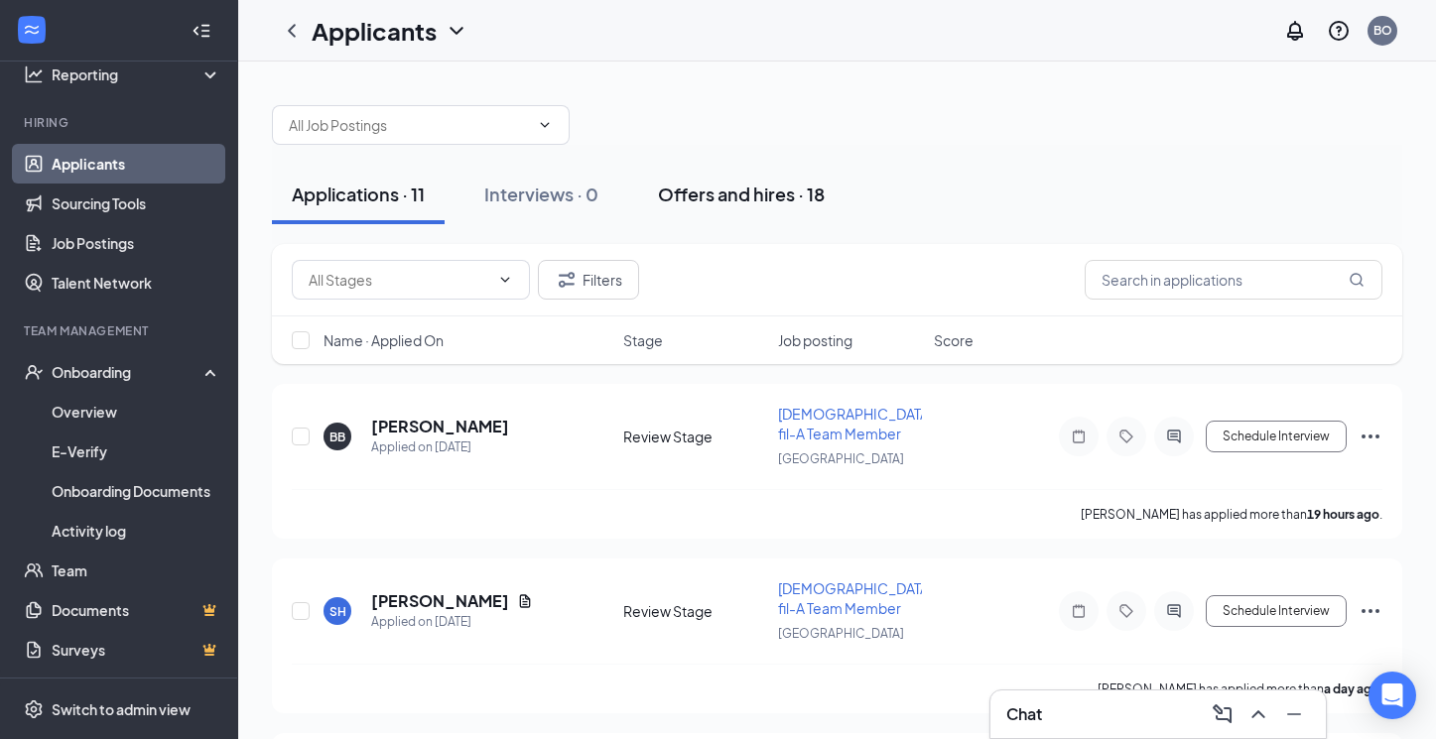
click at [723, 204] on div "Offers and hires · 18" at bounding box center [741, 194] width 167 height 25
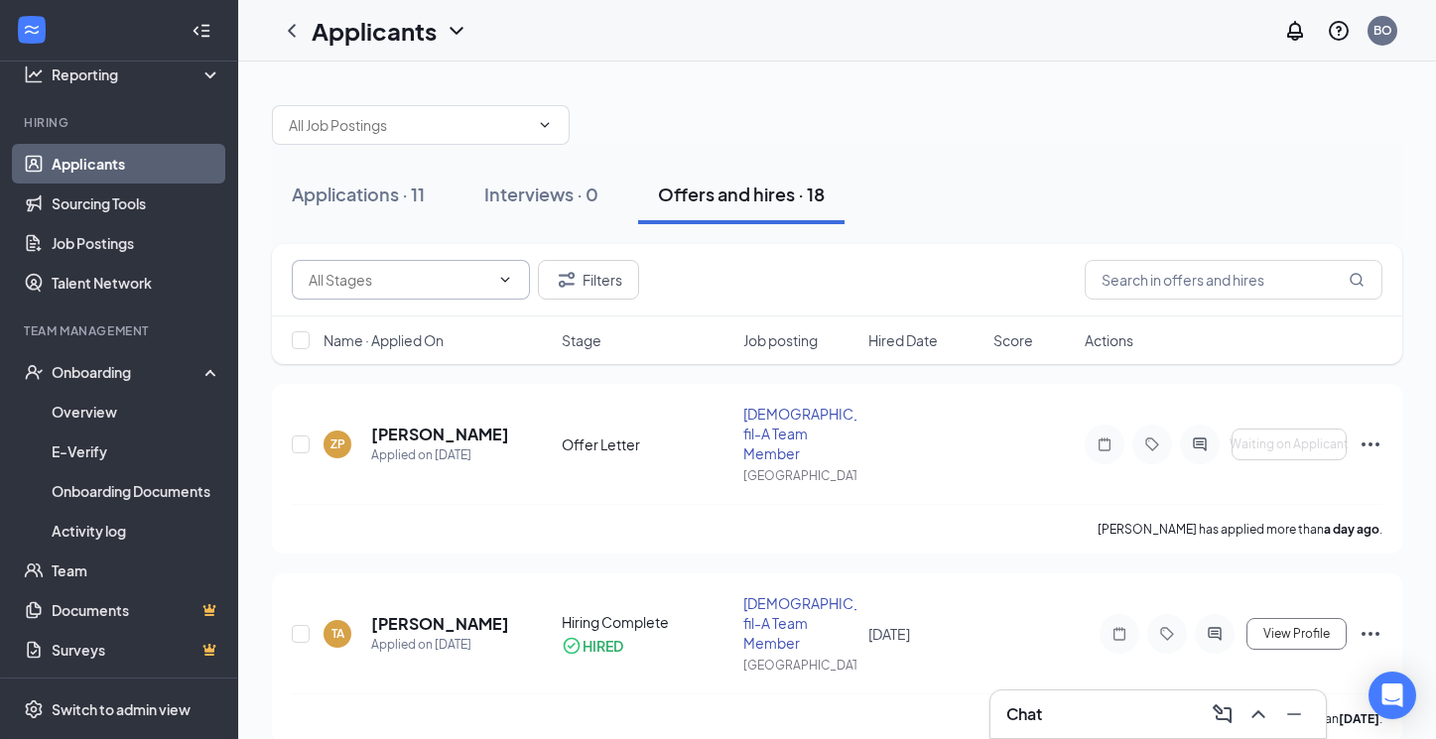
click at [490, 283] on span at bounding box center [411, 280] width 238 height 40
click at [452, 32] on icon "ChevronDown" at bounding box center [456, 31] width 24 height 24
click at [441, 135] on link "Archived applicants" at bounding box center [430, 130] width 214 height 20
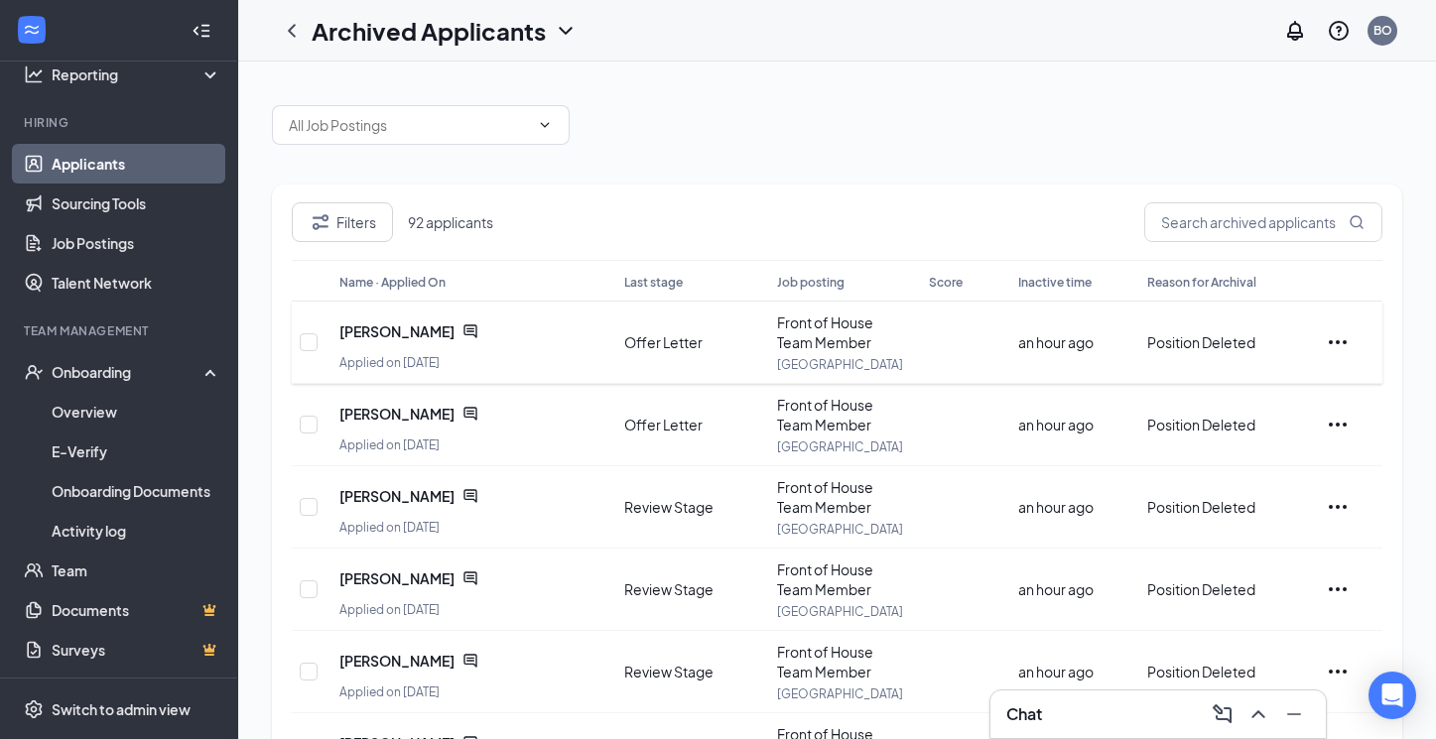
click at [1345, 341] on icon "Ellipses" at bounding box center [1337, 342] width 18 height 4
click at [1340, 340] on icon "Ellipses" at bounding box center [1337, 342] width 24 height 24
click at [385, 335] on span "[PERSON_NAME]" at bounding box center [396, 331] width 115 height 20
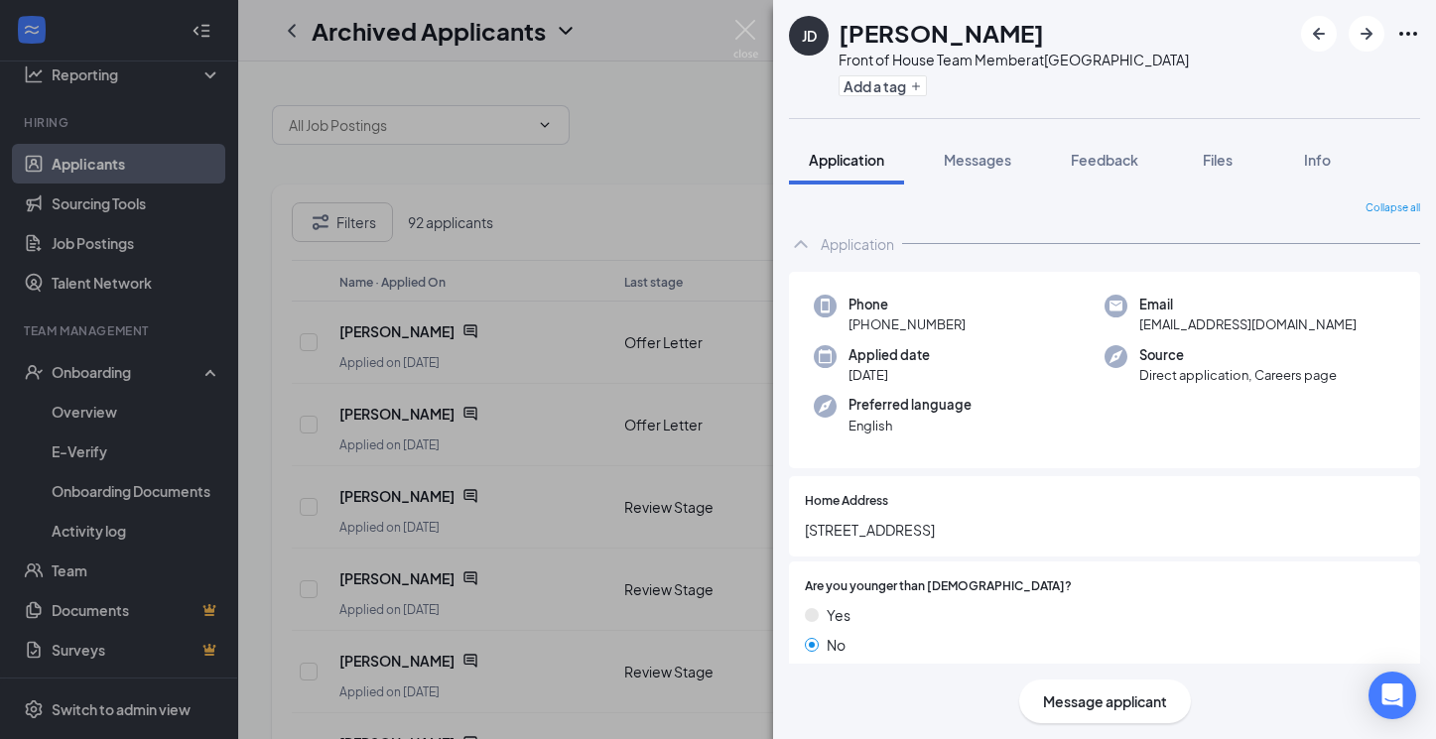
click at [512, 453] on div "JD Jacob Dunkel Front of House Team Member at Kedron Village Add a tag Applicat…" at bounding box center [718, 369] width 1436 height 739
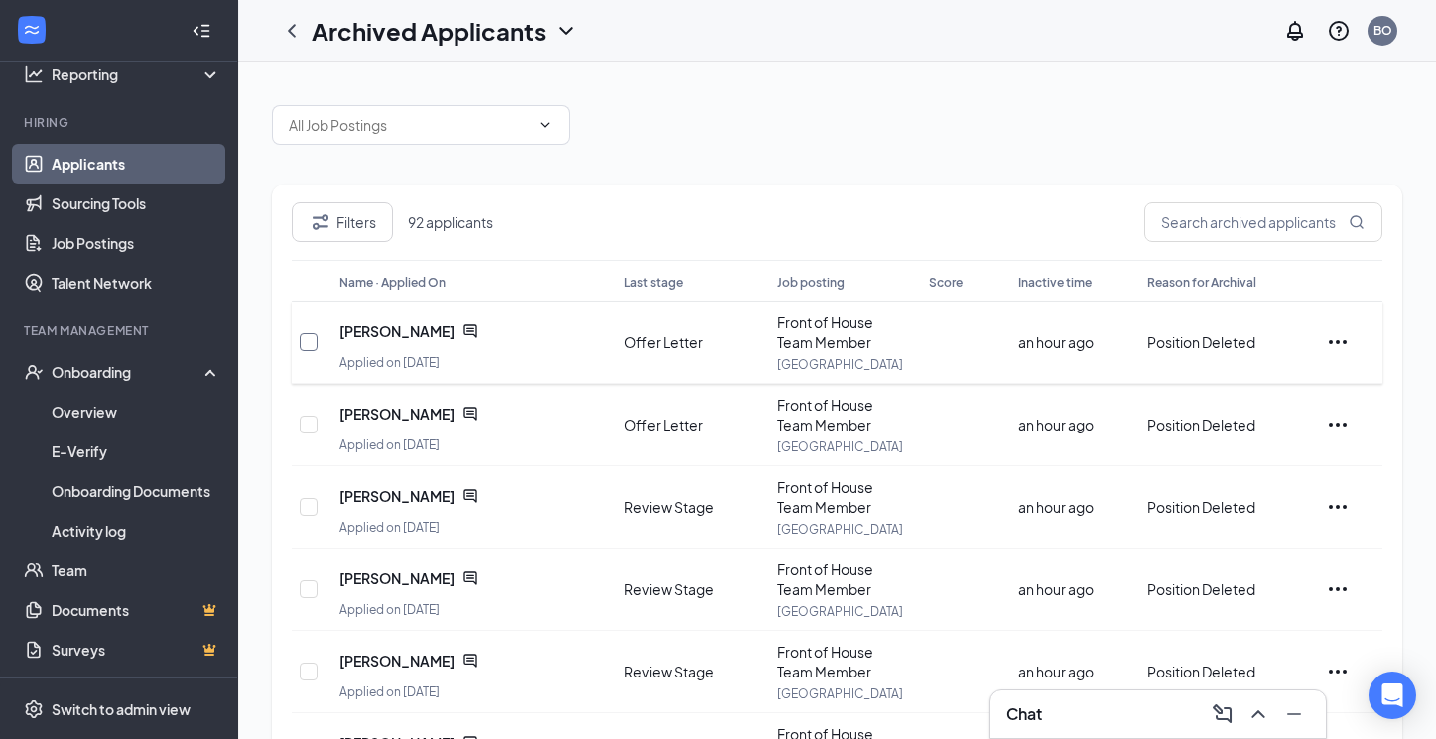
click at [316, 348] on input "checkbox" at bounding box center [309, 342] width 18 height 18
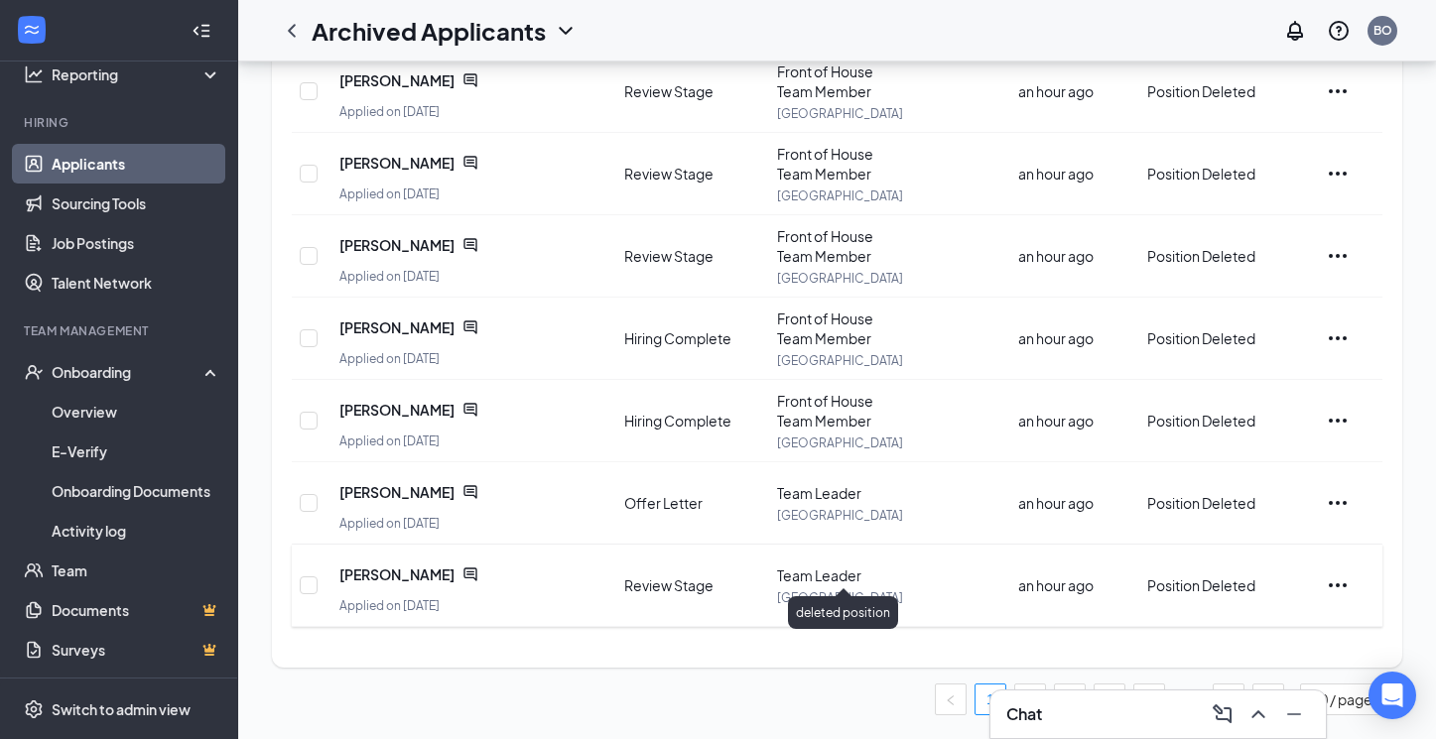
scroll to position [498, 0]
click at [1066, 714] on div "Chat" at bounding box center [1158, 714] width 304 height 32
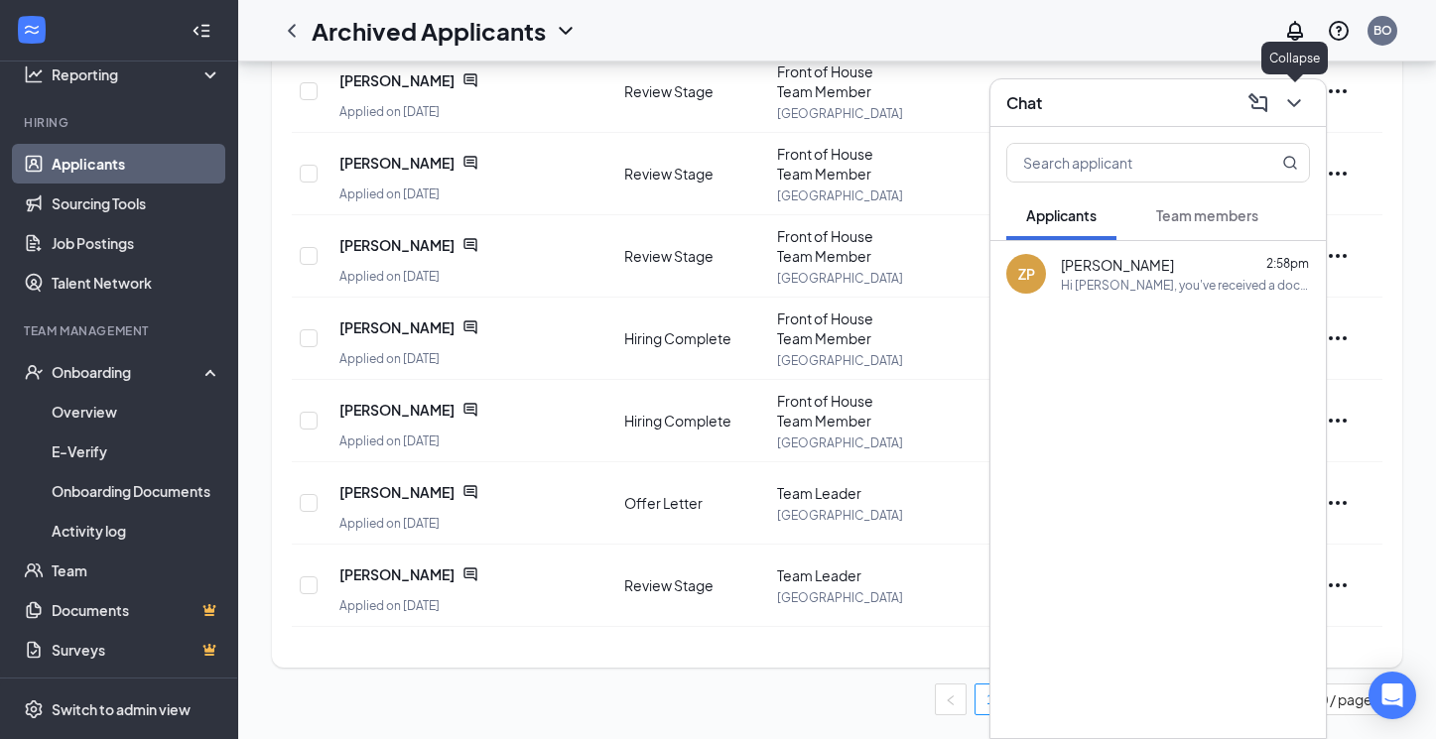
click at [1294, 106] on icon "ChevronDown" at bounding box center [1293, 103] width 13 height 8
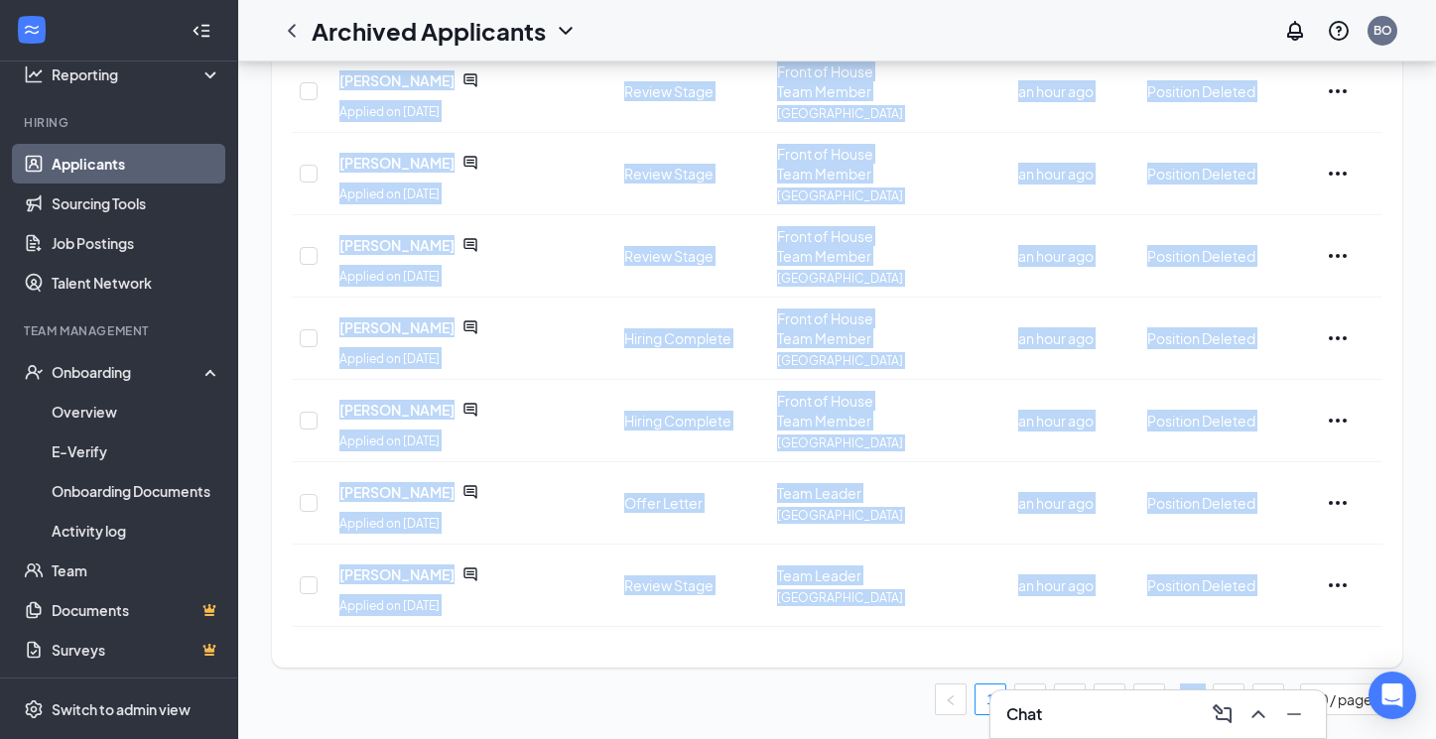
drag, startPoint x: 1091, startPoint y: 718, endPoint x: 803, endPoint y: 721, distance: 288.7
click at [803, 721] on div "Chat Filters 92 applicants Name · Applied On Last stage Job posting Score Inact…" at bounding box center [836, 151] width 1197 height 1176
click at [803, 721] on div "Filters 92 applicants Name · Applied On Last stage Job posting Score Inactive t…" at bounding box center [836, 151] width 1197 height 1176
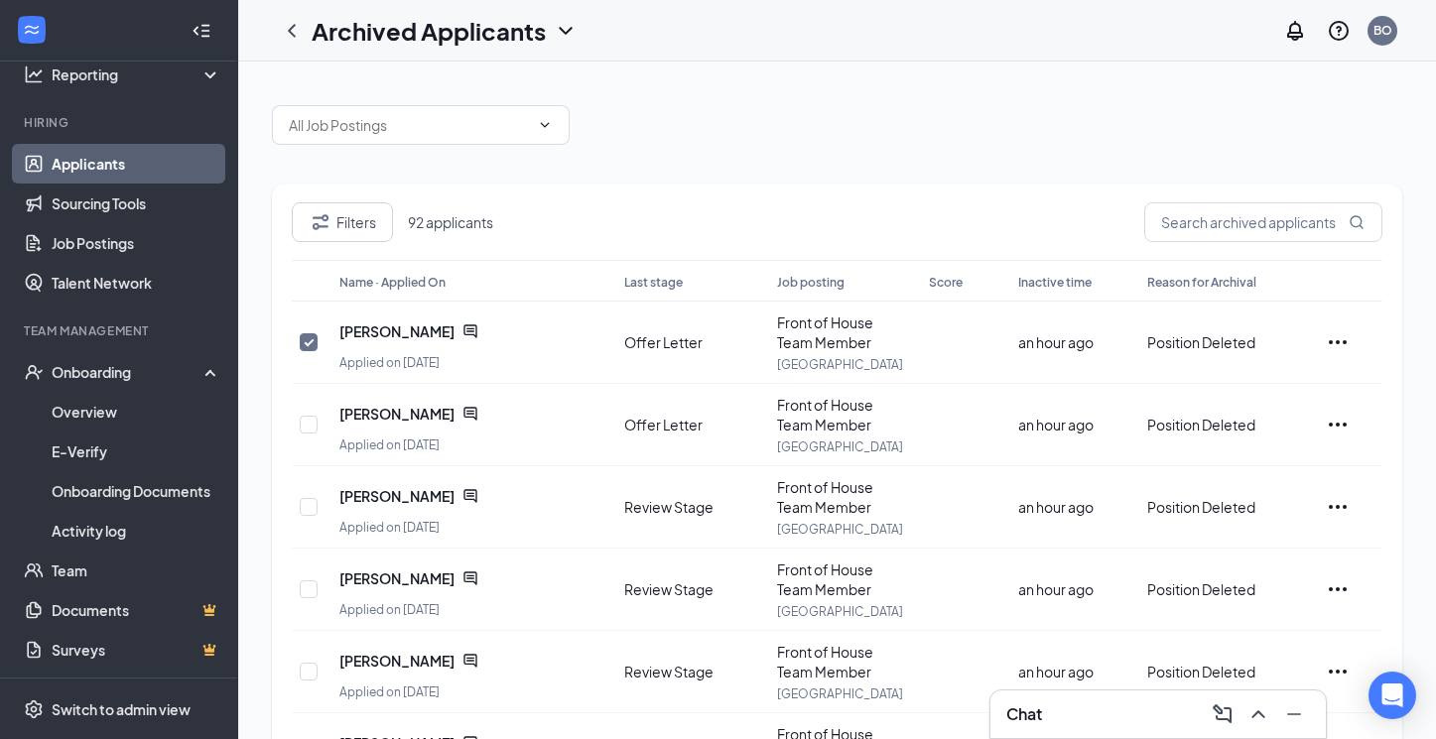
scroll to position [0, 0]
click at [451, 221] on span "92 applicants" at bounding box center [458, 222] width 101 height 20
click at [369, 233] on button "Filters" at bounding box center [342, 222] width 101 height 40
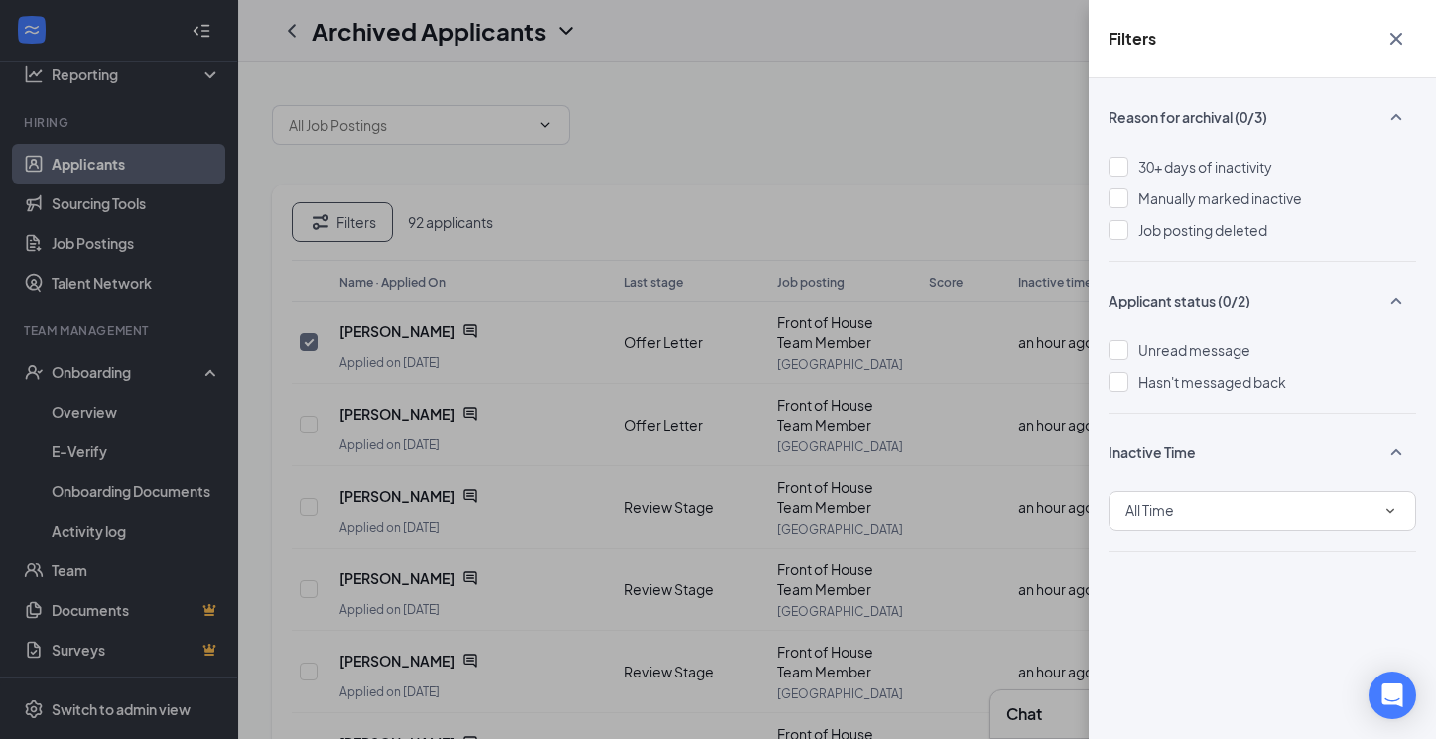
click at [831, 196] on div "Filters Reason for archival (0/3) 30+ days of inactivity Manually marked inacti…" at bounding box center [718, 369] width 1436 height 739
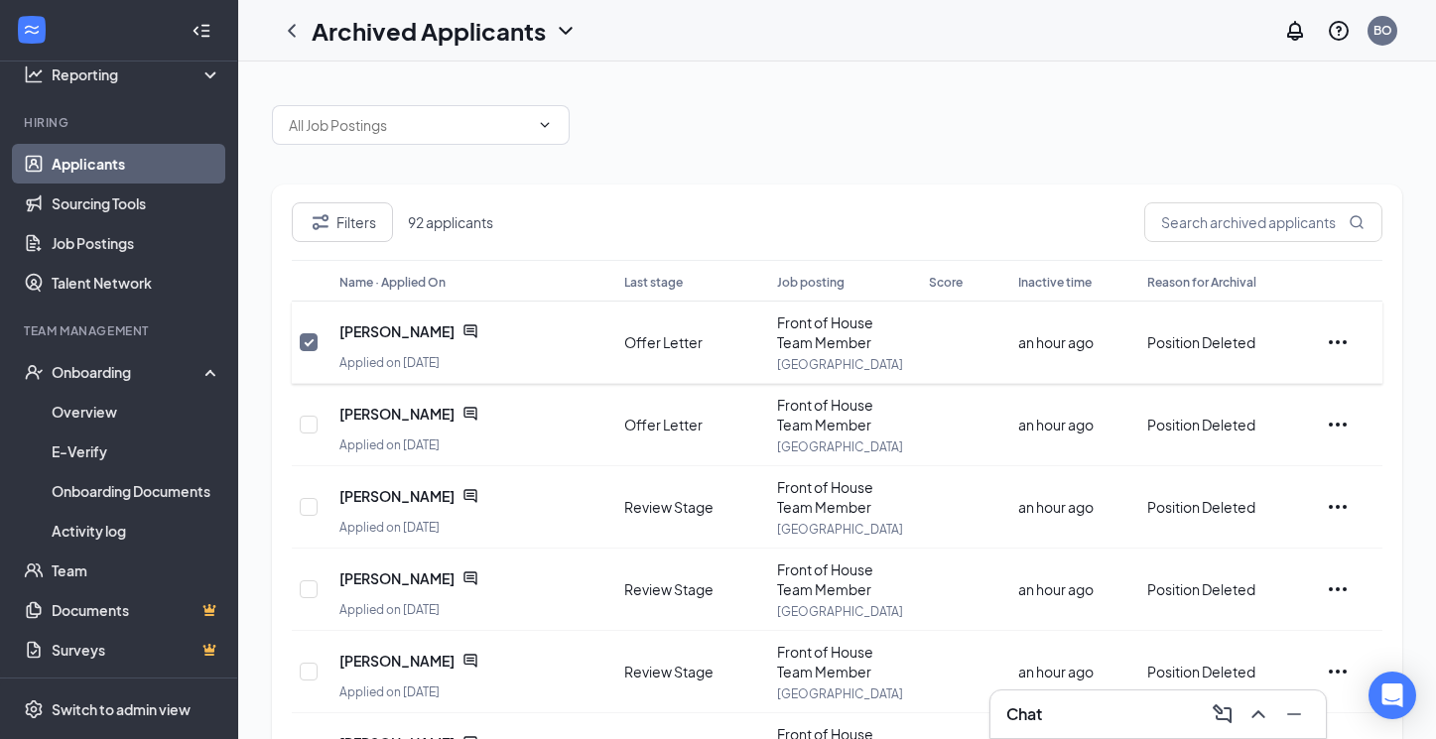
click at [1340, 340] on icon "Ellipses" at bounding box center [1337, 342] width 24 height 24
click at [918, 173] on div "Filters 92 applicants Name · Applied On Last stage Job posting Score Inactive t…" at bounding box center [837, 649] width 1130 height 1128
click at [507, 331] on div "[PERSON_NAME]" at bounding box center [427, 332] width 176 height 40
click at [308, 344] on input "checkbox" at bounding box center [309, 342] width 18 height 18
checkbox input "false"
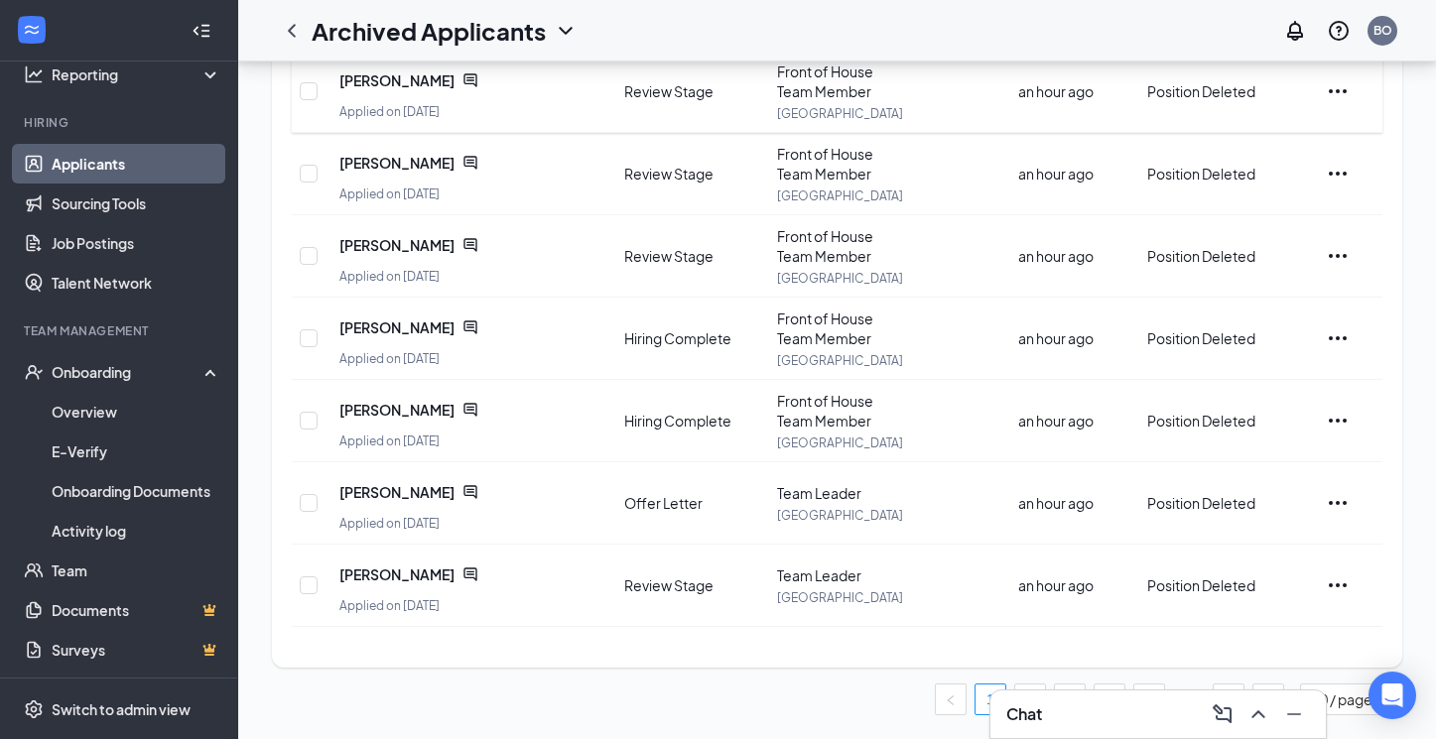
scroll to position [498, 0]
click at [1027, 688] on link "2" at bounding box center [1030, 700] width 30 height 30
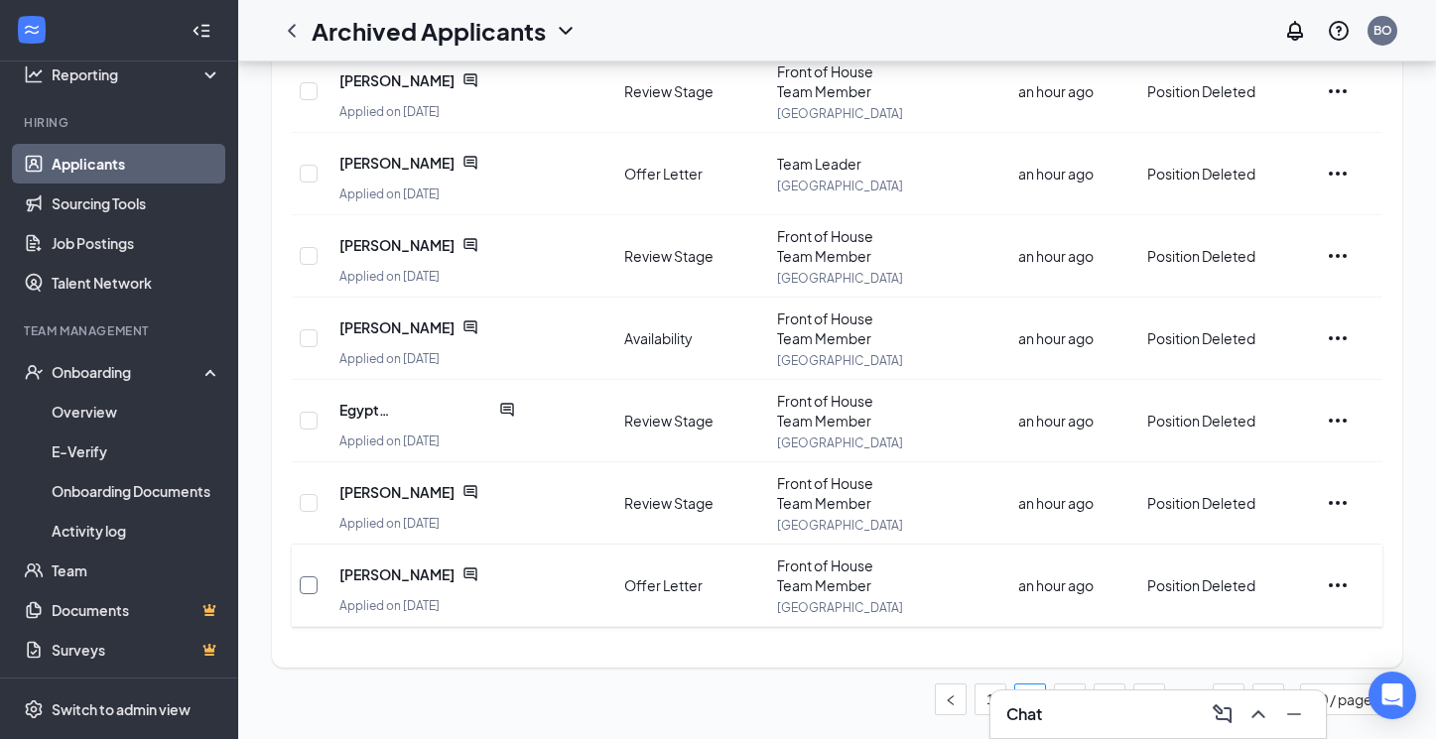
click at [311, 585] on input "checkbox" at bounding box center [309, 585] width 18 height 18
checkbox input "true"
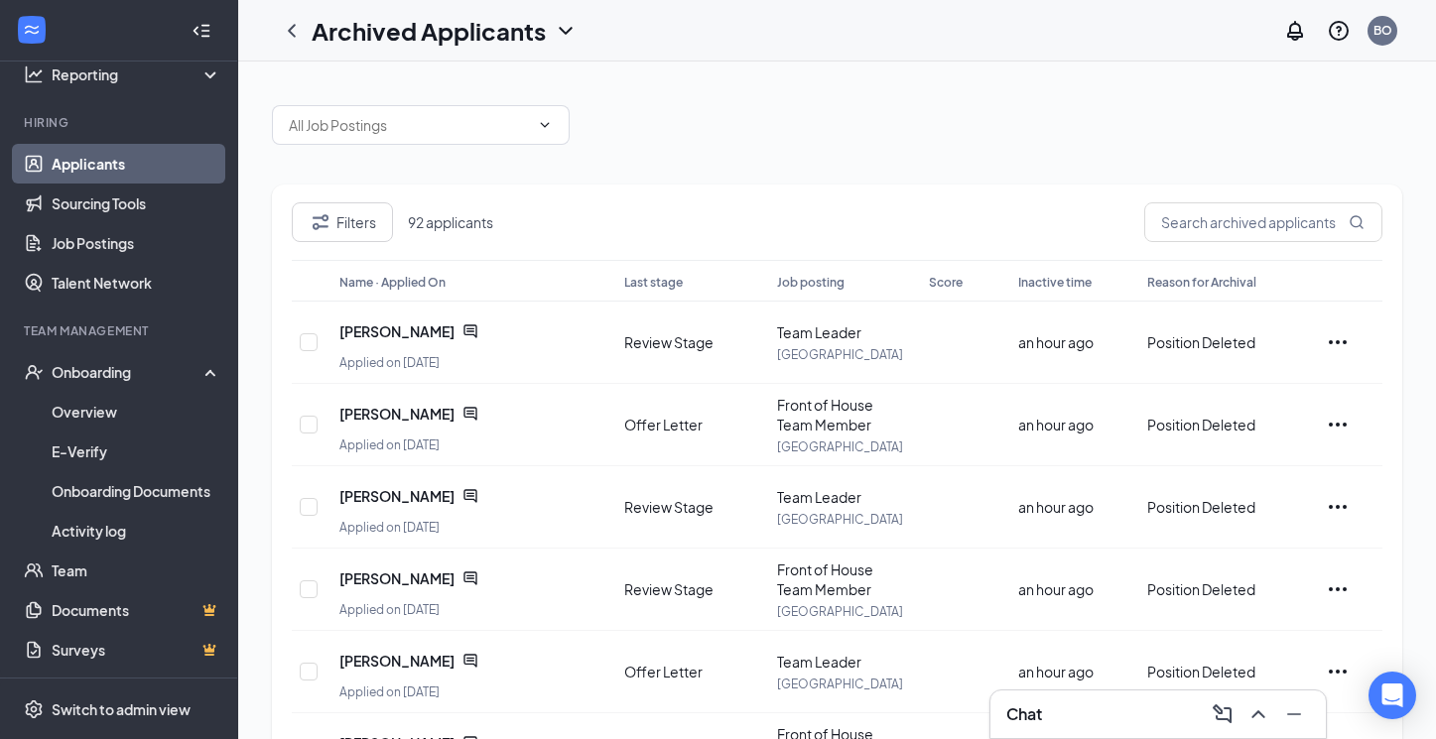
scroll to position [0, 0]
click at [310, 342] on input "checkbox" at bounding box center [309, 342] width 18 height 18
click at [309, 341] on input "checkbox" at bounding box center [309, 342] width 18 height 18
checkbox input "false"
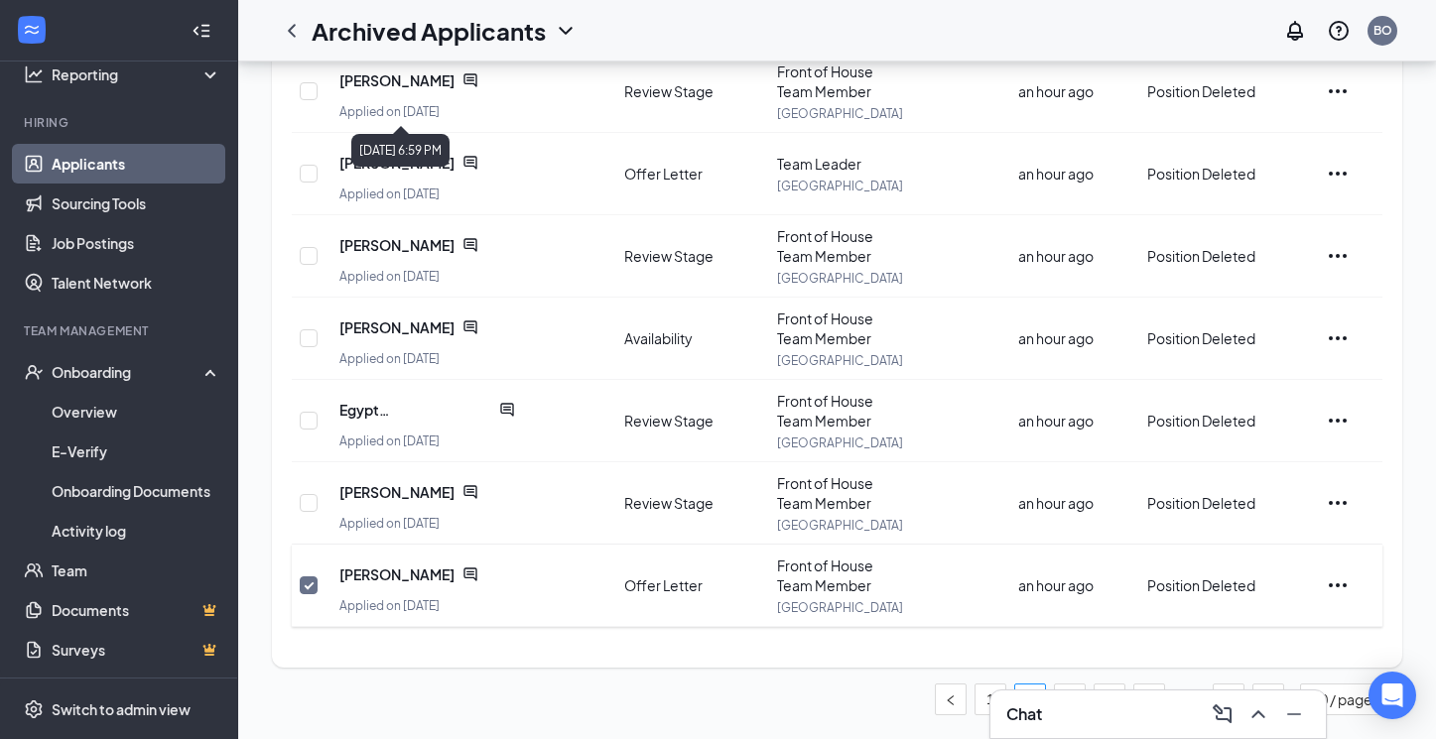
scroll to position [498, 0]
click at [312, 586] on input "checkbox" at bounding box center [309, 585] width 18 height 18
checkbox input "false"
click at [1339, 585] on icon "Ellipses" at bounding box center [1337, 585] width 18 height 4
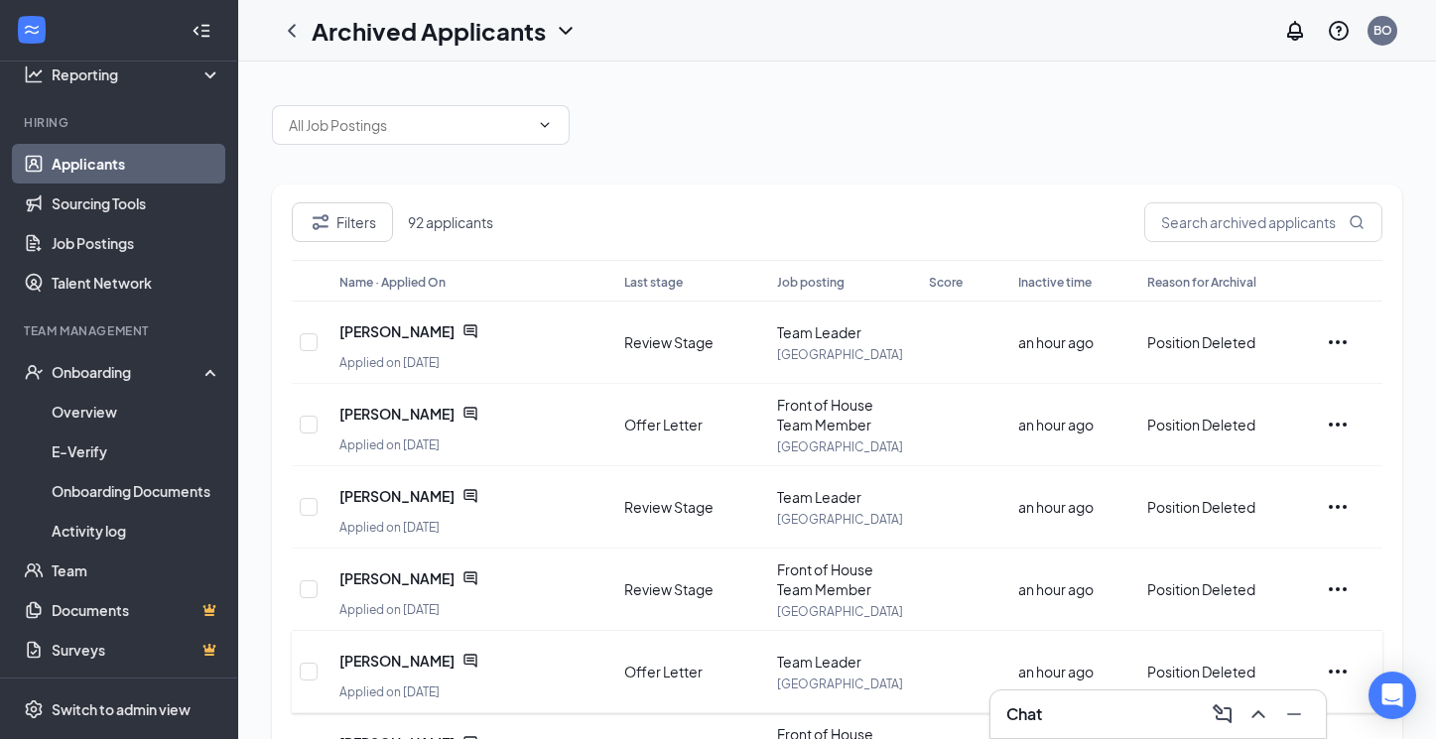
scroll to position [0, 0]
click at [476, 411] on icon "ChatActive" at bounding box center [469, 413] width 13 height 13
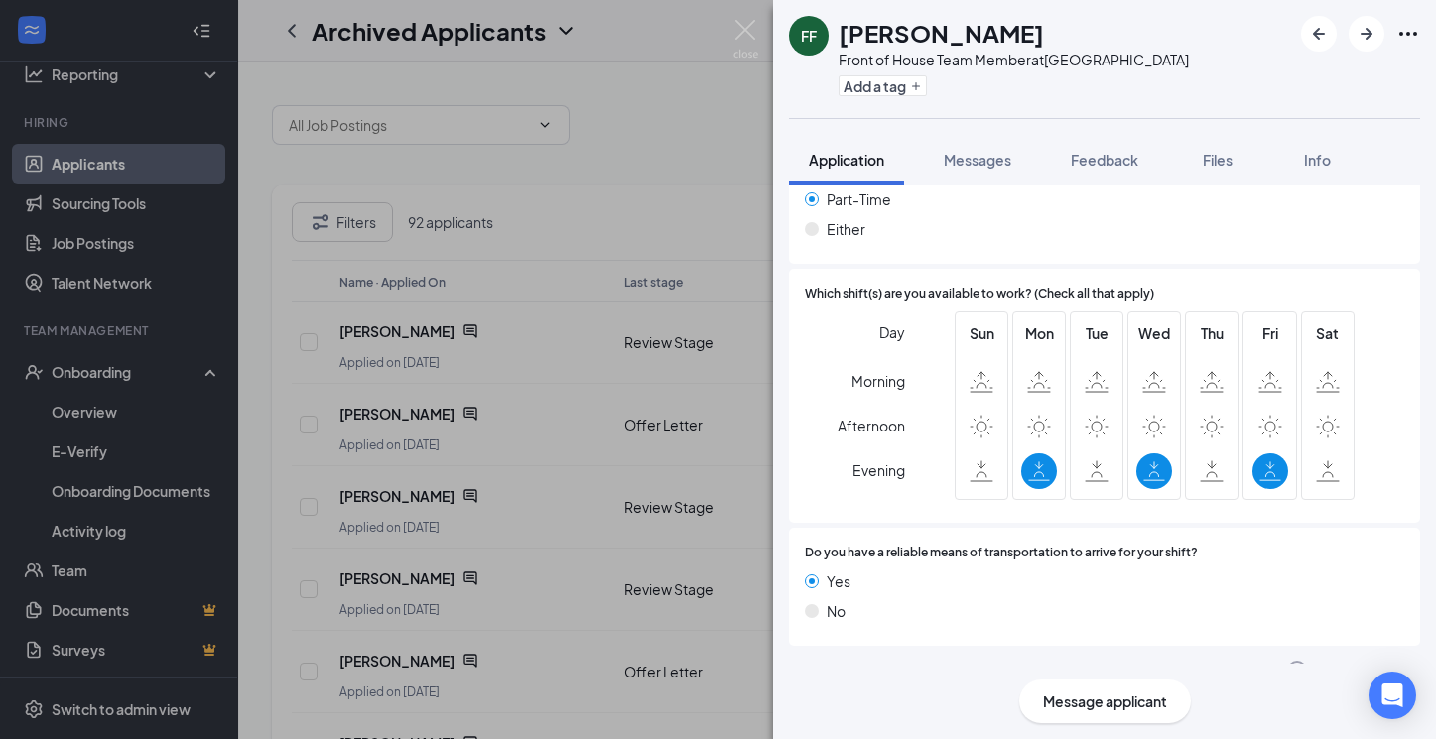
scroll to position [1255, 0]
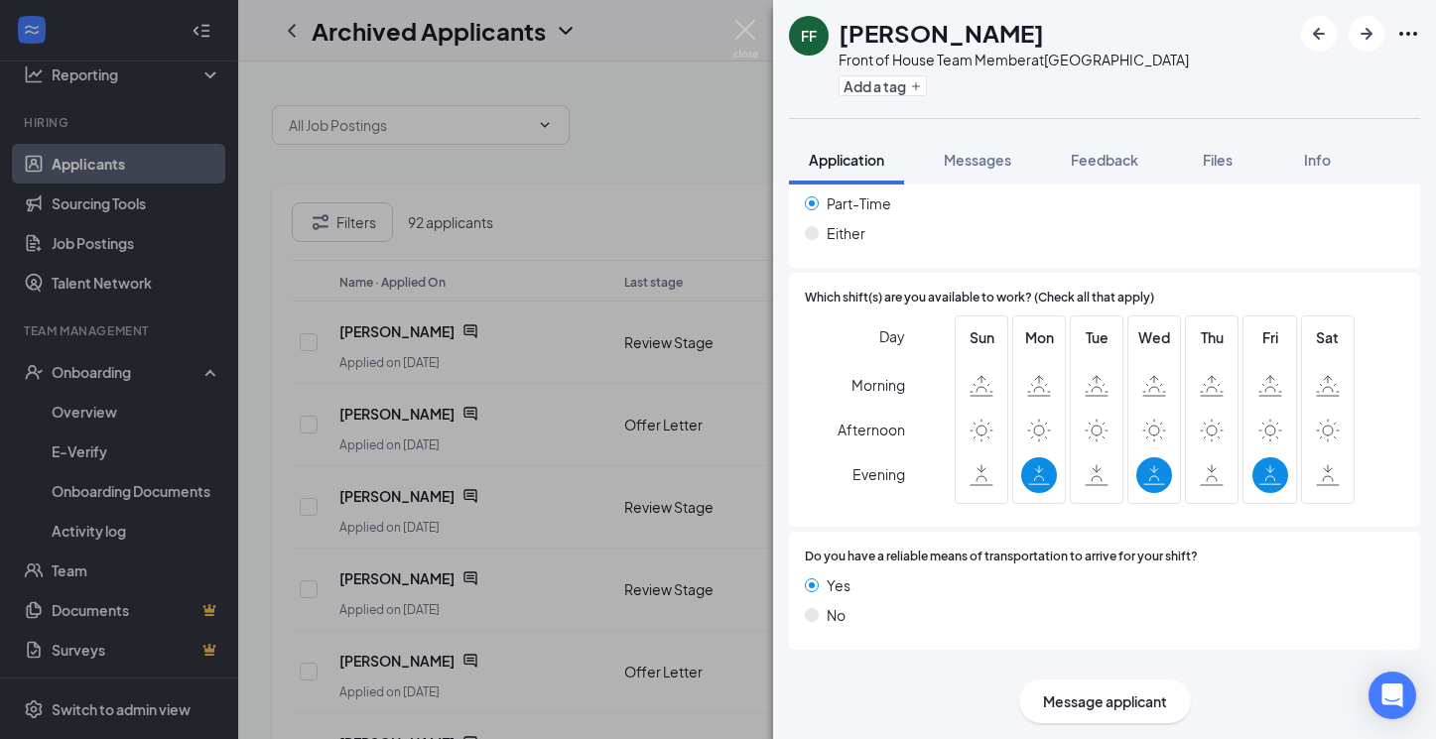
click at [864, 665] on div "Offer Letter" at bounding box center [859, 675] width 78 height 20
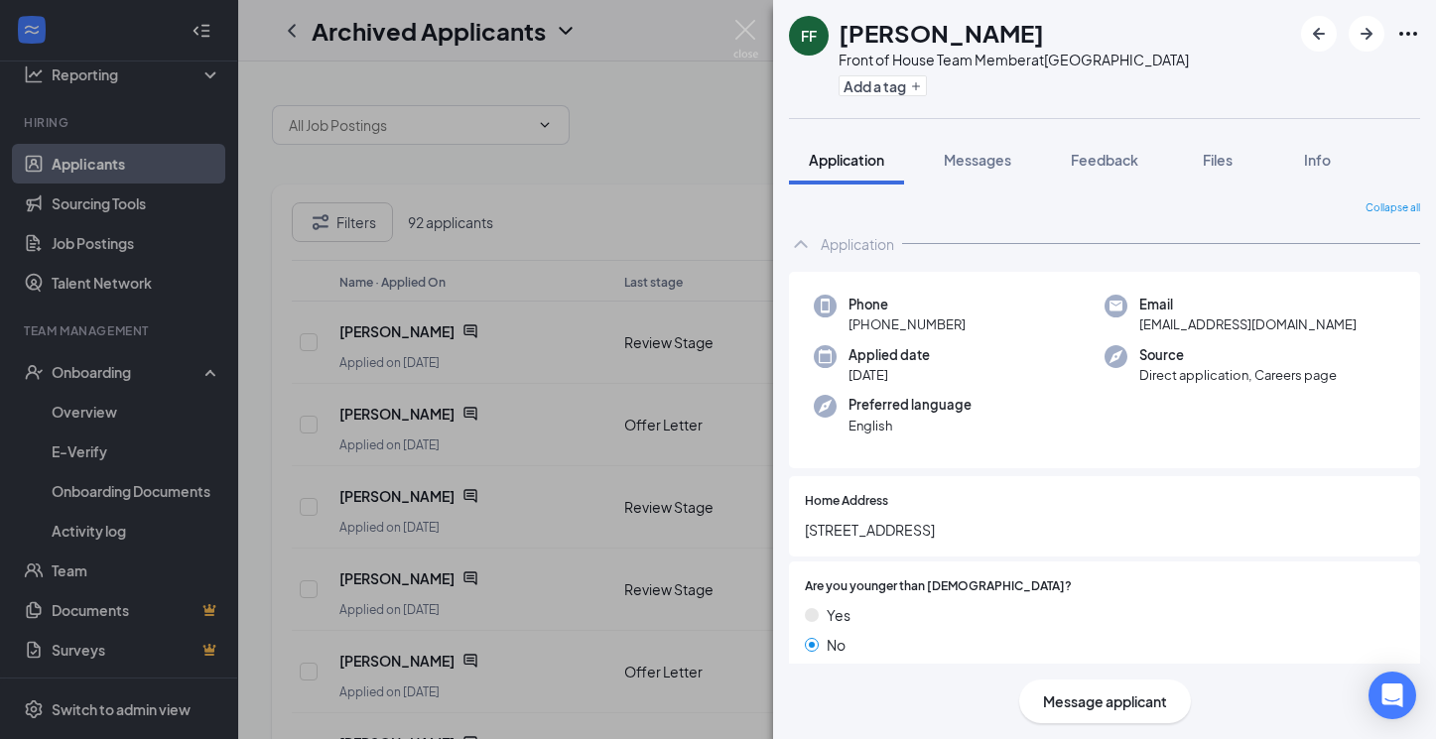
scroll to position [0, 0]
click at [747, 21] on img at bounding box center [745, 39] width 25 height 39
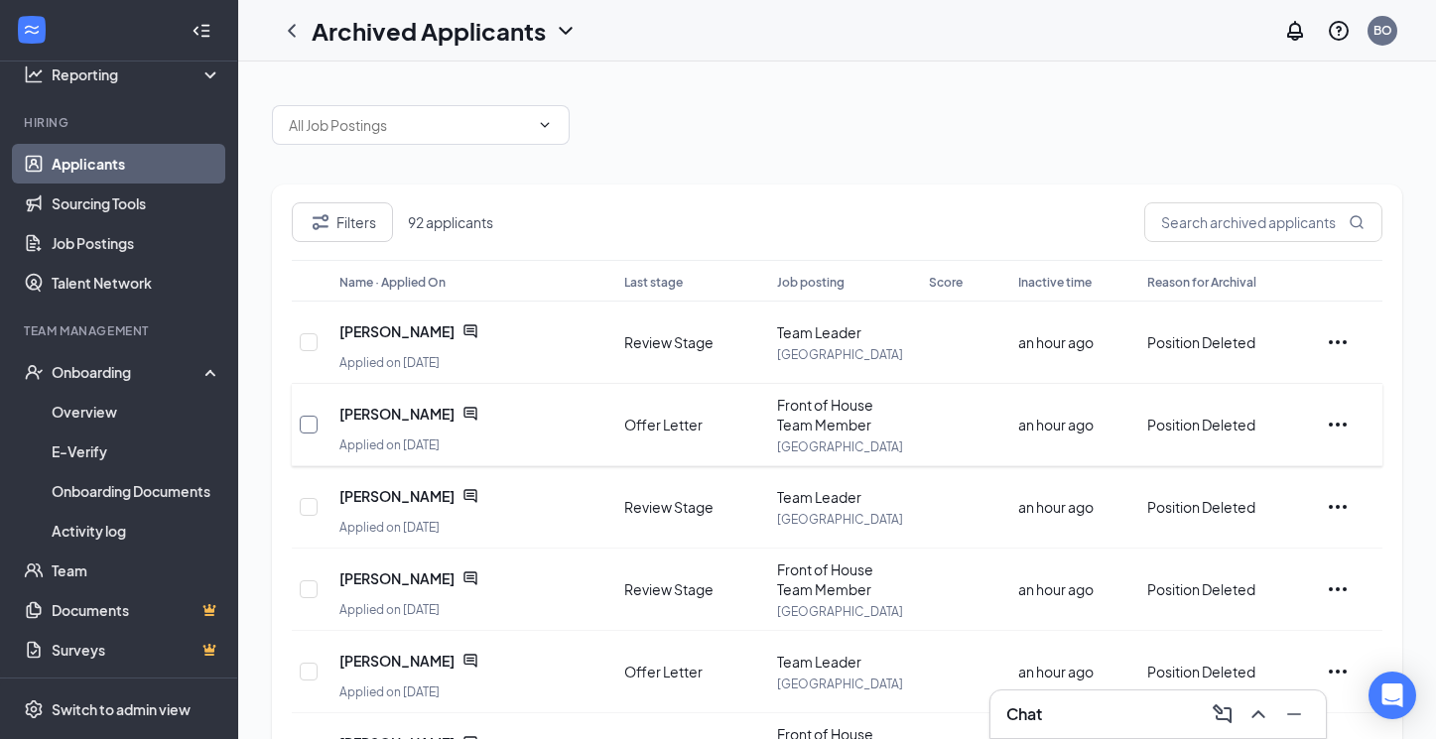
click at [309, 427] on input "checkbox" at bounding box center [309, 425] width 18 height 18
checkbox input "true"
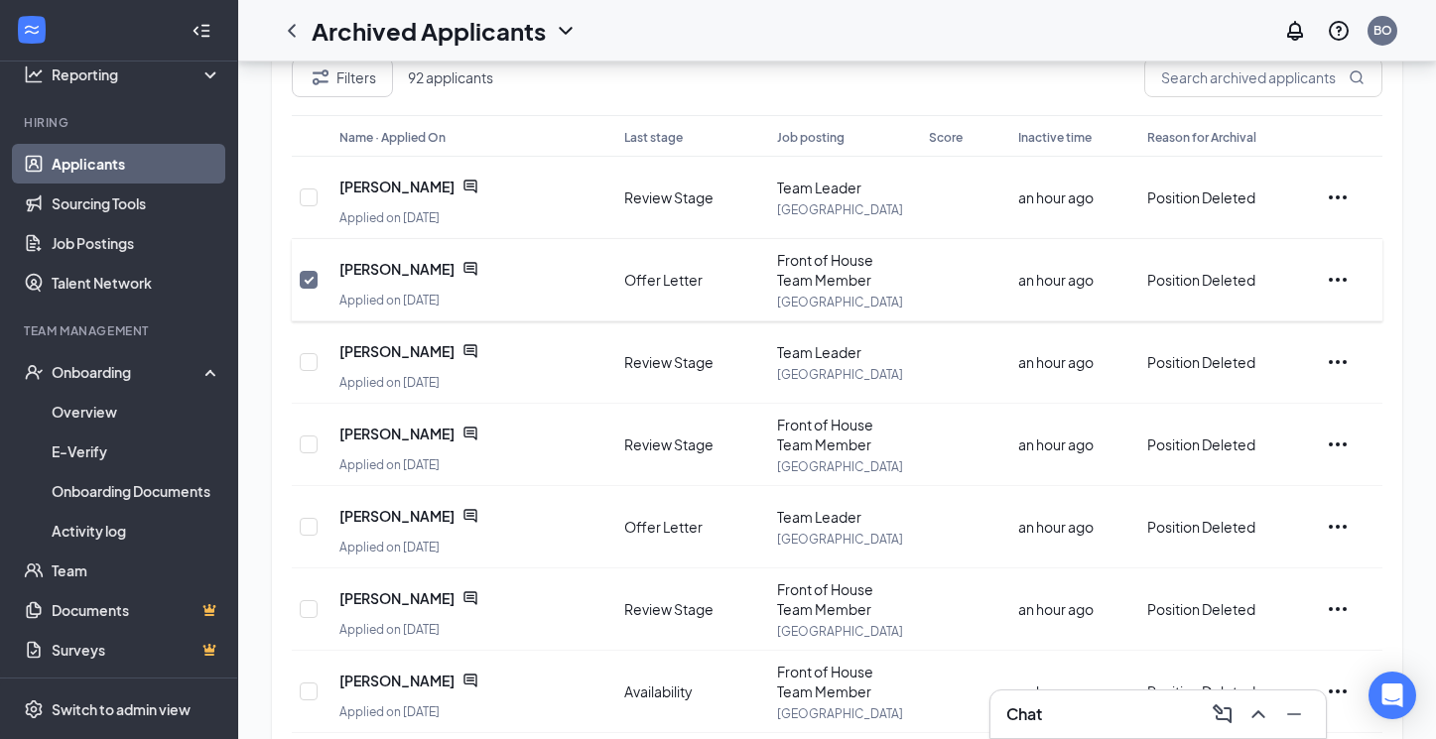
scroll to position [167, 0]
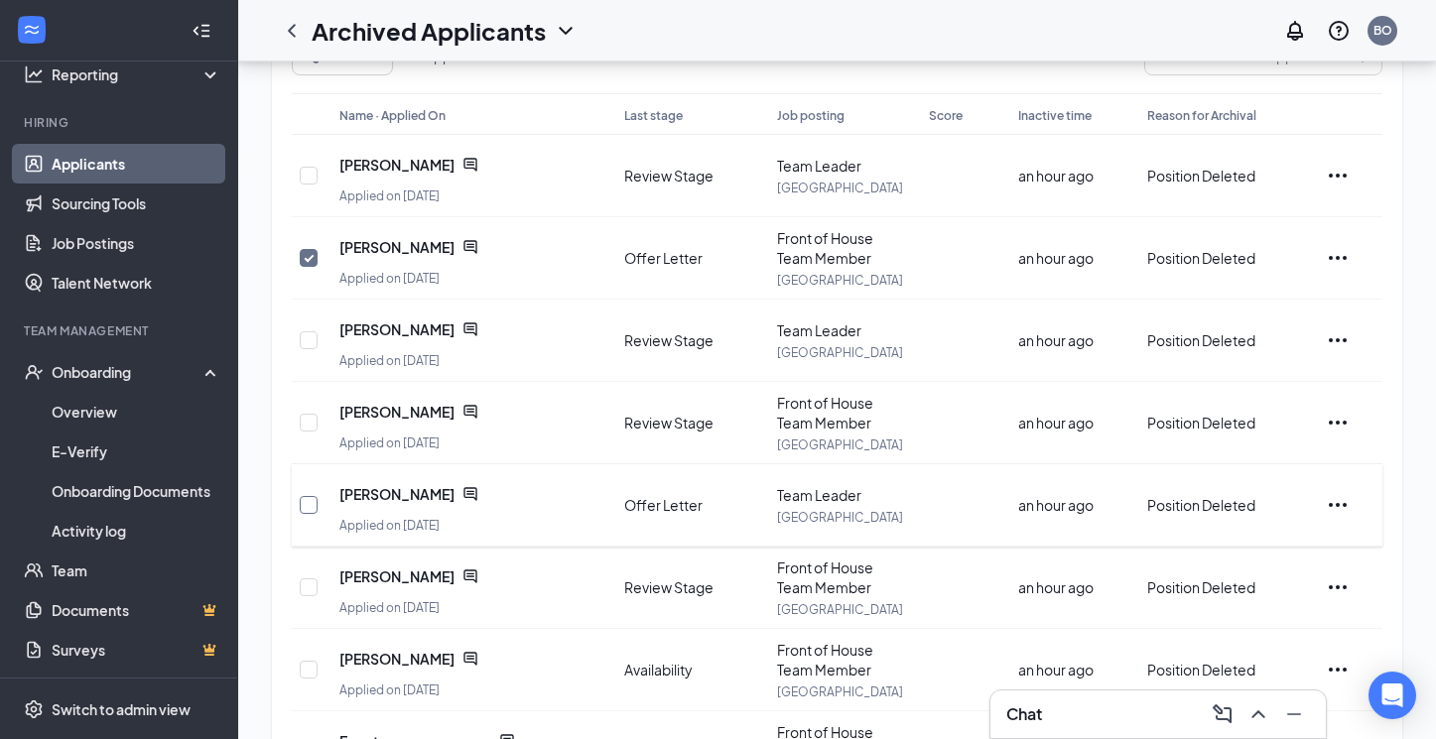
click at [309, 505] on input "checkbox" at bounding box center [309, 505] width 18 height 18
checkbox input "true"
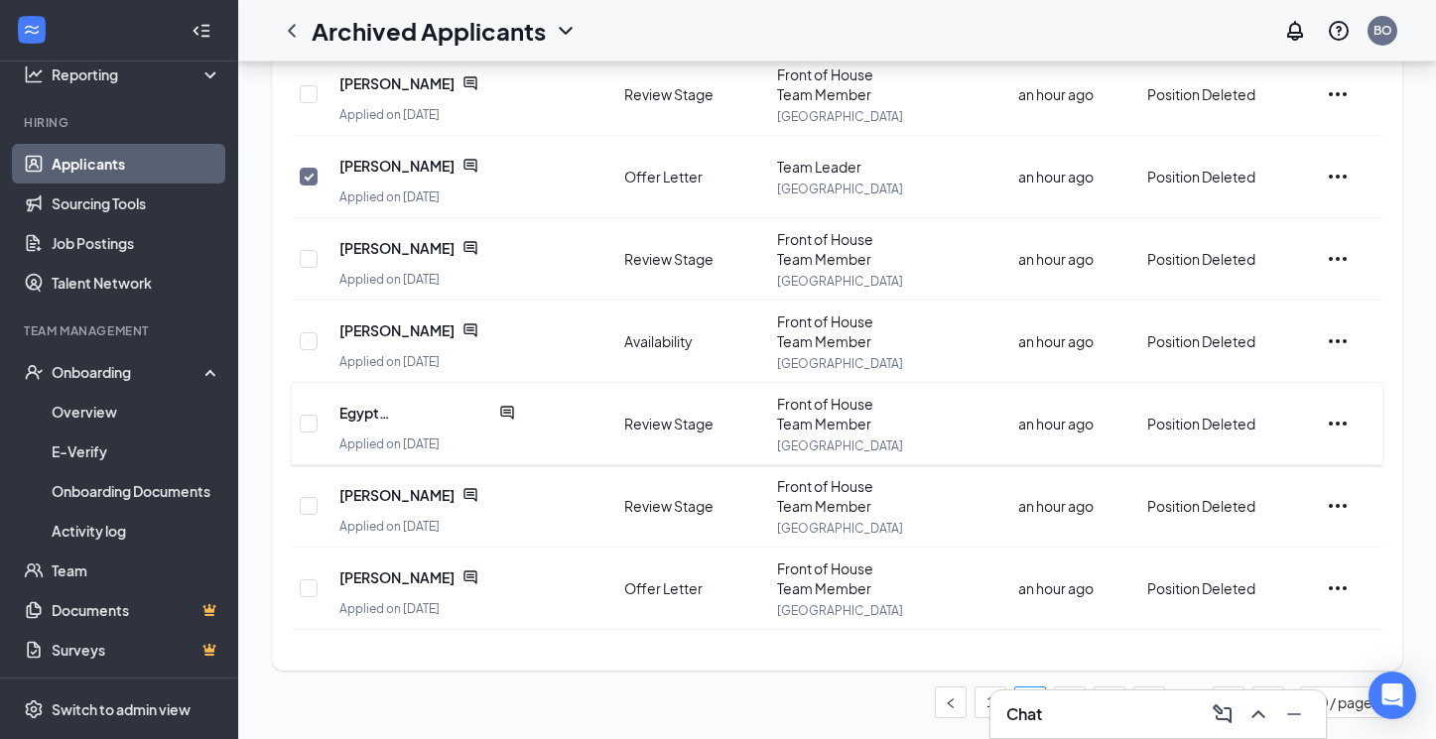
scroll to position [496, 0]
click at [308, 587] on input "checkbox" at bounding box center [309, 587] width 18 height 18
checkbox input "true"
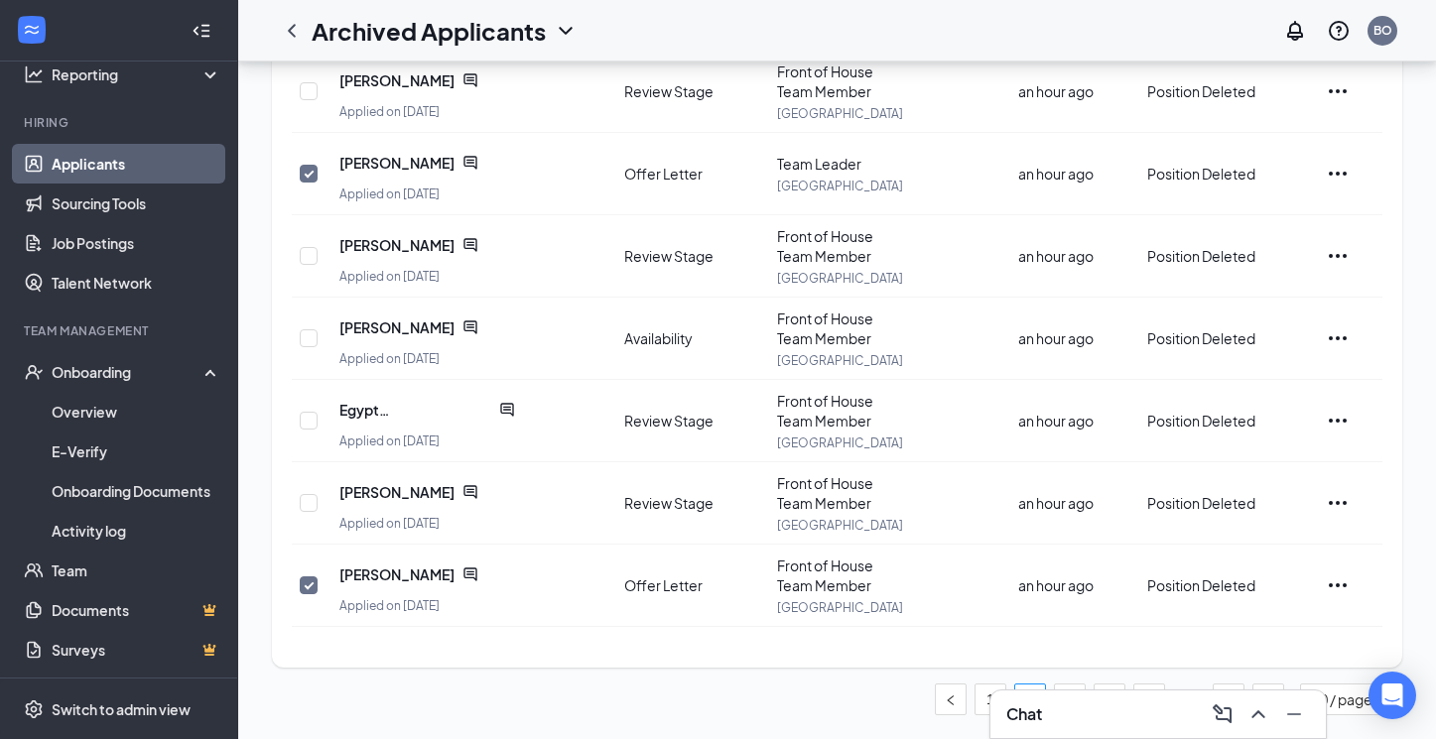
scroll to position [498, 0]
click at [1295, 716] on icon "Minimize" at bounding box center [1294, 714] width 24 height 24
click at [1071, 695] on link "3" at bounding box center [1070, 700] width 30 height 30
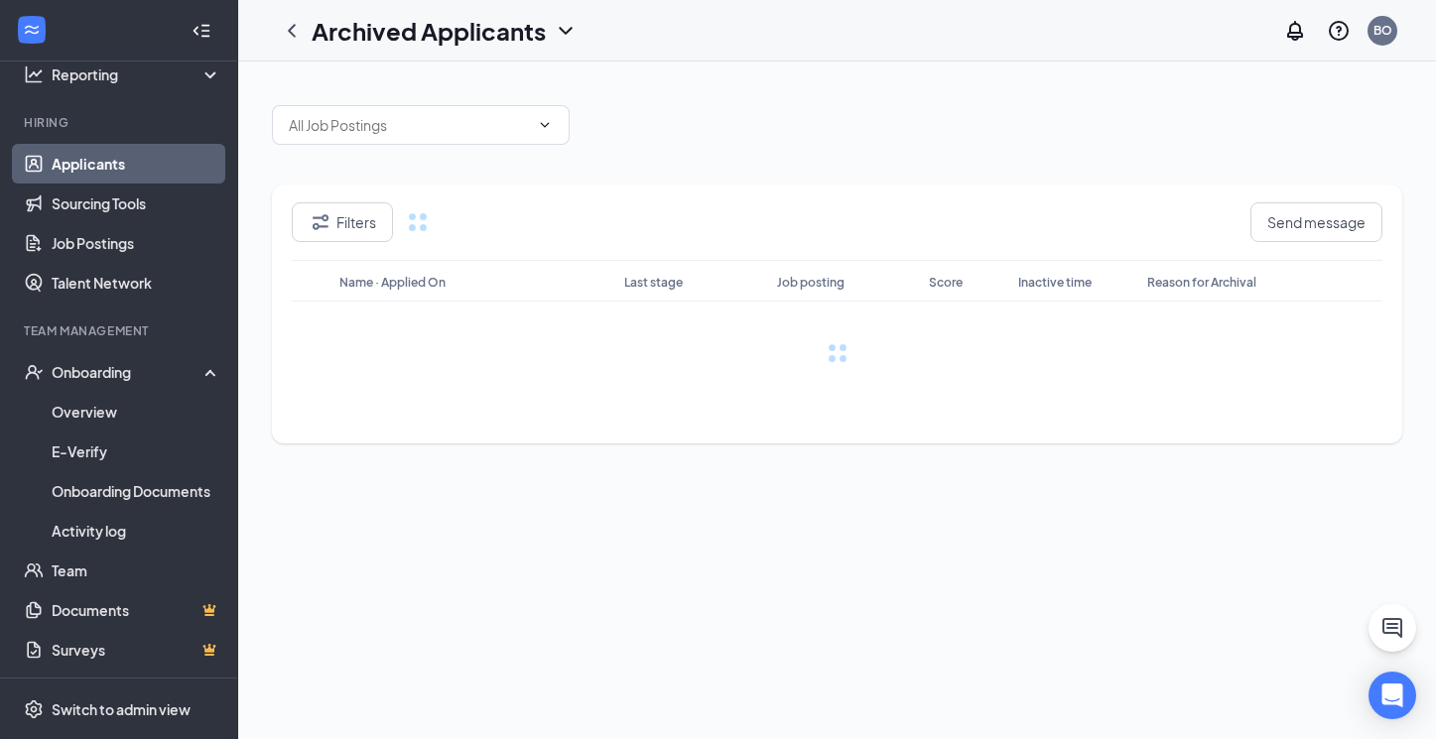
scroll to position [0, 0]
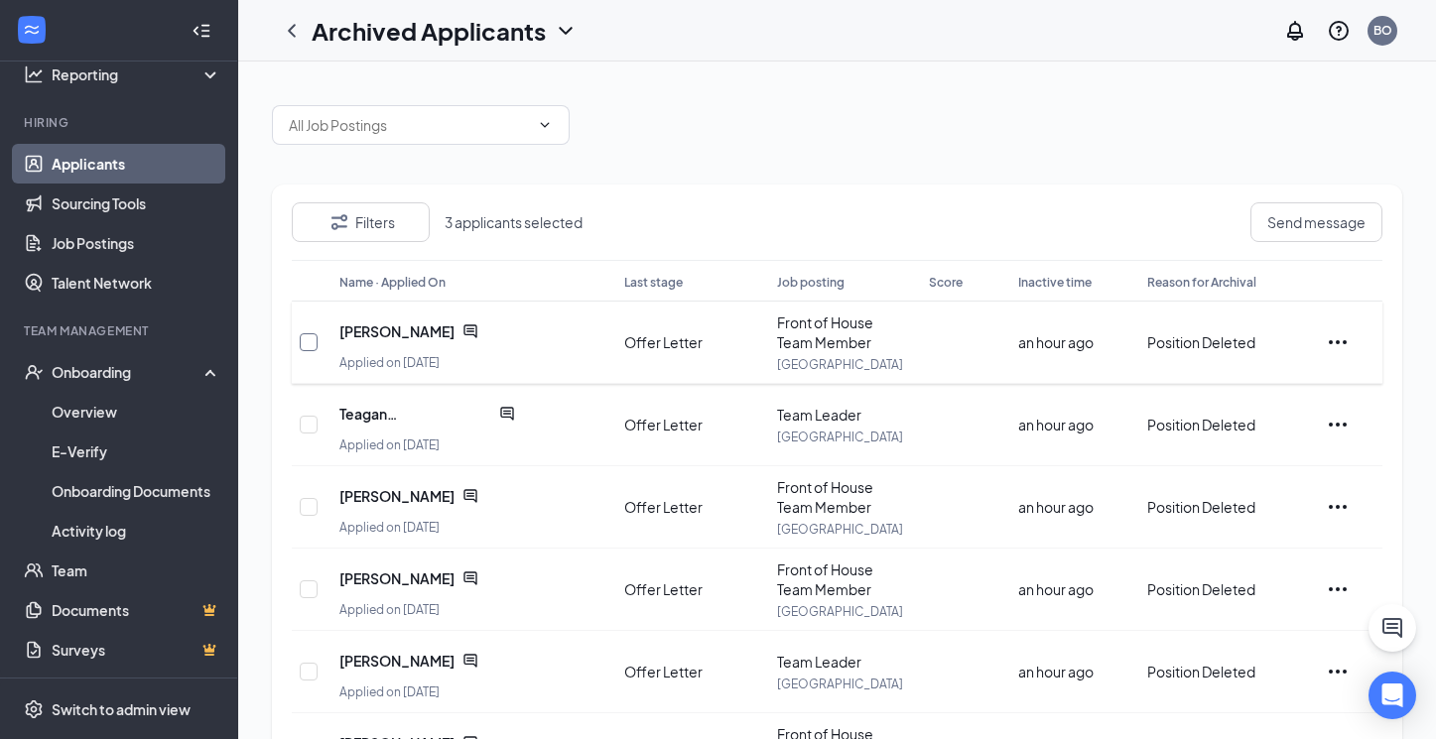
click at [307, 338] on input "checkbox" at bounding box center [309, 342] width 18 height 18
checkbox input "true"
click at [317, 424] on div at bounding box center [310, 425] width 20 height 62
click at [308, 420] on input "checkbox" at bounding box center [309, 425] width 18 height 18
checkbox input "true"
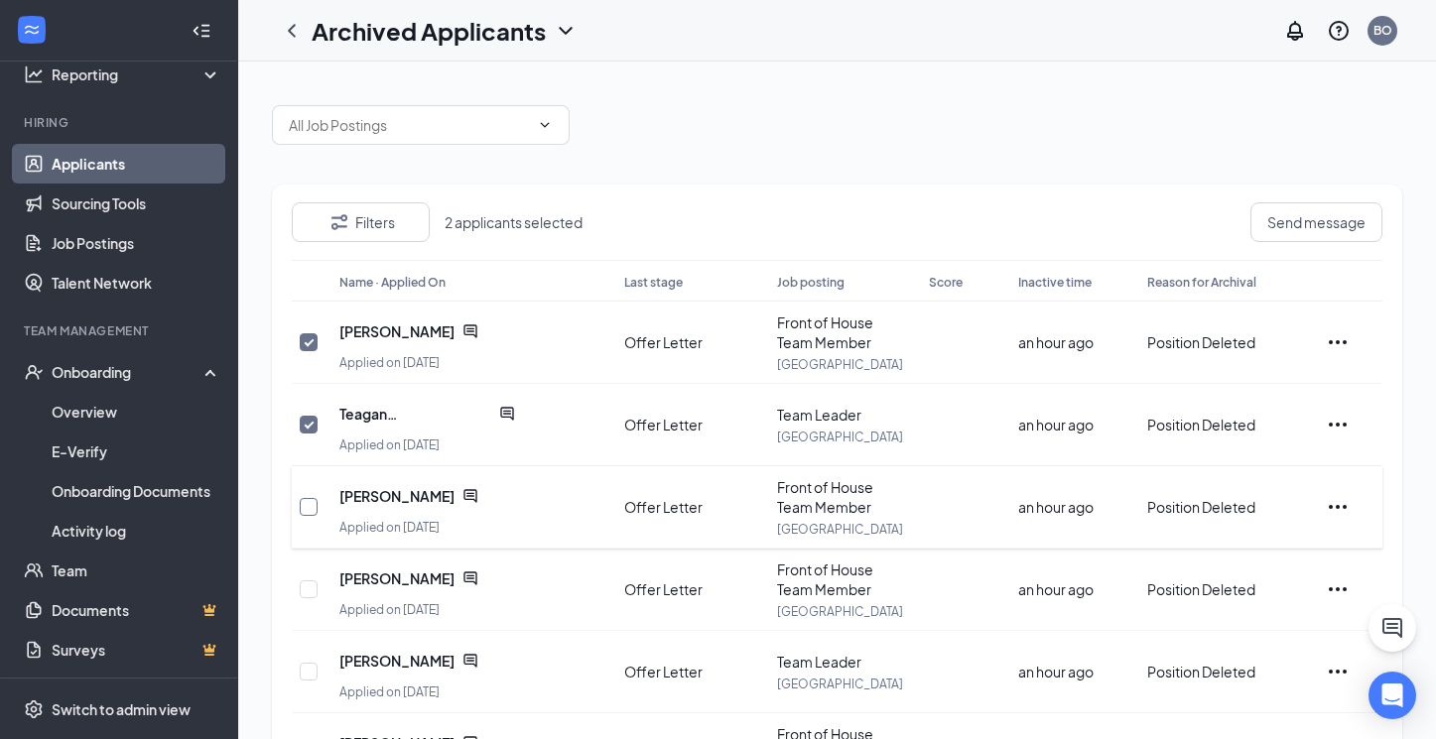
click at [312, 512] on input "checkbox" at bounding box center [309, 507] width 18 height 18
checkbox input "true"
click at [310, 592] on input "checkbox" at bounding box center [309, 589] width 18 height 18
checkbox input "true"
click at [310, 674] on input "checkbox" at bounding box center [309, 672] width 18 height 18
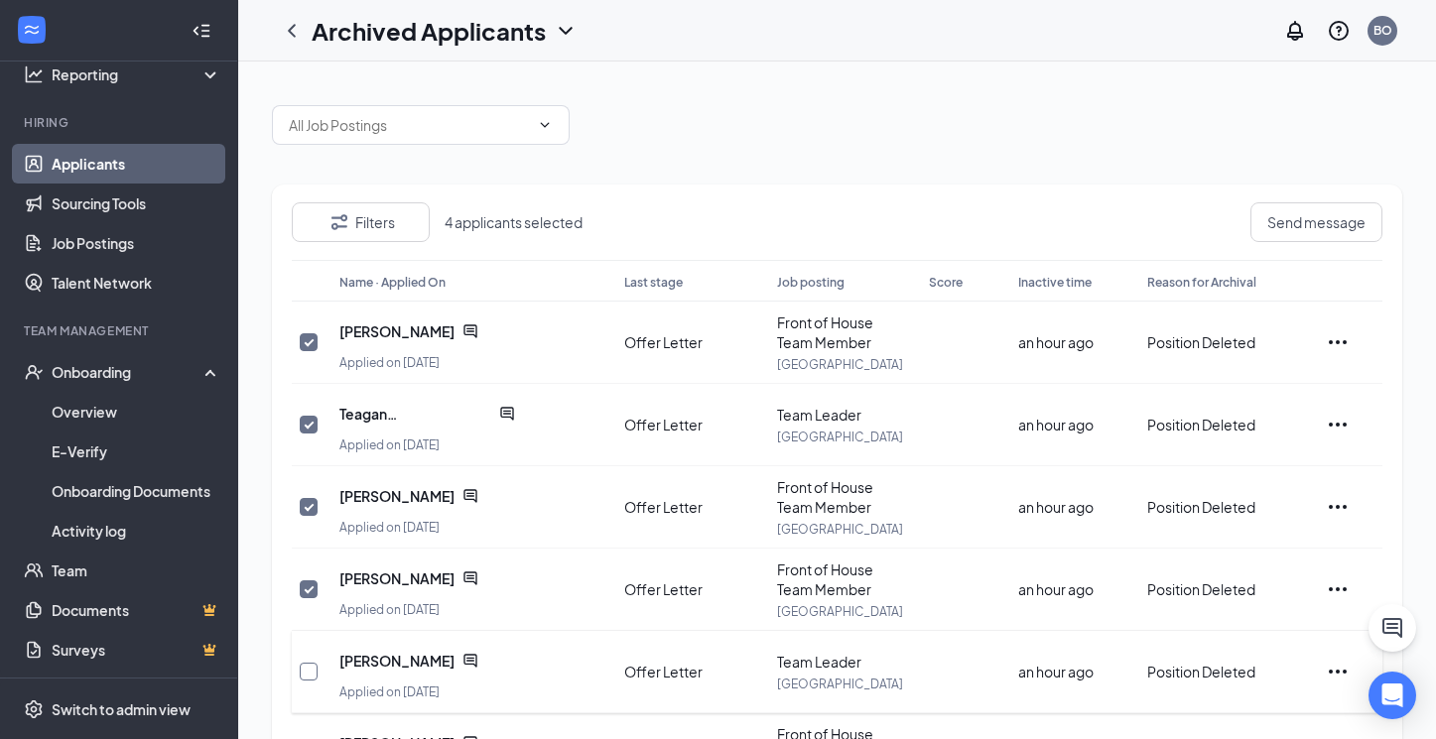
checkbox input "true"
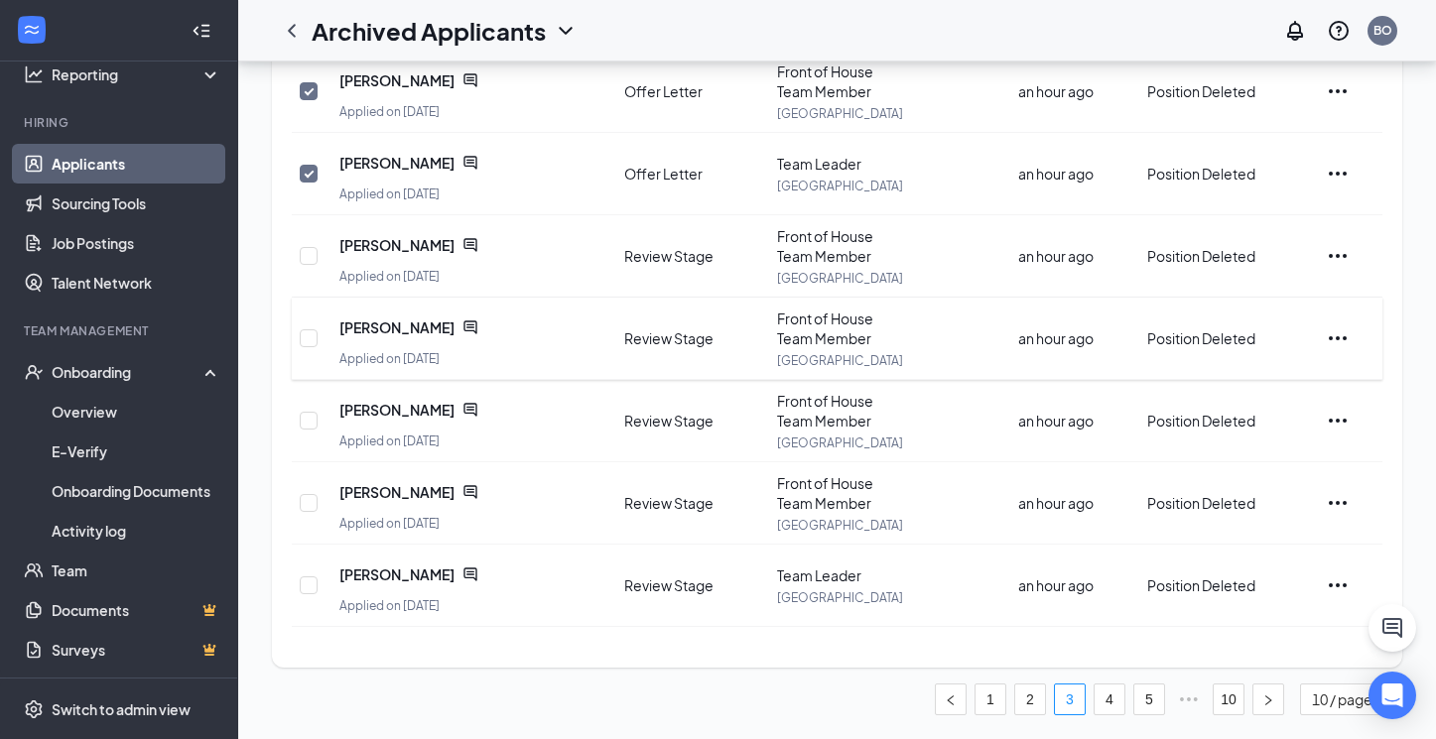
scroll to position [498, 0]
click at [1028, 700] on link "2" at bounding box center [1030, 700] width 30 height 30
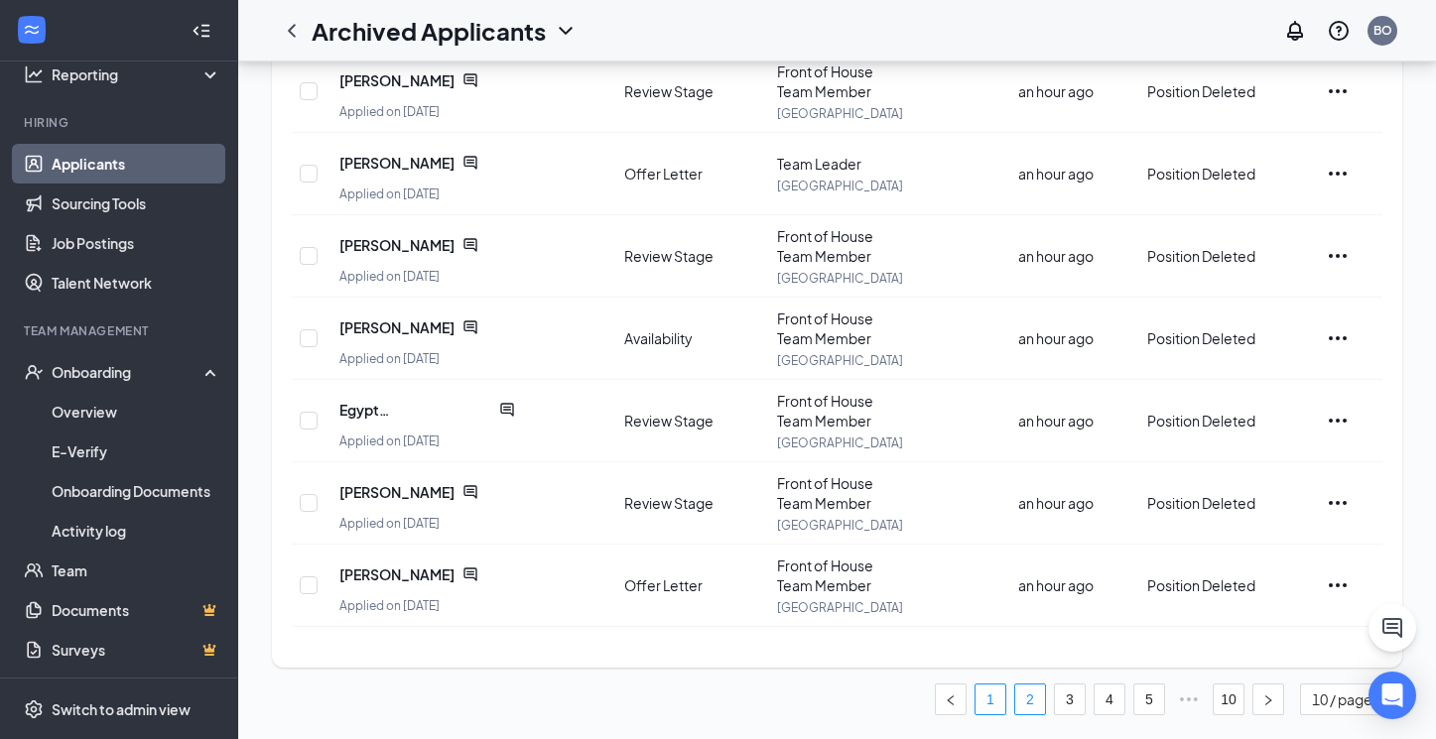
click at [992, 700] on link "1" at bounding box center [990, 700] width 30 height 30
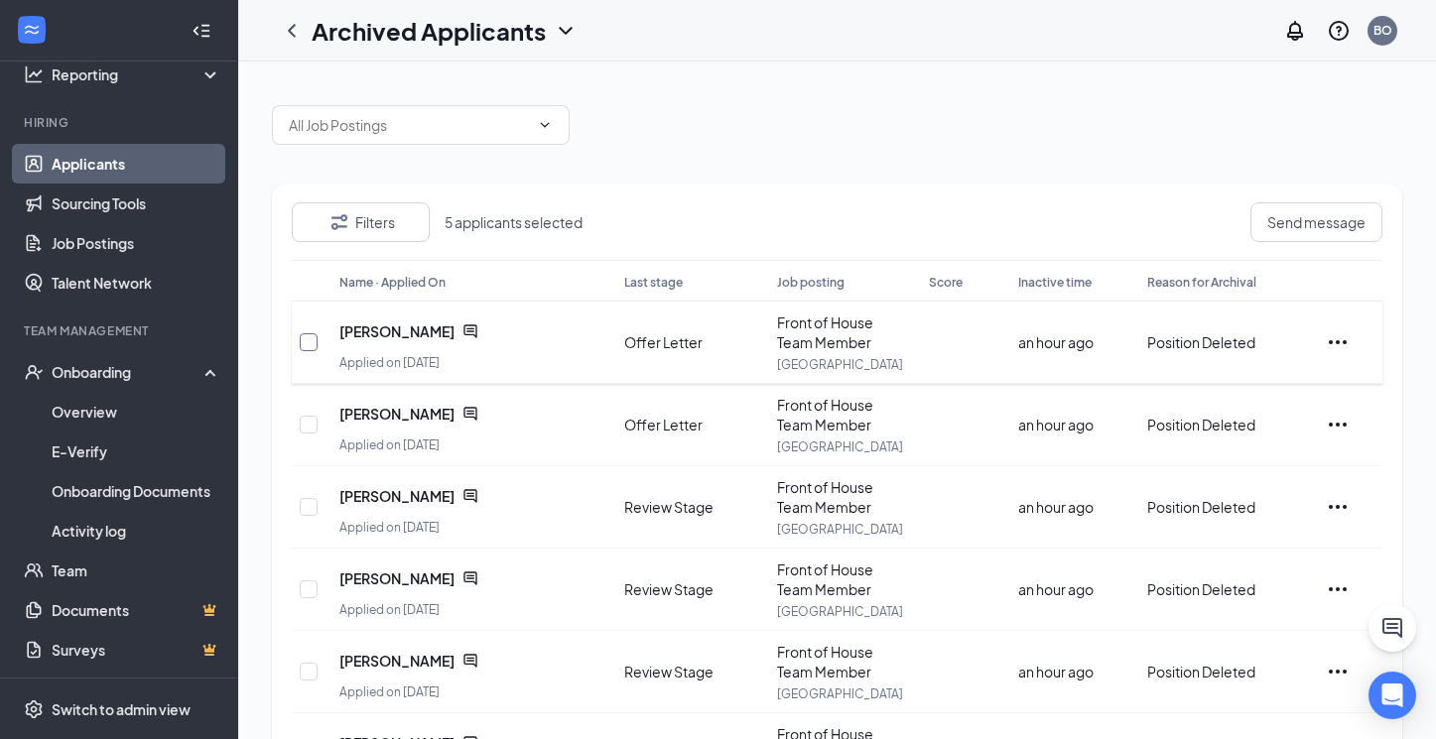
click at [311, 337] on input "checkbox" at bounding box center [309, 342] width 18 height 18
checkbox input "true"
click at [312, 427] on input "checkbox" at bounding box center [309, 425] width 18 height 18
checkbox input "true"
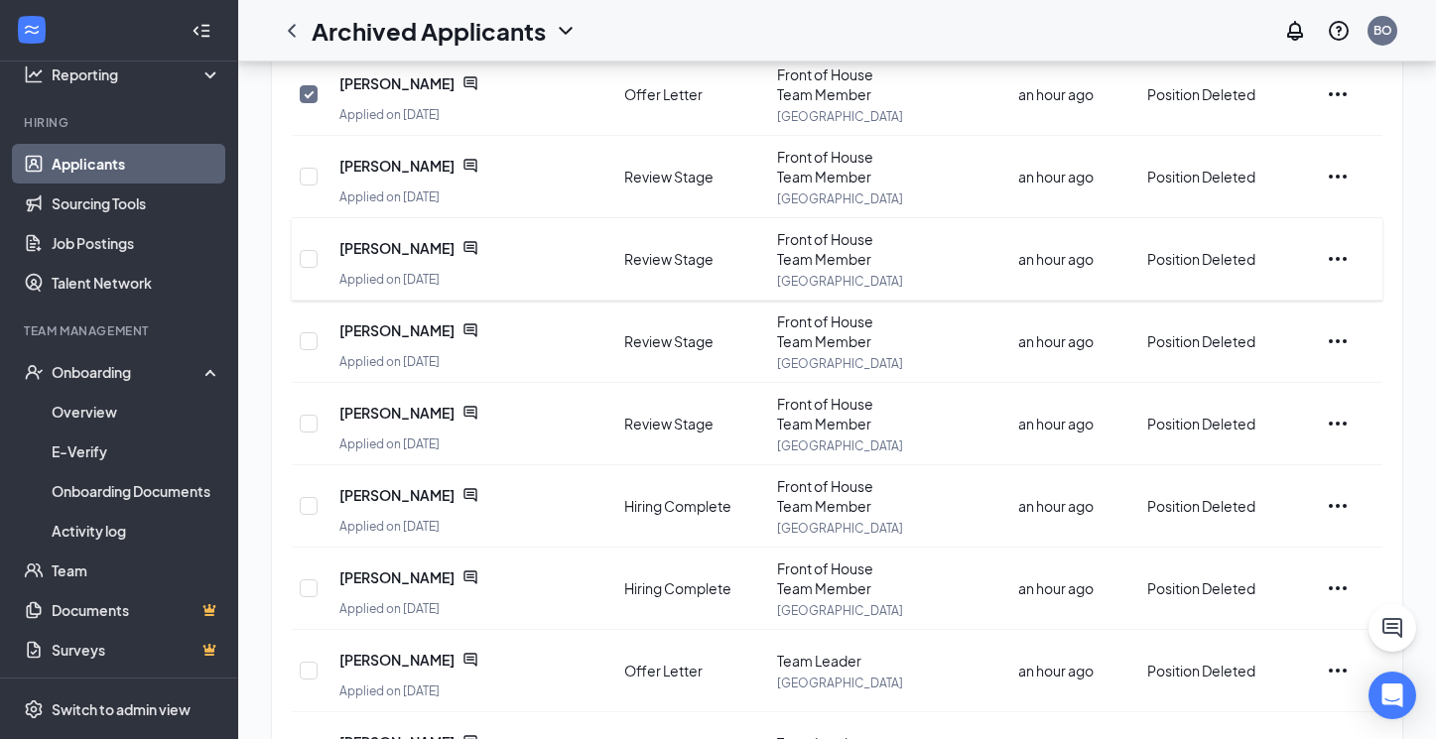
scroll to position [337, 0]
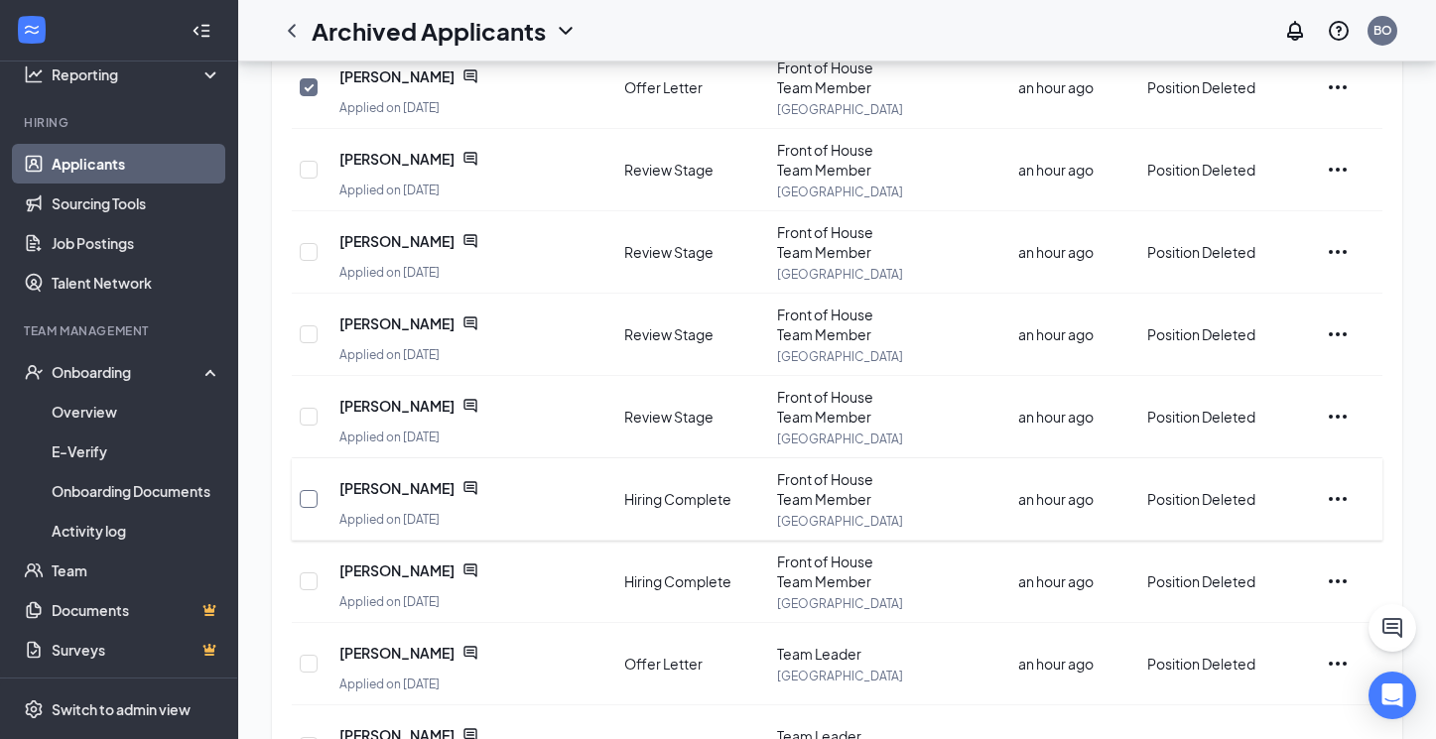
click at [313, 502] on input "checkbox" at bounding box center [309, 499] width 18 height 18
checkbox input "true"
click at [309, 585] on input "checkbox" at bounding box center [309, 581] width 18 height 18
checkbox input "true"
click at [312, 668] on input "checkbox" at bounding box center [309, 664] width 18 height 18
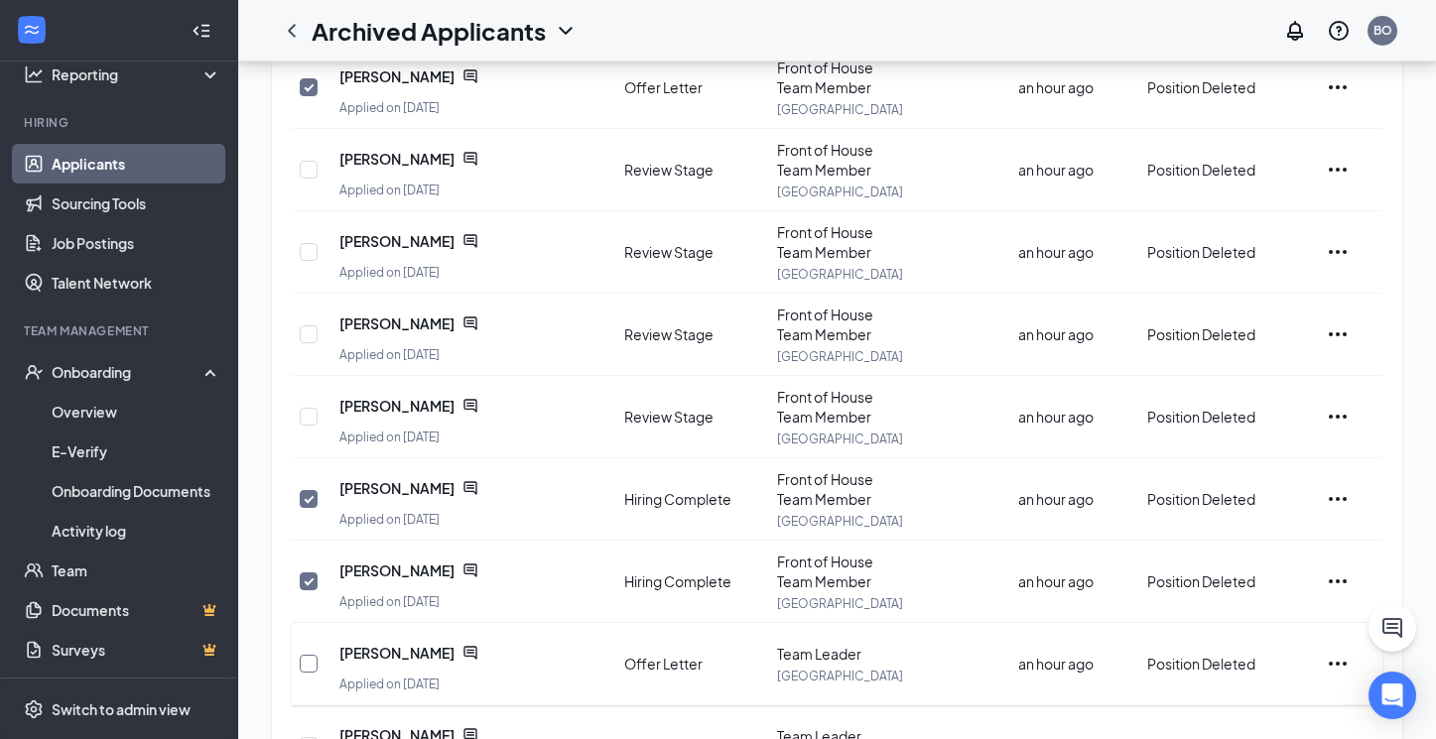
checkbox input "true"
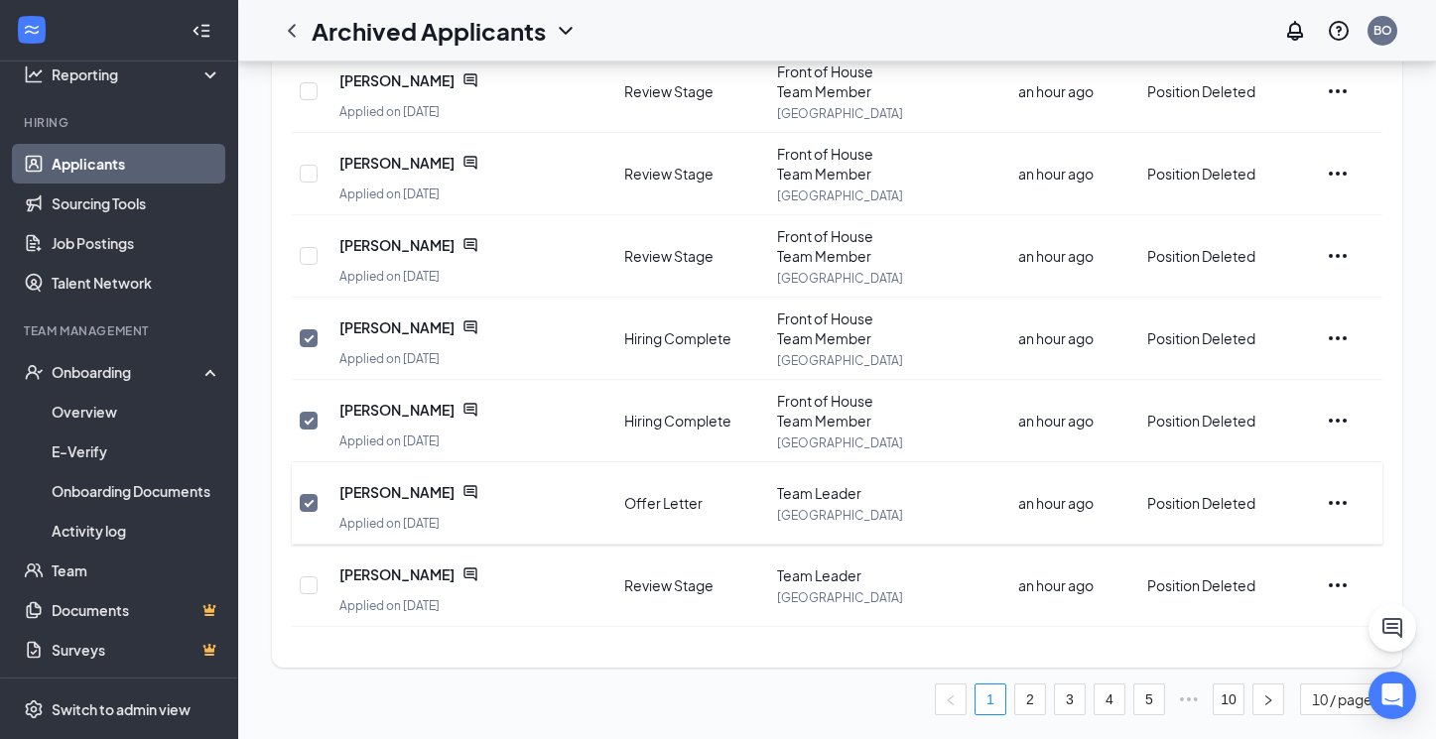
scroll to position [498, 0]
click at [408, 496] on span "Sofia Merkley" at bounding box center [396, 492] width 115 height 20
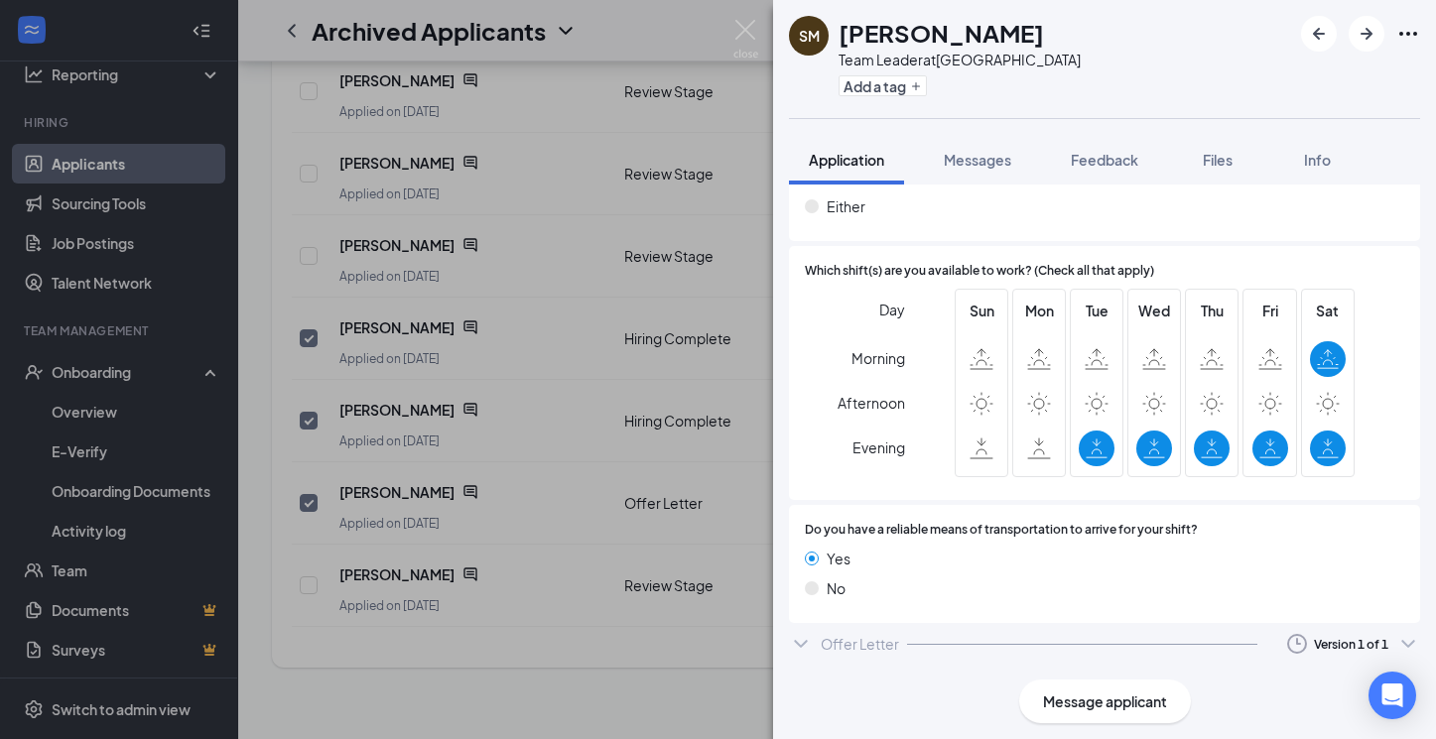
scroll to position [1255, 0]
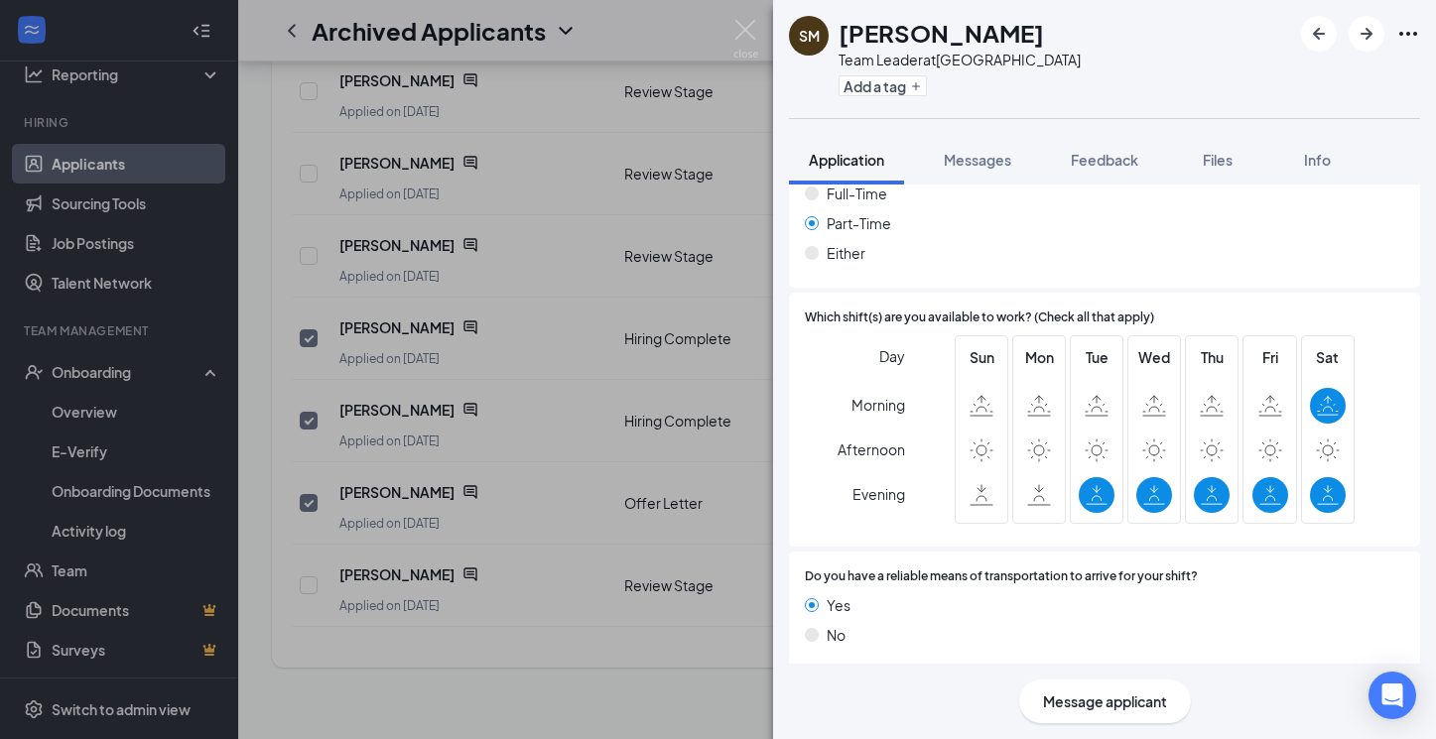
click at [873, 675] on div "Offer Letter Version 1 of 1" at bounding box center [1104, 695] width 631 height 40
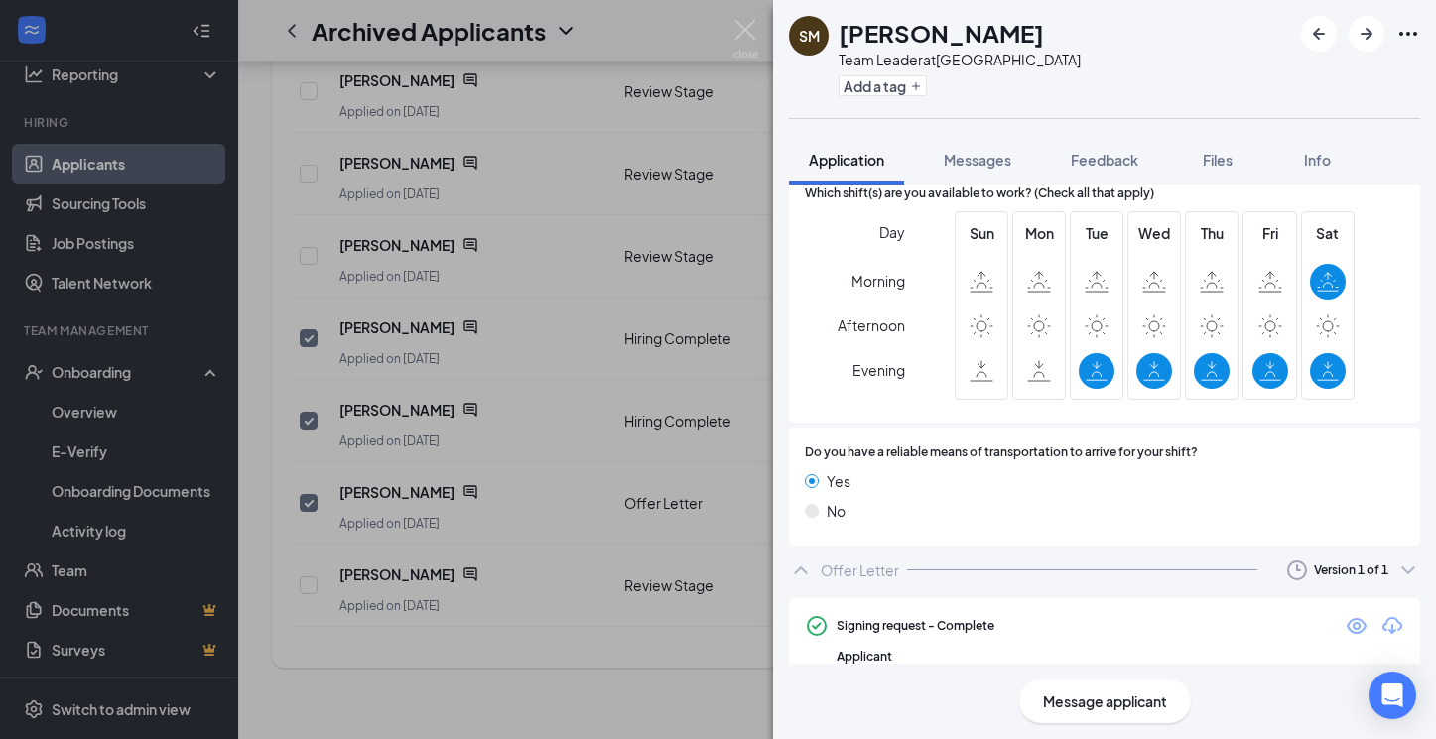
scroll to position [1375, 0]
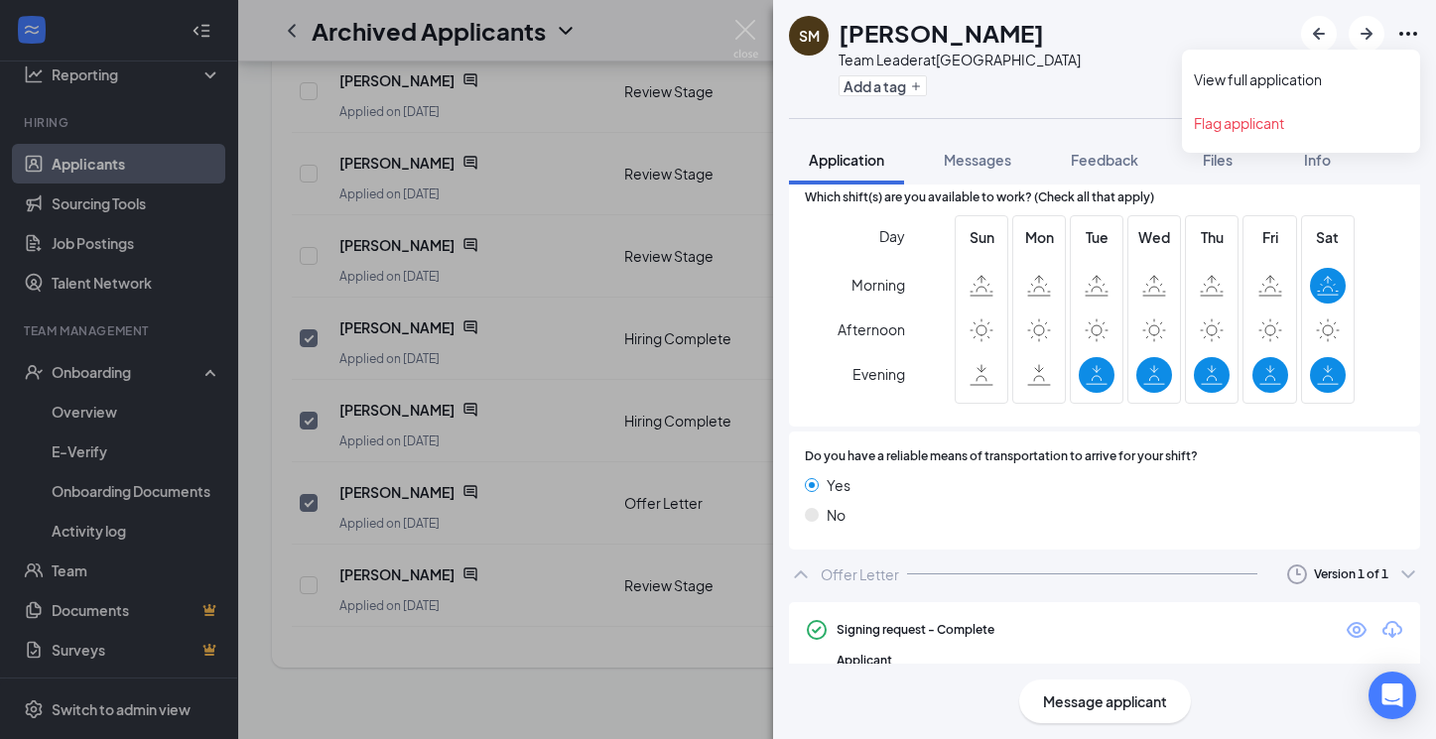
click at [1414, 32] on icon "Ellipses" at bounding box center [1408, 34] width 24 height 24
click at [1298, 84] on link "View full application" at bounding box center [1300, 79] width 214 height 20
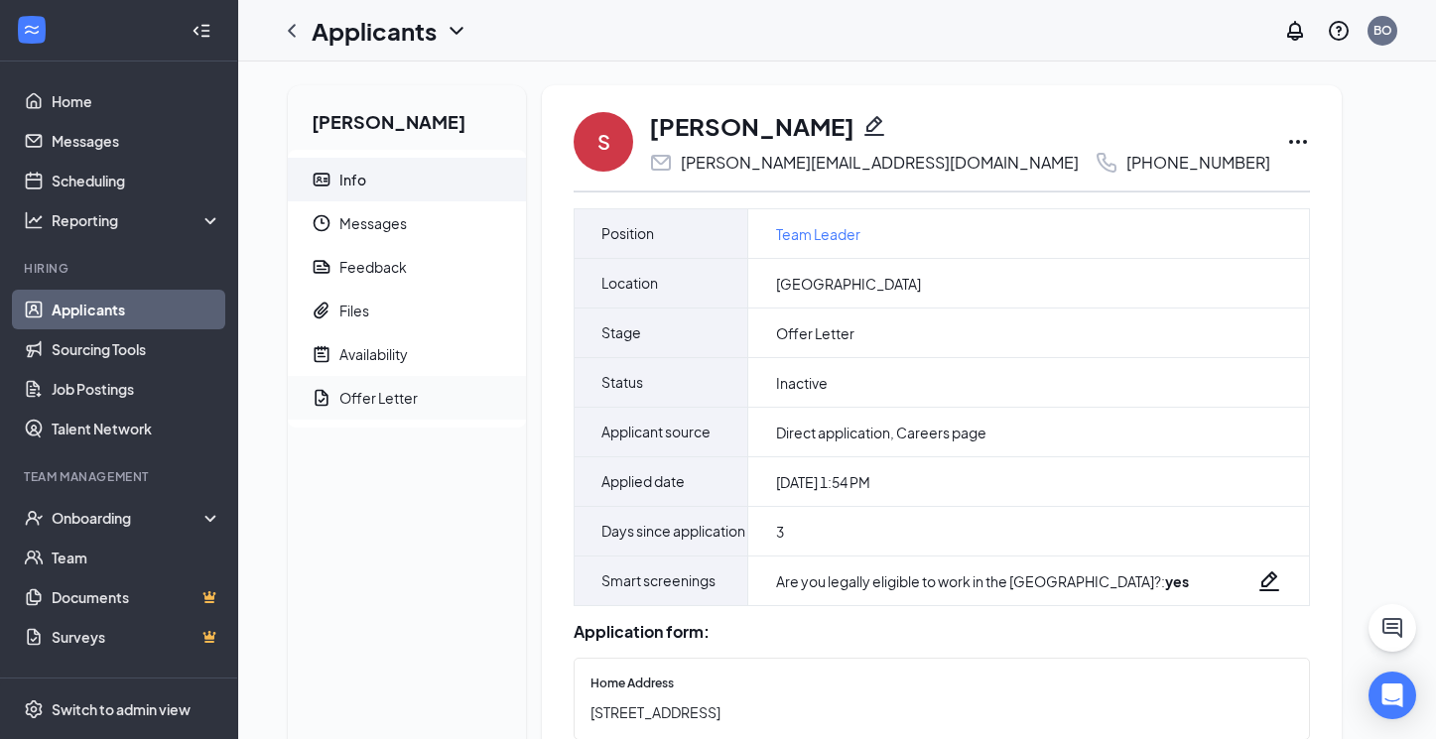
click at [395, 407] on div "Offer Letter" at bounding box center [378, 398] width 78 height 20
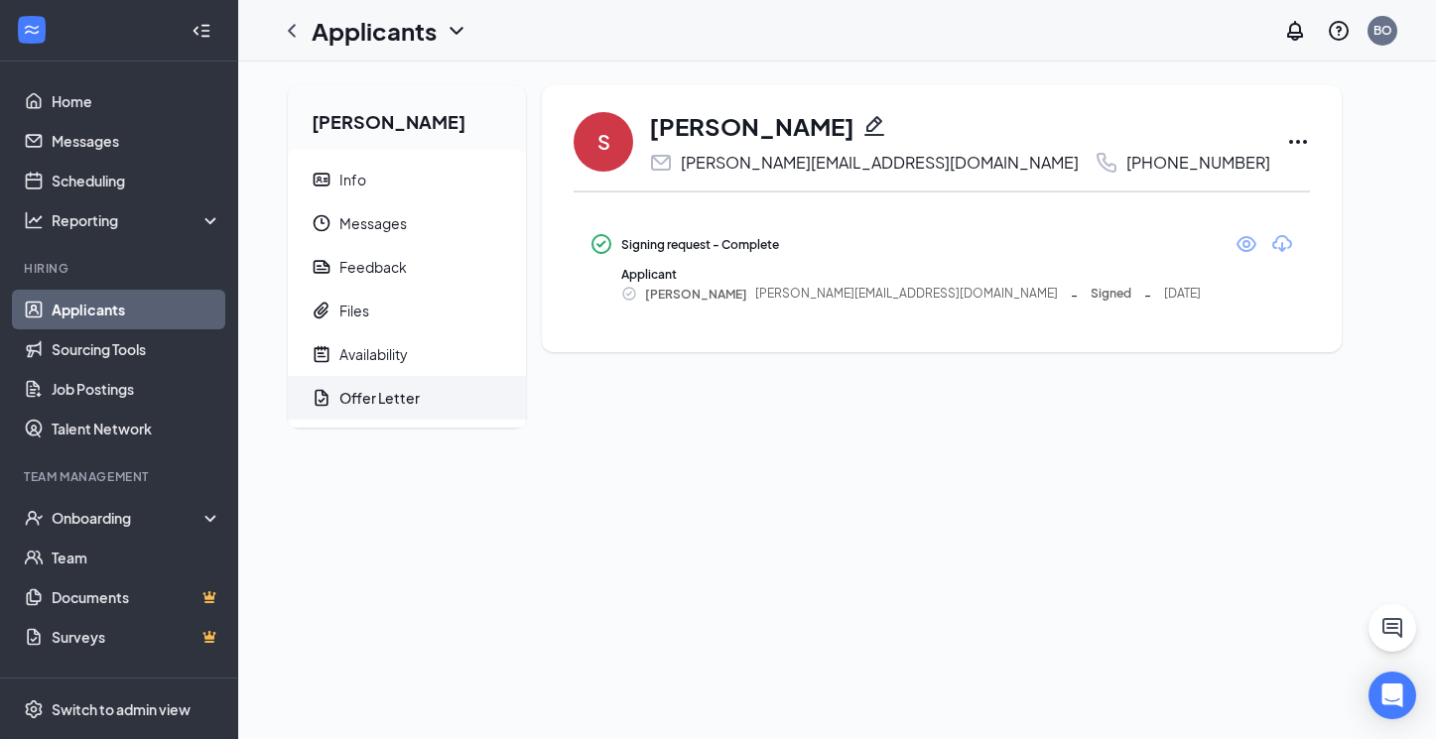
click at [1286, 135] on icon "Ellipses" at bounding box center [1298, 142] width 24 height 24
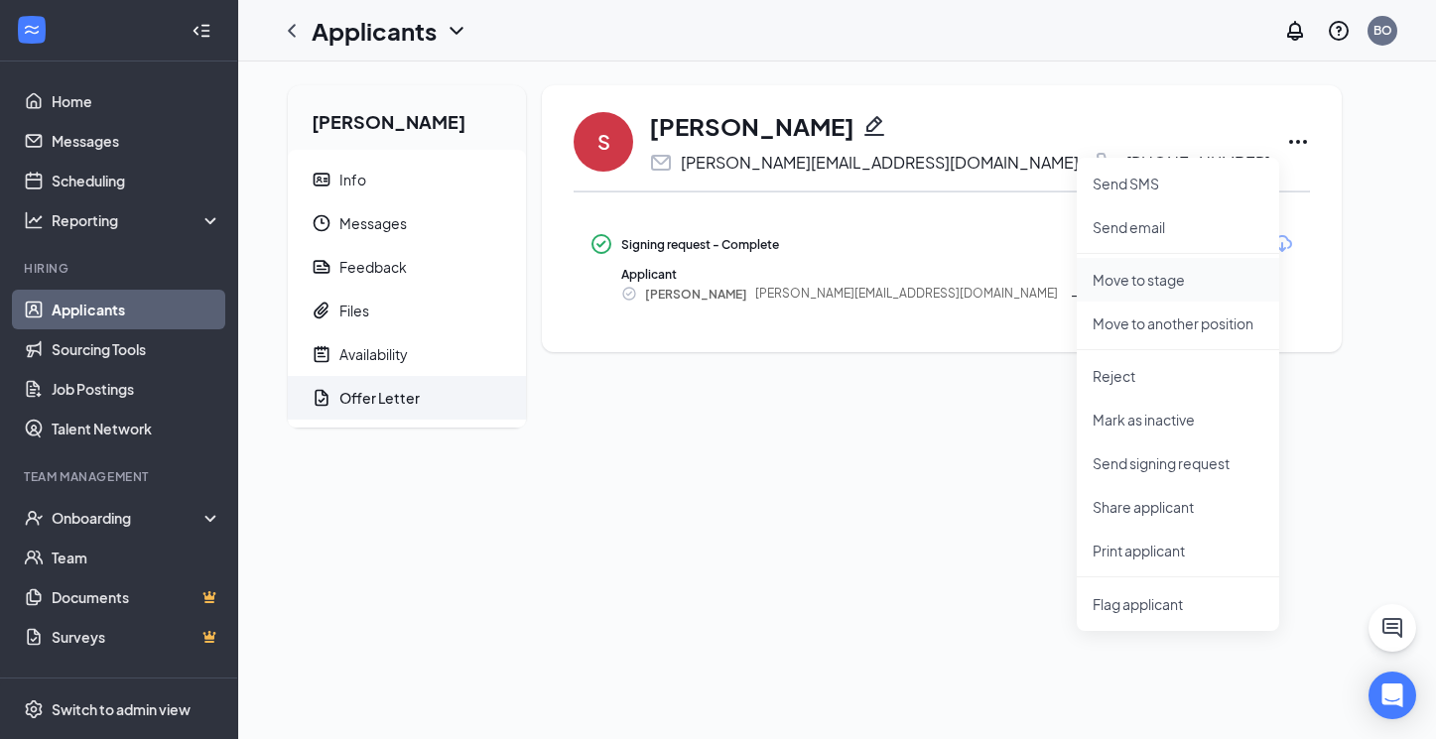
click at [1131, 279] on p "Move to stage" at bounding box center [1177, 280] width 171 height 20
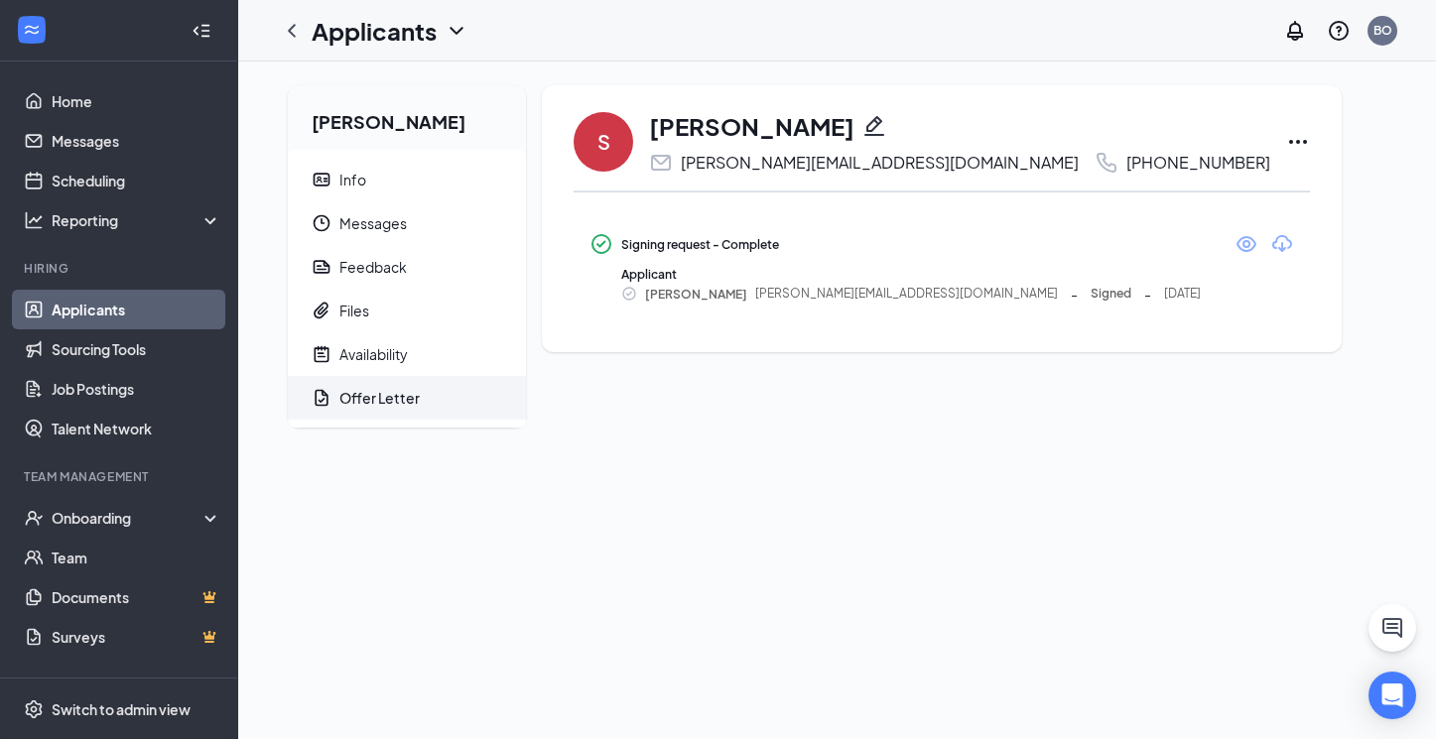
click at [1286, 139] on icon "Ellipses" at bounding box center [1298, 142] width 24 height 24
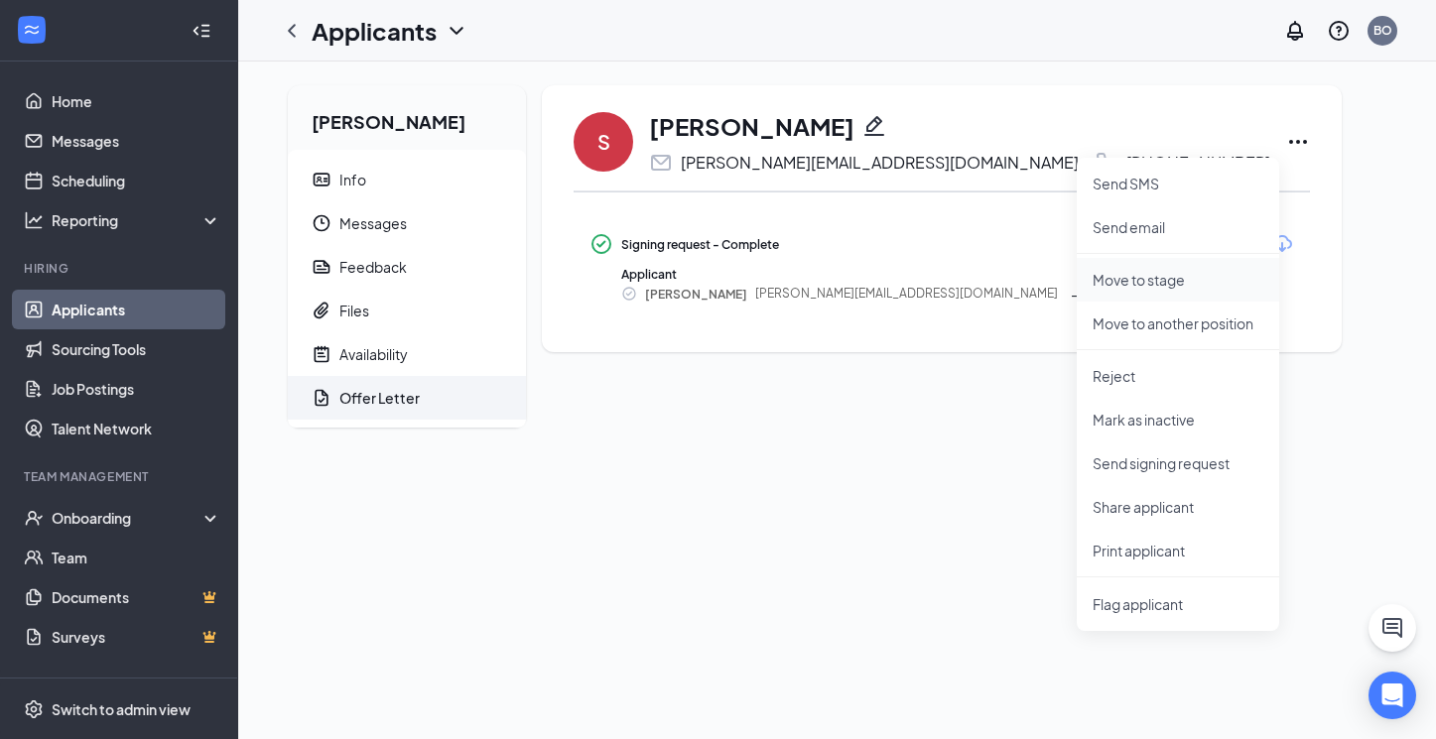
click at [1134, 279] on p "Move to stage" at bounding box center [1177, 280] width 171 height 20
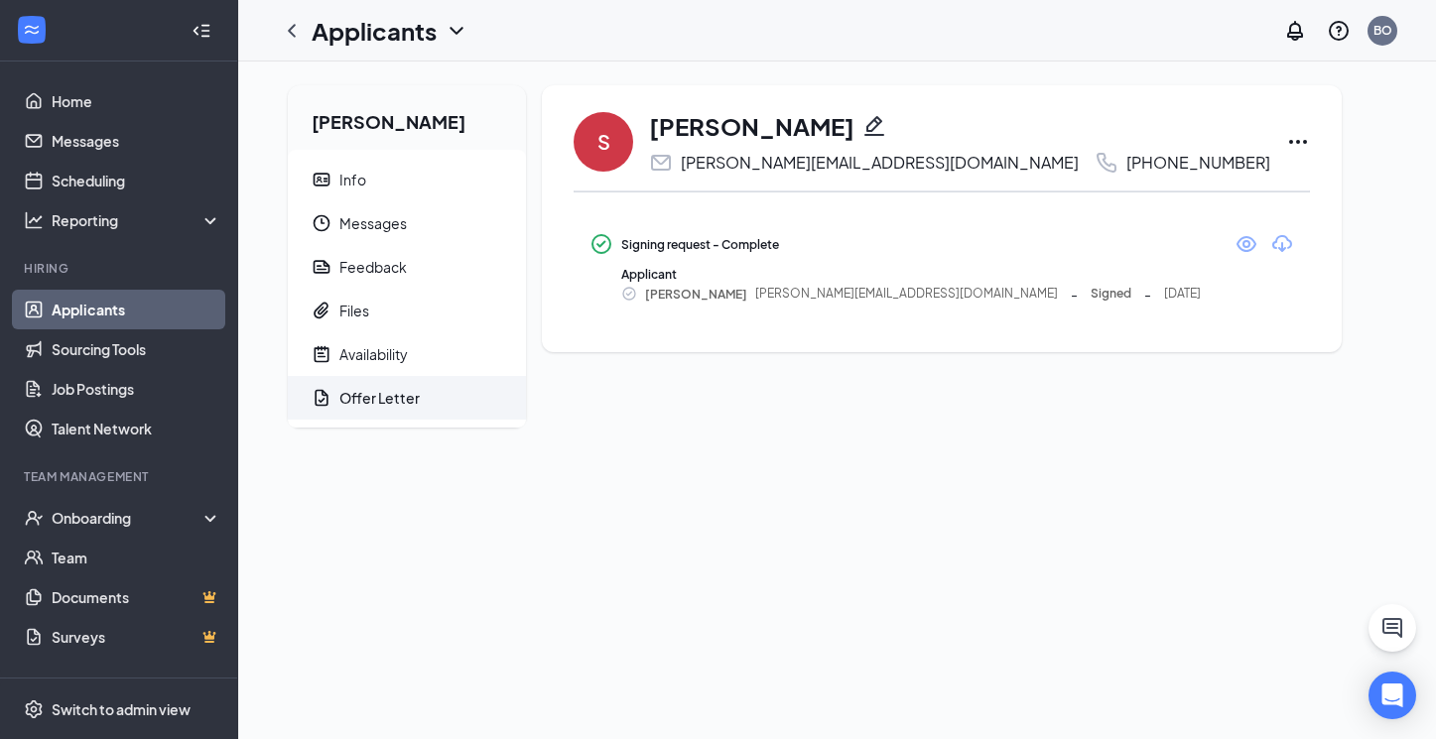
click at [1286, 140] on icon "Ellipses" at bounding box center [1298, 142] width 24 height 24
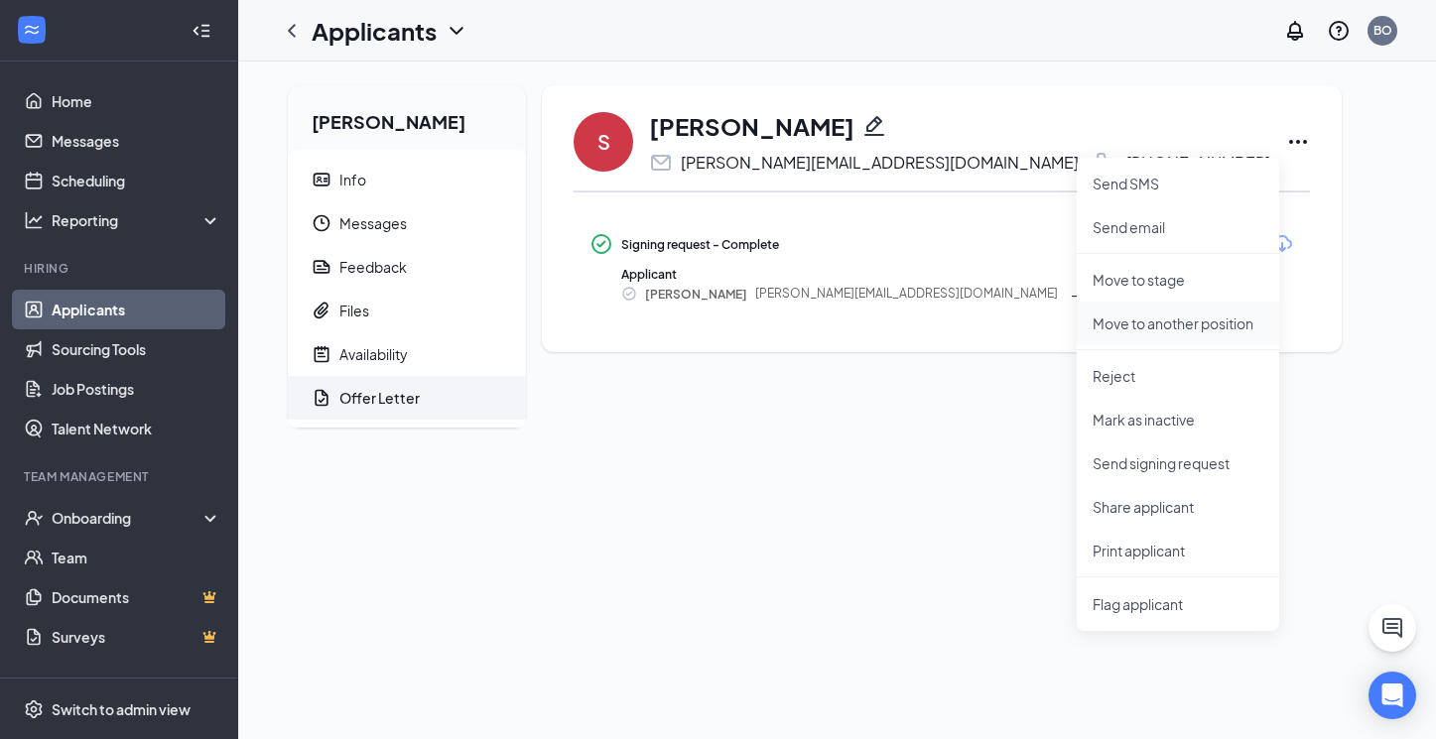
click at [1139, 325] on p "Move to another position" at bounding box center [1177, 323] width 171 height 20
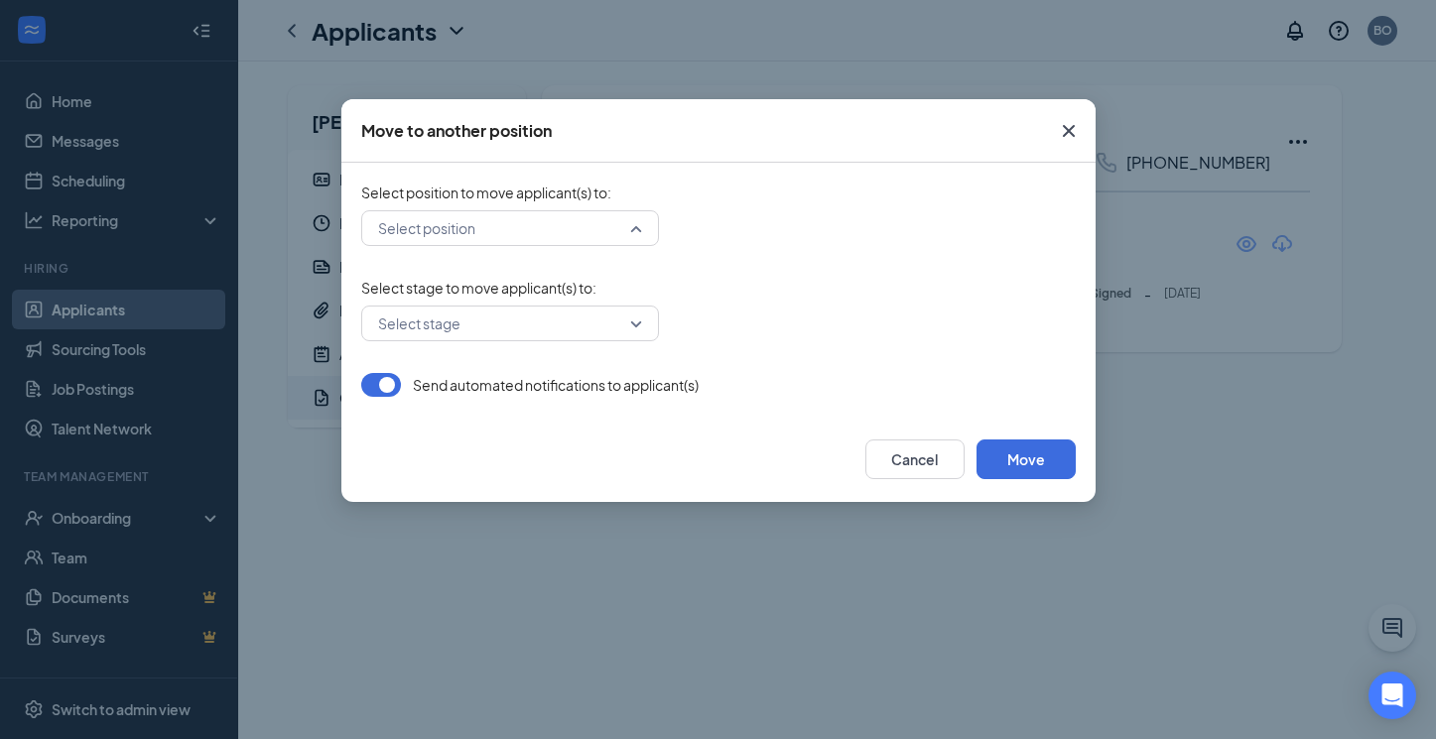
click at [636, 230] on div "Select position" at bounding box center [510, 228] width 298 height 36
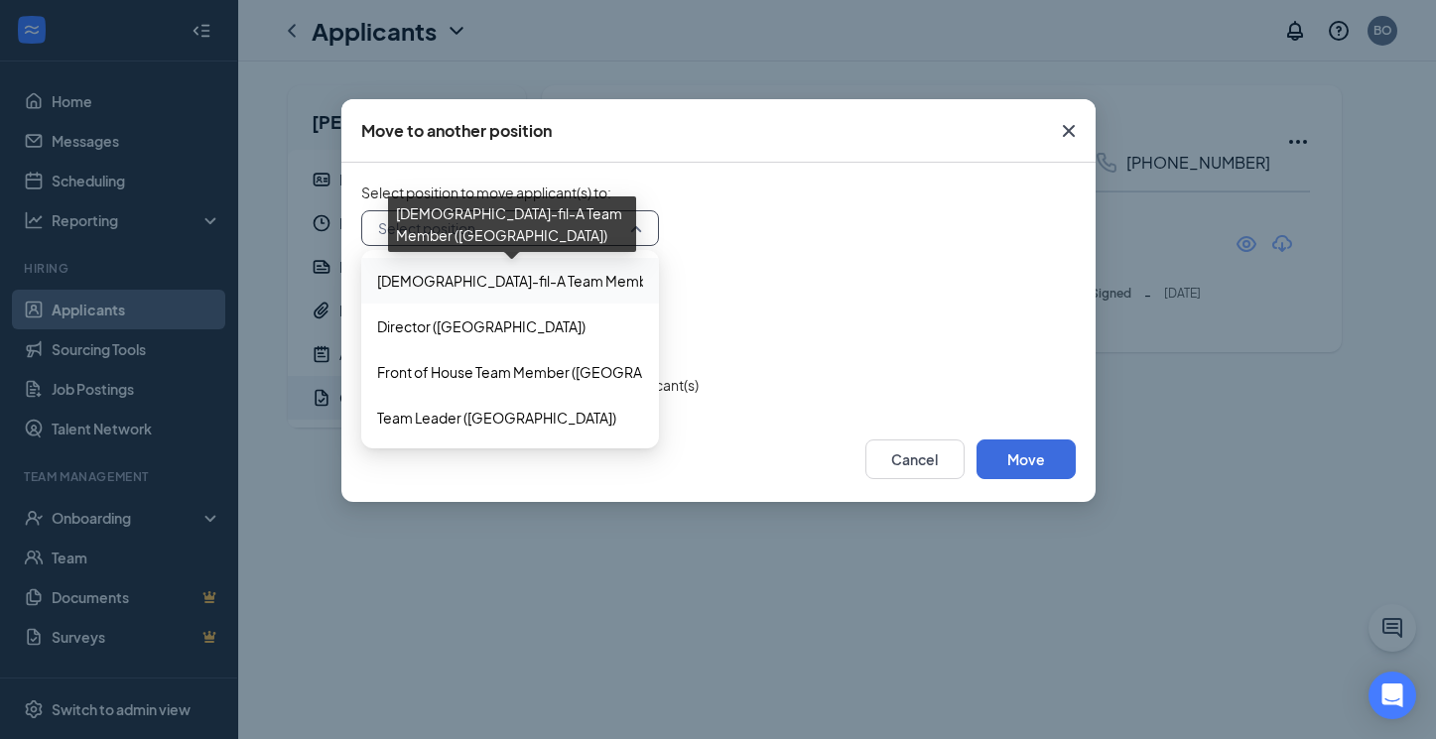
click at [540, 281] on span "Chick-fil-A Team Member (Kedron Village)" at bounding box center [596, 281] width 439 height 22
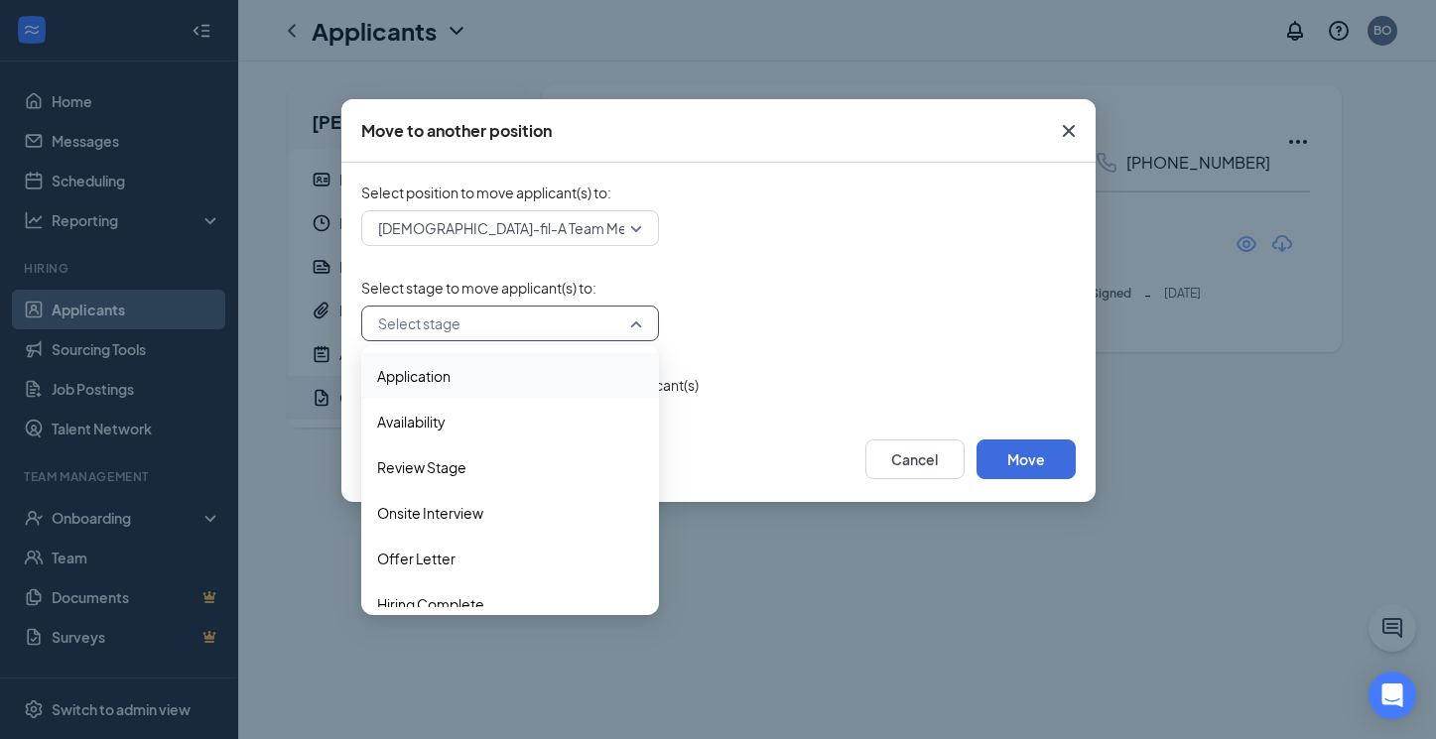
click at [560, 322] on input "search" at bounding box center [503, 324] width 260 height 34
click at [450, 596] on span "Hiring Complete" at bounding box center [430, 604] width 107 height 22
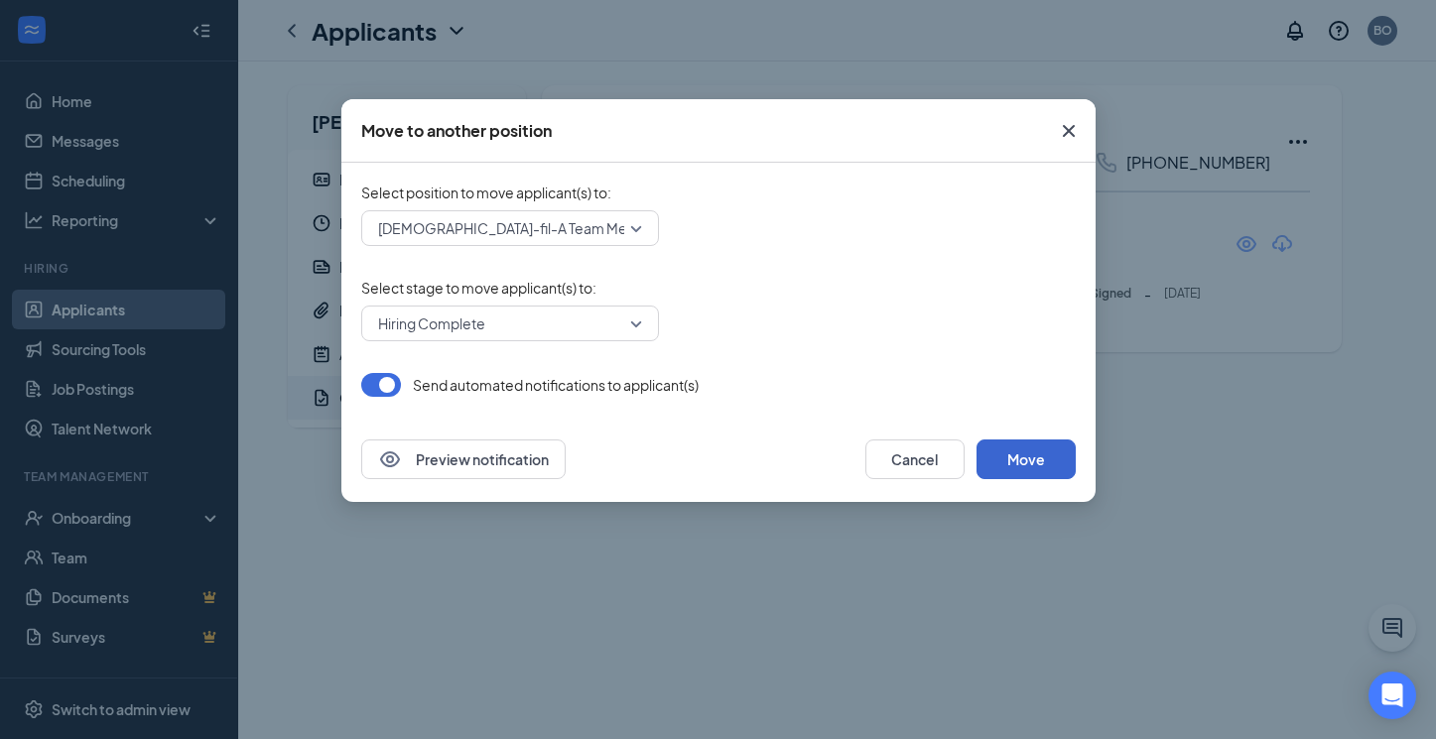
click at [1020, 466] on button "Move" at bounding box center [1025, 459] width 99 height 40
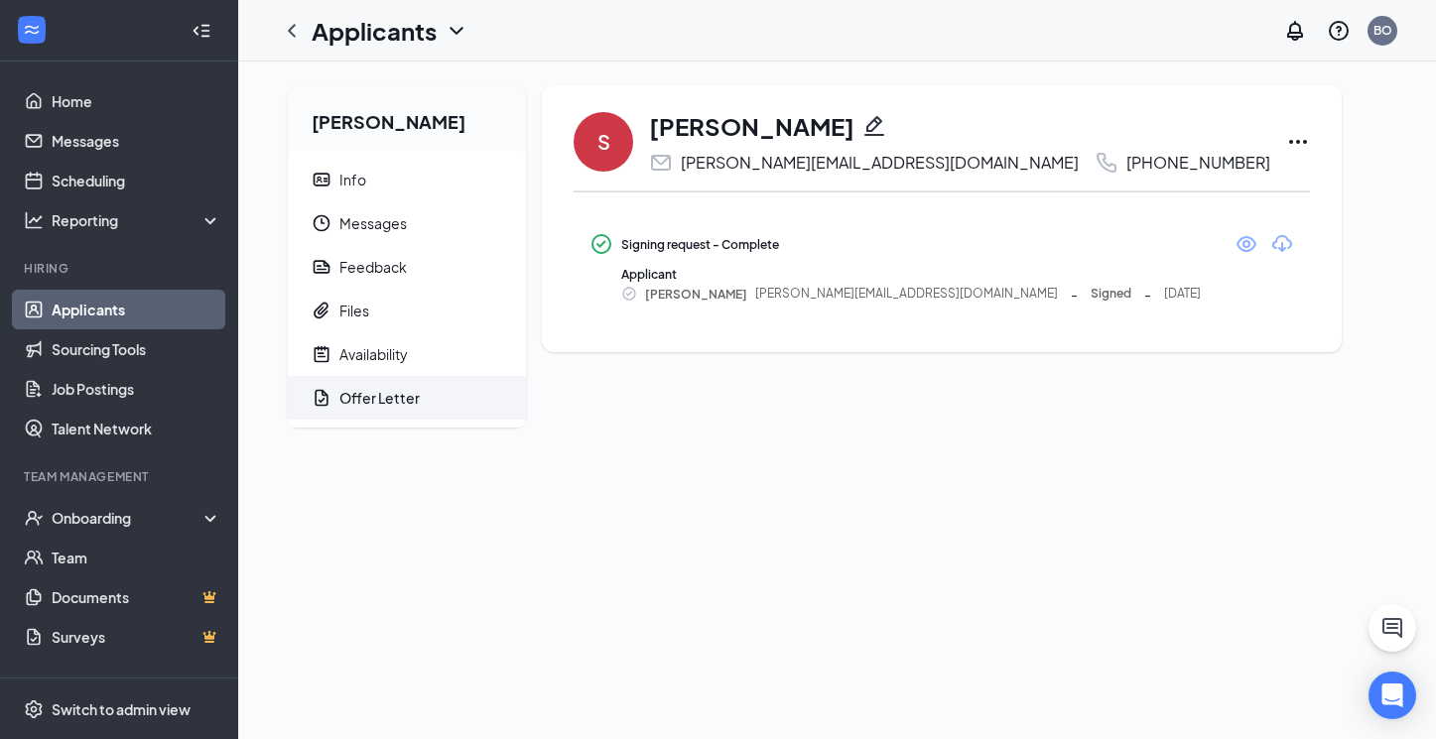
click at [126, 313] on link "Applicants" at bounding box center [137, 310] width 170 height 40
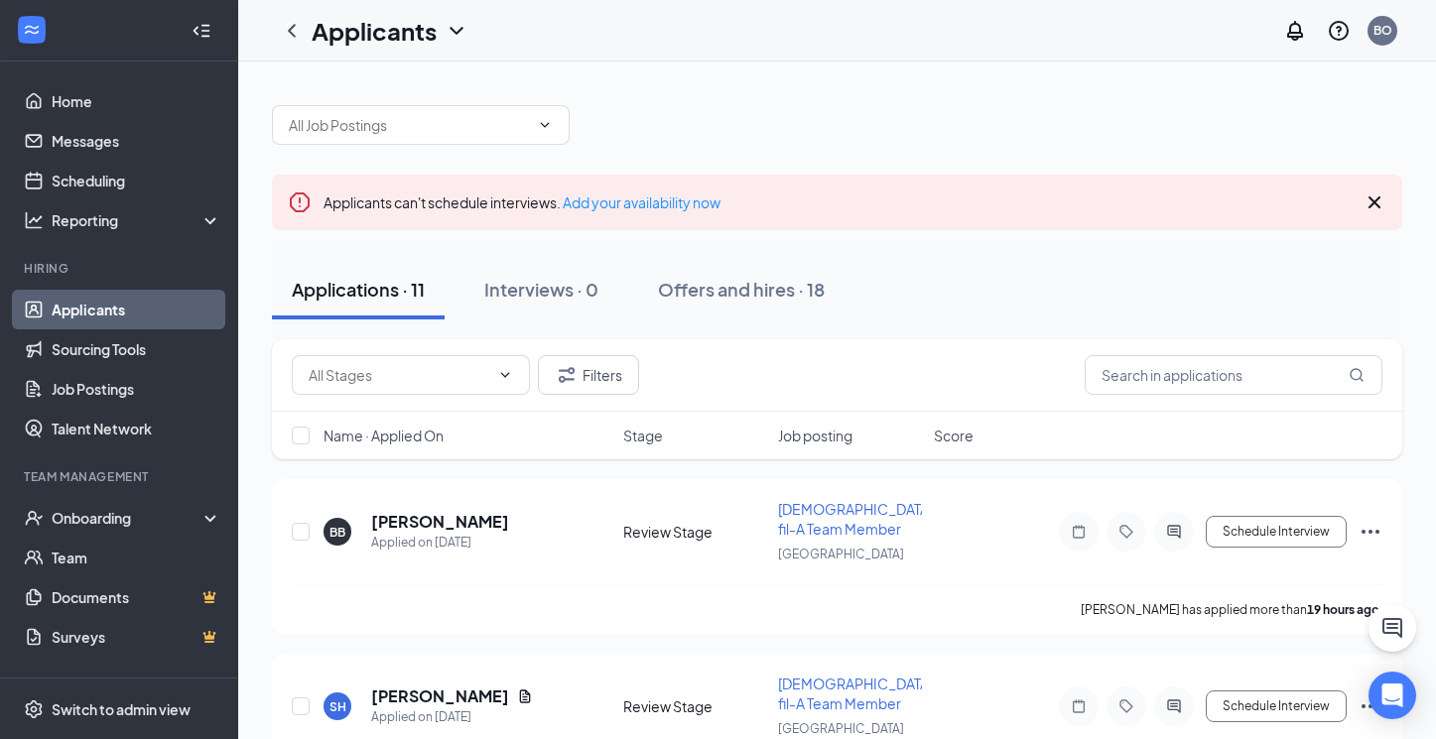
click at [457, 29] on icon "ChevronDown" at bounding box center [456, 31] width 24 height 24
click at [414, 132] on link "Archived applicants" at bounding box center [430, 130] width 214 height 20
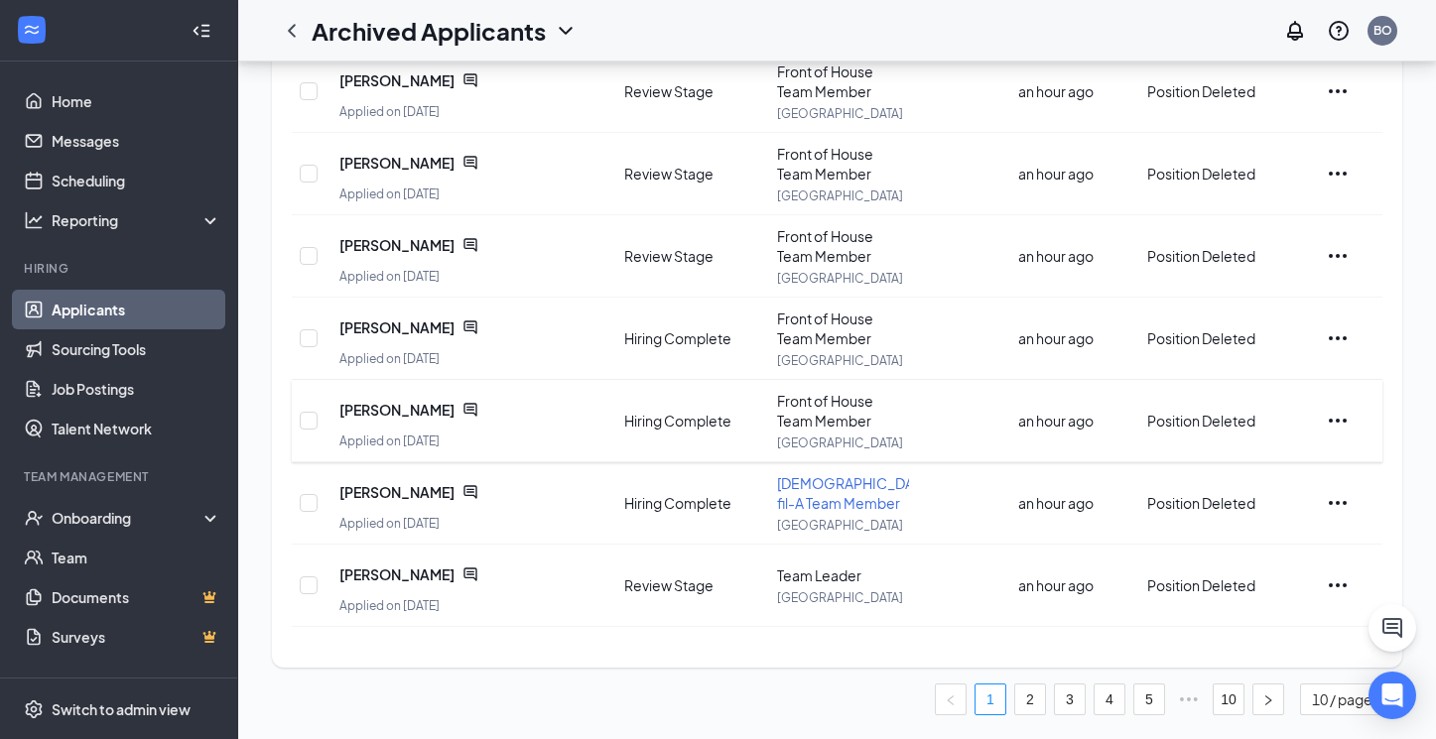
scroll to position [498, 0]
click at [1339, 503] on icon "Ellipses" at bounding box center [1337, 503] width 18 height 4
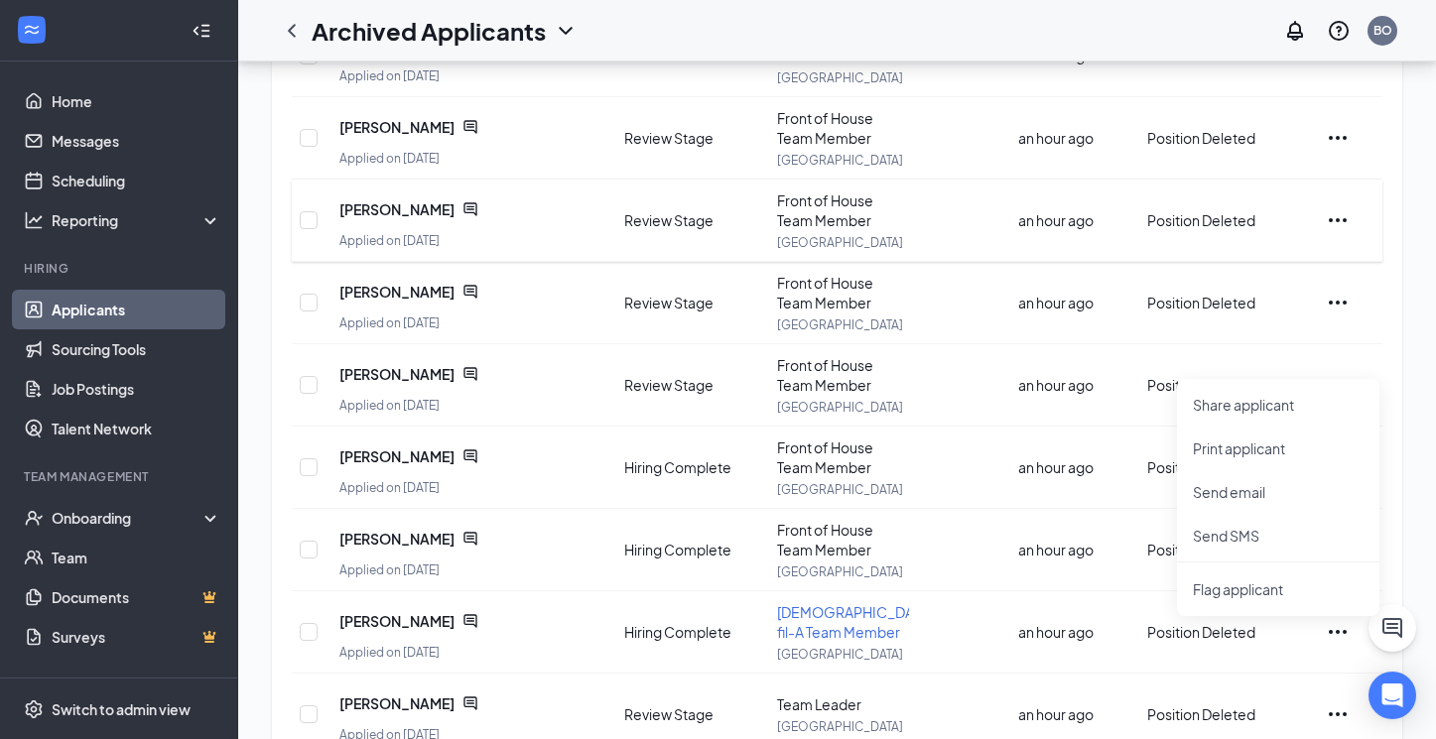
scroll to position [370, 0]
click at [1397, 339] on div "Filters 92 applicants Name · Applied On Last stage Job posting Score Inactive t…" at bounding box center [837, 304] width 1130 height 981
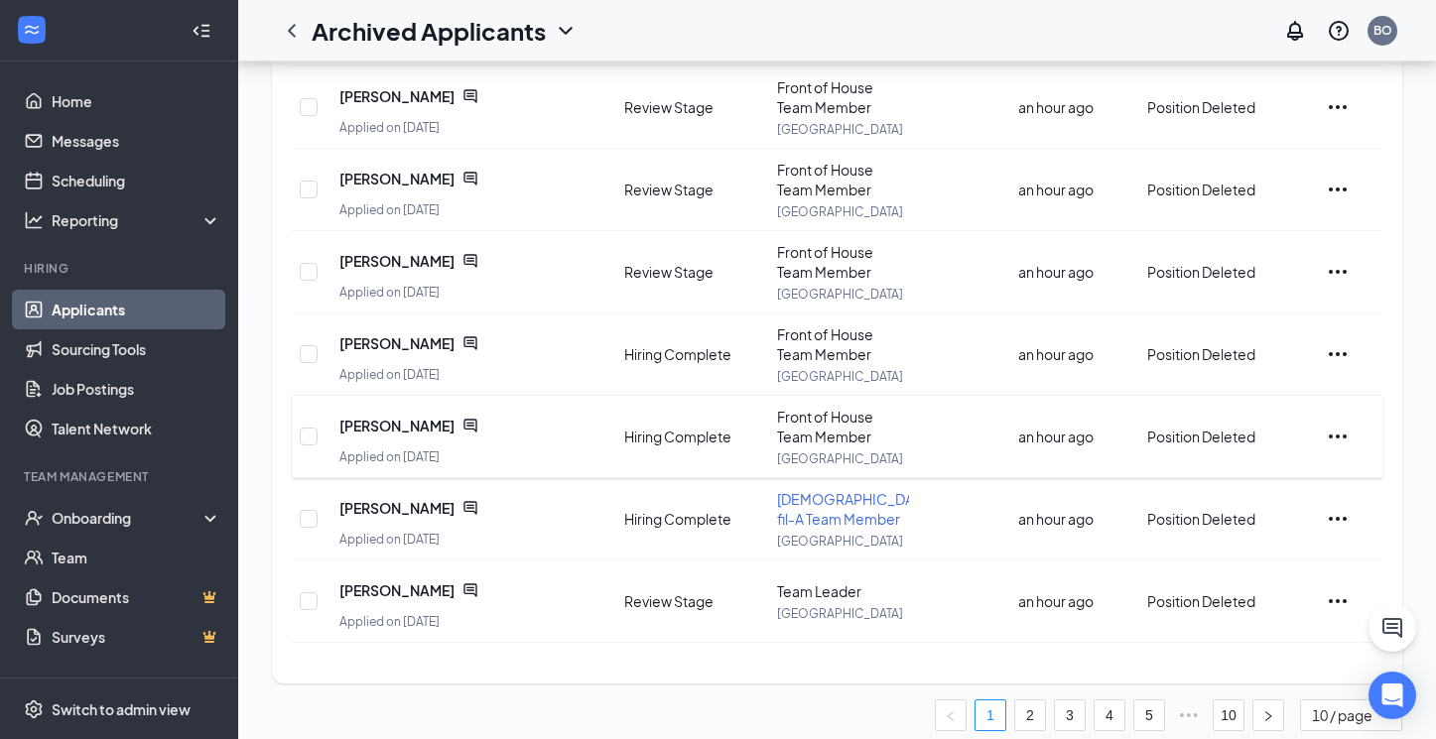
scroll to position [484, 0]
click at [1035, 706] on link "2" at bounding box center [1030, 713] width 30 height 30
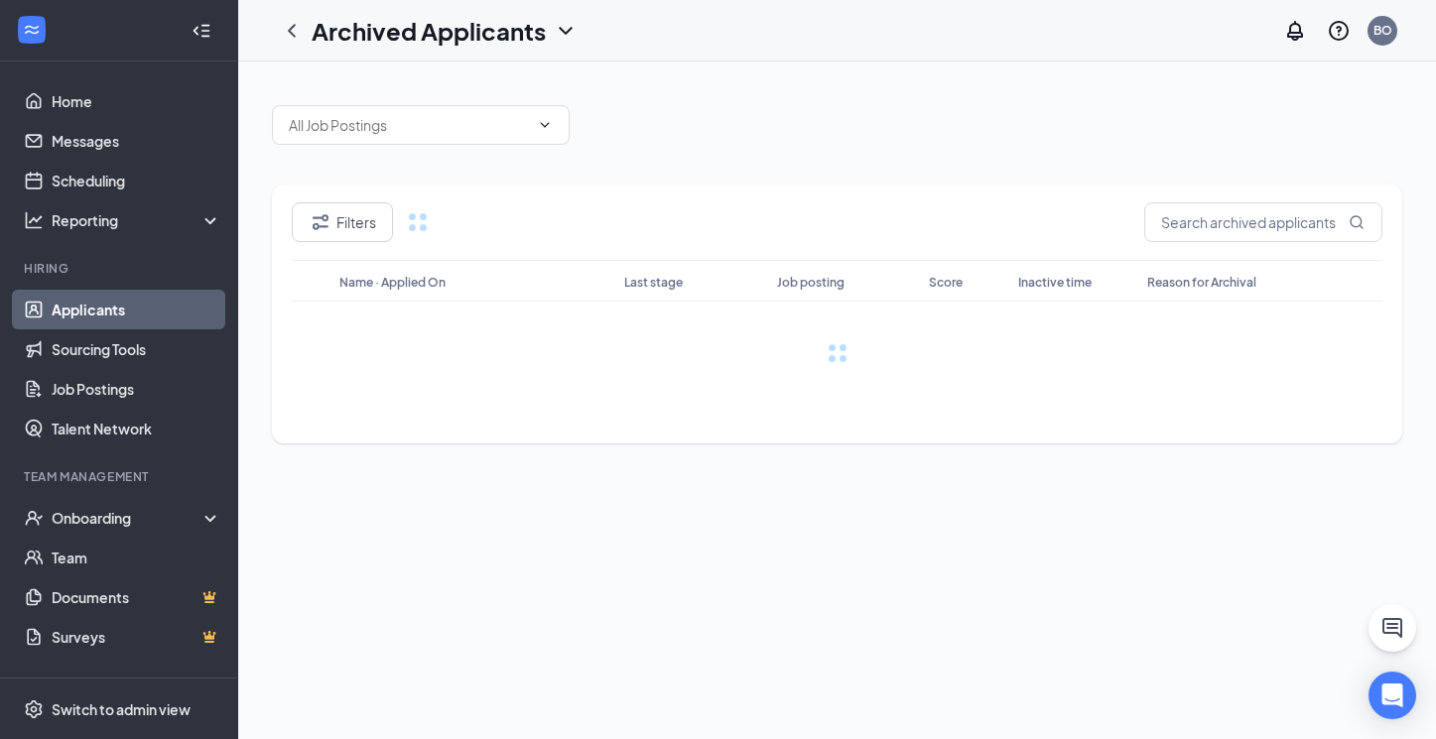
scroll to position [0, 0]
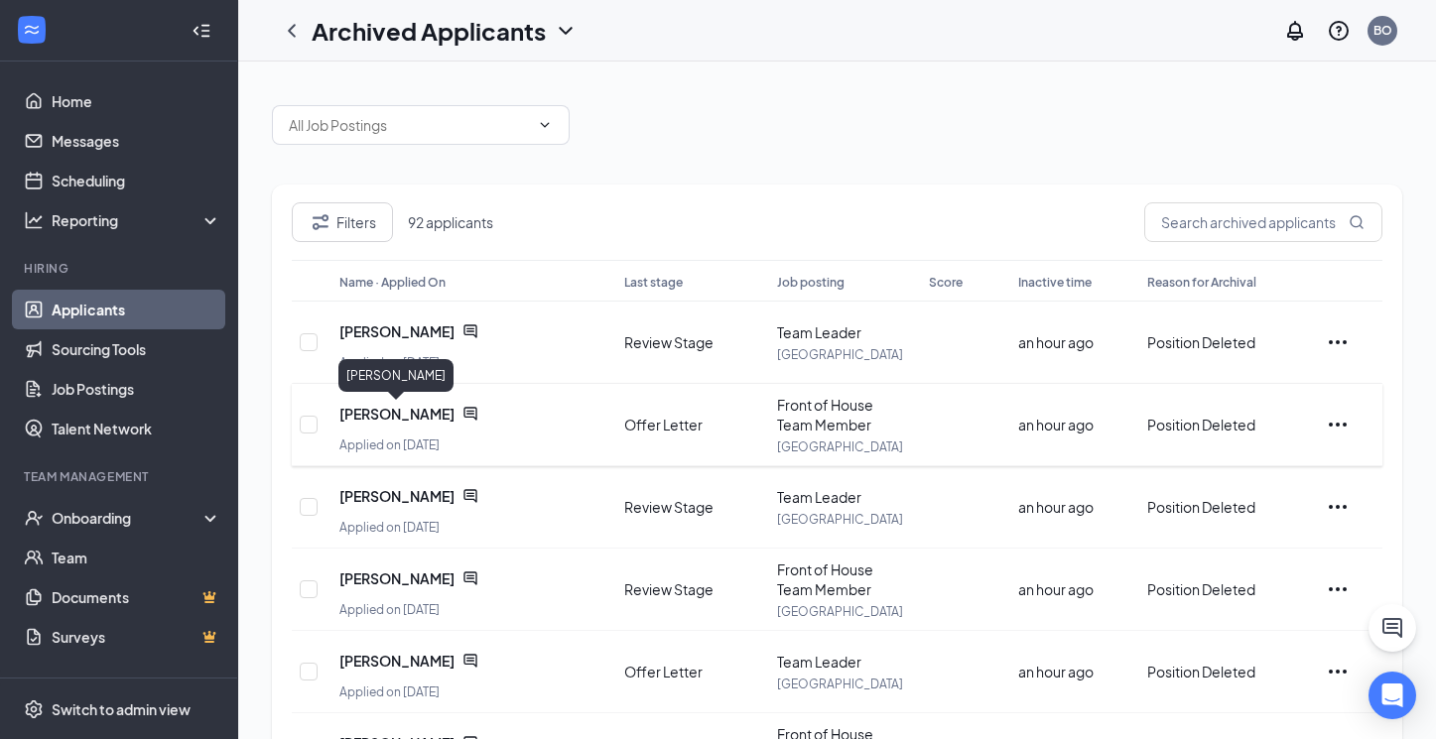
click at [399, 418] on span "Fatima Fonseca Martinez" at bounding box center [396, 414] width 115 height 20
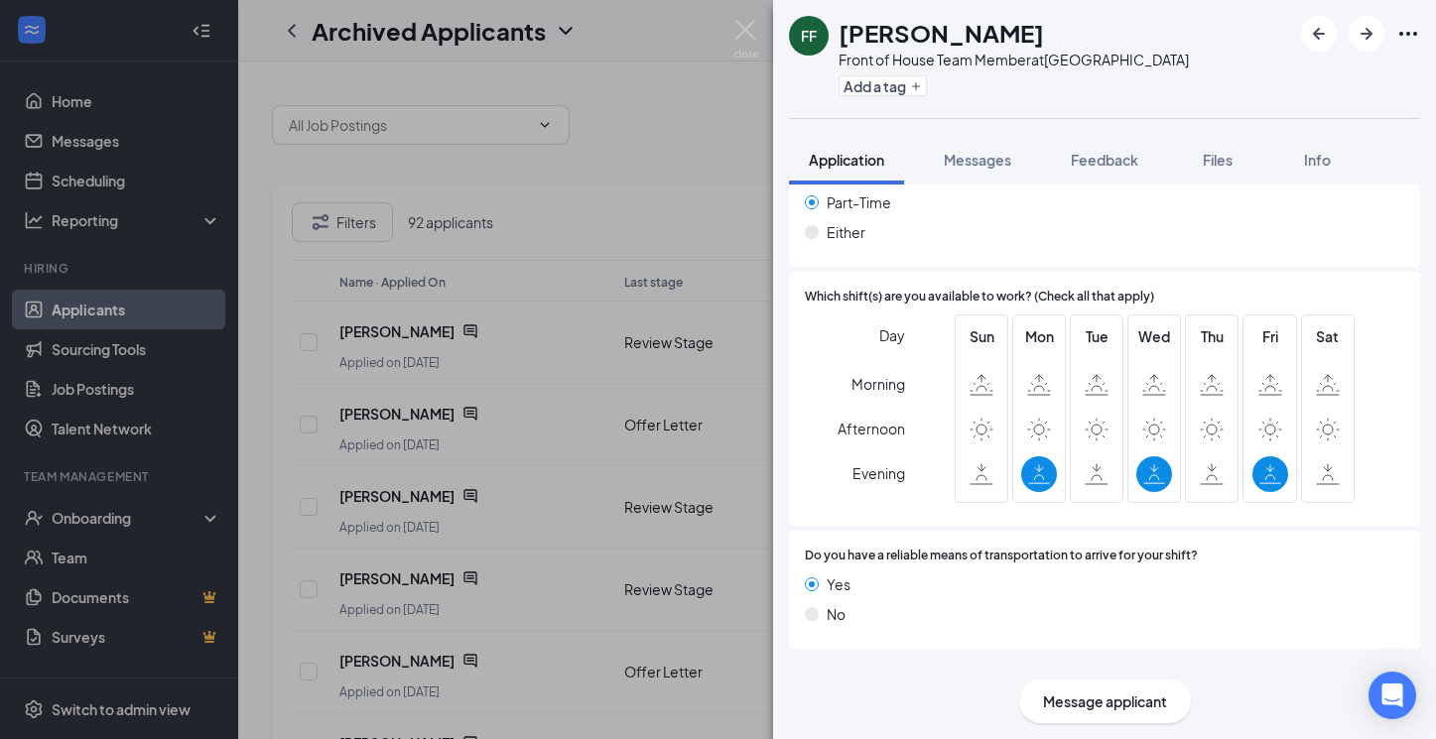
scroll to position [1255, 0]
click at [854, 665] on div "Offer Letter" at bounding box center [859, 675] width 78 height 20
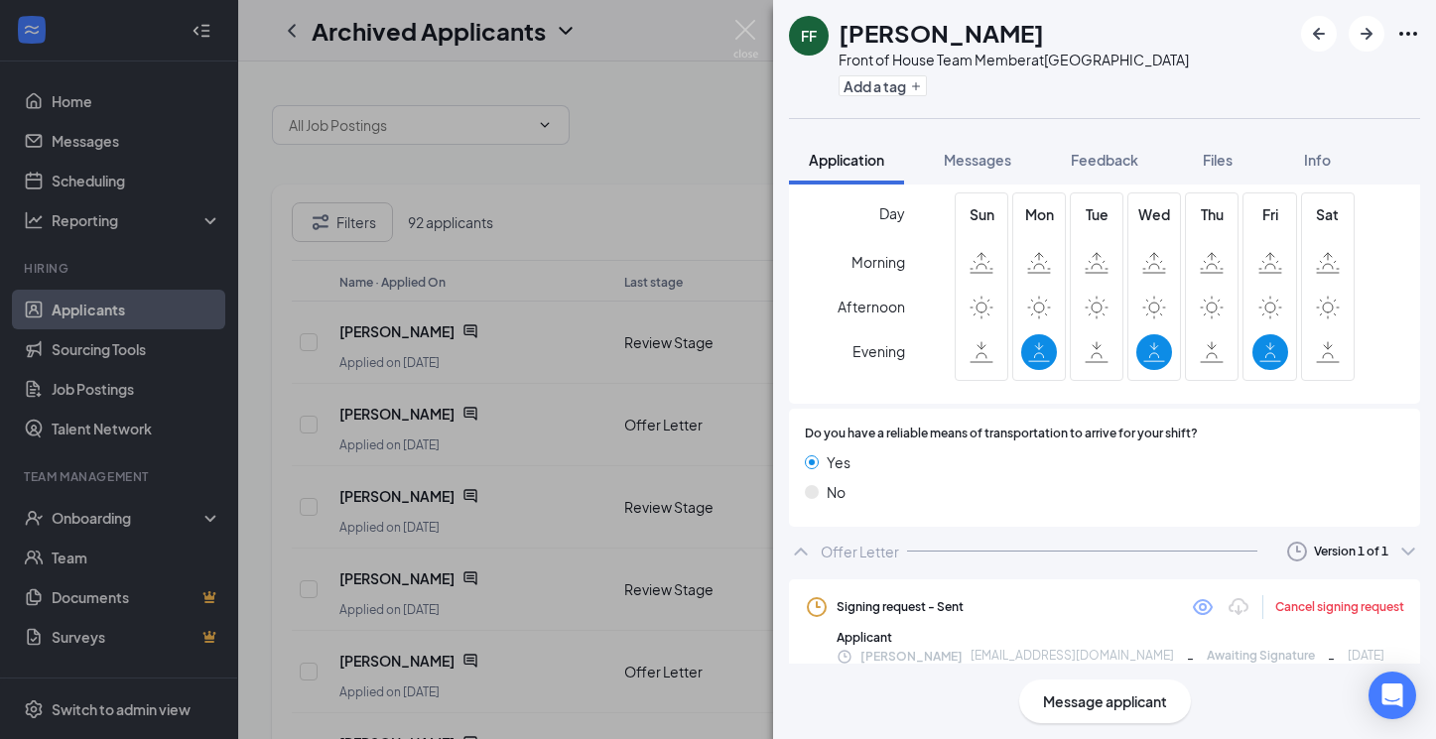
scroll to position [1375, 0]
click at [748, 27] on img at bounding box center [745, 39] width 25 height 39
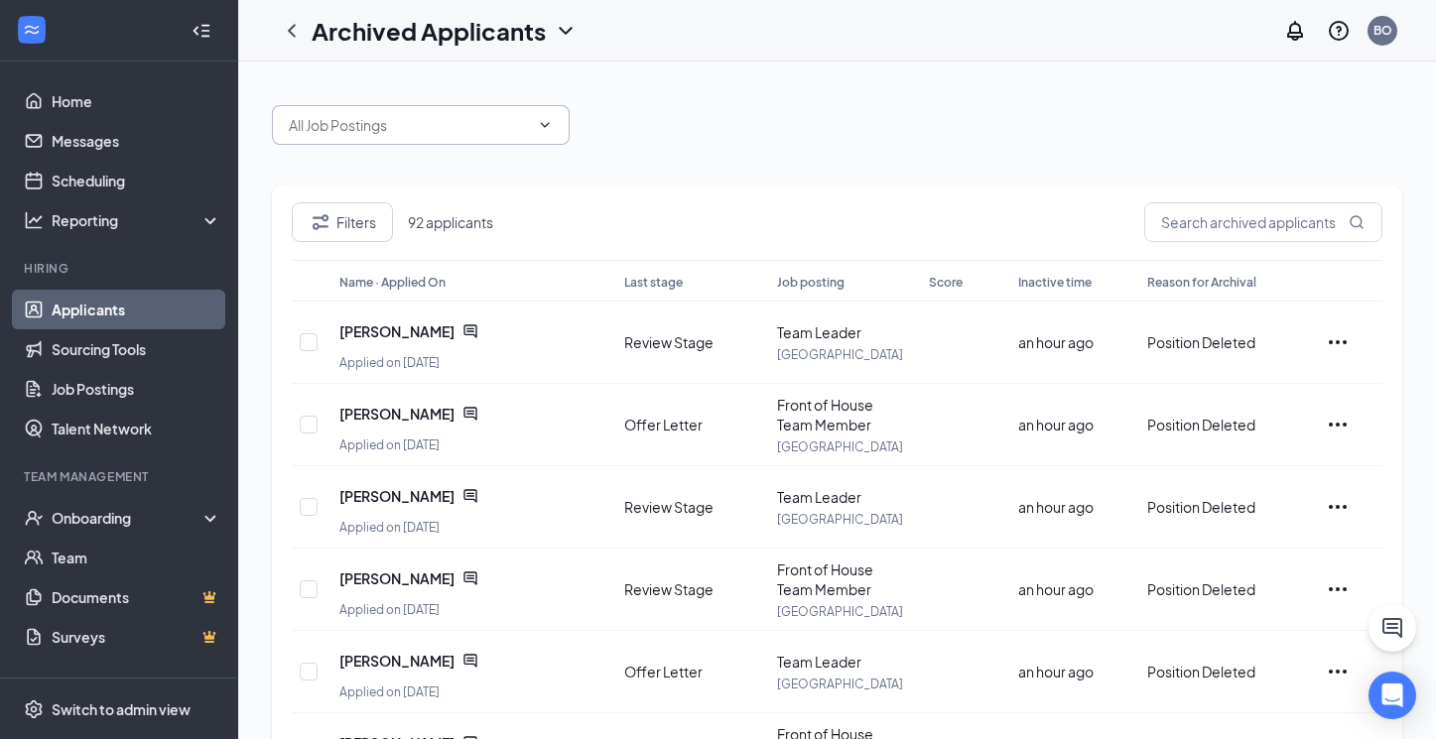
click at [543, 126] on icon "ChevronDown" at bounding box center [545, 125] width 16 height 16
click at [812, 178] on div "Filters 92 applicants Name · Applied On Last stage Job posting Score Inactive t…" at bounding box center [837, 649] width 1130 height 1128
click at [1332, 421] on icon "Ellipses" at bounding box center [1337, 425] width 24 height 24
click at [390, 417] on span "Fatima Fonseca Martinez" at bounding box center [396, 414] width 115 height 20
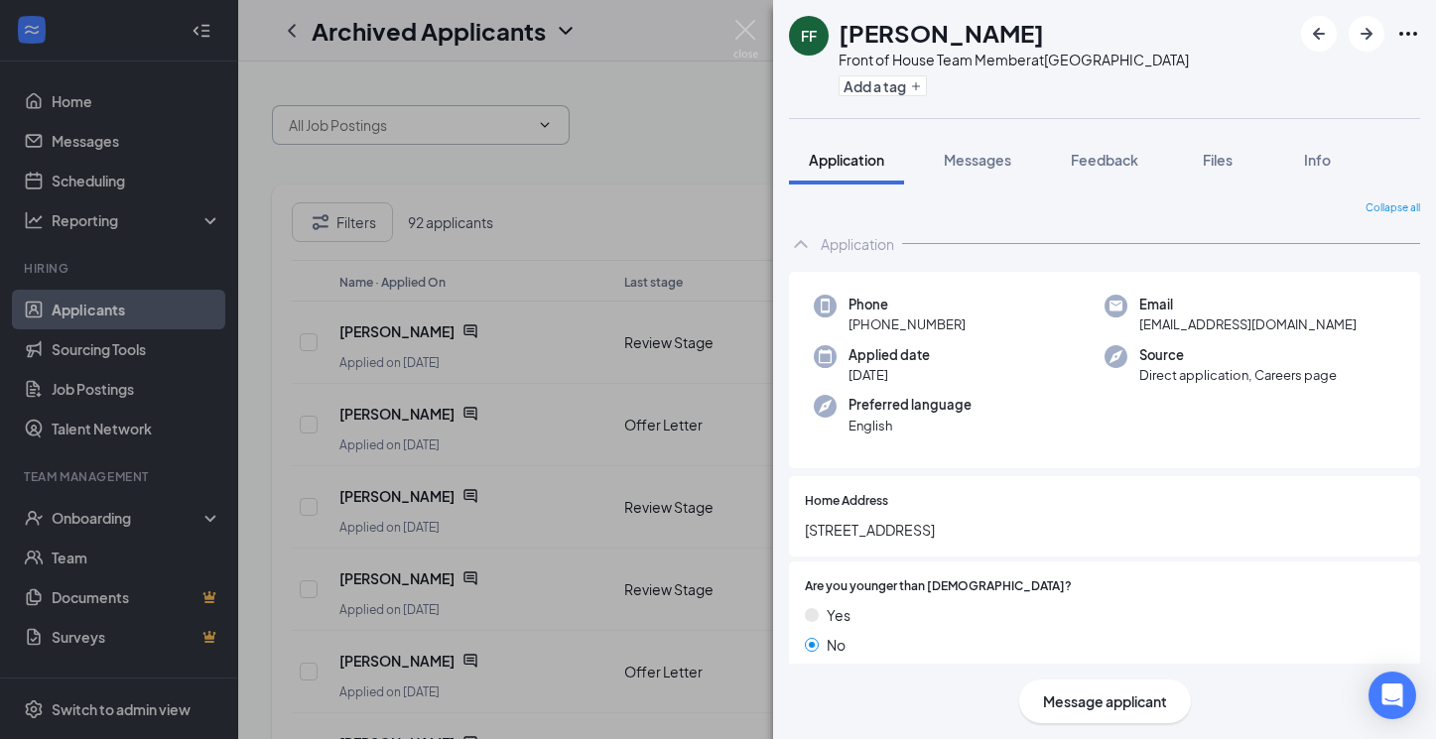
click at [1407, 37] on icon "Ellipses" at bounding box center [1408, 34] width 24 height 24
click at [1308, 85] on link "View full application" at bounding box center [1300, 79] width 214 height 20
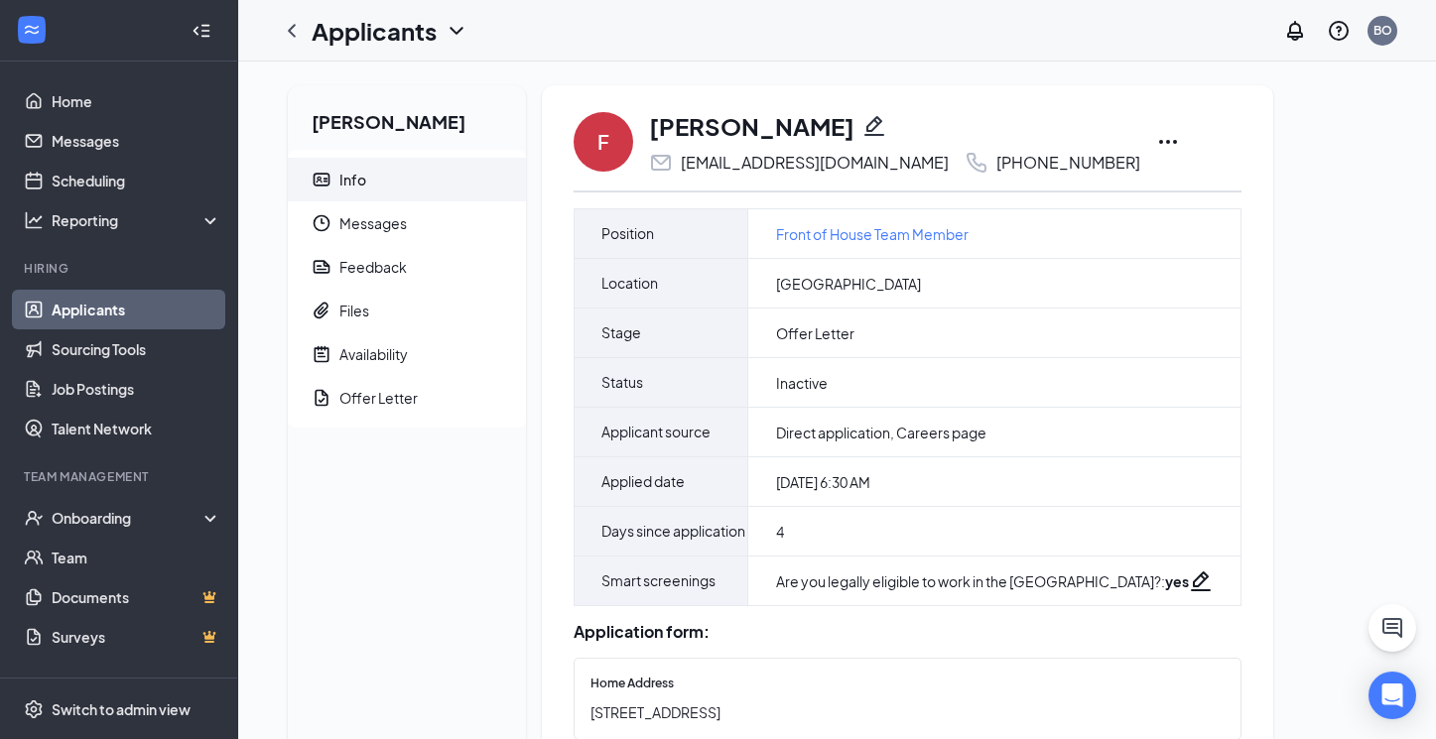
click at [1156, 144] on icon "Ellipses" at bounding box center [1168, 142] width 24 height 24
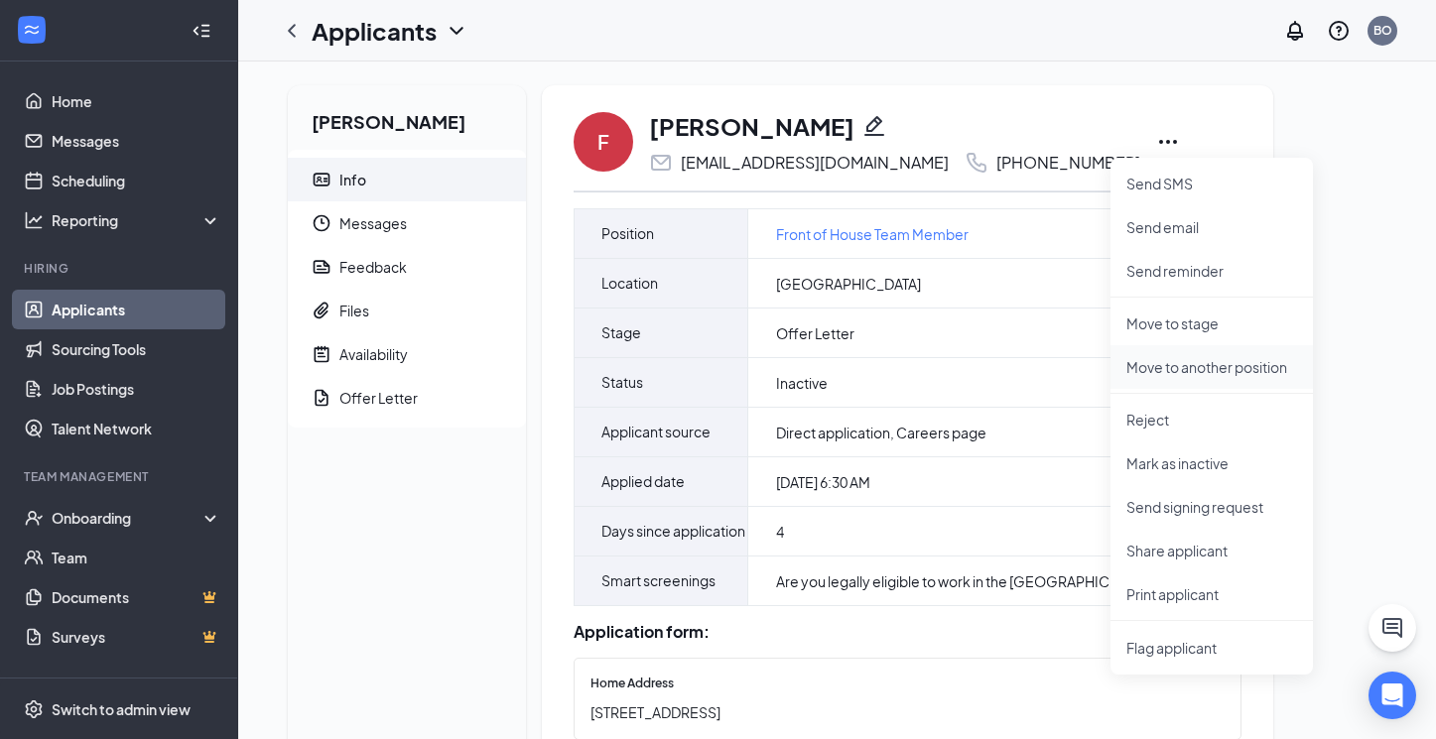
click at [1228, 368] on p "Move to another position" at bounding box center [1211, 367] width 171 height 20
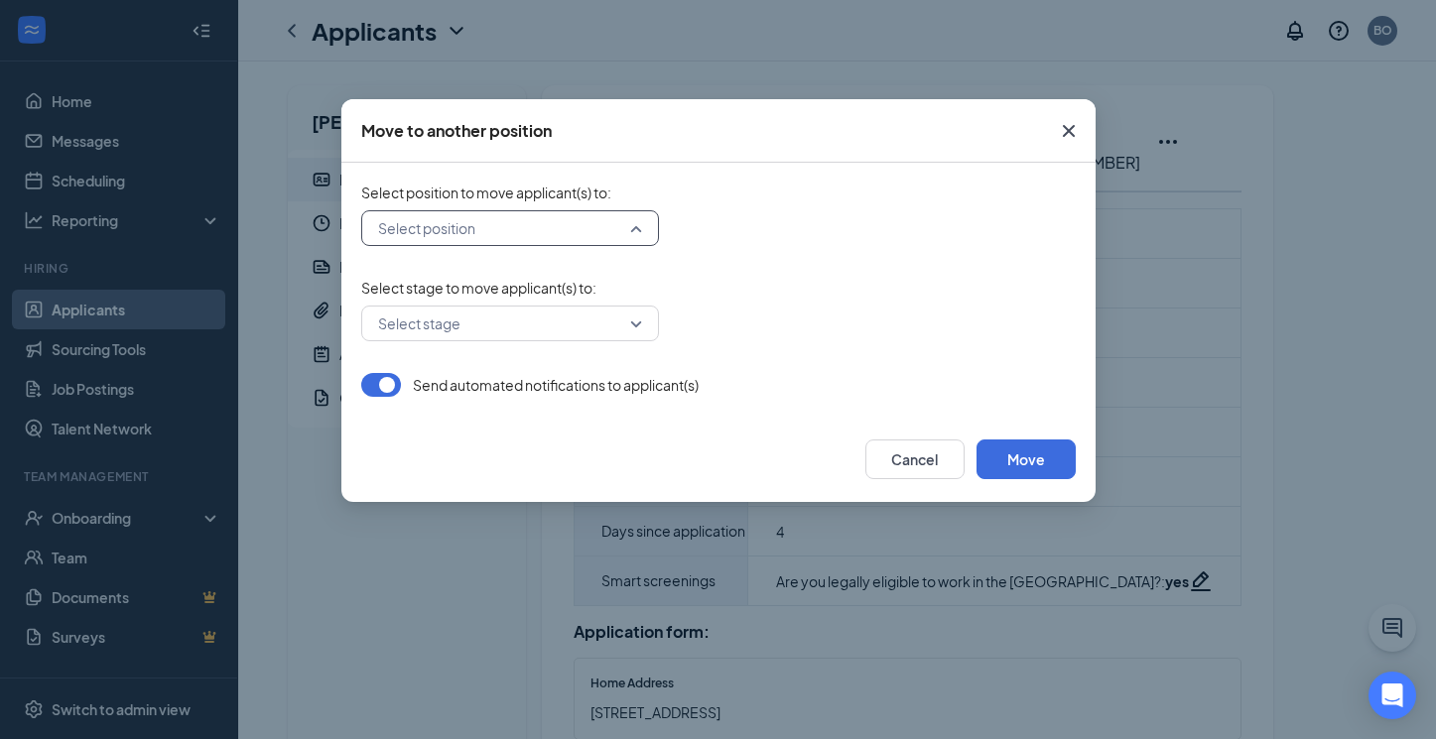
click at [608, 236] on input "search" at bounding box center [503, 228] width 260 height 34
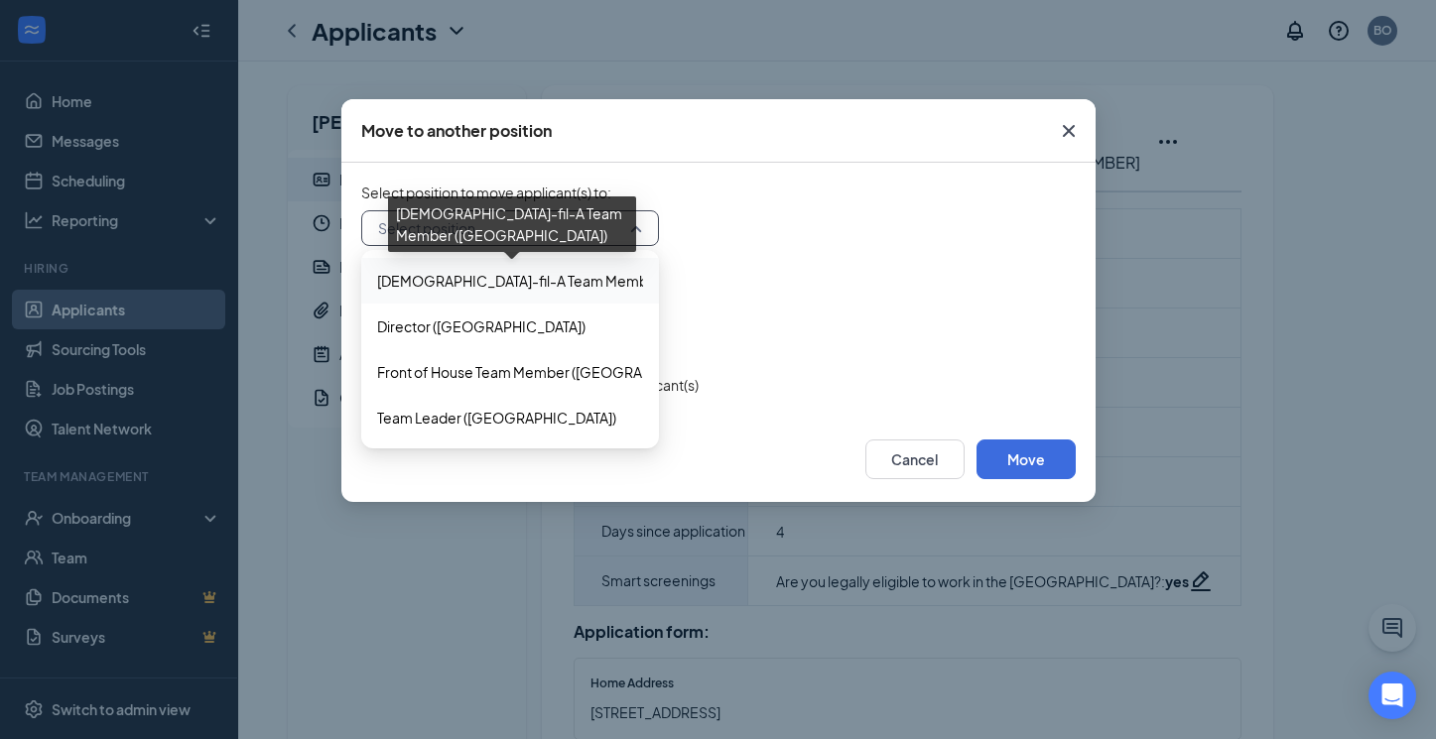
click at [562, 282] on span "Chick-fil-A Team Member (Kedron Village)" at bounding box center [596, 281] width 439 height 22
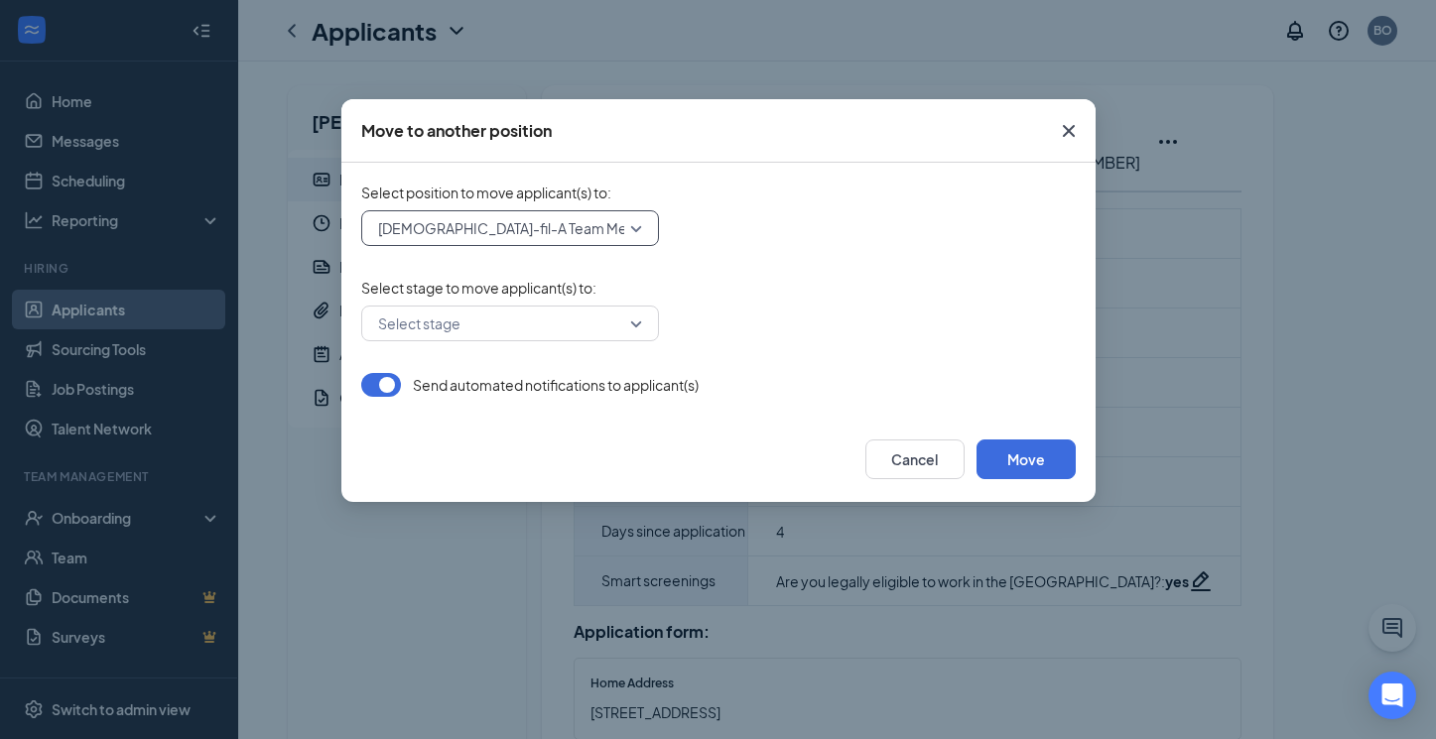
click at [602, 316] on input "search" at bounding box center [503, 324] width 260 height 34
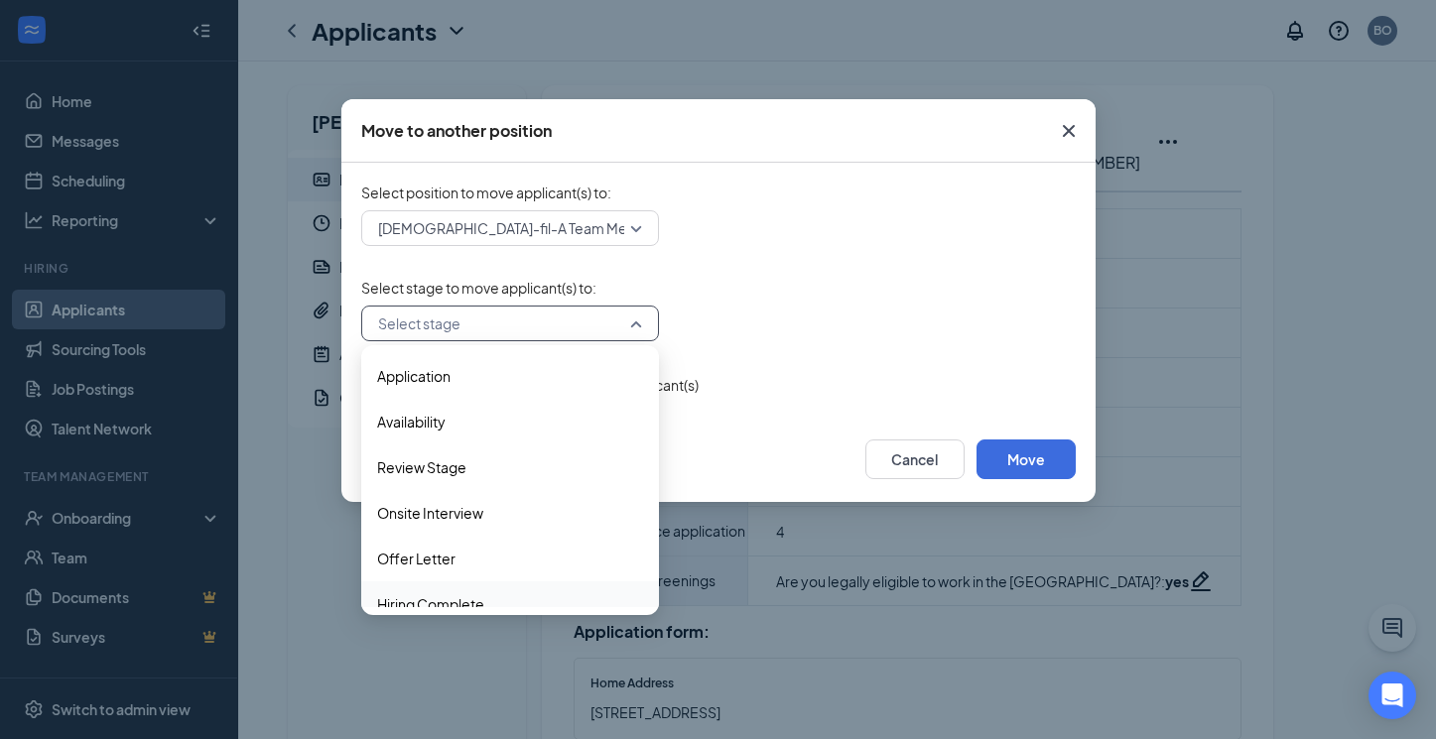
click at [483, 592] on div "Hiring Complete" at bounding box center [510, 604] width 298 height 46
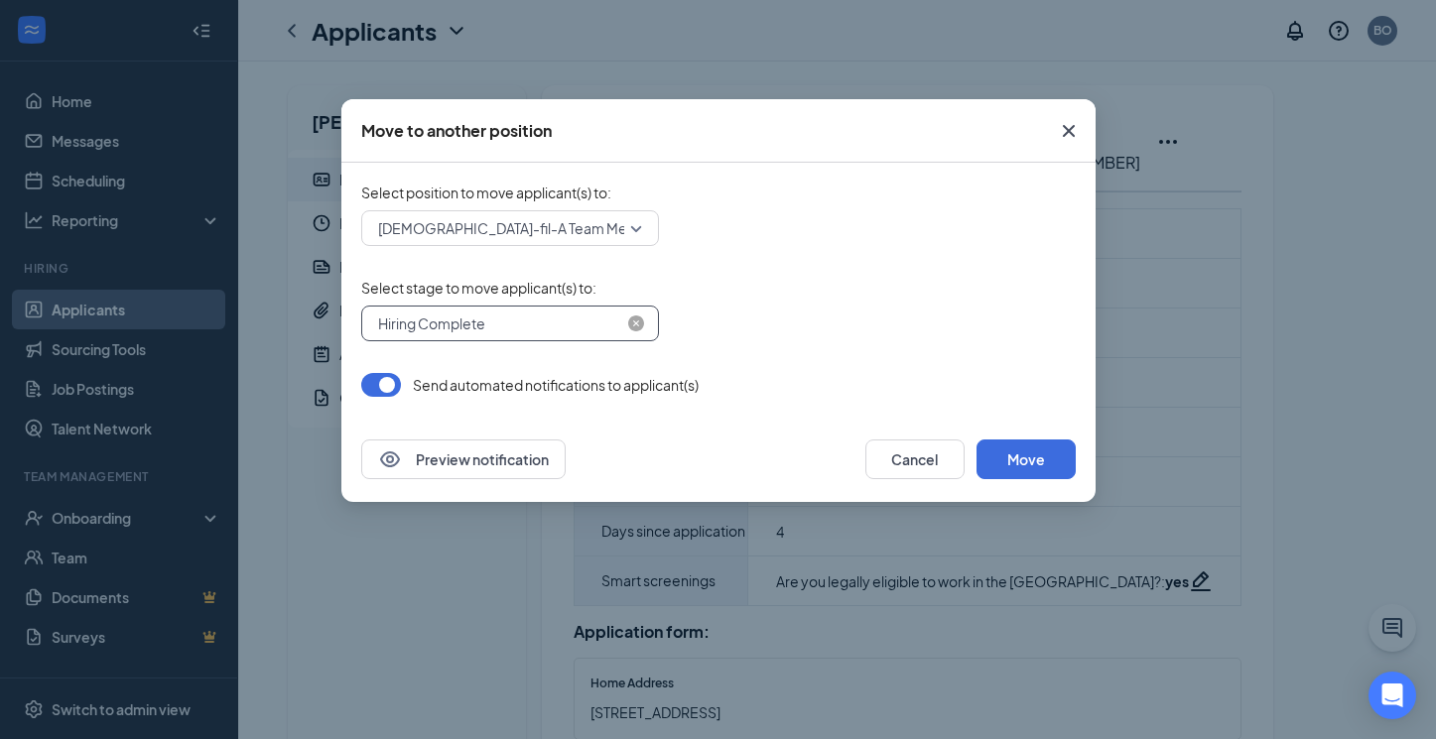
click at [631, 311] on span "Hiring Complete" at bounding box center [510, 324] width 264 height 30
click at [777, 283] on span "Select stage to move applicant(s) to :" at bounding box center [718, 288] width 714 height 20
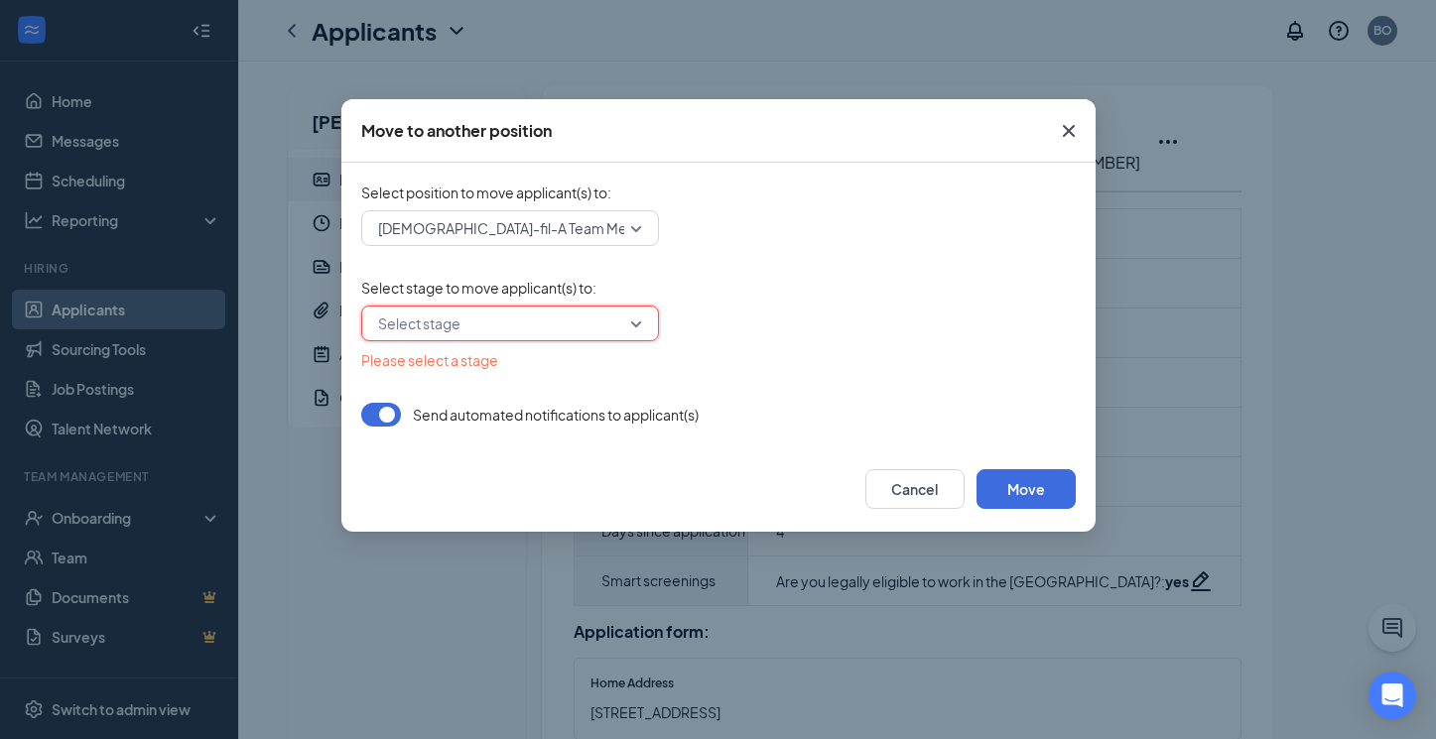
scroll to position [20, 0]
click at [643, 320] on div "Select stage" at bounding box center [510, 324] width 298 height 36
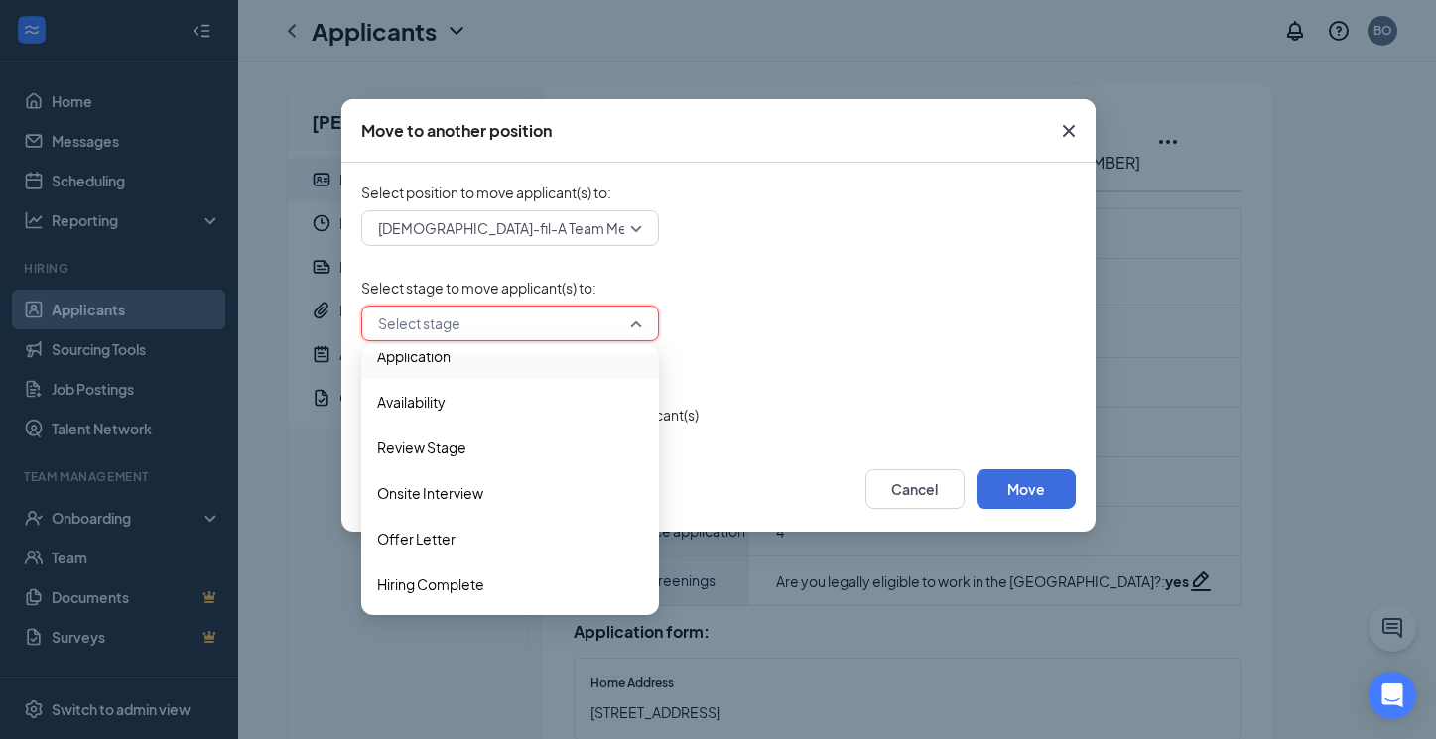
click at [554, 363] on span "Application" at bounding box center [510, 356] width 266 height 22
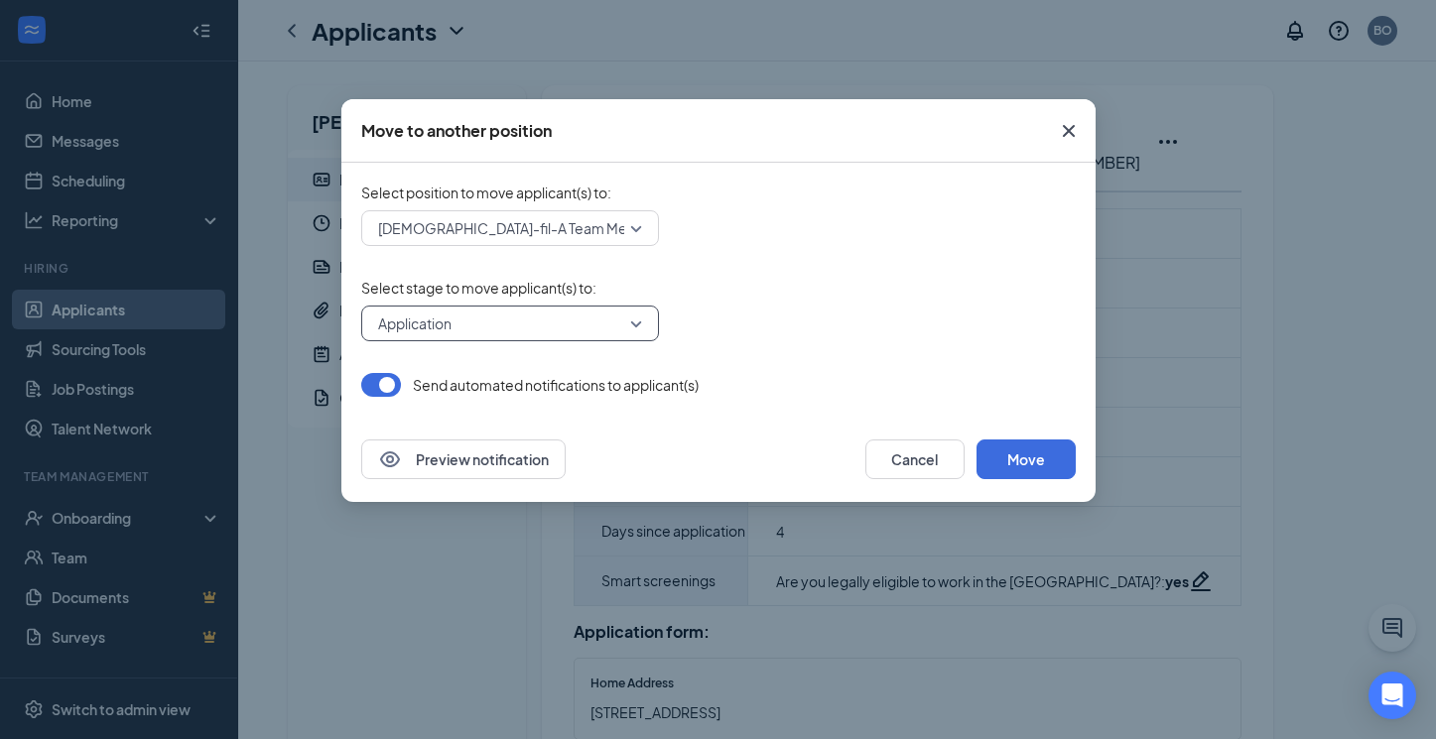
click at [1073, 128] on icon "Cross" at bounding box center [1069, 131] width 24 height 24
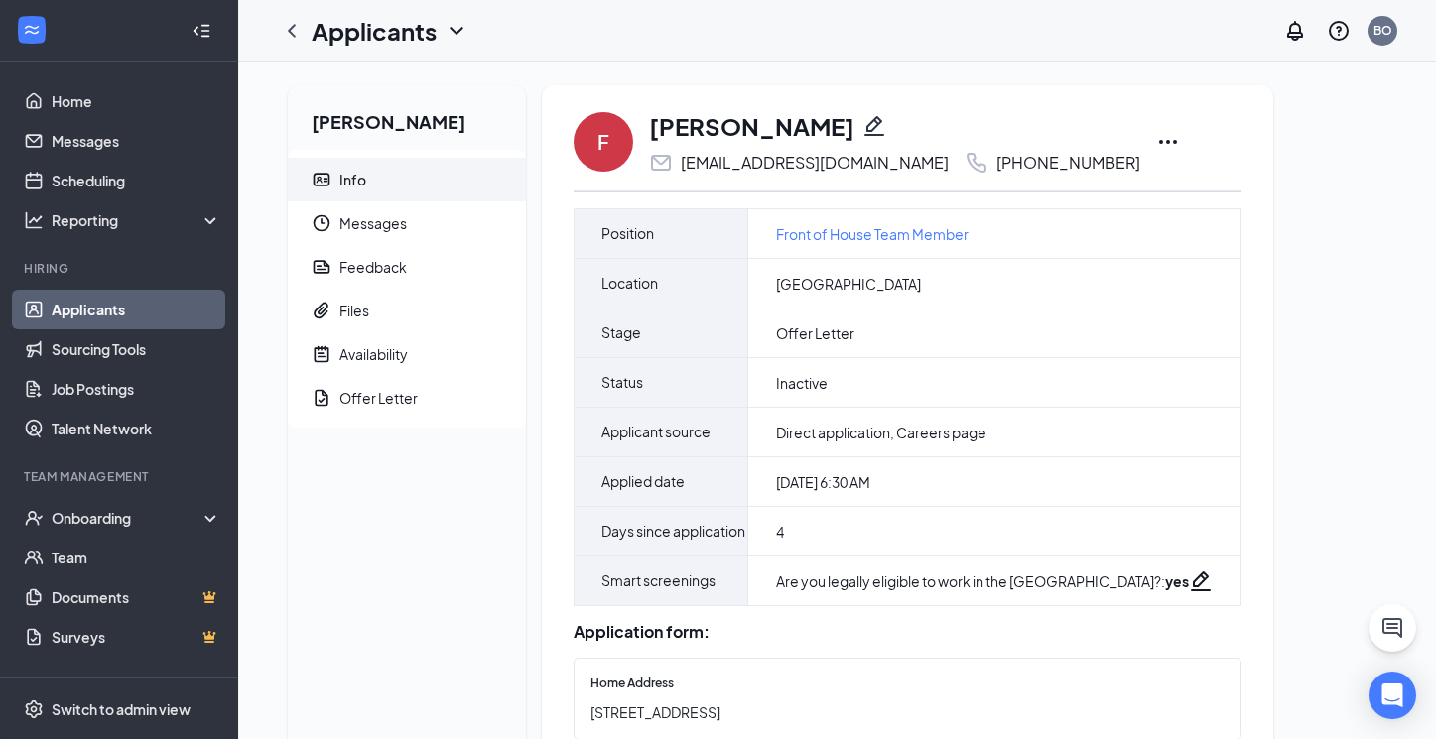
click at [1156, 140] on icon "Ellipses" at bounding box center [1168, 142] width 24 height 24
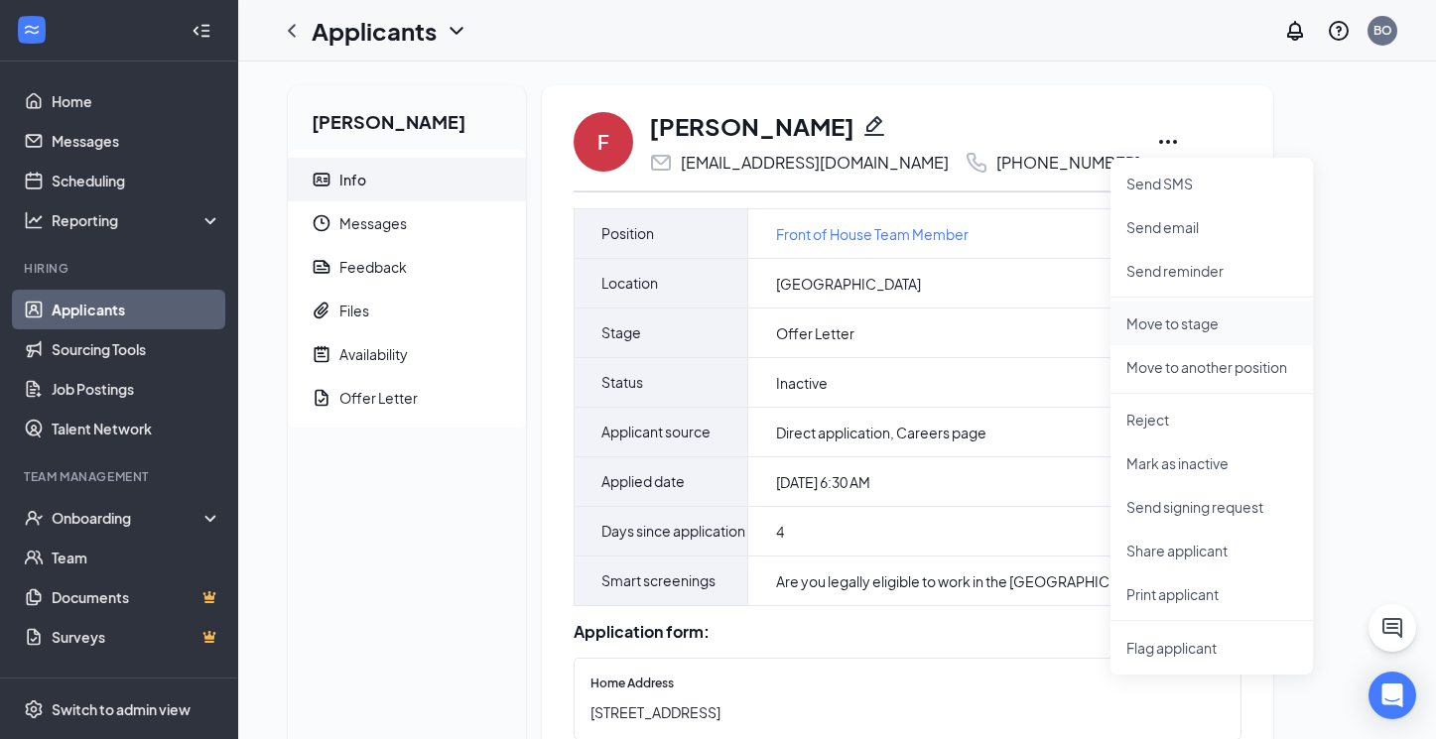
click at [1201, 320] on p "Move to stage" at bounding box center [1211, 323] width 171 height 20
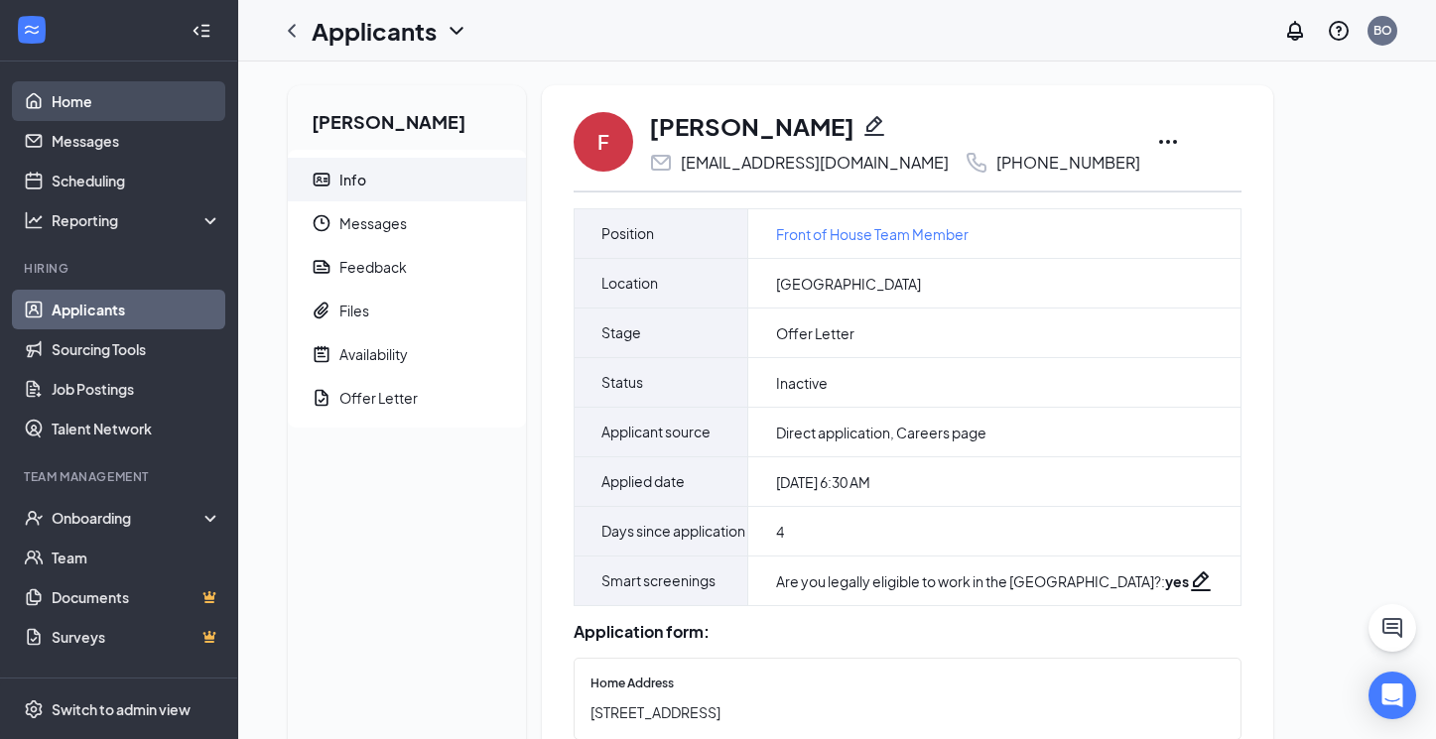
click at [90, 104] on link "Home" at bounding box center [137, 101] width 170 height 40
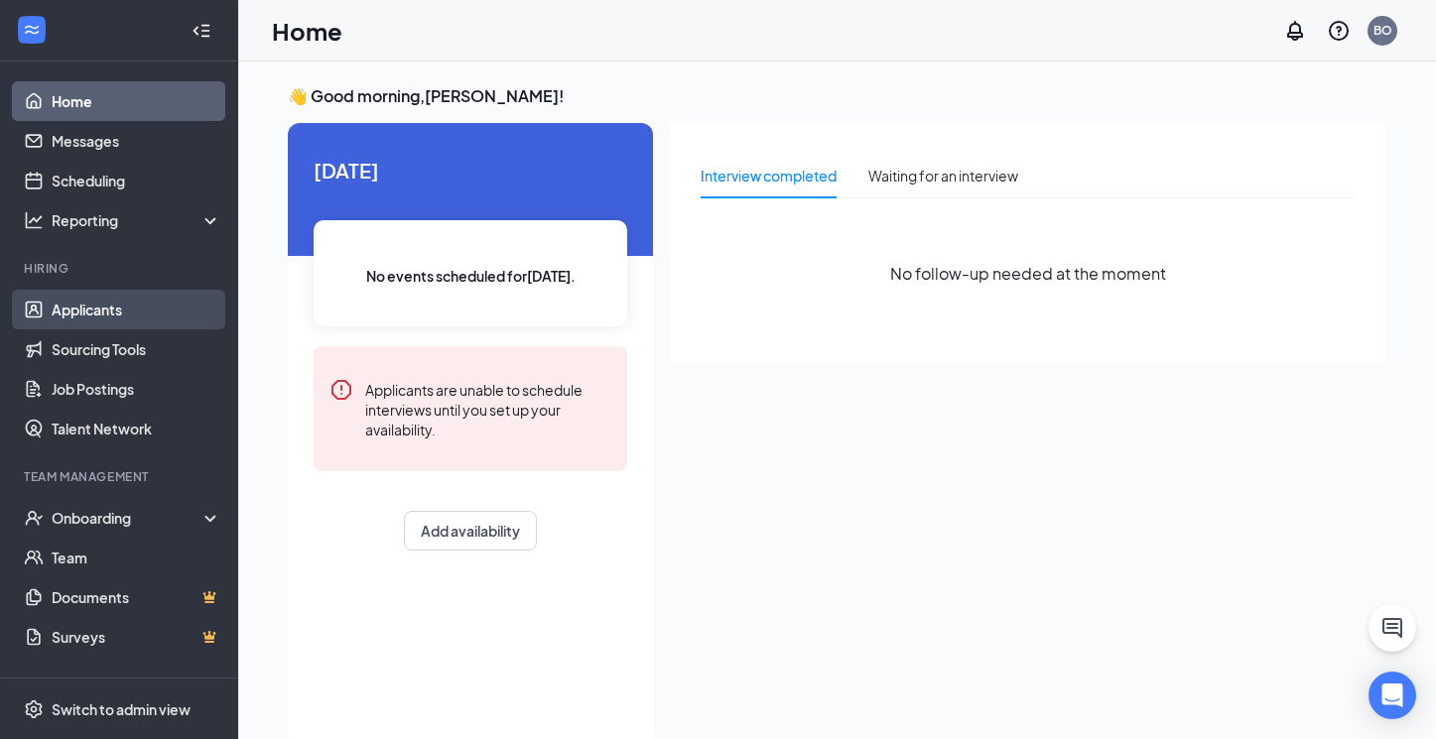
click at [121, 320] on link "Applicants" at bounding box center [137, 310] width 170 height 40
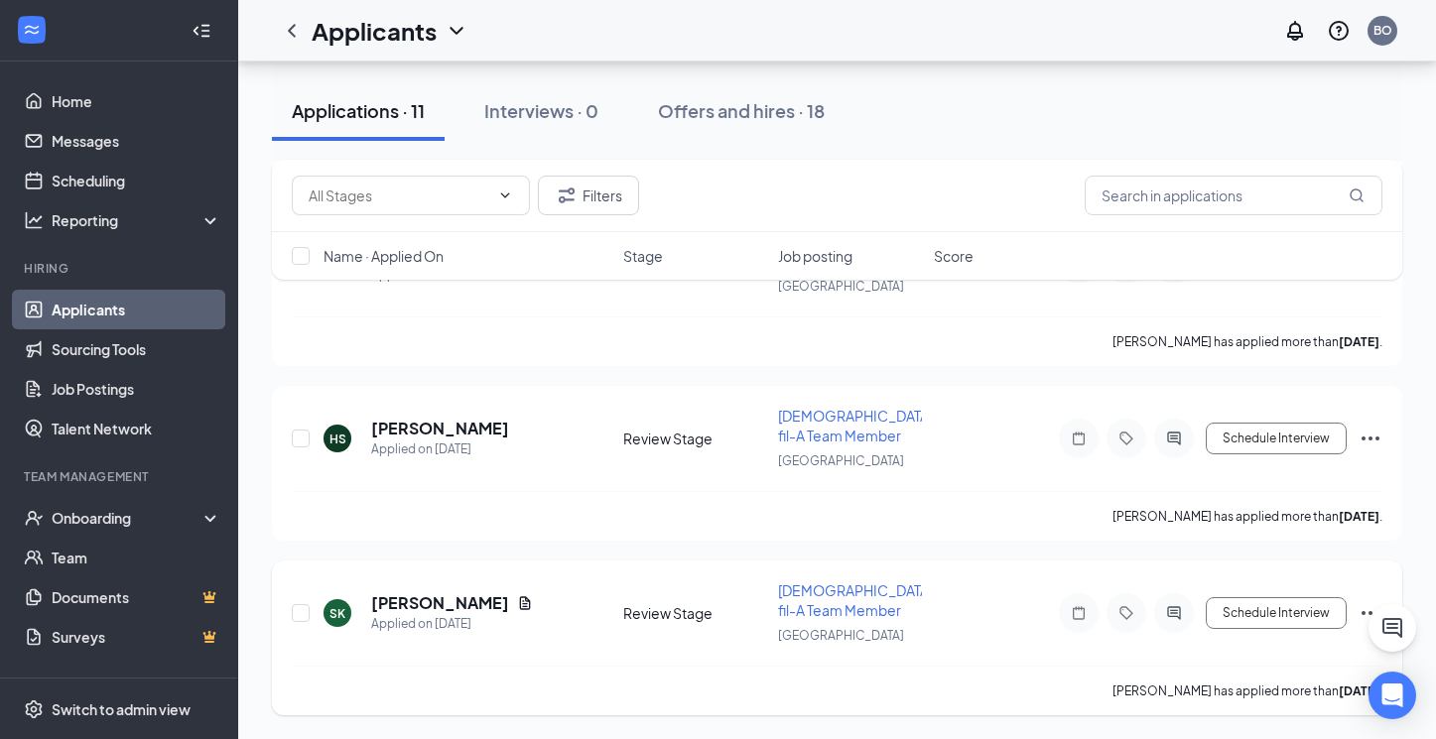
scroll to position [1665, 0]
click at [762, 117] on div "Offers and hires · 18" at bounding box center [741, 110] width 167 height 25
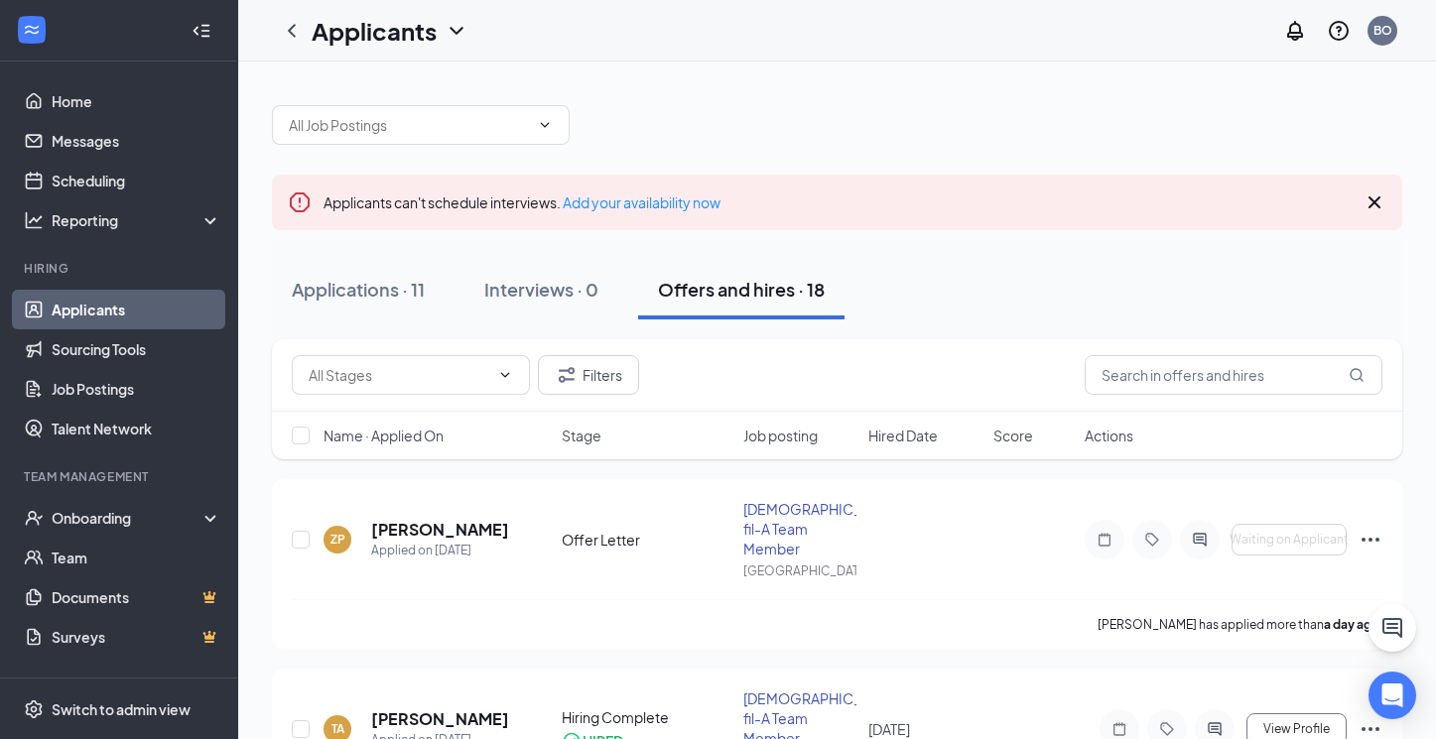
click at [370, 39] on h1 "Applicants" at bounding box center [374, 31] width 125 height 34
click at [417, 135] on link "Archived applicants" at bounding box center [430, 130] width 214 height 20
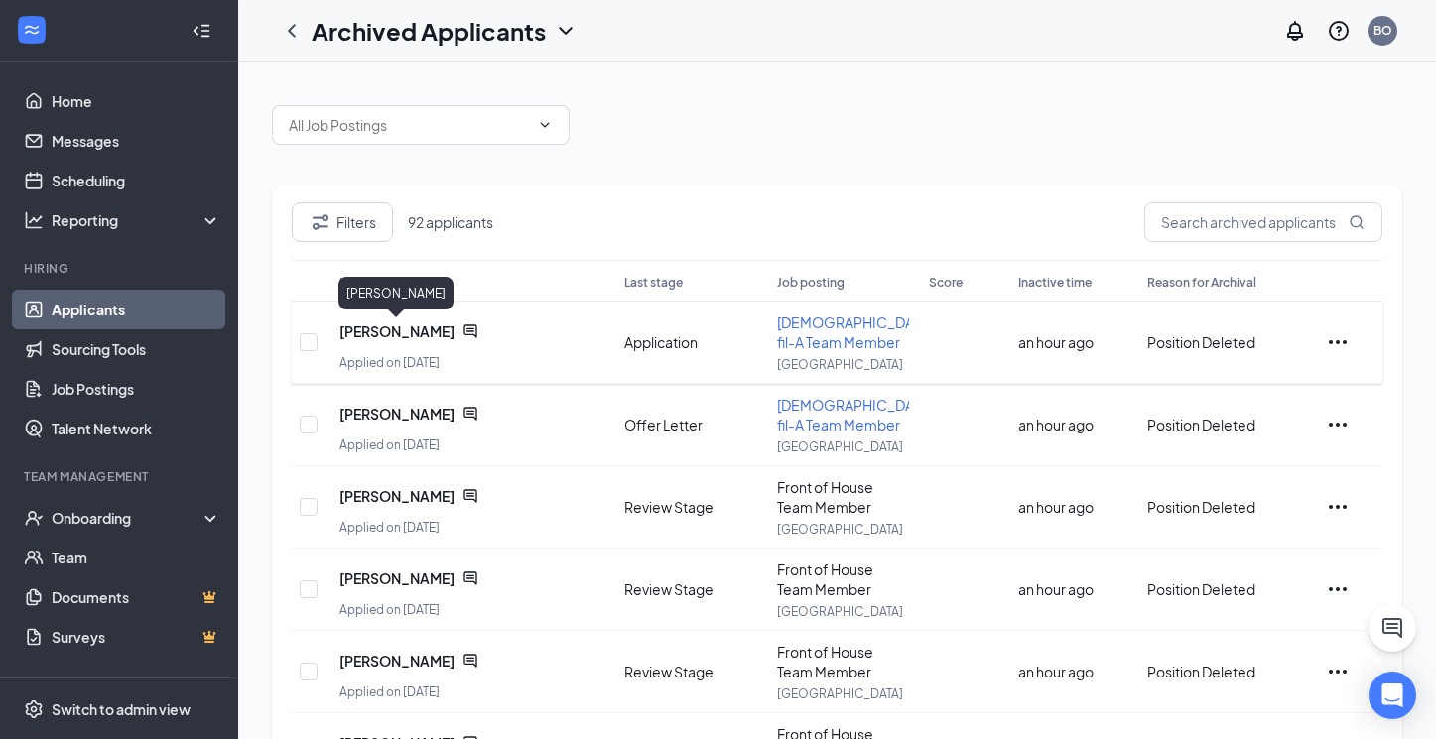
click at [406, 329] on span "Jacob Dunkel" at bounding box center [396, 331] width 115 height 20
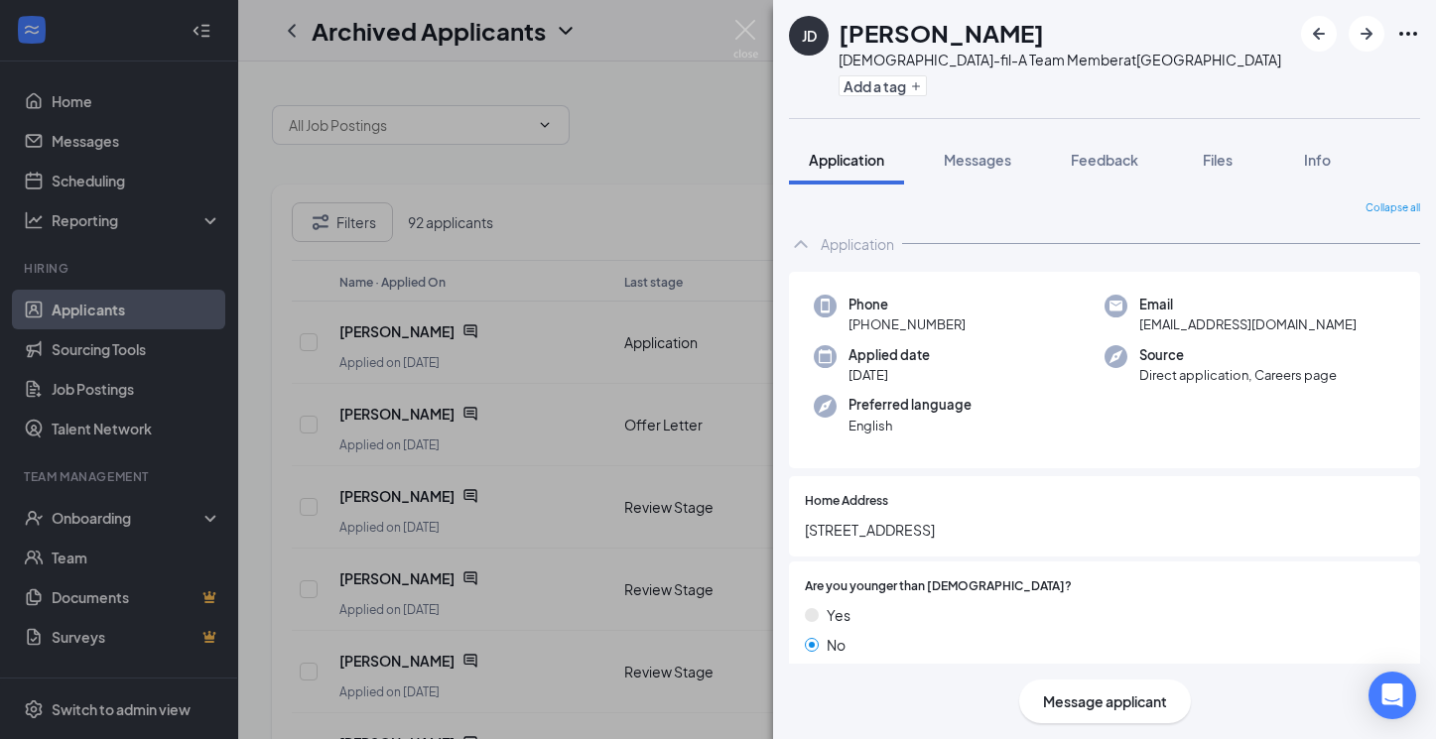
click at [1406, 30] on icon "Ellipses" at bounding box center [1408, 34] width 24 height 24
click at [1288, 79] on link "View full application" at bounding box center [1300, 79] width 214 height 20
